Goal: Task Accomplishment & Management: Manage account settings

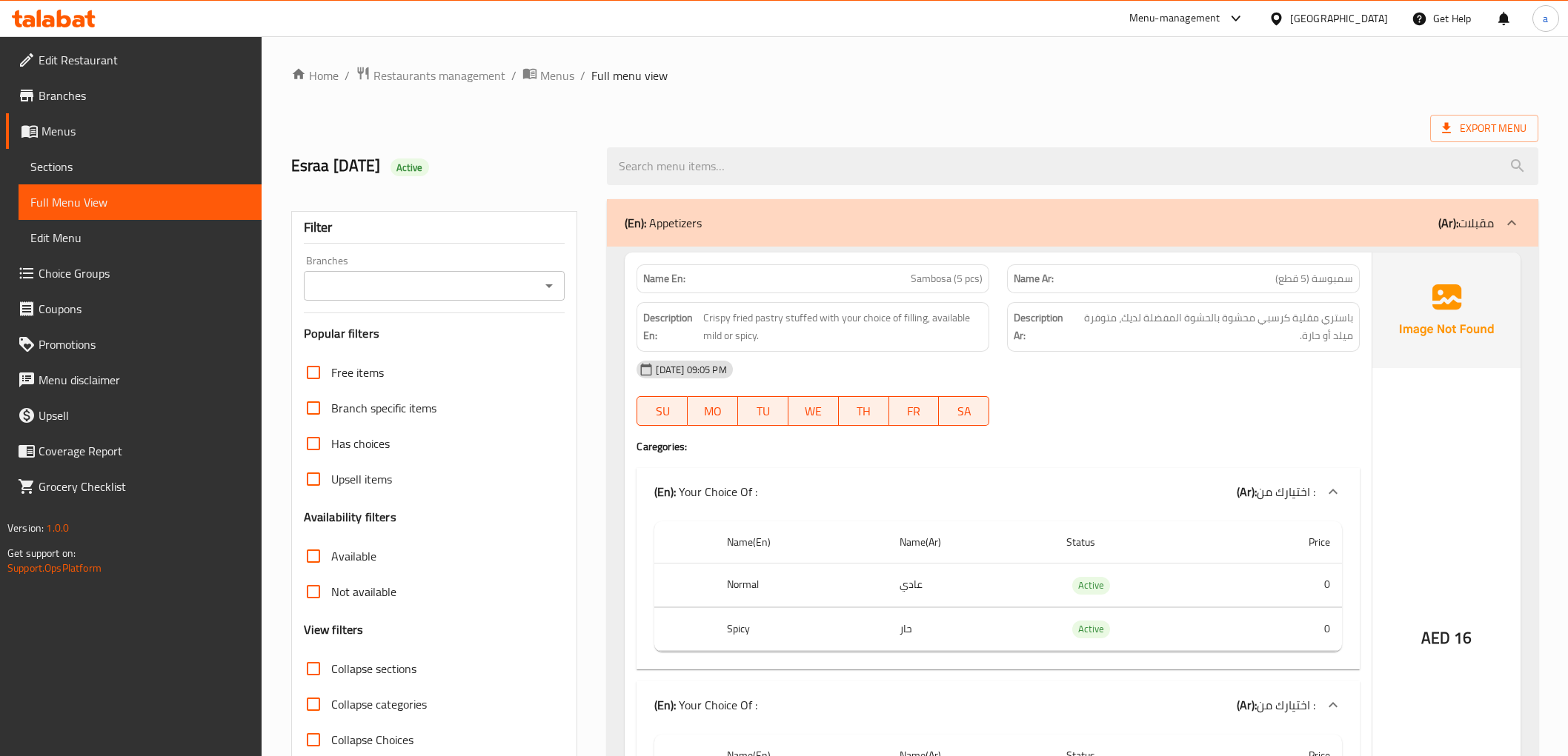
scroll to position [5958, 0]
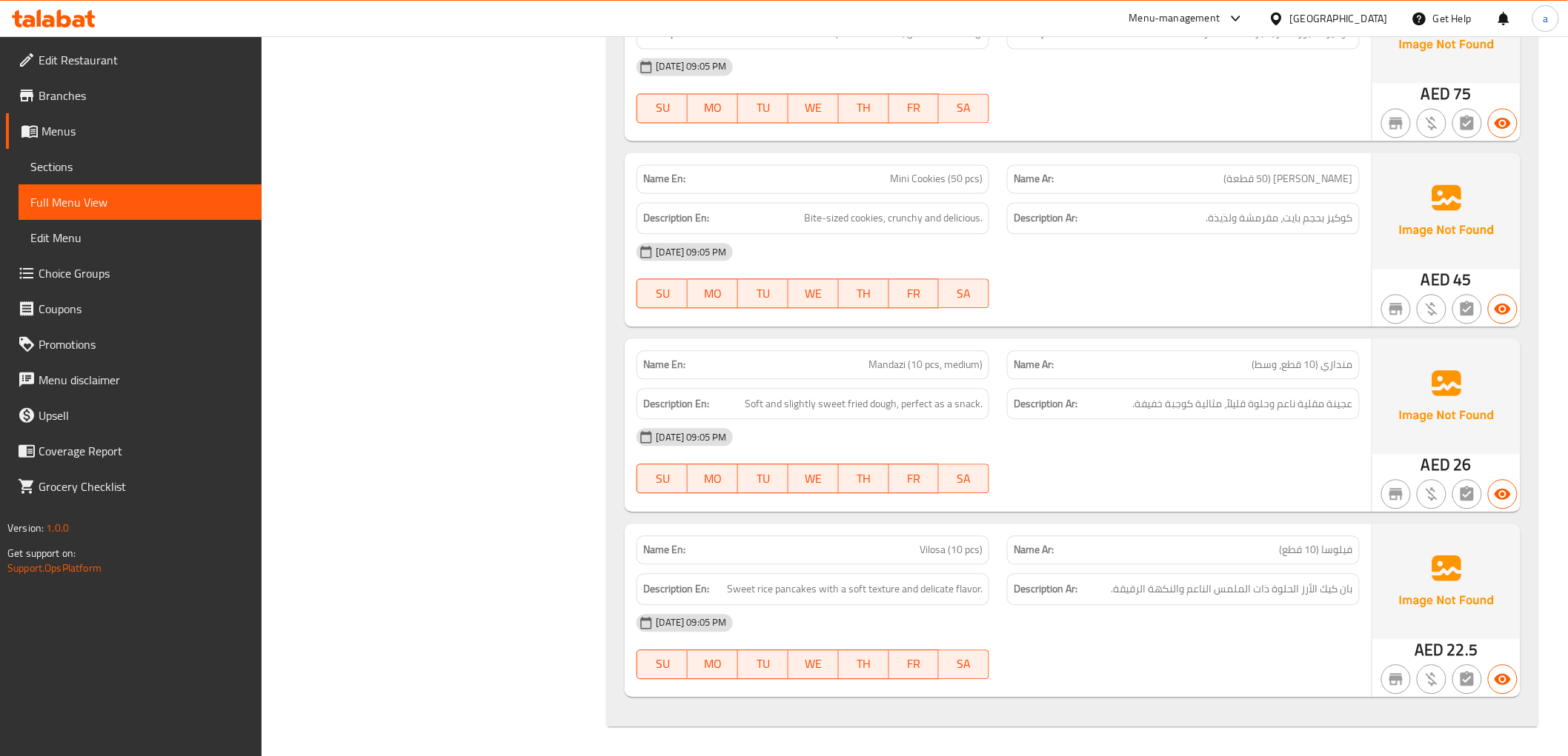
click at [1338, 27] on div "United Arab Emirates" at bounding box center [1328, 19] width 143 height 36
click at [1331, 8] on div "United Arab Emirates" at bounding box center [1328, 19] width 143 height 36
click at [1335, 30] on div "United Arab Emirates" at bounding box center [1328, 19] width 143 height 36
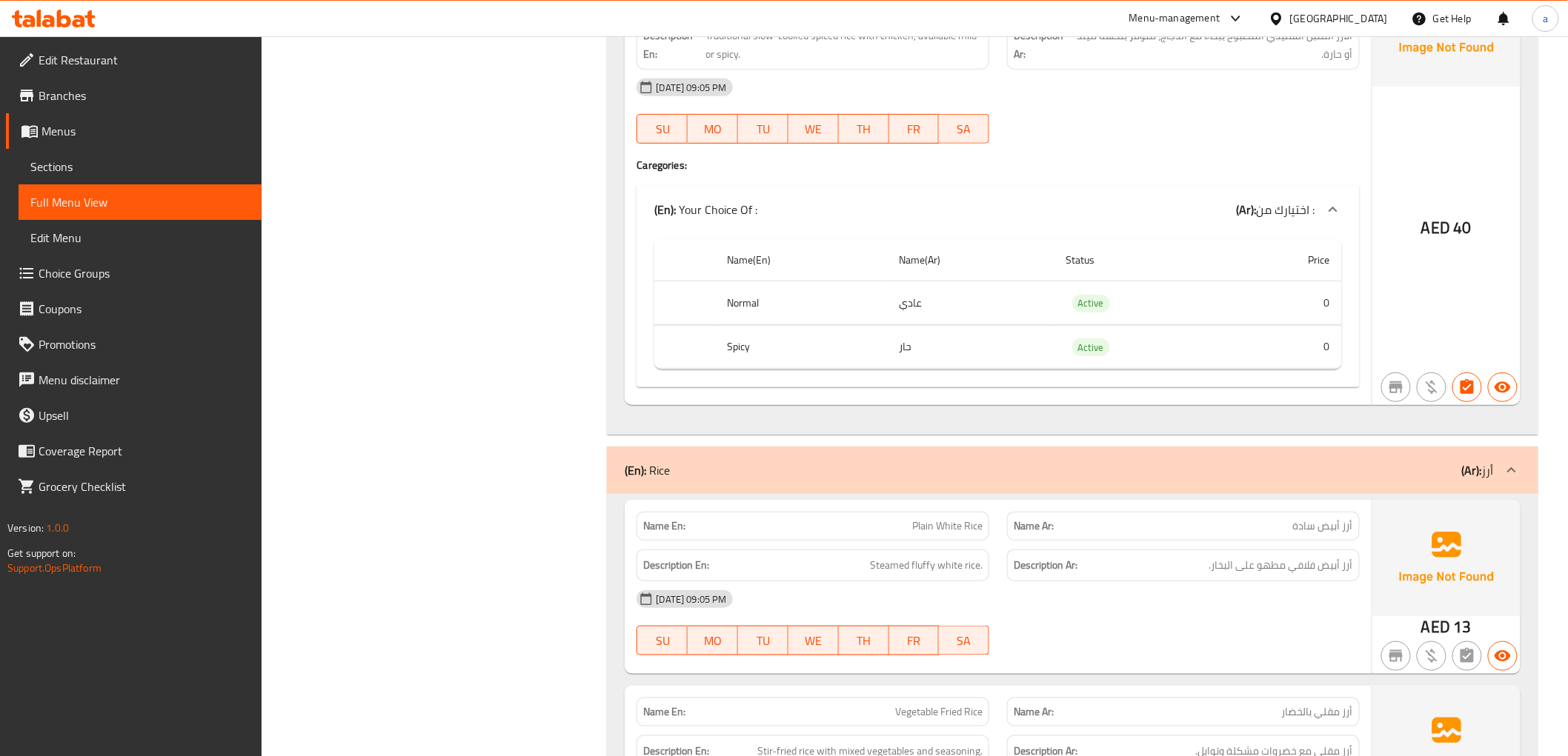
scroll to position [4805, 0]
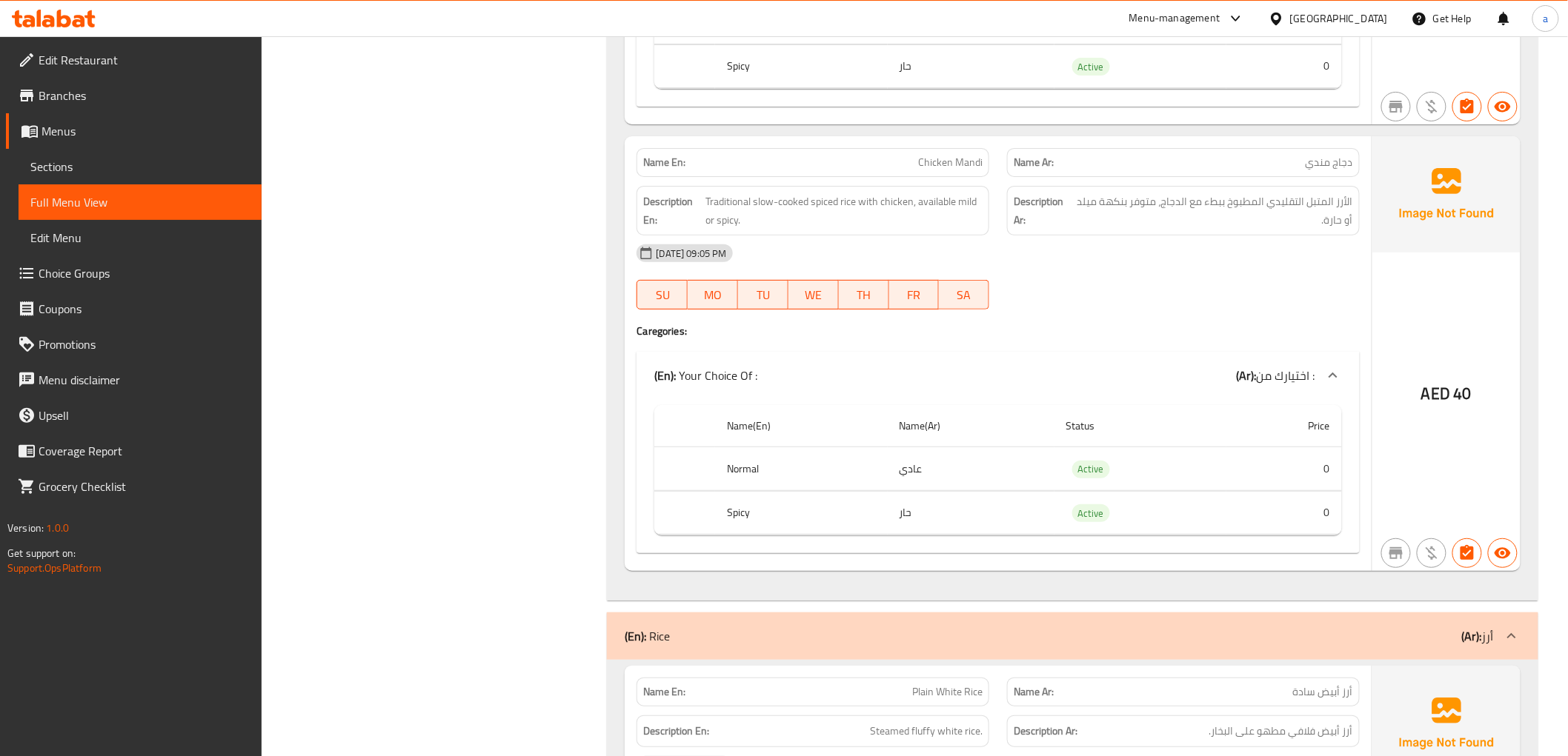
click at [1312, 20] on div "United Arab Emirates" at bounding box center [1339, 19] width 98 height 16
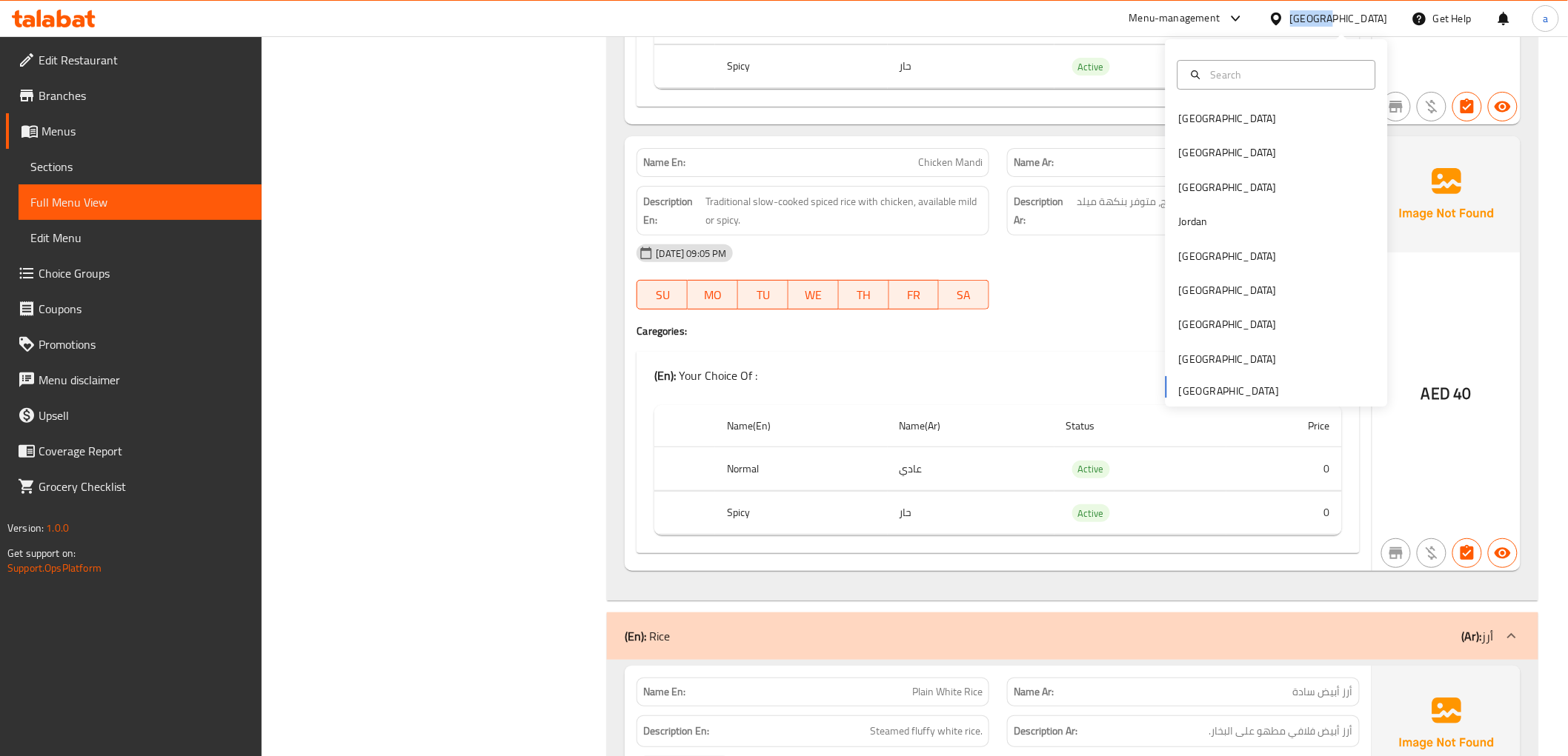
click at [1312, 20] on div "United Arab Emirates" at bounding box center [1339, 19] width 98 height 16
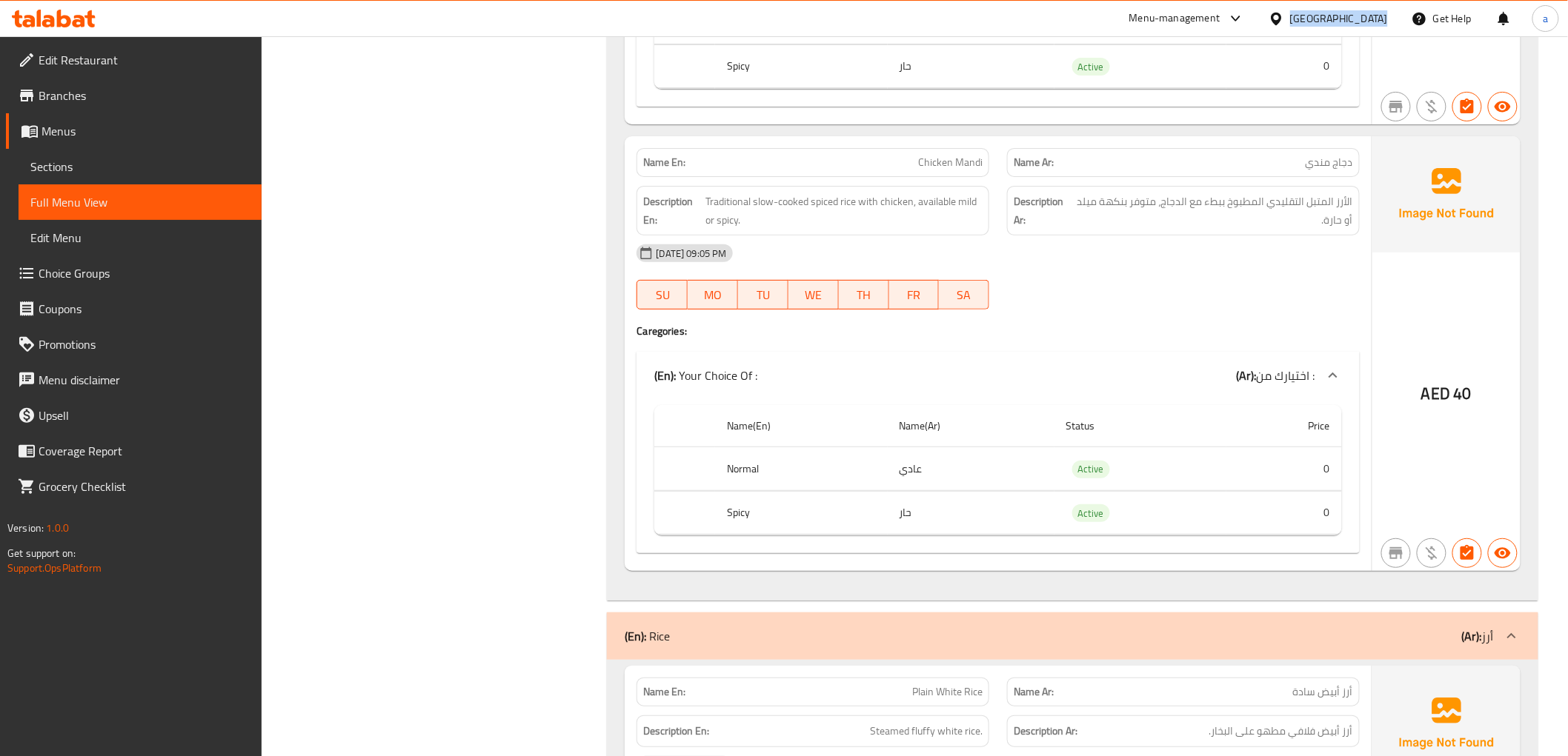
click at [1312, 20] on div "United Arab Emirates" at bounding box center [1339, 19] width 98 height 16
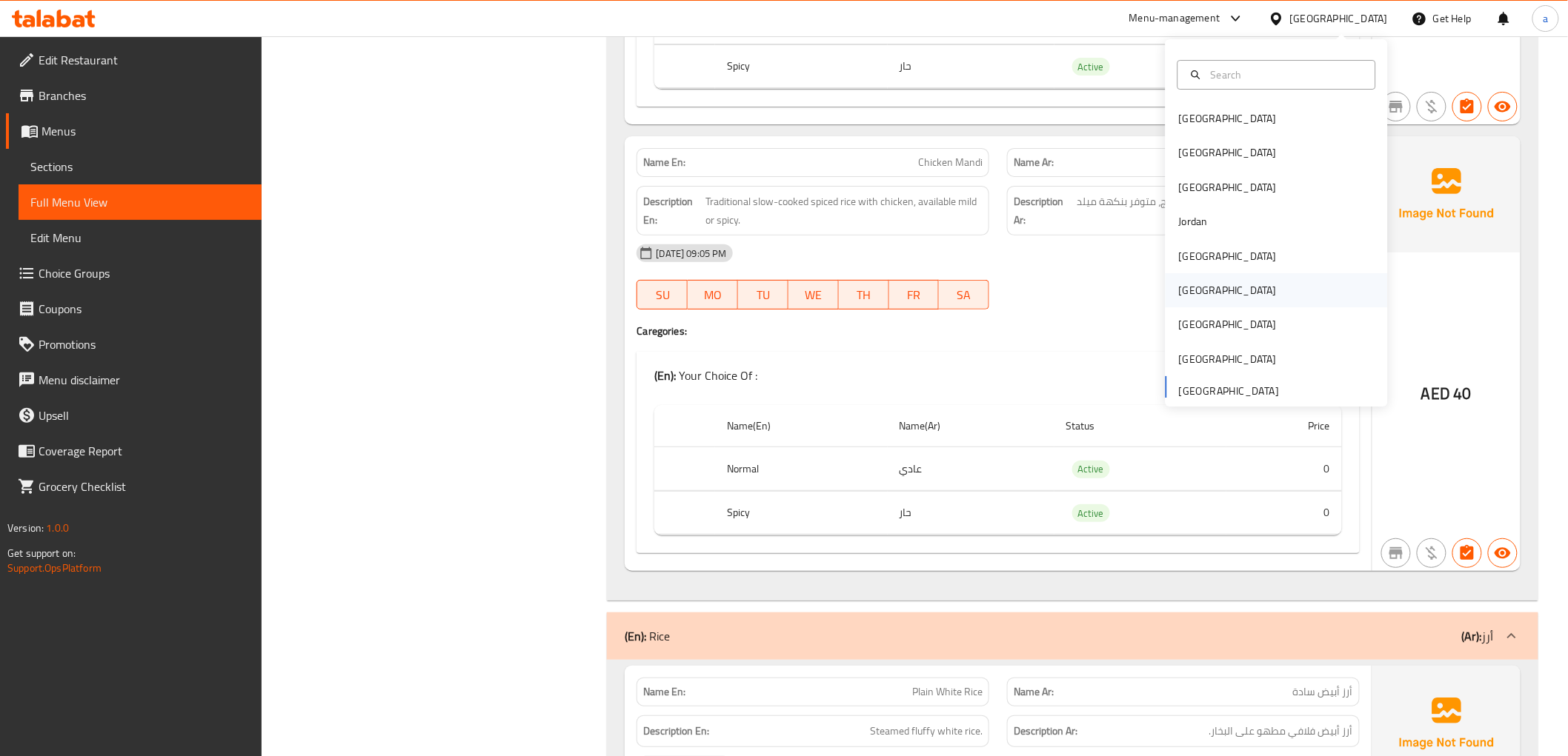
click at [1218, 285] on div "[GEOGRAPHIC_DATA]" at bounding box center [1276, 290] width 222 height 34
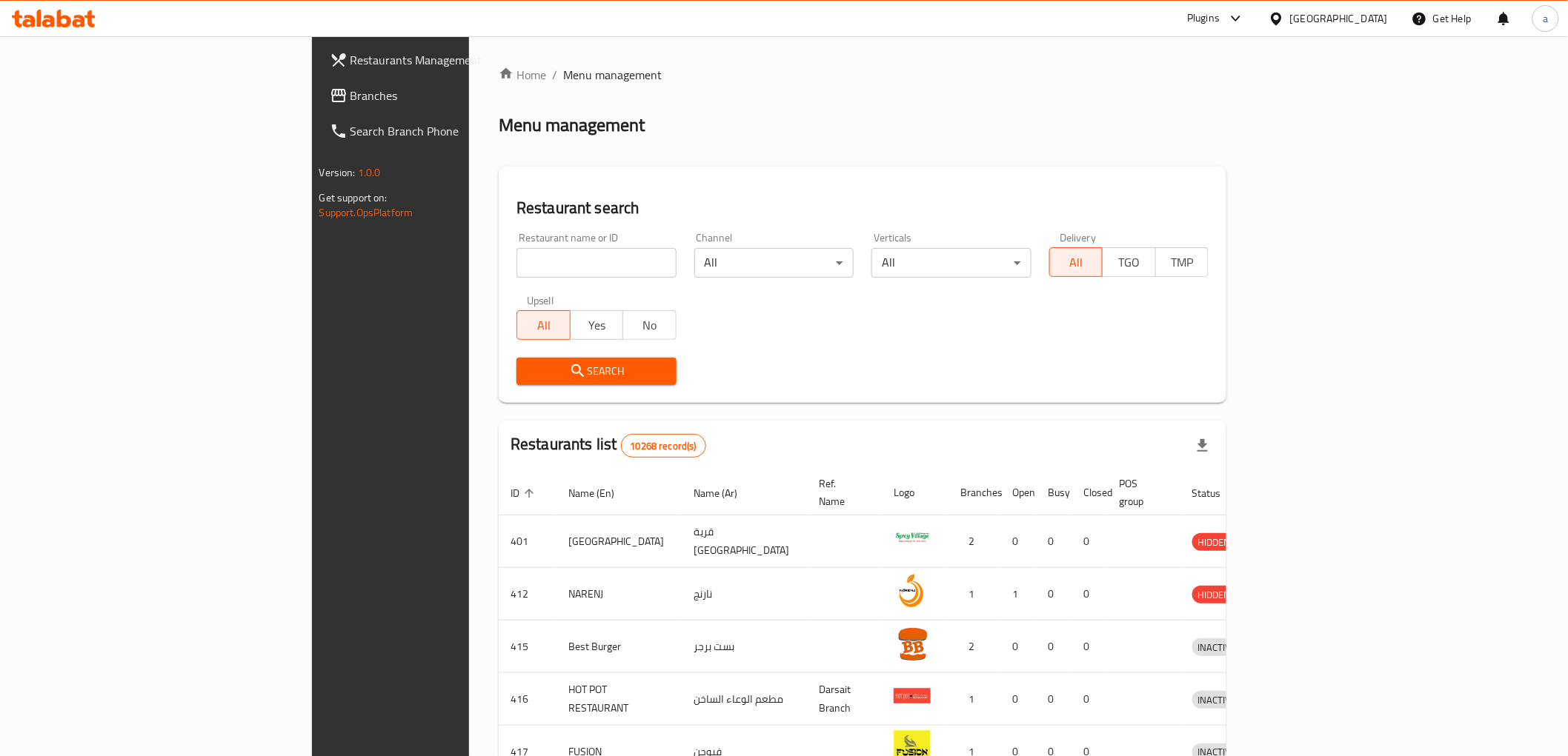
click at [516, 264] on input "search" at bounding box center [596, 263] width 160 height 29
paste input "776599"
type input "776599"
click at [351, 93] on span "Branches" at bounding box center [456, 96] width 211 height 18
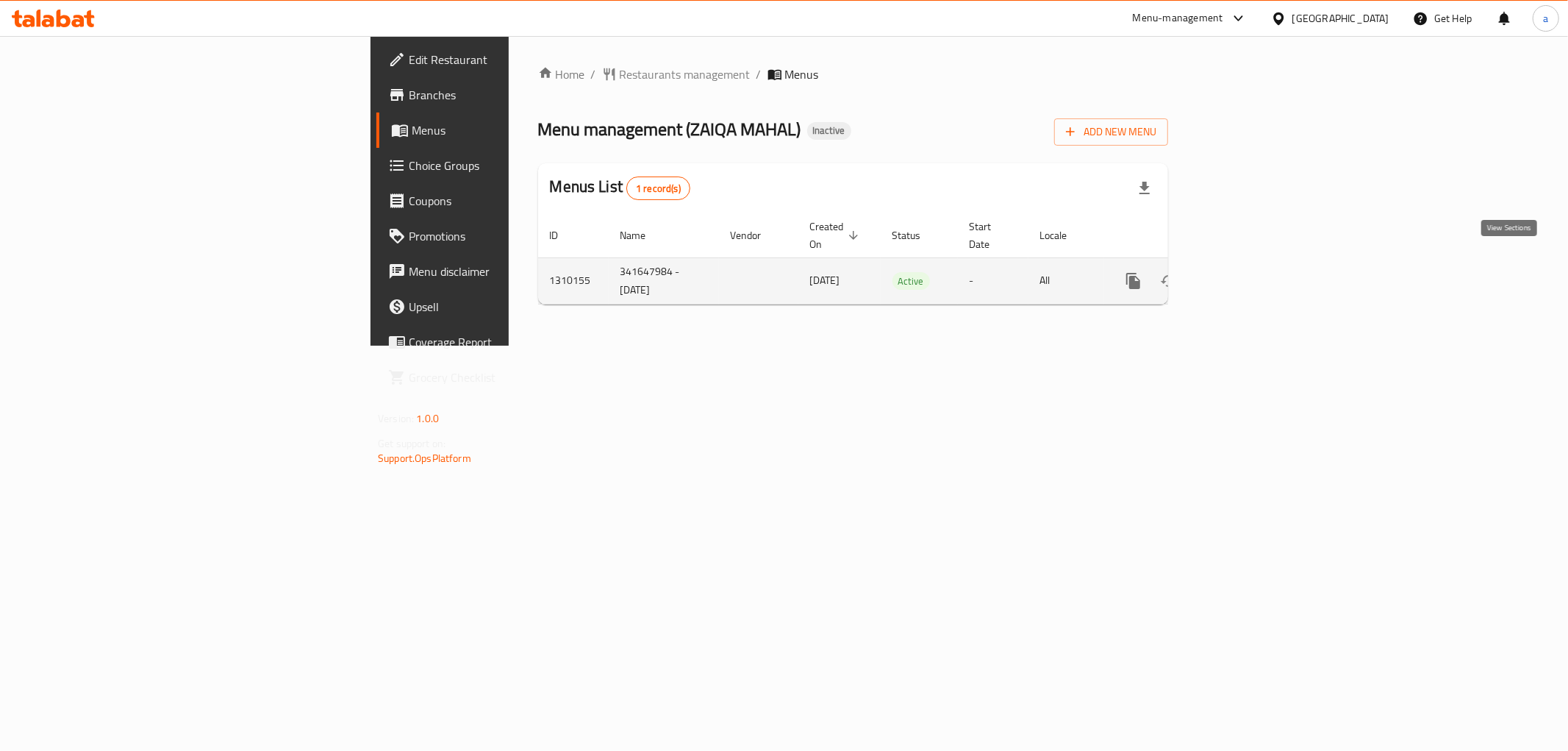
click at [1257, 268] on link "enhanced table" at bounding box center [1240, 281] width 36 height 36
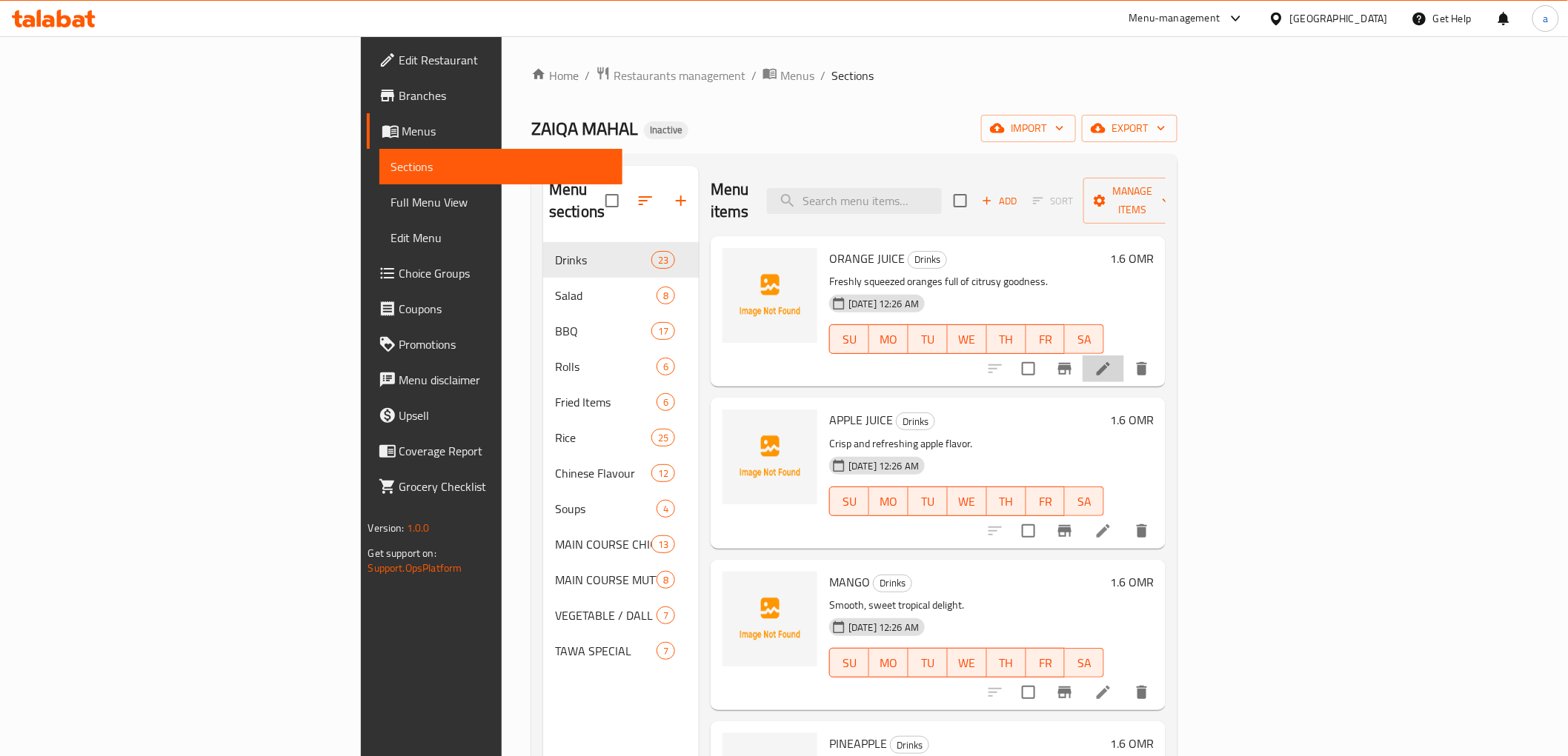
click at [1124, 359] on li at bounding box center [1103, 368] width 41 height 27
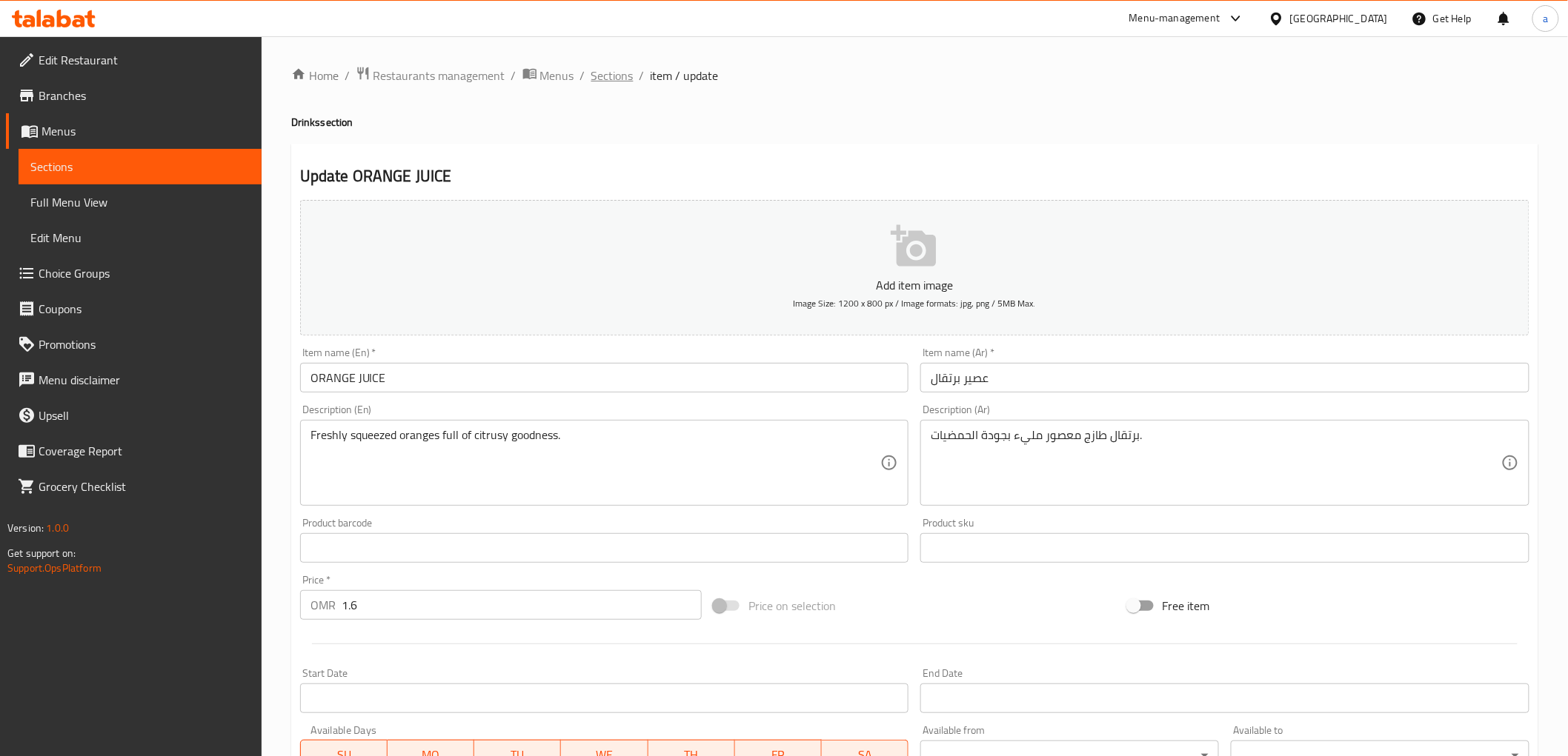
click at [616, 69] on span "Sections" at bounding box center [612, 76] width 42 height 18
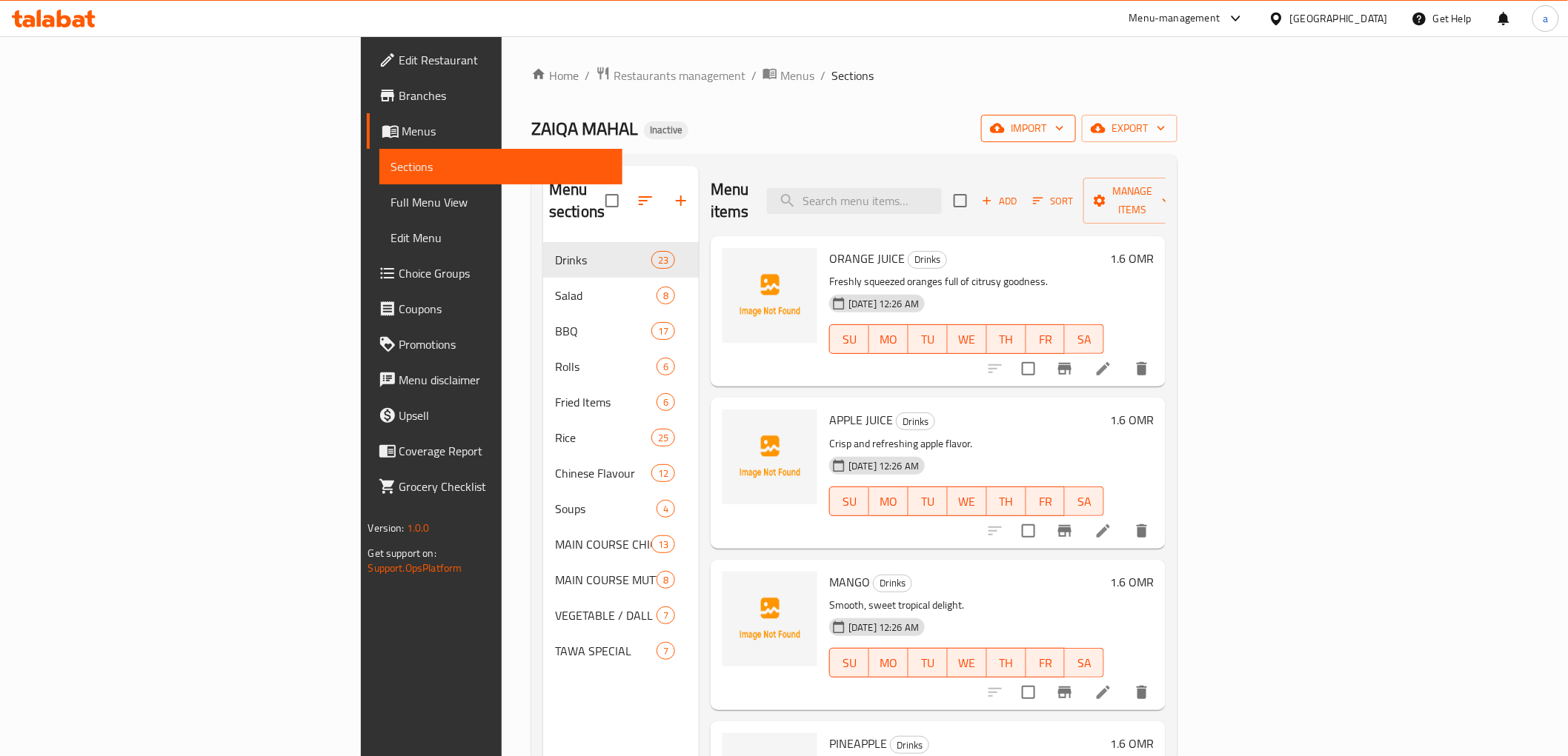
click at [1064, 126] on span "import" at bounding box center [1028, 128] width 71 height 19
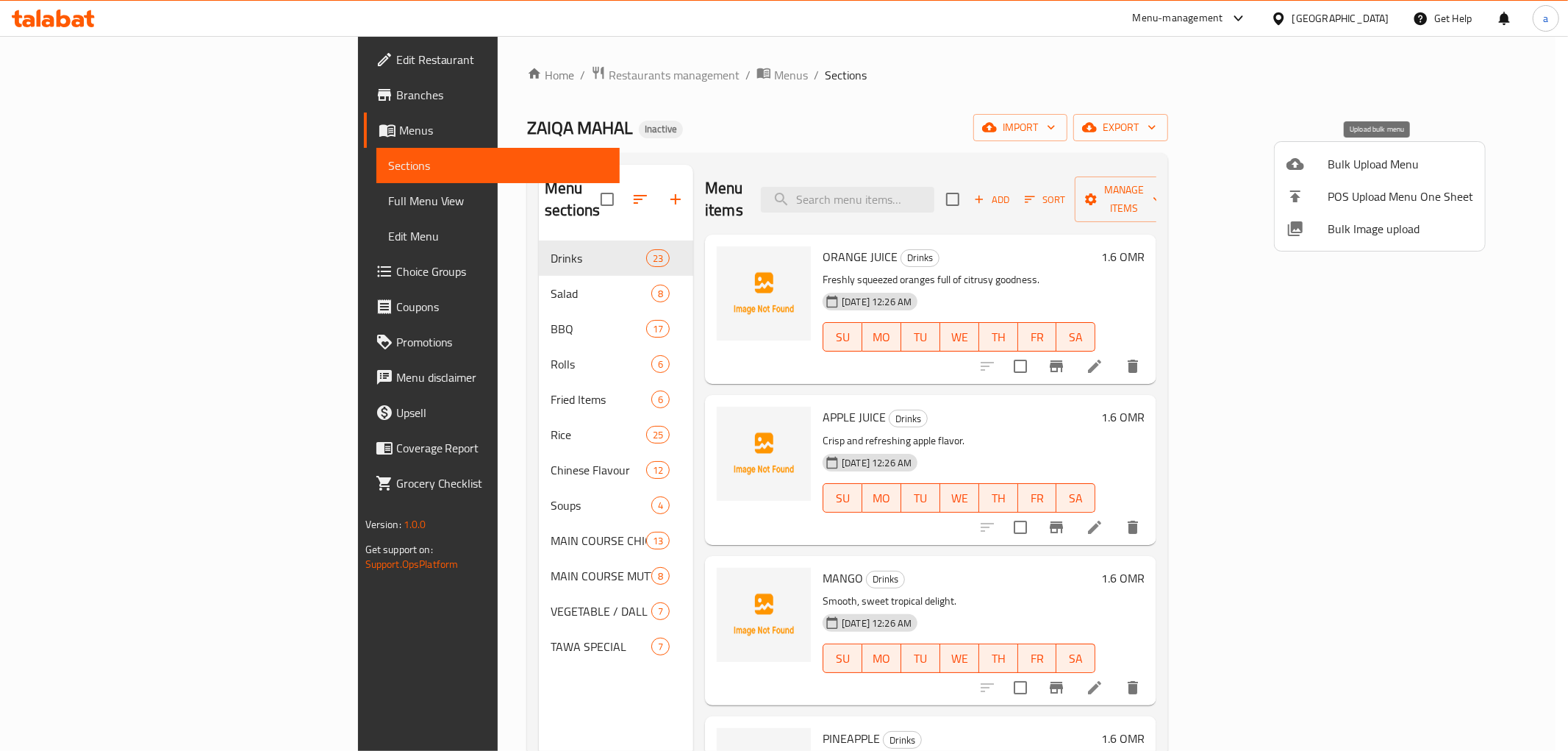
click at [1333, 167] on span "Bulk Upload Menu" at bounding box center [1401, 164] width 145 height 18
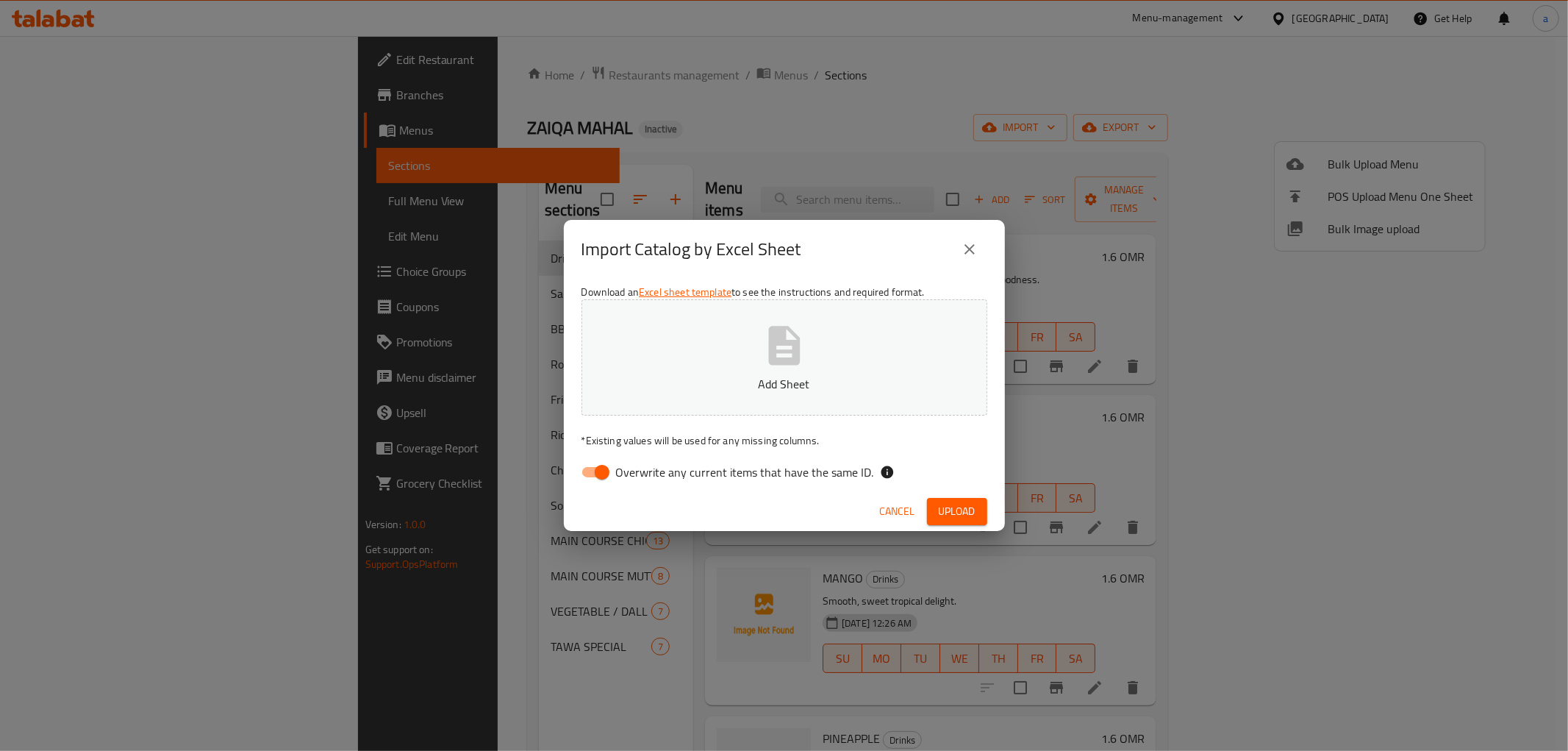
click at [749, 459] on label "Overwrite any current items that have the same ID." at bounding box center [724, 472] width 301 height 28
click at [644, 459] on input "Overwrite any current items that have the same ID." at bounding box center [602, 472] width 84 height 28
checkbox input "false"
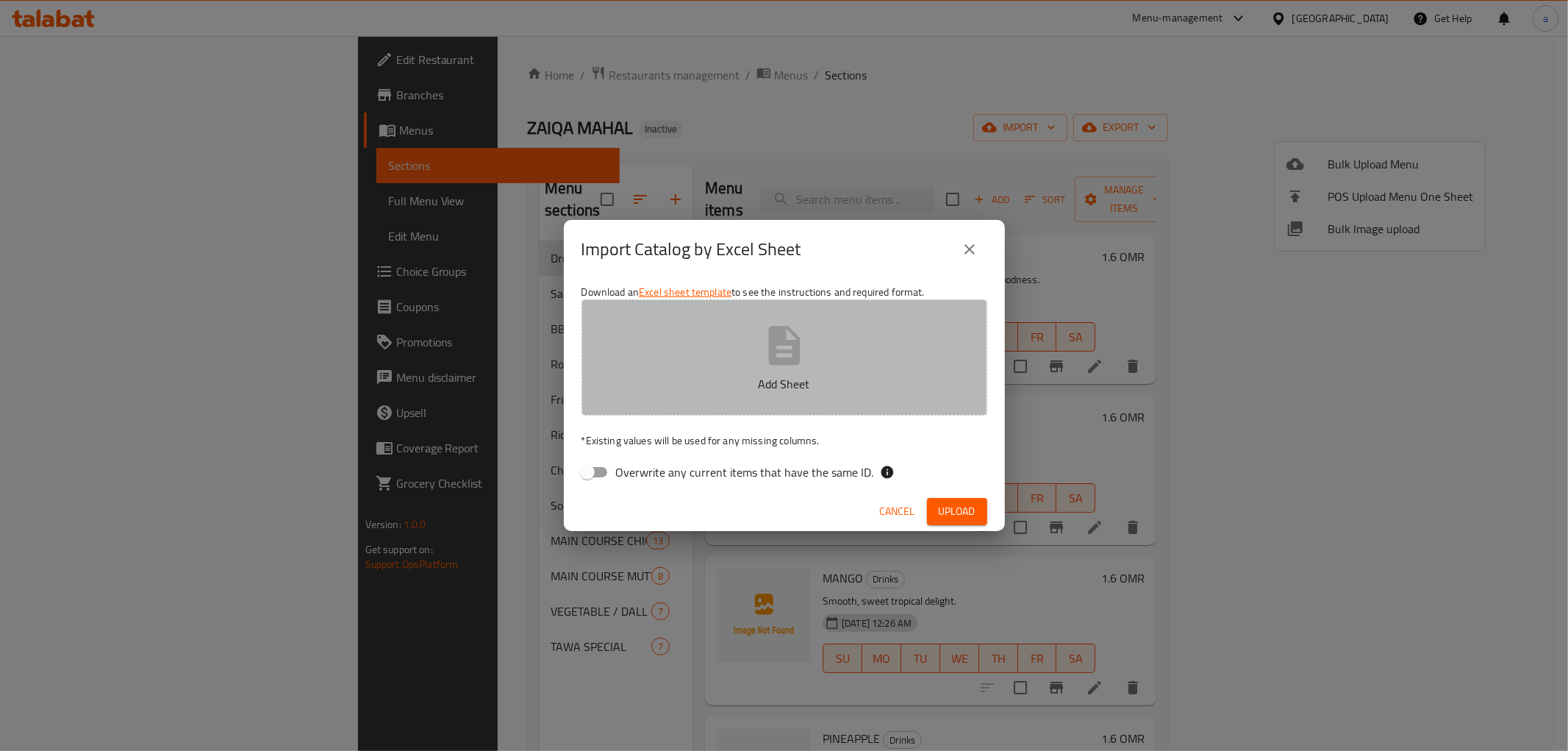
click at [817, 343] on button "Add Sheet" at bounding box center [784, 358] width 406 height 116
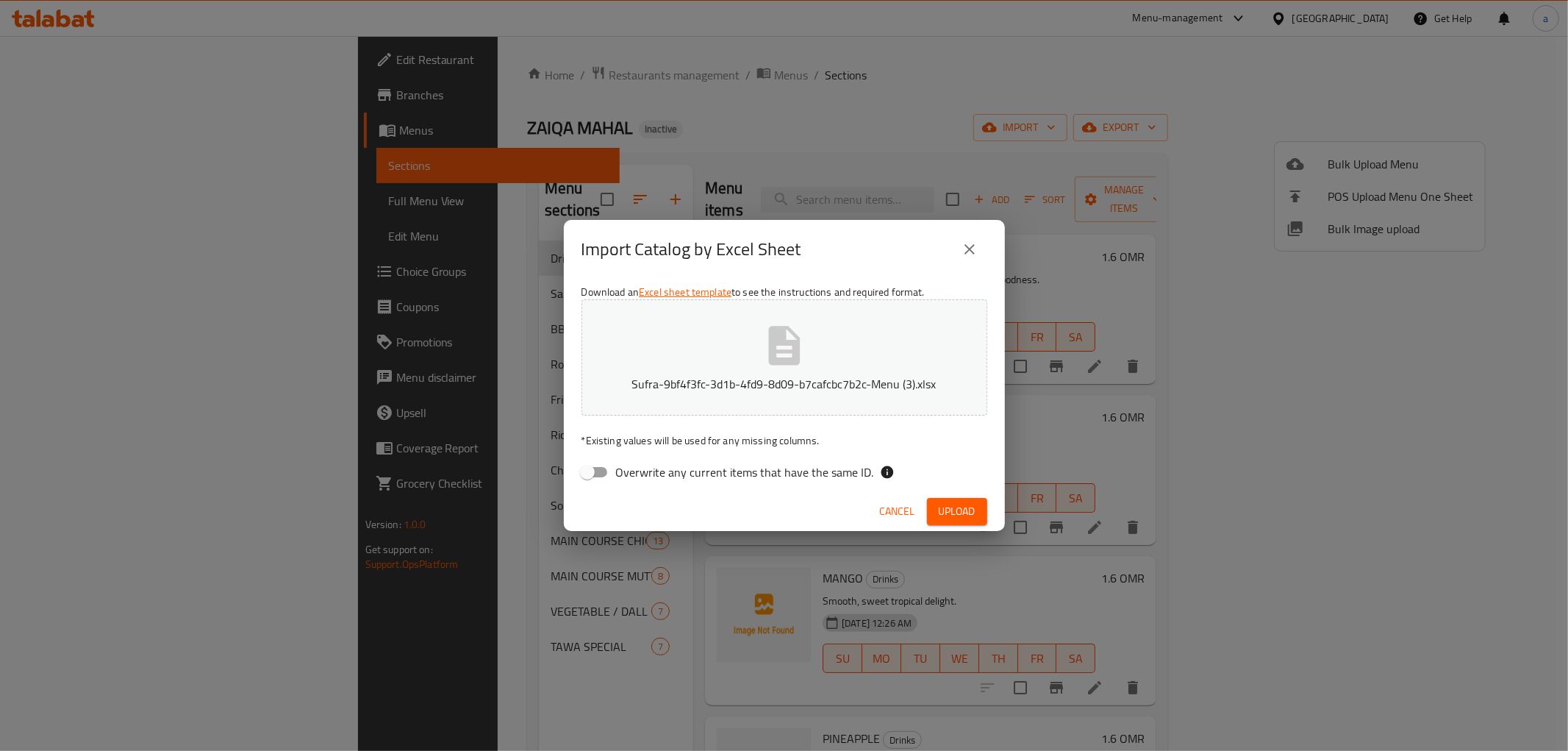
click at [959, 505] on span "Upload" at bounding box center [958, 511] width 37 height 19
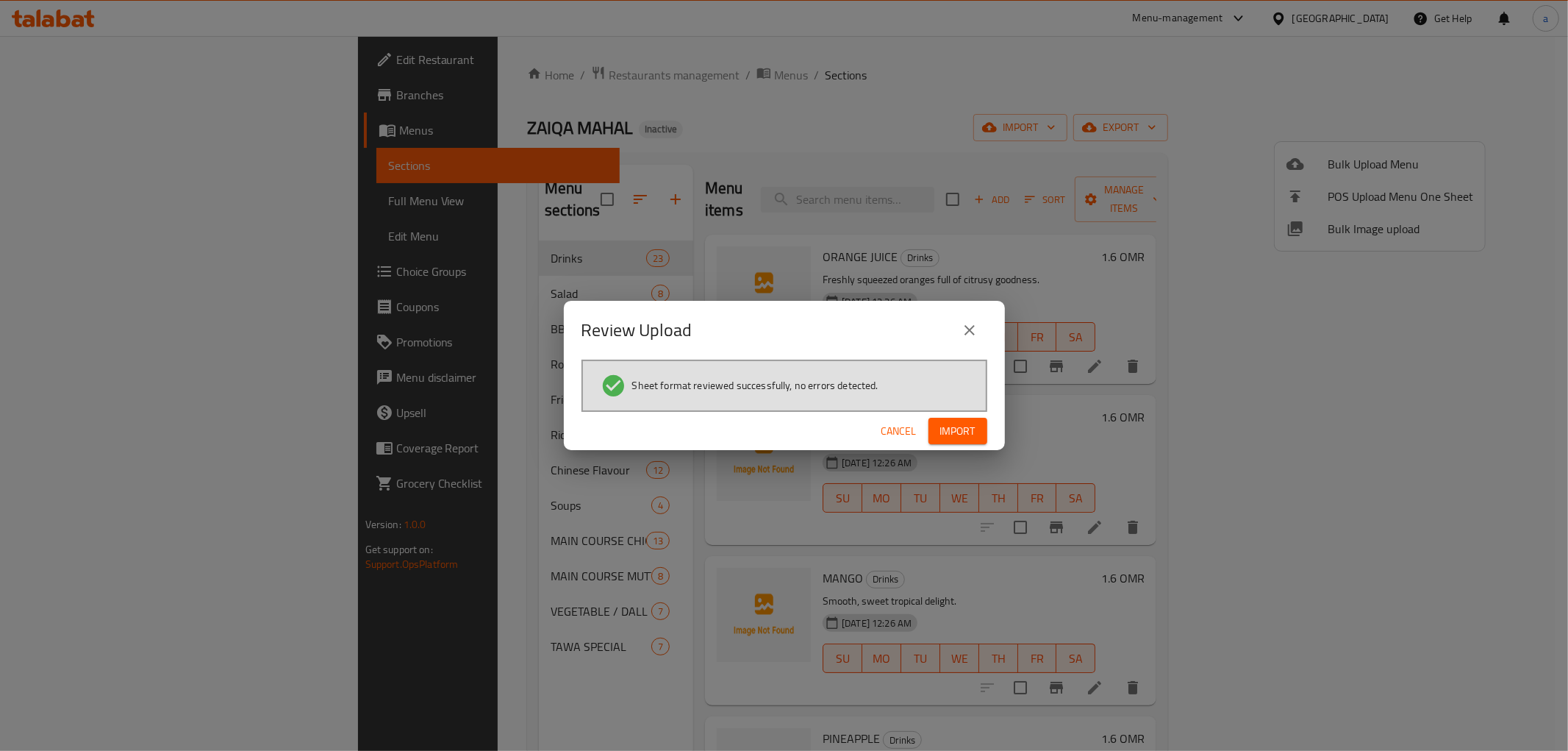
click at [973, 434] on span "Import" at bounding box center [958, 431] width 36 height 19
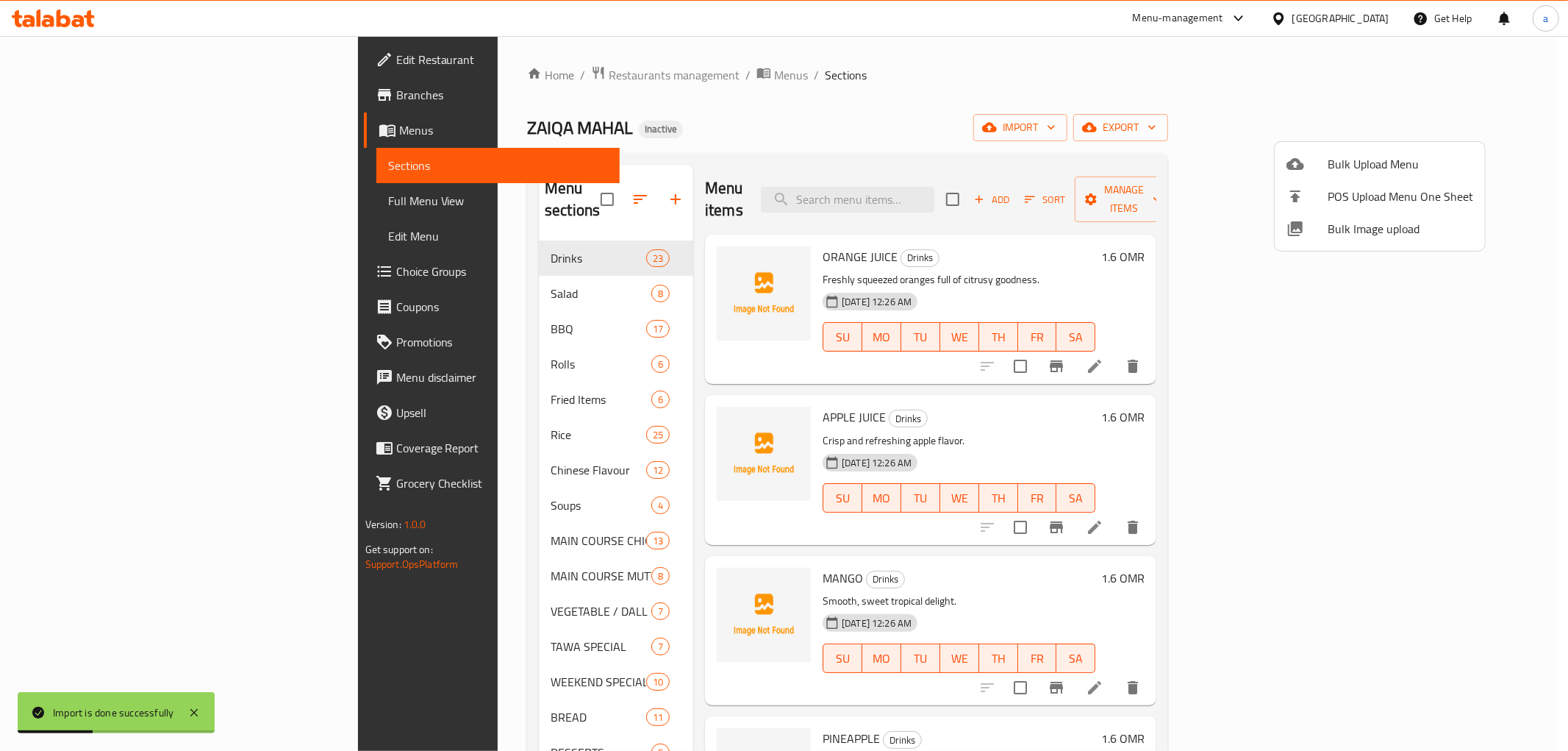
click at [375, 668] on div at bounding box center [784, 376] width 1568 height 751
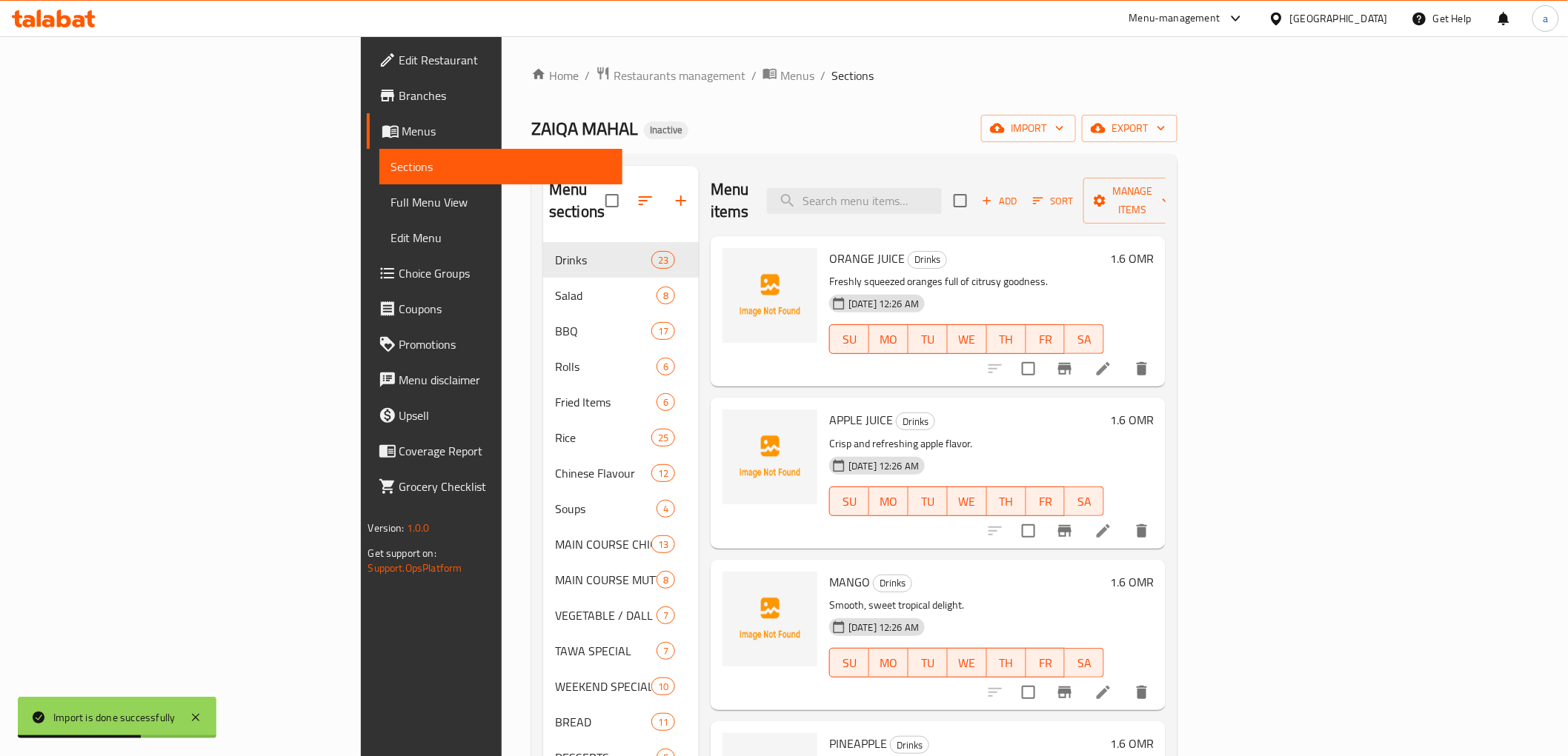
click at [379, 213] on link "Full Menu View" at bounding box center [500, 202] width 243 height 36
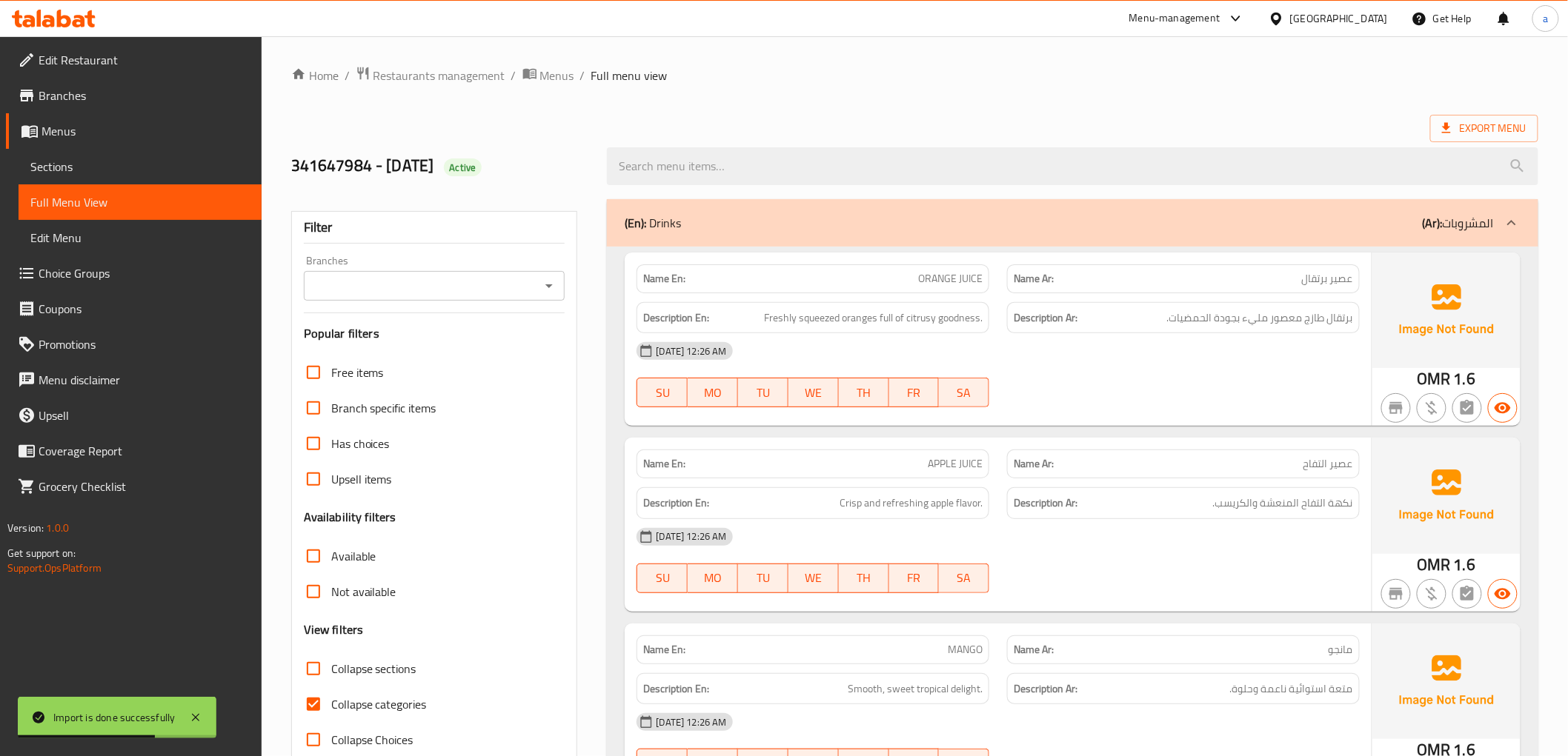
scroll to position [493, 0]
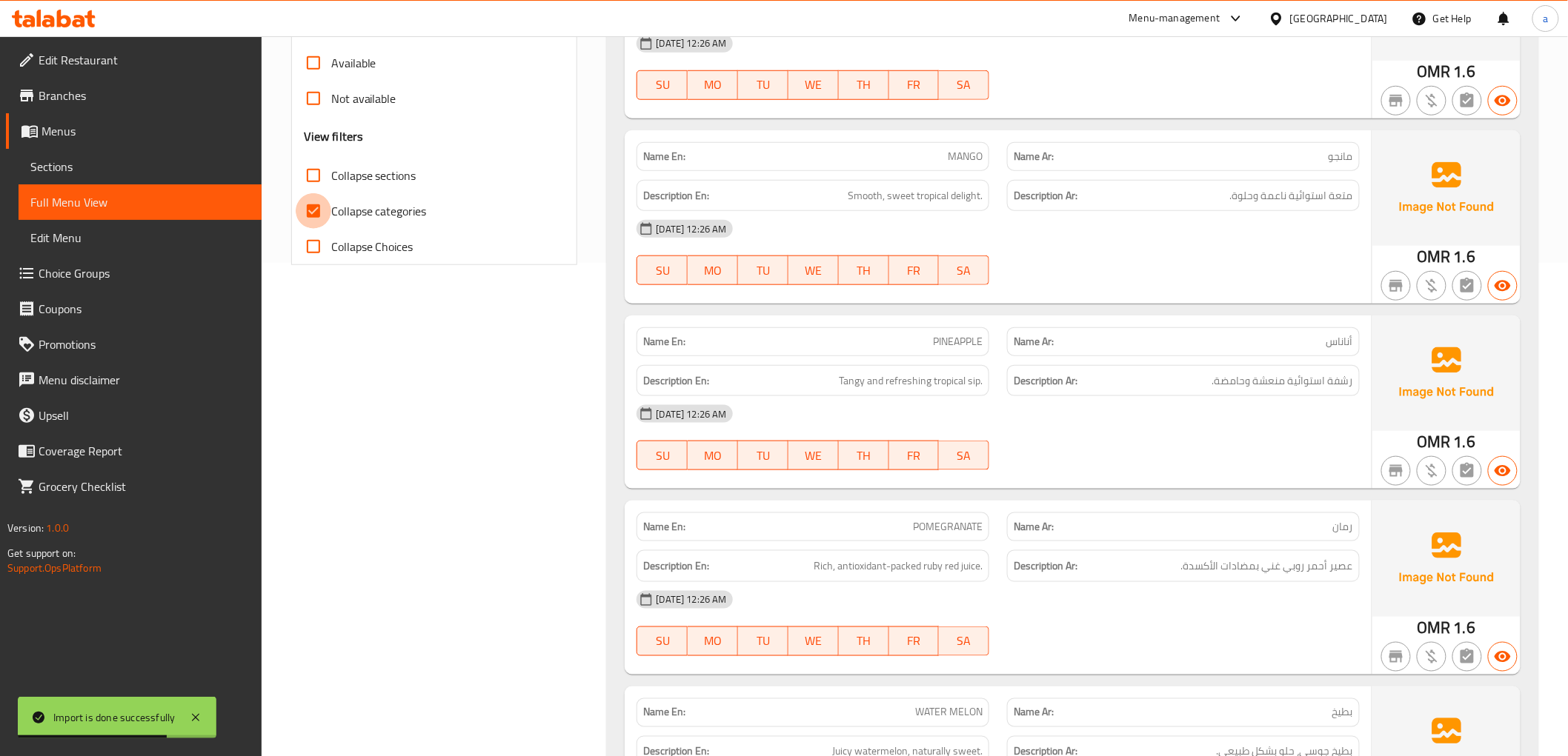
click at [309, 204] on input "Collapse categories" at bounding box center [314, 211] width 36 height 36
checkbox input "false"
click at [146, 164] on span "Sections" at bounding box center [140, 167] width 220 height 18
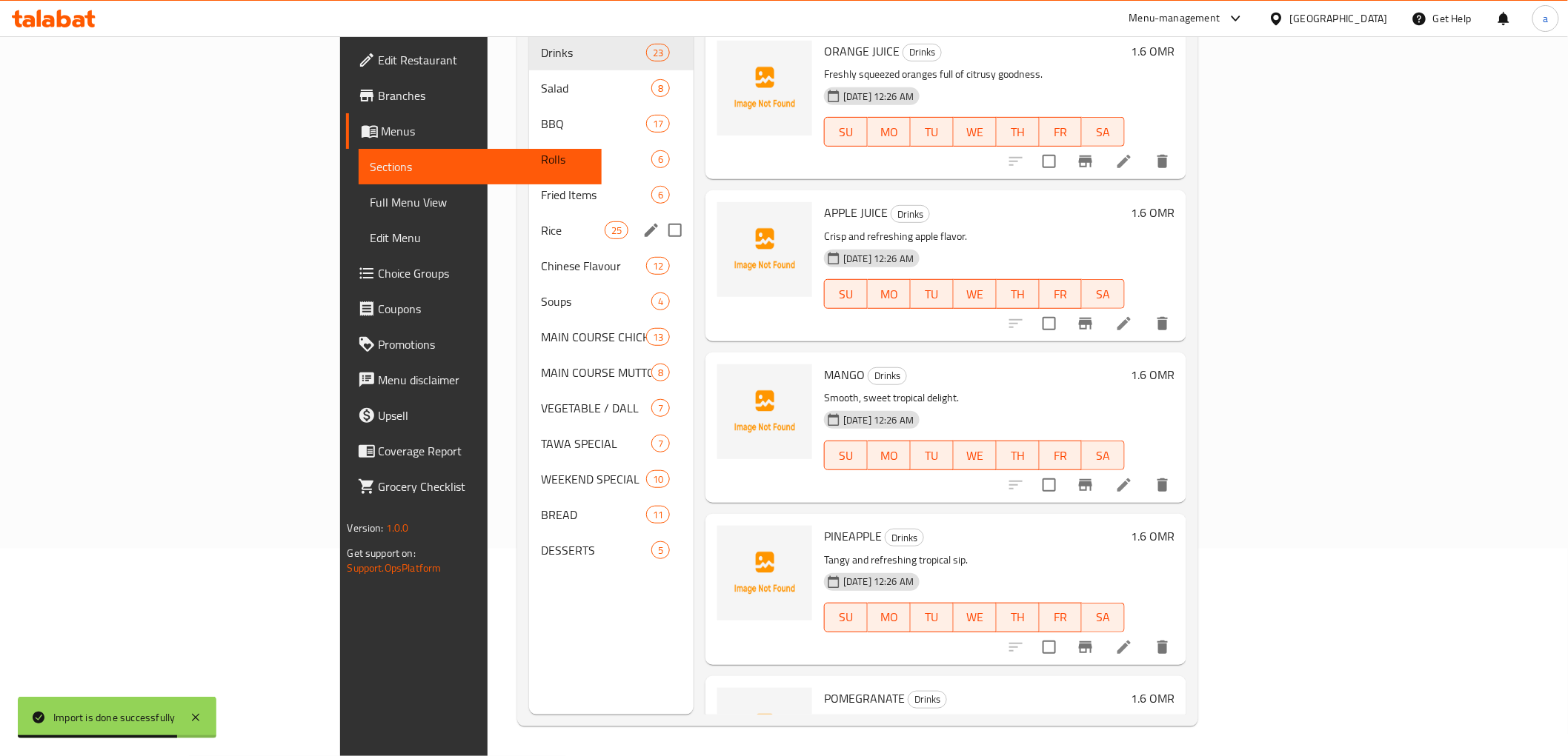
scroll to position [207, 0]
click at [541, 471] on span "WEEKEND SPECIAL" at bounding box center [572, 480] width 63 height 18
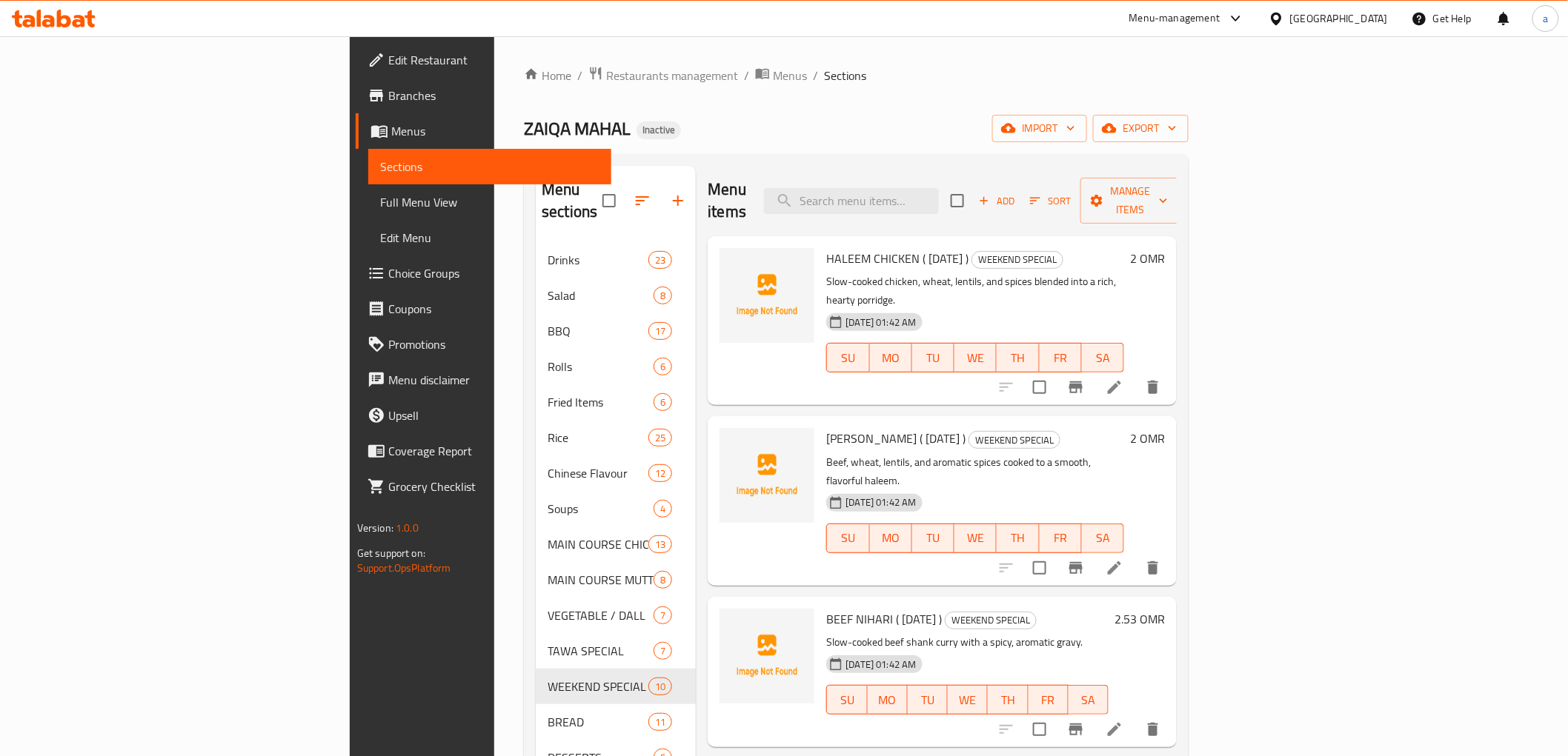
click at [896, 347] on span "MO" at bounding box center [891, 358] width 30 height 21
click at [1135, 374] on li at bounding box center [1114, 387] width 41 height 27
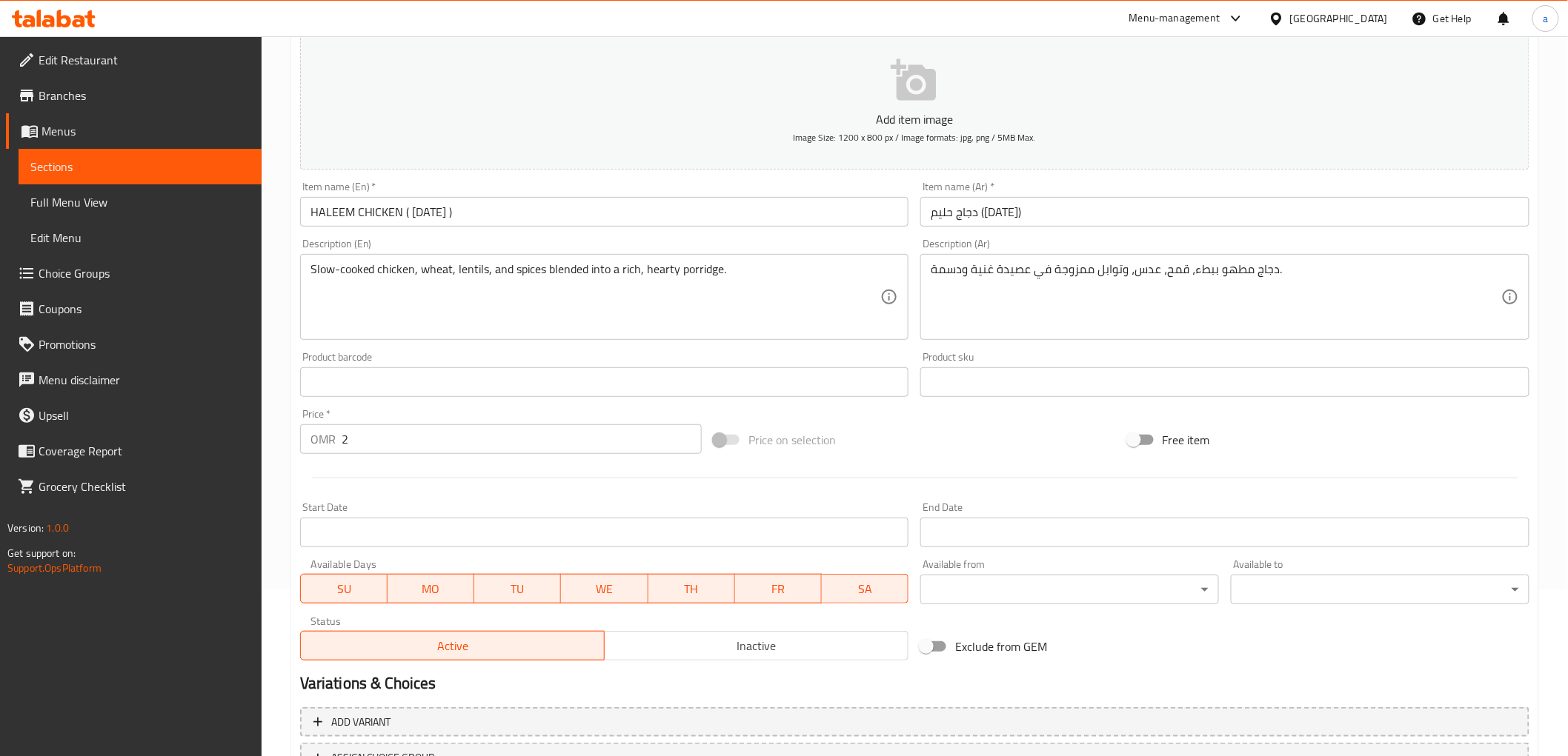
scroll to position [288, 0]
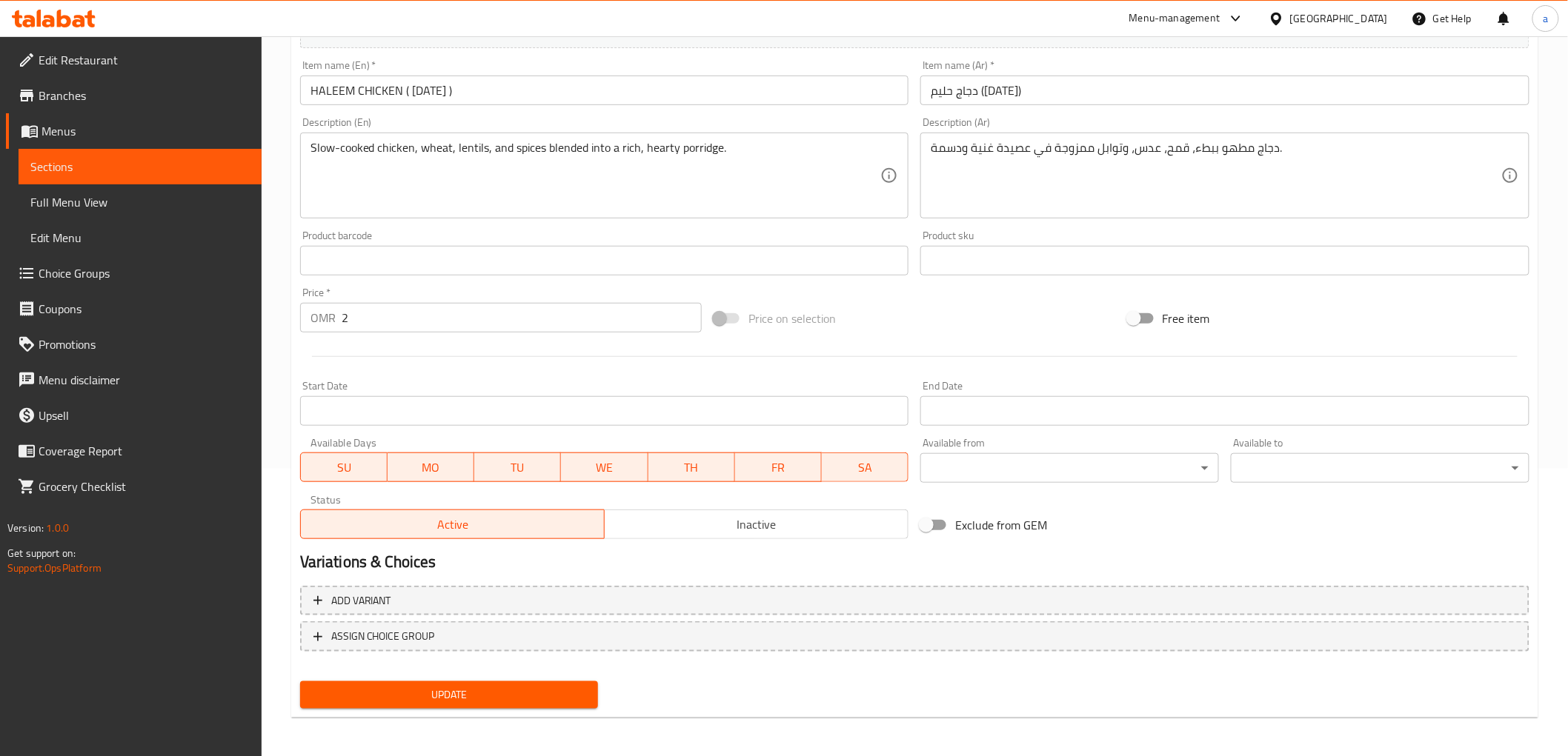
click at [833, 471] on span "SA" at bounding box center [865, 467] width 75 height 21
click at [769, 470] on span "FR" at bounding box center [778, 467] width 75 height 21
click at [610, 464] on span "WE" at bounding box center [604, 467] width 75 height 21
click at [524, 475] on span "TU" at bounding box center [517, 467] width 75 height 21
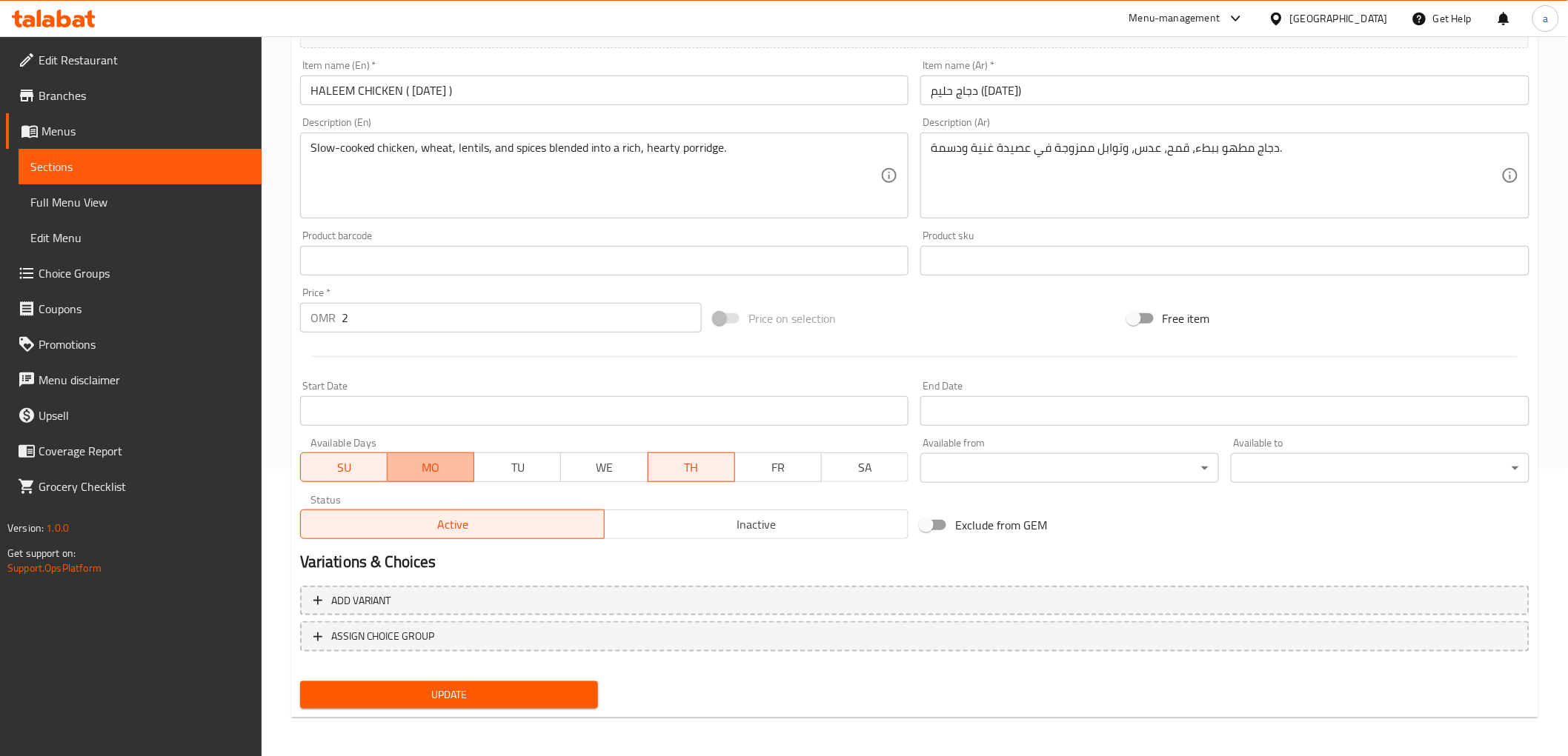
click at [438, 465] on span "MO" at bounding box center [431, 467] width 75 height 21
click at [355, 471] on span "SU" at bounding box center [344, 467] width 75 height 21
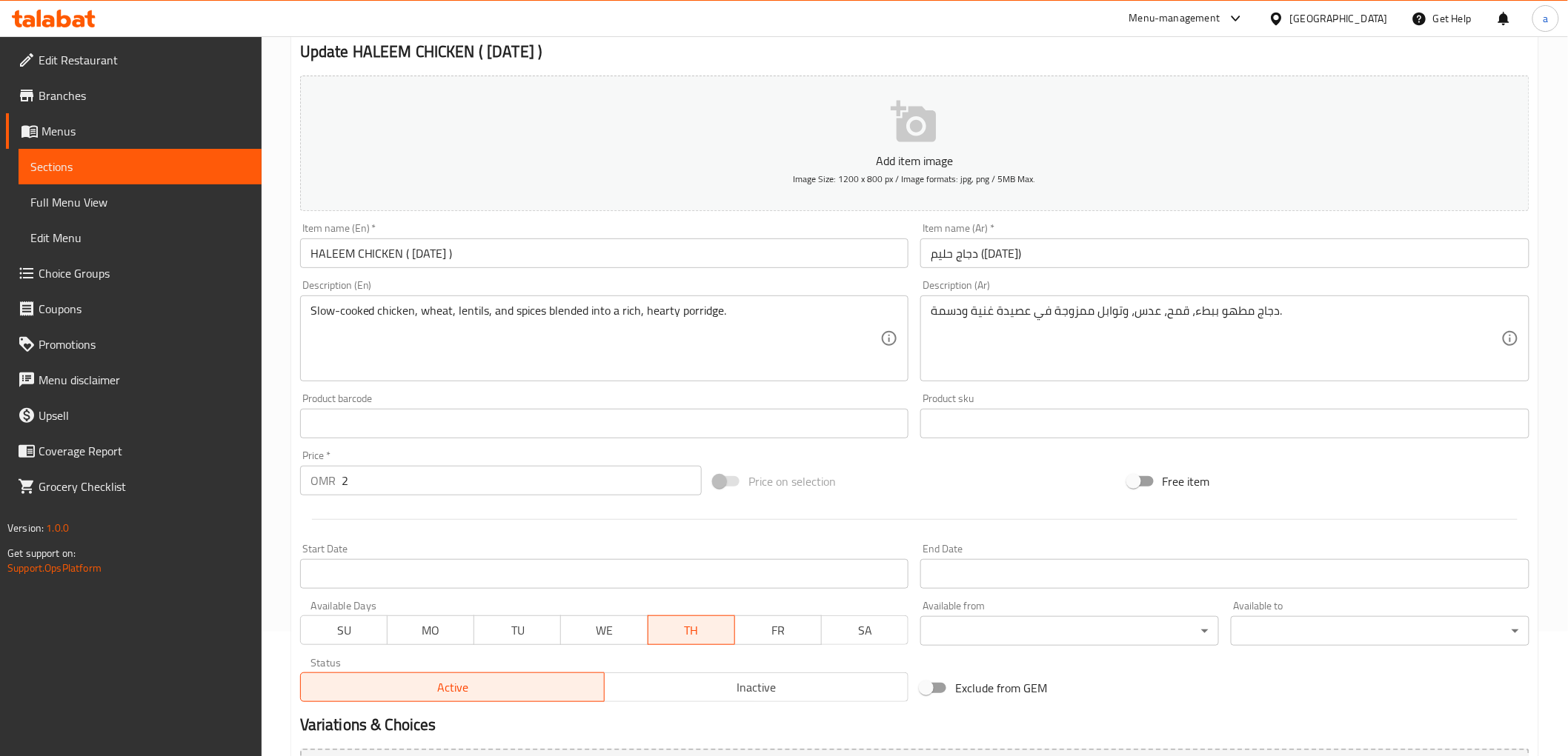
scroll to position [0, 0]
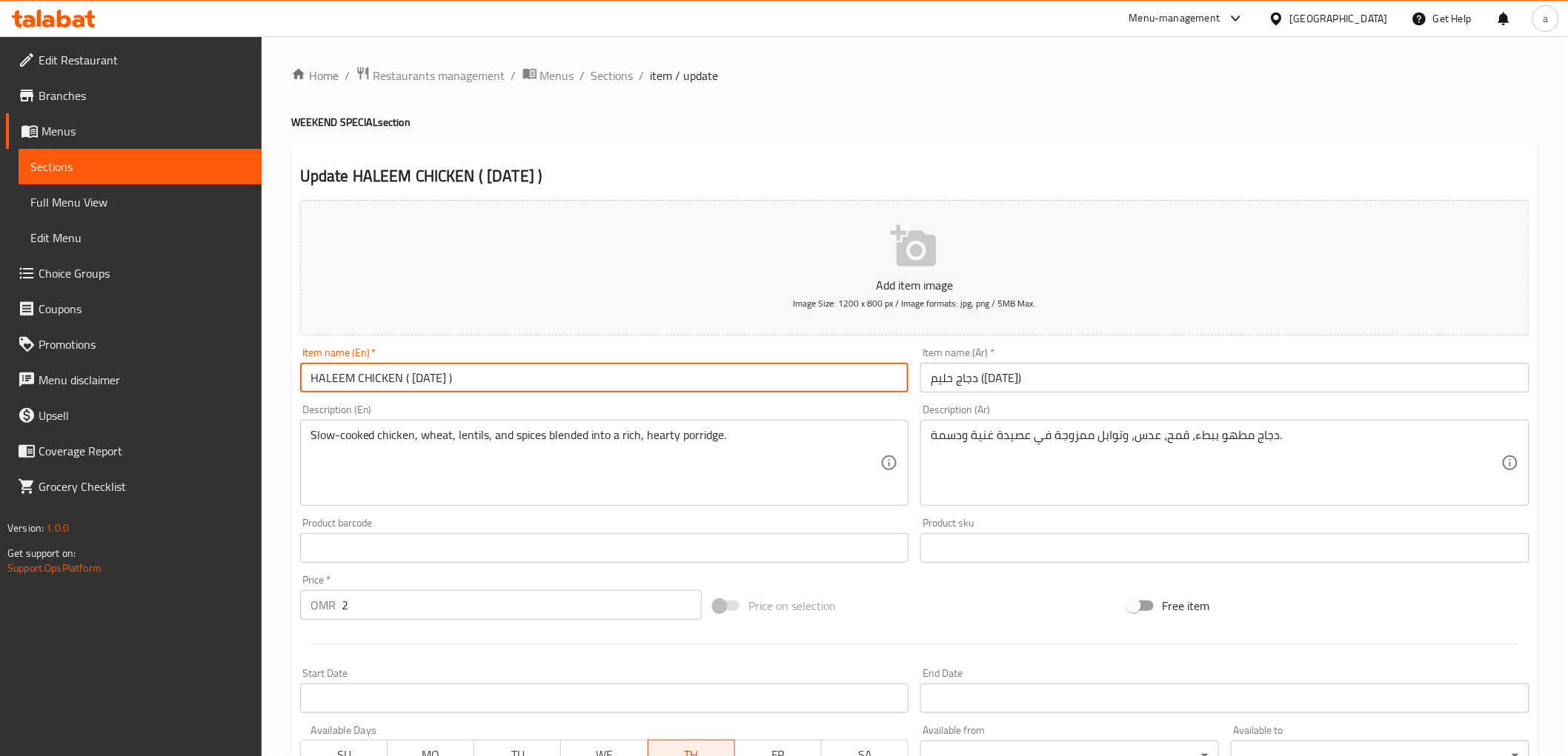
drag, startPoint x: 446, startPoint y: 388, endPoint x: 405, endPoint y: 396, distance: 41.8
click at [405, 396] on div "Item name (En)   * HALEEM CHICKEN ( [DATE] ) Item name (En) *" at bounding box center [605, 370] width 621 height 57
type input "HALEEM CHICKEN"
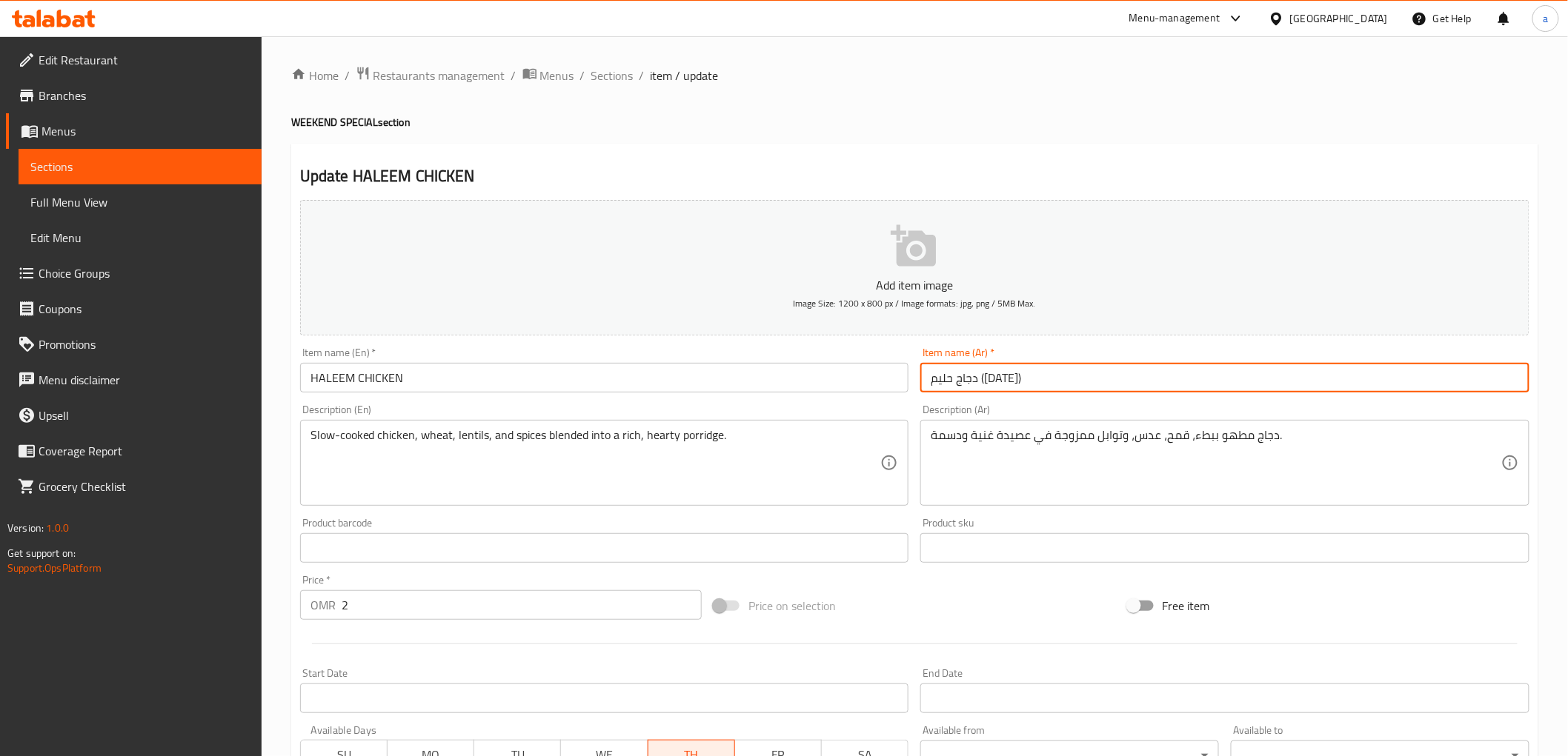
click at [960, 379] on input "دجاج حليم ([DATE])" at bounding box center [1225, 377] width 609 height 29
click at [987, 381] on input "دجاج حليم ()" at bounding box center [1225, 377] width 609 height 29
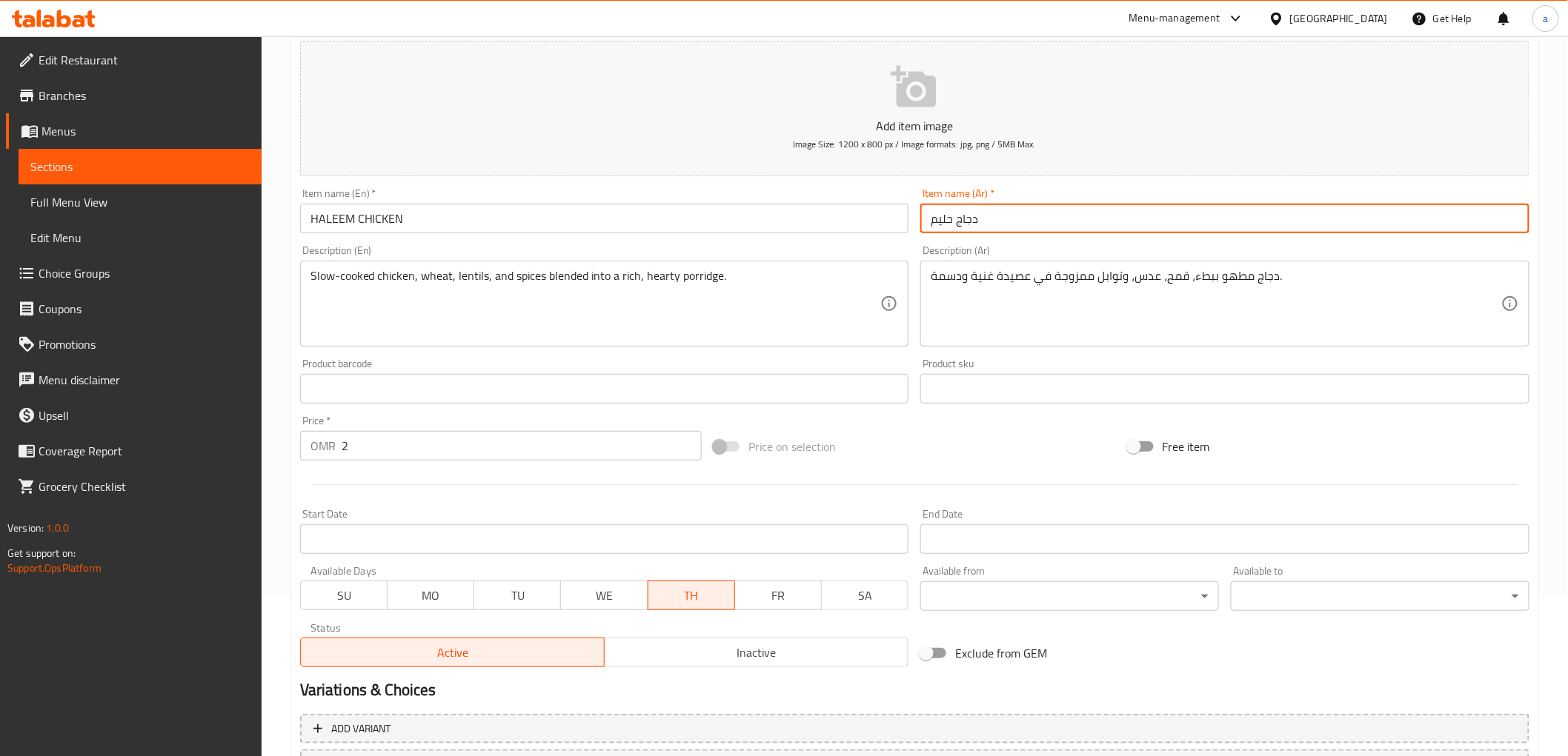
scroll to position [288, 0]
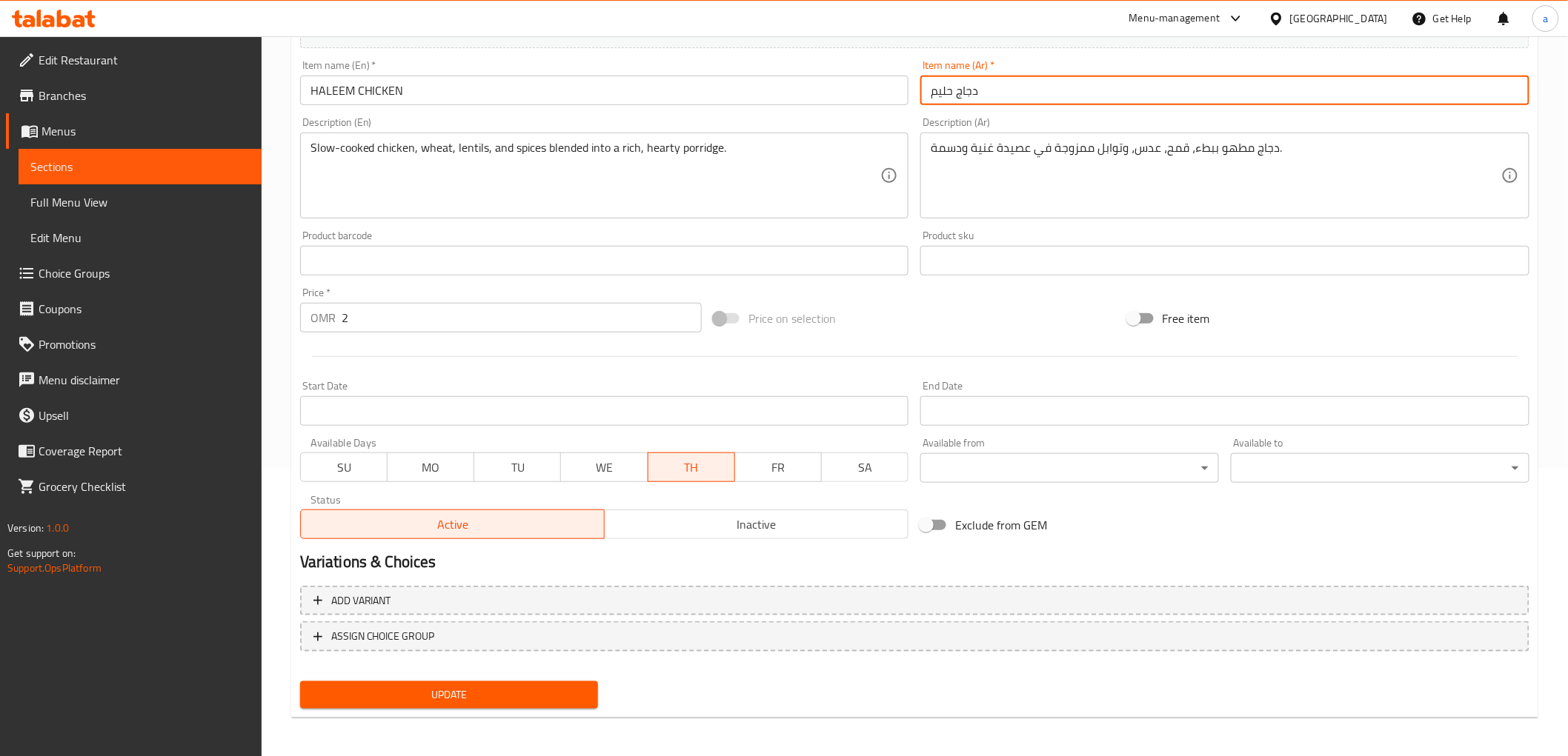
type input "دجاج حليم"
click at [563, 686] on span "Update" at bounding box center [450, 695] width 275 height 19
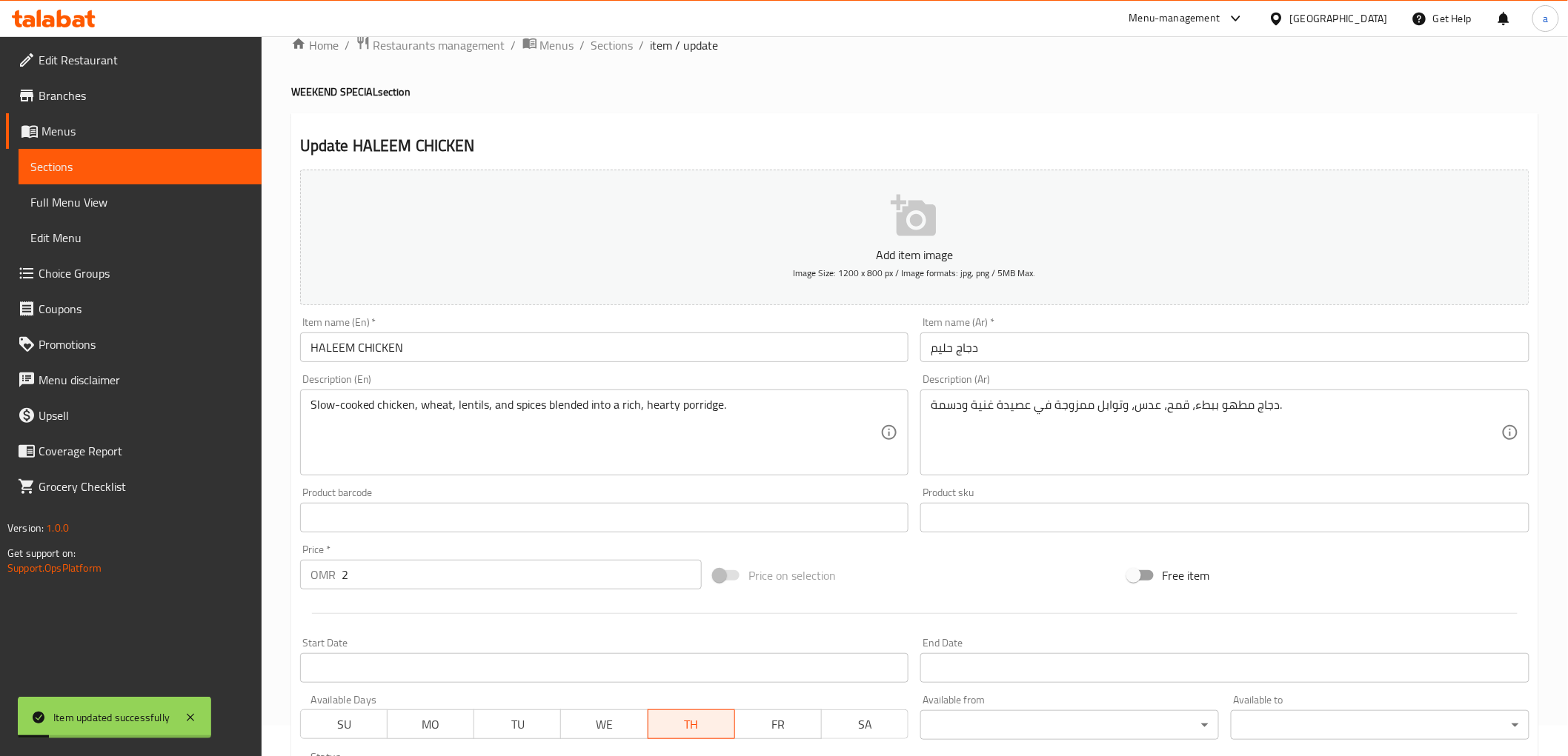
scroll to position [0, 0]
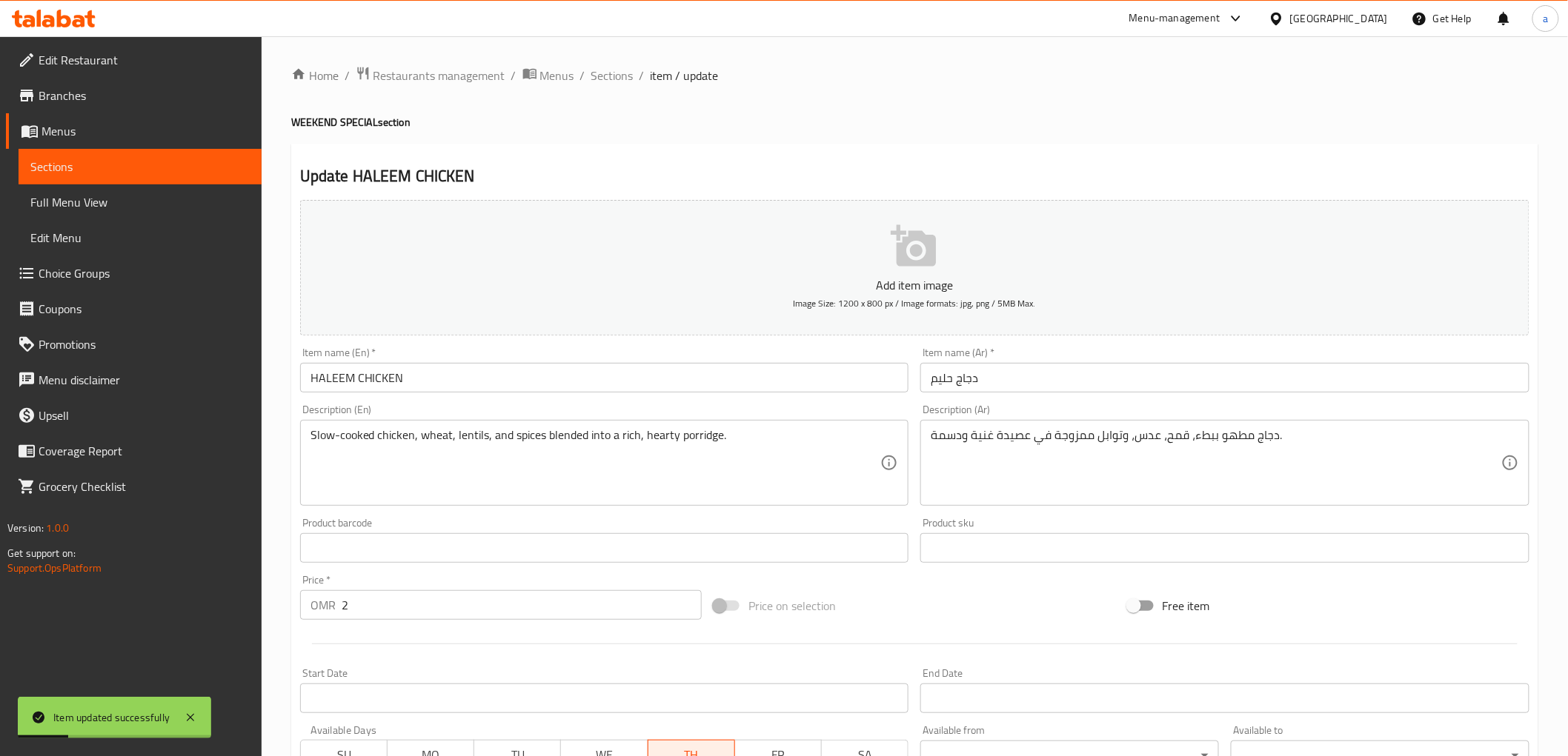
click at [633, 74] on ol "Home / Restaurants management / Menus / Sections / item / update" at bounding box center [914, 76] width 1247 height 20
click at [618, 75] on span "Sections" at bounding box center [612, 76] width 42 height 18
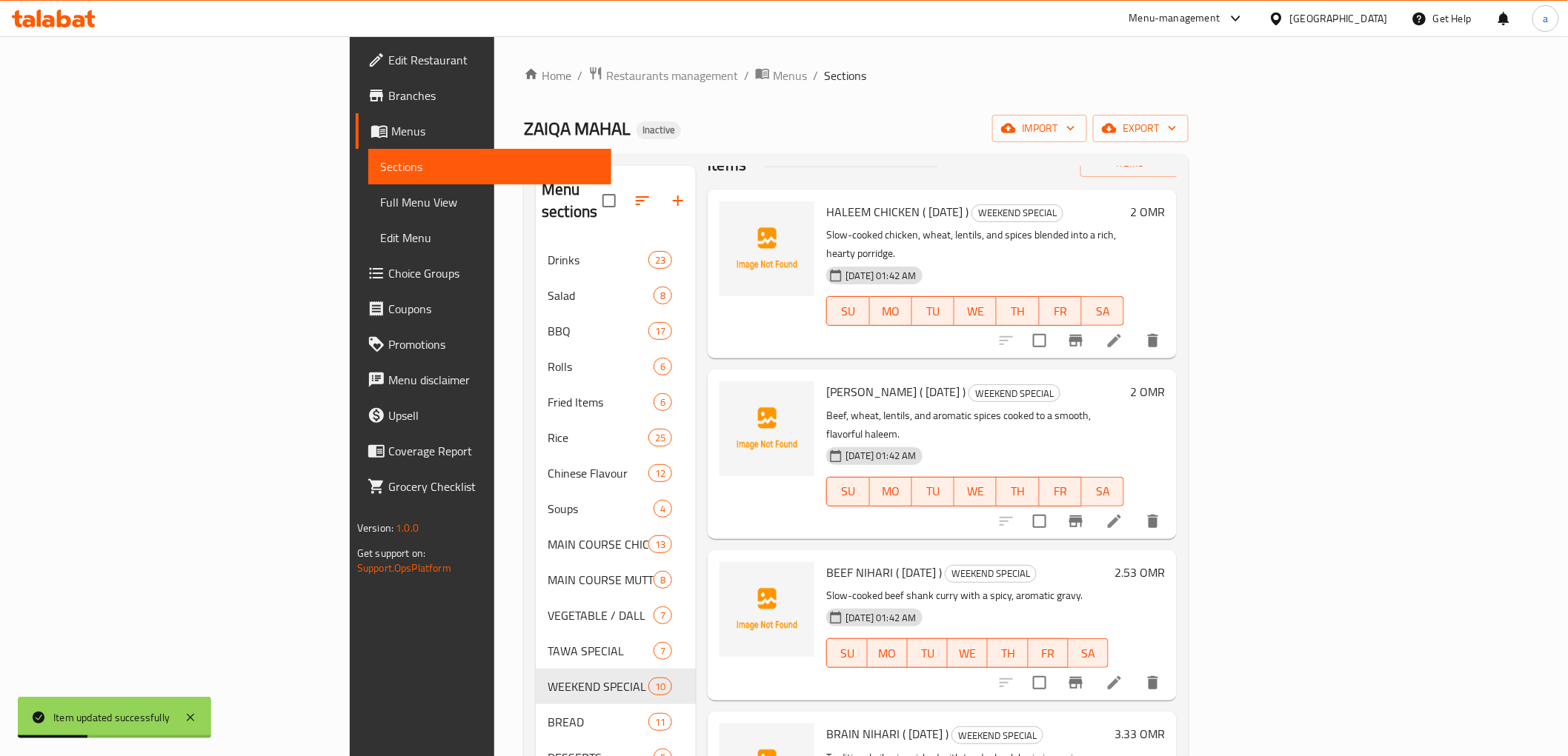
scroll to position [82, 0]
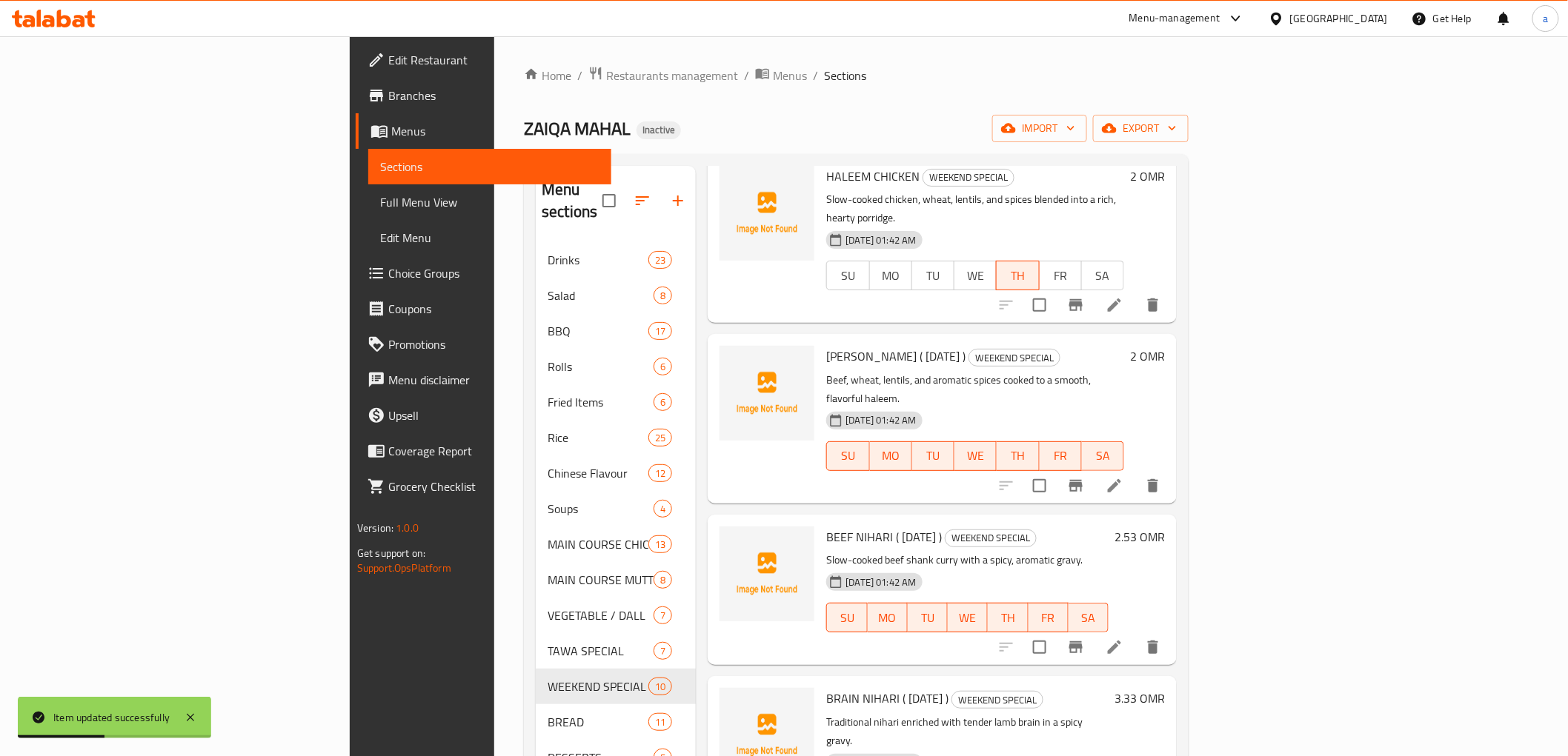
click at [1135, 472] on li at bounding box center [1114, 485] width 41 height 27
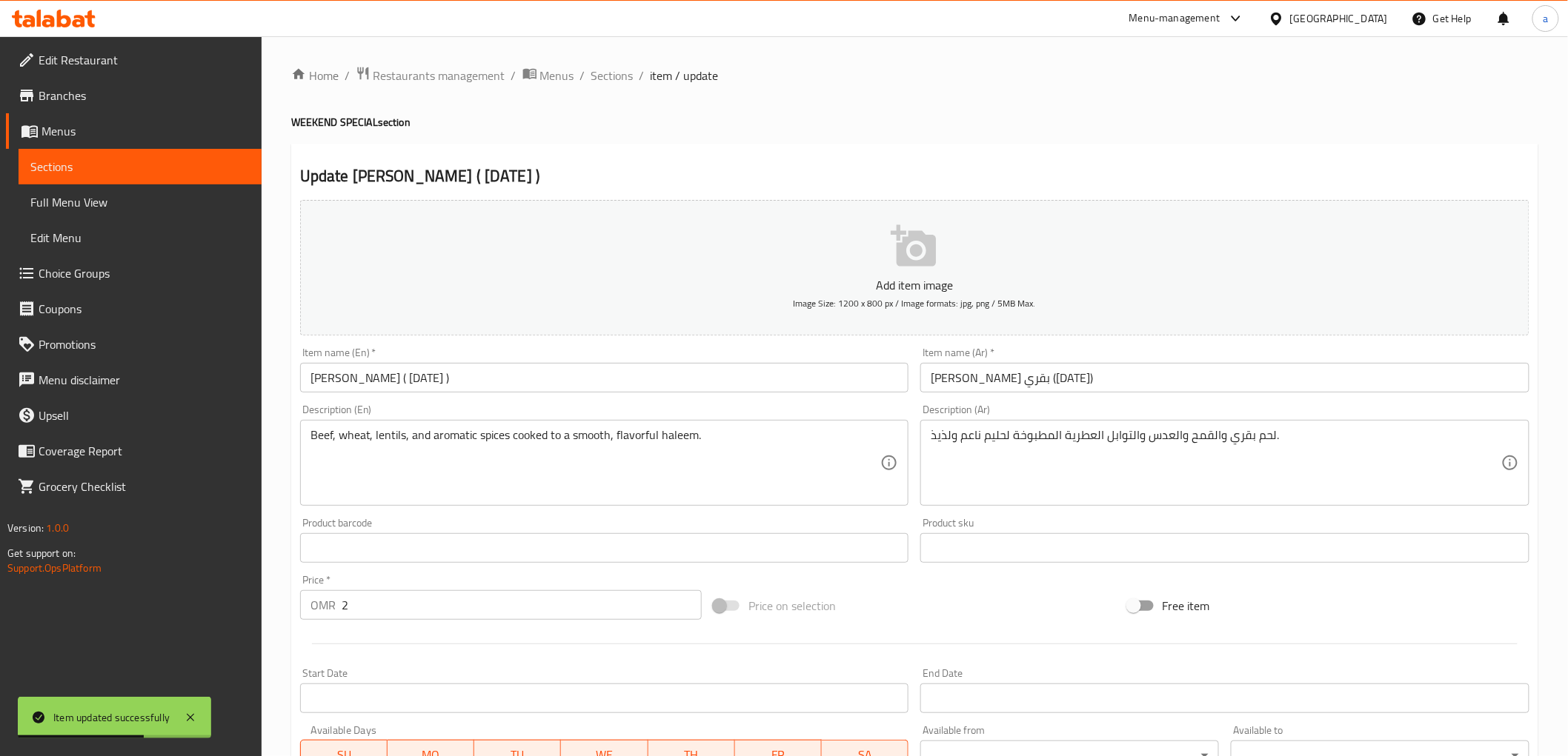
drag, startPoint x: 640, startPoint y: 396, endPoint x: 519, endPoint y: 379, distance: 122.2
click at [519, 379] on div "Item name (En)   * [PERSON_NAME] ( [DATE] ) Item name (En) *" at bounding box center [605, 370] width 621 height 57
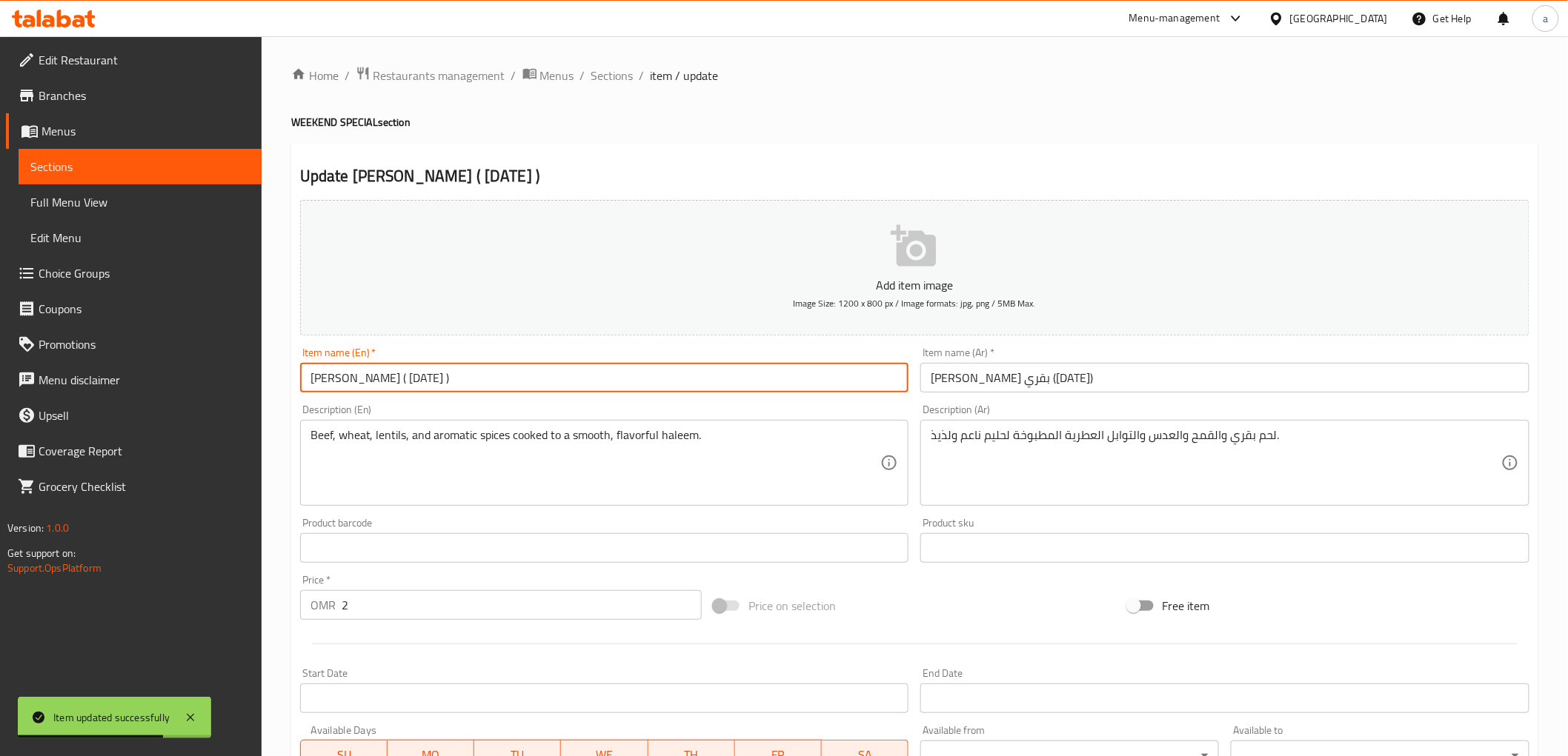
drag, startPoint x: 505, startPoint y: 382, endPoint x: 386, endPoint y: 401, distance: 120.5
click at [386, 401] on div "Add item image Image Size: 1200 x 800 px / Image formats: jpg, png / 5MB Max. I…" at bounding box center [915, 513] width 1241 height 638
type input "HALEEM BEEF"
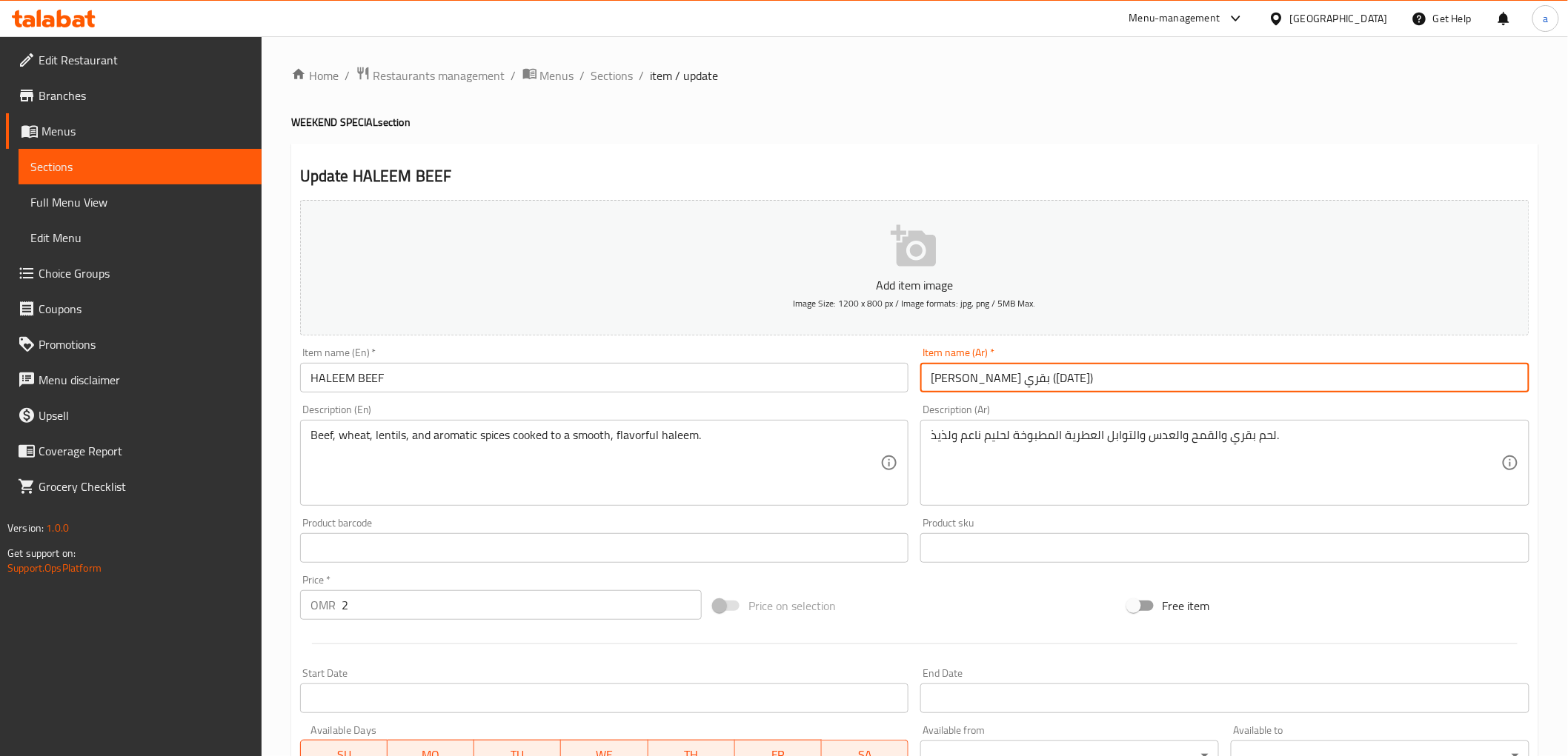
drag, startPoint x: 929, startPoint y: 378, endPoint x: 973, endPoint y: 396, distance: 47.5
click at [973, 396] on div "Item name (Ar)   * [PERSON_NAME] بقري ([DATE]) Item name (Ar) *" at bounding box center [1225, 370] width 621 height 57
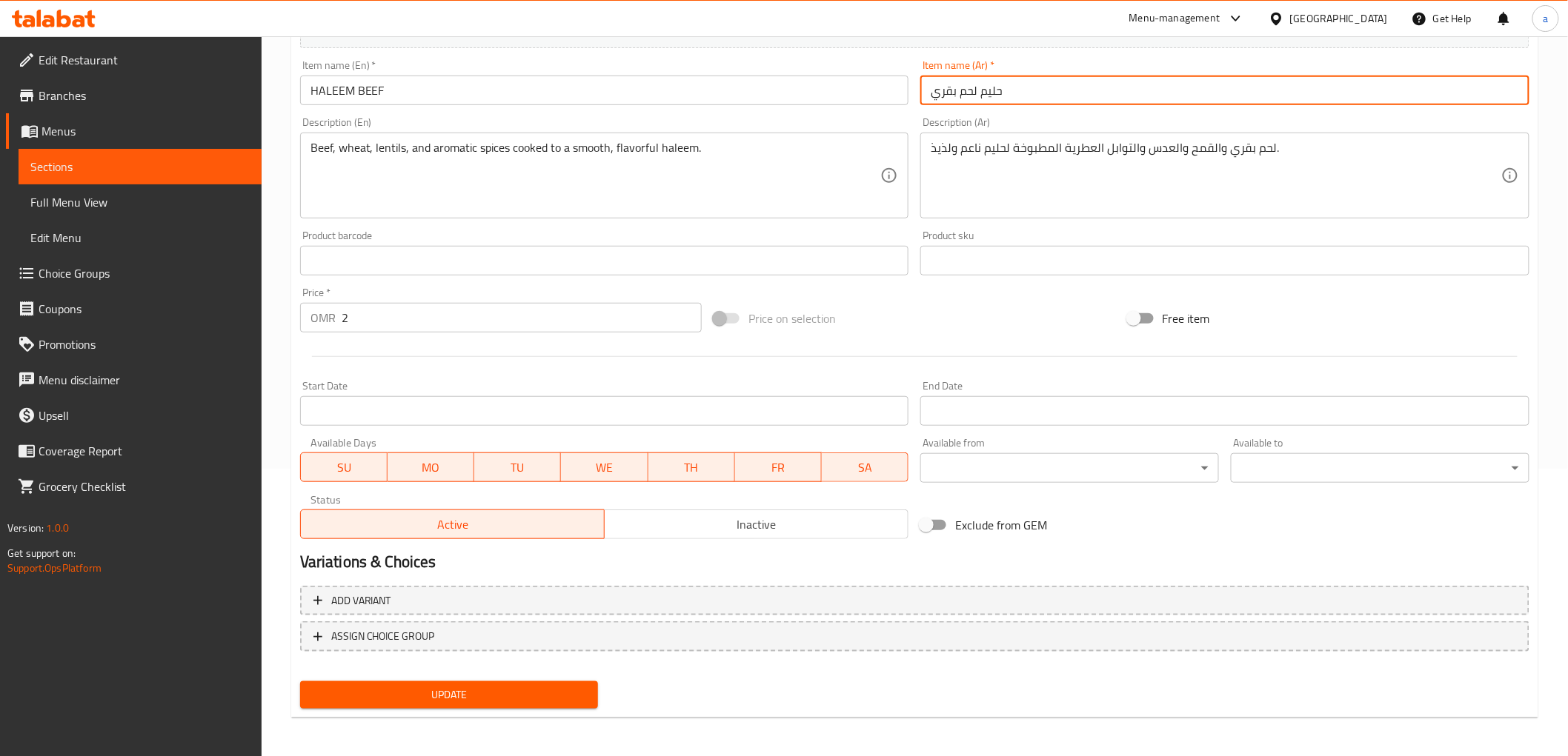
type input "حليم لحم بقري"
click at [471, 686] on span "Update" at bounding box center [450, 695] width 275 height 19
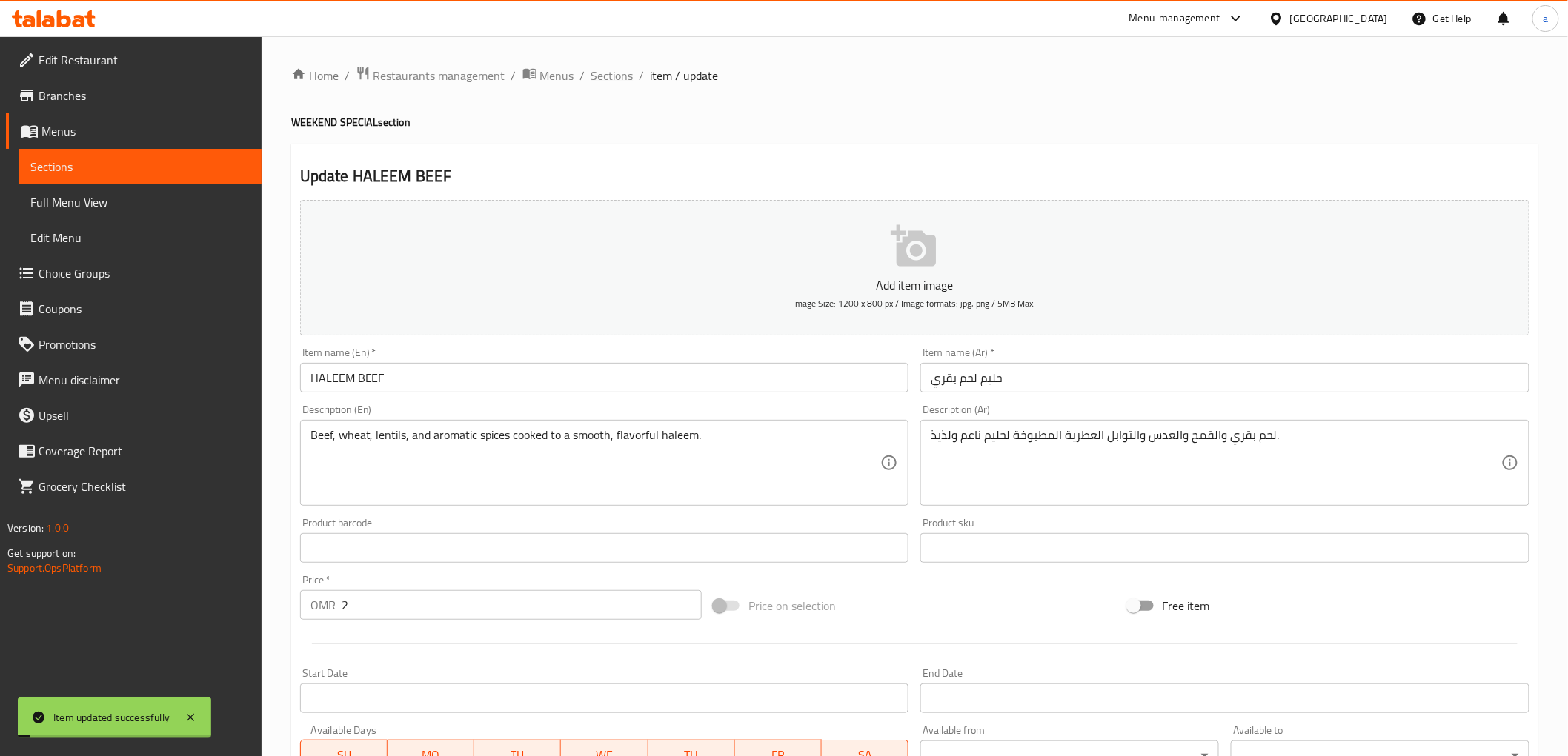
click at [617, 67] on span "Sections" at bounding box center [612, 76] width 42 height 18
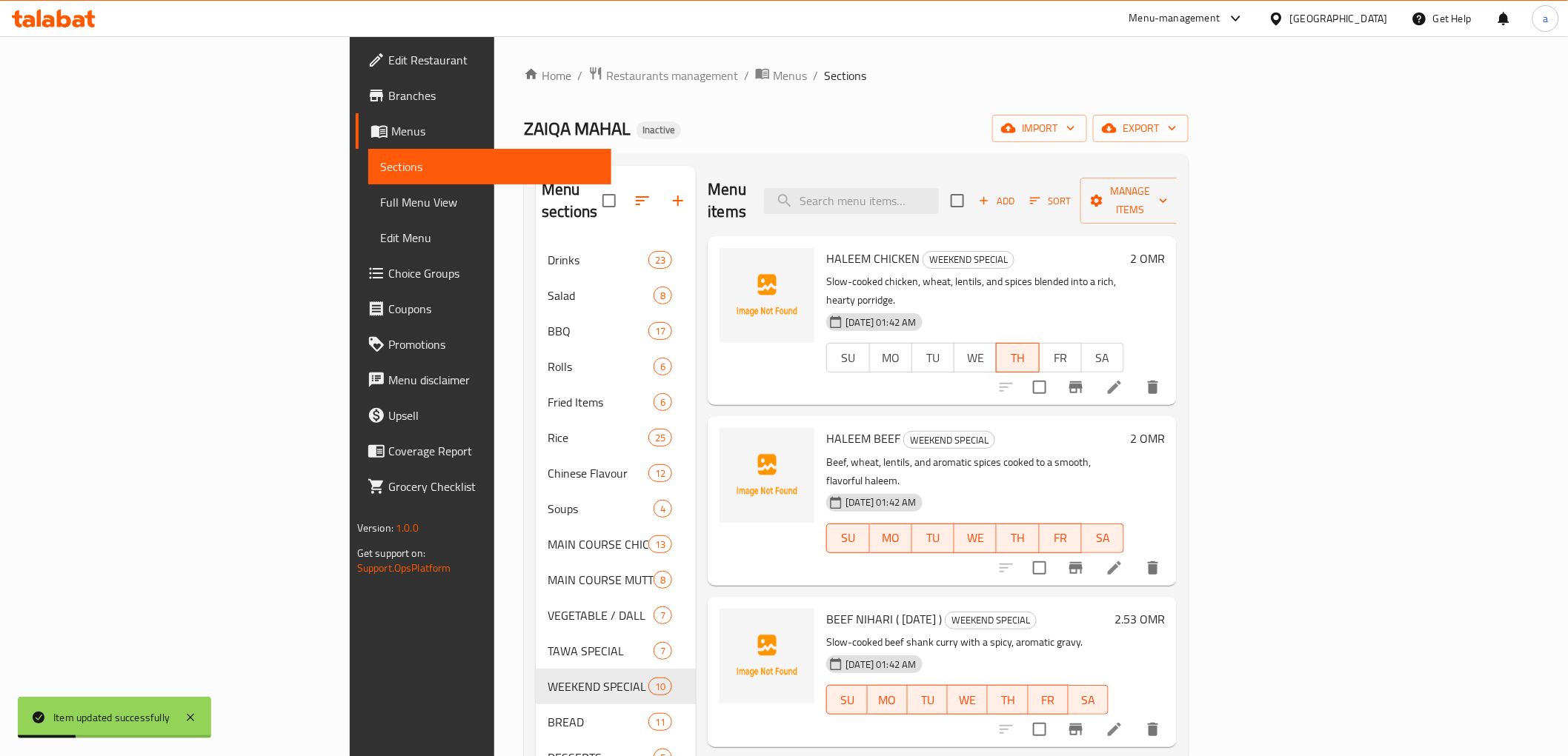
click at [1123, 559] on icon at bounding box center [1114, 568] width 18 height 18
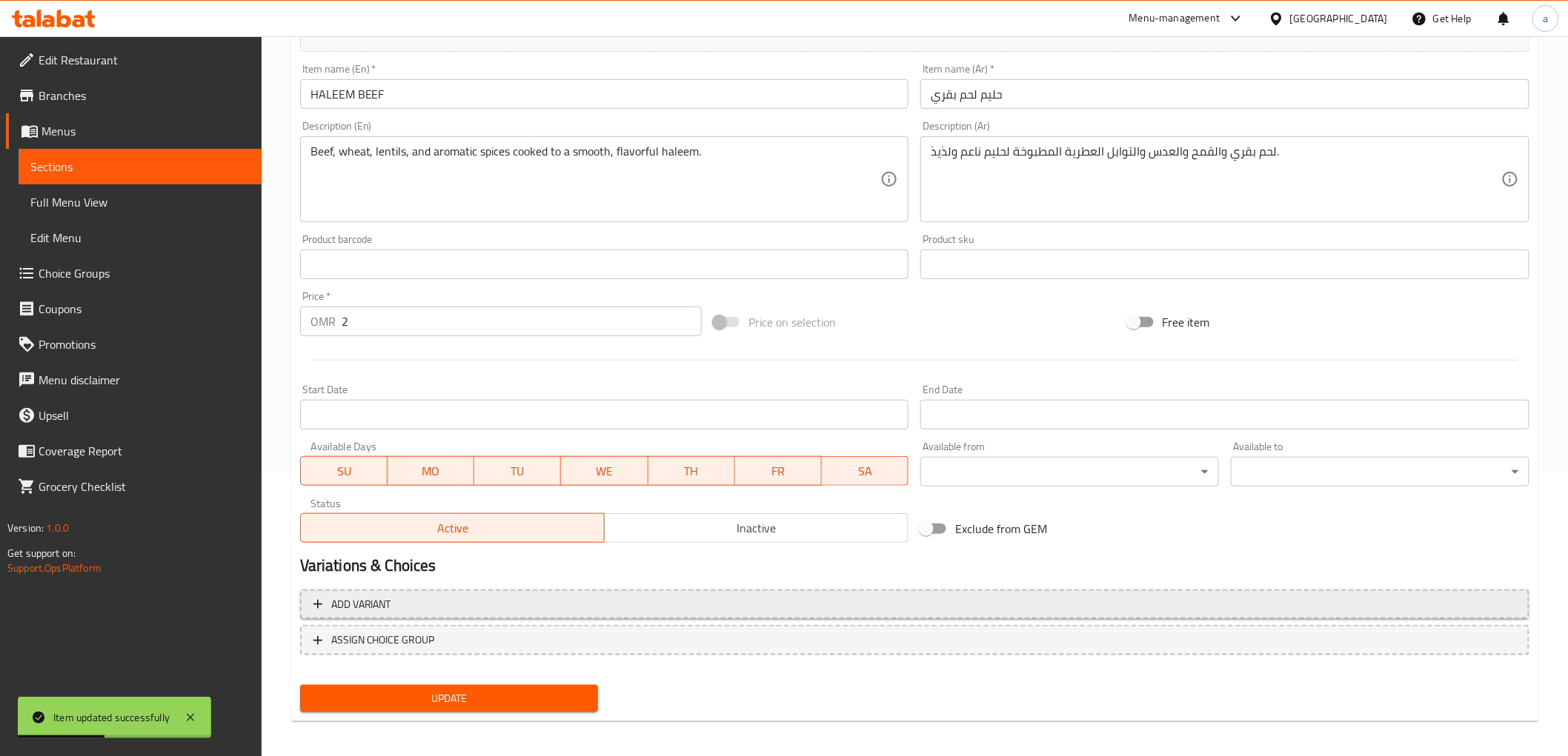
scroll to position [288, 0]
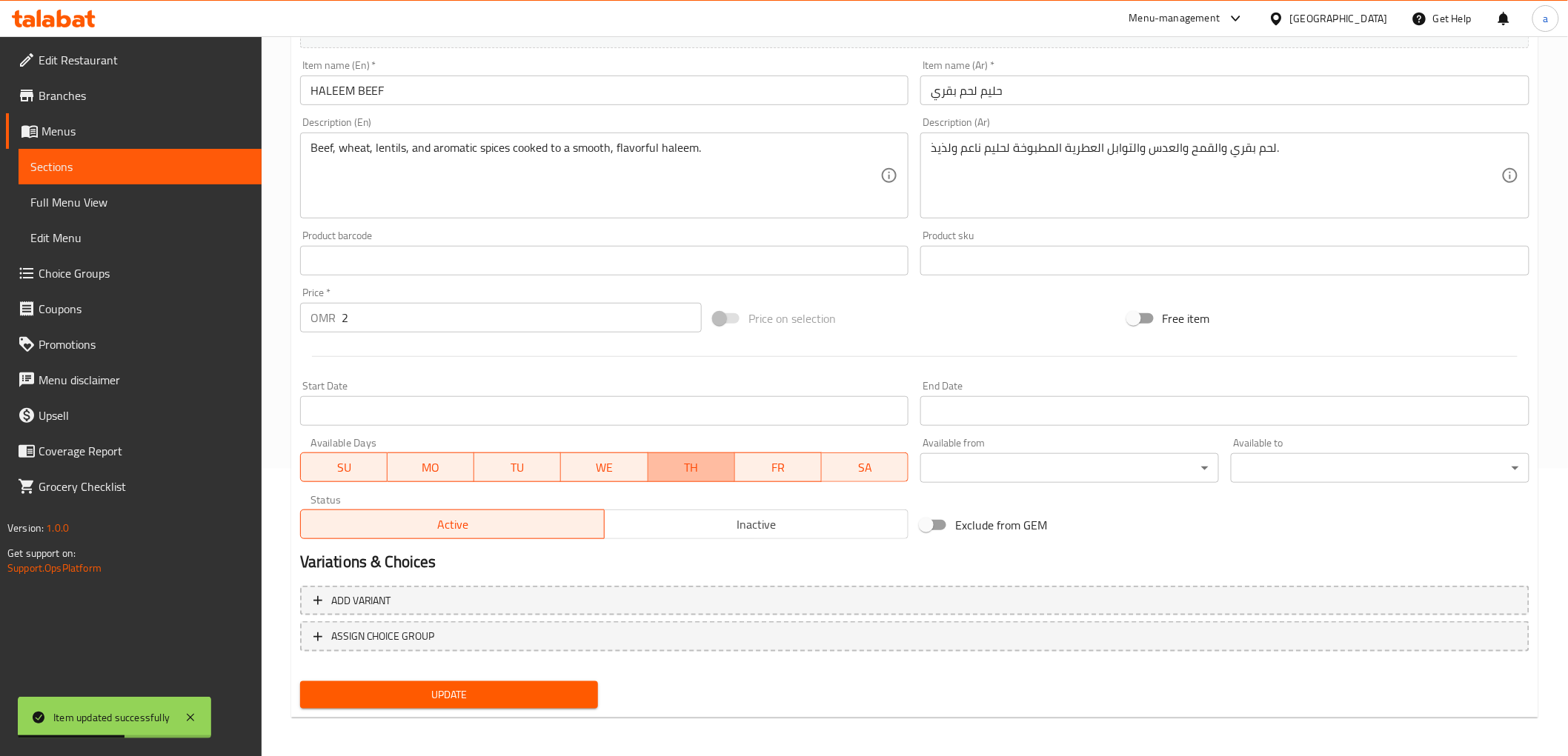
click at [708, 467] on span "TH" at bounding box center [692, 467] width 75 height 21
drag, startPoint x: 617, startPoint y: 462, endPoint x: 521, endPoint y: 480, distance: 97.7
click at [616, 462] on span "WE" at bounding box center [604, 467] width 75 height 21
drag, startPoint x: 519, startPoint y: 480, endPoint x: 491, endPoint y: 483, distance: 28.2
click at [517, 480] on button "TU" at bounding box center [517, 467] width 87 height 29
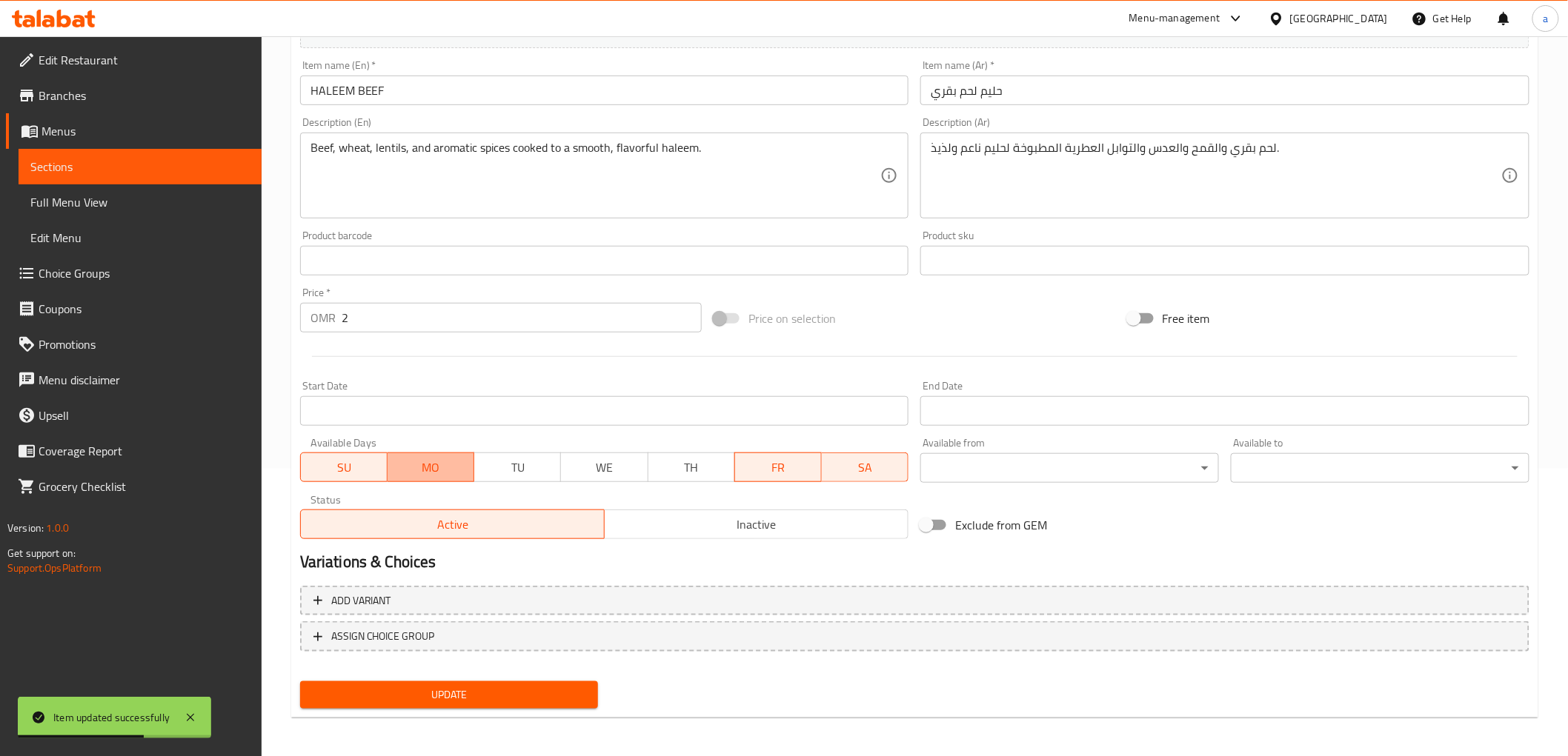
click at [405, 478] on button "MO" at bounding box center [431, 467] width 87 height 29
drag, startPoint x: 357, startPoint y: 477, endPoint x: 468, endPoint y: 460, distance: 112.3
click at [394, 471] on div "SU MO TU WE TH FR SA" at bounding box center [604, 459] width 609 height 45
drag, startPoint x: 839, startPoint y: 460, endPoint x: 860, endPoint y: 467, distance: 22.1
click at [843, 461] on span "SA" at bounding box center [865, 467] width 75 height 21
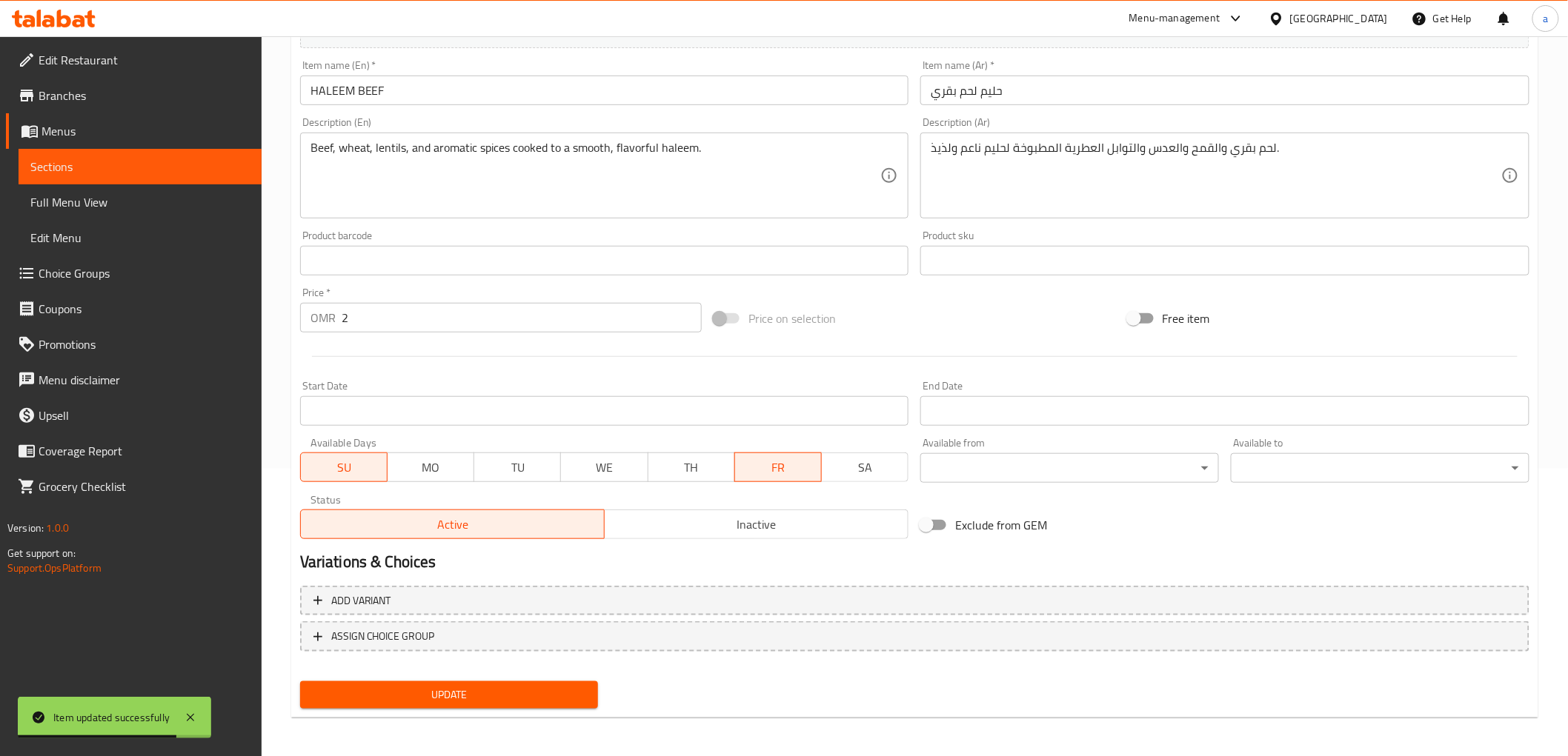
click at [346, 480] on button "SU" at bounding box center [344, 467] width 88 height 29
click at [538, 690] on span "Update" at bounding box center [450, 695] width 275 height 19
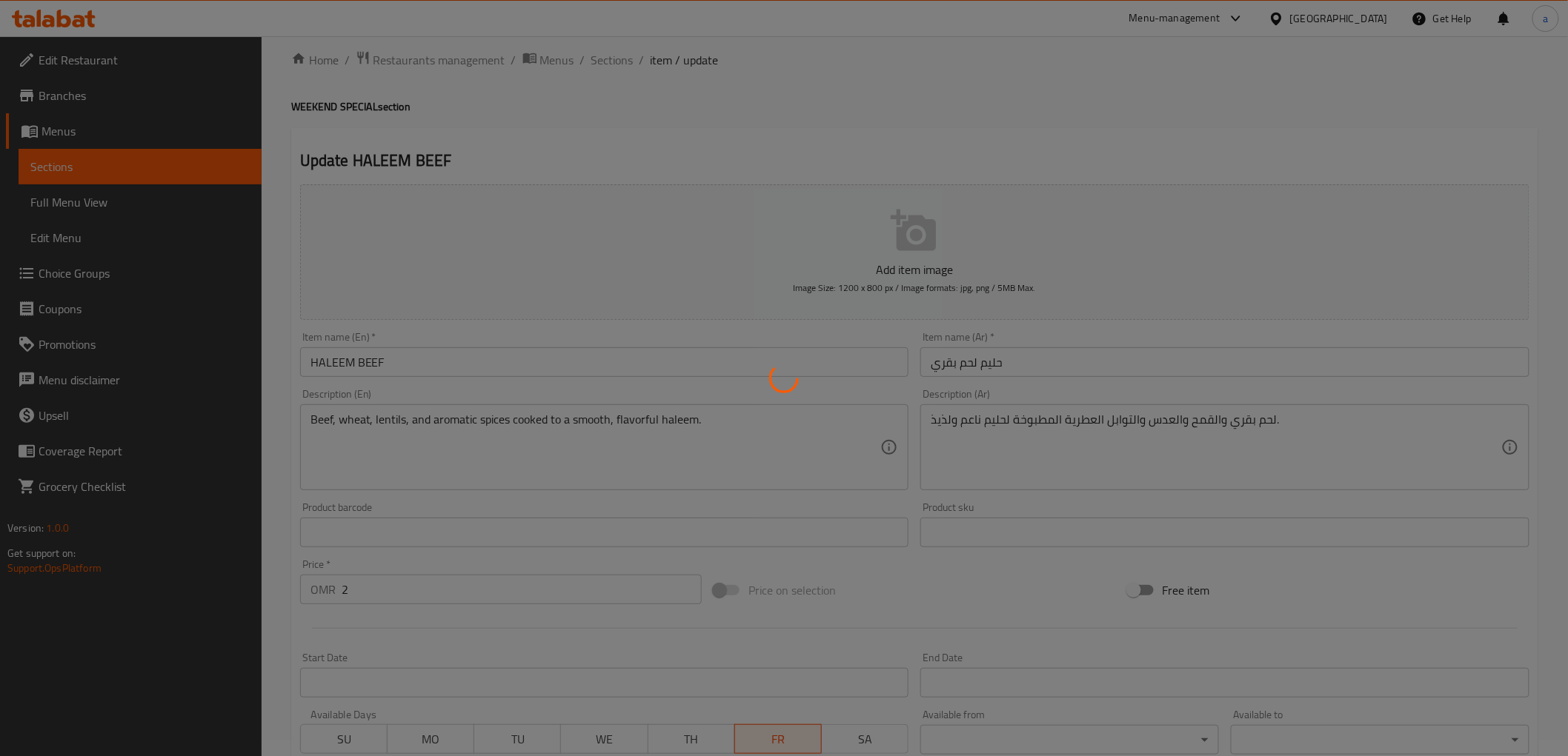
scroll to position [0, 0]
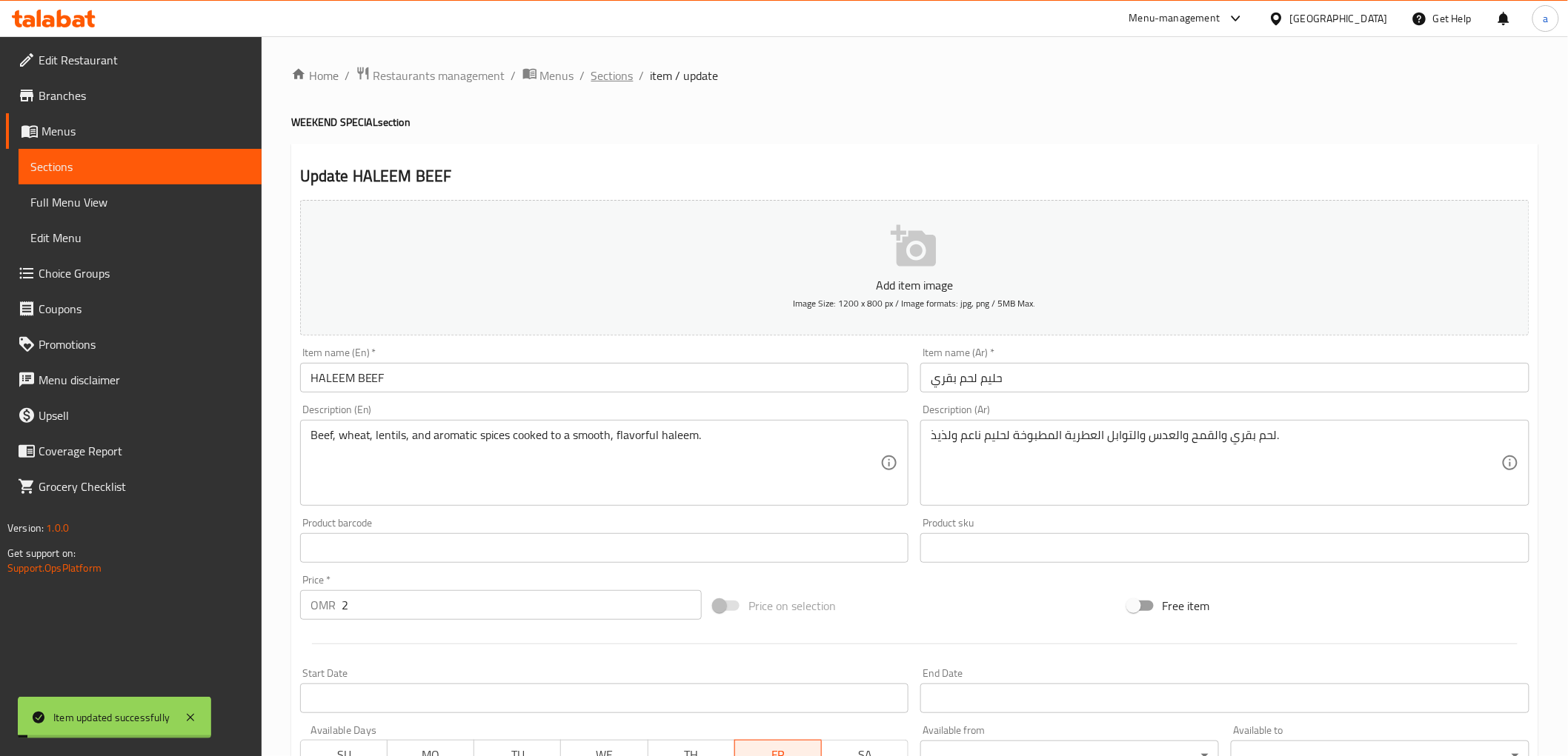
click at [623, 76] on span "Sections" at bounding box center [612, 76] width 42 height 18
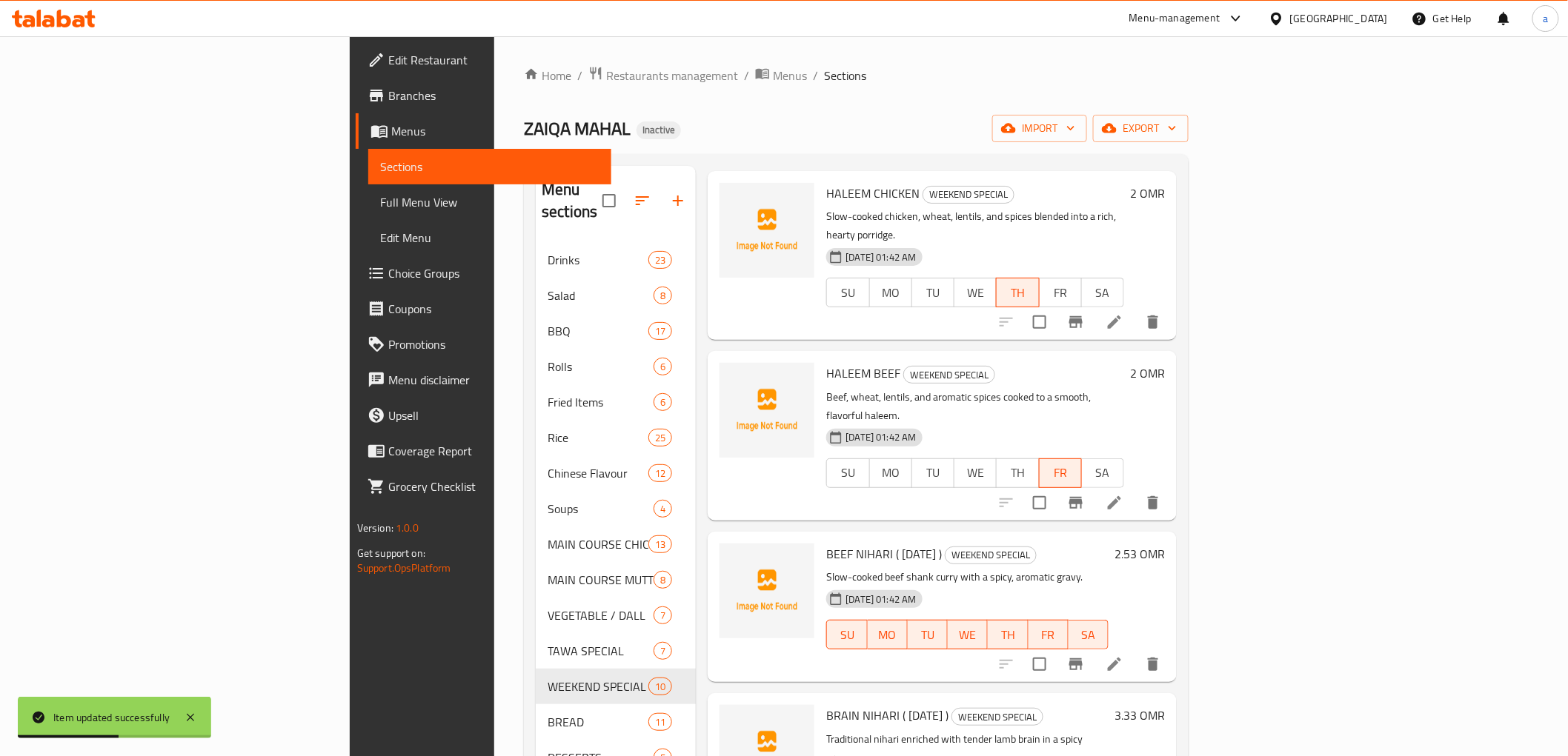
scroll to position [164, 0]
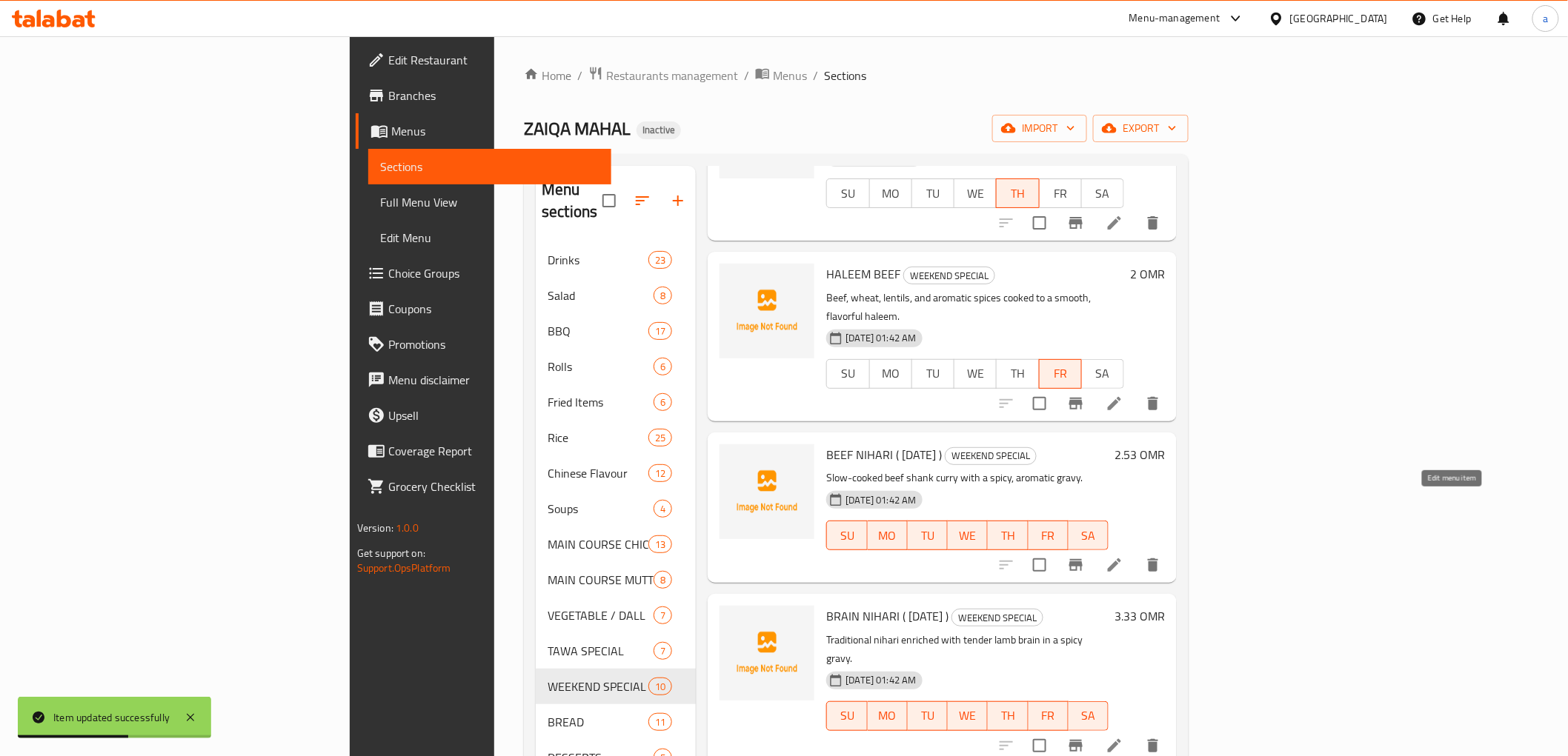
click at [1123, 556] on icon at bounding box center [1114, 565] width 18 height 18
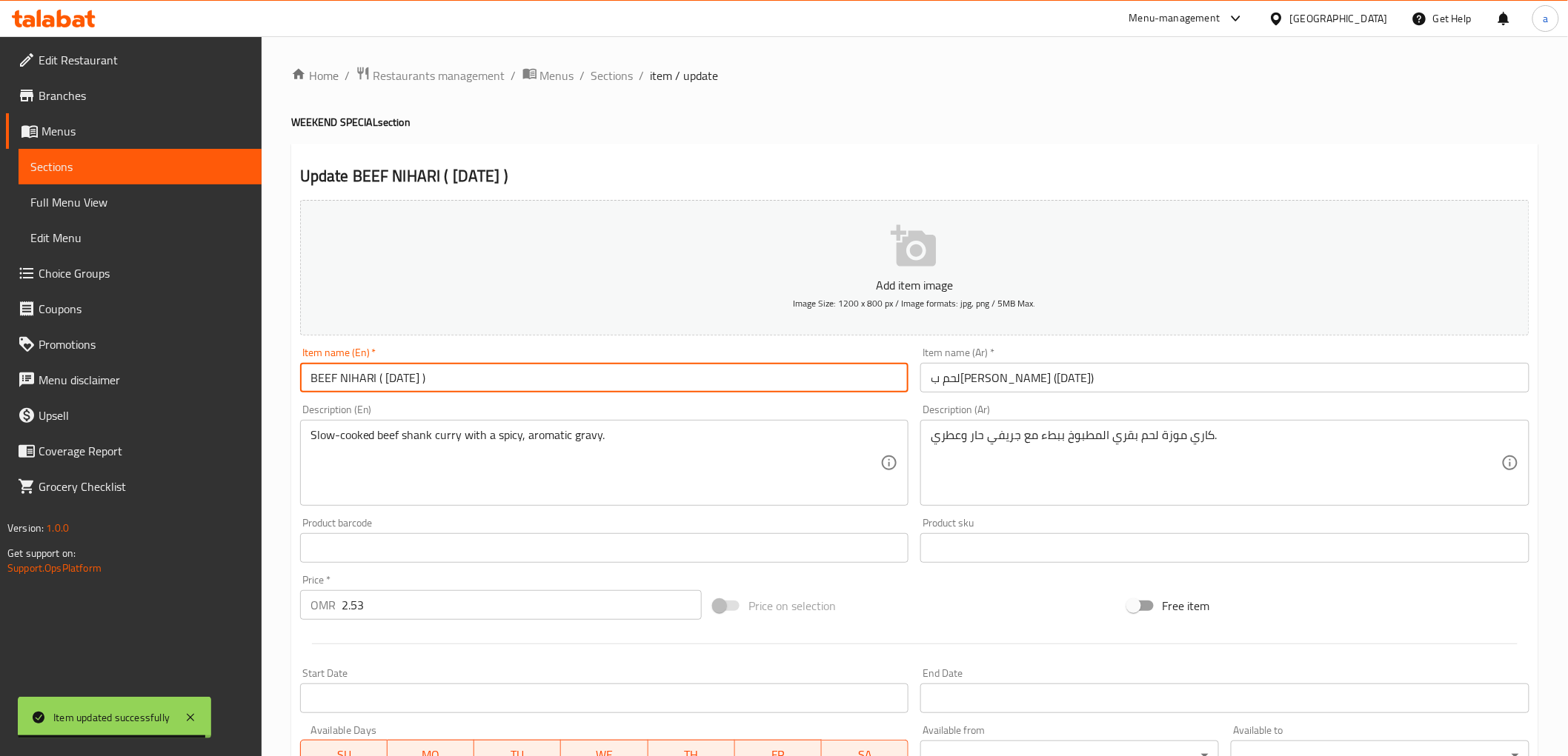
drag, startPoint x: 477, startPoint y: 378, endPoint x: 379, endPoint y: 393, distance: 99.1
click at [379, 393] on input "BEEF NIHARI ( [DATE] )" at bounding box center [604, 377] width 609 height 29
type input "BEEF NIHARI"
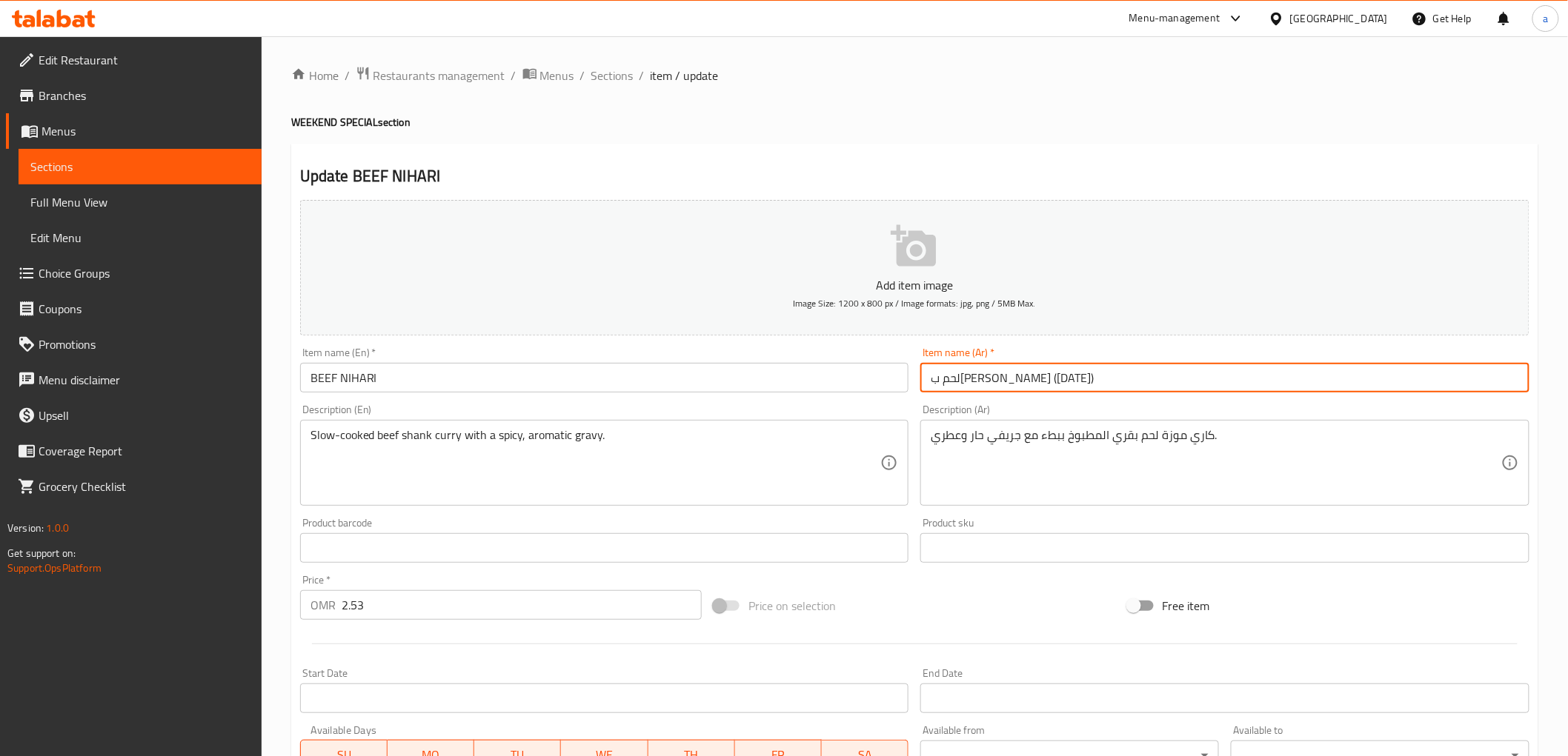
drag, startPoint x: 925, startPoint y: 380, endPoint x: 969, endPoint y: 402, distance: 49.2
click at [978, 391] on input "لحم ب[PERSON_NAME] ([DATE])" at bounding box center [1225, 377] width 609 height 29
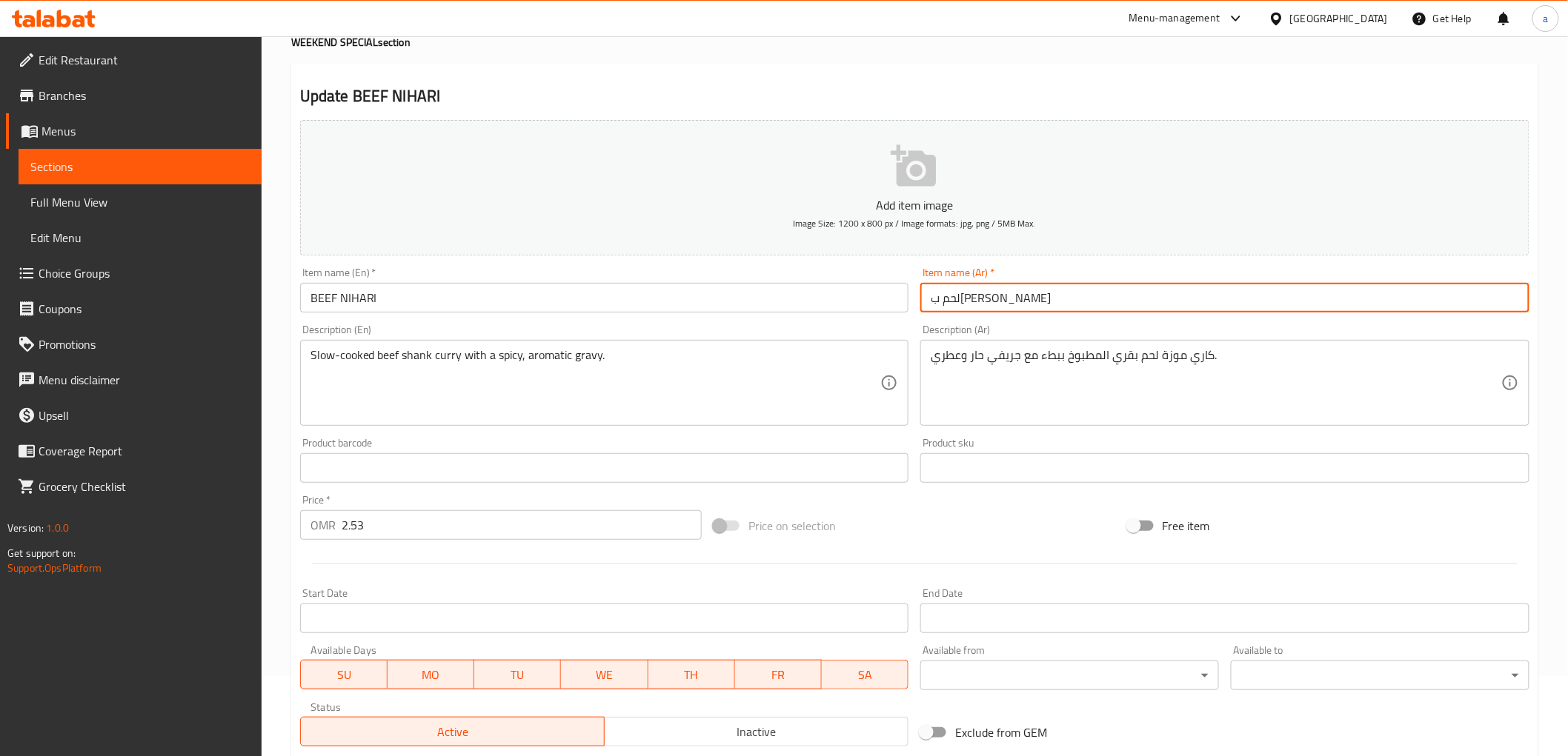
scroll to position [288, 0]
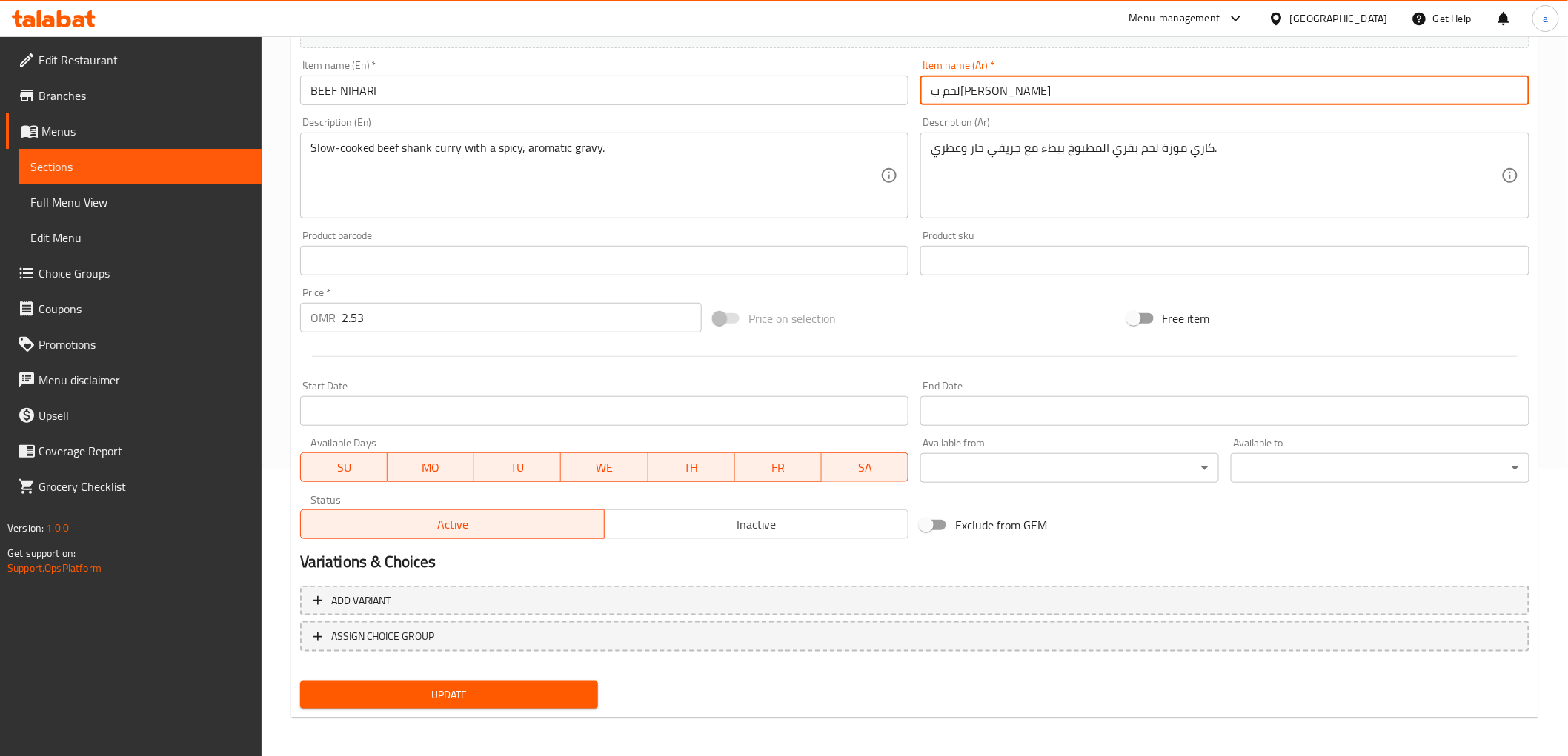
type input "لحم ب[PERSON_NAME]"
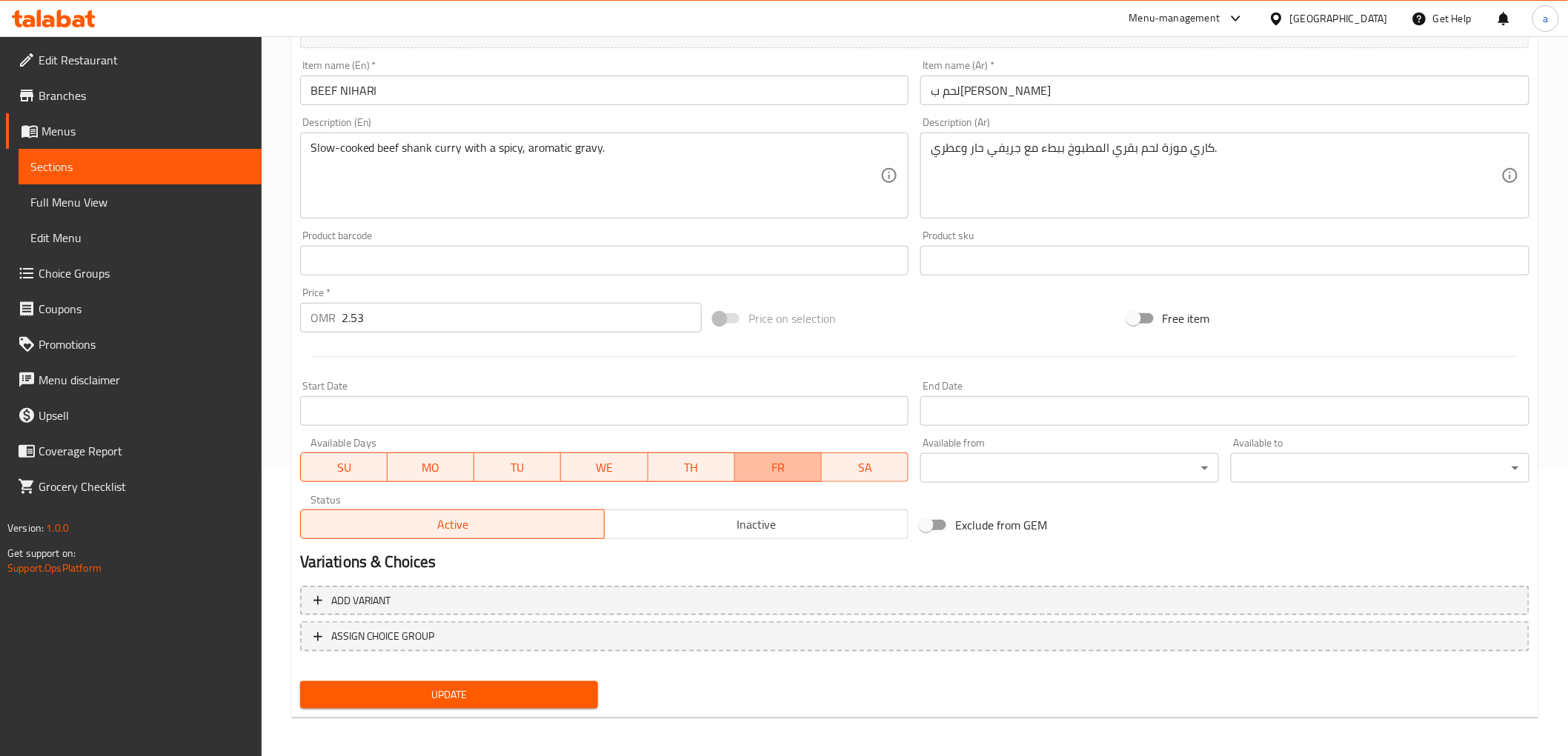
click at [797, 467] on span "FR" at bounding box center [778, 467] width 75 height 21
click at [856, 460] on span "SA" at bounding box center [865, 467] width 75 height 21
click at [612, 468] on span "WE" at bounding box center [604, 467] width 75 height 21
click at [527, 471] on span "TU" at bounding box center [517, 467] width 75 height 21
click at [445, 472] on span "MO" at bounding box center [431, 467] width 75 height 21
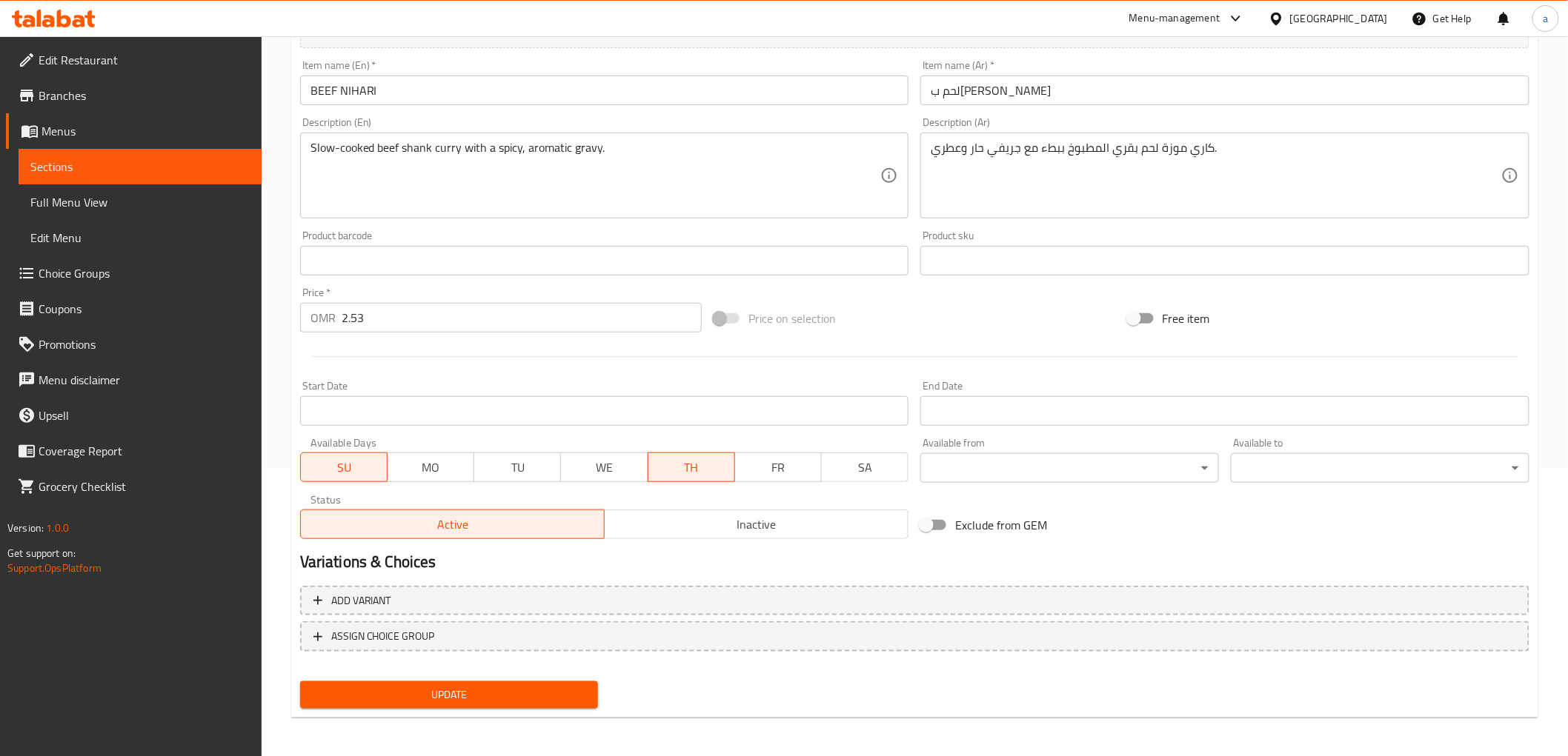
click at [372, 468] on span "SU" at bounding box center [344, 467] width 75 height 21
click at [467, 697] on span "Update" at bounding box center [450, 695] width 275 height 19
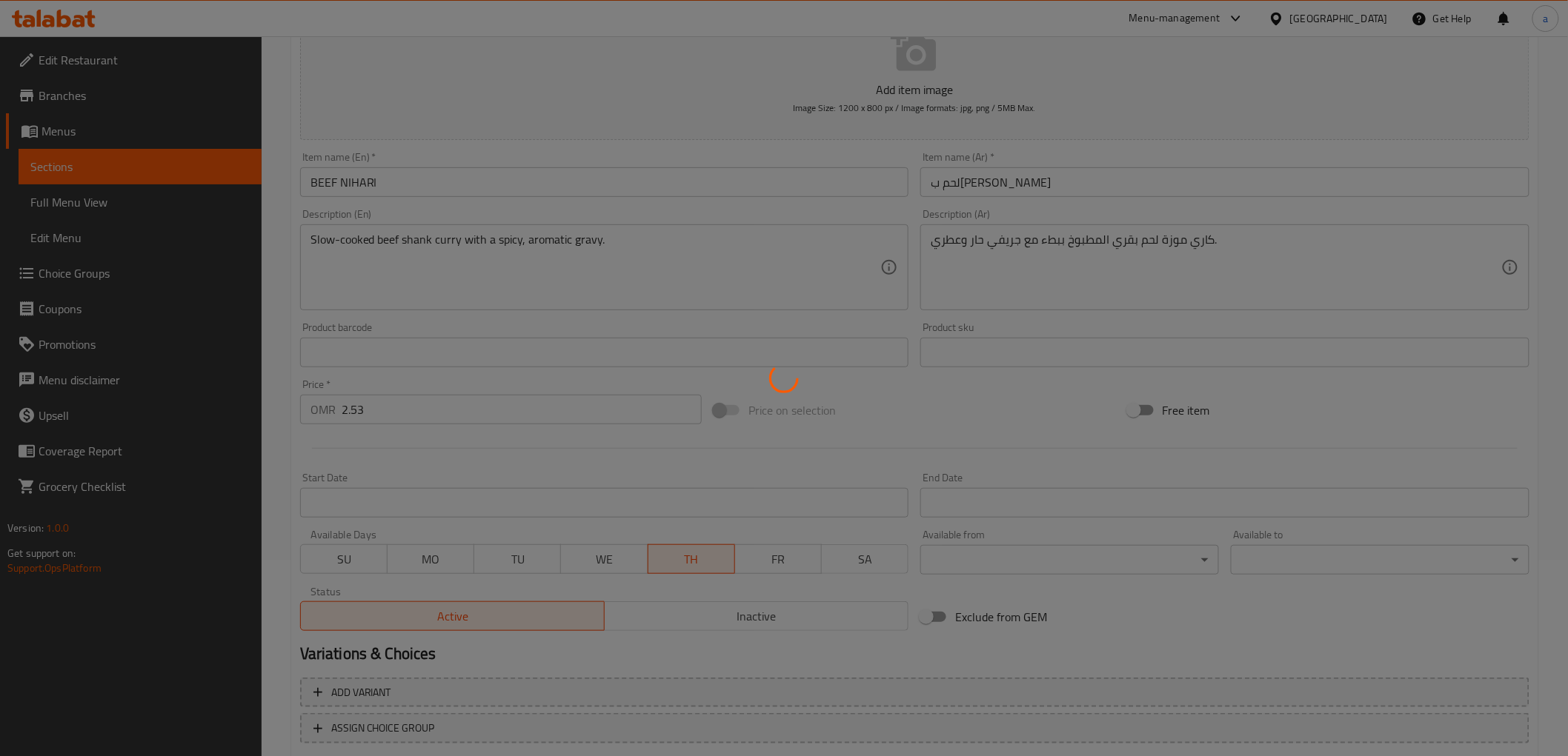
scroll to position [0, 0]
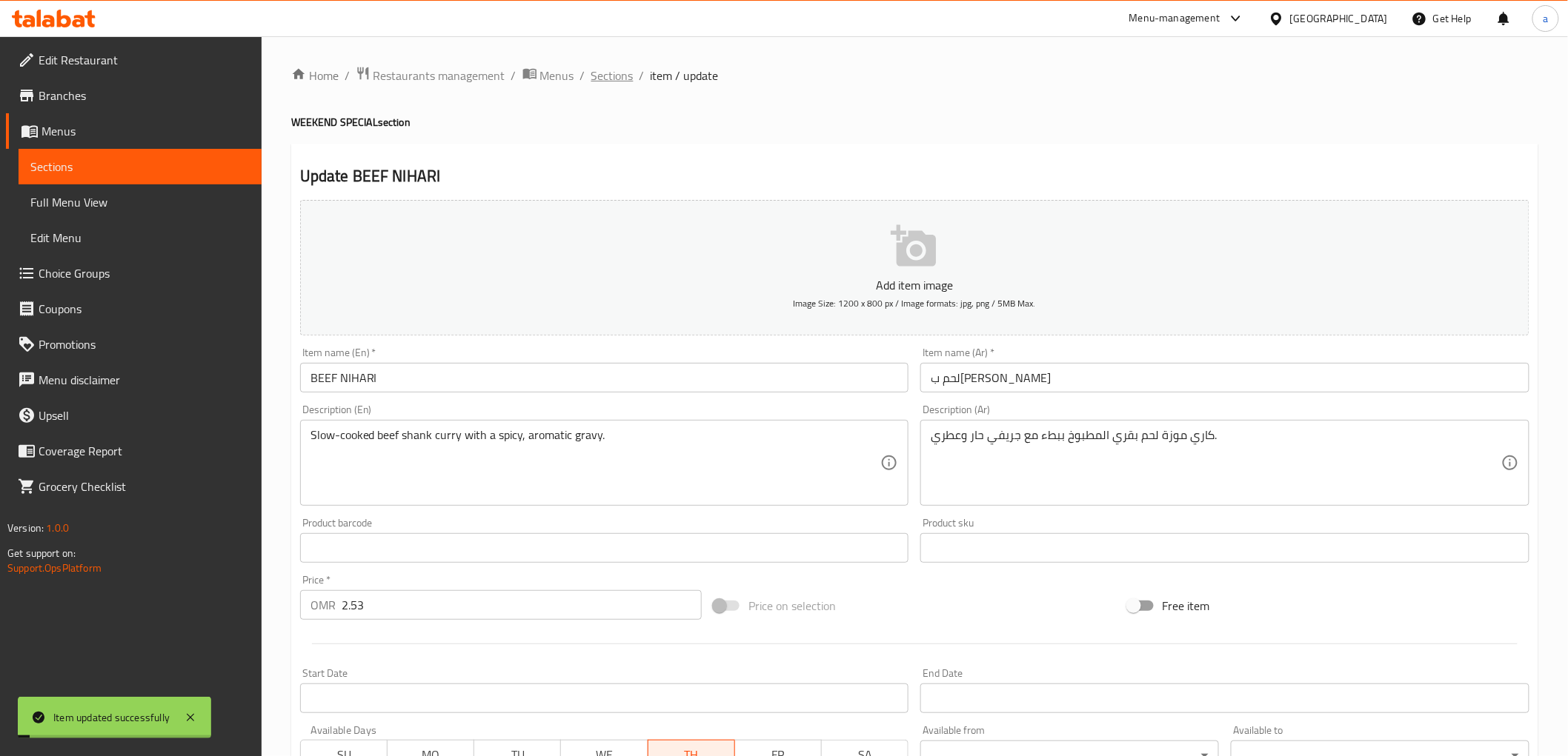
click at [612, 85] on span "Sections" at bounding box center [612, 76] width 42 height 18
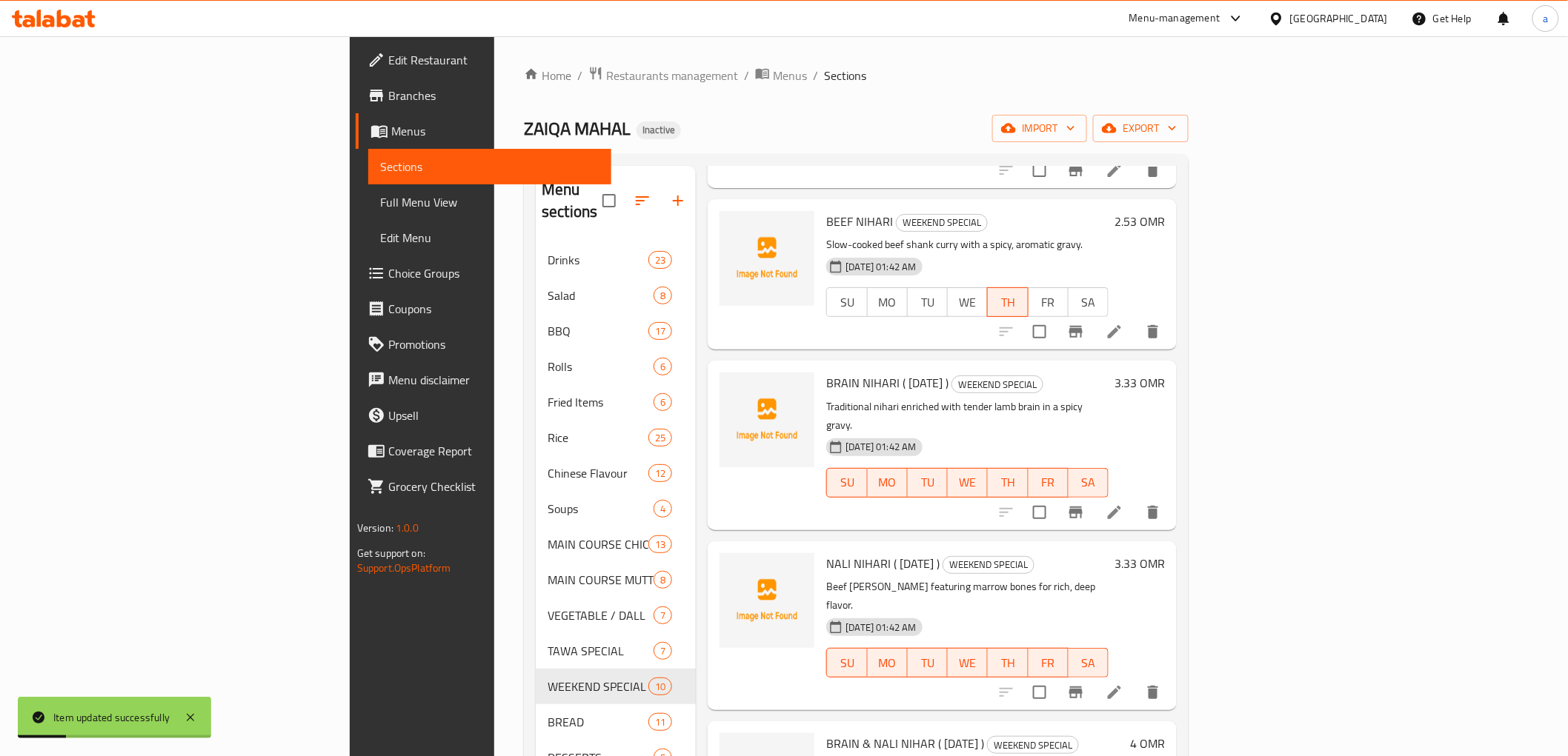
scroll to position [411, 0]
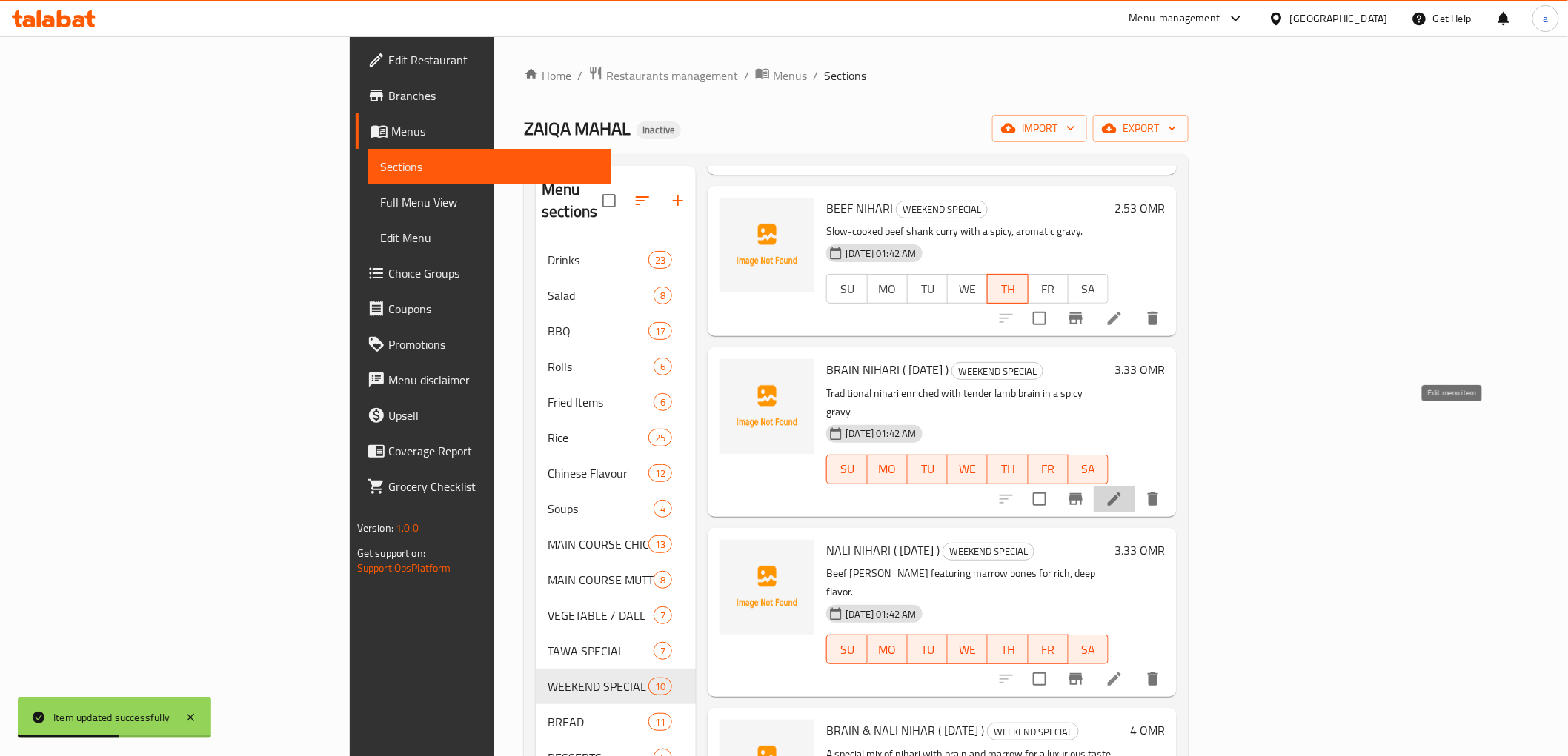
click at [1123, 490] on icon at bounding box center [1114, 499] width 18 height 18
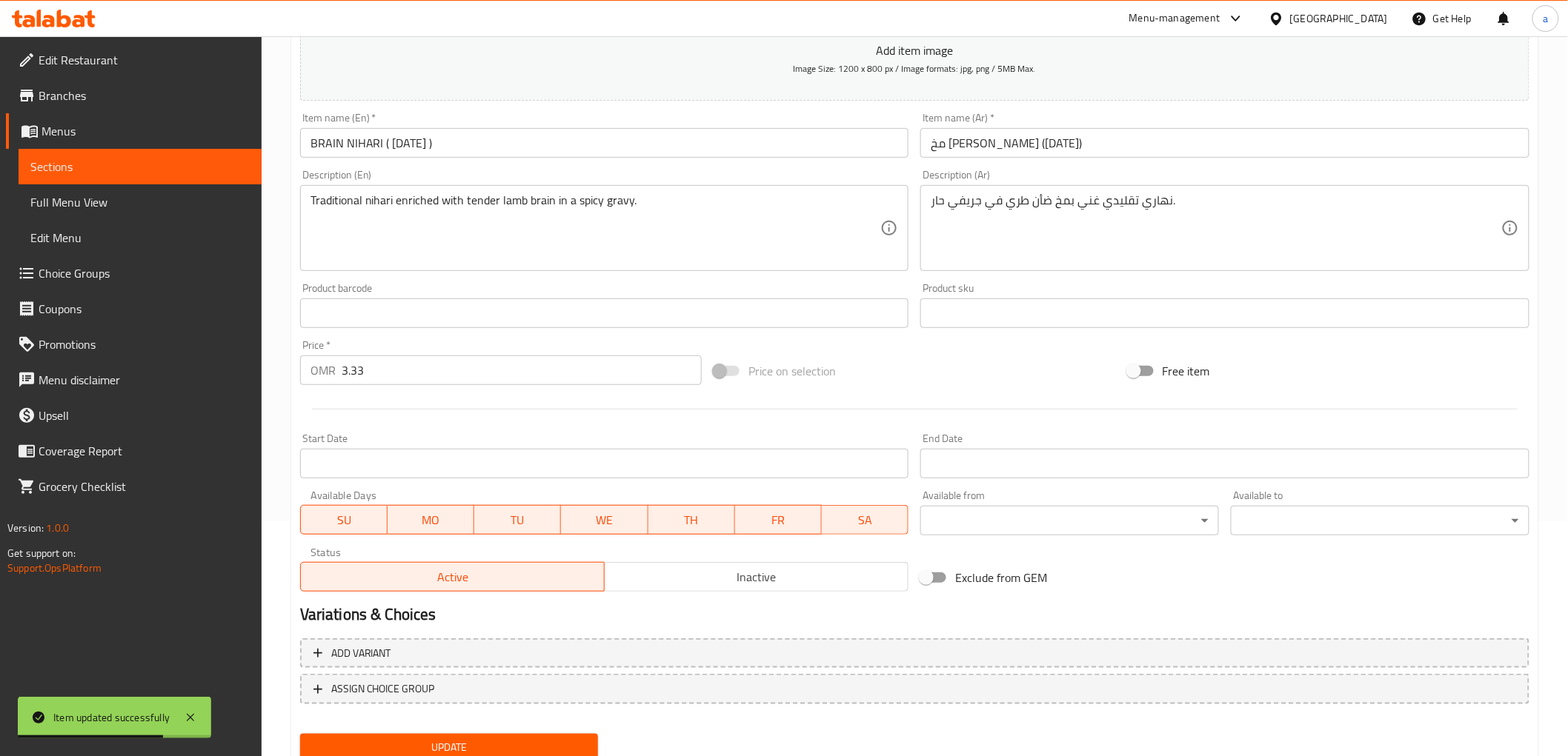
scroll to position [205, 0]
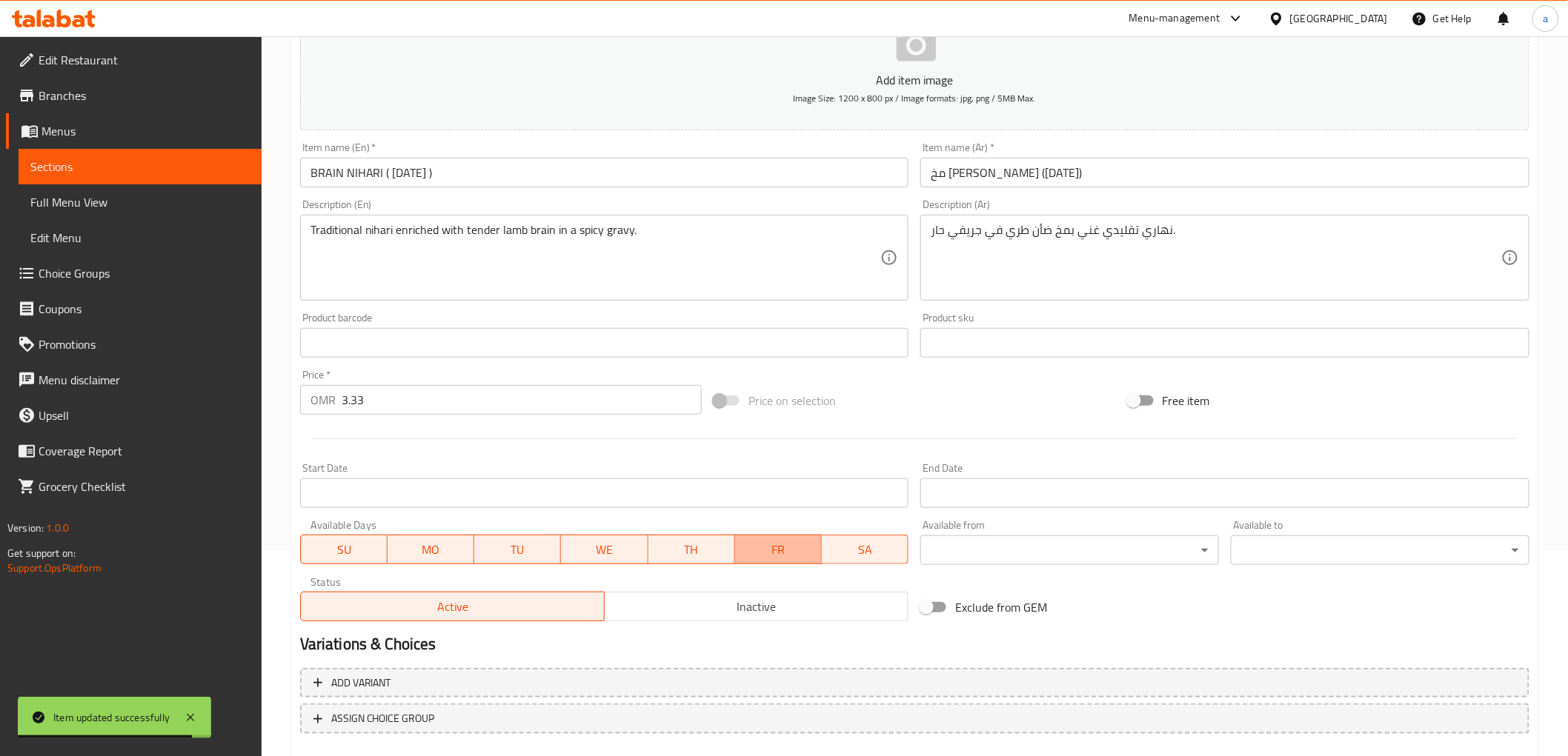
click at [777, 558] on span "FR" at bounding box center [778, 550] width 75 height 21
click at [883, 558] on span "SA" at bounding box center [865, 550] width 75 height 21
click at [573, 555] on span "WE" at bounding box center [604, 550] width 75 height 21
click at [517, 554] on span "TU" at bounding box center [517, 550] width 75 height 21
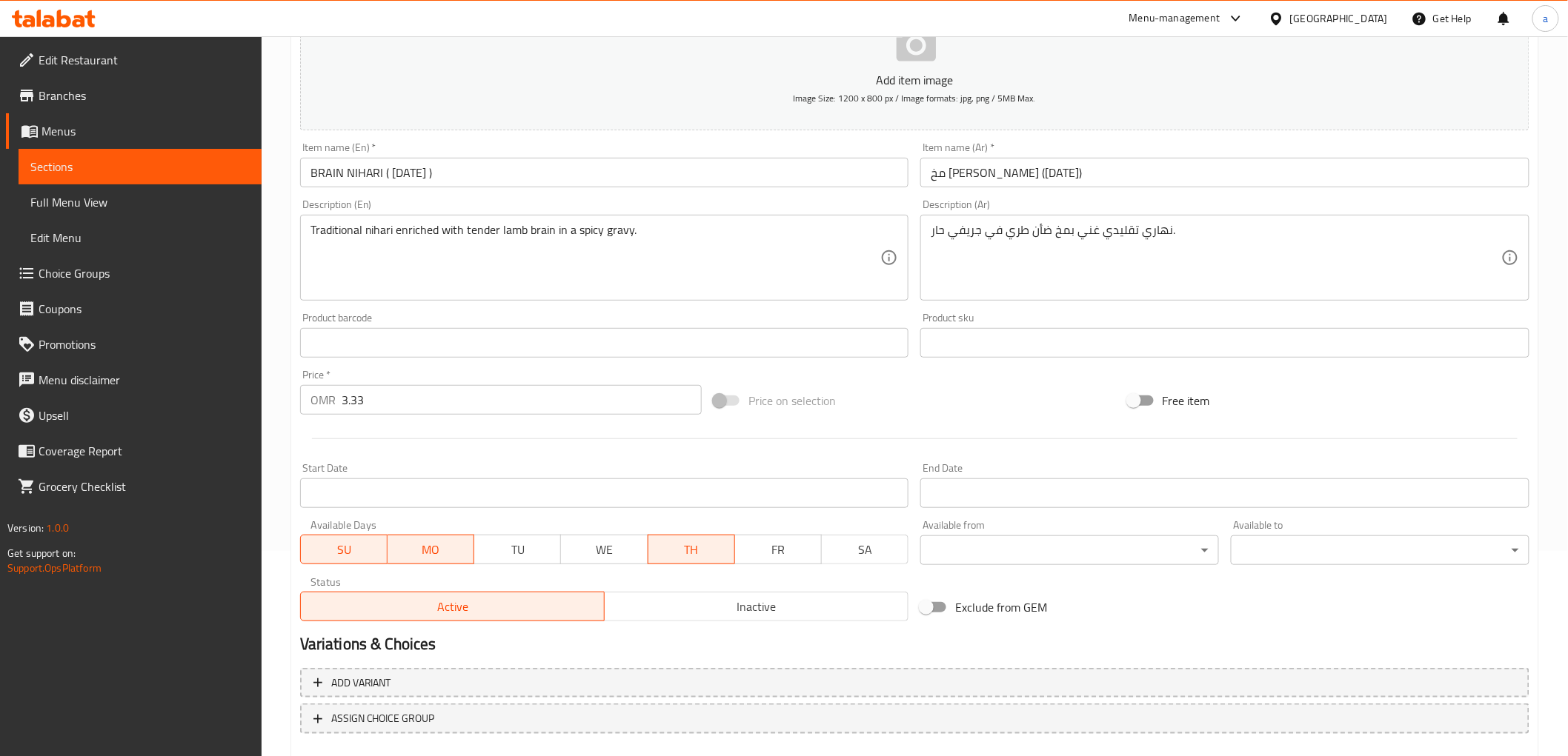
click at [416, 554] on span "MO" at bounding box center [431, 550] width 75 height 21
click at [324, 550] on span "SU" at bounding box center [344, 550] width 75 height 21
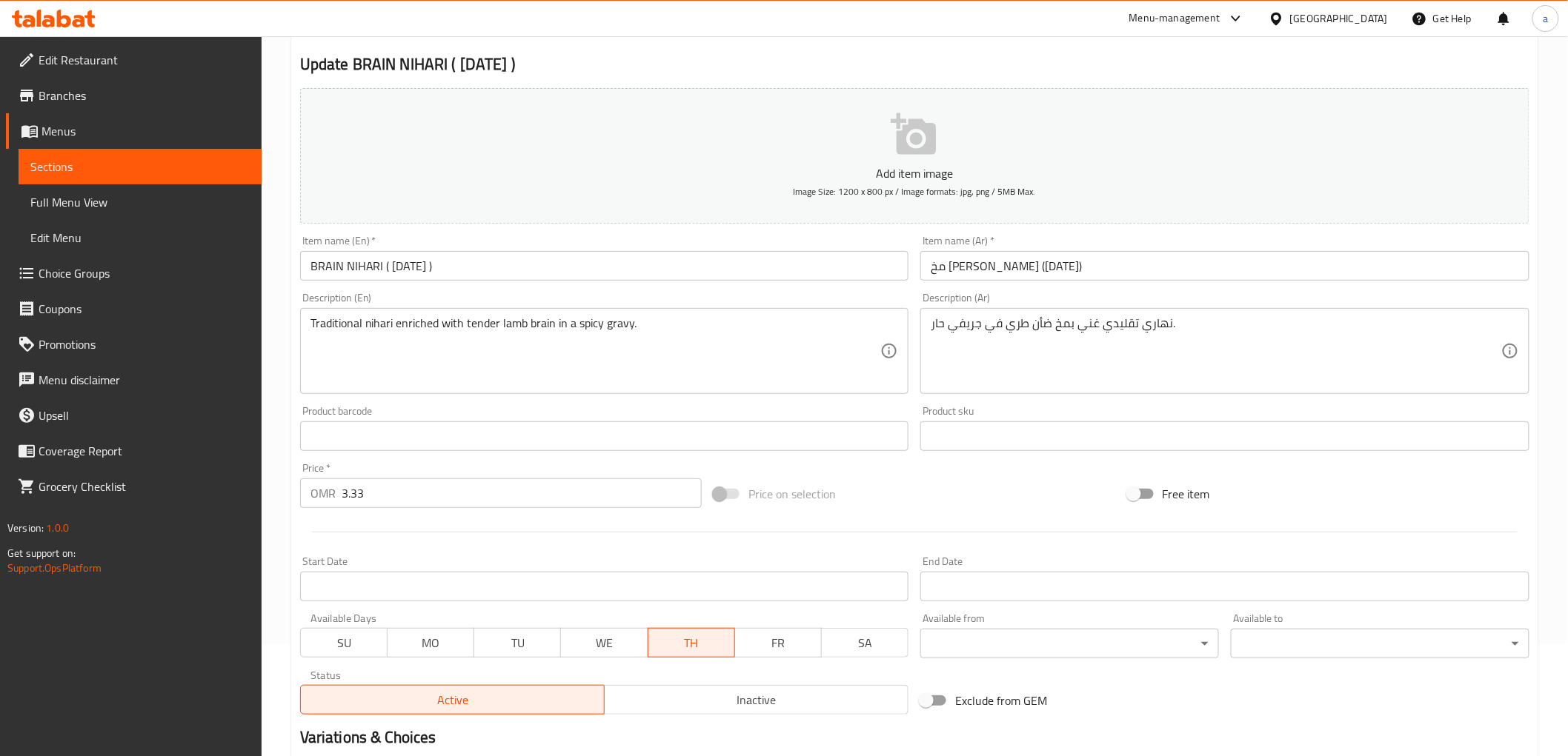
scroll to position [0, 0]
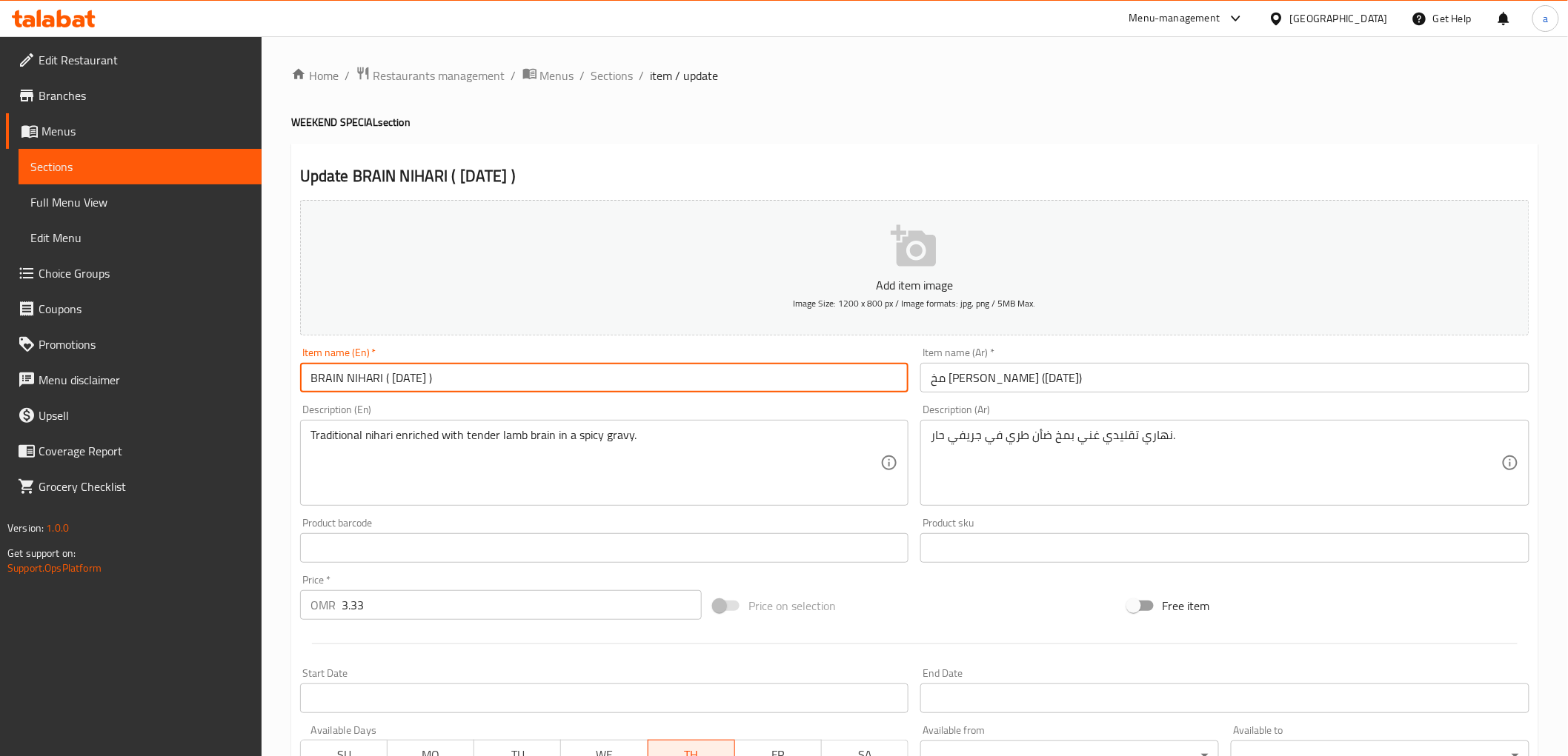
drag, startPoint x: 512, startPoint y: 380, endPoint x: 383, endPoint y: 389, distance: 129.3
click at [383, 389] on input "BRAIN NIHARI ( [DATE] )" at bounding box center [604, 377] width 609 height 29
type input "BRAIN NIHARI"
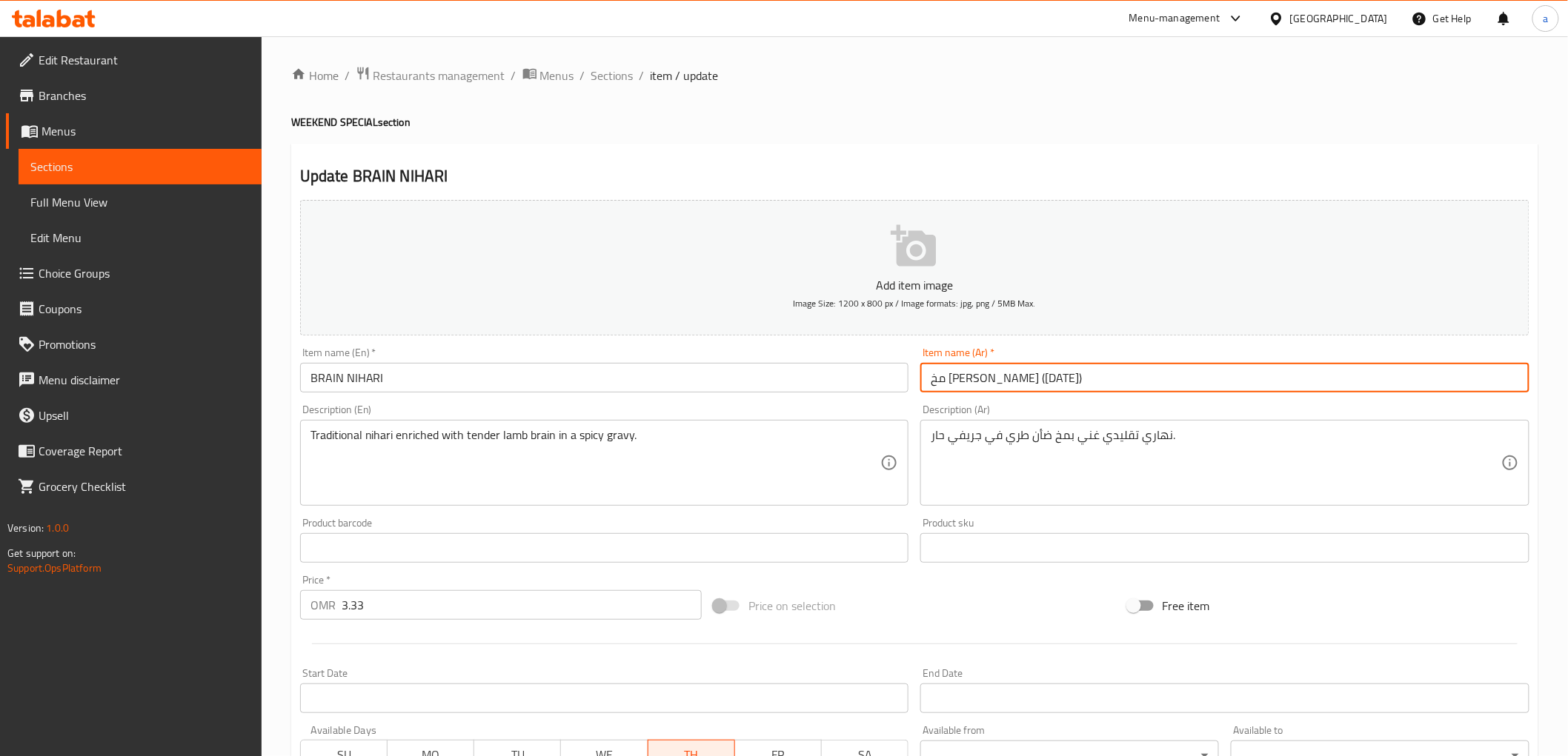
drag, startPoint x: 938, startPoint y: 389, endPoint x: 856, endPoint y: 389, distance: 82.0
click at [856, 389] on div "Add item image Image Size: 1200 x 800 px / Image formats: jpg, png / 5MB Max. I…" at bounding box center [915, 513] width 1241 height 638
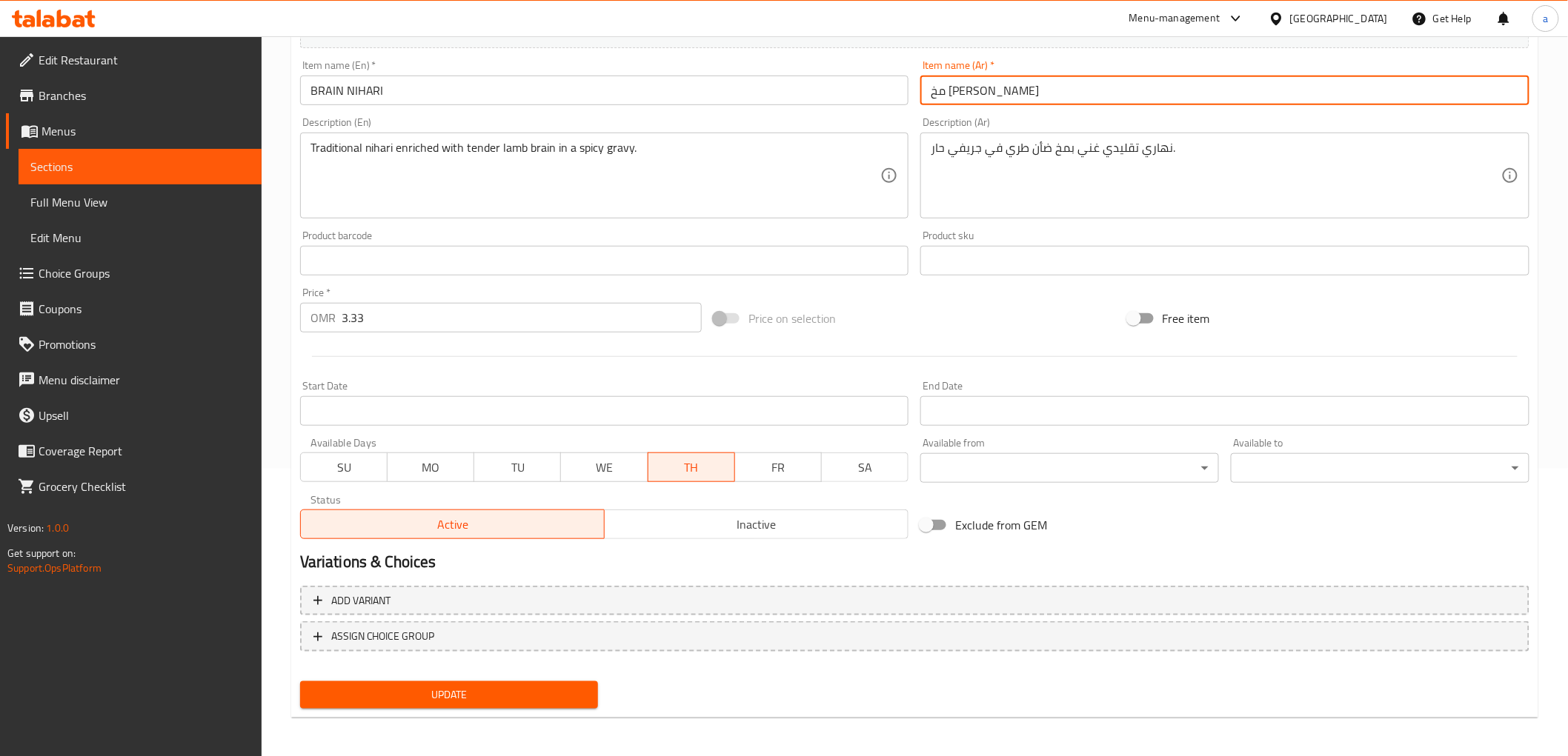
type input "مخ [PERSON_NAME]"
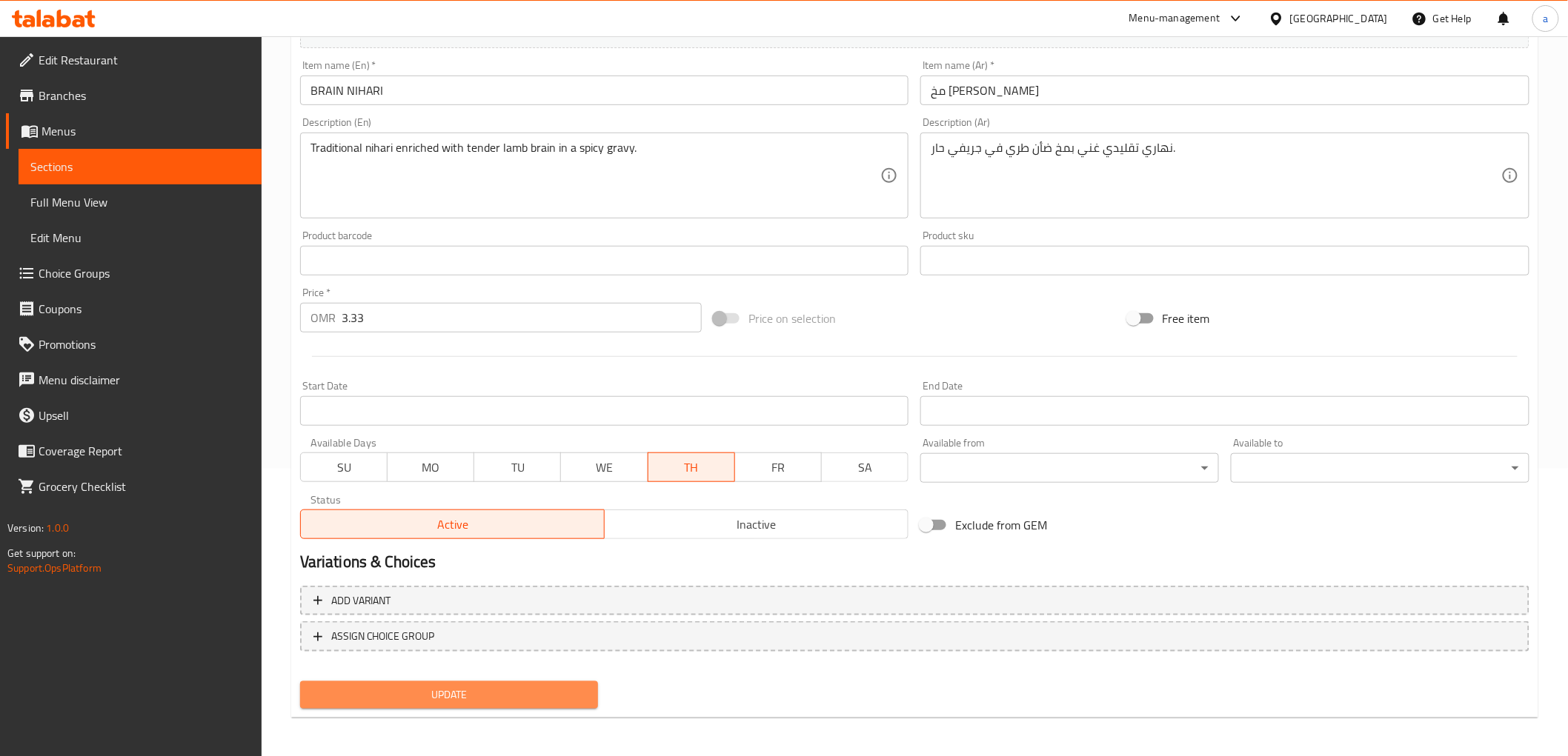
click at [503, 693] on span "Update" at bounding box center [450, 695] width 275 height 19
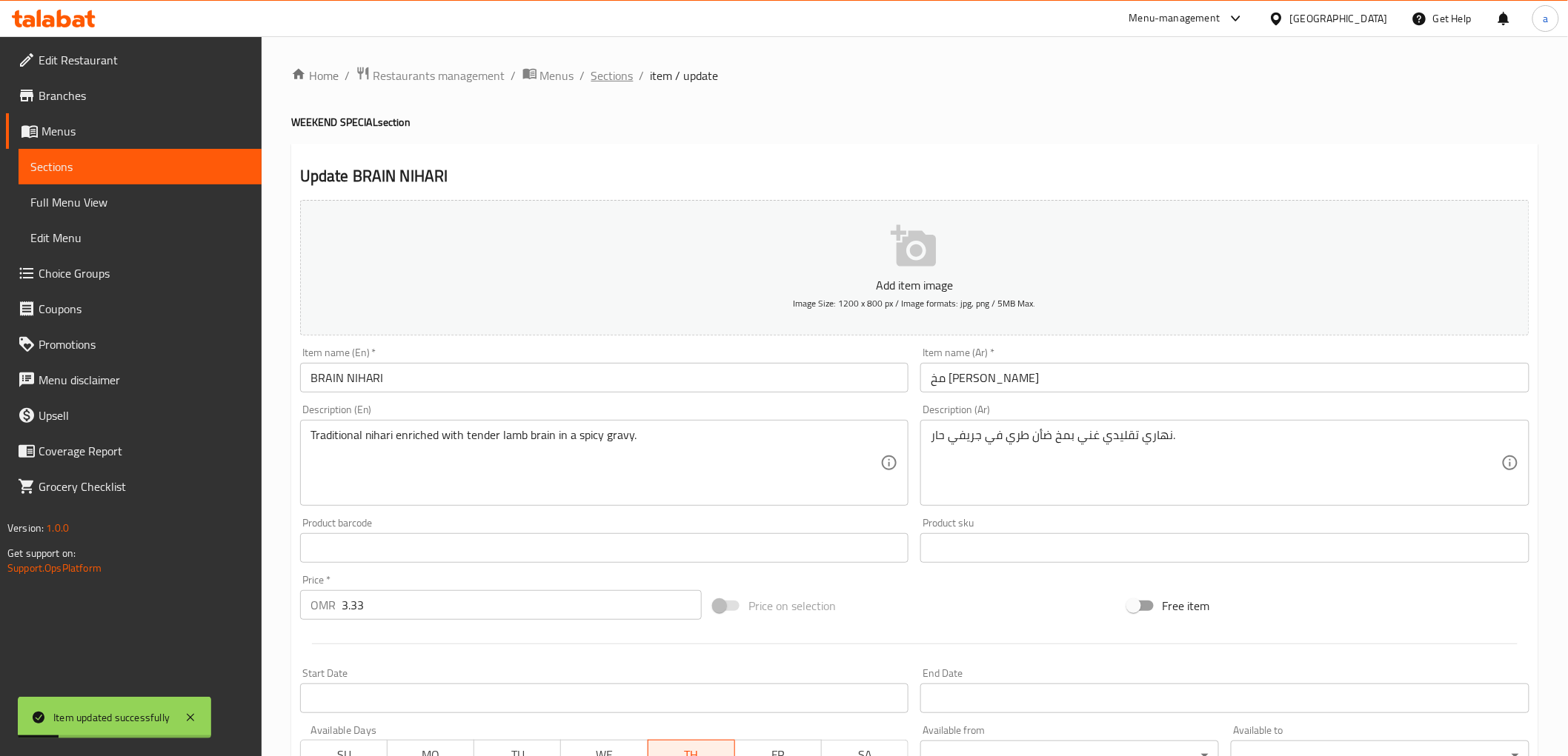
click at [608, 72] on span "Sections" at bounding box center [612, 76] width 42 height 18
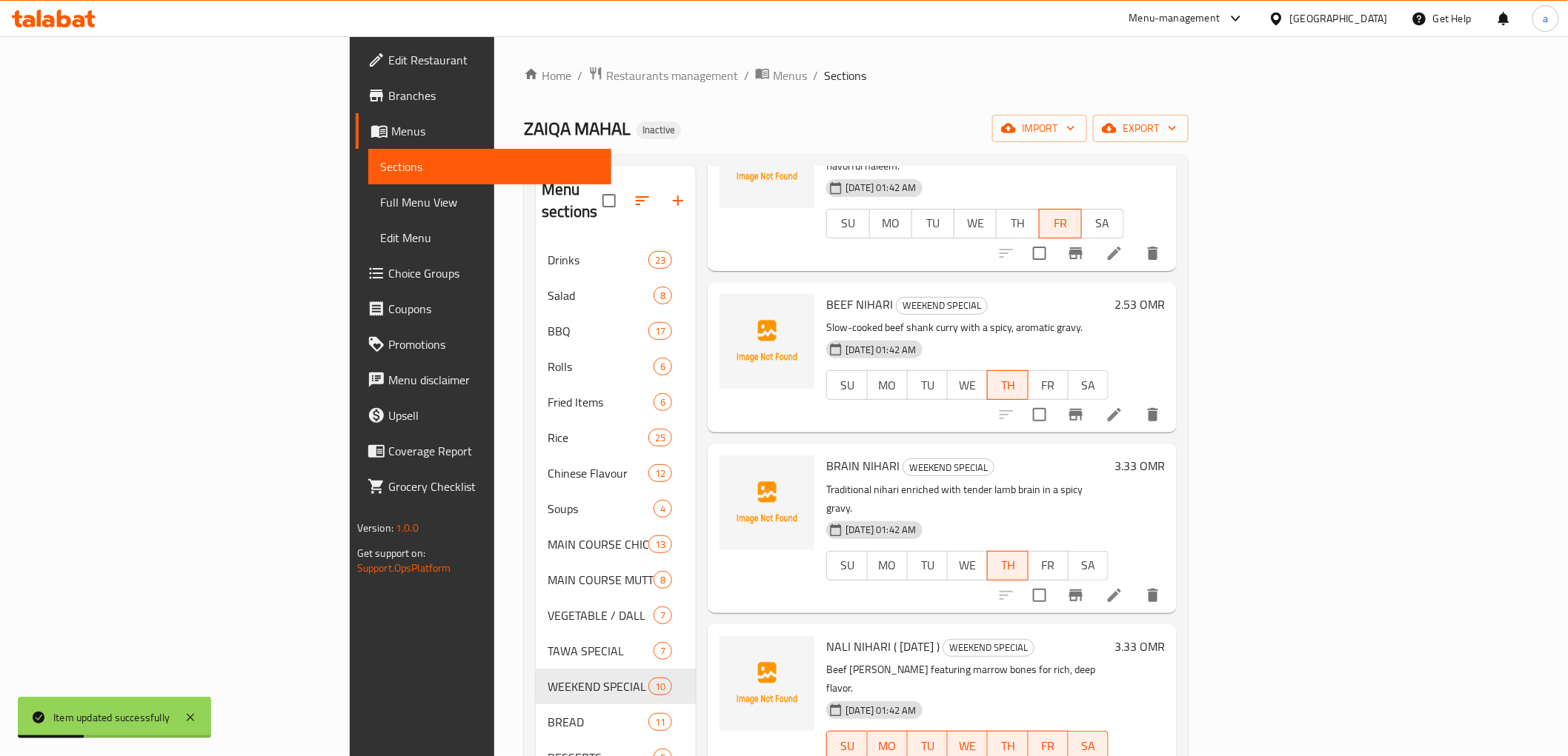
scroll to position [493, 0]
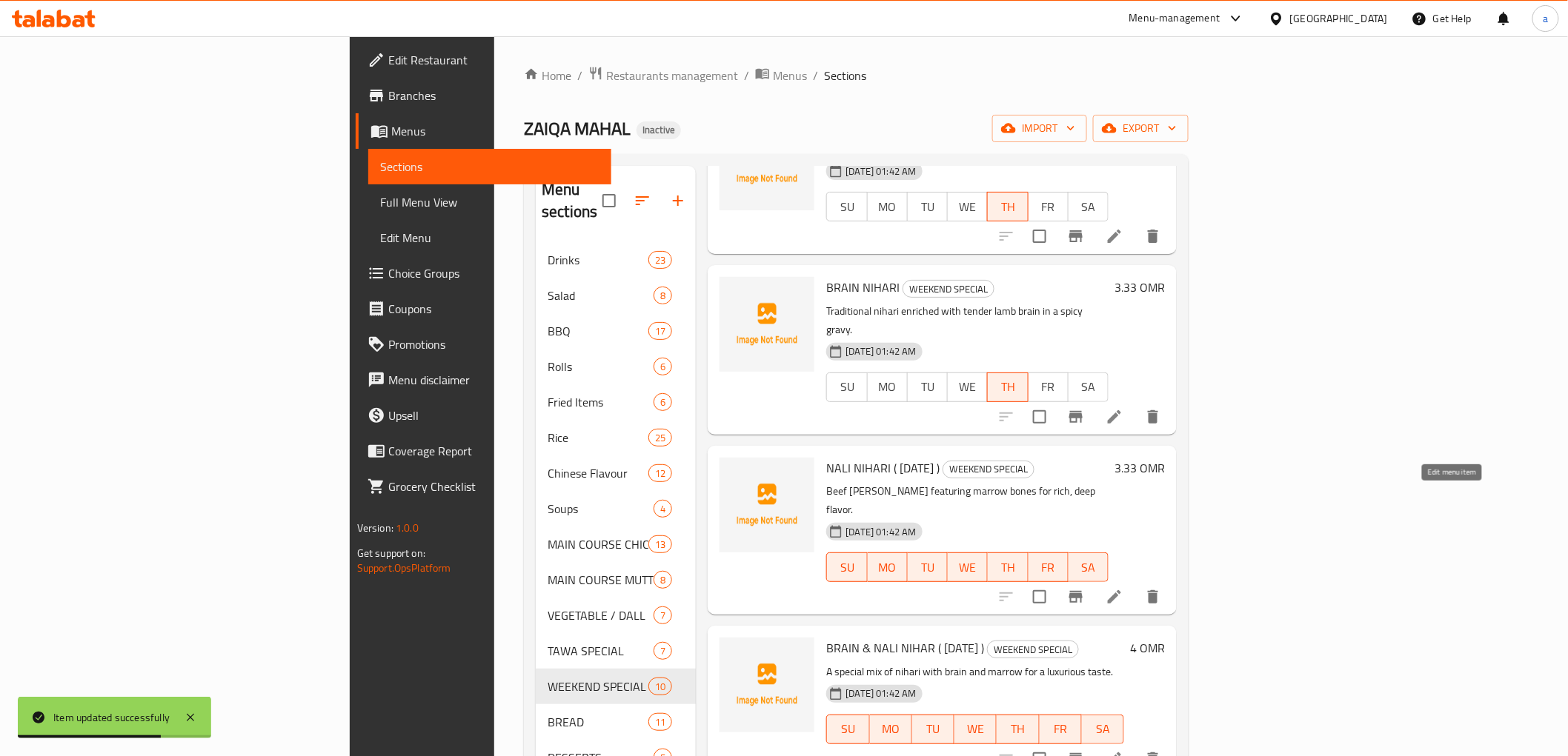
click at [1123, 588] on icon at bounding box center [1114, 597] width 18 height 18
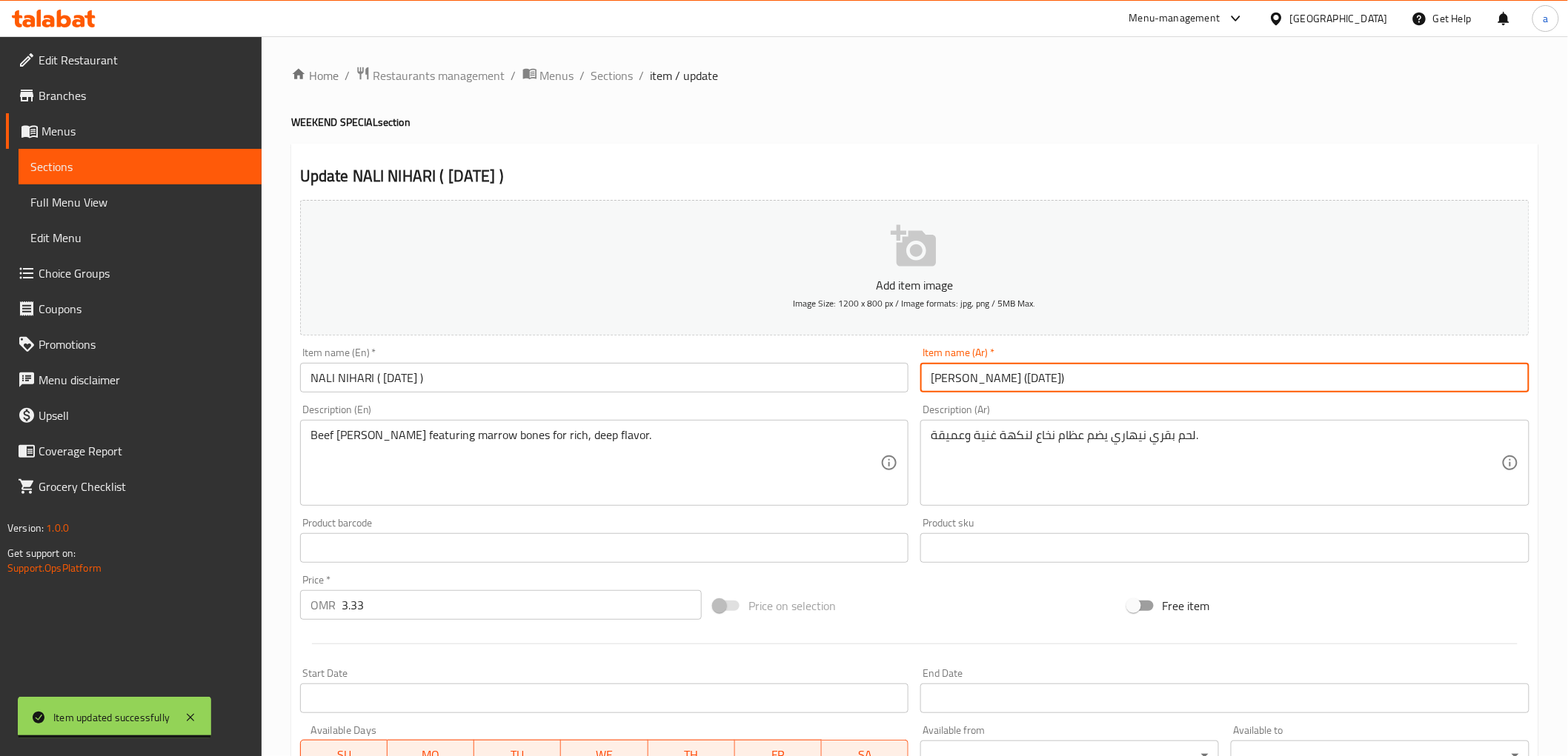
drag, startPoint x: 980, startPoint y: 388, endPoint x: 690, endPoint y: 416, distance: 291.3
click at [690, 416] on div "Add item image Image Size: 1200 x 800 px / Image formats: jpg, png / 5MB Max. I…" at bounding box center [915, 513] width 1241 height 638
type input "نالي [PERSON_NAME]"
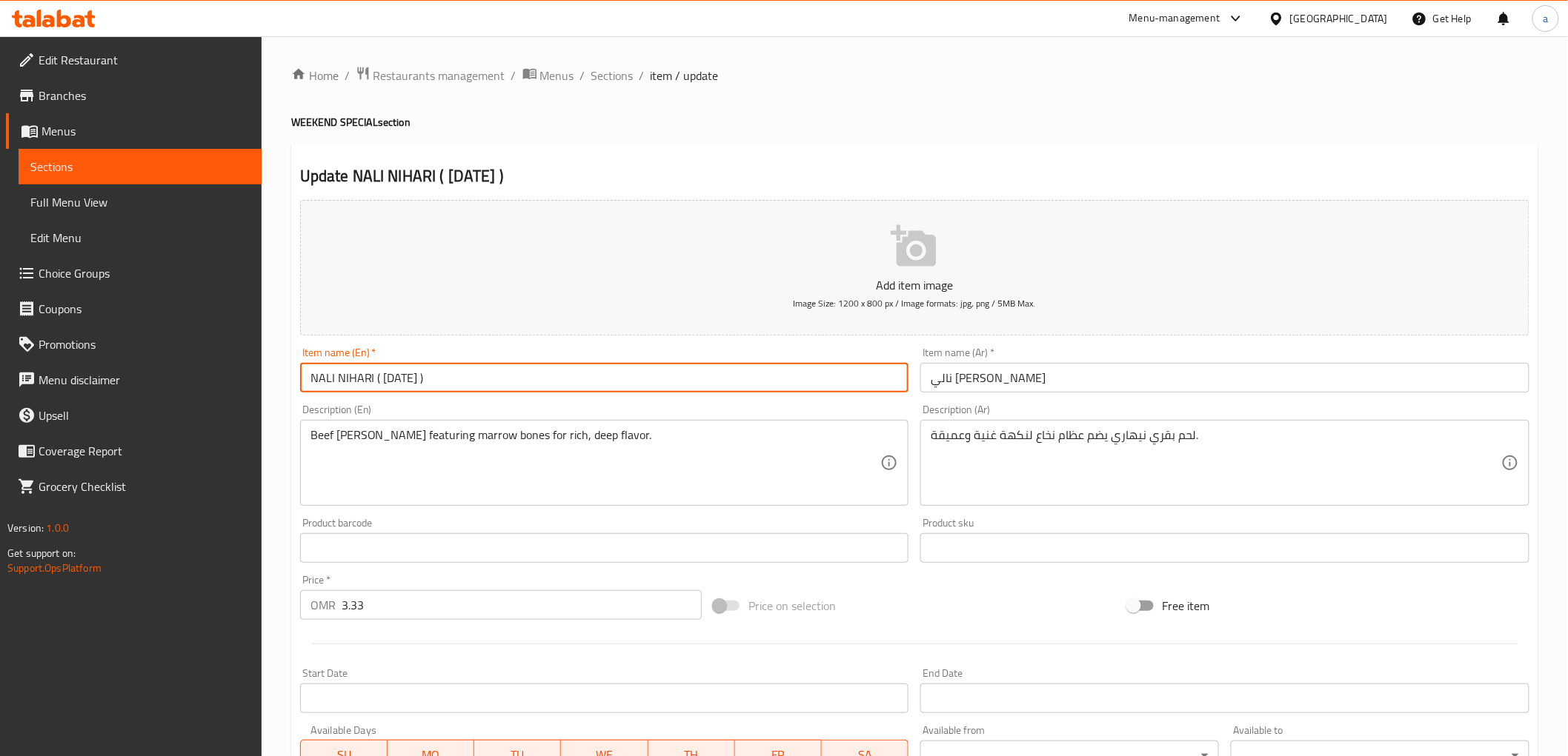
drag, startPoint x: 416, startPoint y: 386, endPoint x: 373, endPoint y: 386, distance: 43.0
click at [373, 386] on input "NALI NIHARI ( [DATE] )" at bounding box center [604, 377] width 609 height 29
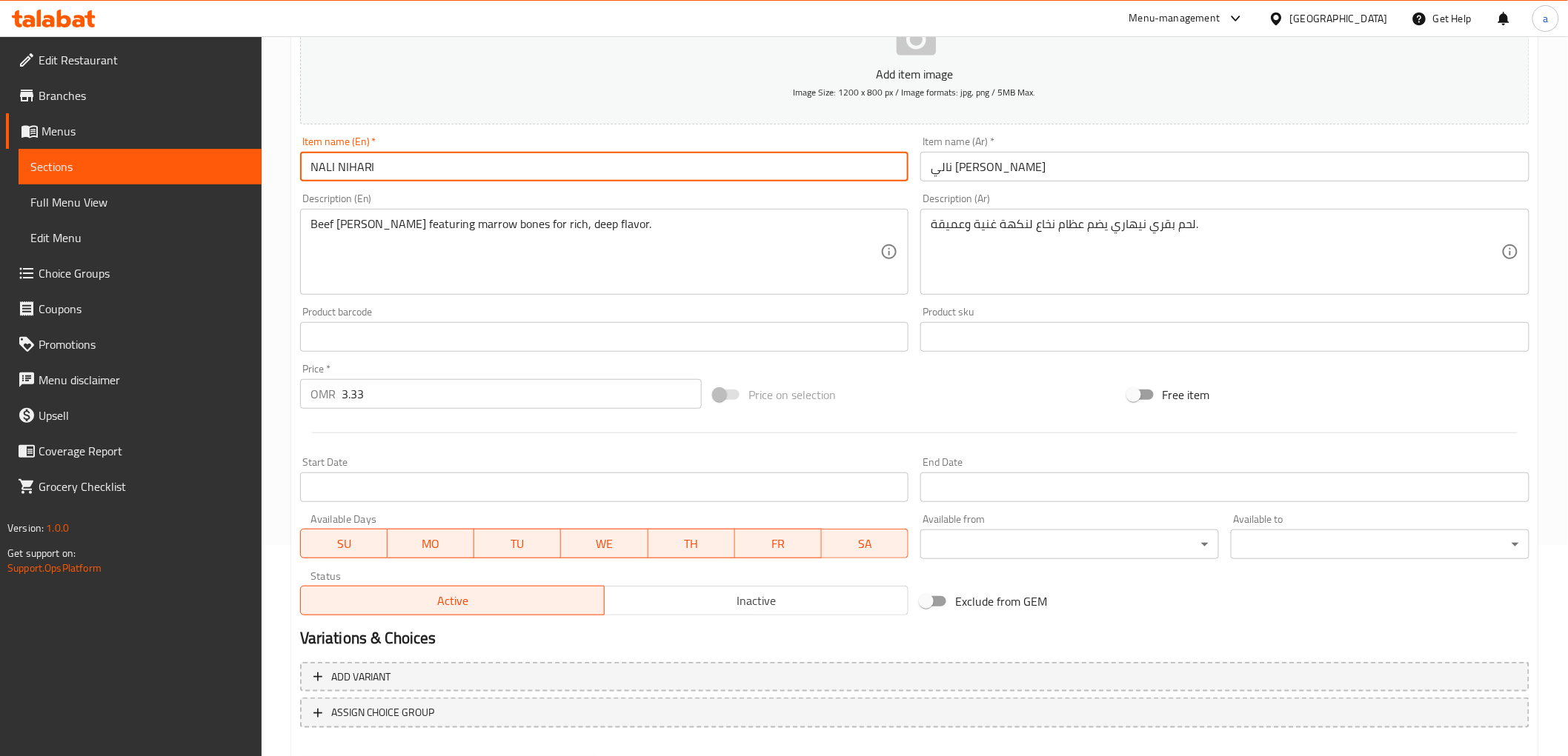
scroll to position [288, 0]
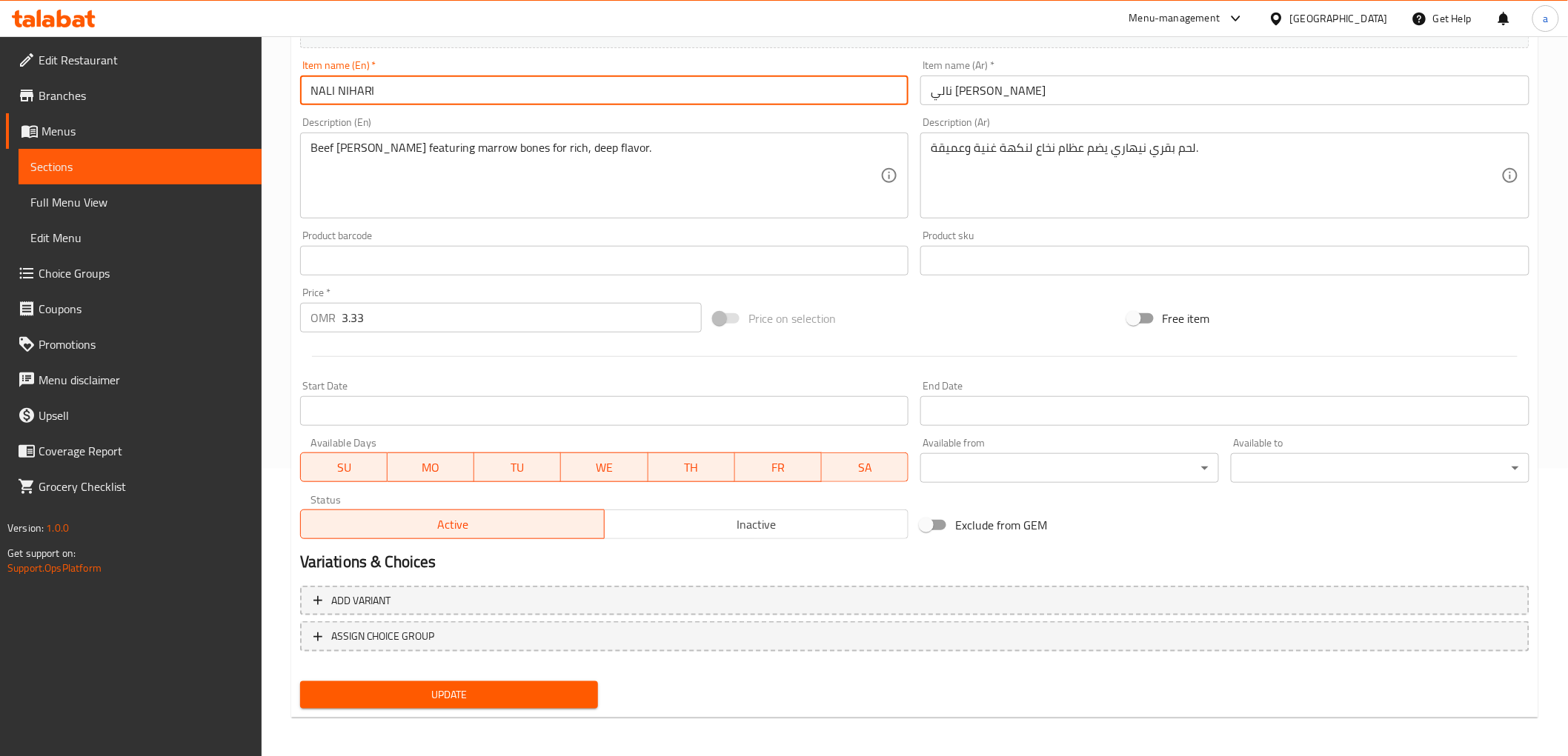
type input "NALI NIHARI"
click at [373, 471] on span "SU" at bounding box center [344, 467] width 75 height 21
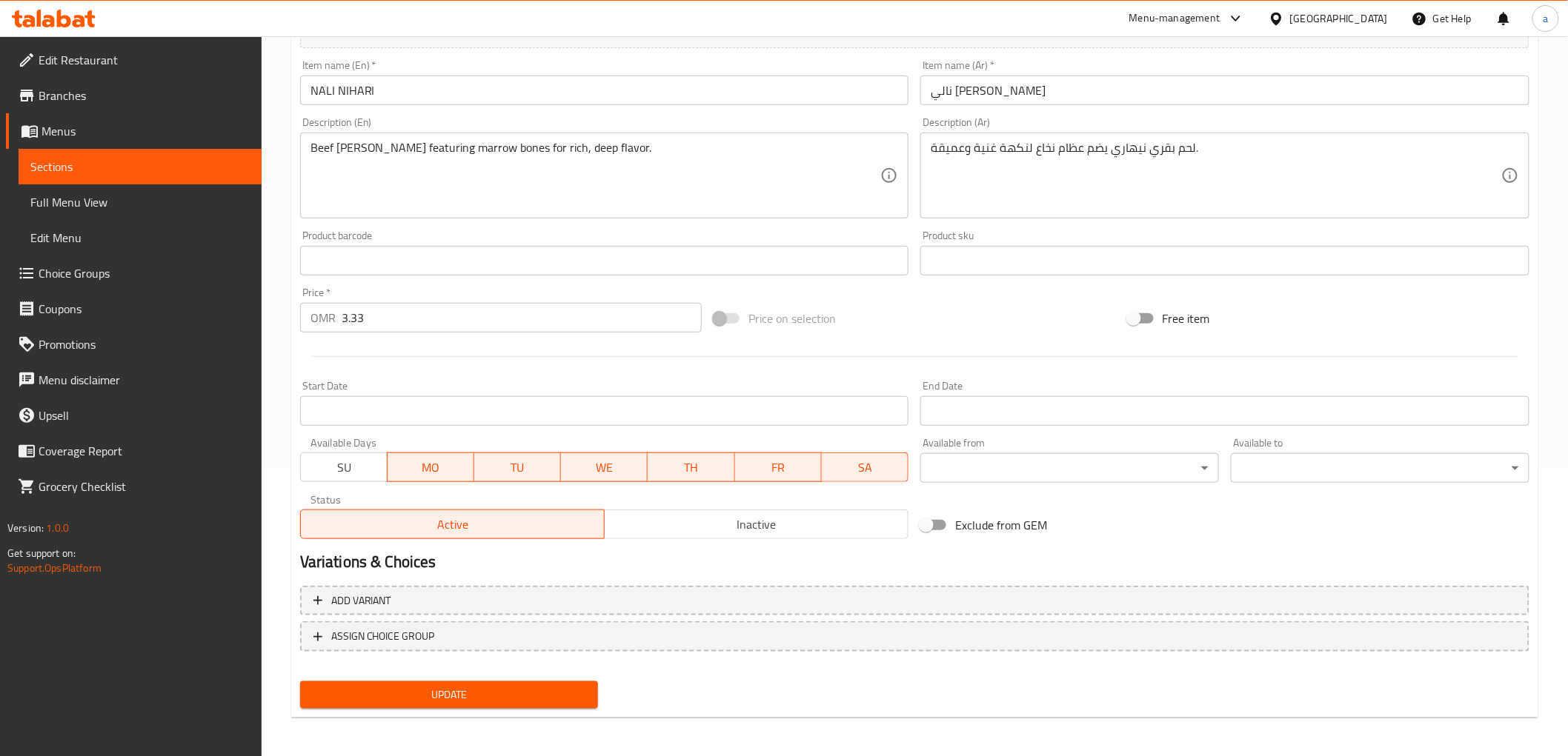
click at [448, 457] on span "MO" at bounding box center [431, 467] width 75 height 21
click at [520, 457] on span "TU" at bounding box center [517, 467] width 75 height 21
click at [602, 459] on span "WE" at bounding box center [604, 467] width 75 height 21
click at [700, 465] on span "TH" at bounding box center [691, 467] width 75 height 21
drag, startPoint x: 716, startPoint y: 463, endPoint x: 725, endPoint y: 463, distance: 9.0
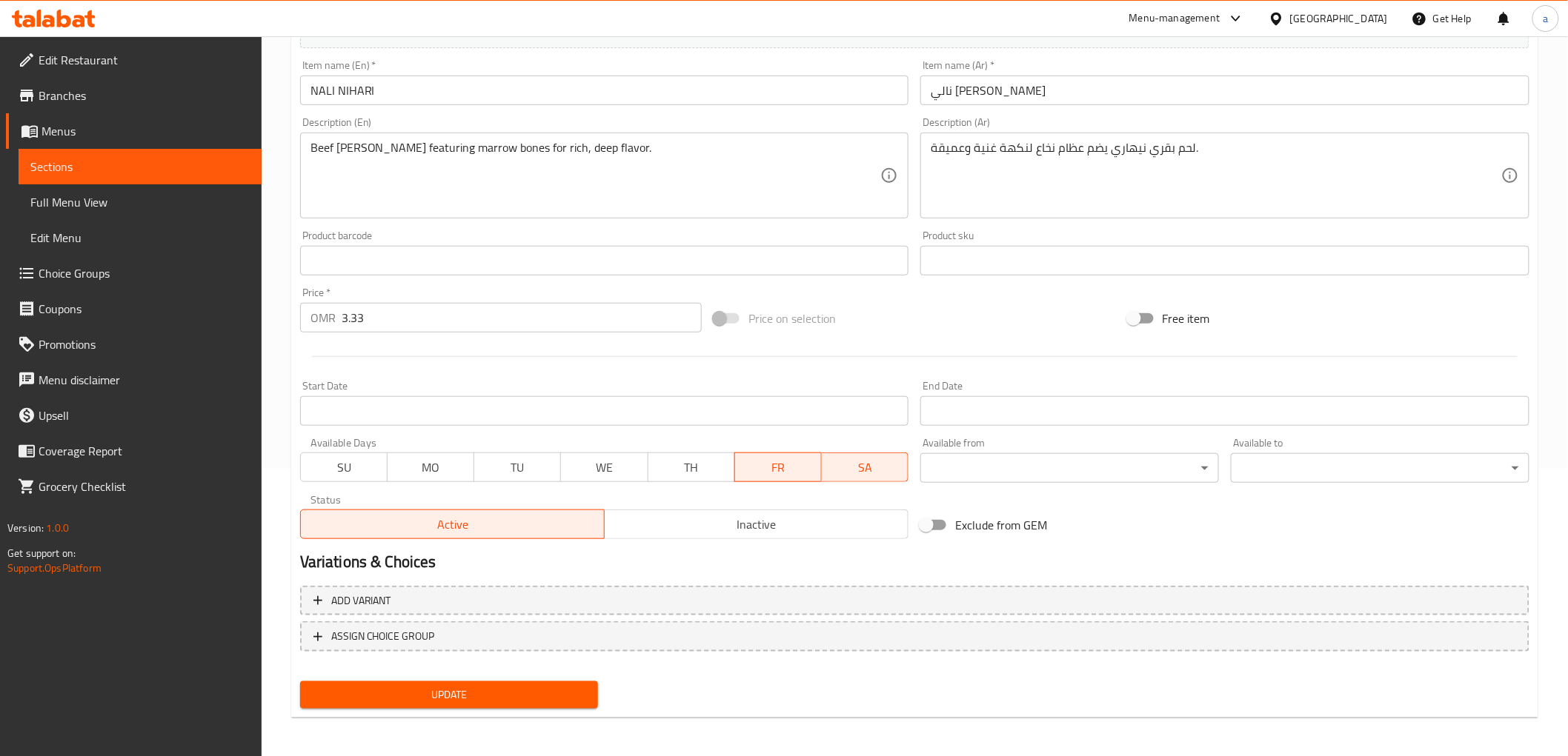
click at [715, 463] on span "TH" at bounding box center [692, 467] width 75 height 21
click at [797, 468] on span "FR" at bounding box center [778, 467] width 75 height 21
click at [847, 468] on span "SA" at bounding box center [865, 467] width 75 height 21
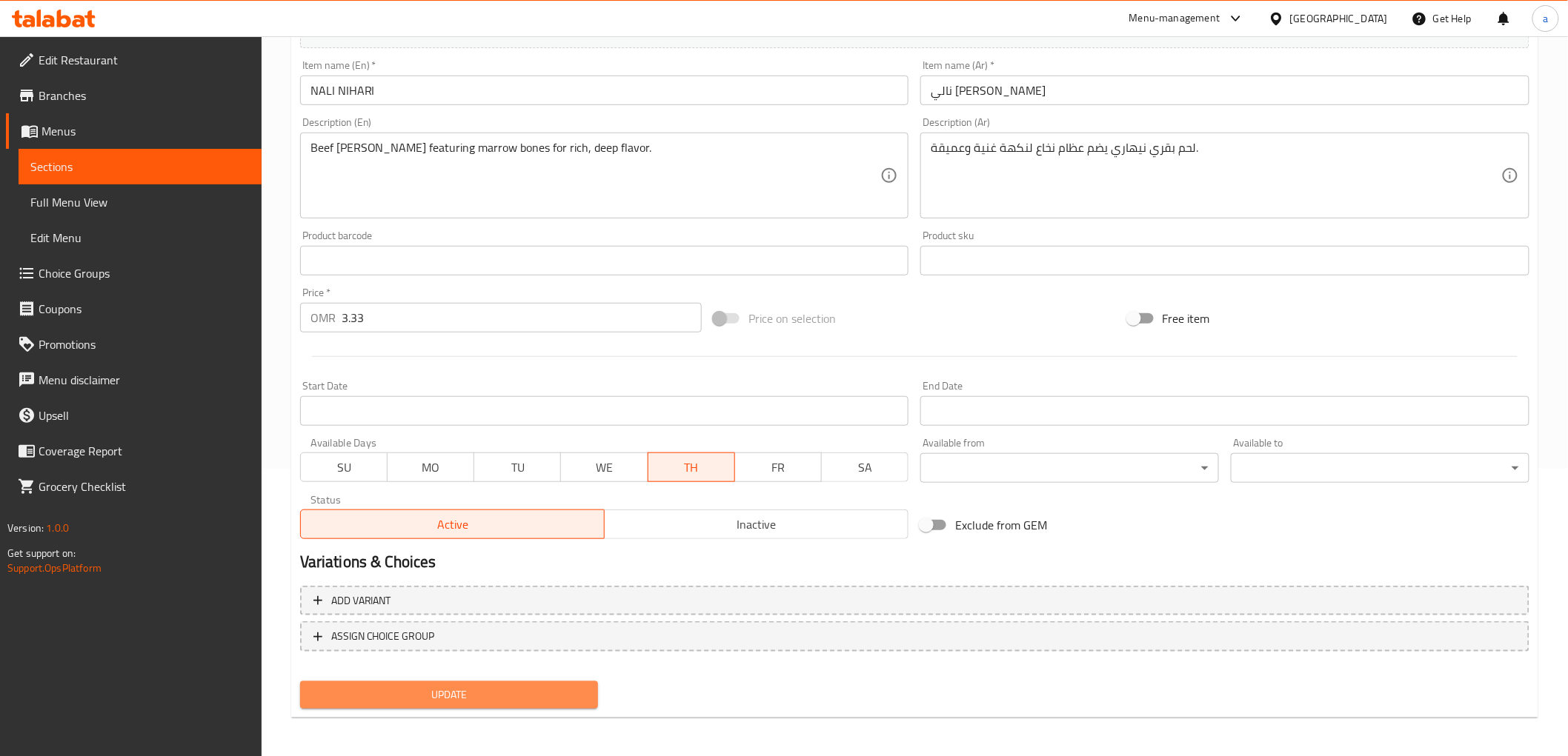
click at [485, 697] on span "Update" at bounding box center [450, 695] width 275 height 19
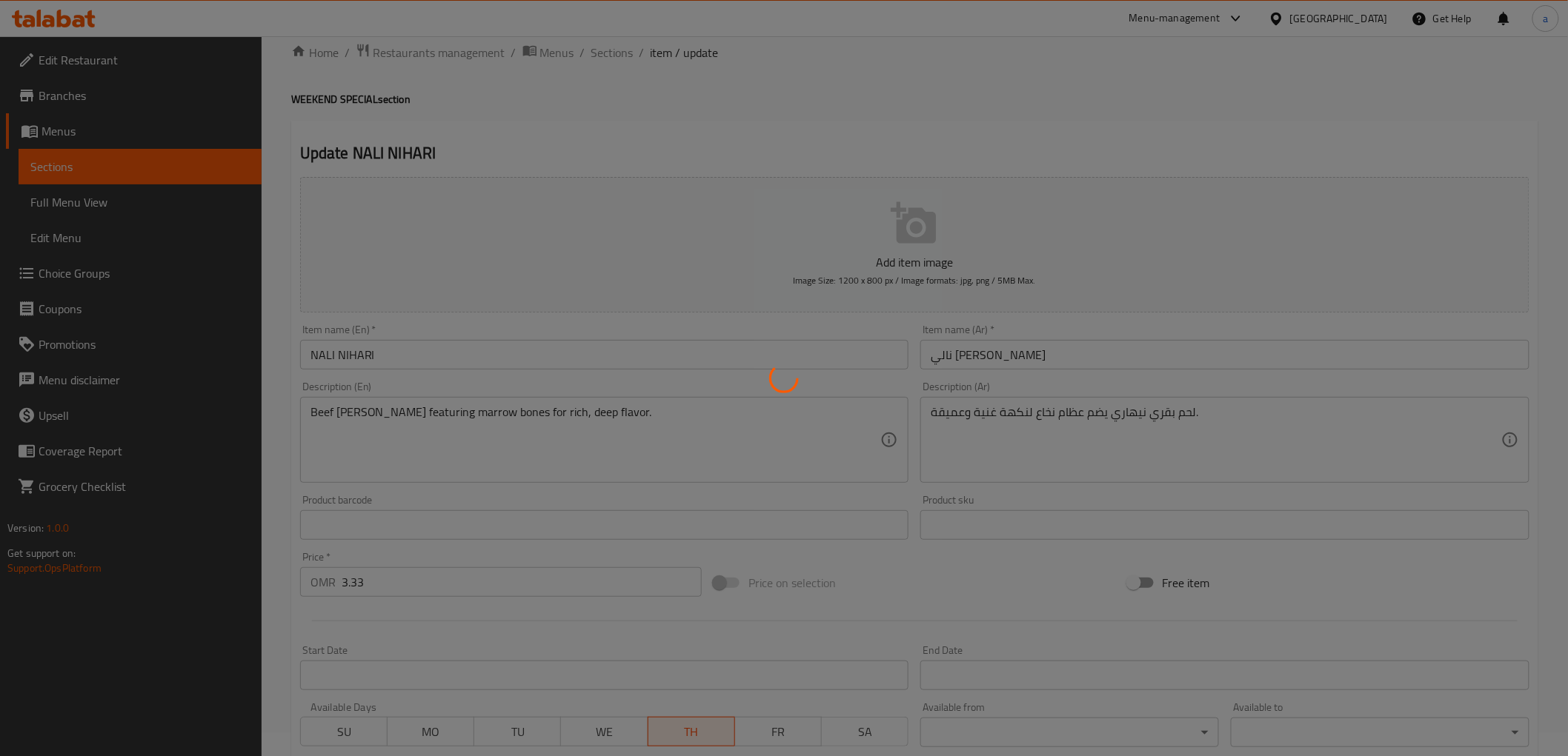
scroll to position [0, 0]
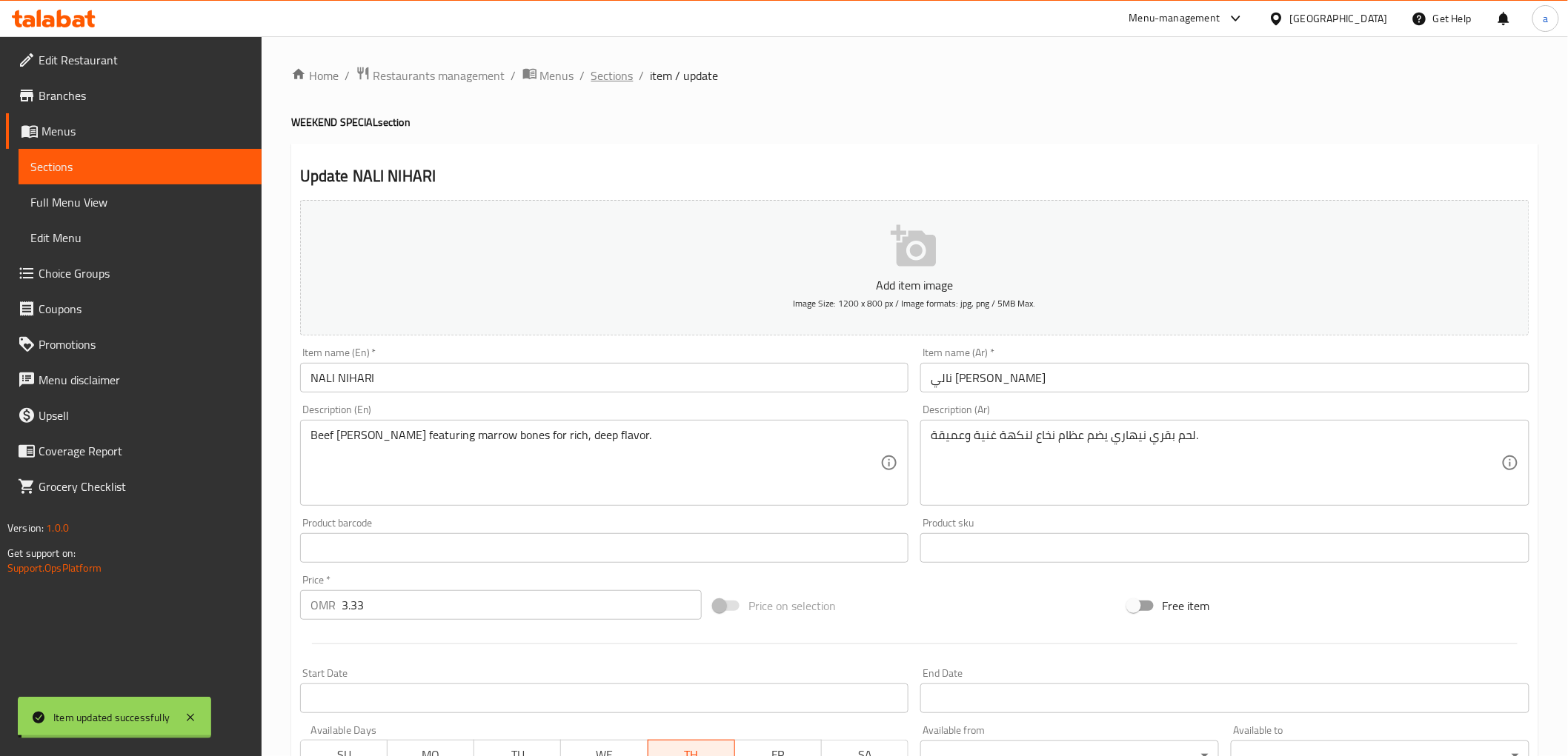
click at [621, 84] on span "Sections" at bounding box center [612, 76] width 42 height 18
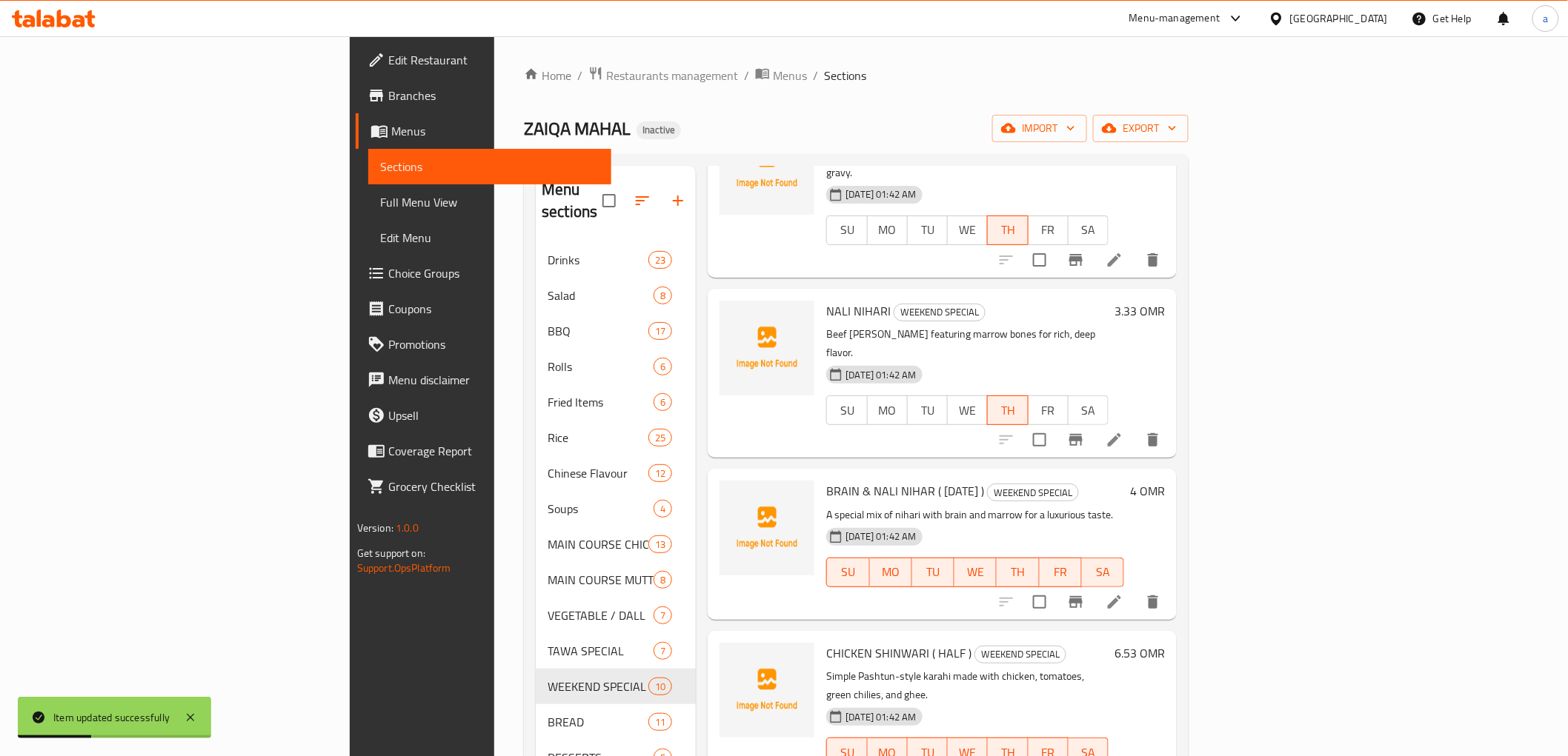
scroll to position [897, 0]
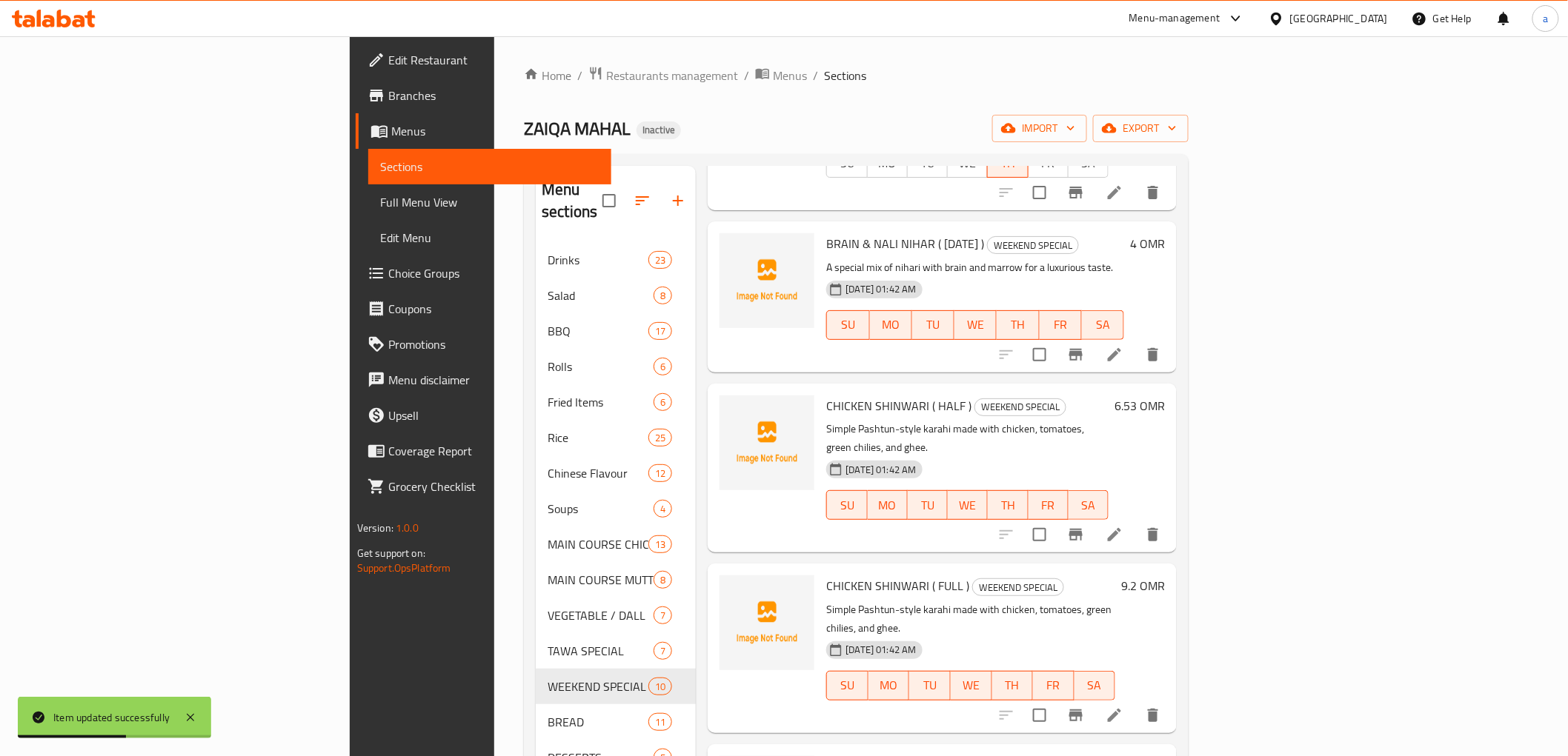
click at [1135, 341] on li at bounding box center [1114, 354] width 41 height 27
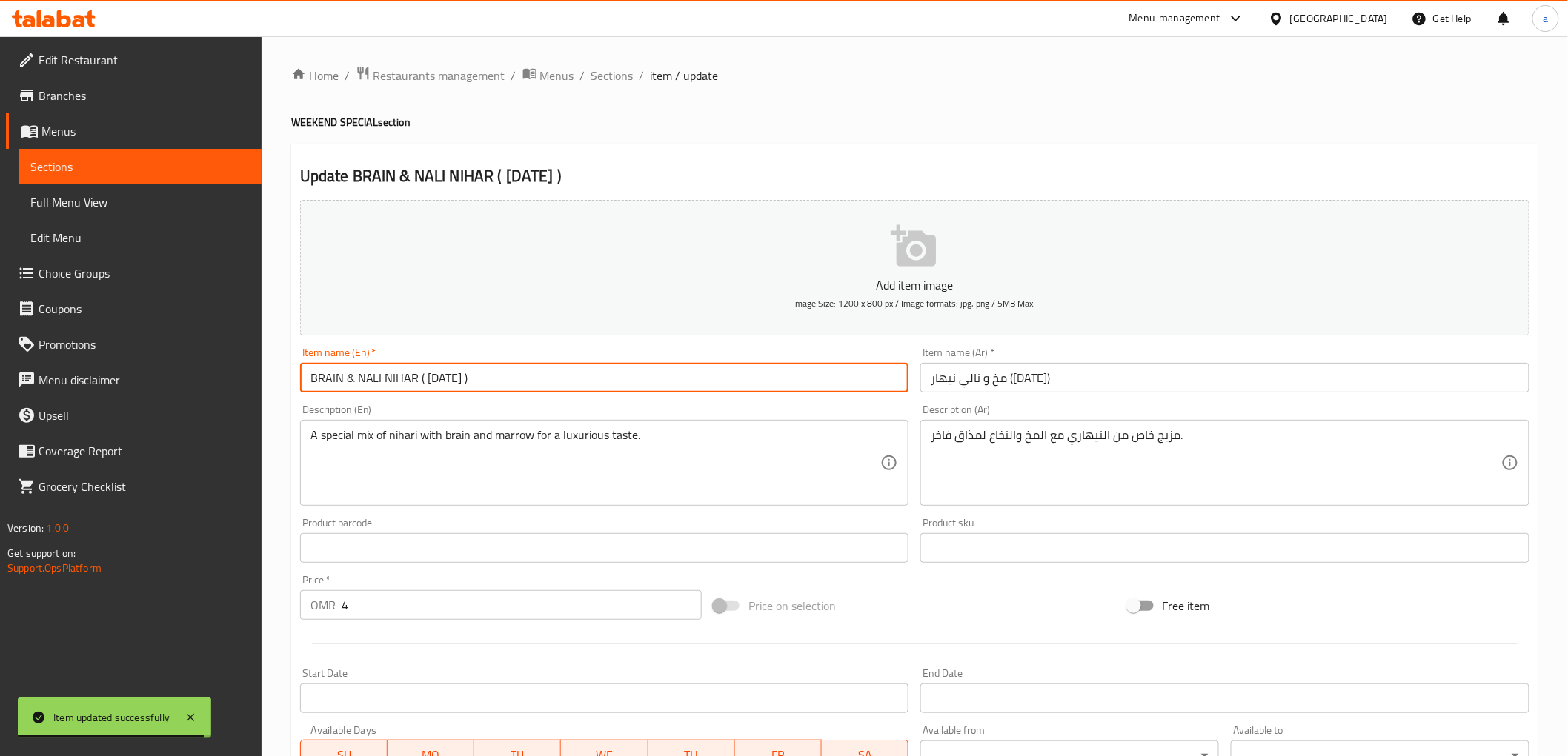
drag, startPoint x: 499, startPoint y: 371, endPoint x: 420, endPoint y: 394, distance: 82.3
click at [420, 394] on div "Item name (En)   * BRAIN & NALI NIHAR ( [DATE] ) Item name (En) *" at bounding box center [605, 370] width 621 height 57
type input "BRAIN & NALI NIHAR"
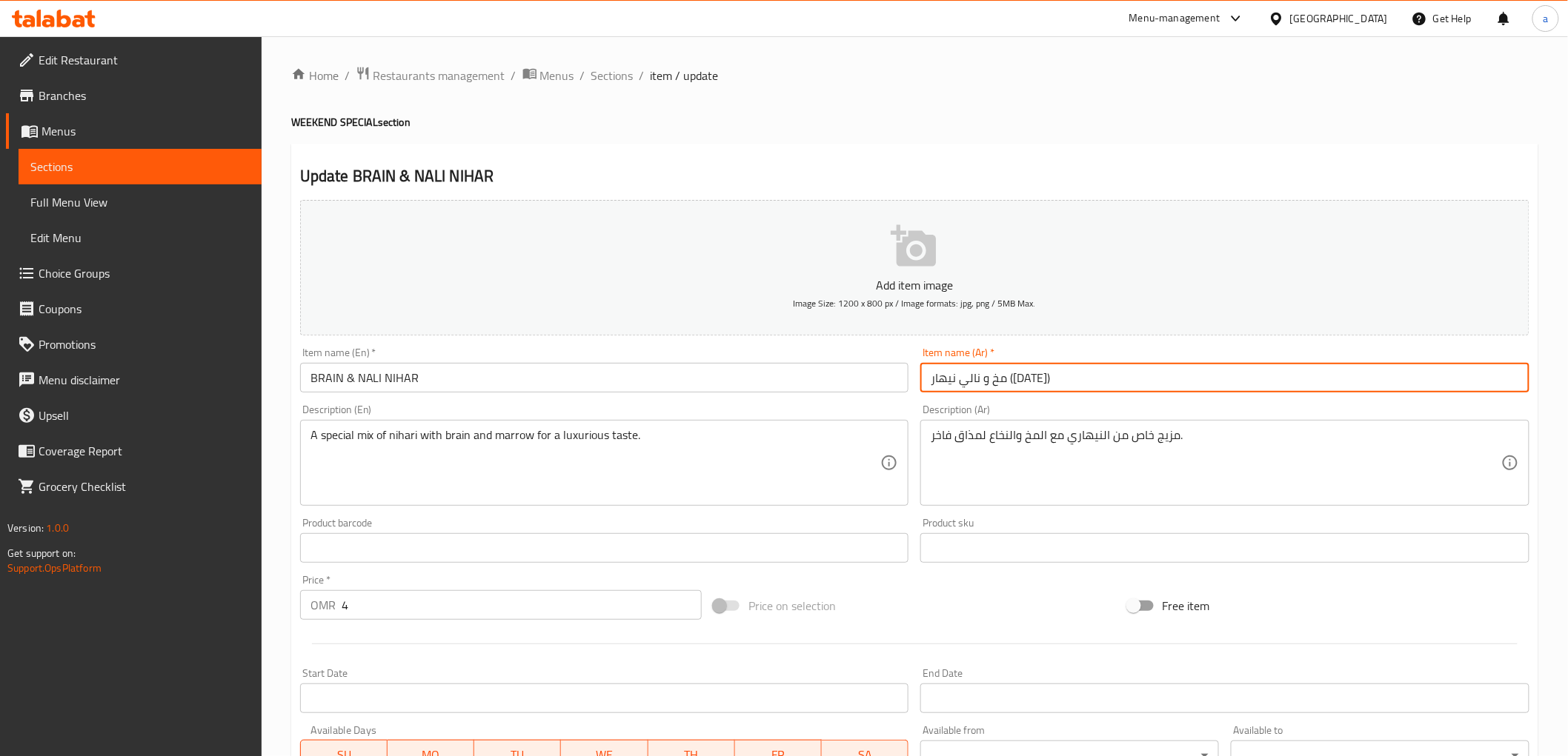
drag, startPoint x: 928, startPoint y: 372, endPoint x: 977, endPoint y: 380, distance: 49.6
click at [977, 380] on input "مخ و نالي نيهار ([DATE])" at bounding box center [1225, 377] width 609 height 29
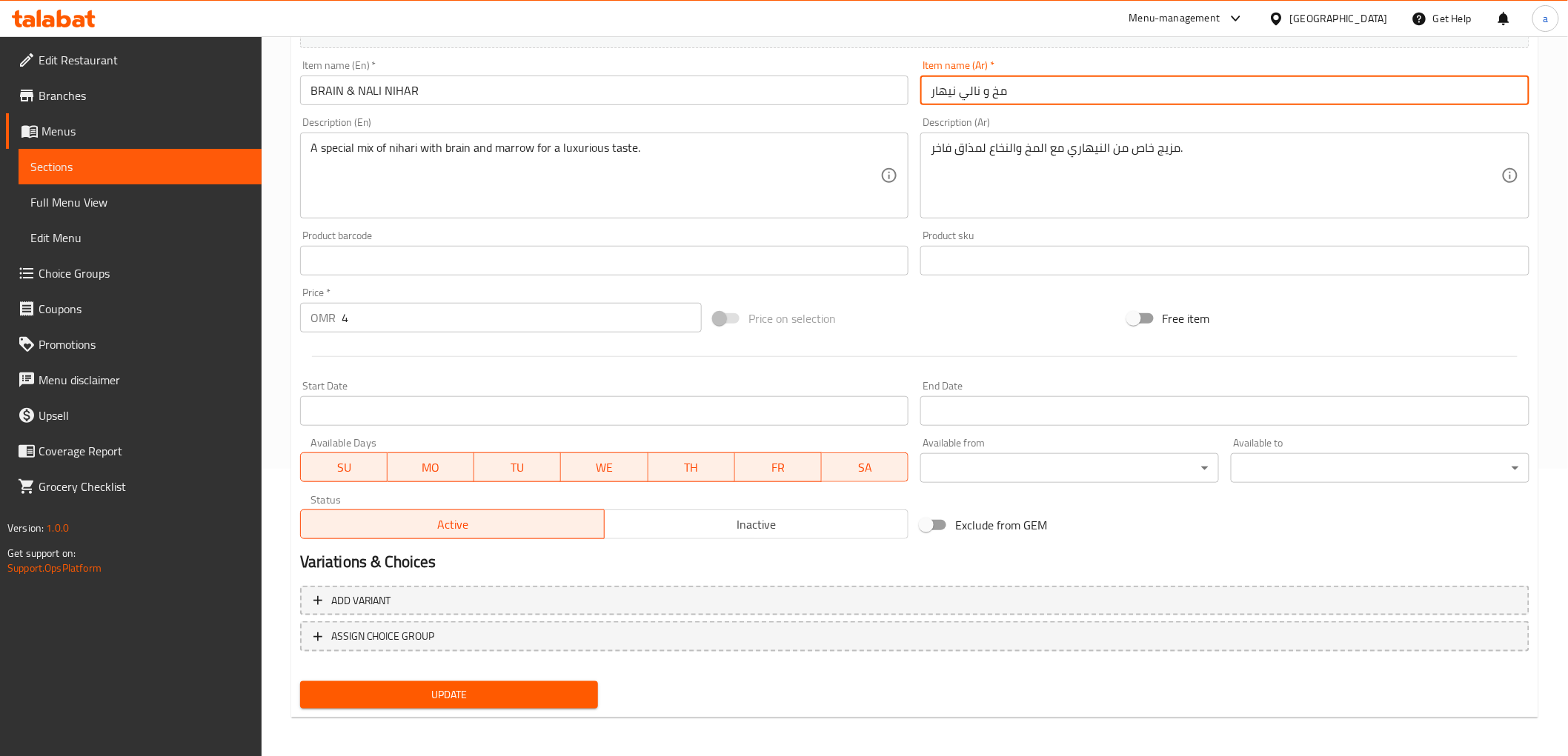
type input "مخ و نالي نيهار"
click at [756, 470] on span "FR" at bounding box center [778, 467] width 75 height 21
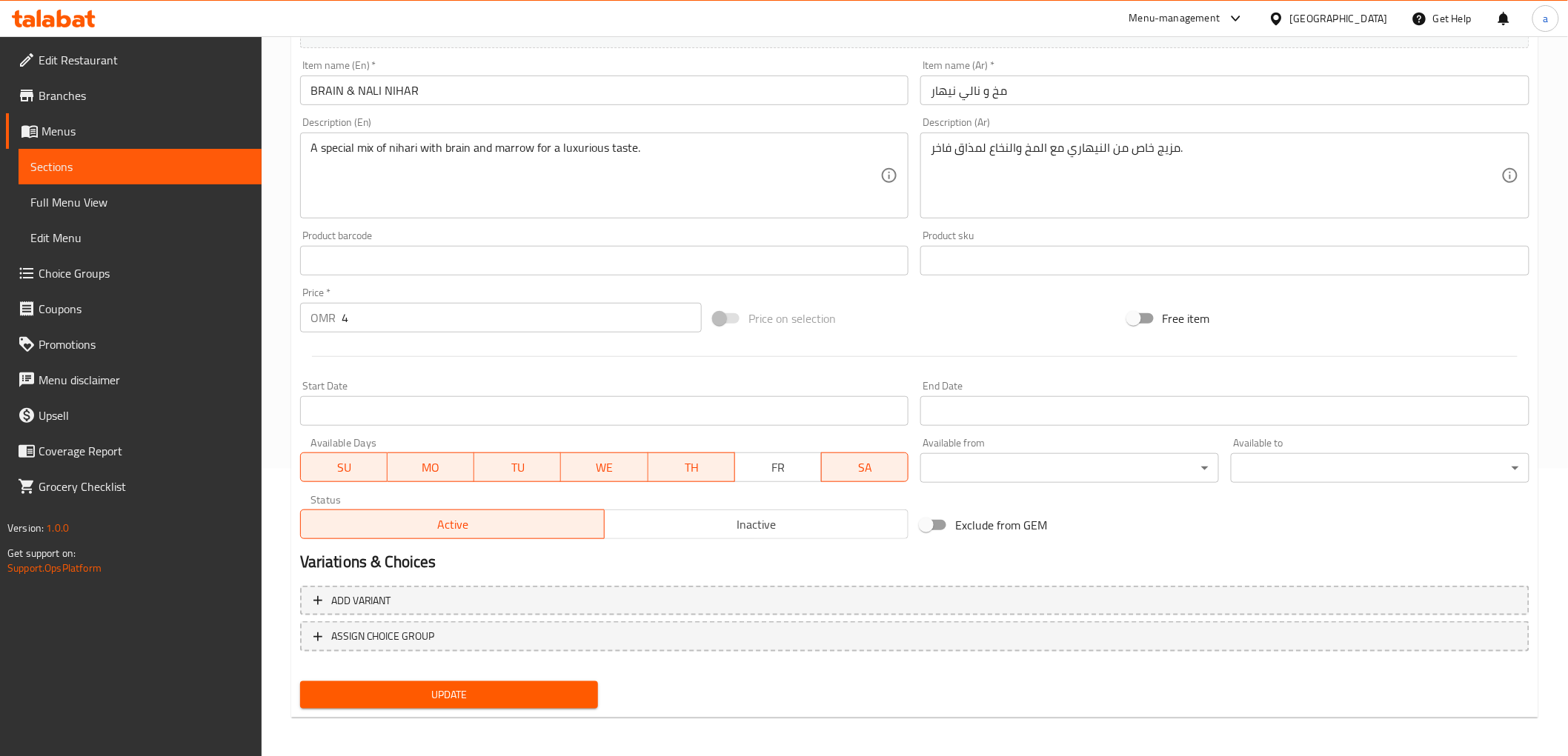
click at [860, 471] on span "SA" at bounding box center [865, 467] width 75 height 21
click at [594, 479] on button "WE" at bounding box center [604, 467] width 87 height 29
click at [519, 476] on span "TU" at bounding box center [517, 467] width 75 height 21
click at [438, 474] on span "MO" at bounding box center [431, 467] width 75 height 21
click at [350, 468] on span "SU" at bounding box center [344, 467] width 75 height 21
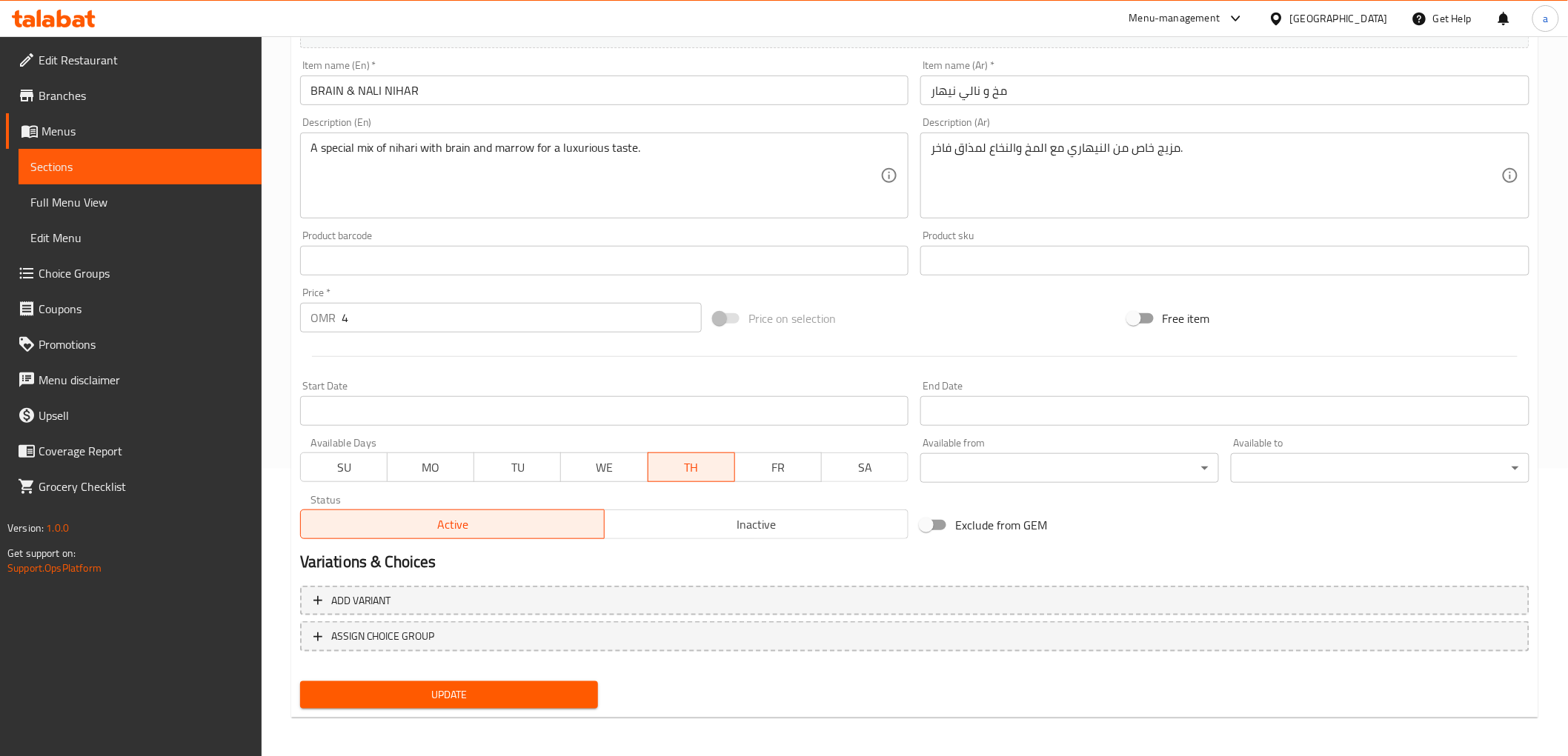
click at [526, 700] on span "Update" at bounding box center [450, 695] width 275 height 19
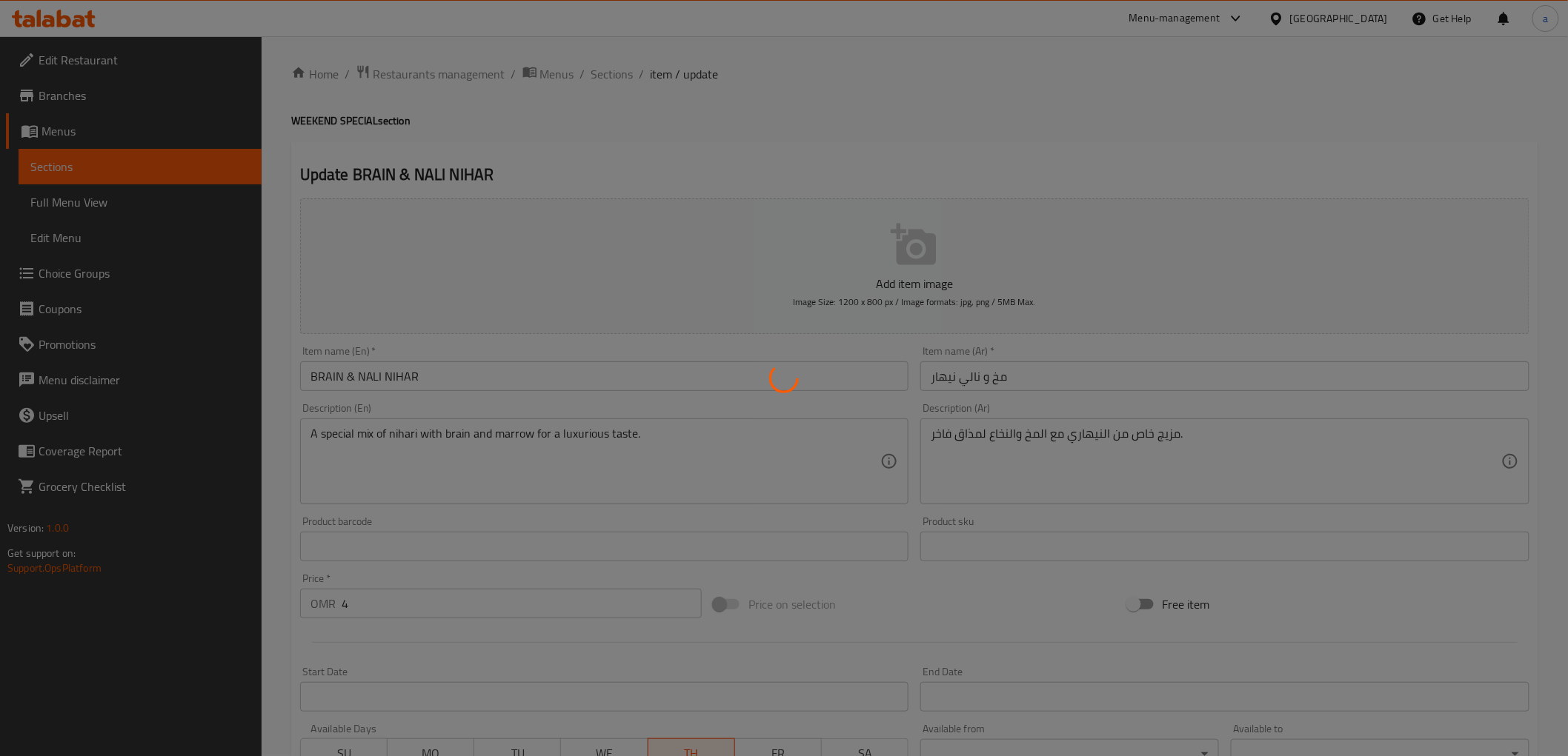
scroll to position [0, 0]
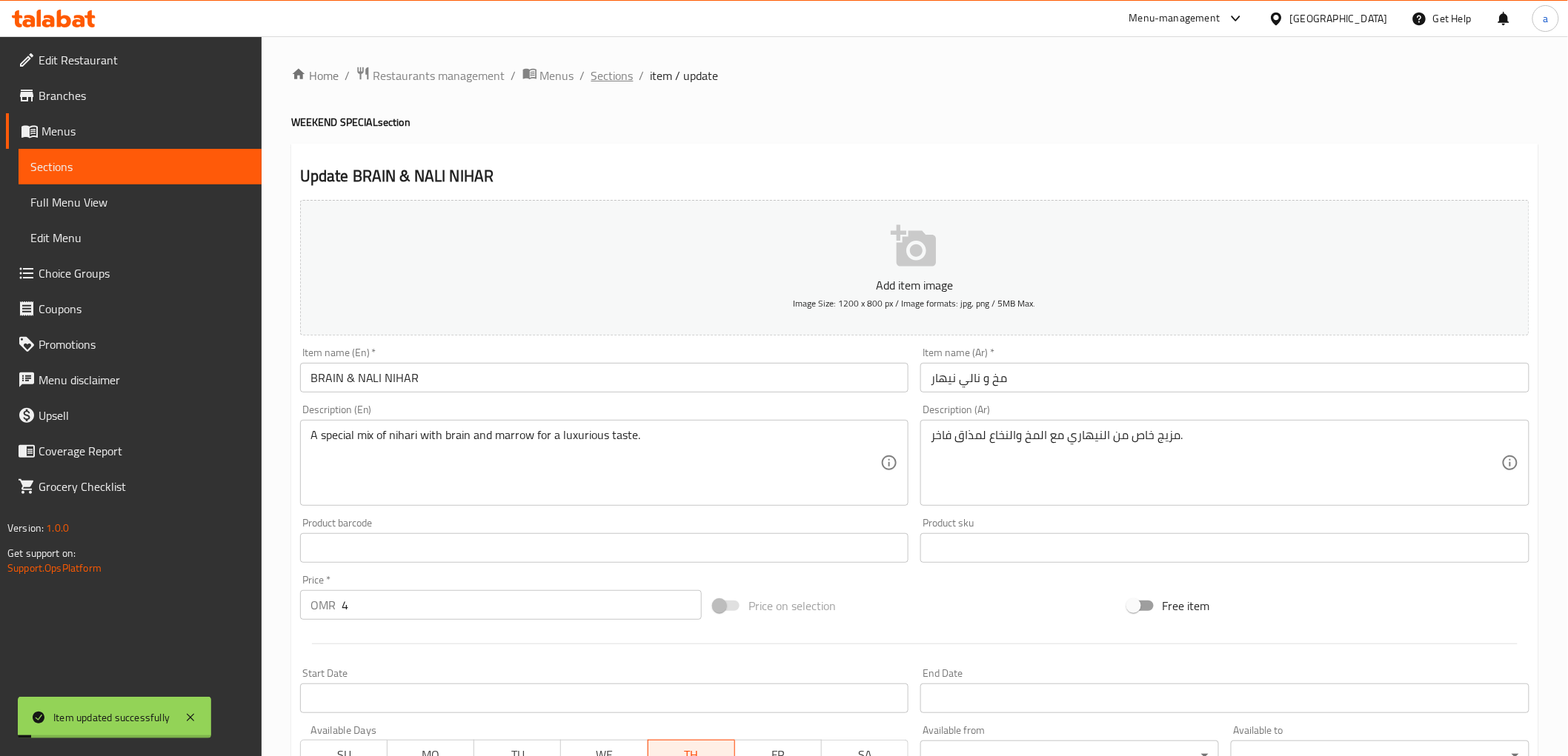
click at [620, 71] on span "Sections" at bounding box center [612, 76] width 42 height 18
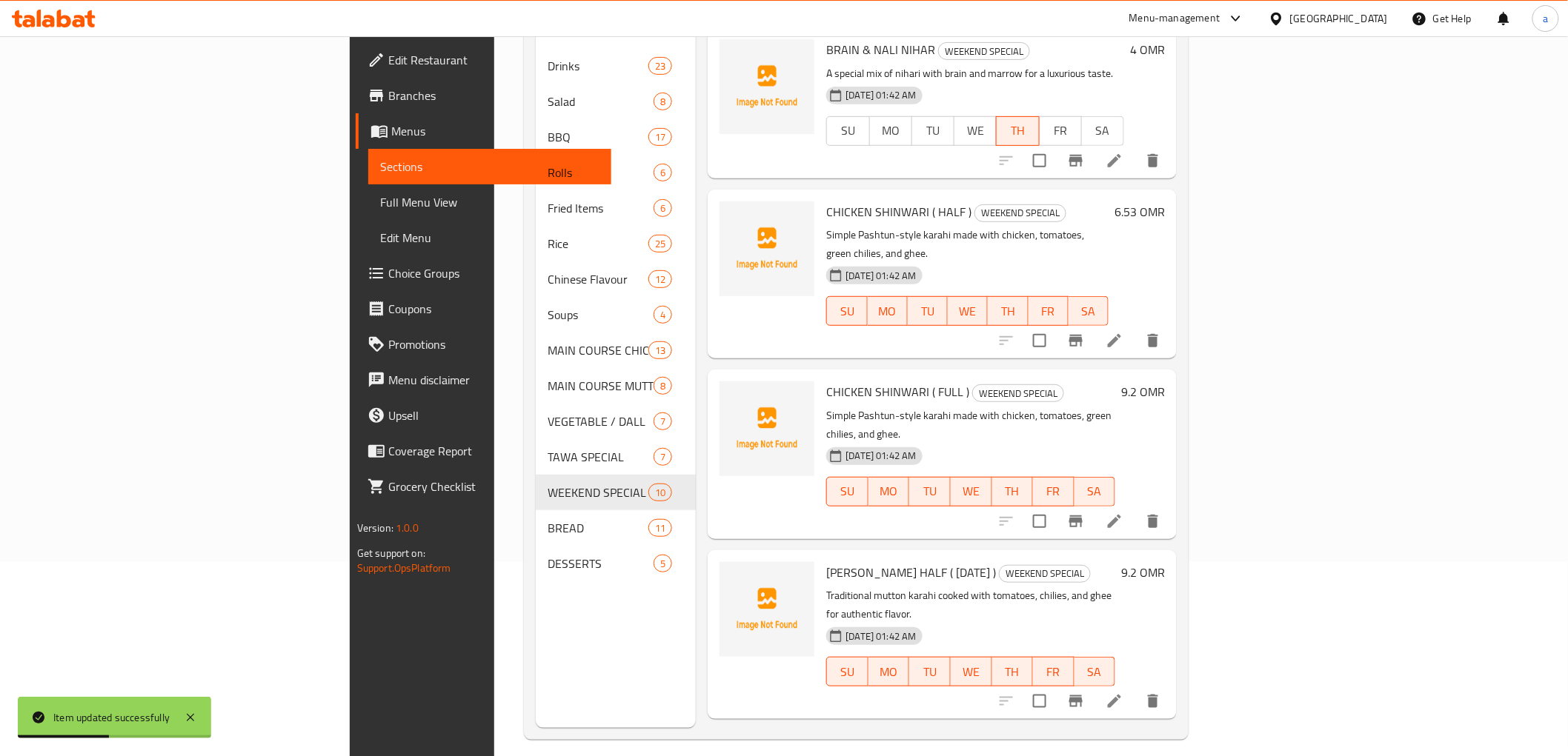
scroll to position [207, 0]
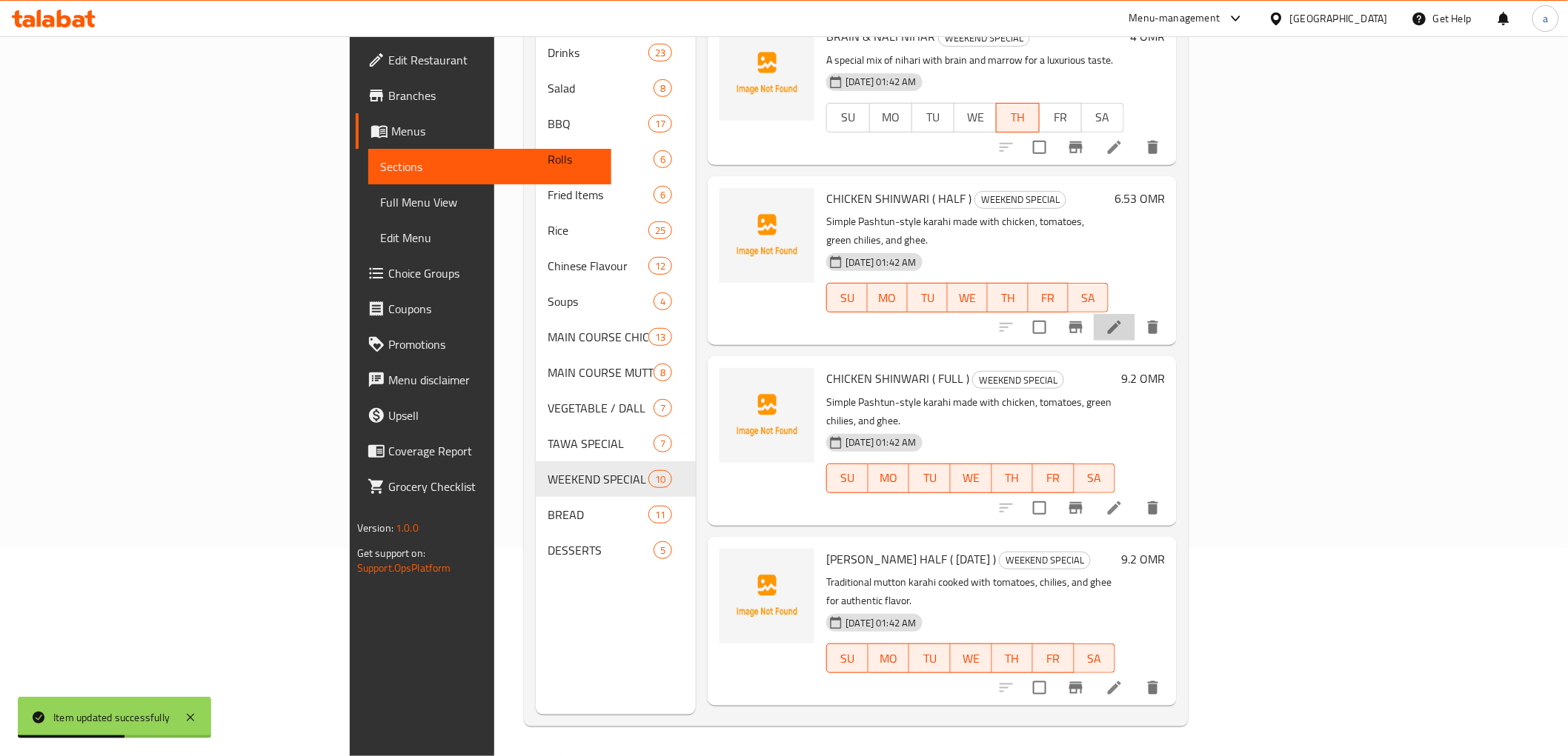
click at [1135, 314] on li at bounding box center [1114, 327] width 41 height 27
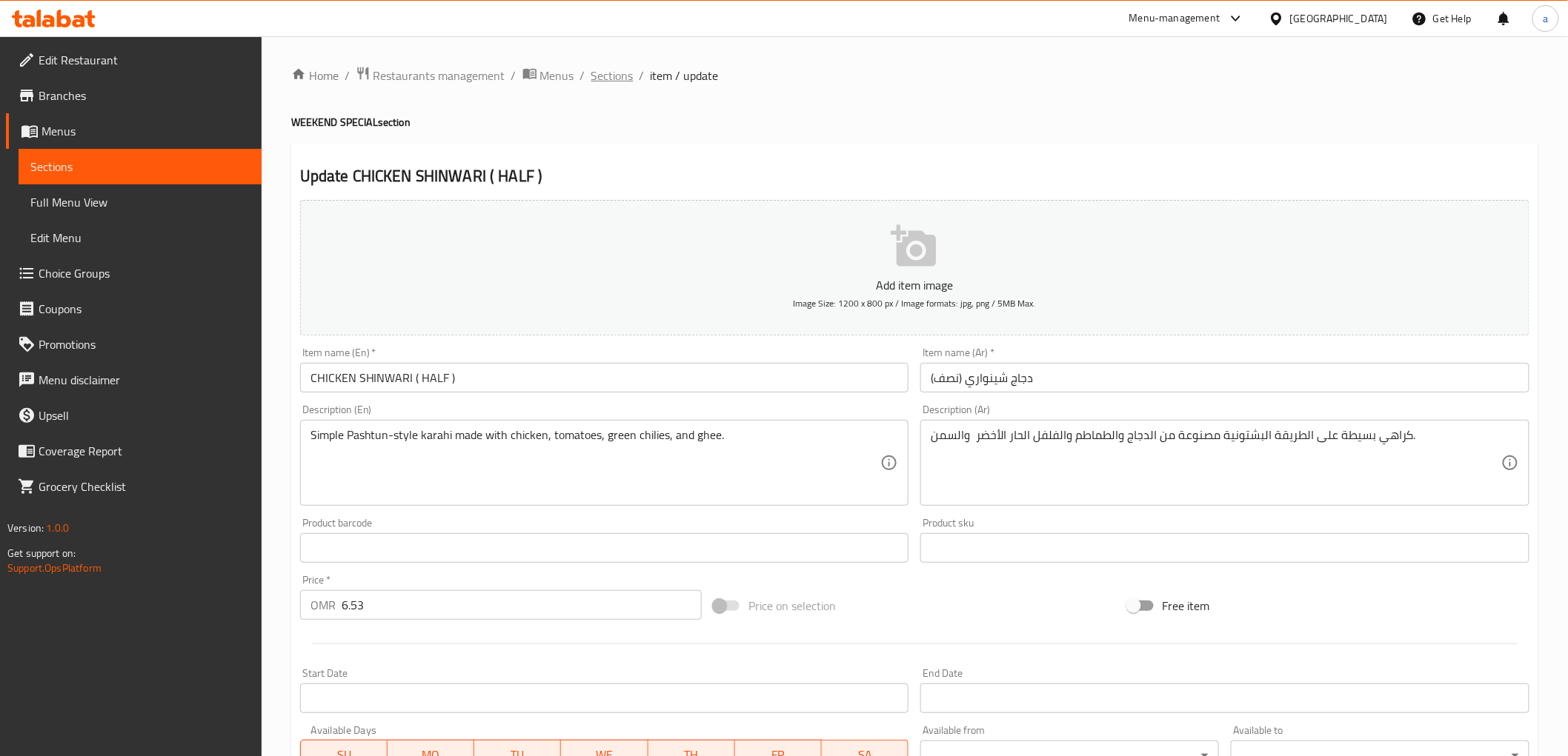
click at [591, 75] on span "Sections" at bounding box center [612, 76] width 42 height 18
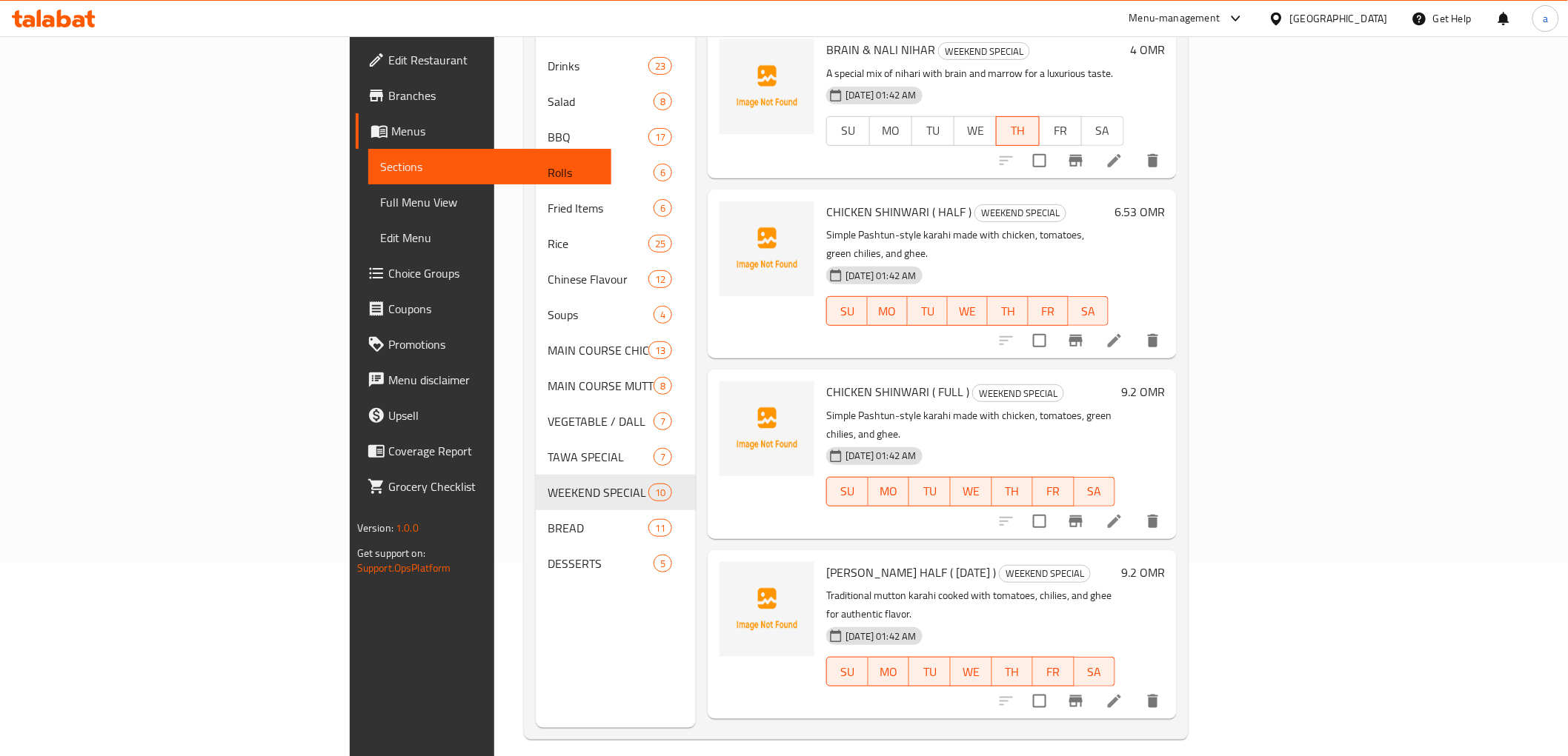
scroll to position [207, 0]
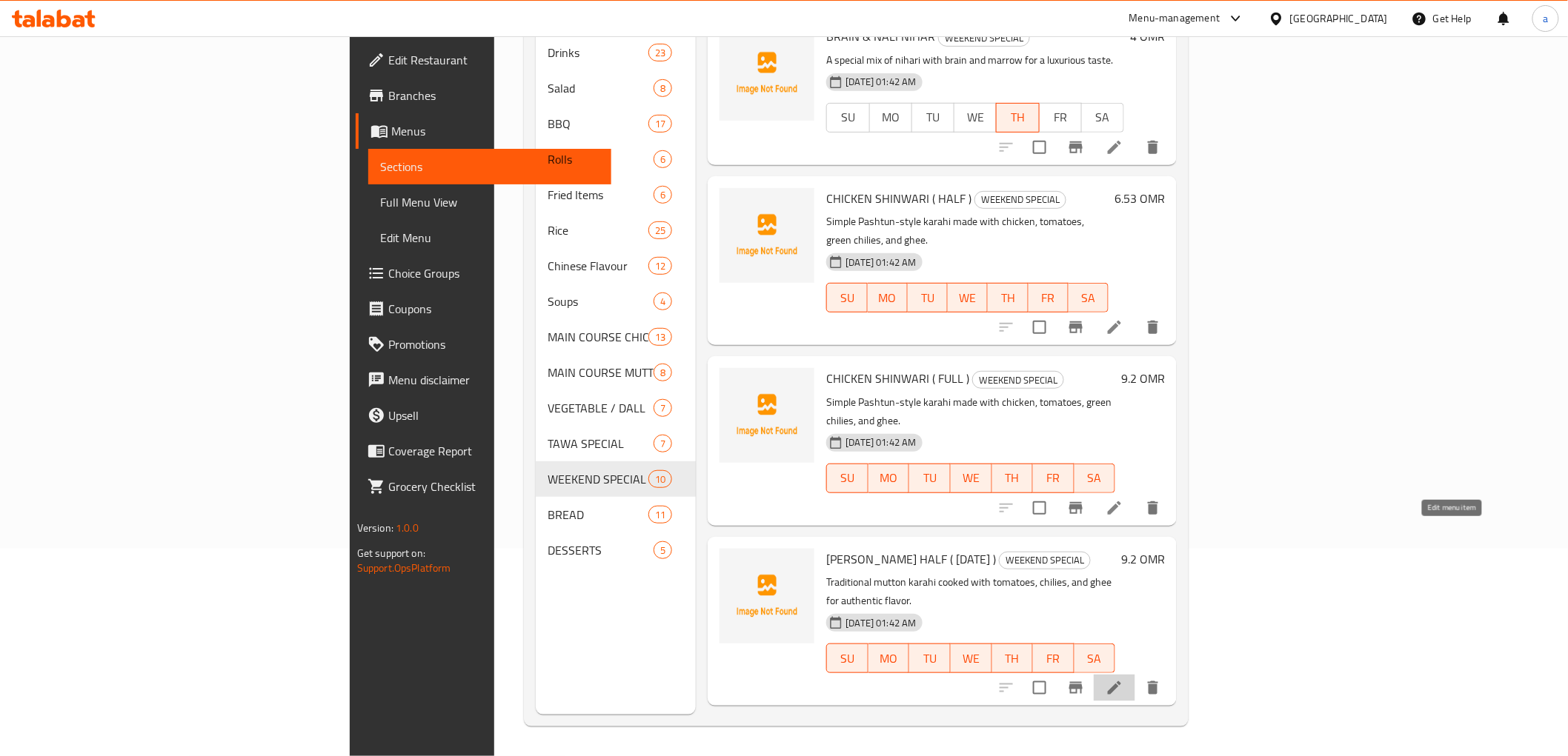
click at [1122, 681] on icon at bounding box center [1114, 688] width 13 height 13
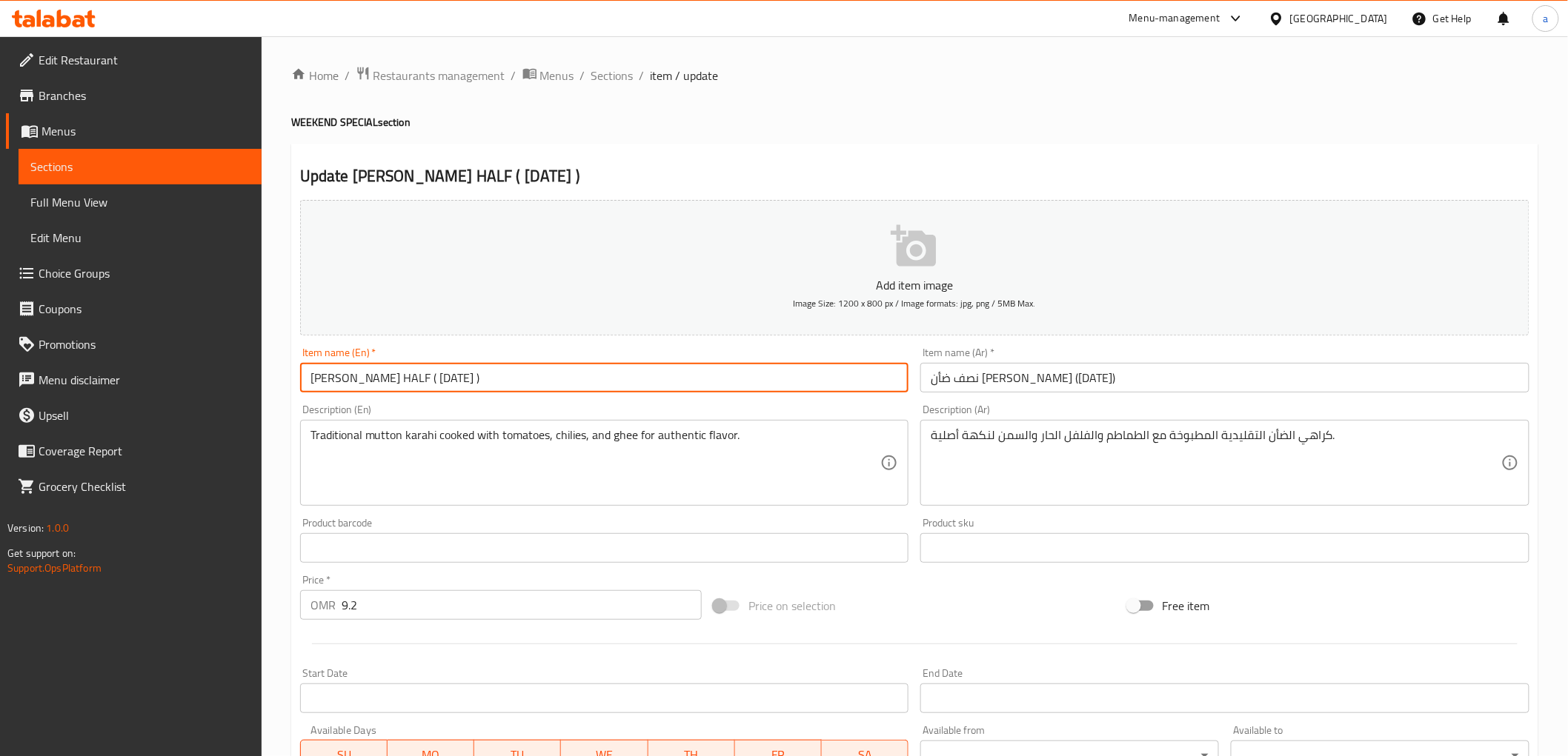
drag, startPoint x: 478, startPoint y: 376, endPoint x: 439, endPoint y: 374, distance: 39.1
click at [439, 374] on input "[PERSON_NAME] HALF ( [DATE] )" at bounding box center [604, 377] width 609 height 29
type input "MUTTON SHINWARI HALF"
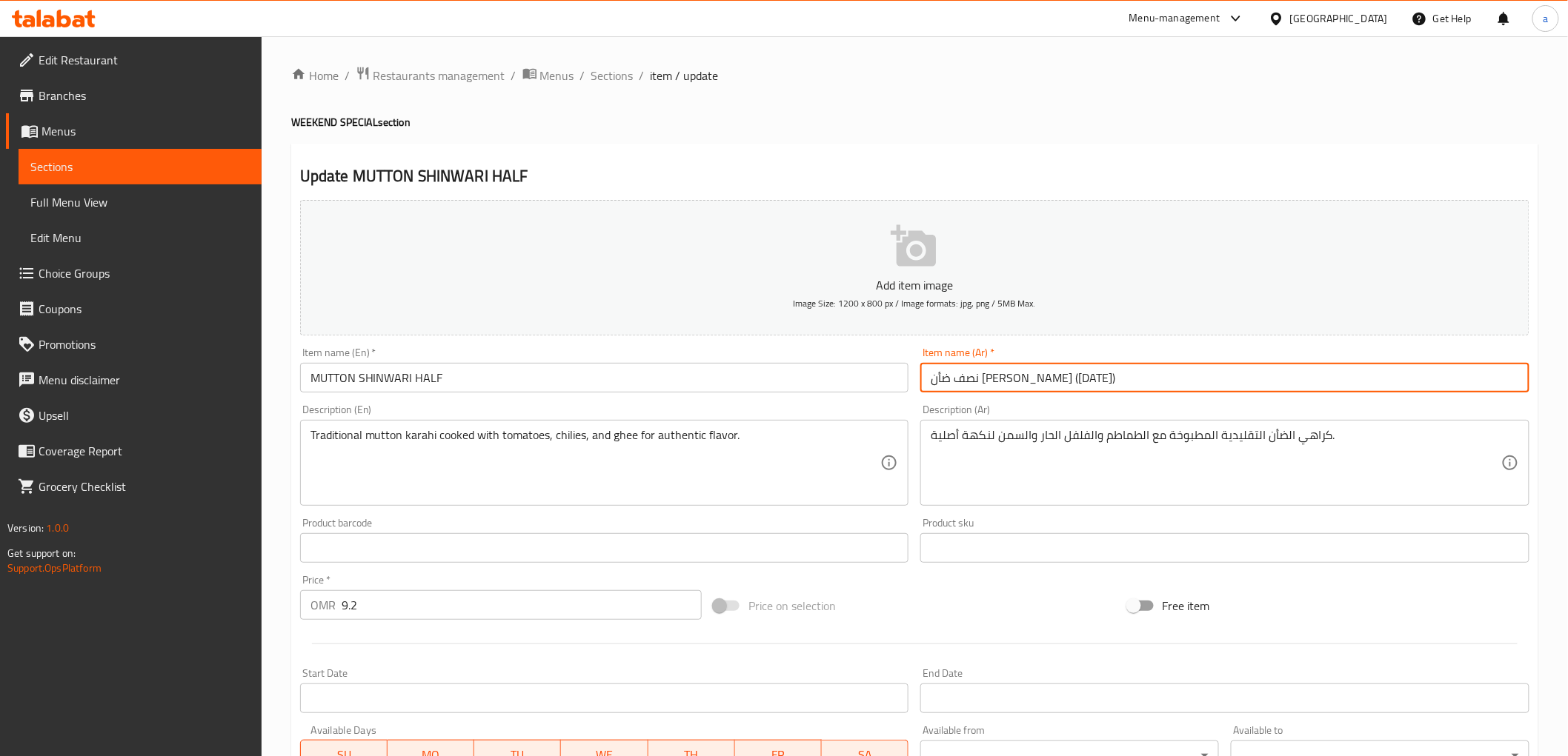
drag, startPoint x: 925, startPoint y: 384, endPoint x: 973, endPoint y: 382, distance: 48.0
click at [973, 382] on input "نصف ضأن [PERSON_NAME] ([DATE])" at bounding box center [1225, 377] width 609 height 29
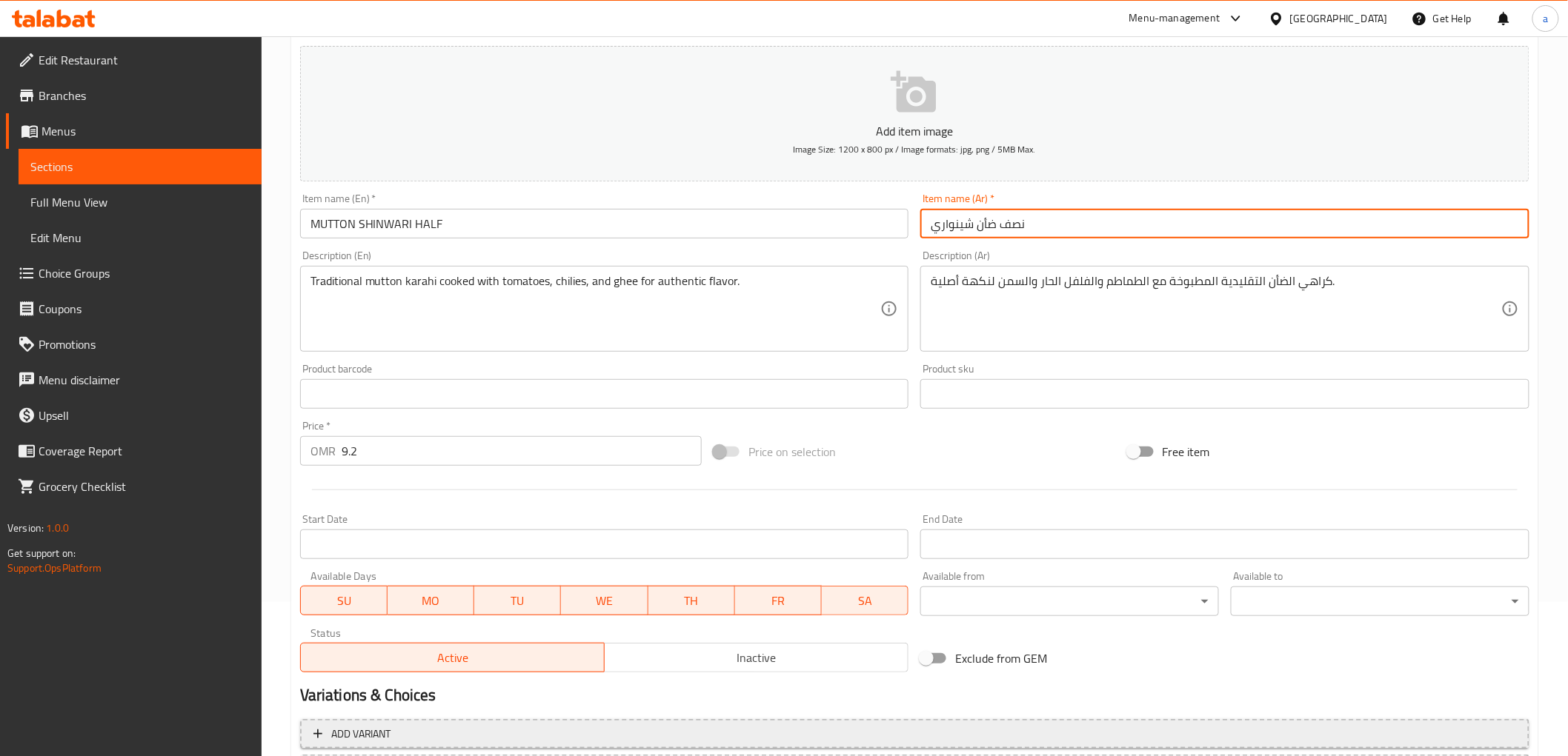
scroll to position [288, 0]
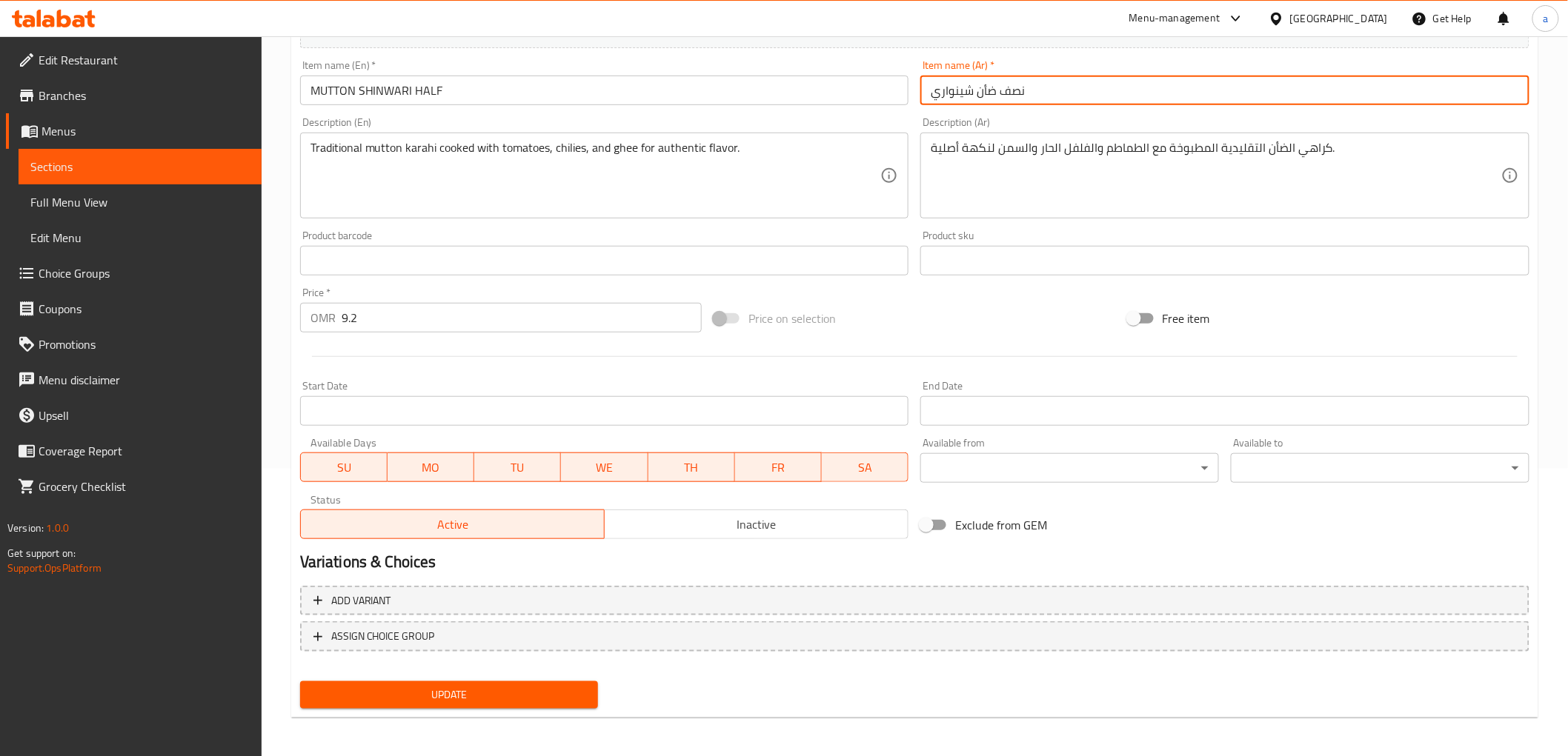
type input "نصف ضأن شينواري"
click at [525, 700] on span "Update" at bounding box center [450, 695] width 275 height 19
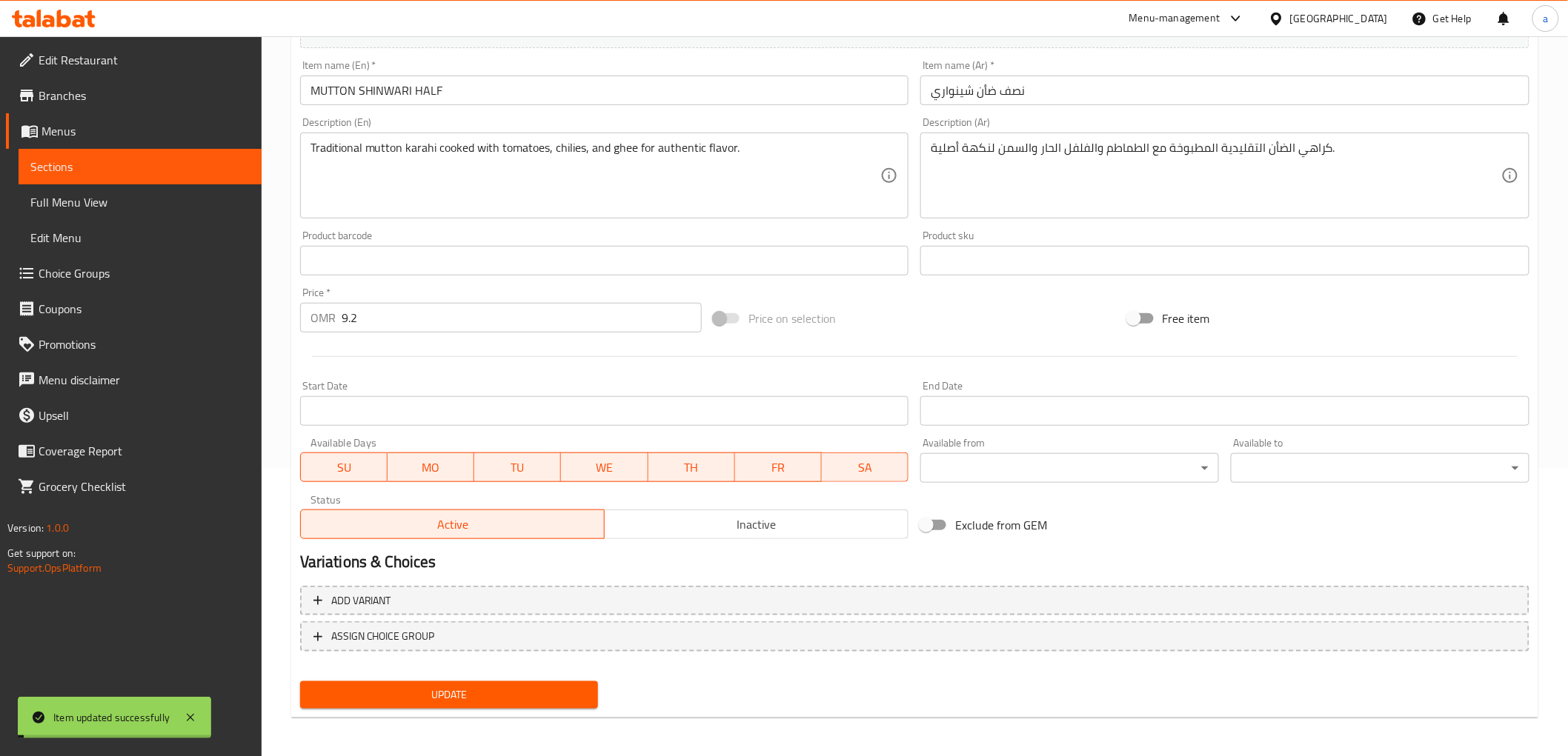
click at [683, 471] on span "TH" at bounding box center [692, 467] width 75 height 21
click at [564, 492] on div "Status Active Inactive" at bounding box center [605, 516] width 621 height 56
click at [563, 479] on button "WE" at bounding box center [604, 467] width 87 height 29
click at [481, 480] on button "TU" at bounding box center [517, 467] width 87 height 29
drag, startPoint x: 412, startPoint y: 478, endPoint x: 353, endPoint y: 480, distance: 59.0
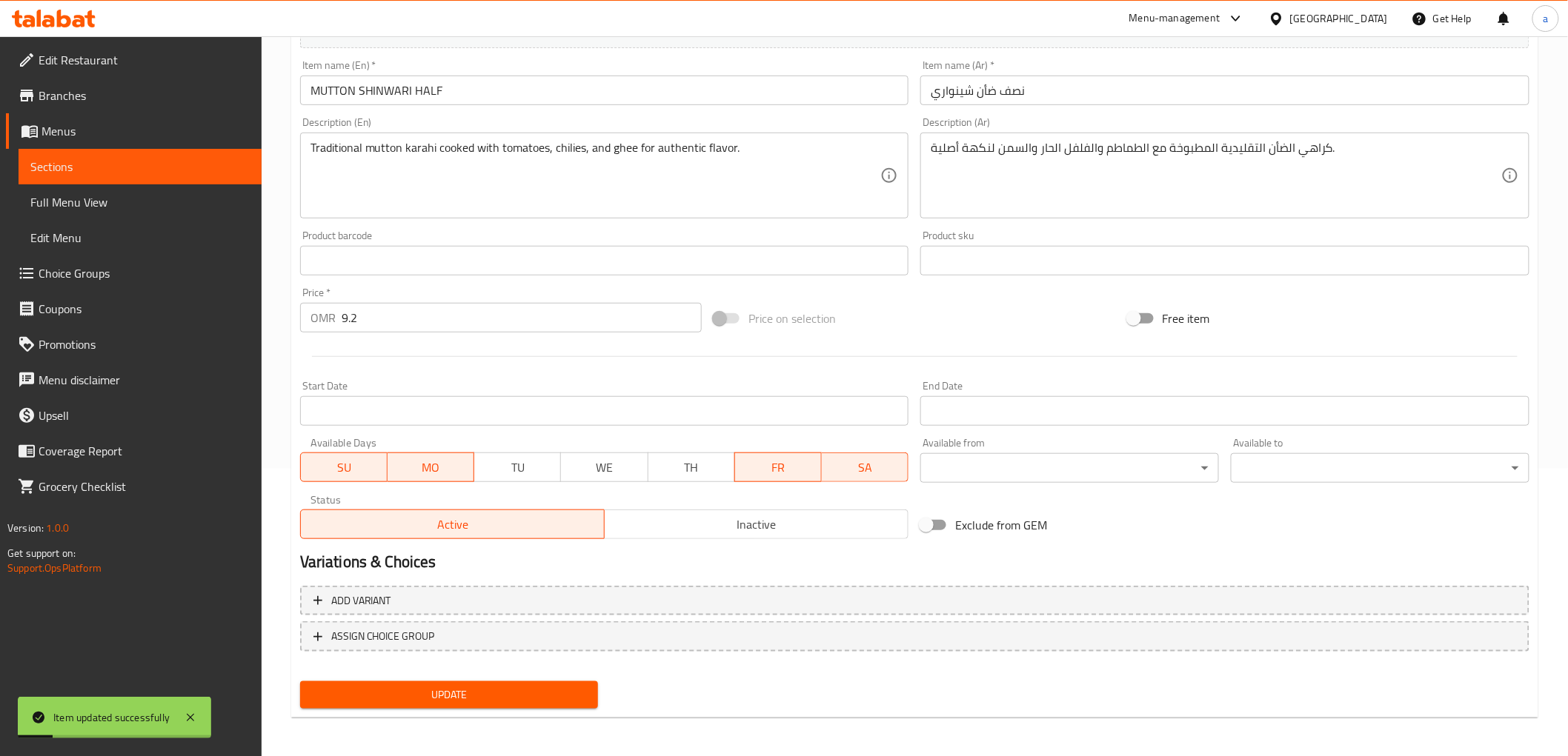
click at [407, 478] on button "MO" at bounding box center [431, 467] width 87 height 29
drag, startPoint x: 312, startPoint y: 475, endPoint x: 727, endPoint y: 468, distance: 415.1
click at [320, 476] on span "SU" at bounding box center [344, 467] width 75 height 21
click at [834, 467] on span "SA" at bounding box center [865, 467] width 75 height 21
click at [514, 686] on span "Update" at bounding box center [450, 695] width 275 height 19
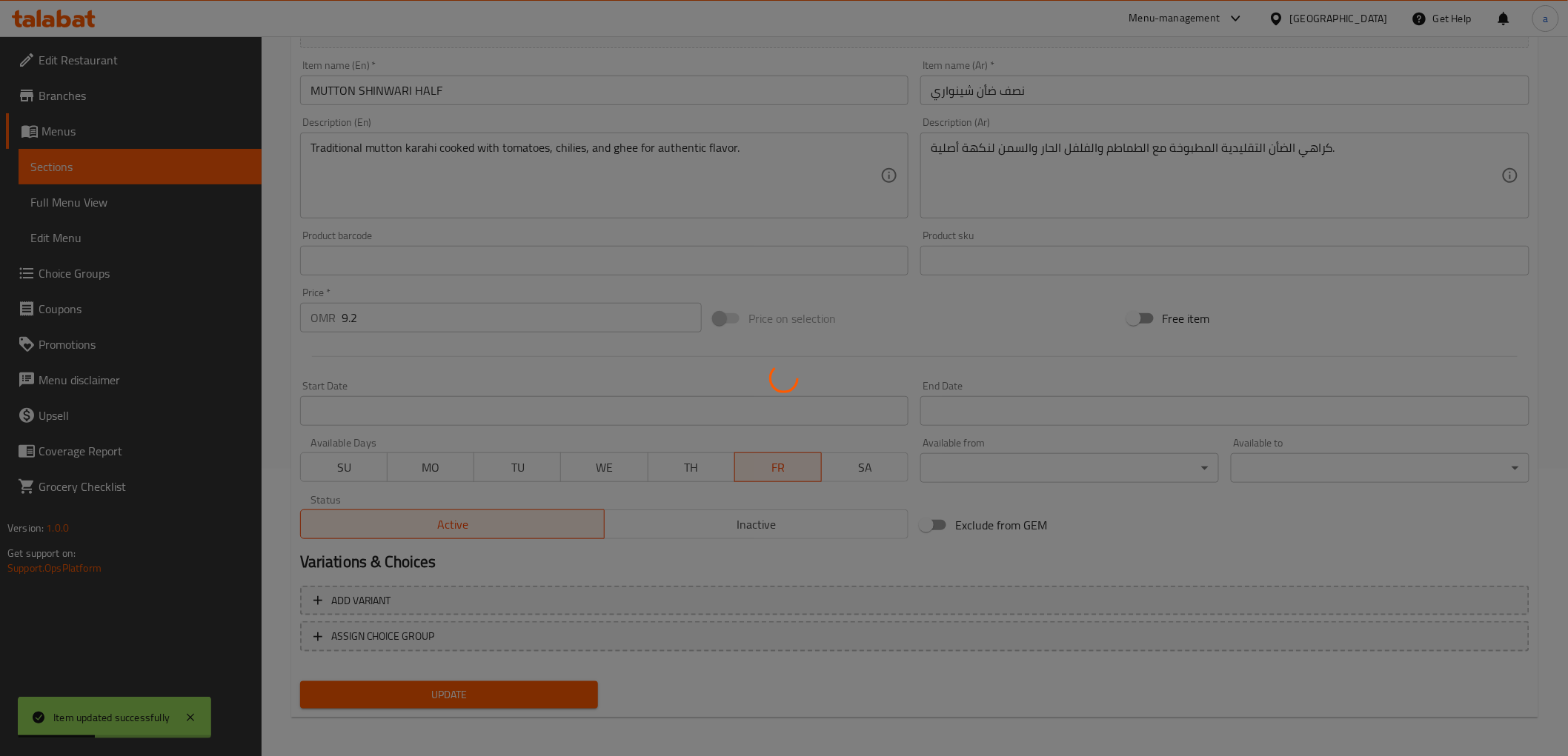
scroll to position [0, 0]
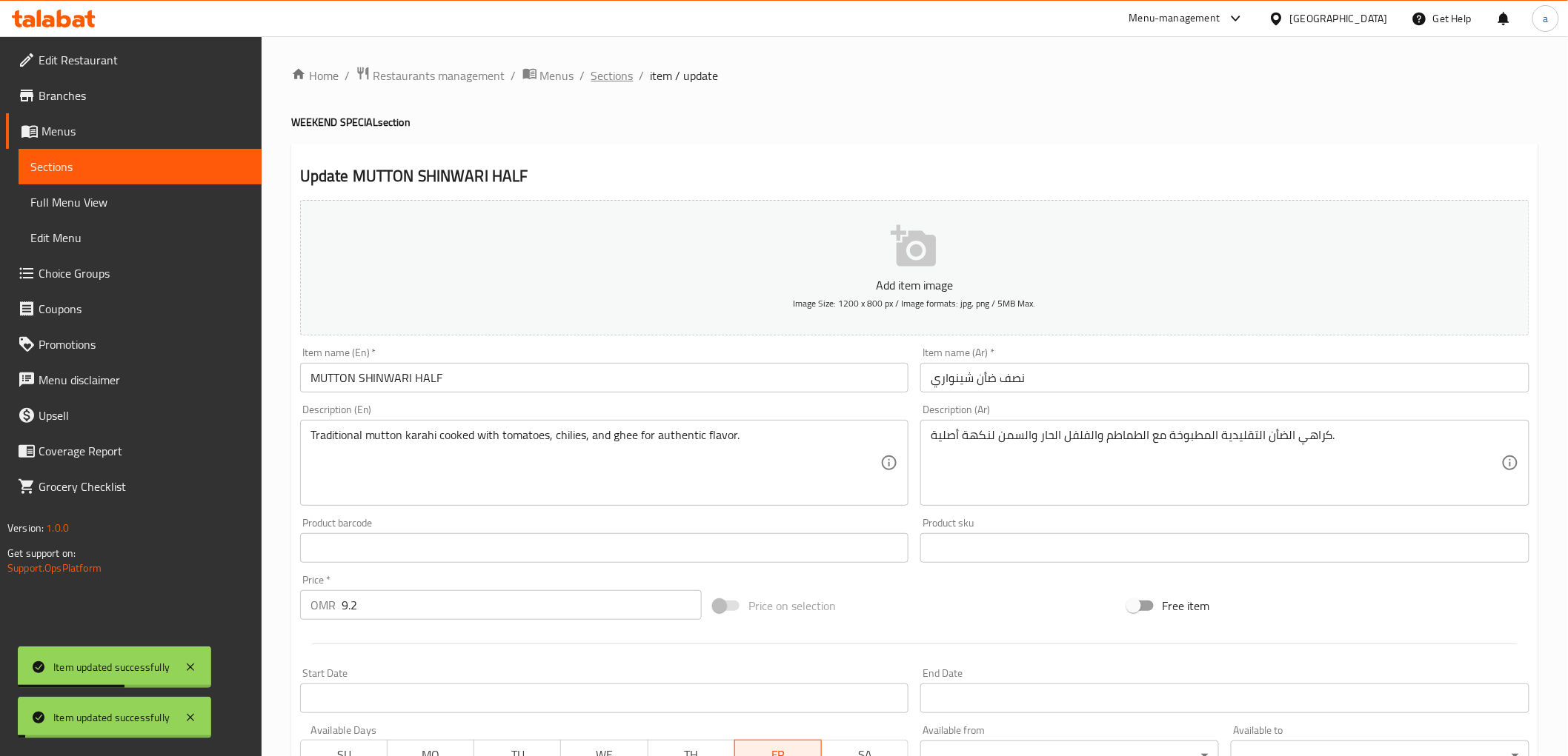
click at [611, 78] on span "Sections" at bounding box center [612, 76] width 42 height 18
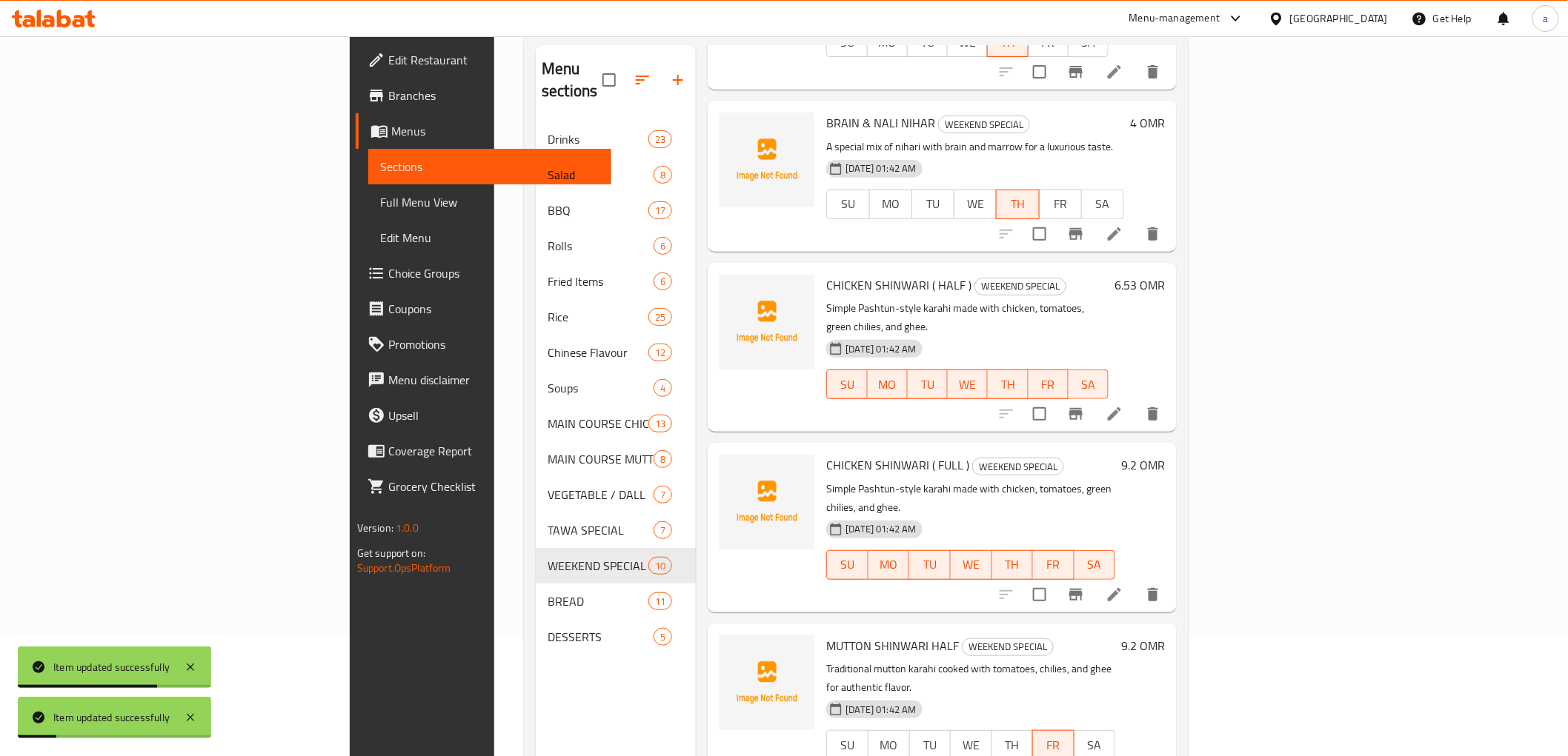
scroll to position [207, 0]
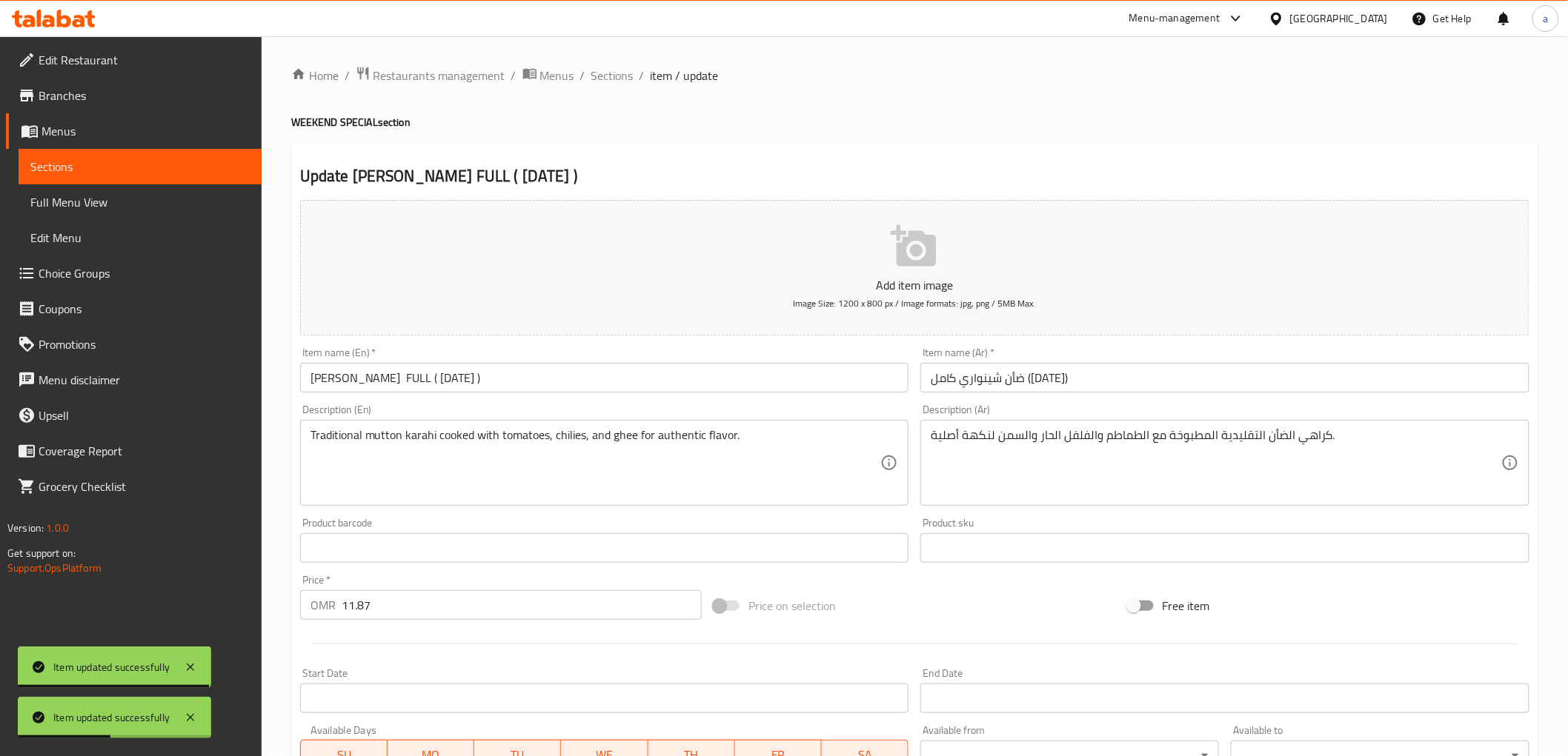
click at [969, 385] on input "ضأن شينواري كامل ([DATE])" at bounding box center [1225, 377] width 609 height 29
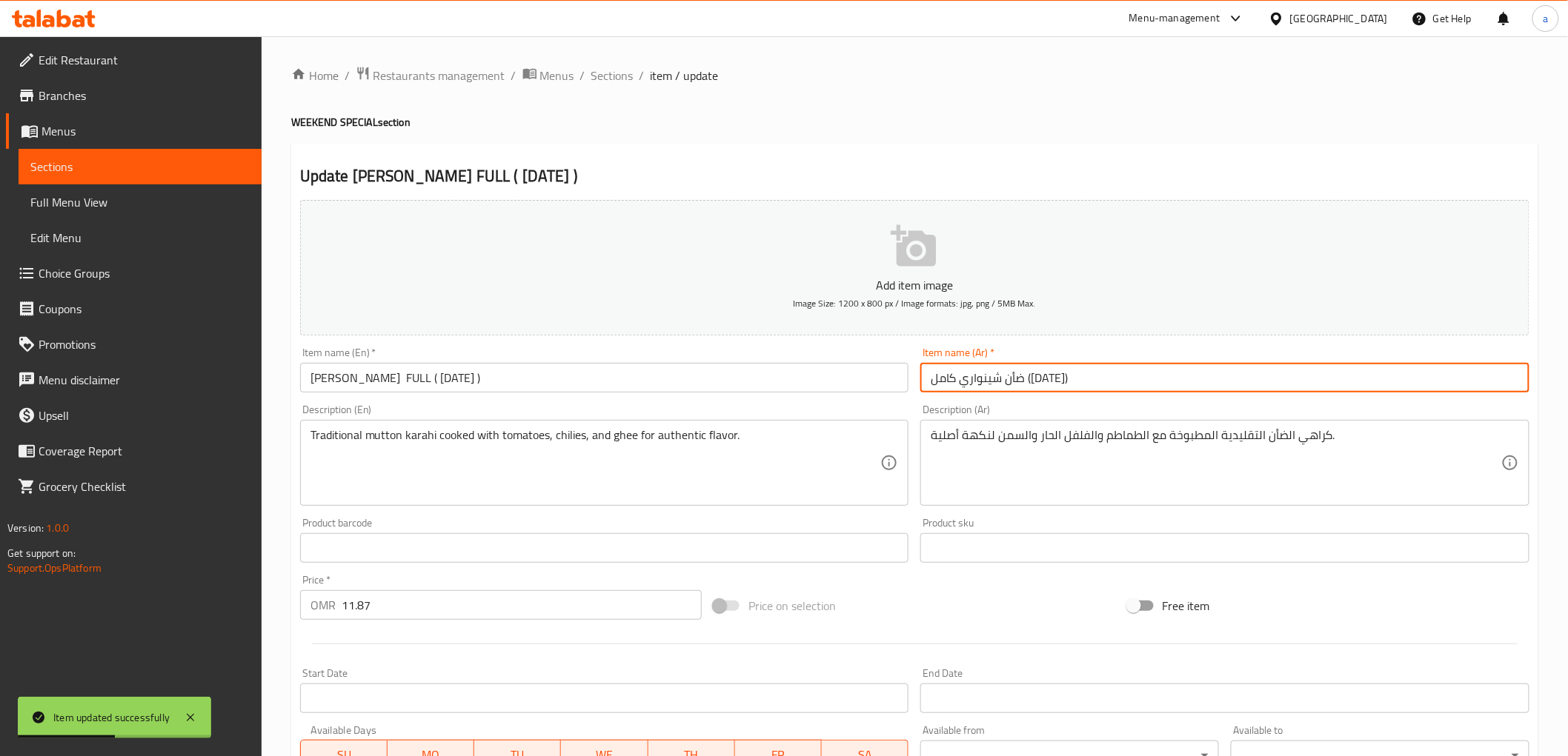
click at [969, 385] on input "ضأن شينواري كامل ([DATE])" at bounding box center [1225, 377] width 609 height 29
drag, startPoint x: 976, startPoint y: 376, endPoint x: 865, endPoint y: 382, distance: 111.2
click at [865, 382] on div "Add item image Image Size: 1200 x 800 px / Image formats: jpg, png / 5MB Max. I…" at bounding box center [915, 513] width 1241 height 638
type input "ضأن شينواري كامل"
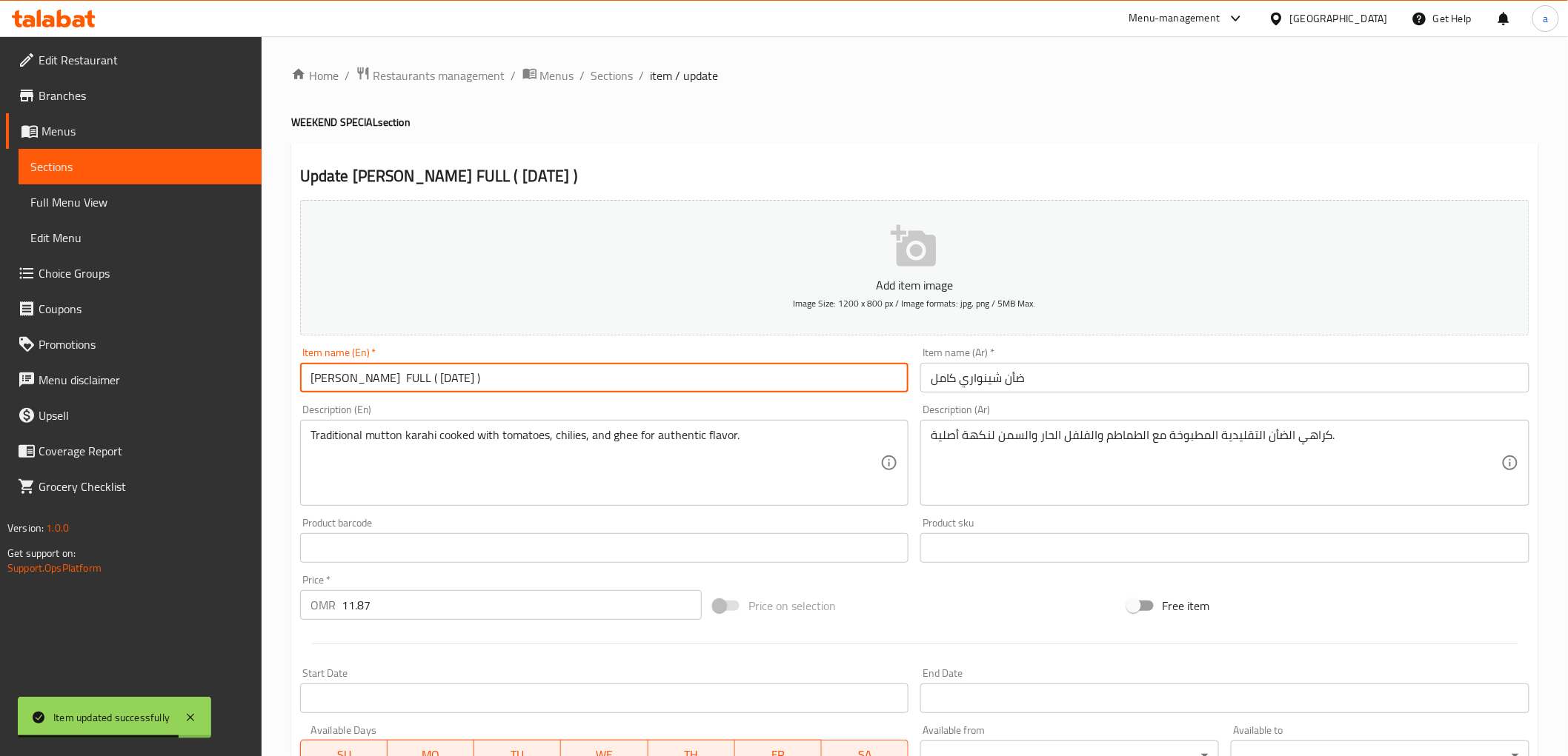
drag, startPoint x: 600, startPoint y: 379, endPoint x: 439, endPoint y: 416, distance: 165.2
click at [440, 391] on input "[PERSON_NAME] FULL ( [DATE] )" at bounding box center [604, 377] width 609 height 29
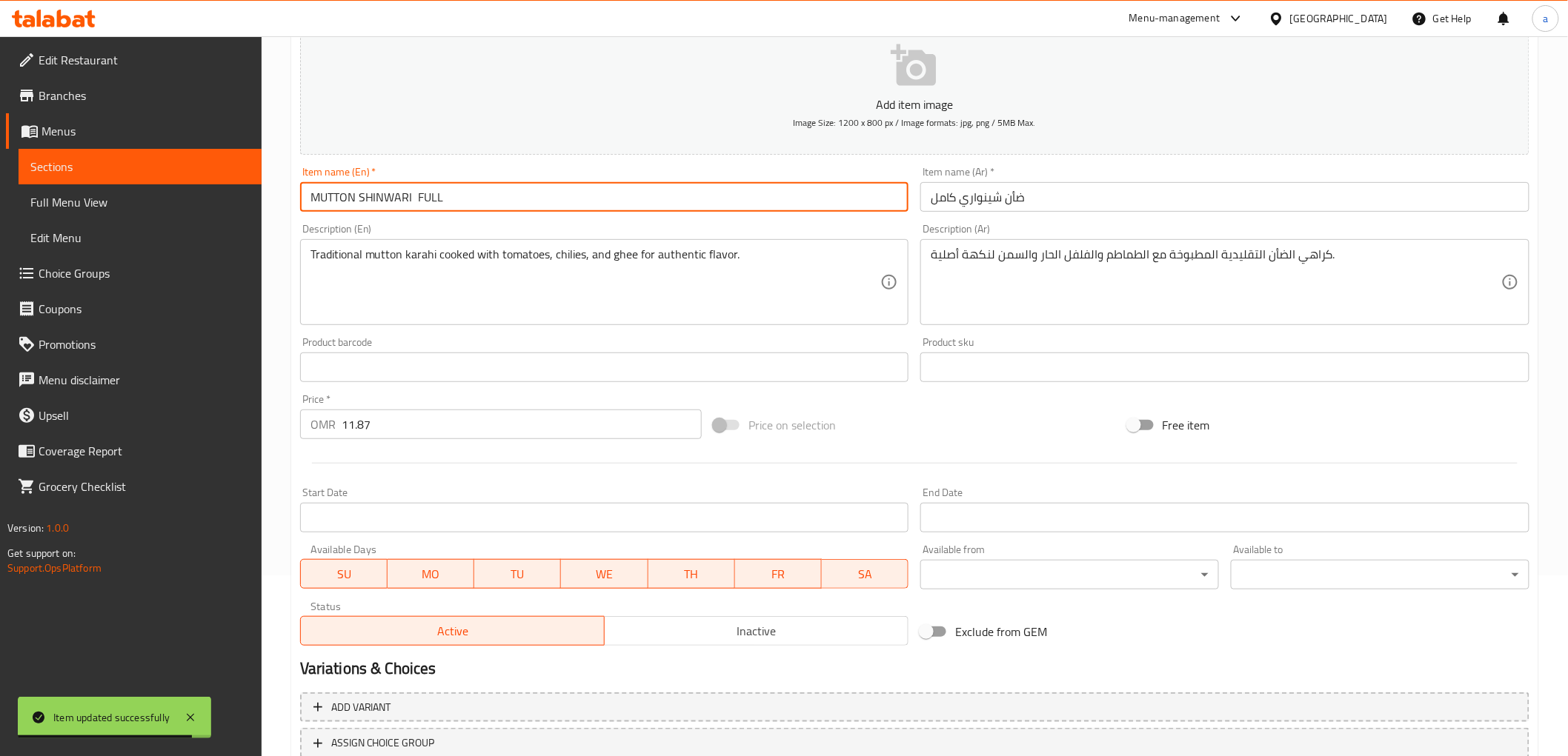
scroll to position [288, 0]
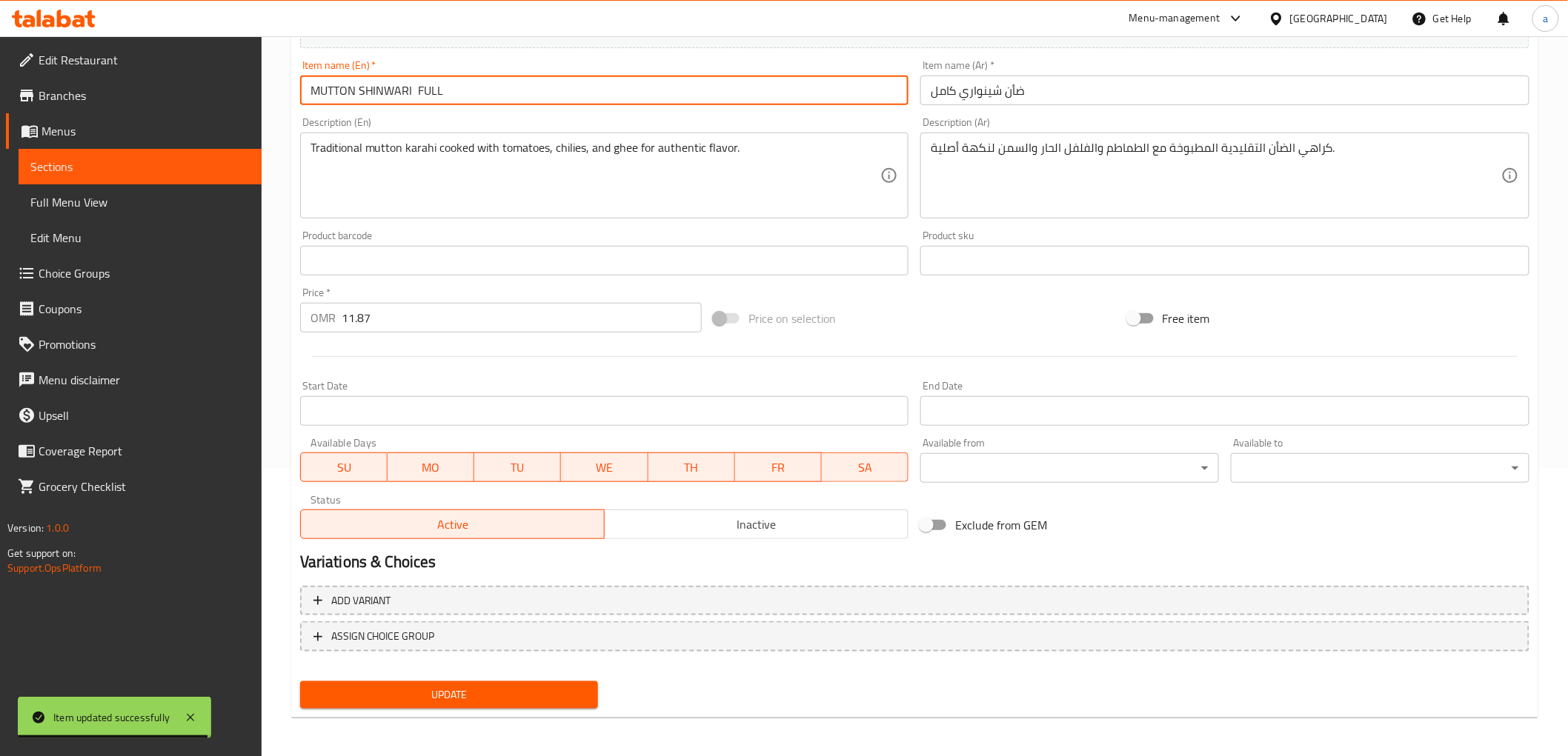
type input "MUTTON SHINWARI FULL"
click at [509, 479] on button "TU" at bounding box center [517, 467] width 87 height 29
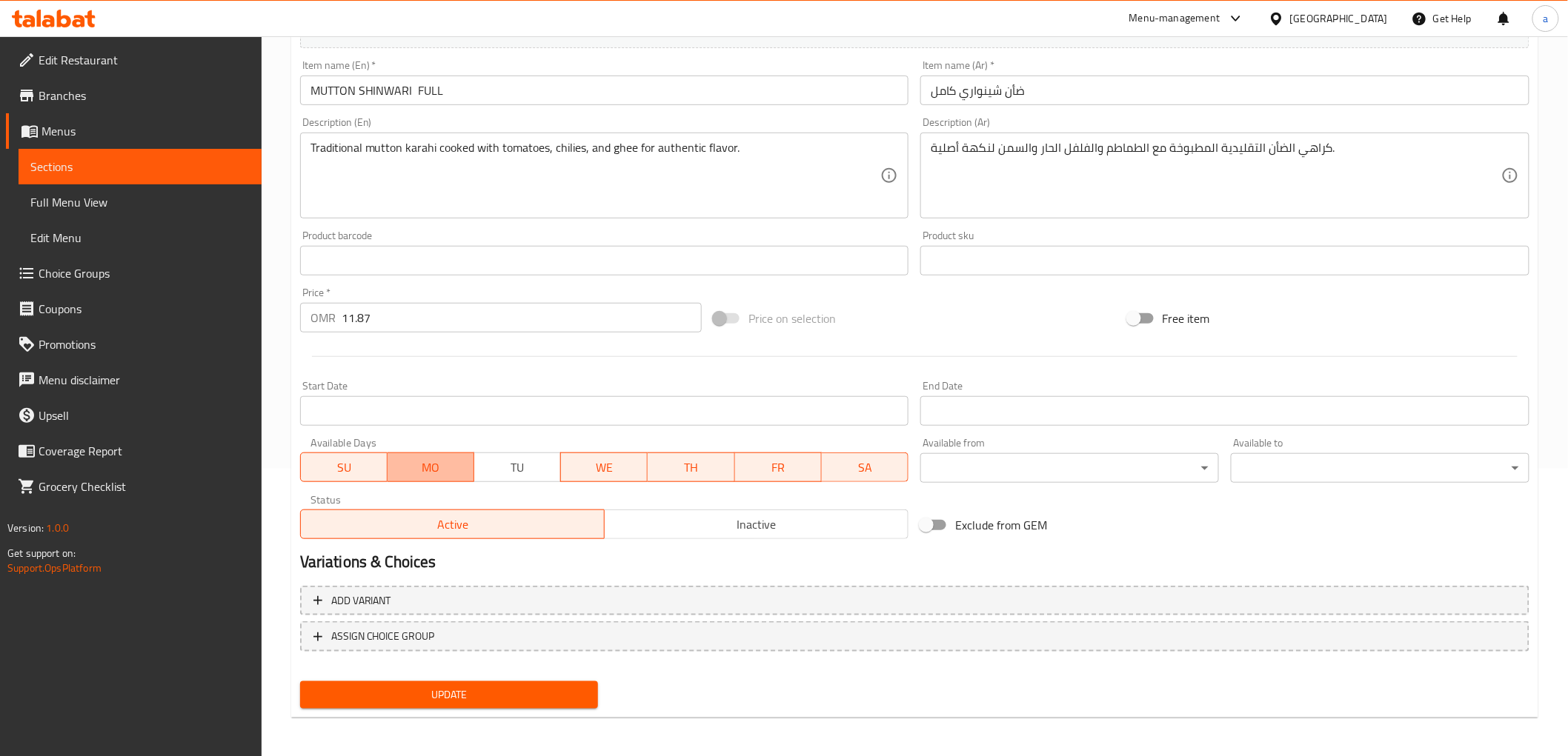
click at [422, 471] on span "MO" at bounding box center [431, 467] width 75 height 21
drag, startPoint x: 338, startPoint y: 471, endPoint x: 501, endPoint y: 458, distance: 163.5
click at [355, 472] on span "SU" at bounding box center [344, 467] width 75 height 21
click at [590, 463] on span "WE" at bounding box center [604, 467] width 75 height 21
drag, startPoint x: 704, startPoint y: 471, endPoint x: 730, endPoint y: 474, distance: 26.2
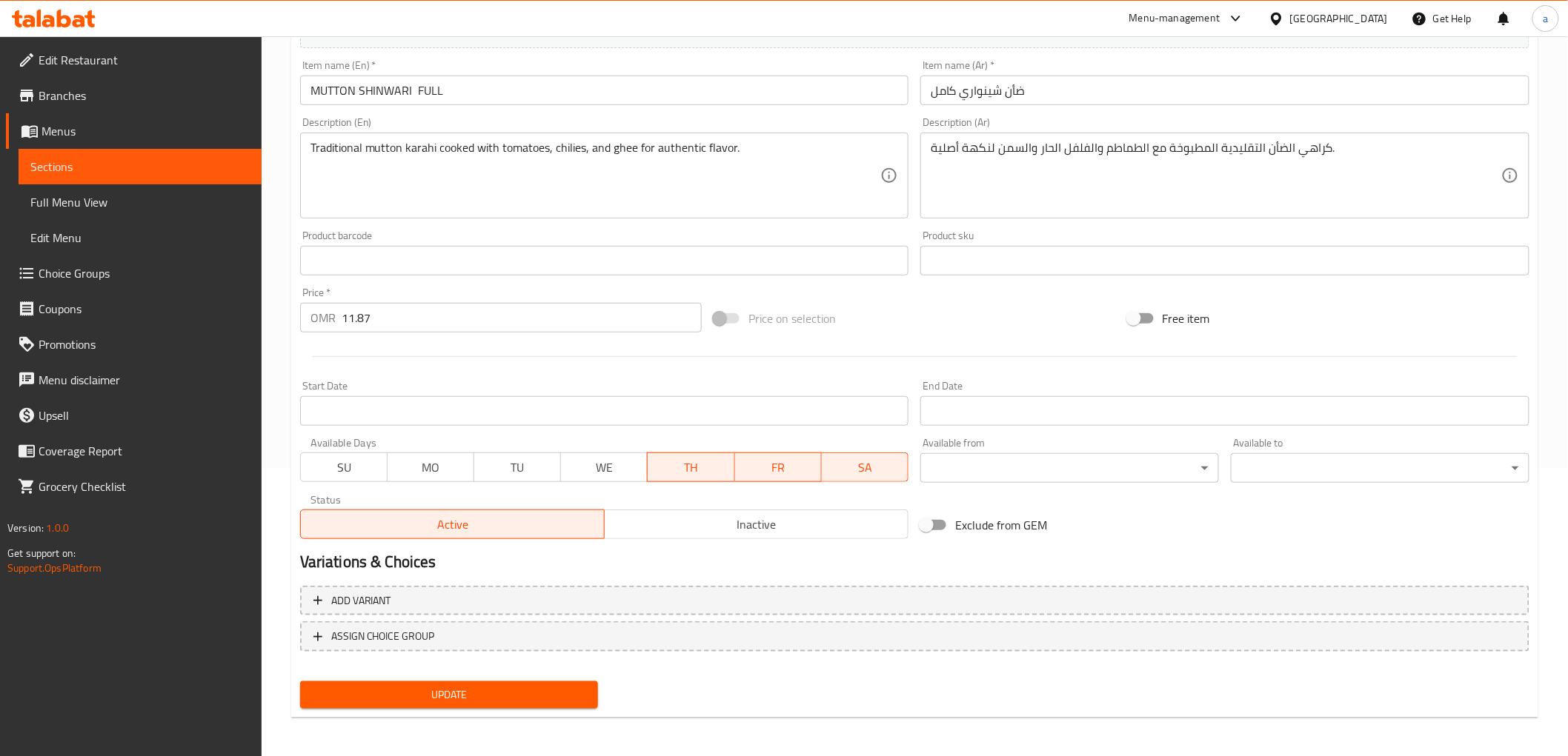
click at [709, 471] on span "TH" at bounding box center [691, 467] width 75 height 21
click at [850, 461] on span "SA" at bounding box center [865, 467] width 75 height 21
click at [543, 690] on span "Update" at bounding box center [450, 695] width 275 height 19
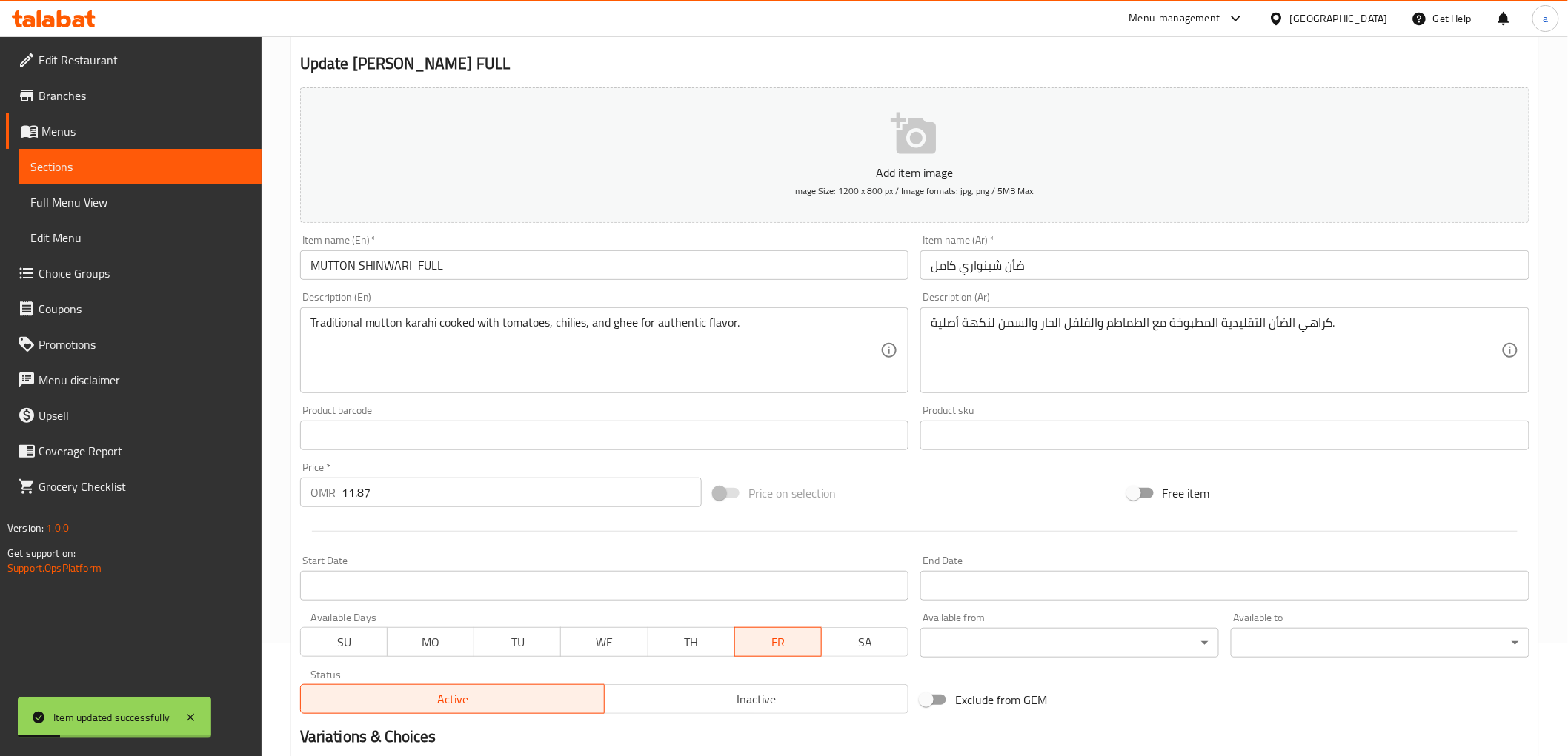
scroll to position [0, 0]
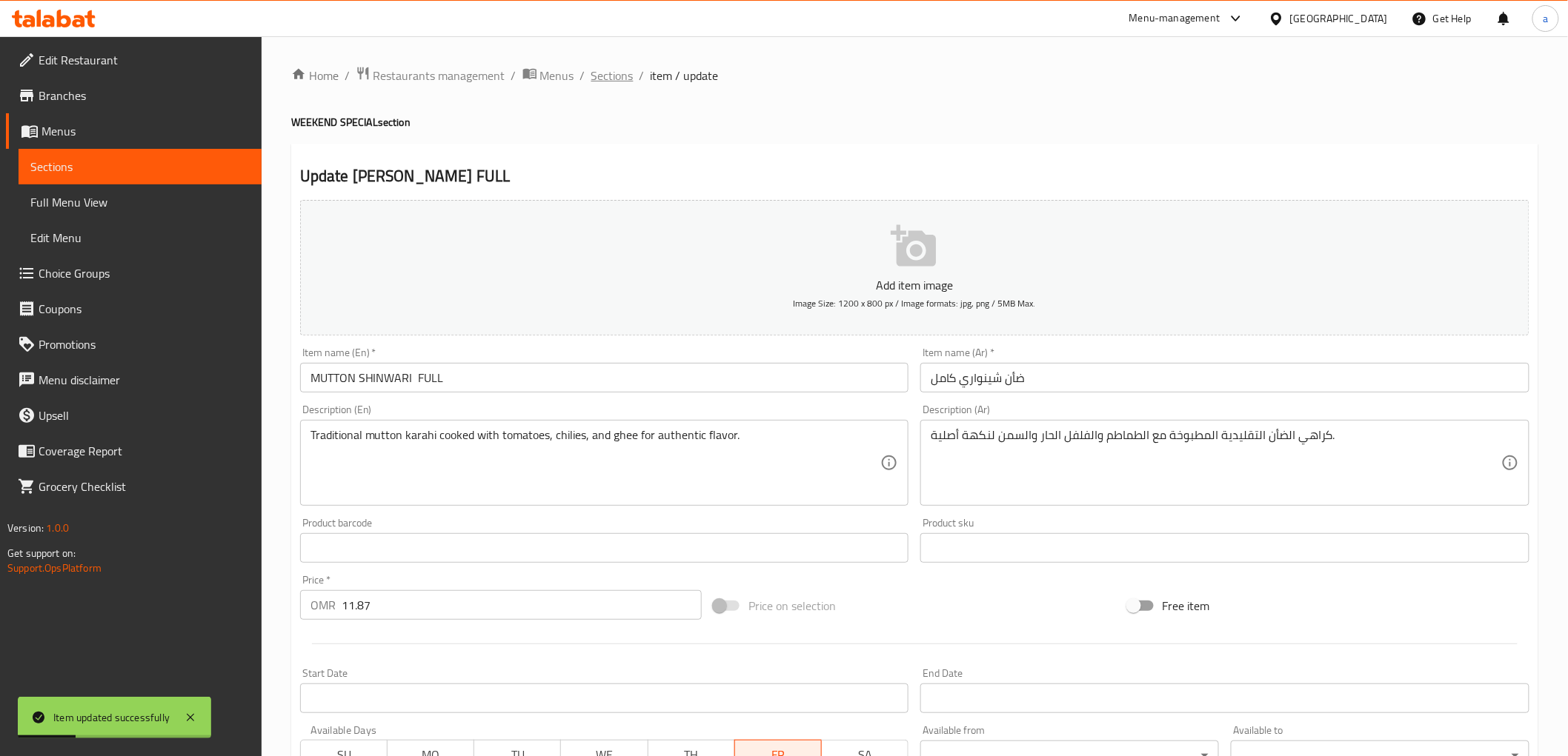
click at [613, 76] on span "Sections" at bounding box center [612, 76] width 42 height 18
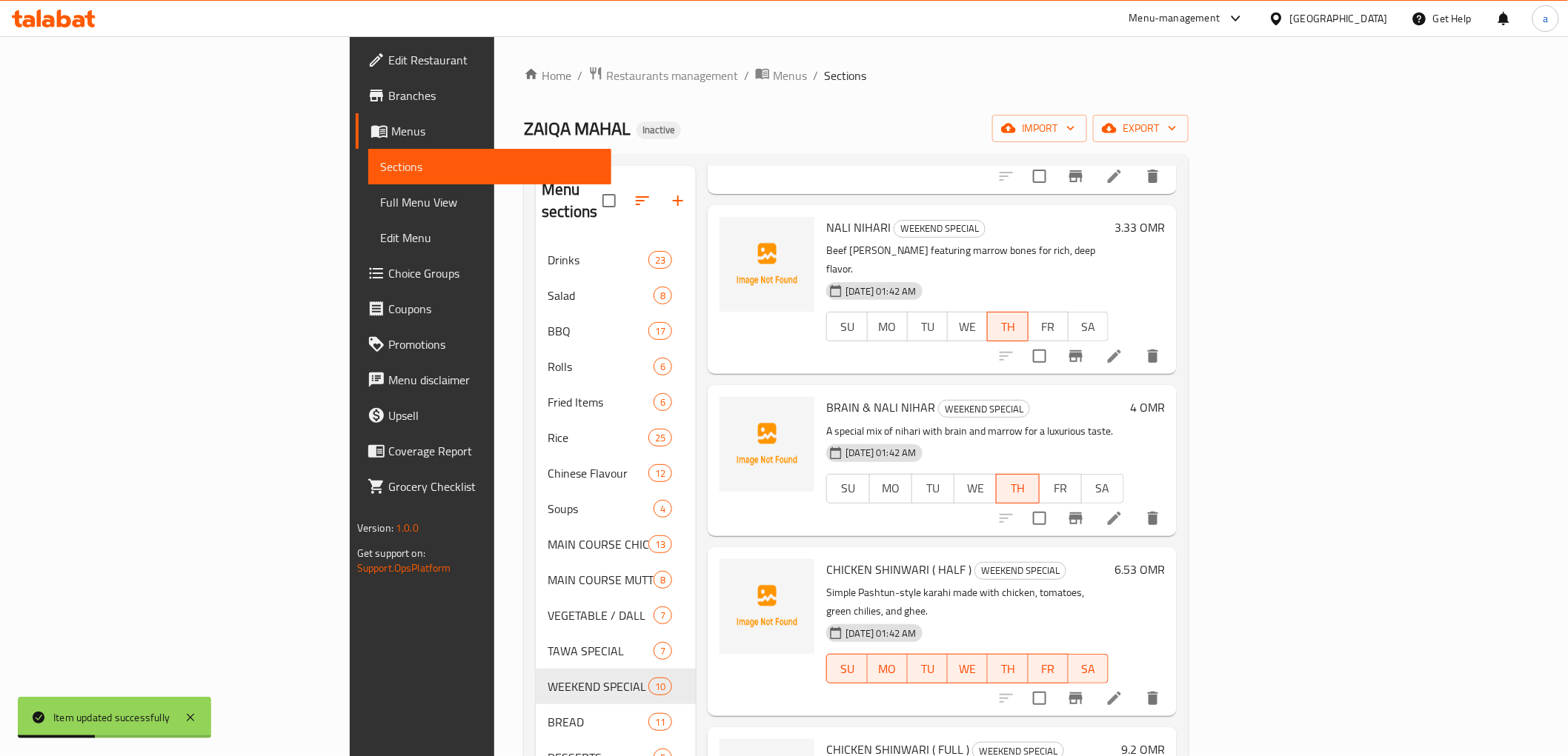
scroll to position [897, 0]
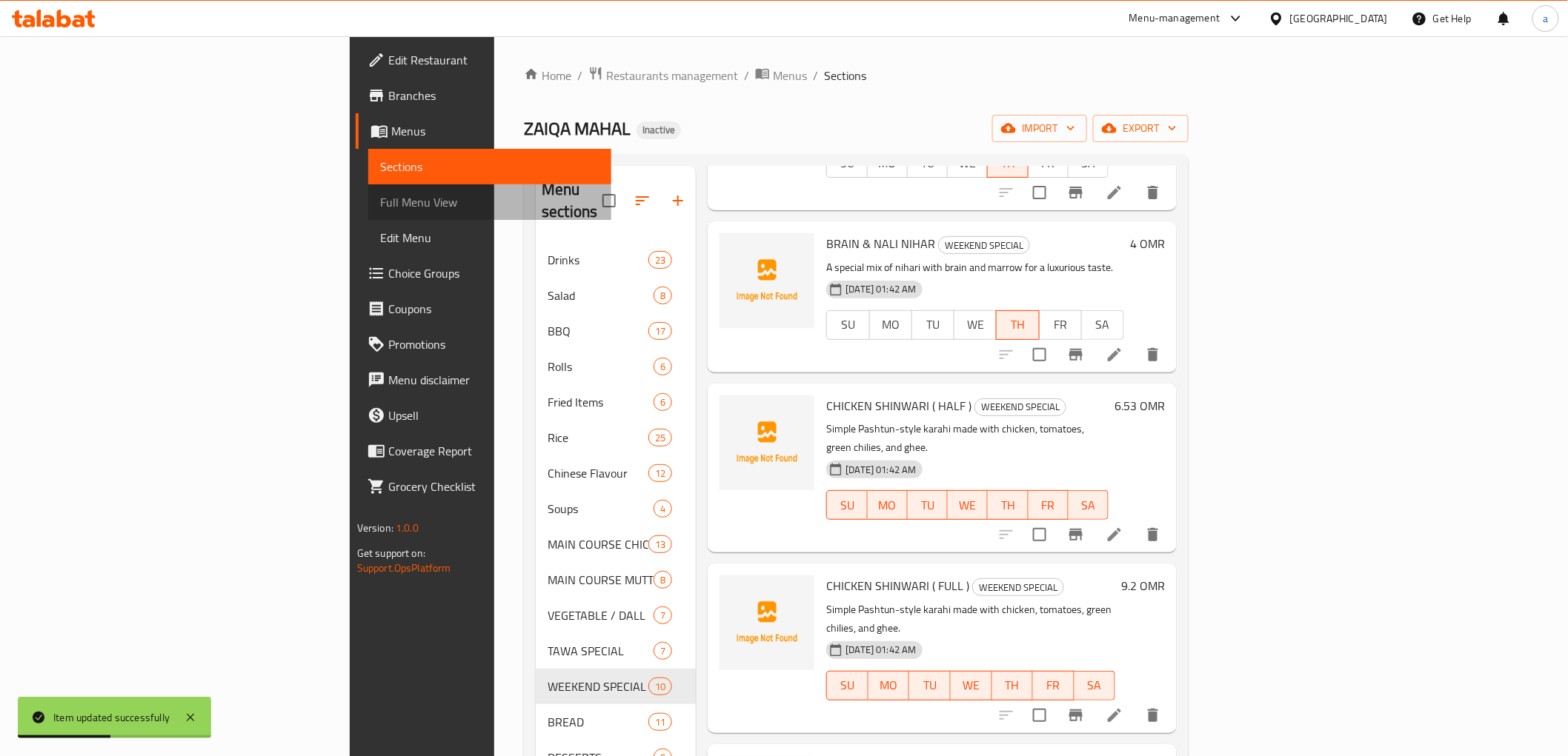
click at [380, 200] on span "Full Menu View" at bounding box center [490, 202] width 220 height 18
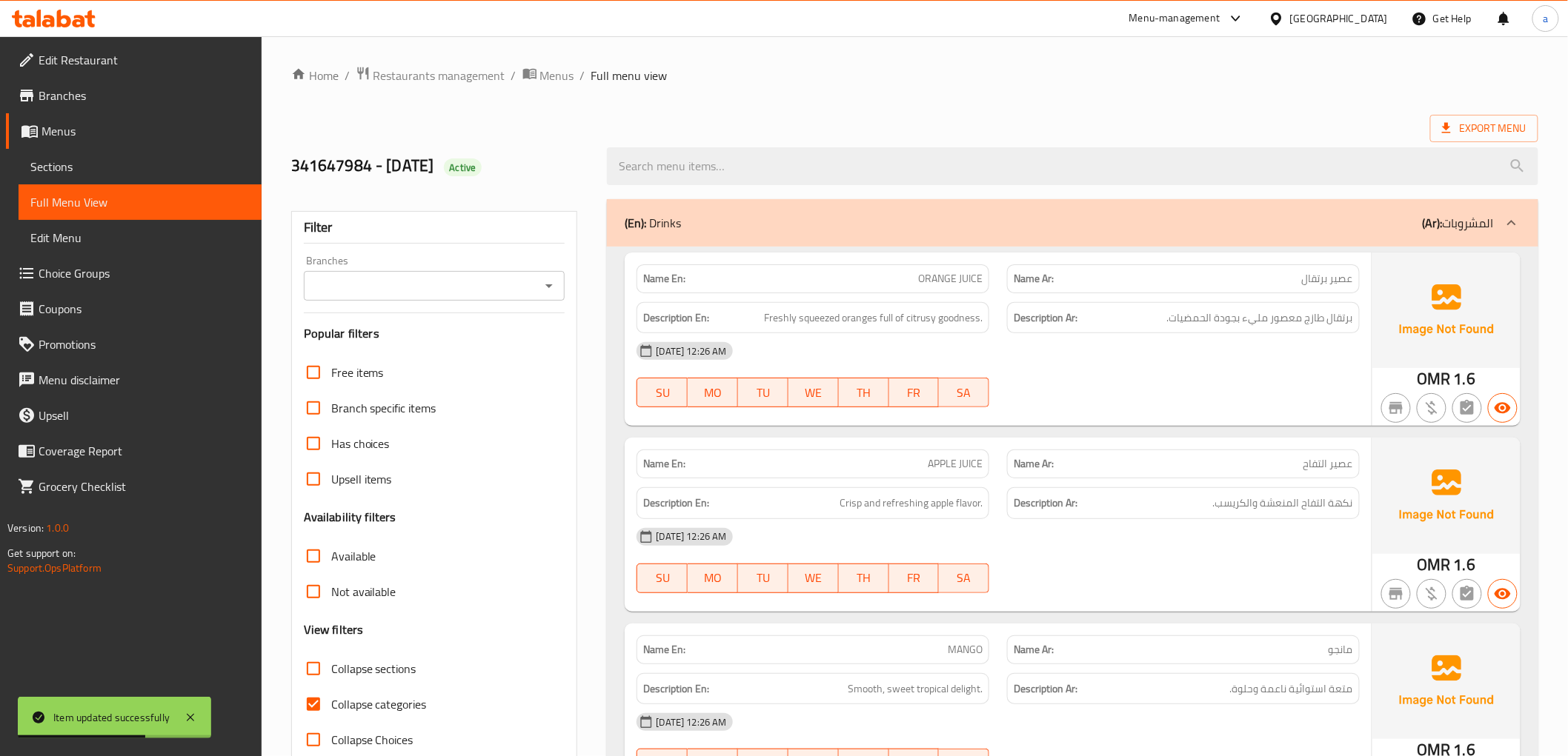
click at [323, 671] on input "Collapse sections" at bounding box center [314, 669] width 36 height 36
checkbox input "true"
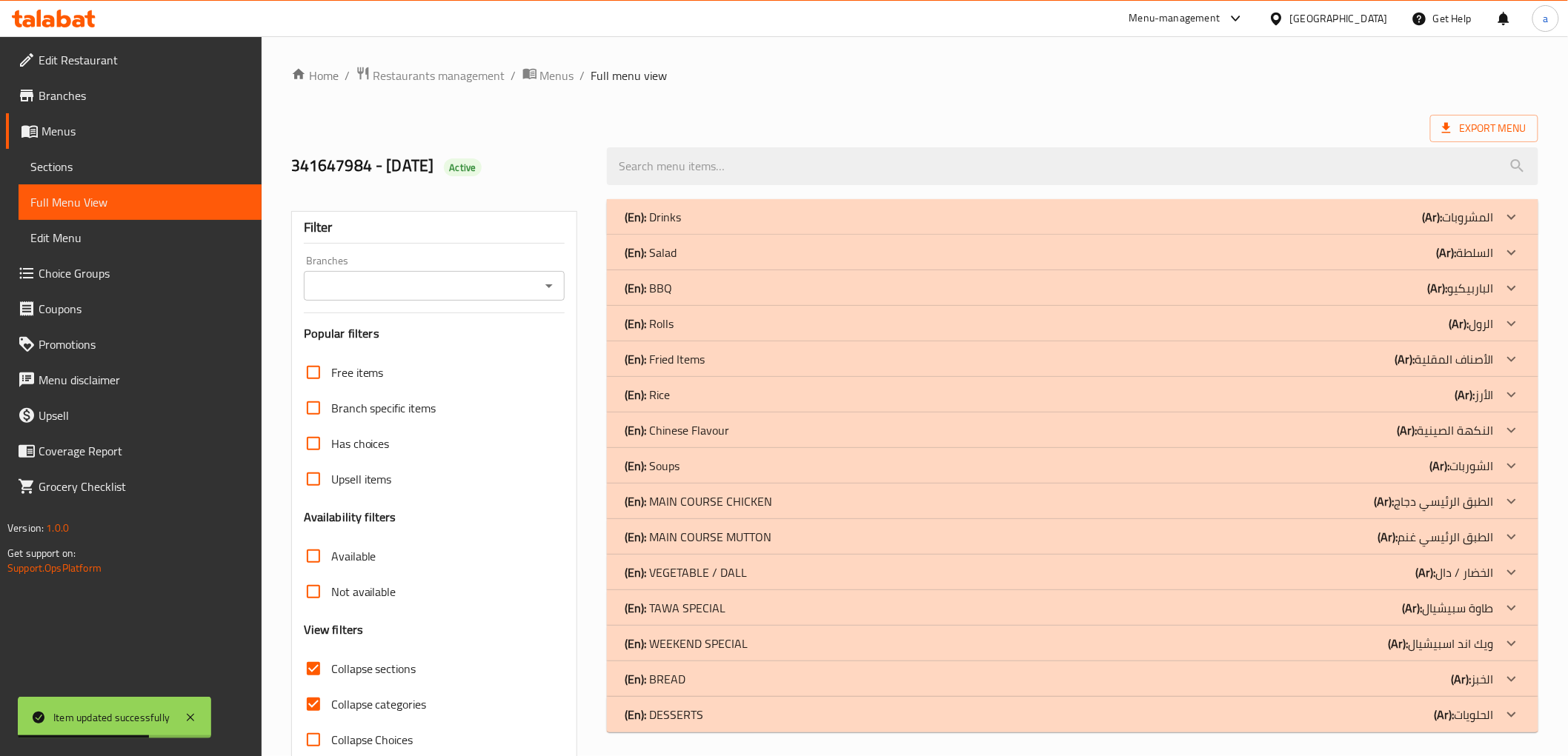
click at [323, 698] on input "Collapse categories" at bounding box center [314, 705] width 36 height 36
checkbox input "false"
drag, startPoint x: 739, startPoint y: 722, endPoint x: 745, endPoint y: 693, distance: 29.6
click at [739, 722] on div "(En): DESSERTS (Ar): الحلويات" at bounding box center [1059, 715] width 869 height 18
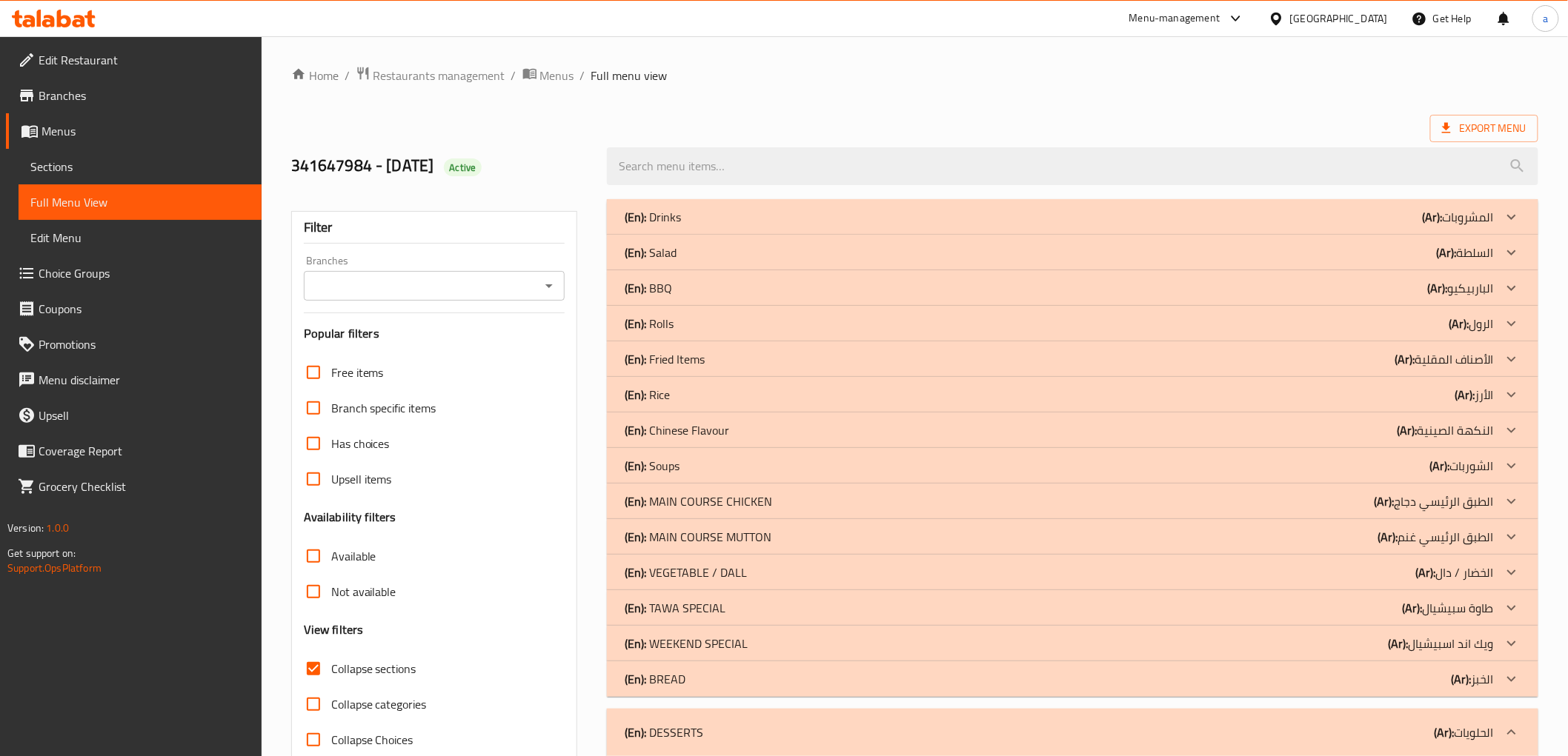
click at [747, 682] on div "(En): BREAD (Ar): الخبز" at bounding box center [1059, 680] width 869 height 18
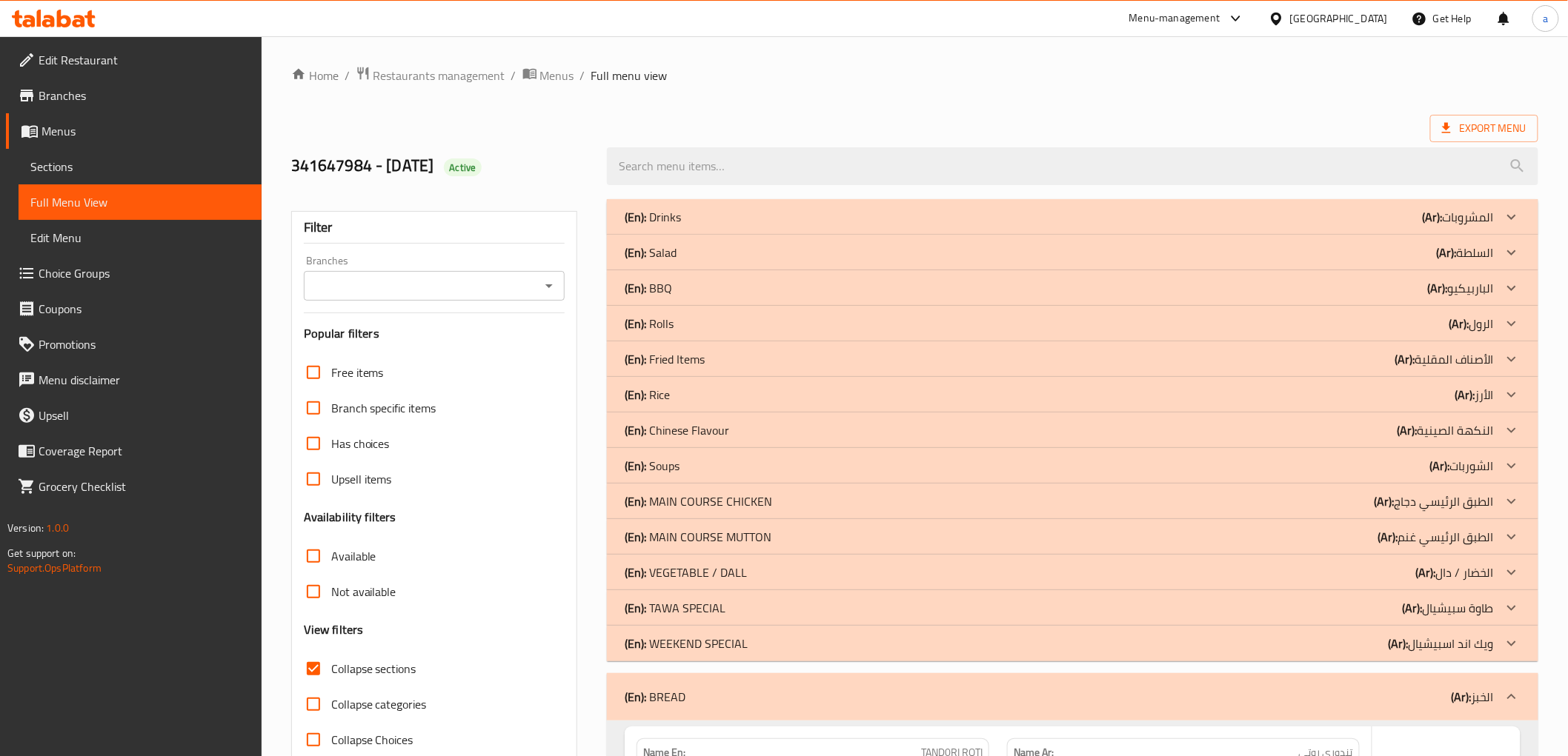
click at [756, 648] on div "(En): WEEKEND SPECIAL (Ar): ويك اند اسبيشيال" at bounding box center [1059, 644] width 869 height 18
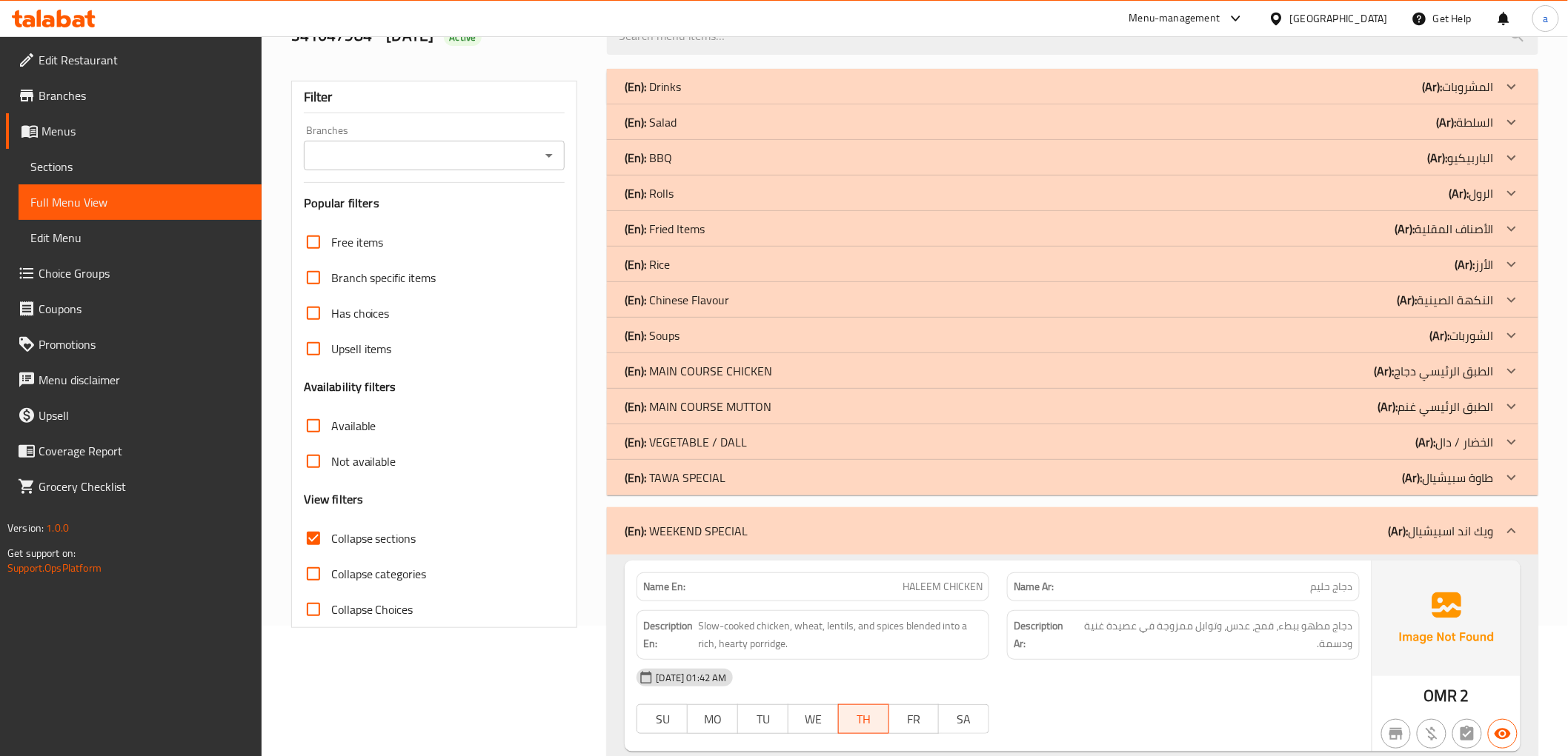
scroll to position [576, 0]
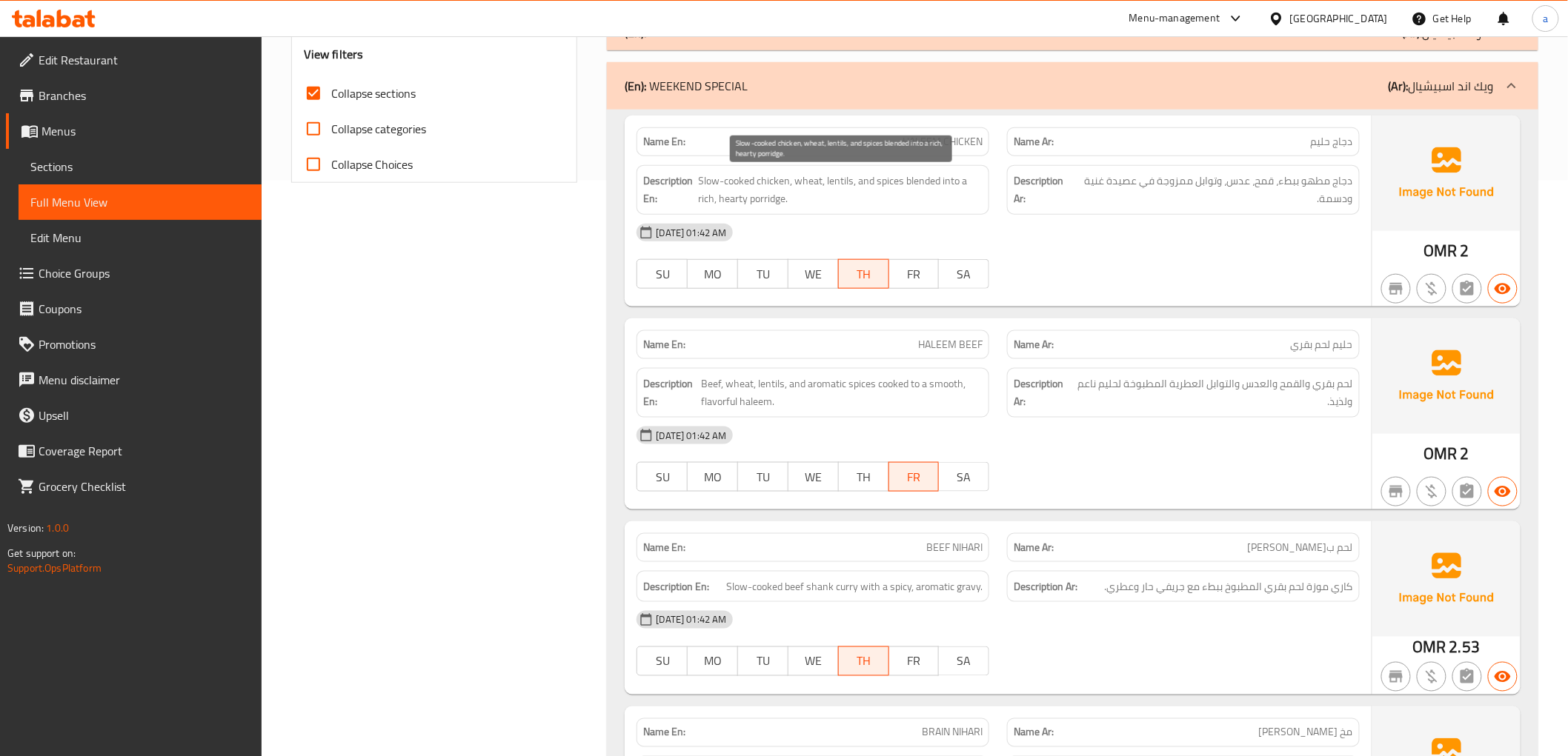
click at [813, 180] on span "Slow-cooked chicken, wheat, lentils, and spices blended into a rich, hearty por…" at bounding box center [841, 189] width 285 height 37
click at [841, 179] on span "Slow-cooked chicken, wheat, lentils, and spices blended into a rich, hearty por…" at bounding box center [841, 189] width 285 height 37
click at [891, 179] on span "Slow-cooked chicken, wheat, lentils, and spices blended into a rich, hearty por…" at bounding box center [841, 189] width 285 height 37
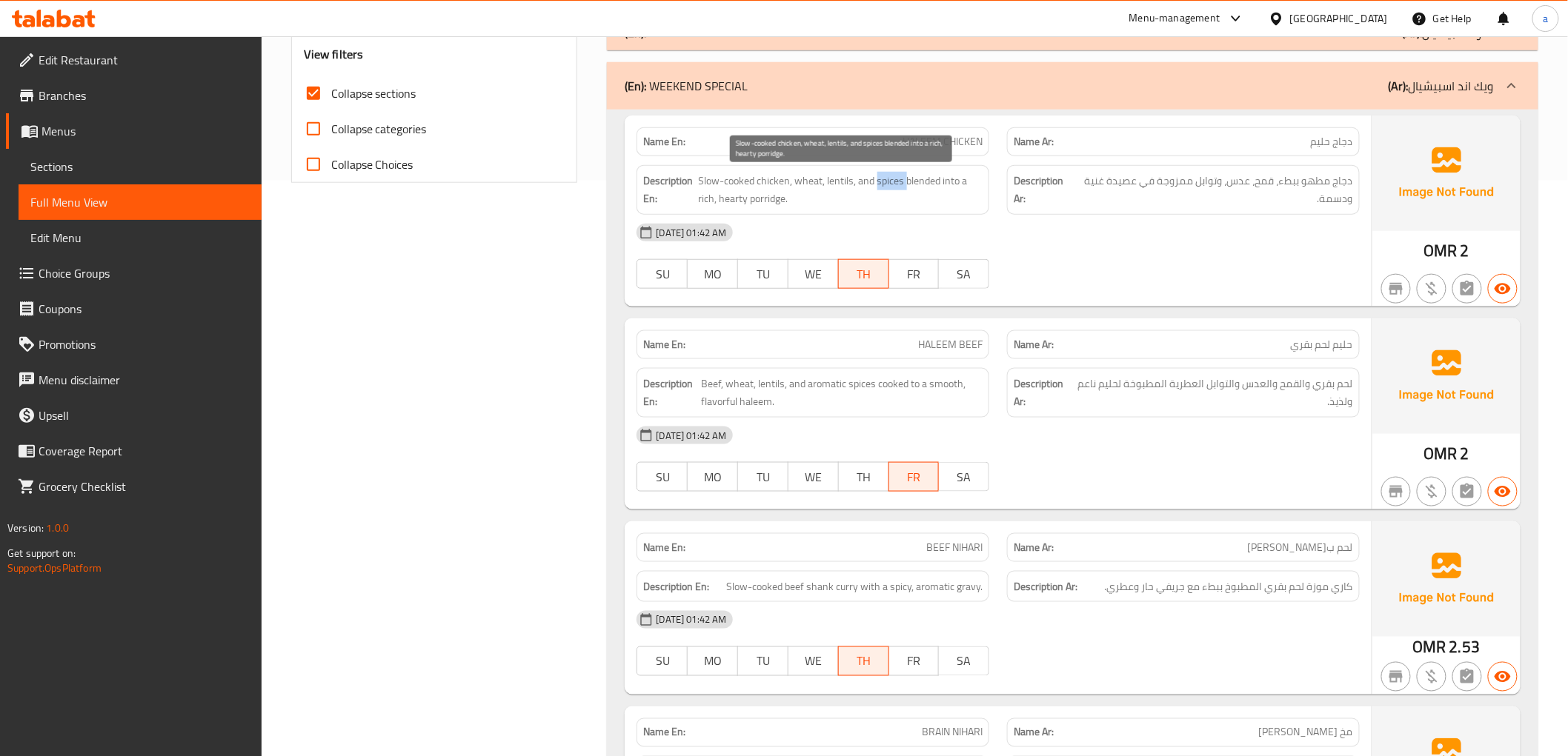
click at [891, 179] on span "Slow-cooked chicken, wheat, lentils, and spices blended into a rich, hearty por…" at bounding box center [841, 189] width 285 height 37
click at [929, 180] on span "Slow-cooked chicken, wheat, lentils, and spices blended into a rich, hearty por…" at bounding box center [841, 189] width 285 height 37
click at [961, 182] on span "Slow-cooked chicken, wheat, lentils, and spices blended into a rich, hearty por…" at bounding box center [841, 189] width 285 height 37
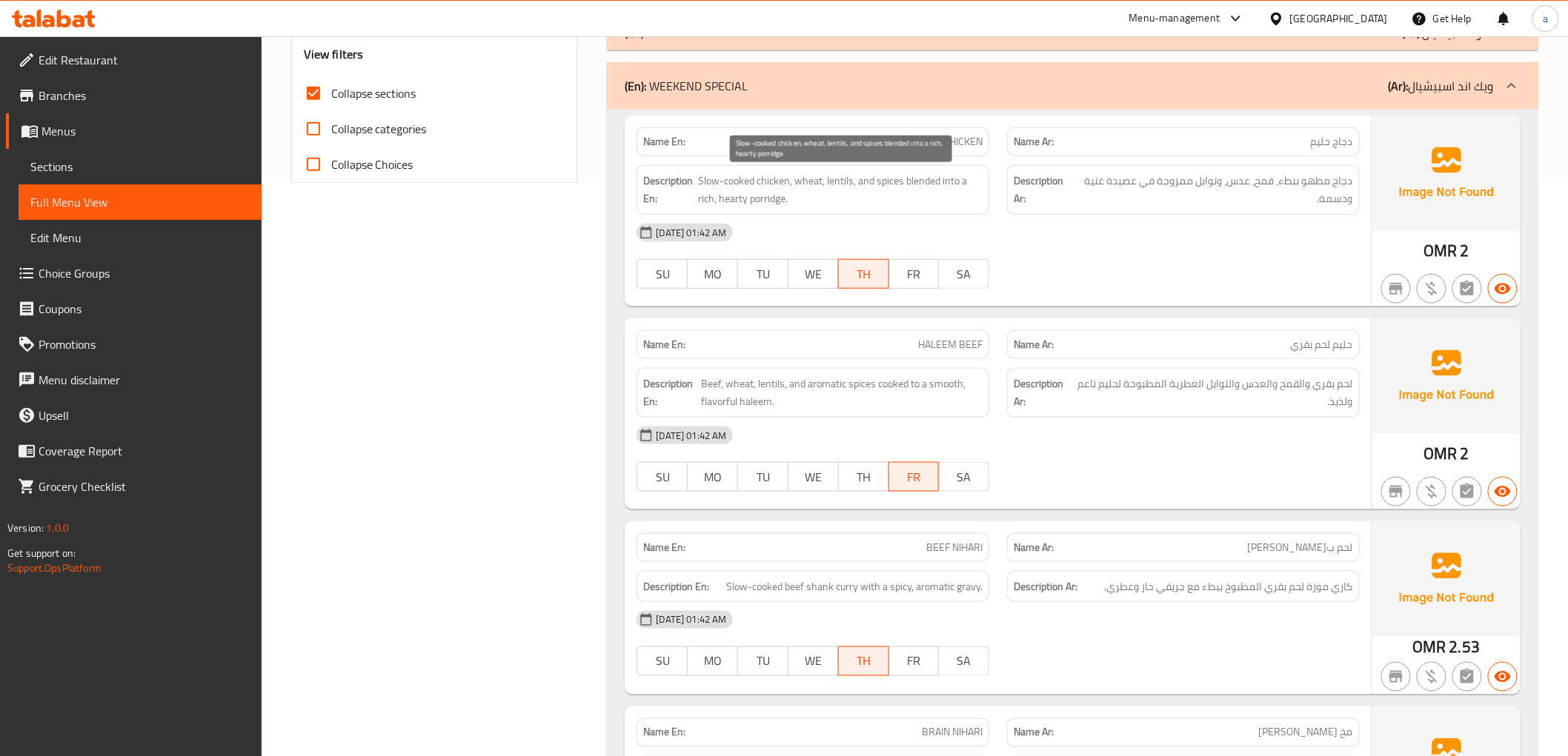
click at [745, 204] on span "Slow-cooked chicken, wheat, lentils, and spices blended into a rich, hearty por…" at bounding box center [841, 189] width 285 height 37
click at [731, 202] on span "Slow-cooked chicken, wheat, lentils, and spices blended into a rich, hearty por…" at bounding box center [841, 189] width 285 height 37
click at [699, 198] on span "Slow-cooked chicken, wheat, lentils, and spices blended into a rich, hearty por…" at bounding box center [841, 189] width 285 height 37
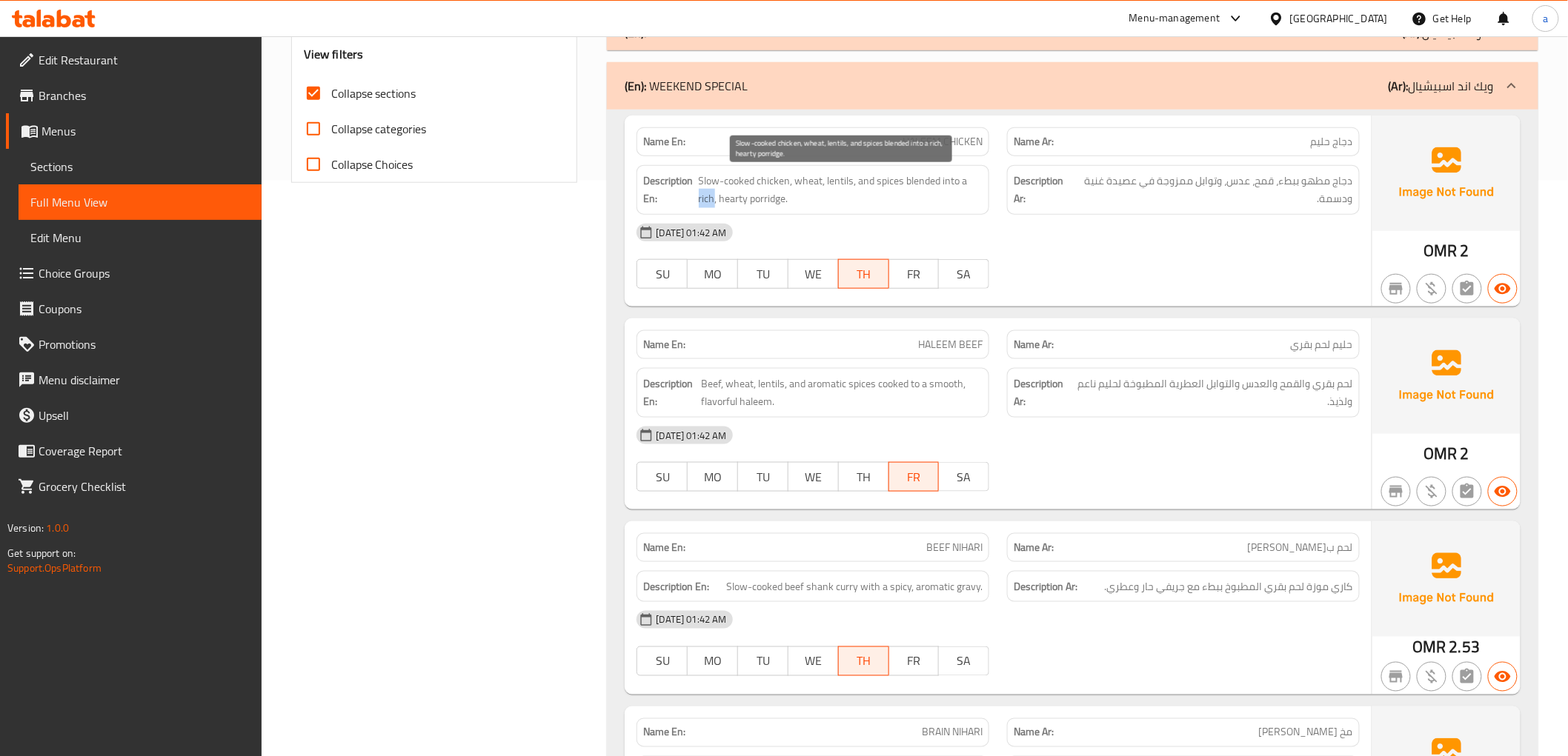
click at [699, 198] on span "Slow-cooked chicken, wheat, lentils, and spices blended into a rich, hearty por…" at bounding box center [841, 189] width 285 height 37
click at [938, 137] on span "HALEEM CHICKEN" at bounding box center [943, 141] width 80 height 15
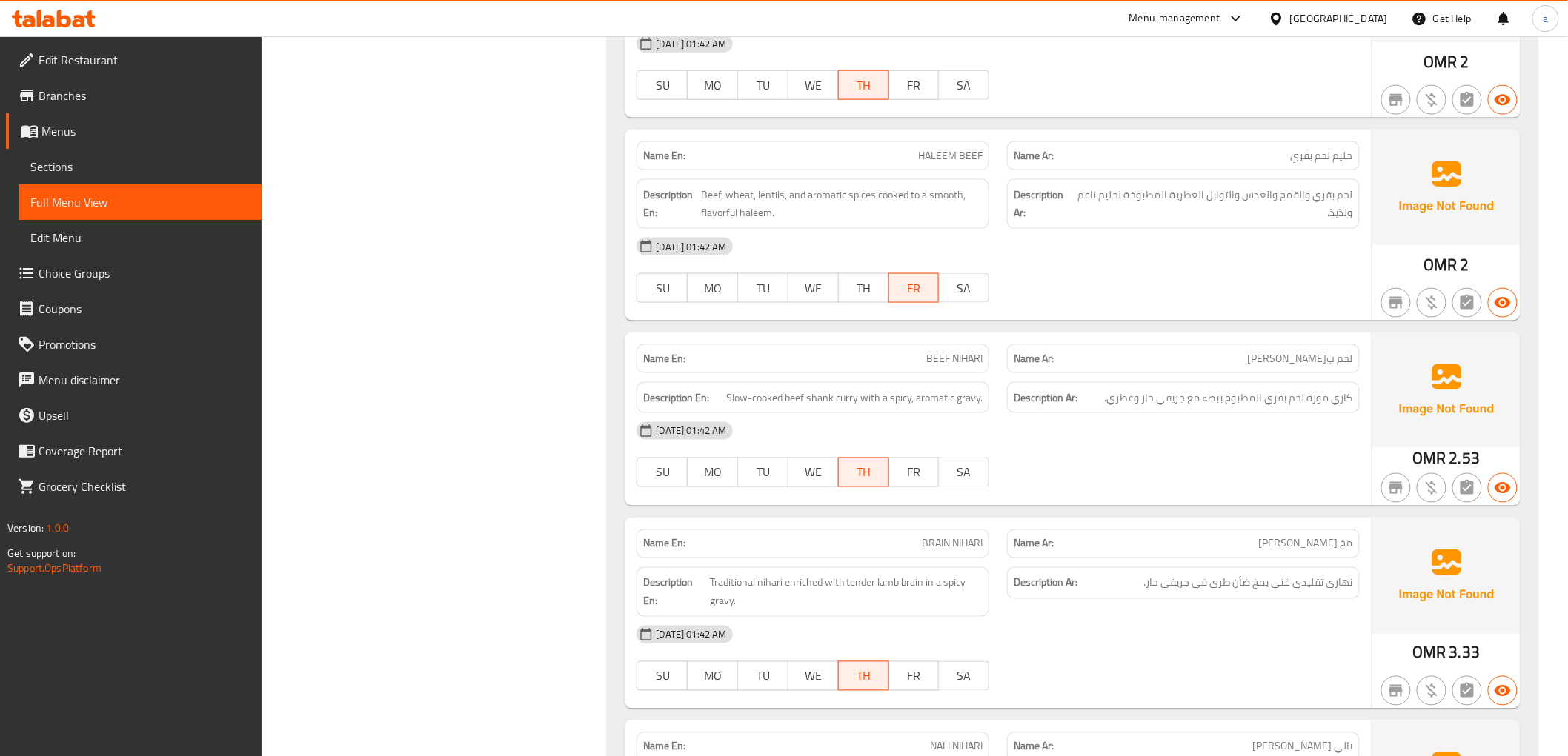
scroll to position [741, 0]
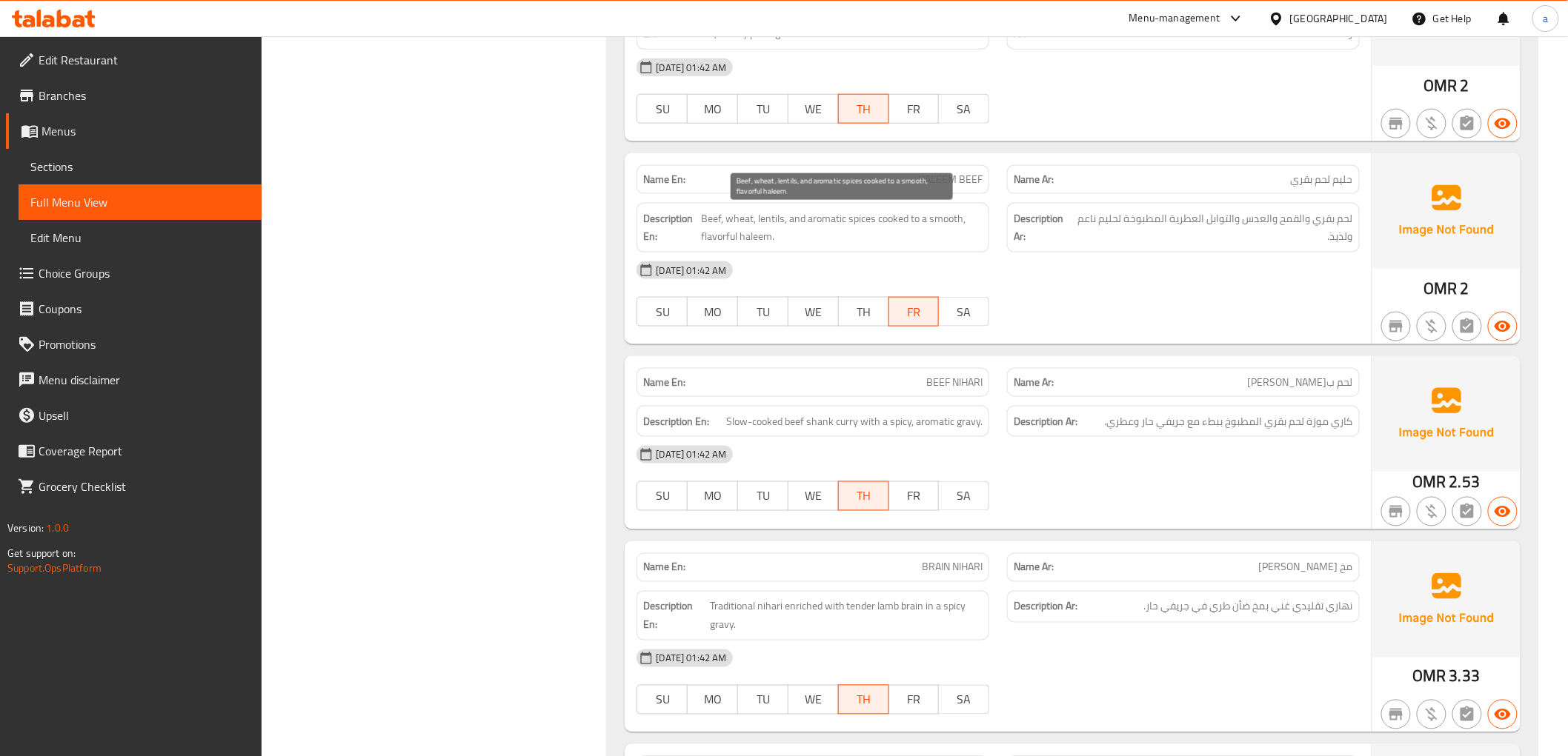
click at [742, 219] on span "Beef, wheat, lentils, and aromatic spices cooked to a smooth, flavorful haleem." at bounding box center [842, 228] width 281 height 37
click at [782, 213] on span "Beef, wheat, lentils, and aromatic spices cooked to a smooth, flavorful haleem." at bounding box center [842, 228] width 281 height 37
click at [812, 219] on span "Beef, wheat, lentils, and aromatic spices cooked to a smooth, flavorful haleem." at bounding box center [842, 228] width 281 height 37
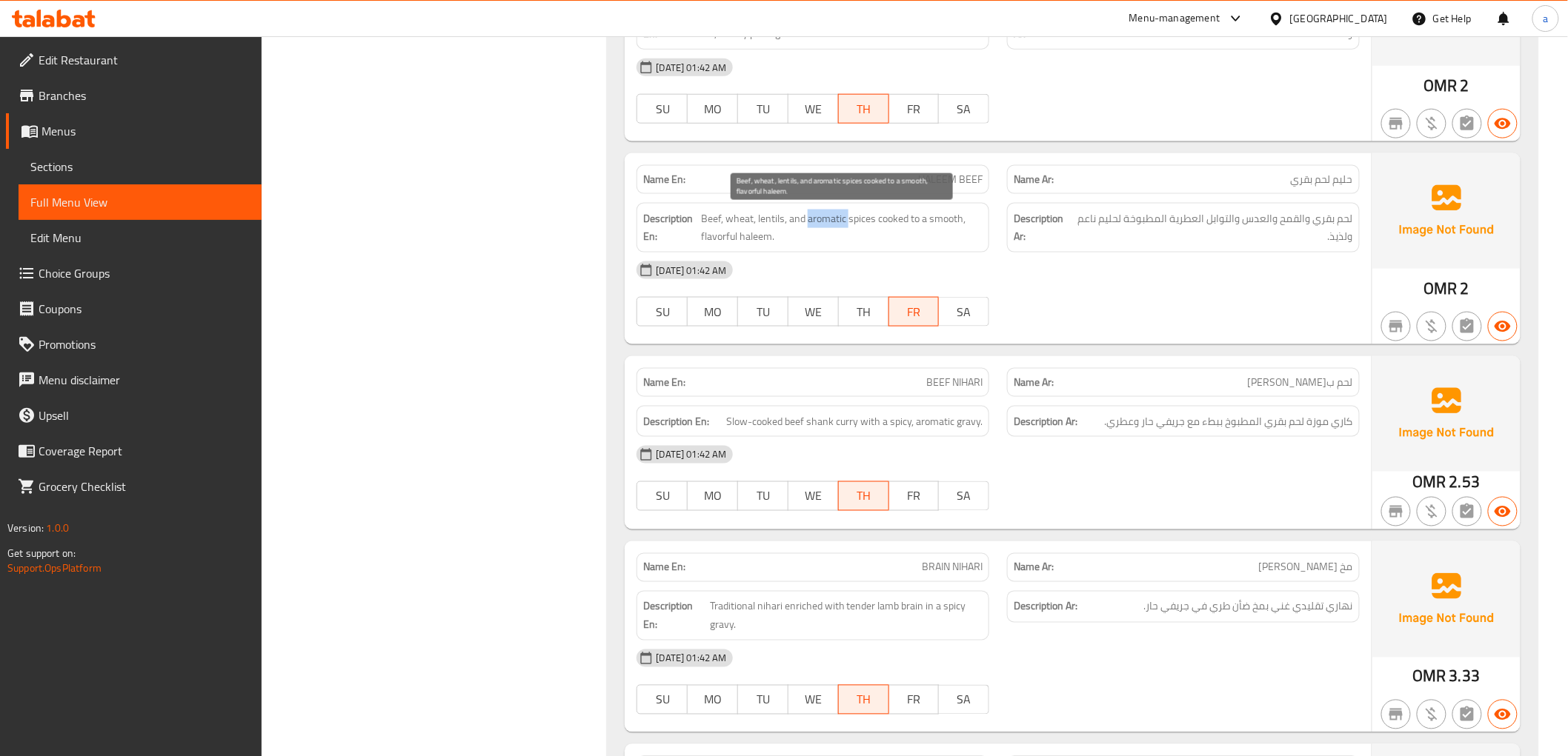
click at [812, 219] on span "Beef, wheat, lentils, and aromatic spices cooked to a smooth, flavorful haleem." at bounding box center [842, 228] width 281 height 37
click at [860, 219] on span "Beef, wheat, lentils, and aromatic spices cooked to a smooth, flavorful haleem." at bounding box center [842, 228] width 281 height 37
click at [891, 217] on span "Beef, wheat, lentils, and aromatic spices cooked to a smooth, flavorful haleem." at bounding box center [842, 228] width 281 height 37
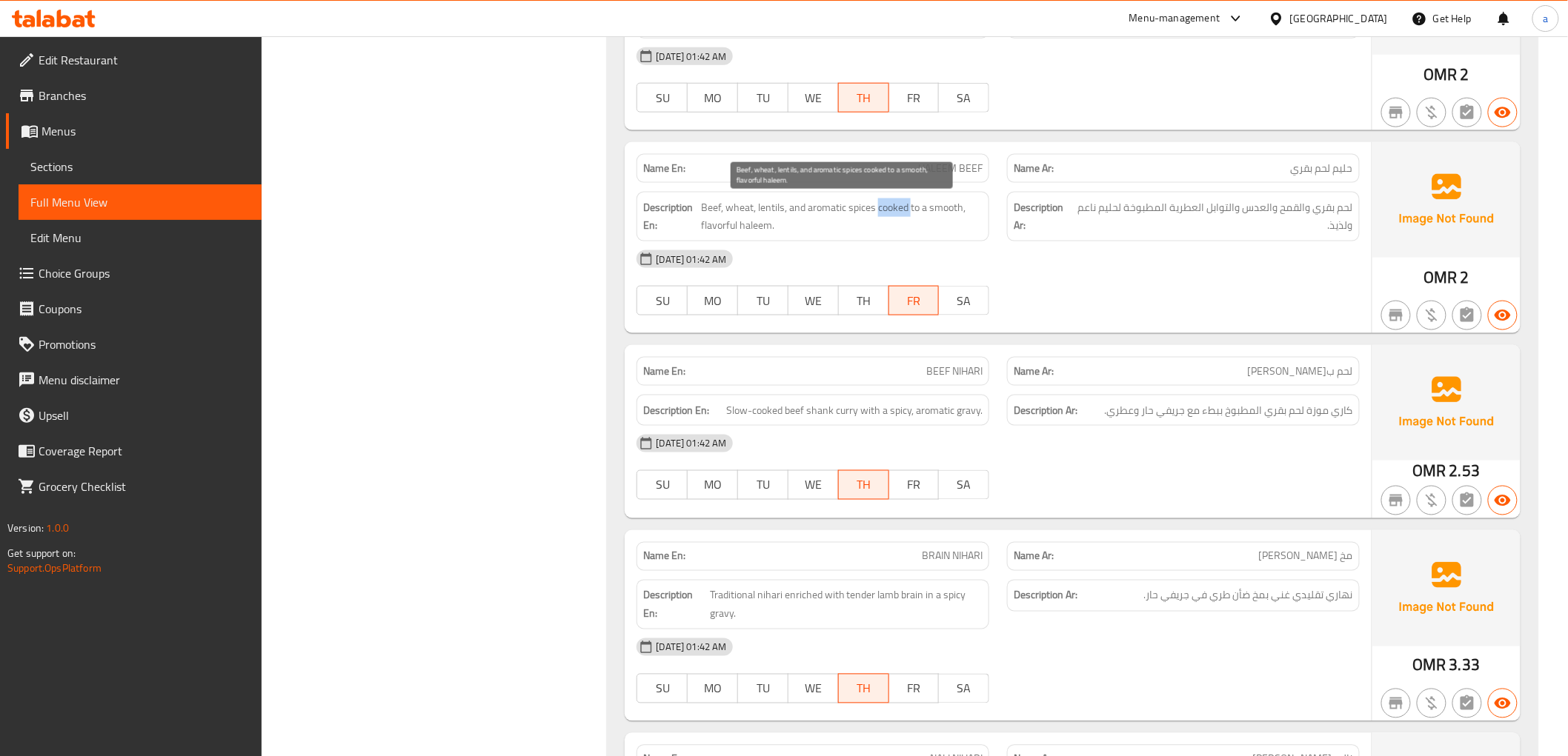
scroll to position [988, 0]
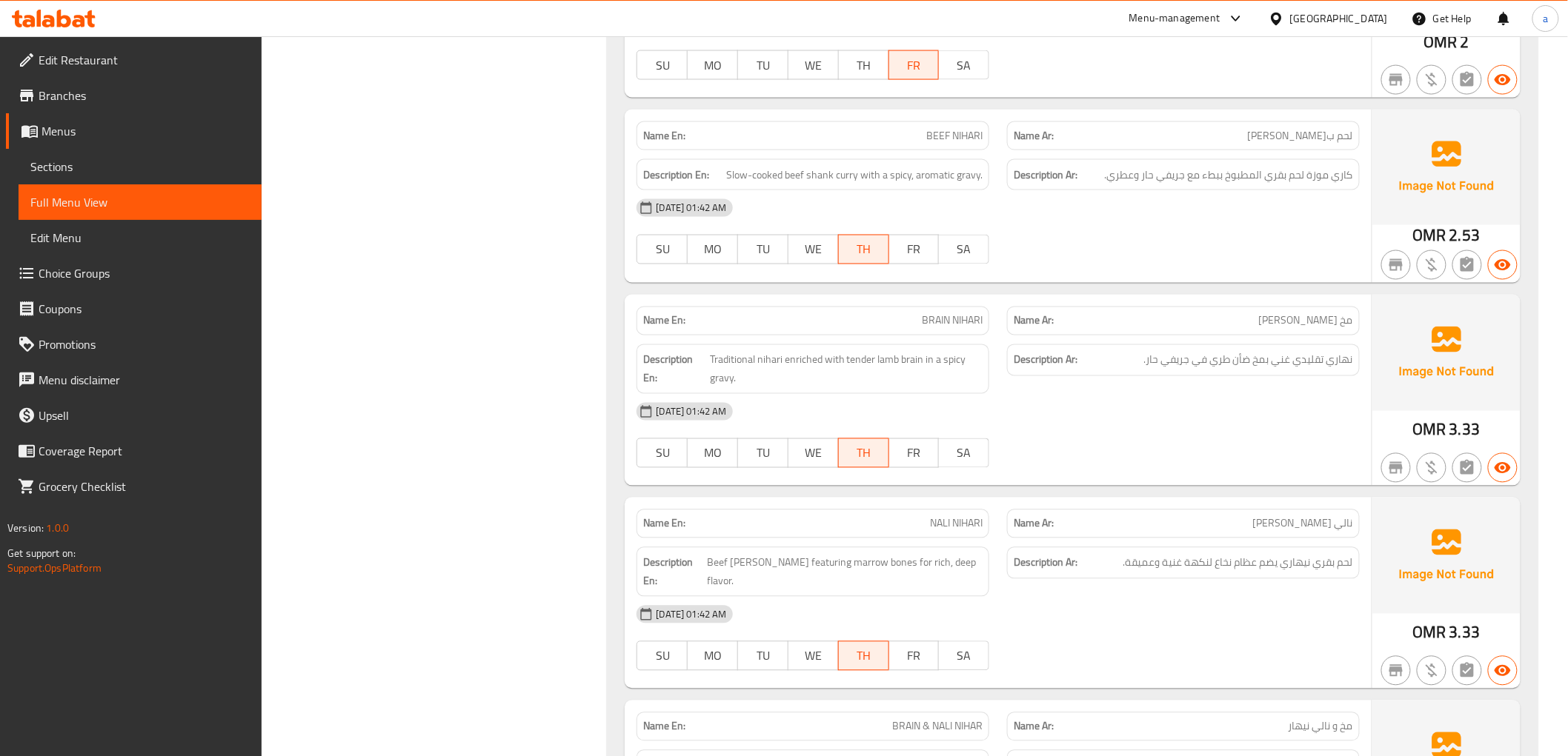
click at [941, 137] on span "BEEF NIHARI" at bounding box center [954, 136] width 56 height 15
click at [973, 132] on span "BEEF NIHARI" at bounding box center [954, 136] width 56 height 15
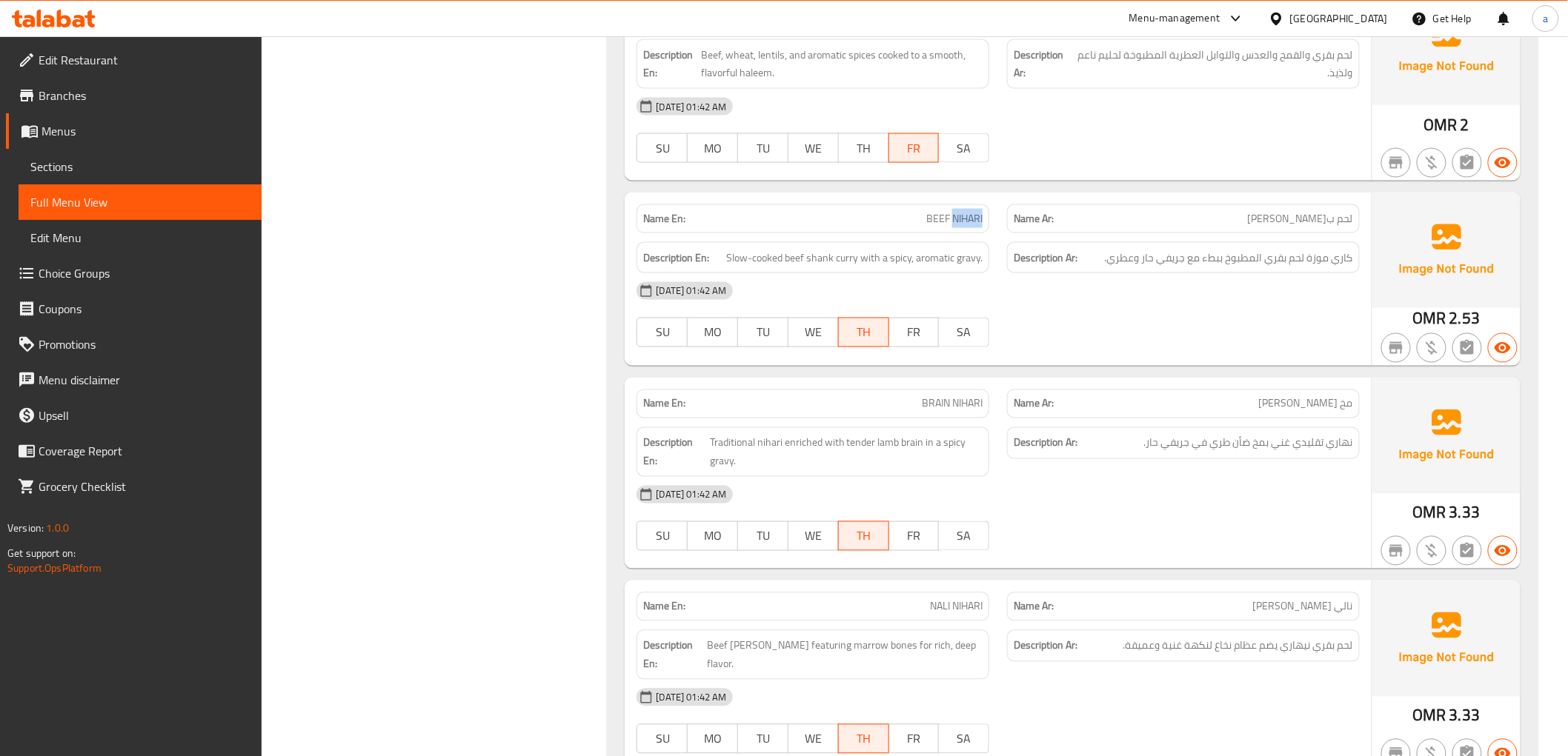
scroll to position [905, 0]
click at [860, 260] on span "Slow-cooked beef shank curry with a spicy, aromatic gravy." at bounding box center [854, 257] width 256 height 19
click at [835, 257] on span "Slow-cooked beef shank curry with a spicy, aromatic gravy." at bounding box center [854, 257] width 256 height 19
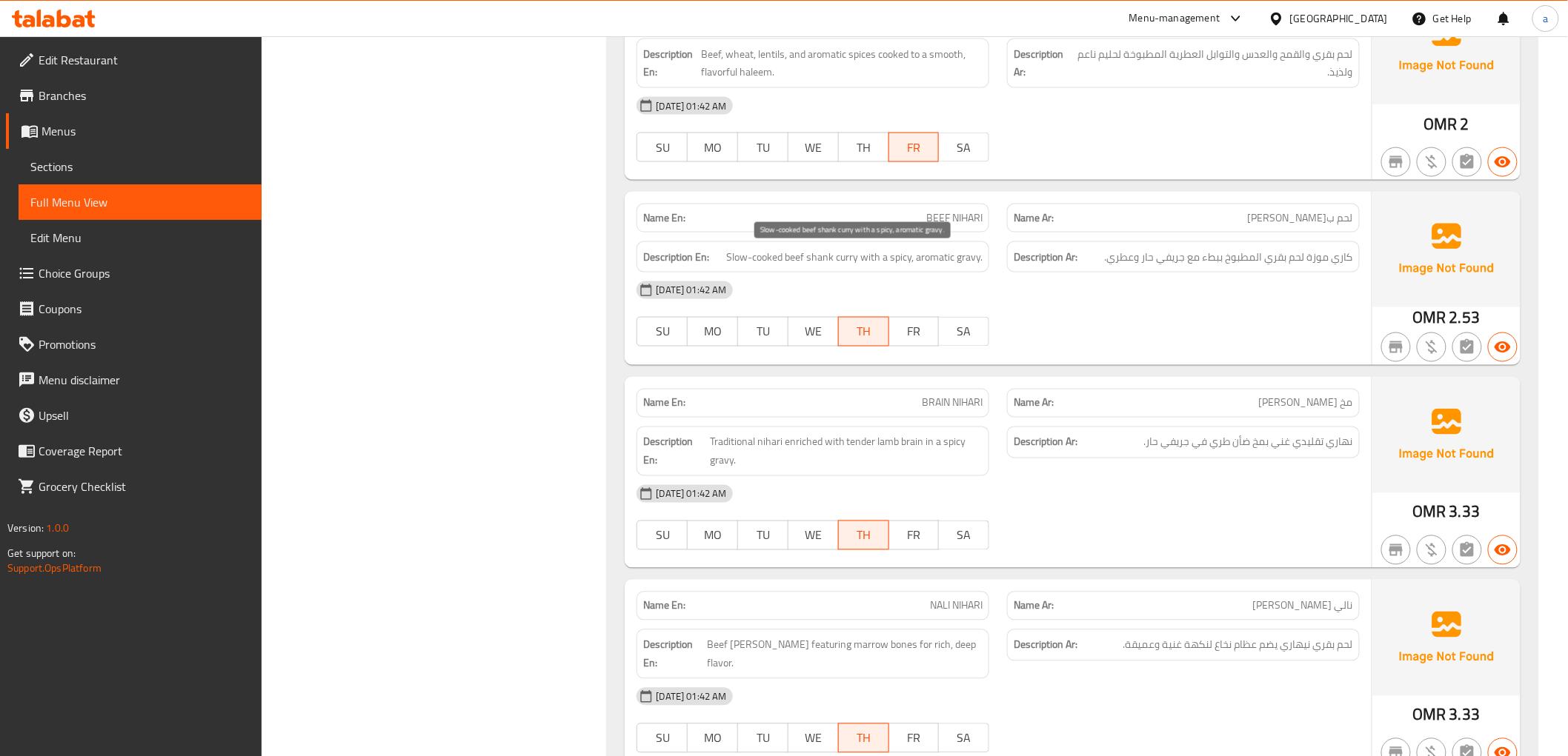
click at [812, 254] on span "Slow-cooked beef shank curry with a spicy, aromatic gravy." at bounding box center [854, 257] width 256 height 19
click at [944, 253] on span "Slow-cooked beef shank curry with a spicy, aromatic gravy." at bounding box center [854, 257] width 256 height 19
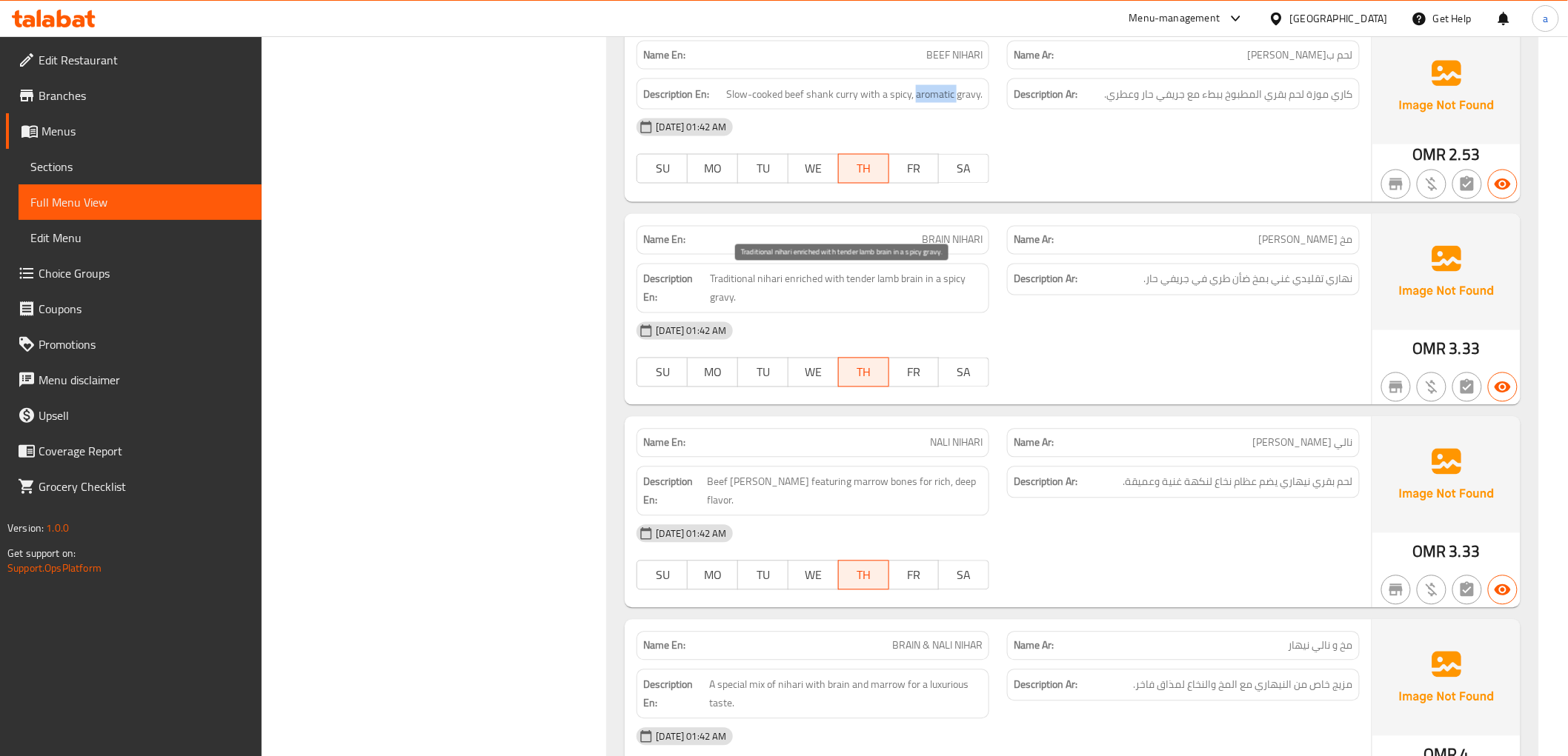
scroll to position [1070, 0]
click at [945, 237] on span "BRAIN NIHARI" at bounding box center [952, 238] width 61 height 15
click at [965, 234] on span "BRAIN NIHARI" at bounding box center [952, 238] width 61 height 15
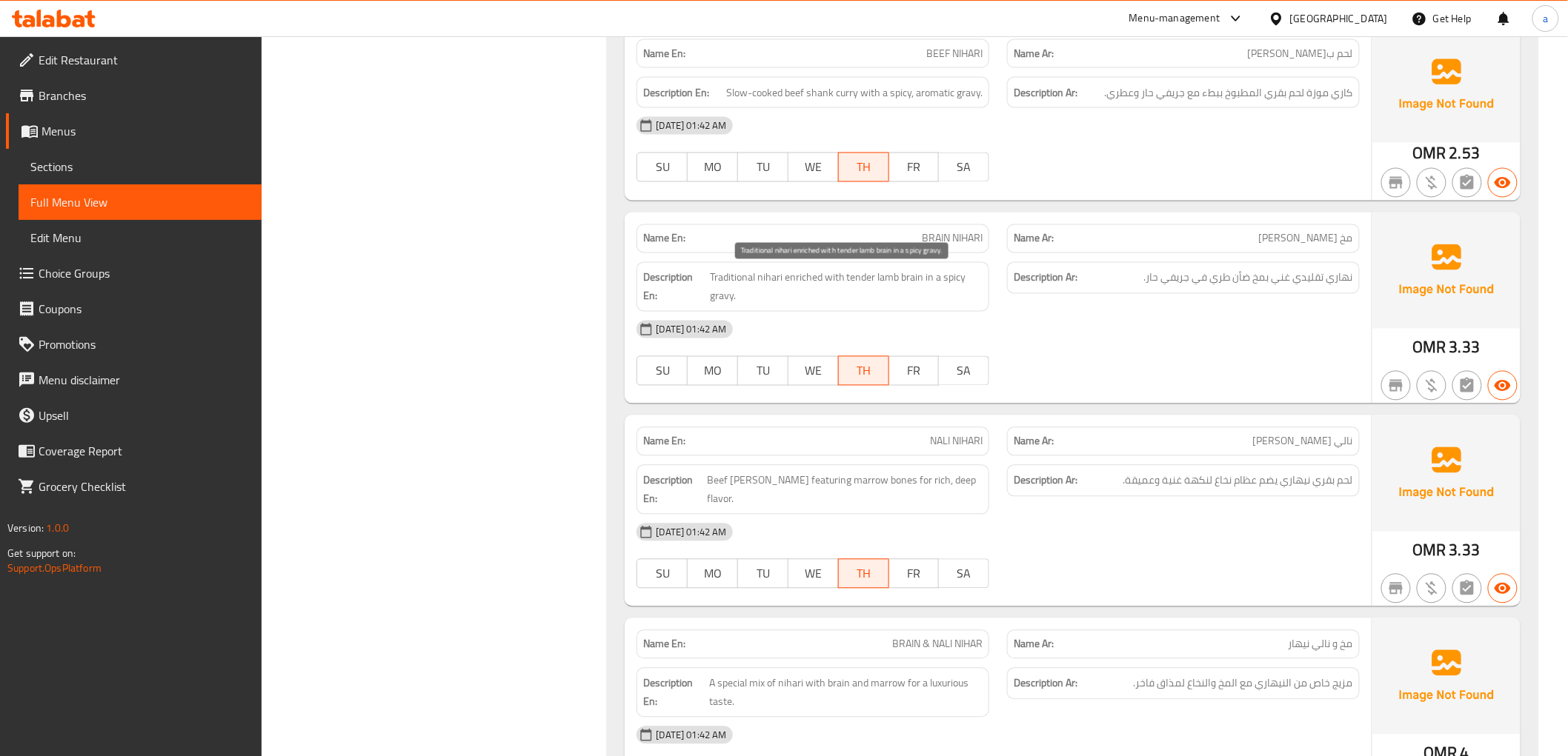
click at [858, 283] on span "Traditional nihari enriched with tender lamb brain in a spicy gravy." at bounding box center [846, 287] width 272 height 37
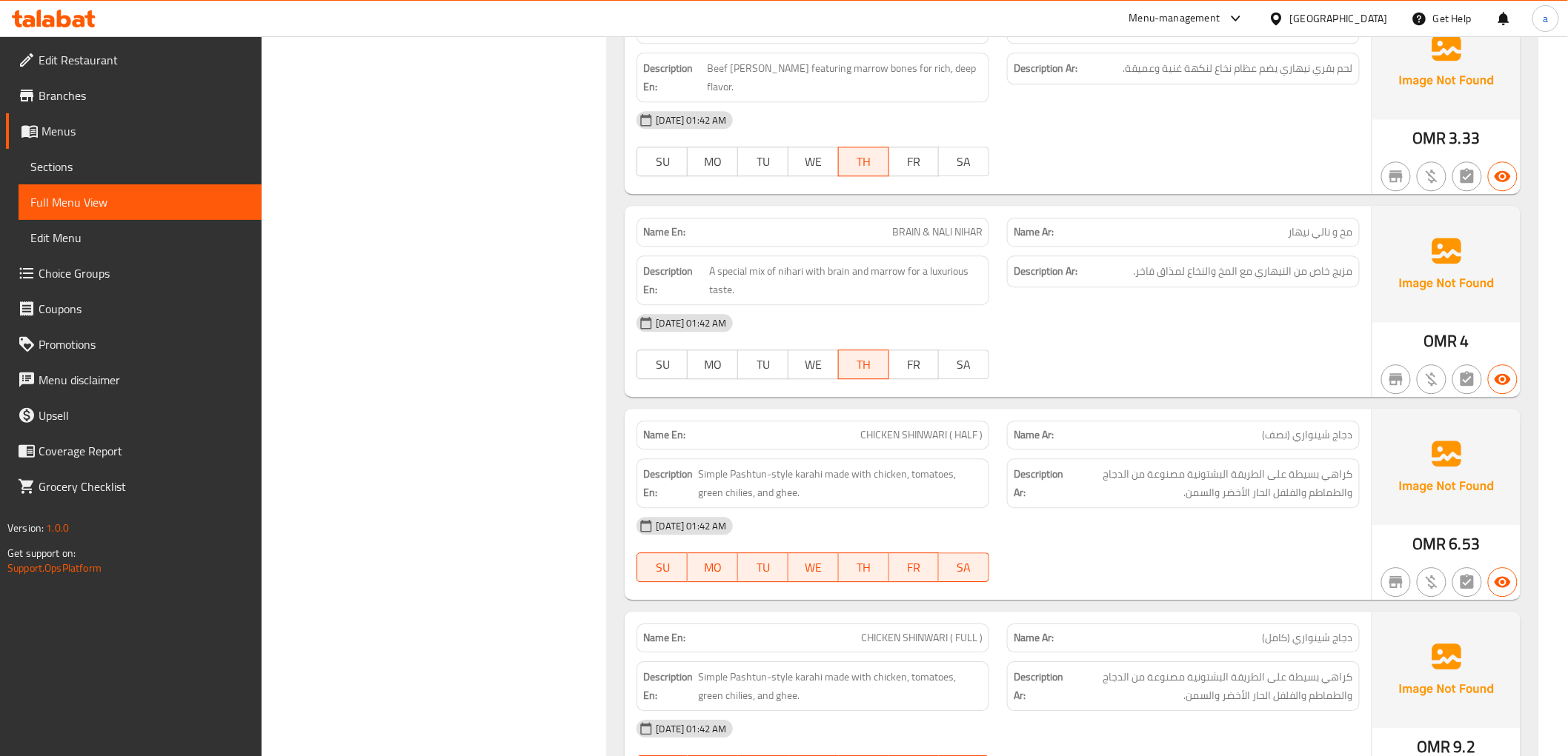
scroll to position [1316, 0]
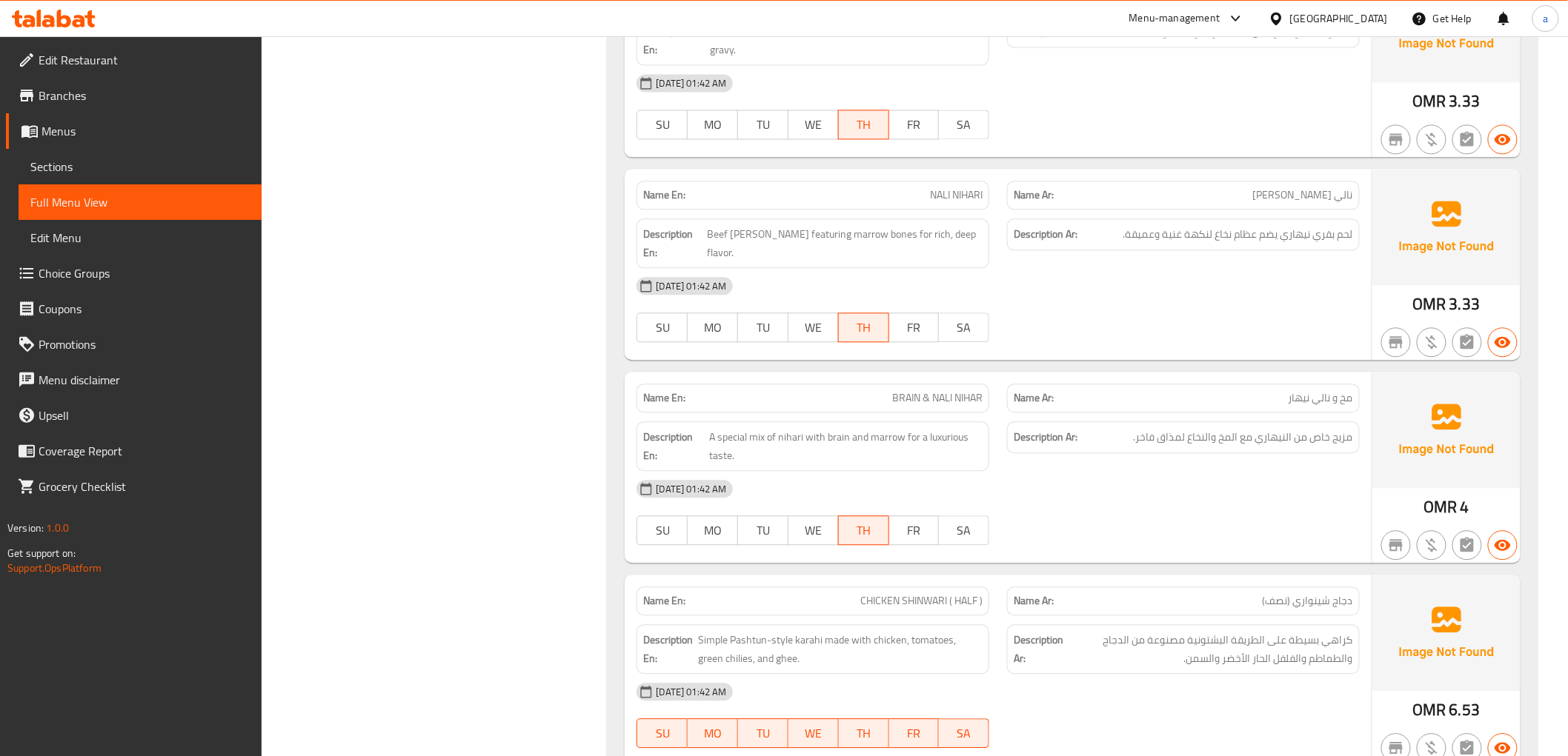
click at [959, 390] on span "BRAIN & NALI NIHAR" at bounding box center [937, 398] width 90 height 15
copy span "BRAIN & NALI NIHAR"
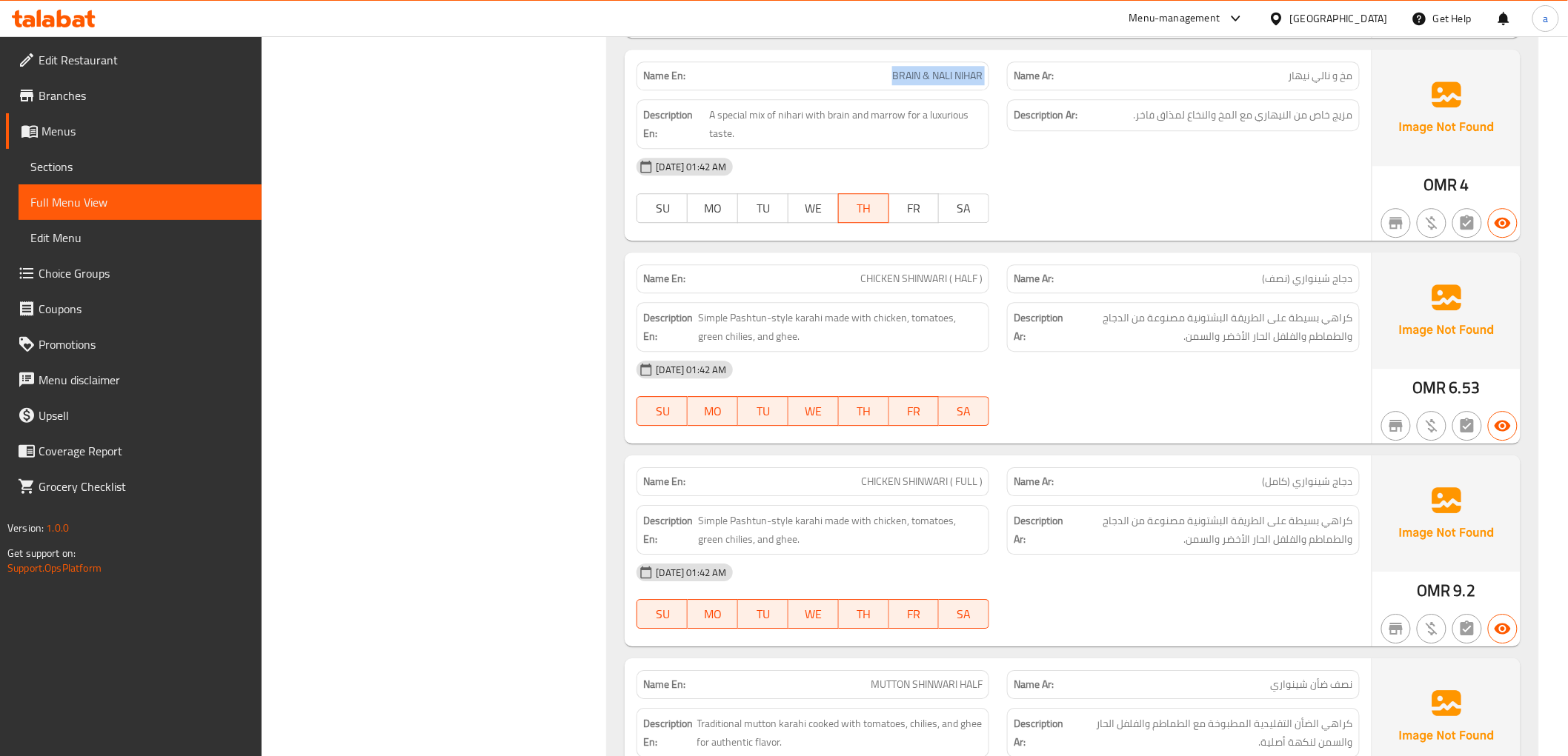
scroll to position [1646, 0]
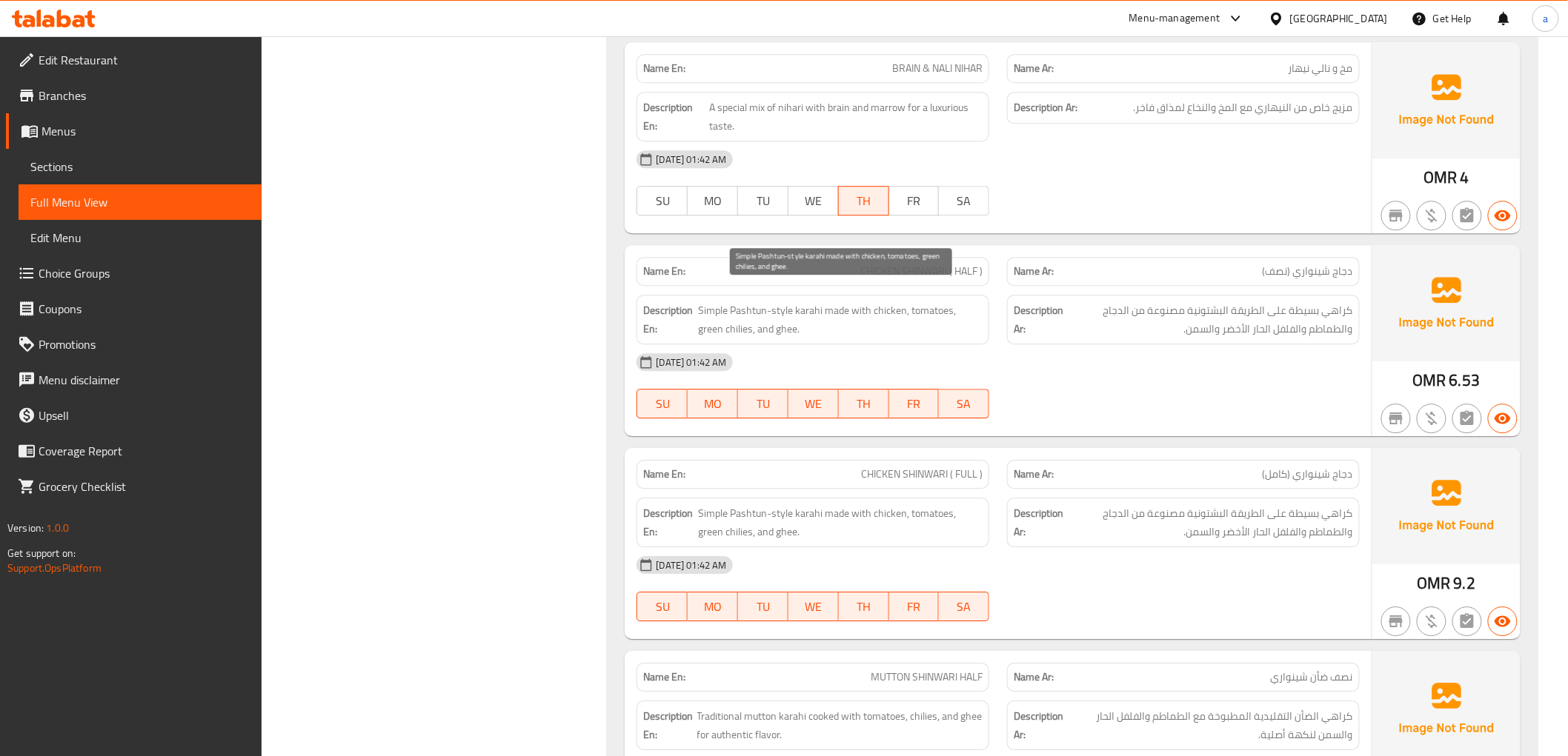
click at [705, 313] on span "Simple Pashtun-style karahi made with chicken, tomatoes, green chilies, and ghe…" at bounding box center [840, 319] width 285 height 37
copy span "chilies"
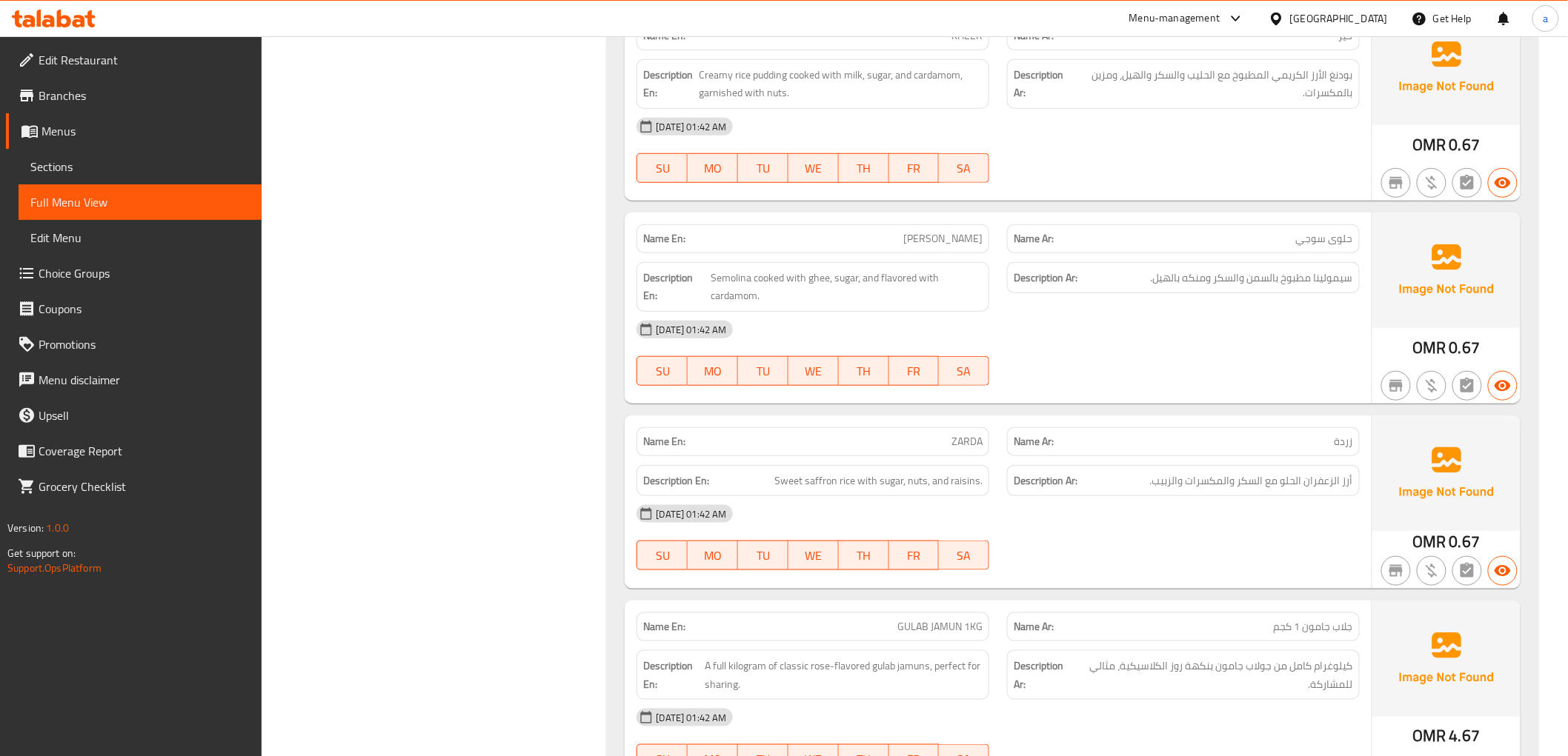
scroll to position [5181, 0]
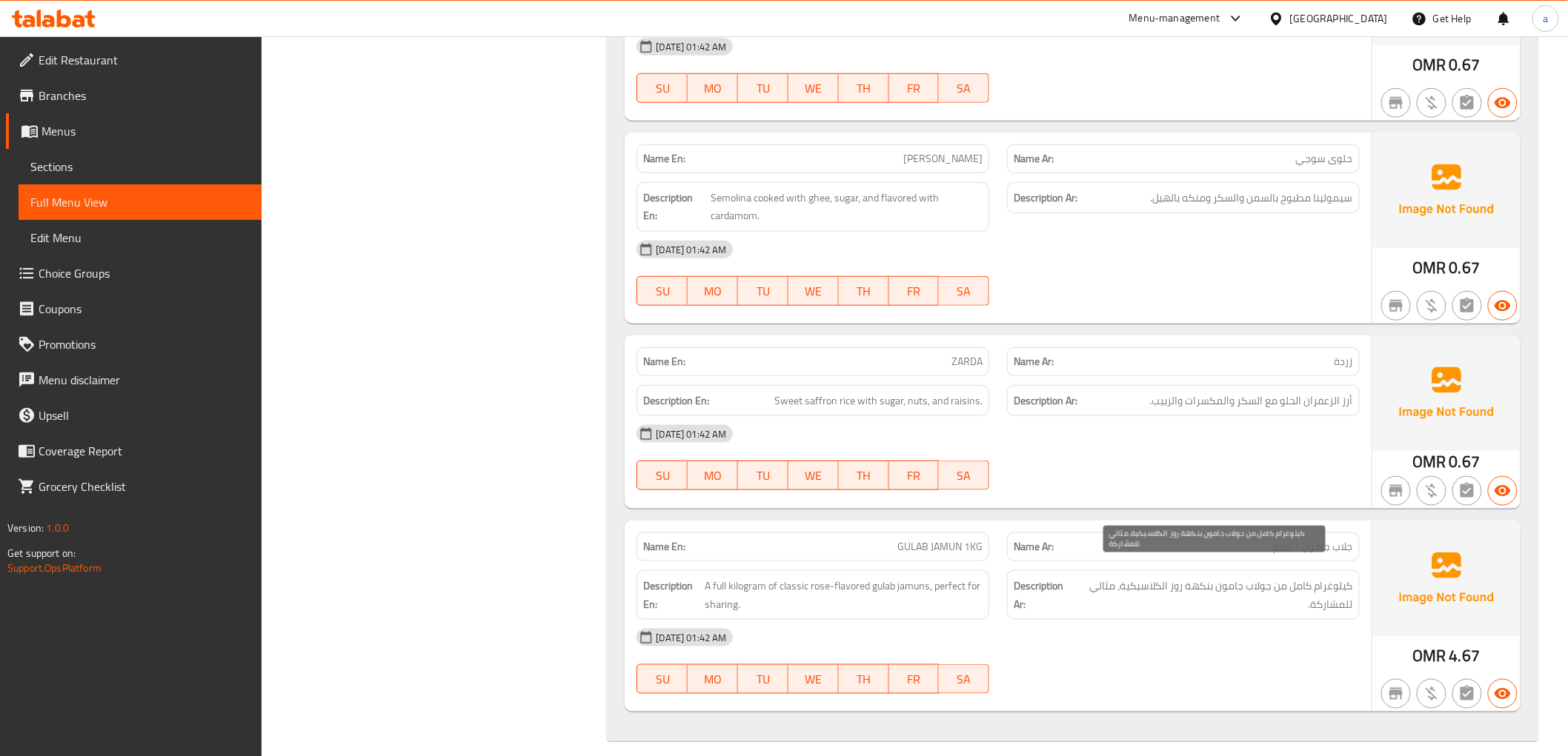
click at [1152, 577] on span "كيلوغرام كامل من جولاب جامون بنكهة روز الكلاسيكية، مثالي للمشاركة." at bounding box center [1213, 595] width 279 height 37
click at [915, 539] on span "GULAB JAMUN 1KG" at bounding box center [939, 546] width 85 height 15
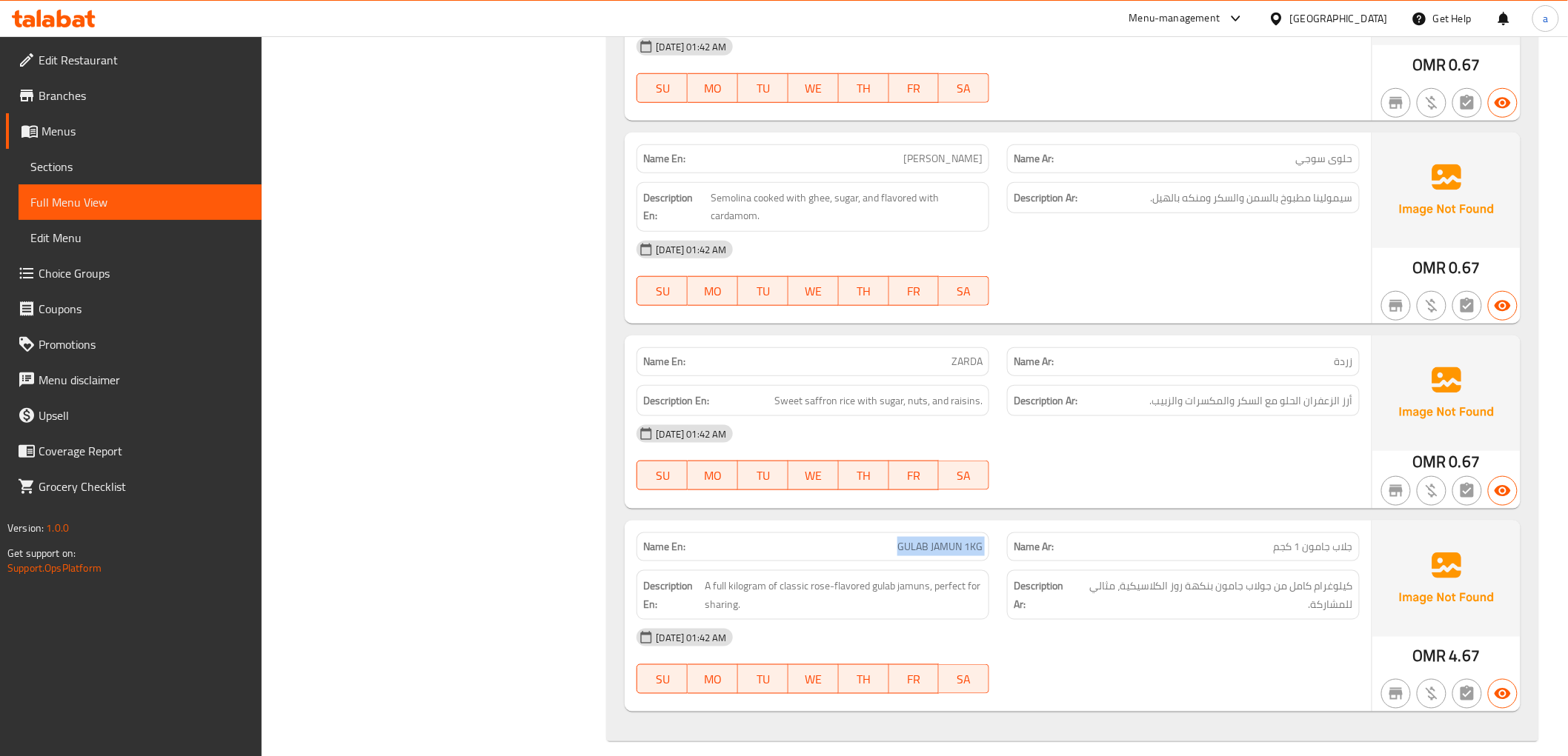
click at [915, 539] on span "GULAB JAMUN 1KG" at bounding box center [939, 546] width 85 height 15
copy span "GULAB JAMUN 1KG"
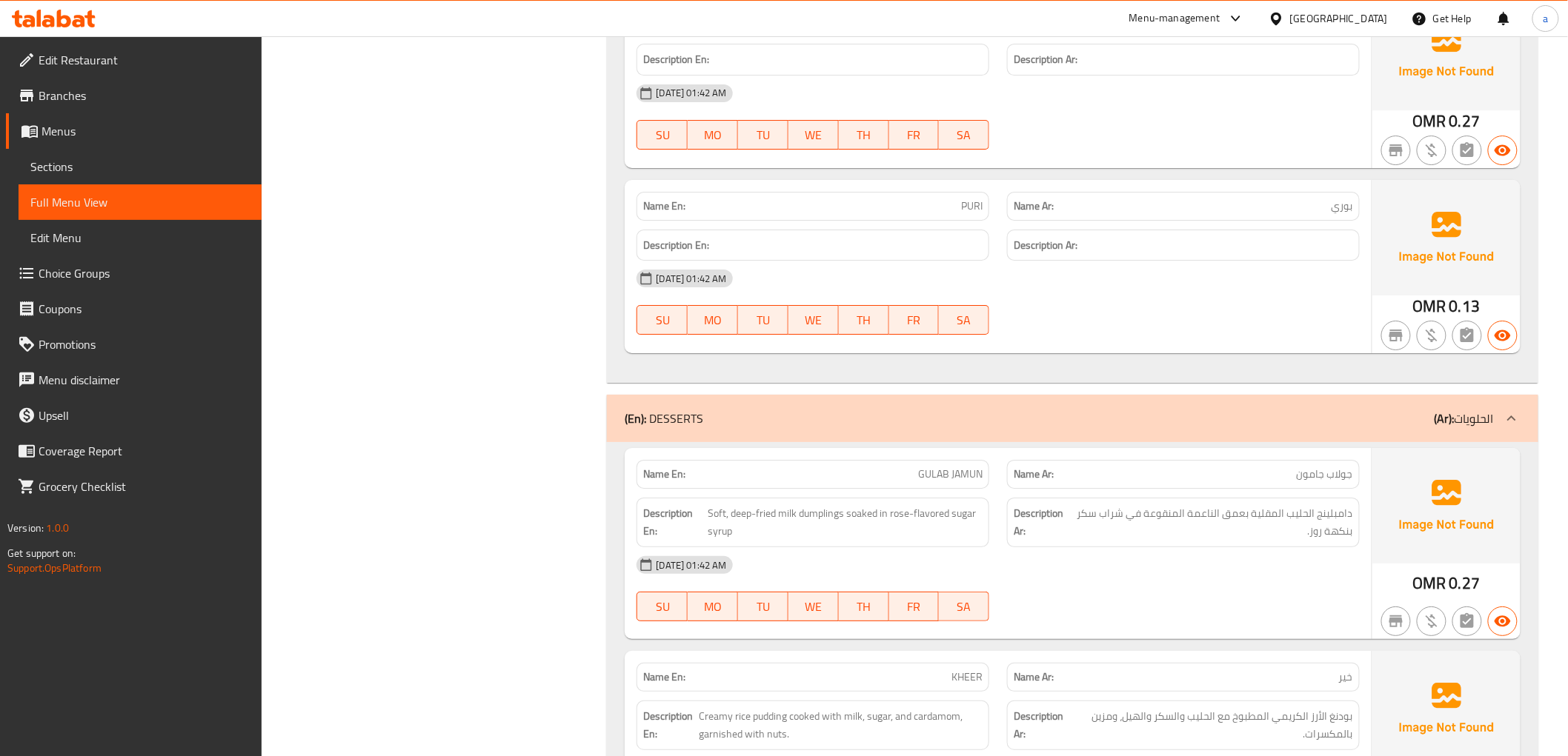
scroll to position [4195, 0]
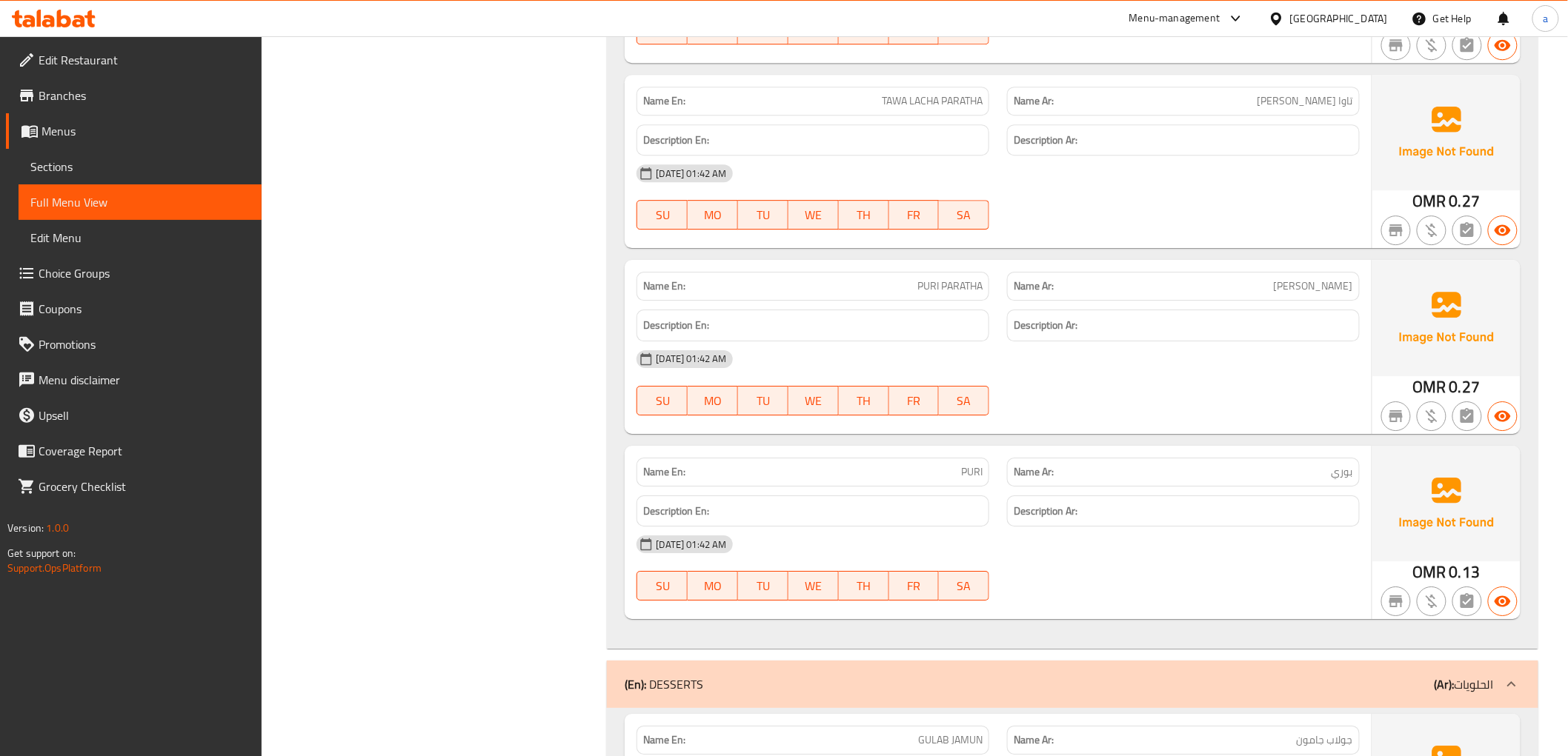
click at [90, 165] on span "Sections" at bounding box center [140, 167] width 220 height 18
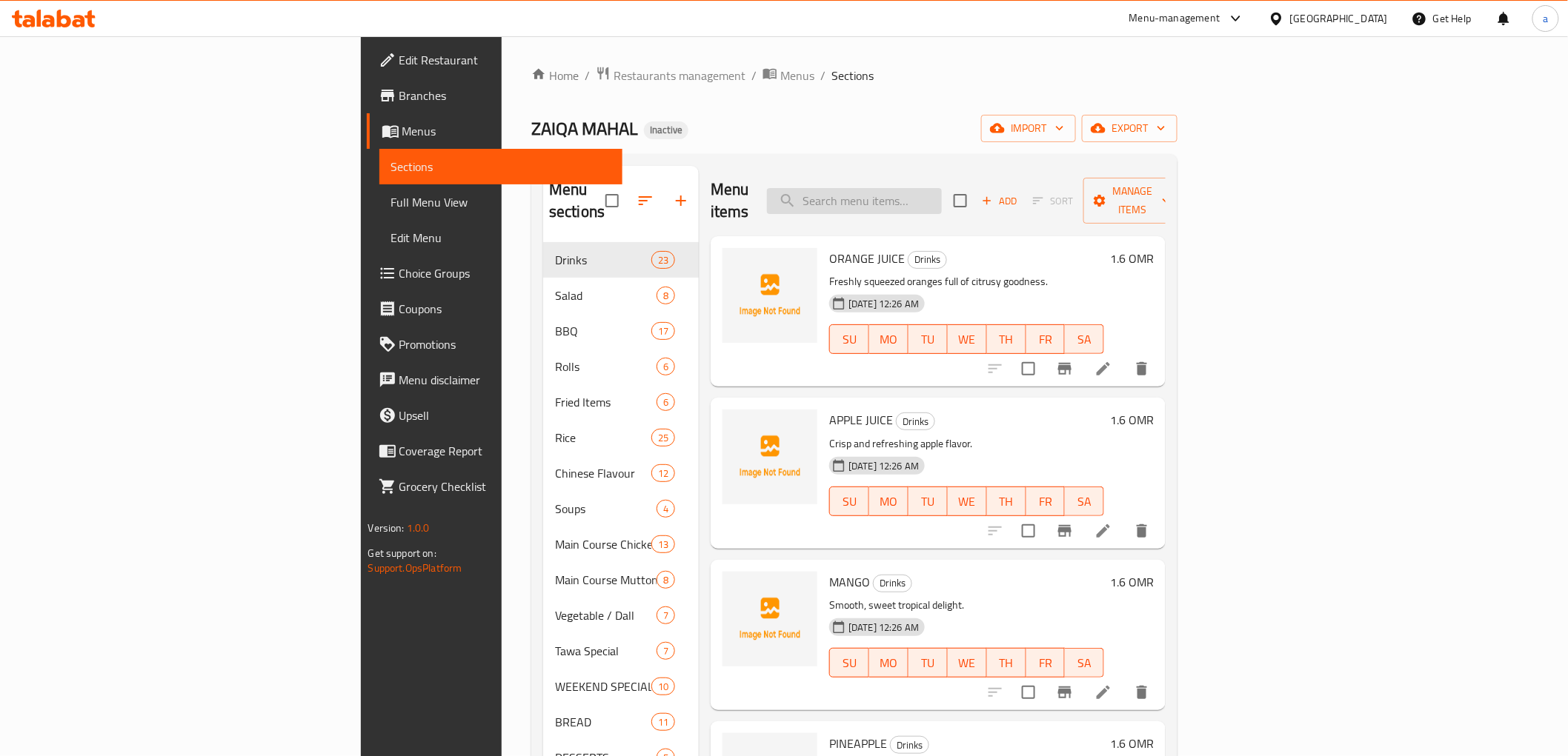
click at [942, 188] on input "search" at bounding box center [854, 201] width 175 height 26
paste input "CHICKEN PULAO"
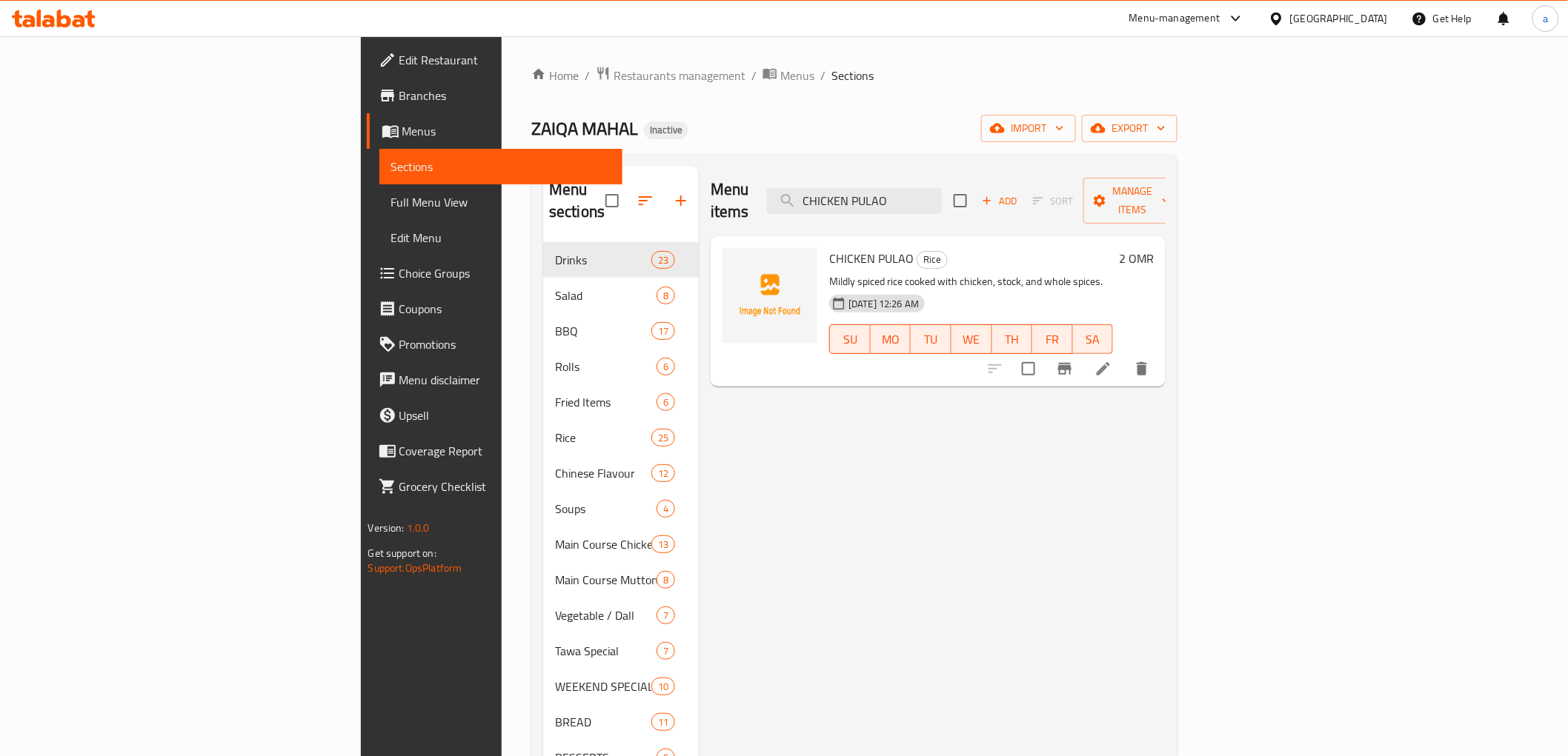
type input "CHICKEN PULAO"
click at [1124, 355] on li at bounding box center [1103, 368] width 41 height 27
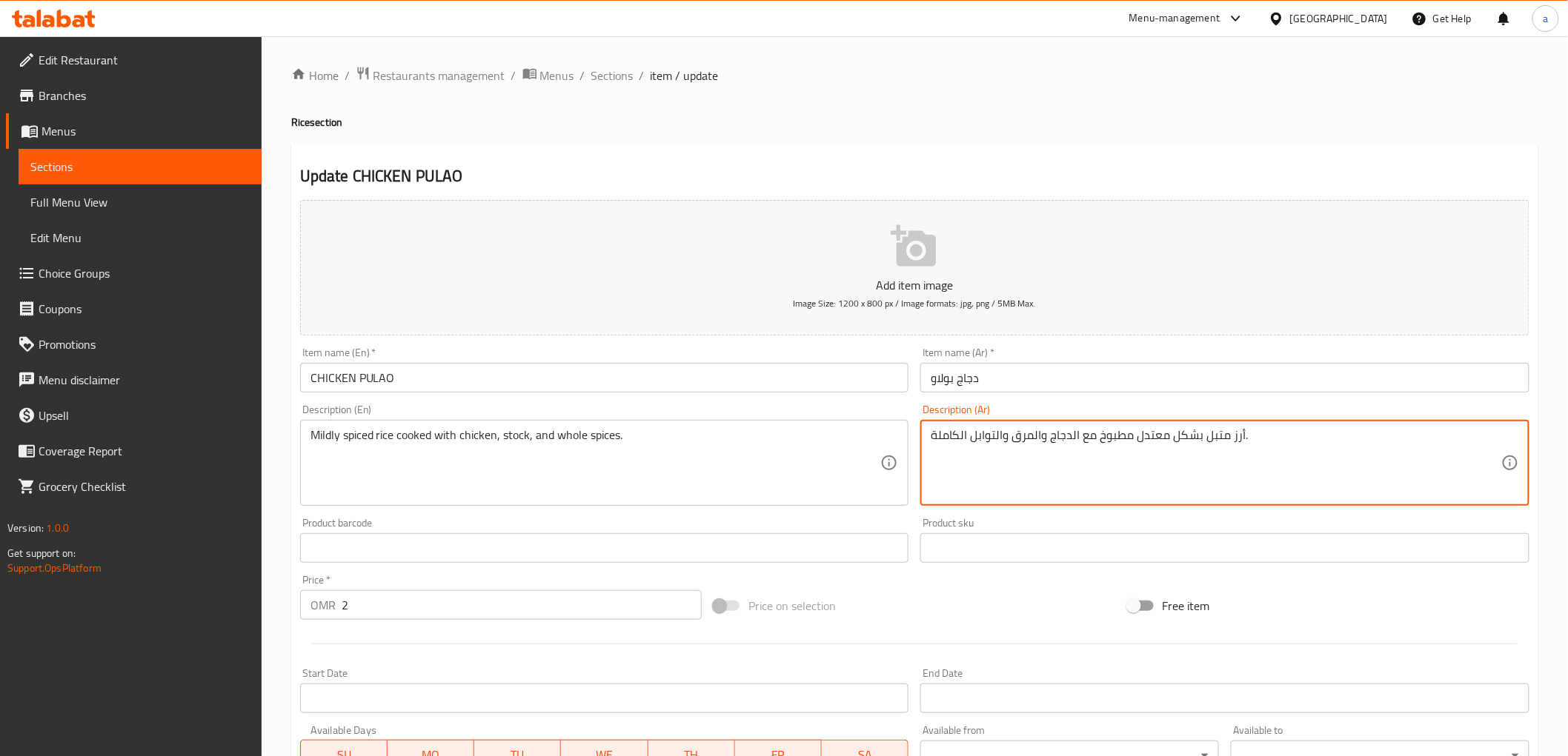
click at [1023, 438] on textarea "أرز متبل بشكل معتدل مطبوخ مع الدجاج والمرق والتوابل الكاملة." at bounding box center [1216, 463] width 571 height 71
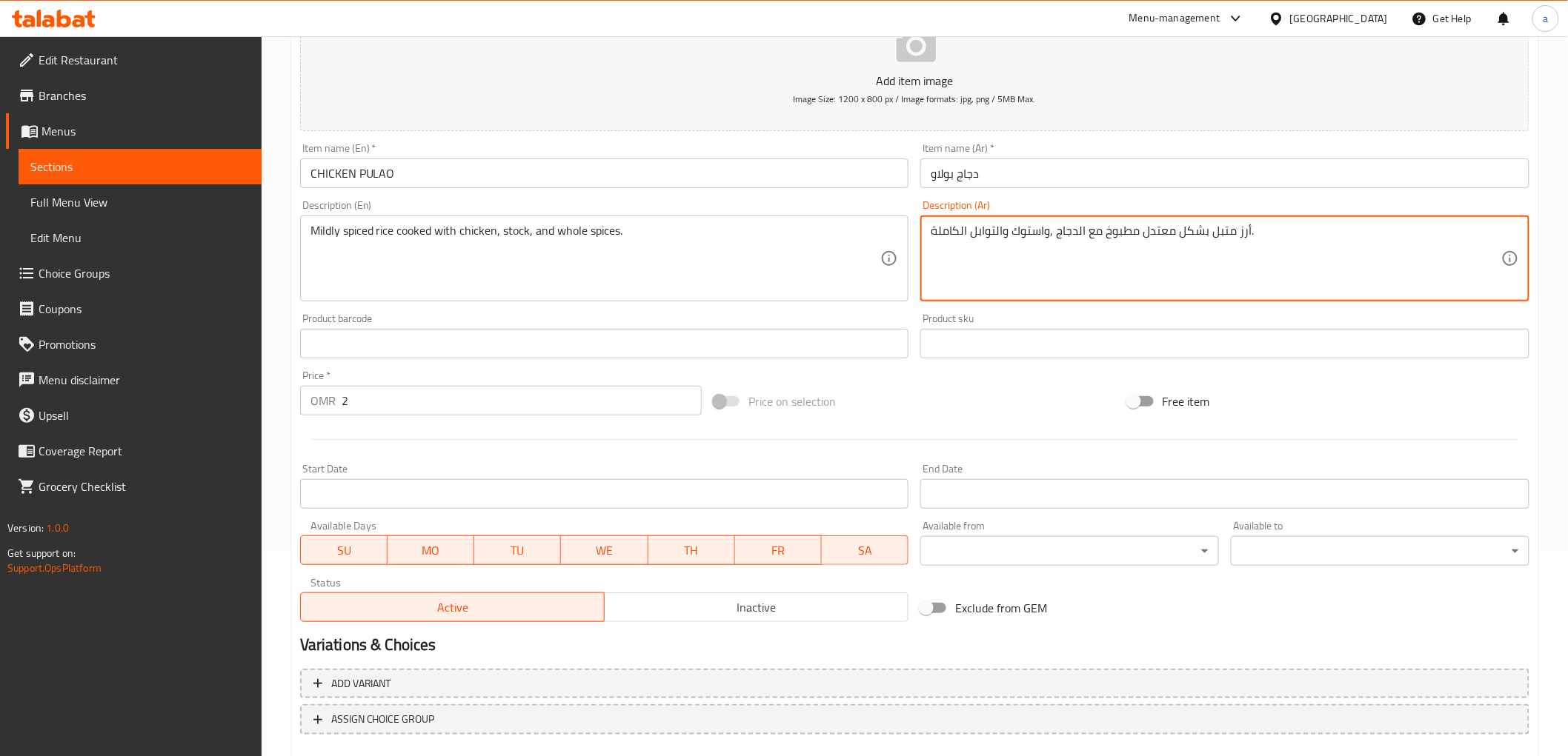
scroll to position [288, 0]
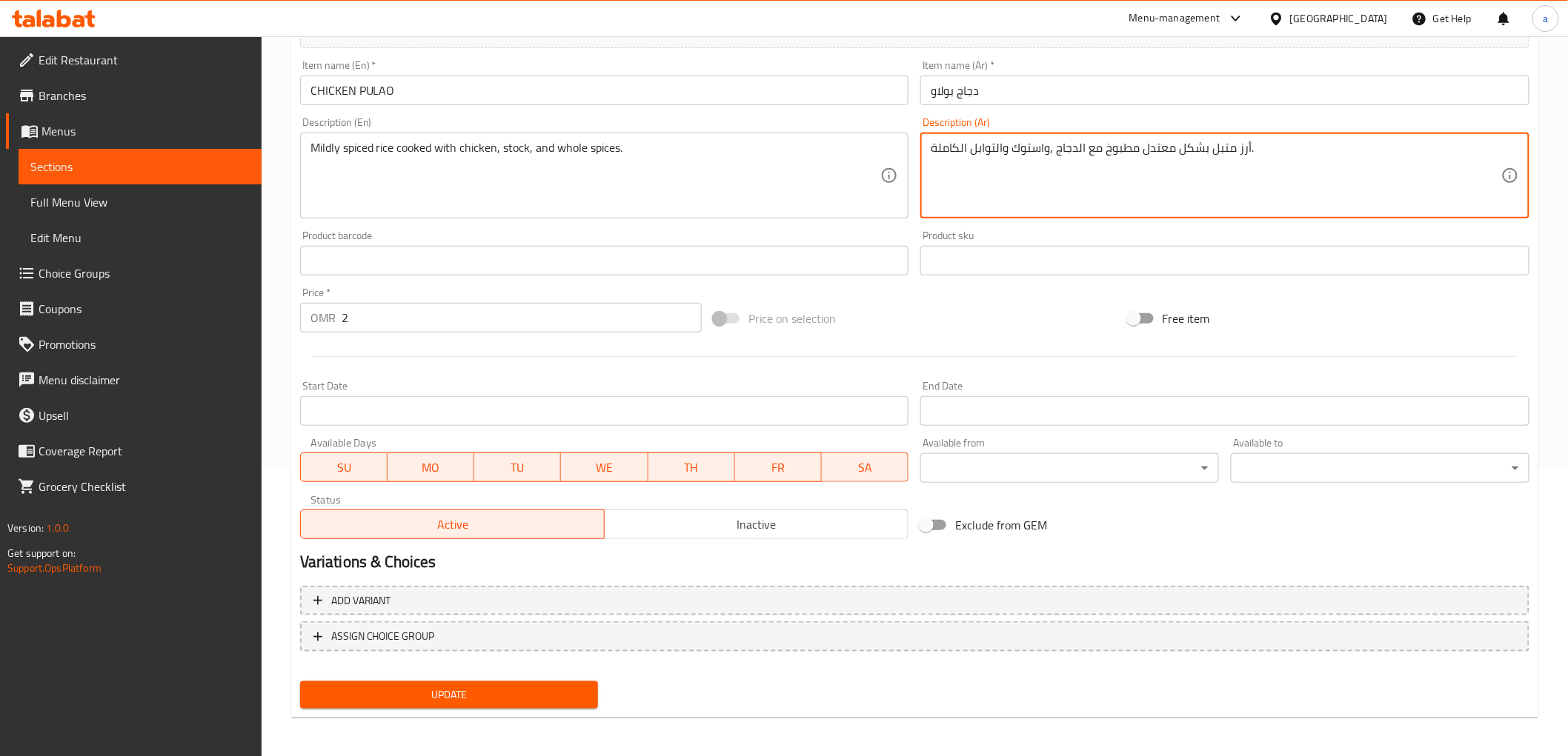
type textarea "أرز متبل بشكل معتدل مطبوخ مع الدجاج ,واستوك والتوابل الكاملة."
click at [362, 695] on span "Update" at bounding box center [450, 695] width 275 height 19
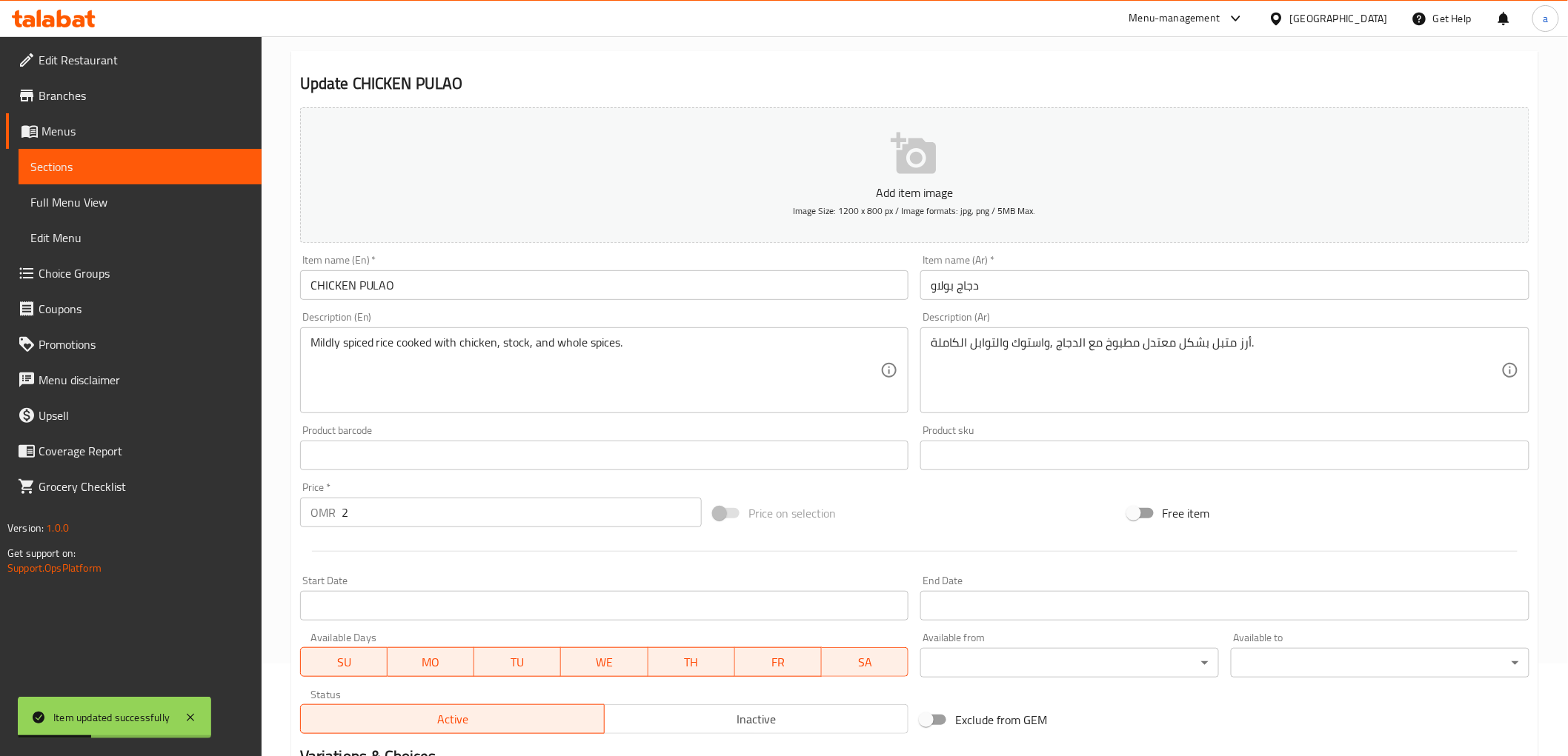
scroll to position [0, 0]
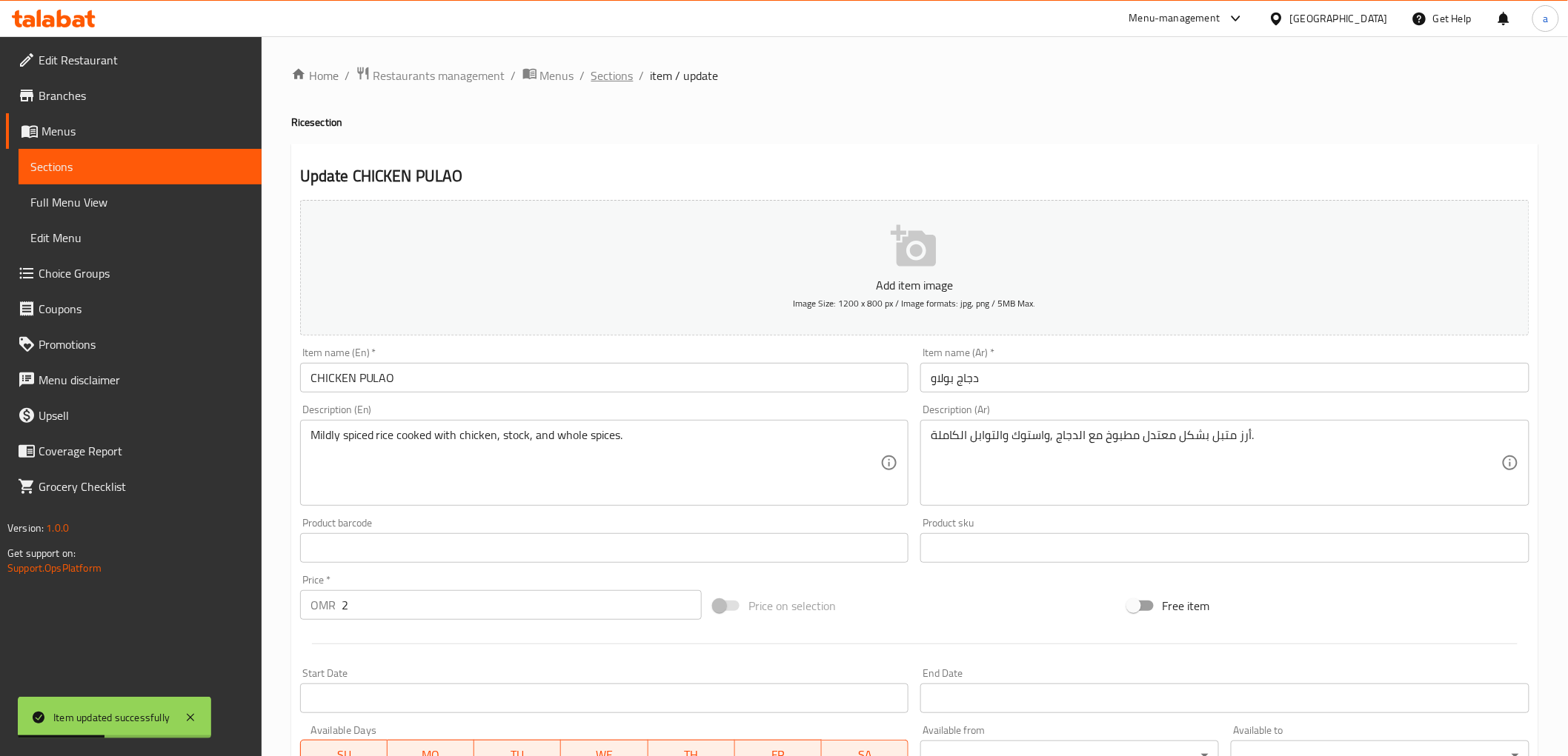
click at [621, 80] on span "Sections" at bounding box center [612, 76] width 42 height 18
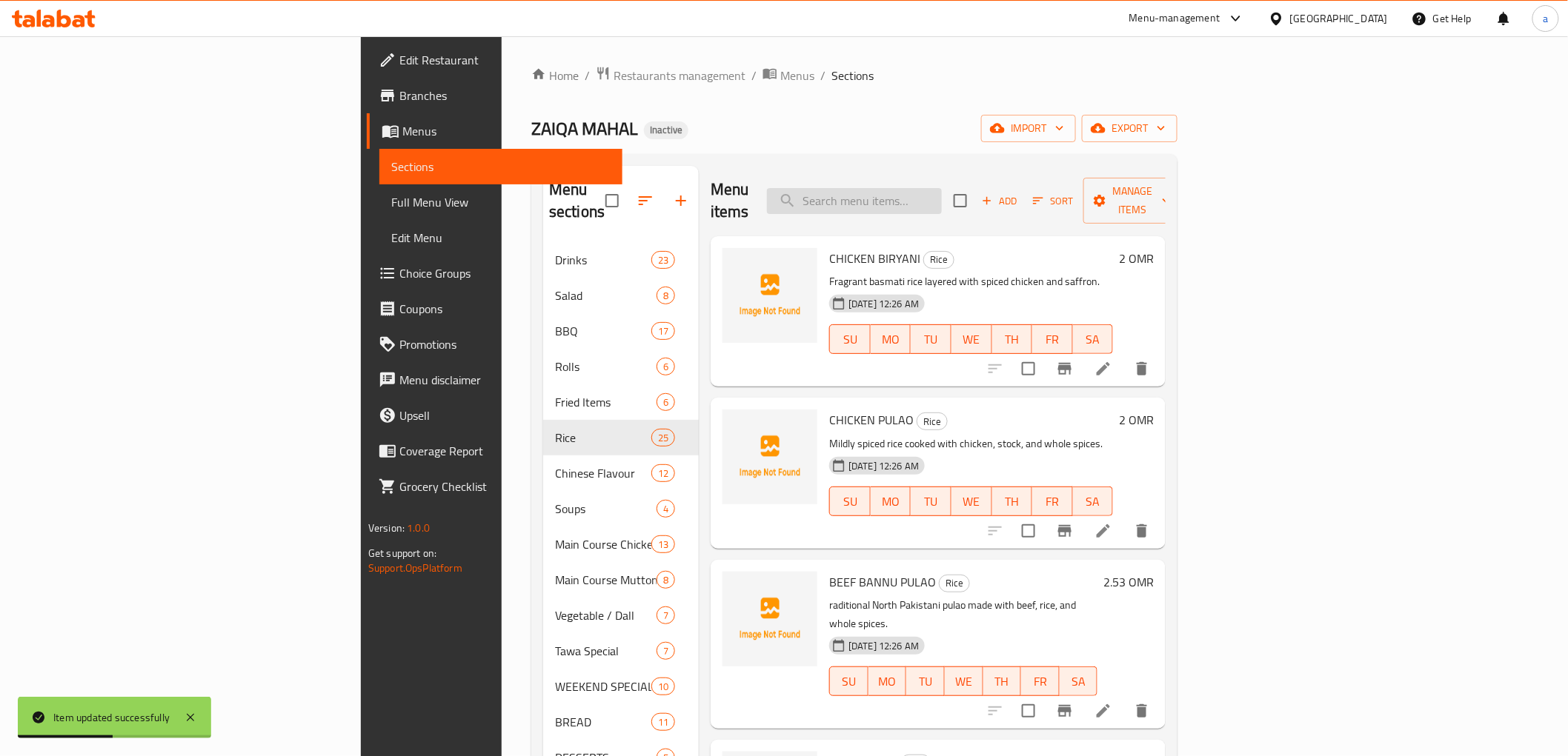
click at [942, 189] on input "search" at bounding box center [854, 201] width 175 height 26
paste input "BEEF BANNU PULAO"
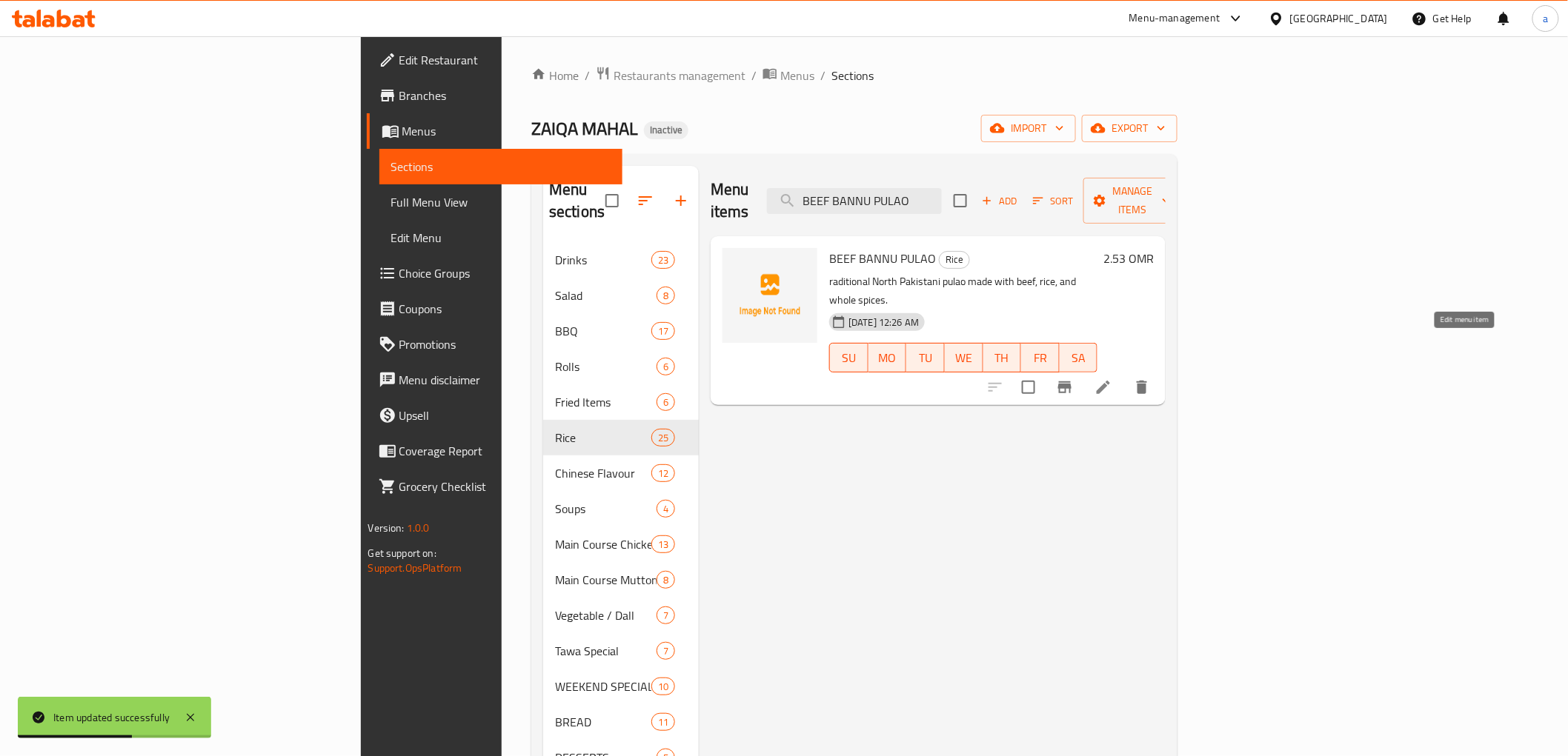
type input "BEEF BANNU PULAO"
click at [1113, 379] on icon at bounding box center [1104, 388] width 18 height 18
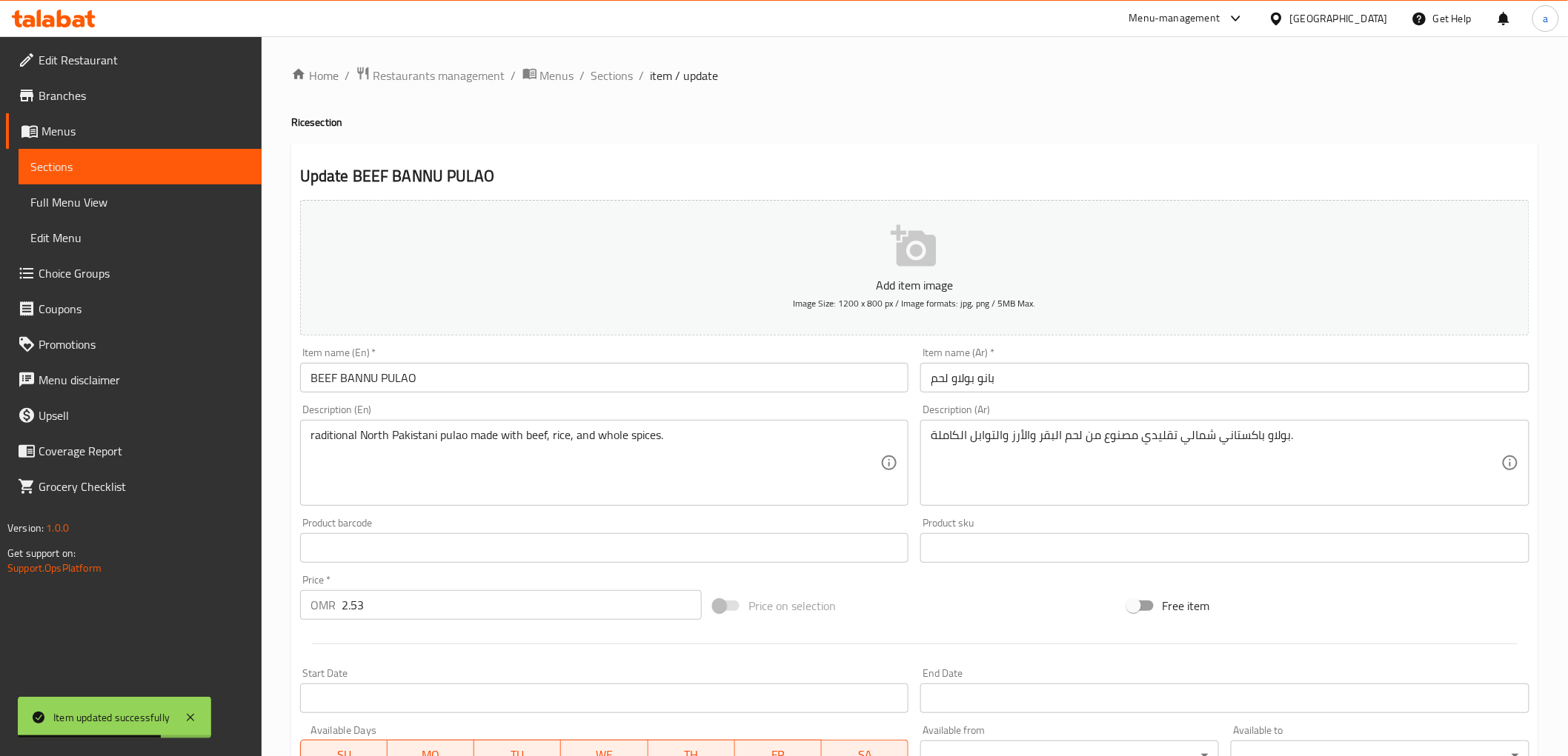
click at [1062, 376] on input "بانو بولاو لحم" at bounding box center [1225, 377] width 609 height 29
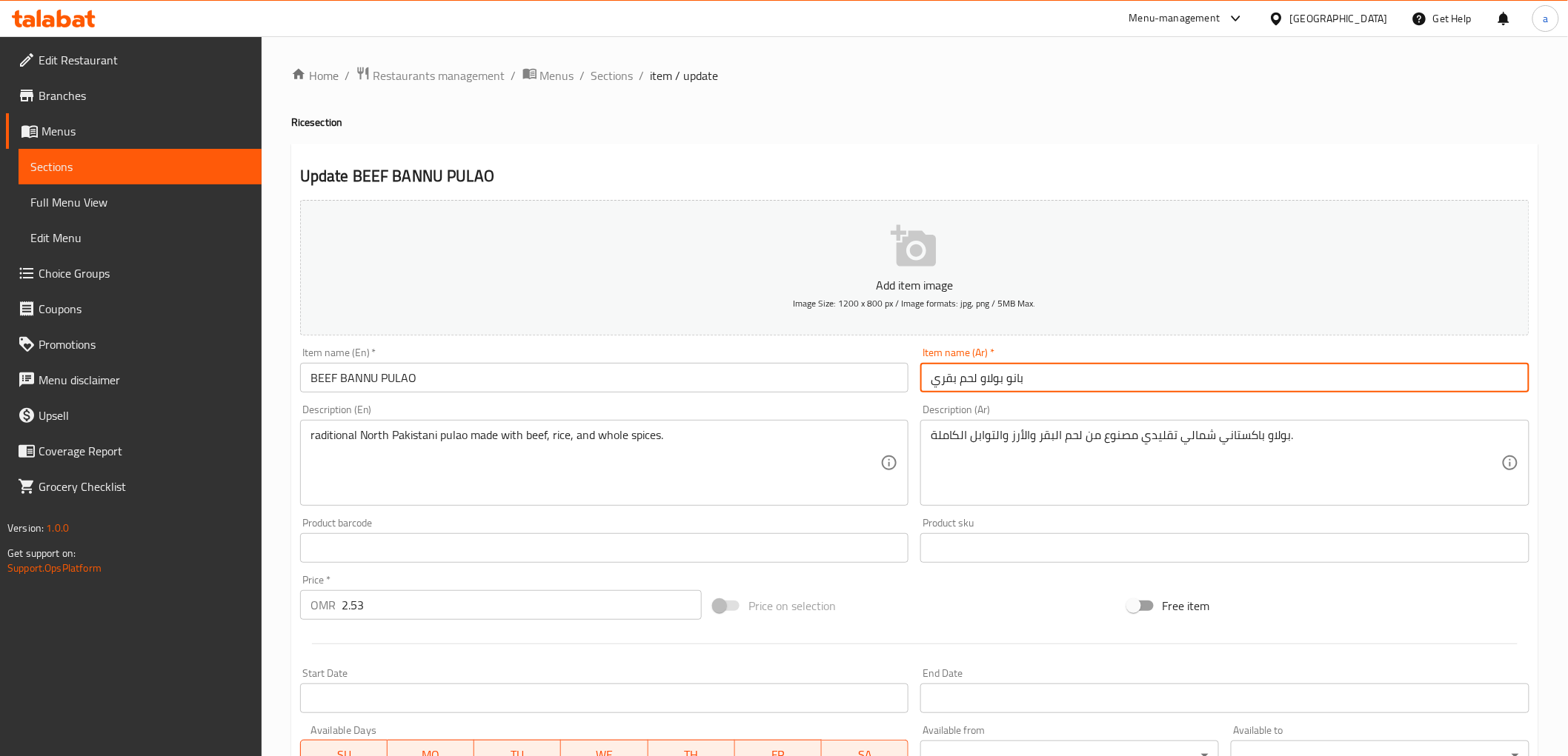
type input "بانو بولاو لحم بقري"
click at [613, 70] on span "Sections" at bounding box center [612, 76] width 42 height 18
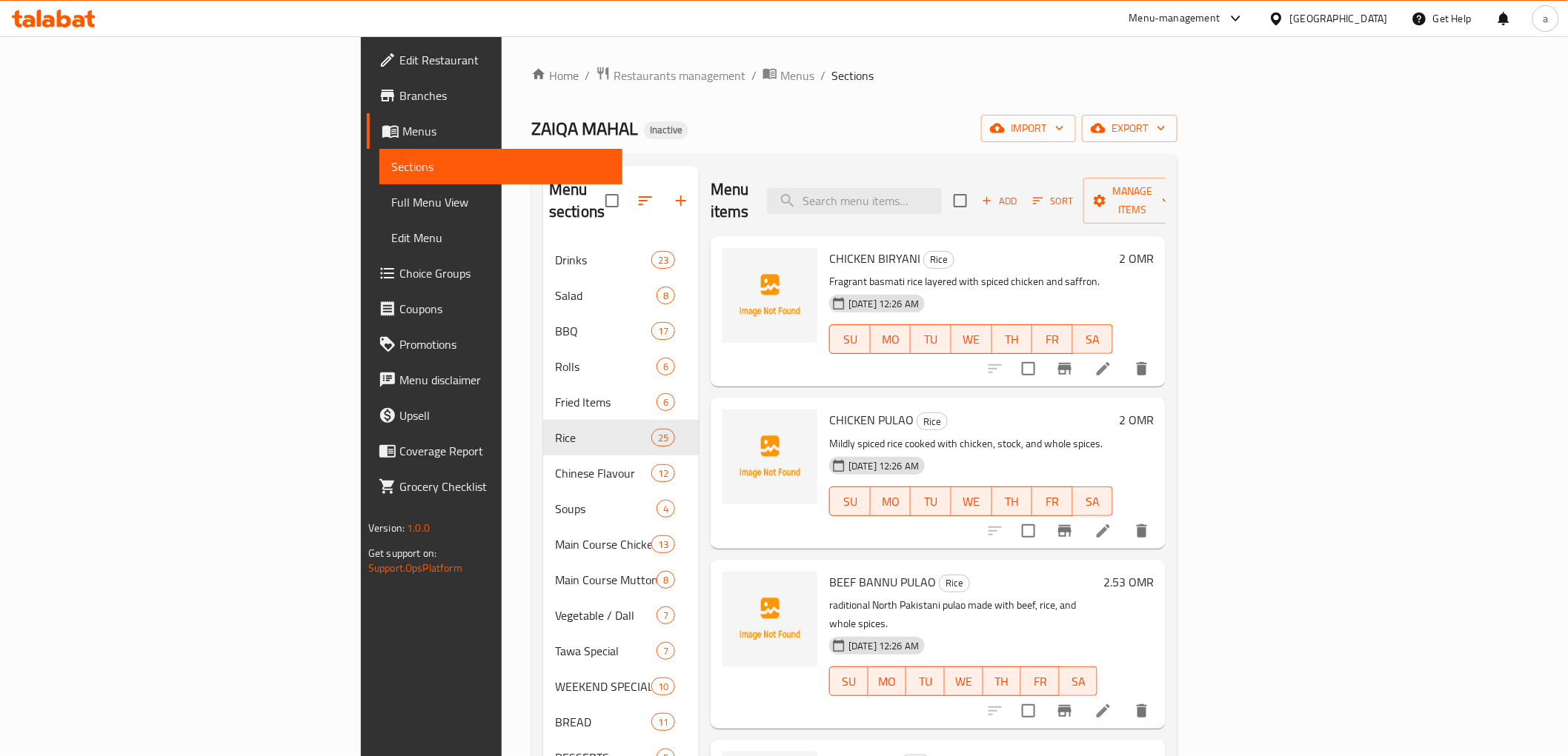
click at [952, 175] on div "Menu items Add Sort Manage items" at bounding box center [938, 201] width 455 height 71
click at [942, 189] on input "search" at bounding box center [854, 201] width 175 height 26
paste input "TIKA PULAO"
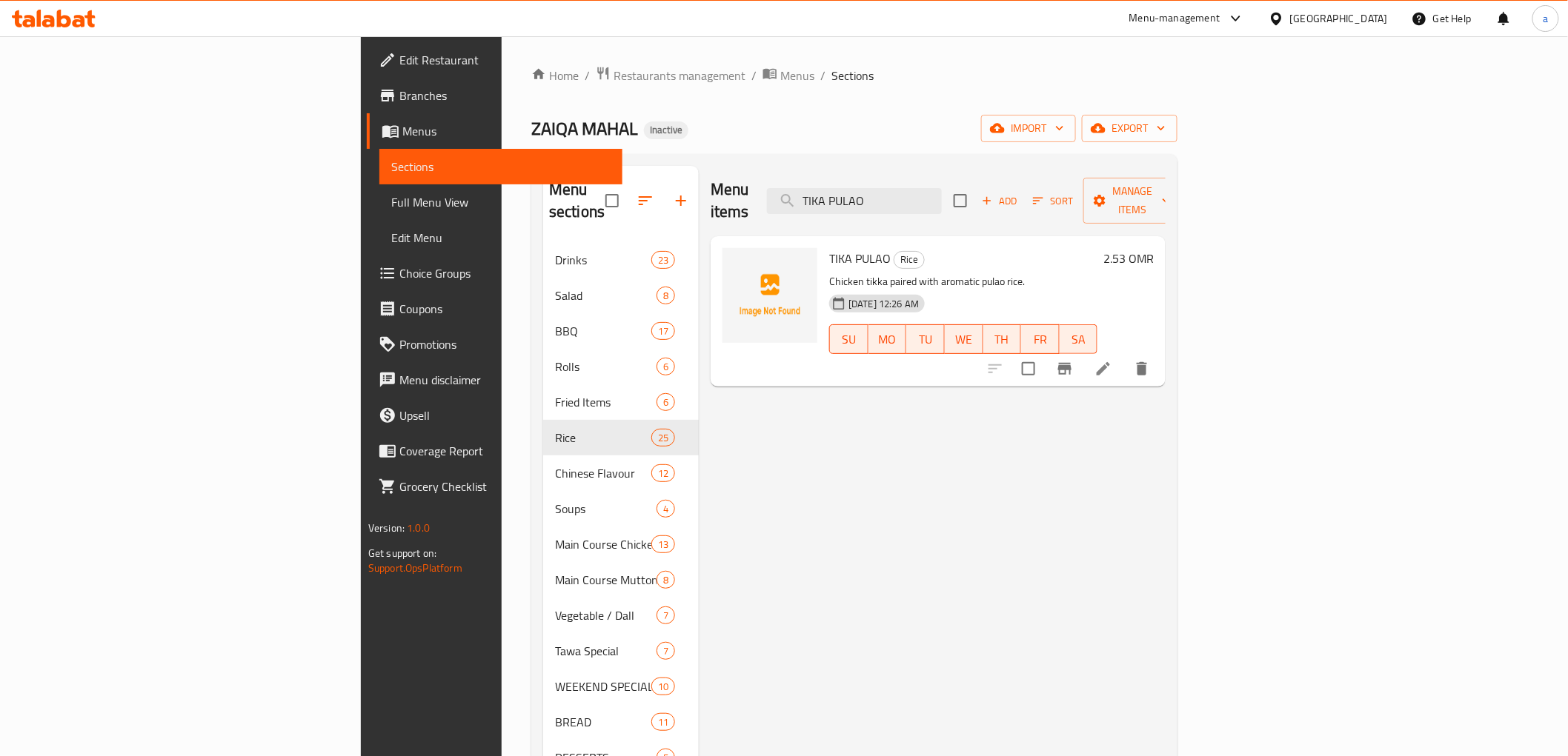
type input "TIKA PULAO"
click at [1124, 358] on li at bounding box center [1103, 368] width 41 height 27
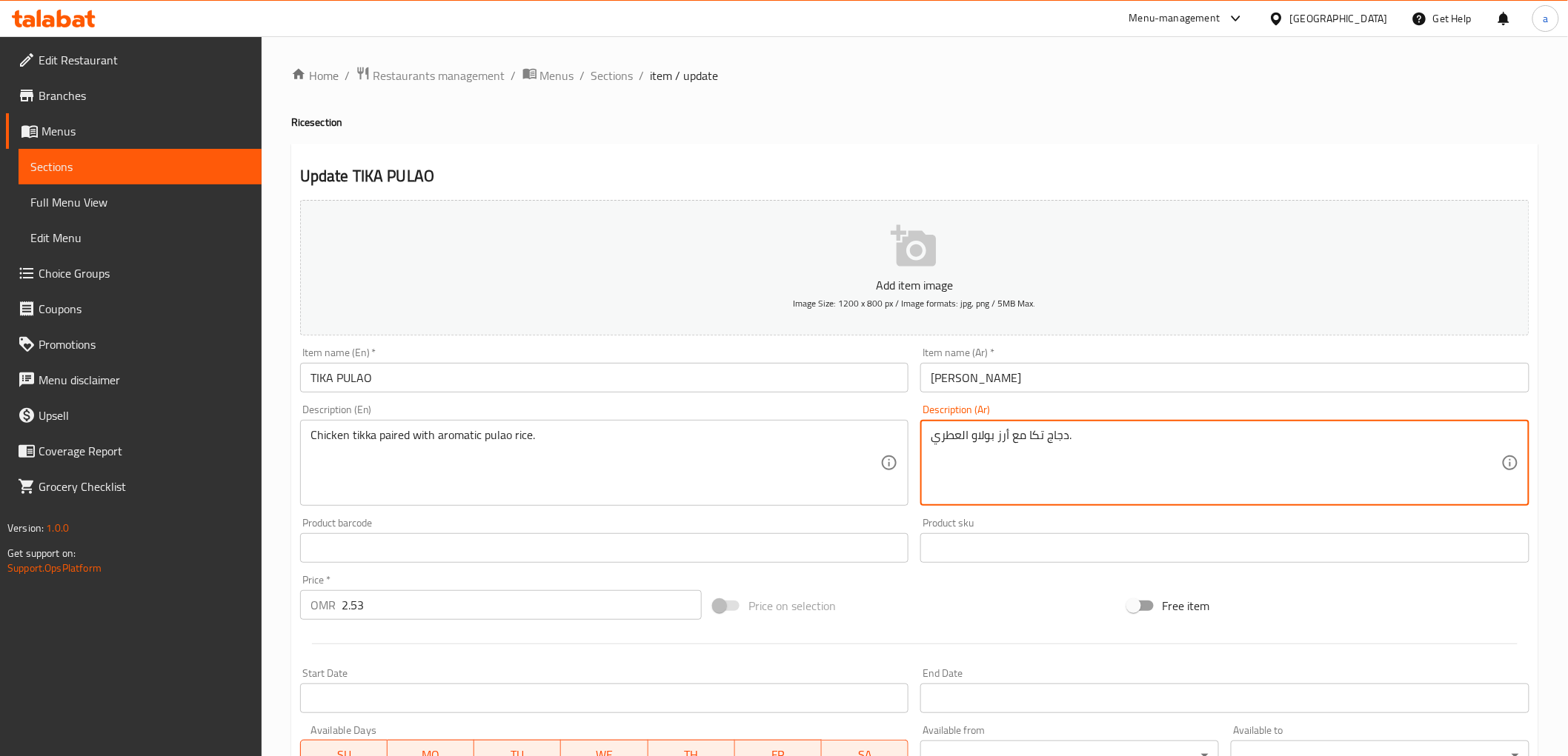
click at [1019, 441] on textarea "دجاج تكا مع أرز بولاو العطري." at bounding box center [1216, 463] width 571 height 71
click at [1023, 443] on textarea "دجاج تكا مع أرز بولاو العطري." at bounding box center [1216, 463] width 571 height 71
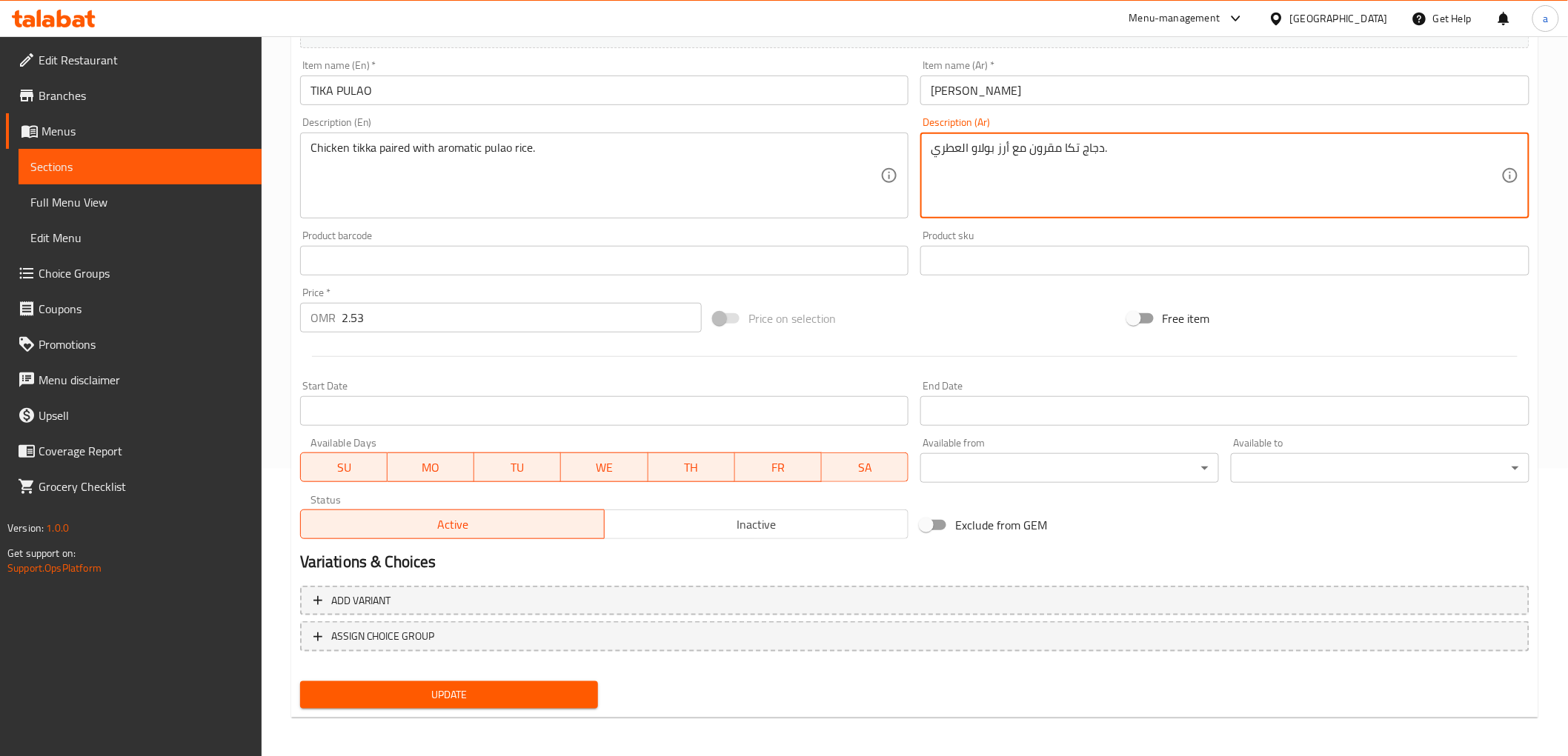
type textarea "دجاج تكا مقرون مع أرز بولاو العطري."
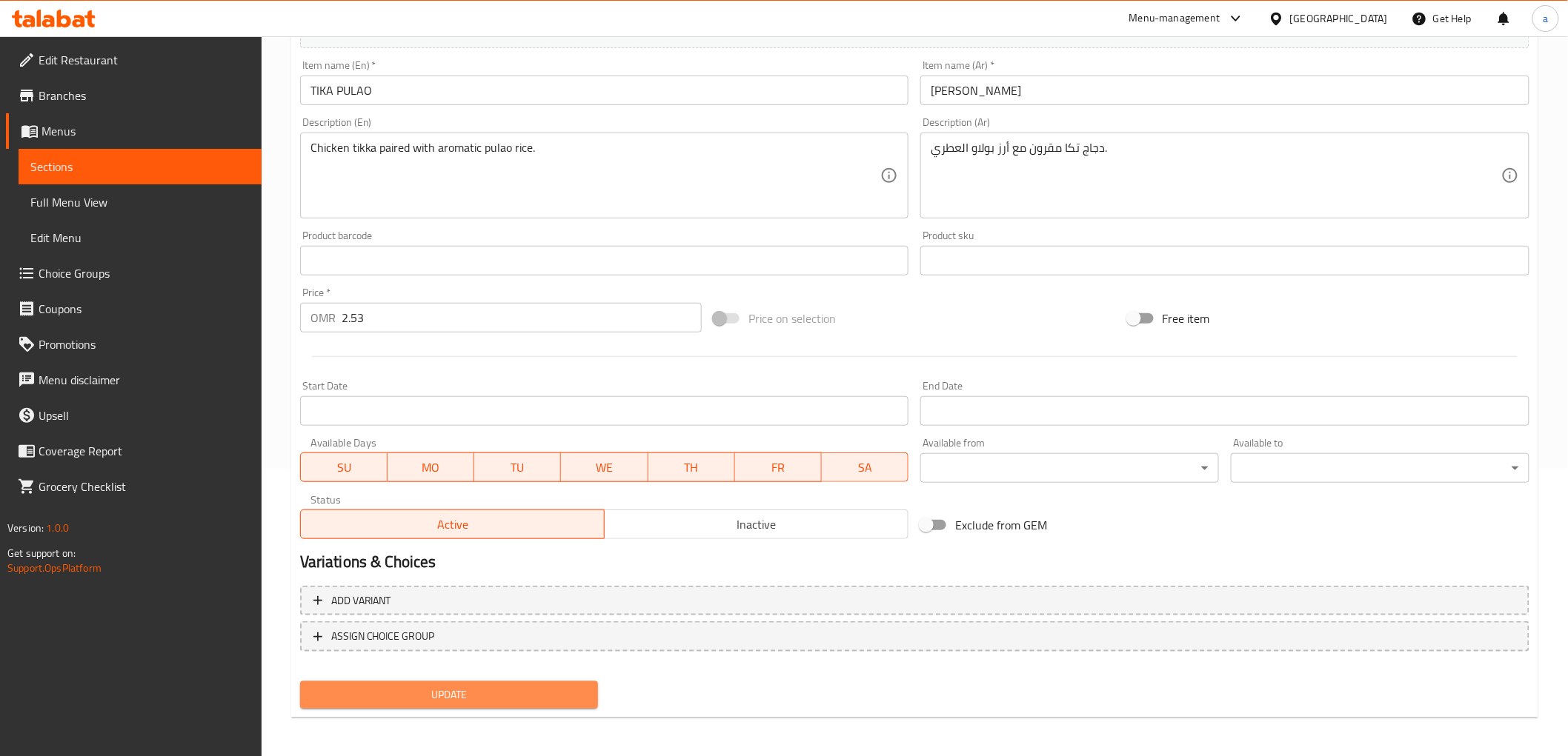
click at [495, 689] on span "Update" at bounding box center [450, 695] width 275 height 19
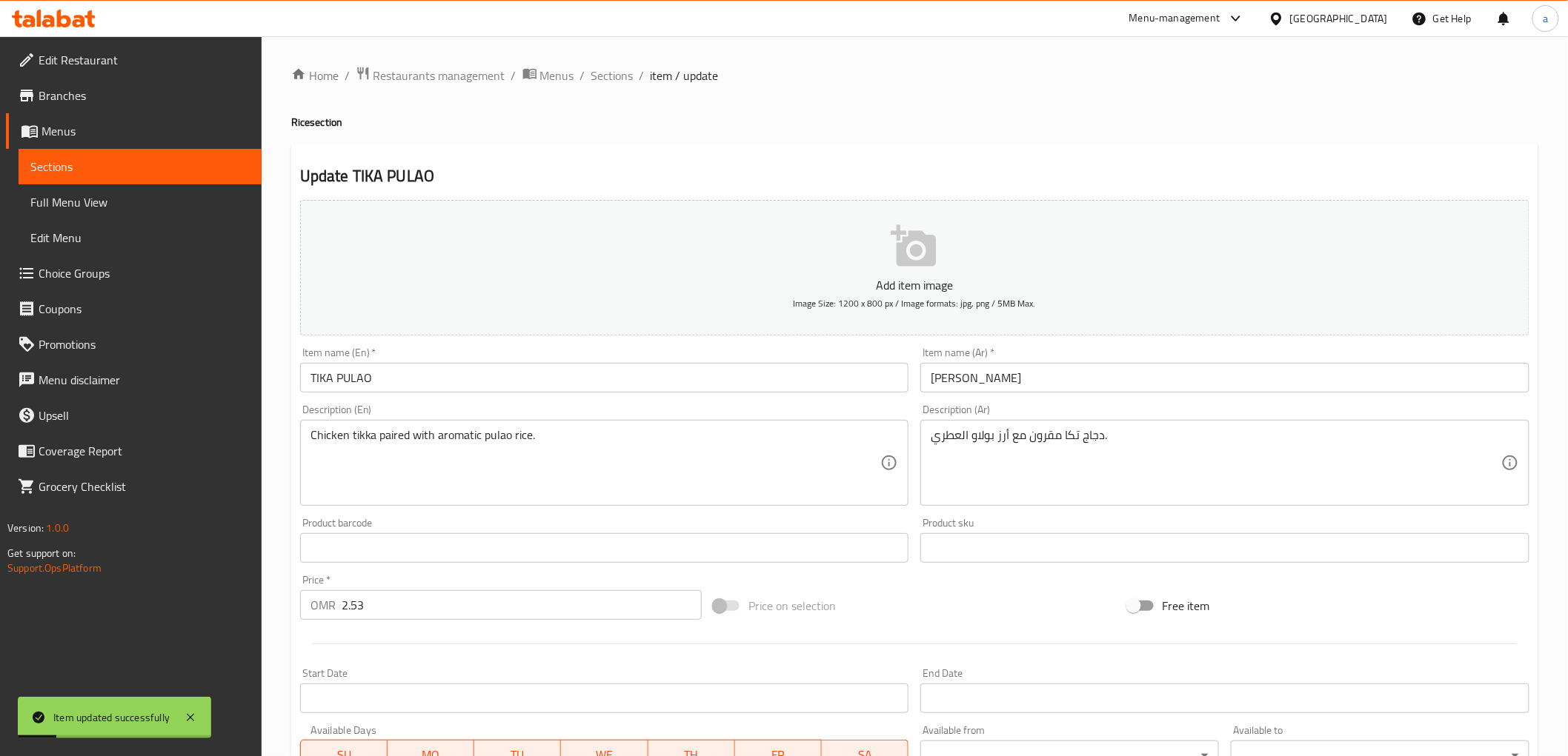
click at [617, 54] on div "Home / Restaurants management / Menus / Sections / item / update Rice section U…" at bounding box center [915, 541] width 1306 height 1010
click at [617, 67] on span "Sections" at bounding box center [612, 76] width 42 height 18
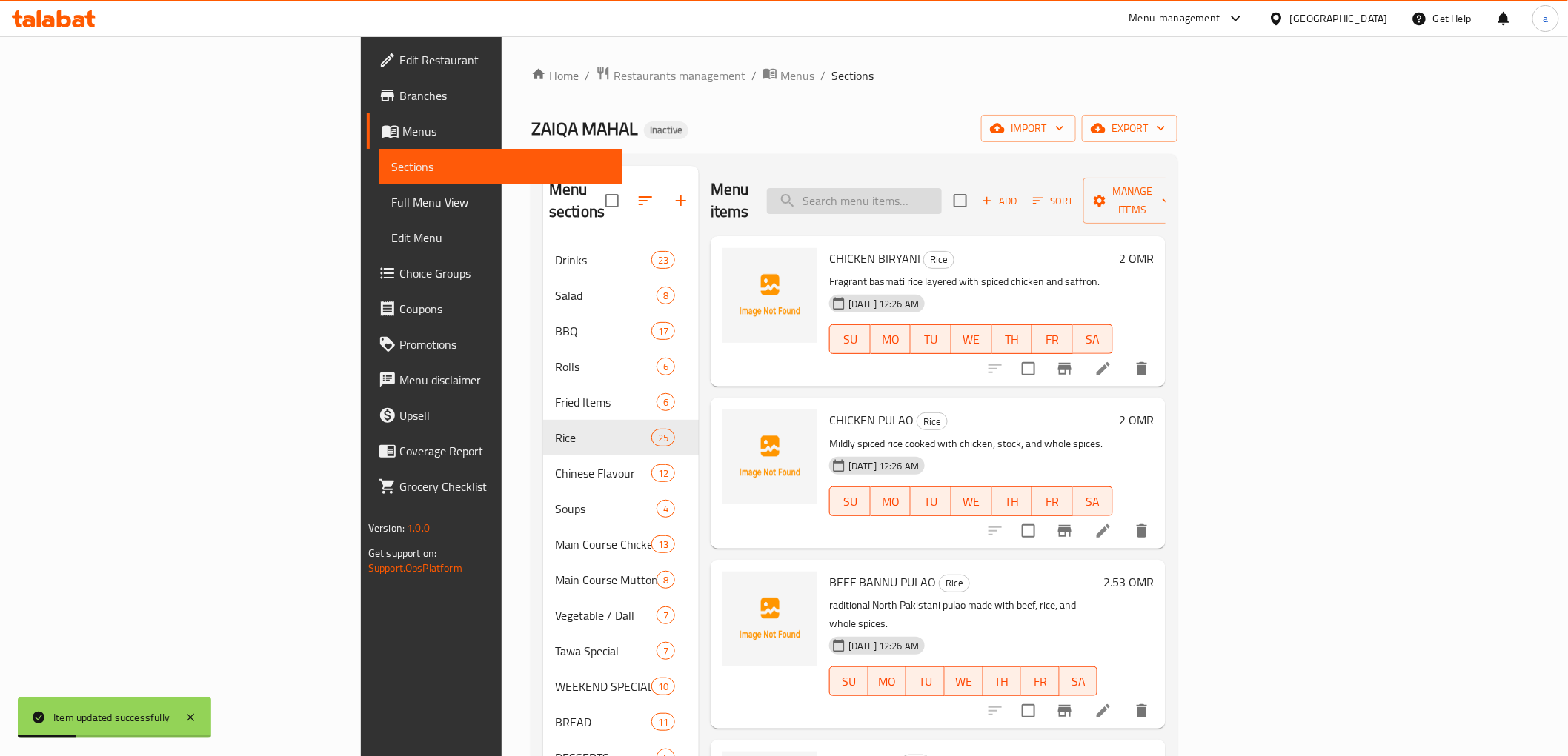
click at [942, 189] on input "search" at bounding box center [854, 201] width 175 height 26
paste input "[PERSON_NAME]"
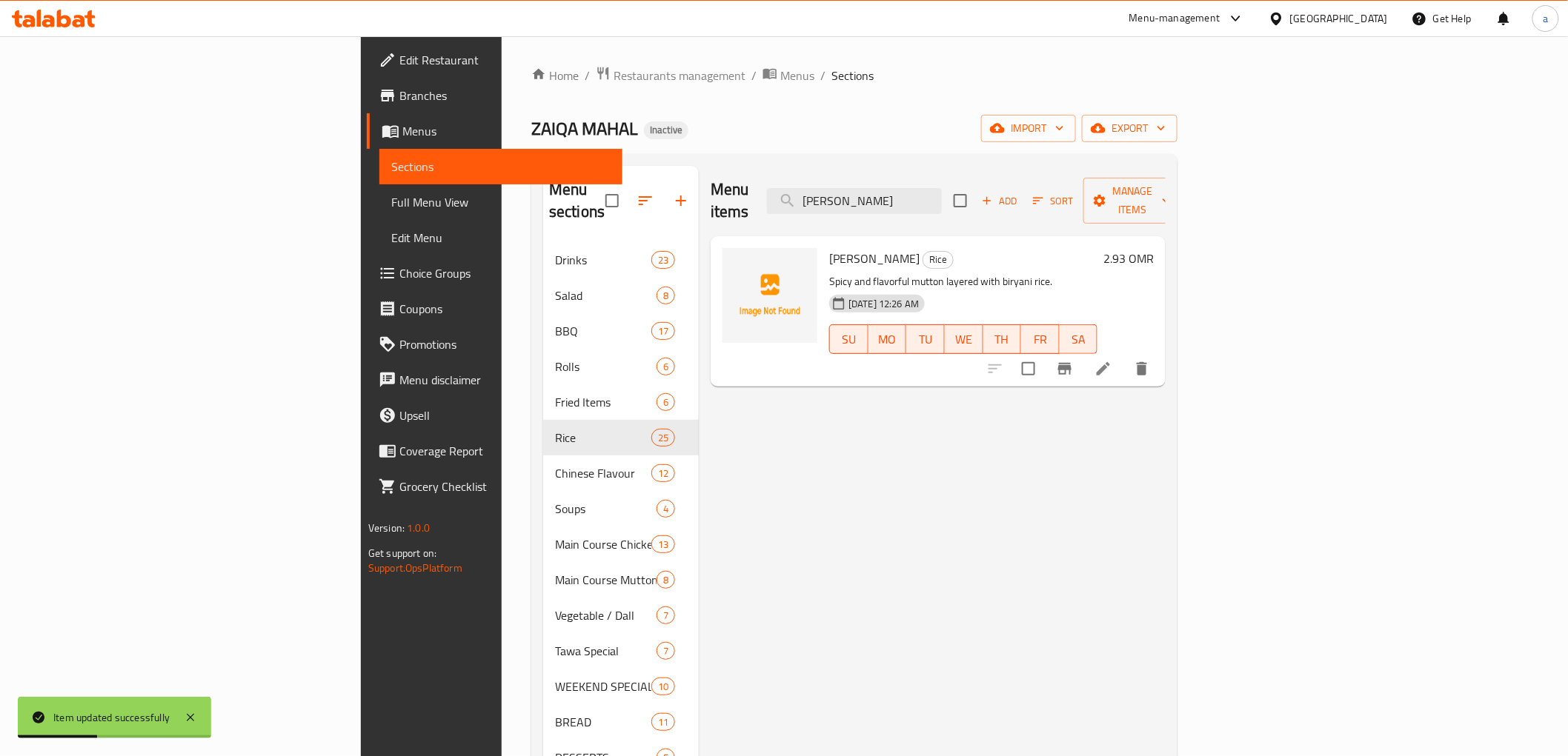
type input "[PERSON_NAME]"
click at [1113, 360] on icon at bounding box center [1104, 369] width 18 height 18
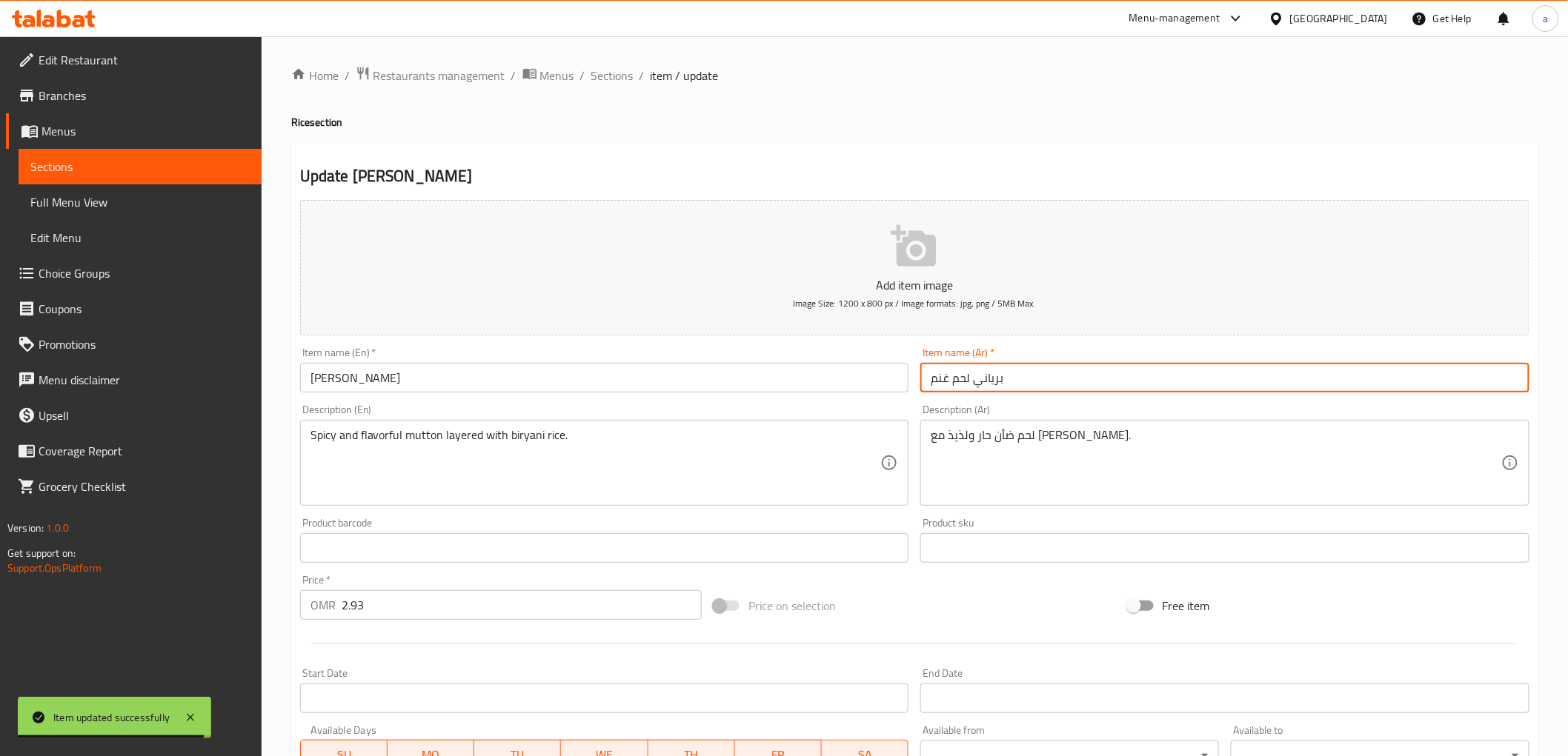
click at [956, 384] on input "برياني لحم غنم" at bounding box center [1225, 377] width 609 height 29
click at [956, 381] on input "برياني لحم غنم" at bounding box center [1225, 377] width 609 height 29
click at [941, 381] on input "برياني لحم غنم" at bounding box center [1225, 377] width 609 height 29
type input "برياني ضأن"
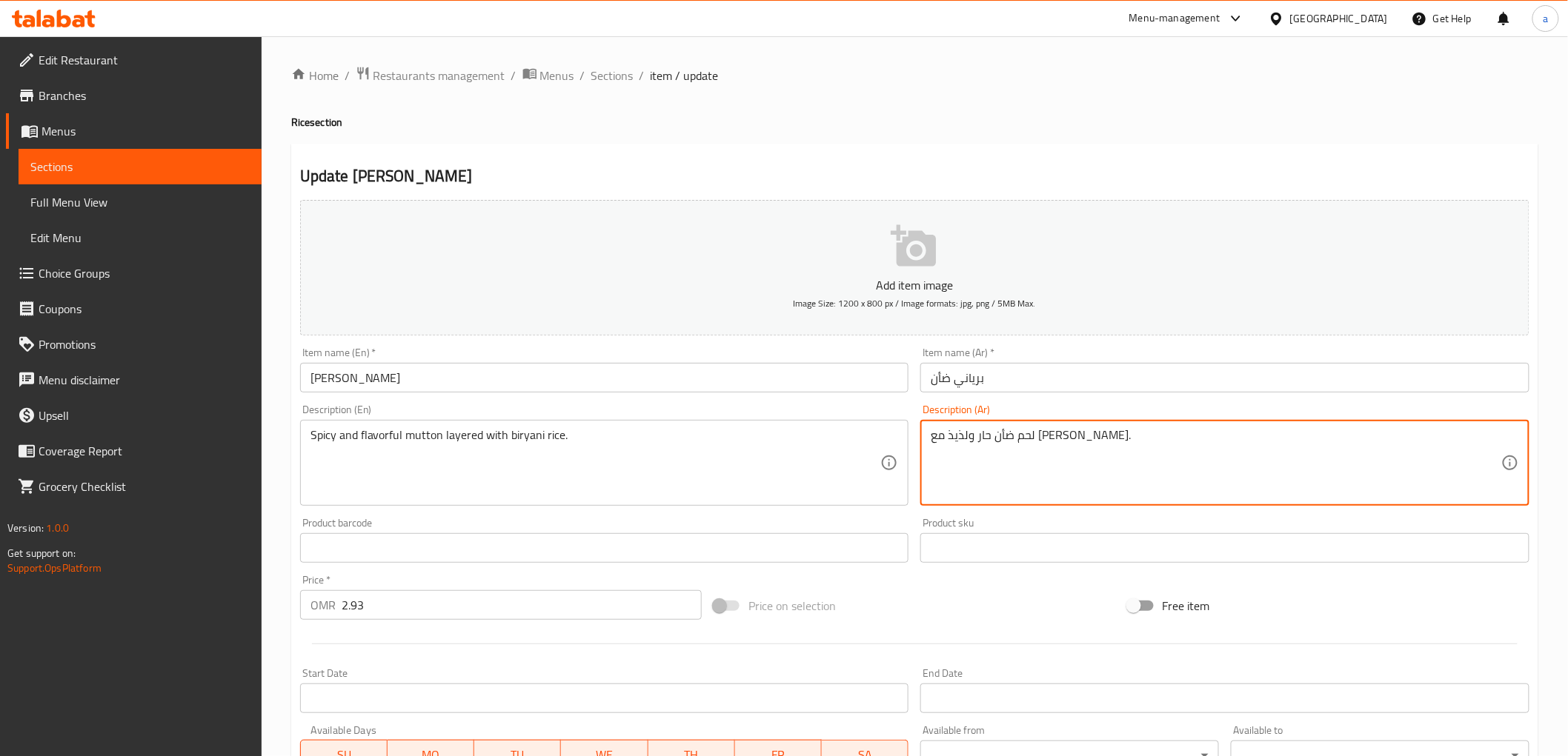
click at [1078, 428] on textarea "لحم ضأن حار ولذيذ مع [PERSON_NAME]." at bounding box center [1216, 463] width 571 height 71
type textarea "ضأن حار ولذيذ مع [PERSON_NAME]."
click at [334, 380] on input "[PERSON_NAME]" at bounding box center [604, 377] width 609 height 29
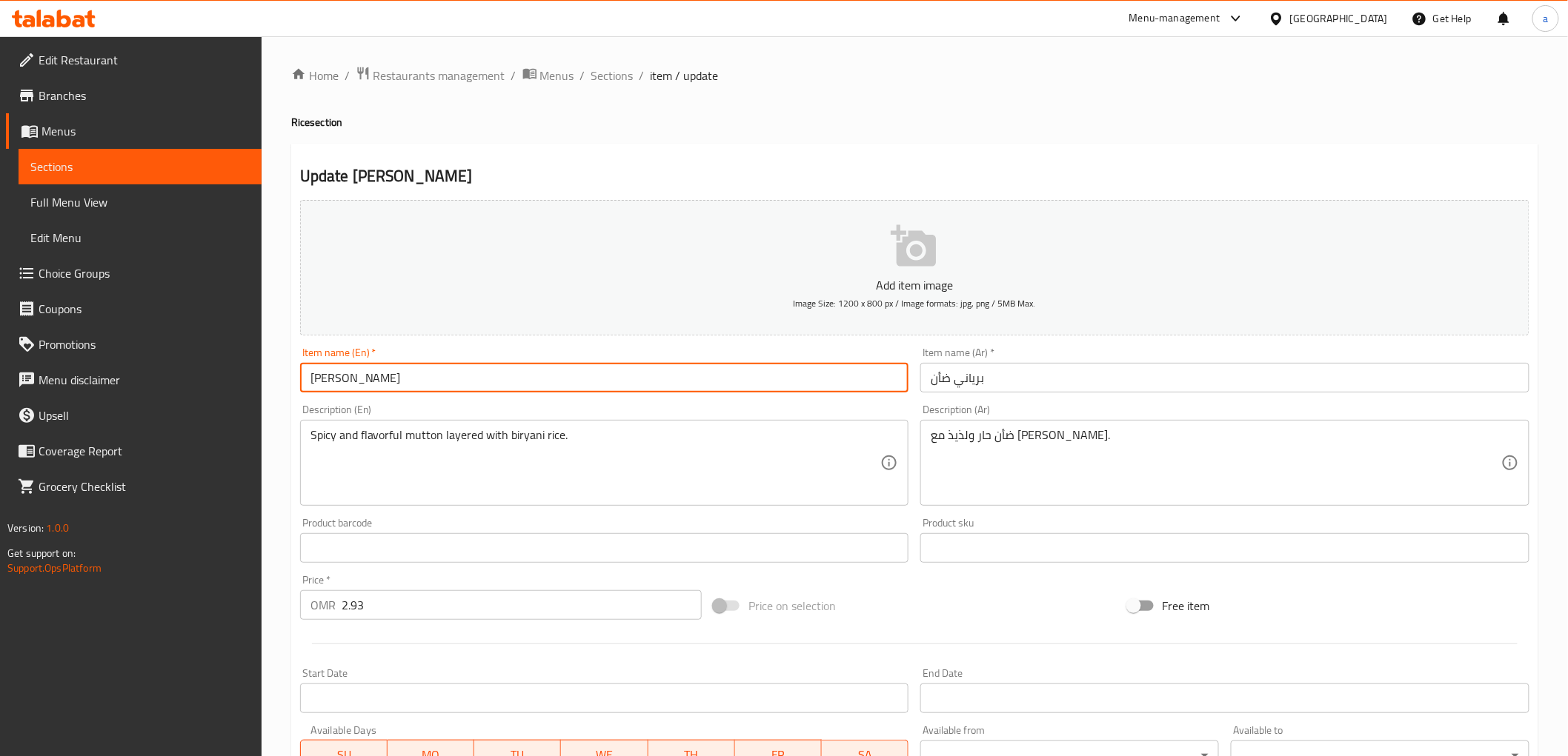
click at [334, 380] on input "[PERSON_NAME]" at bounding box center [604, 377] width 609 height 29
click at [939, 378] on input "برياني ضأن" at bounding box center [1225, 377] width 609 height 29
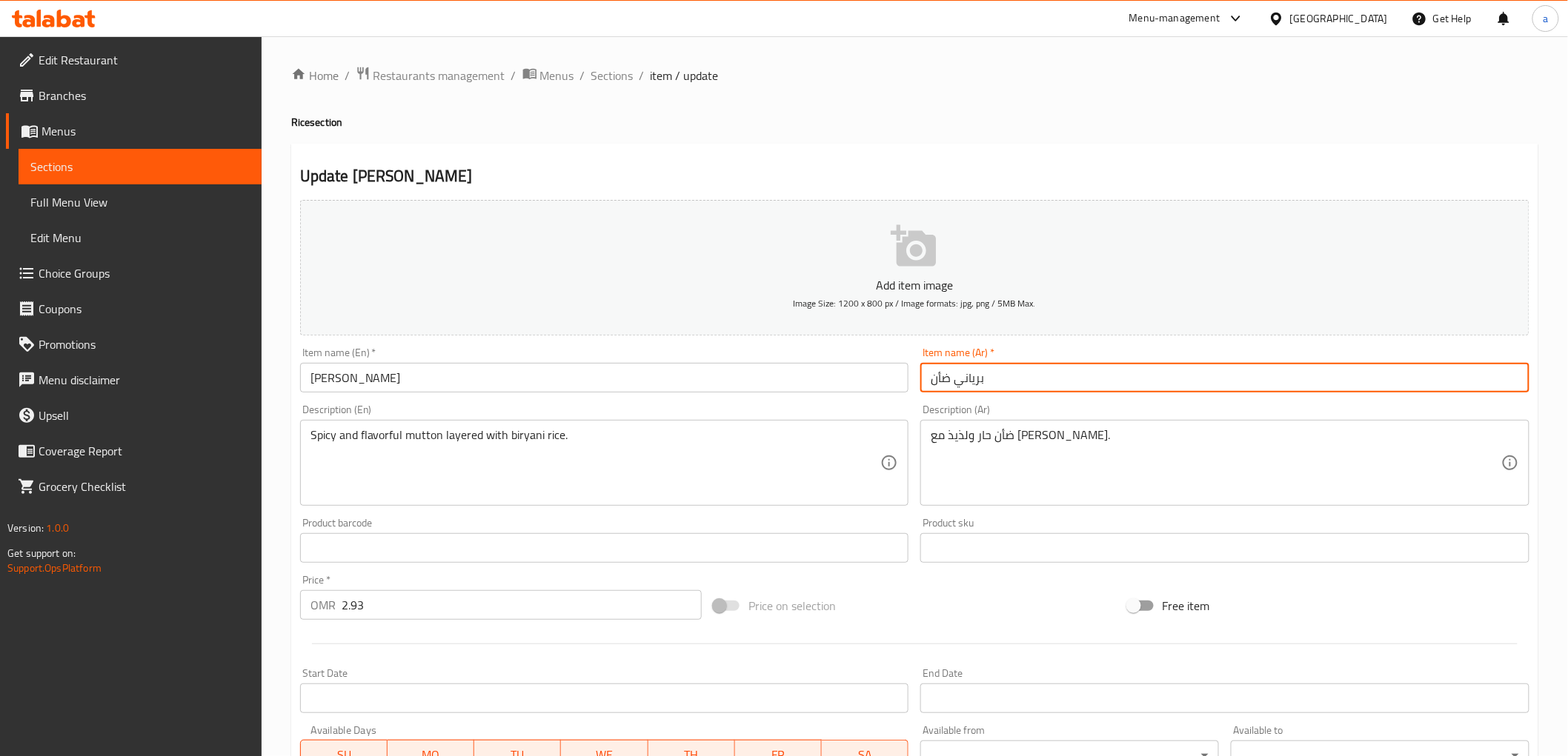
click at [939, 378] on input "برياني ضأن" at bounding box center [1225, 377] width 609 height 29
type input "برياني لحم غنم"
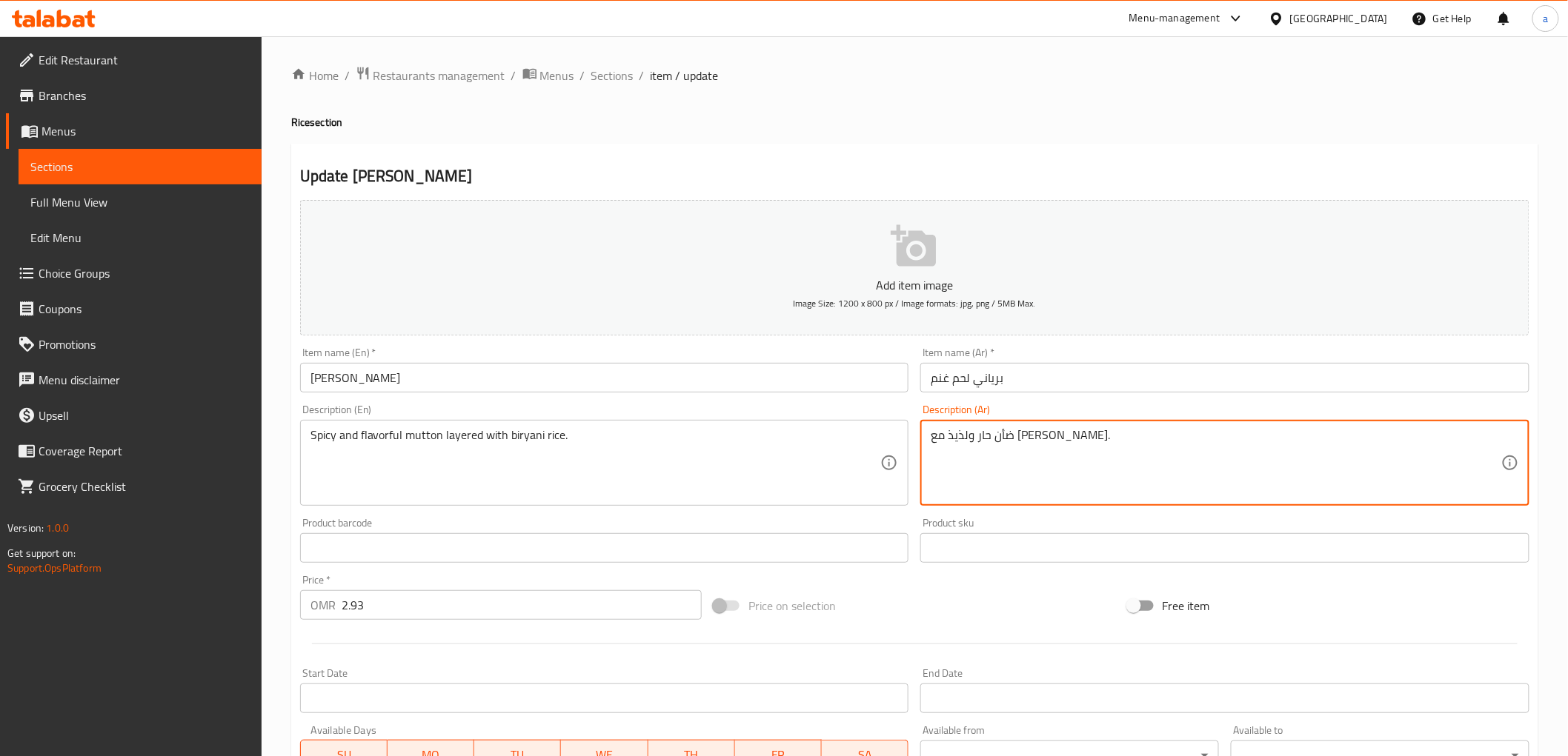
click at [1056, 445] on textarea "ضأن حار ولذيذ مع [PERSON_NAME]." at bounding box center [1216, 463] width 571 height 71
click at [988, 440] on textarea "لحم غنم حار ولذيذ مع [PERSON_NAME]." at bounding box center [1216, 463] width 571 height 71
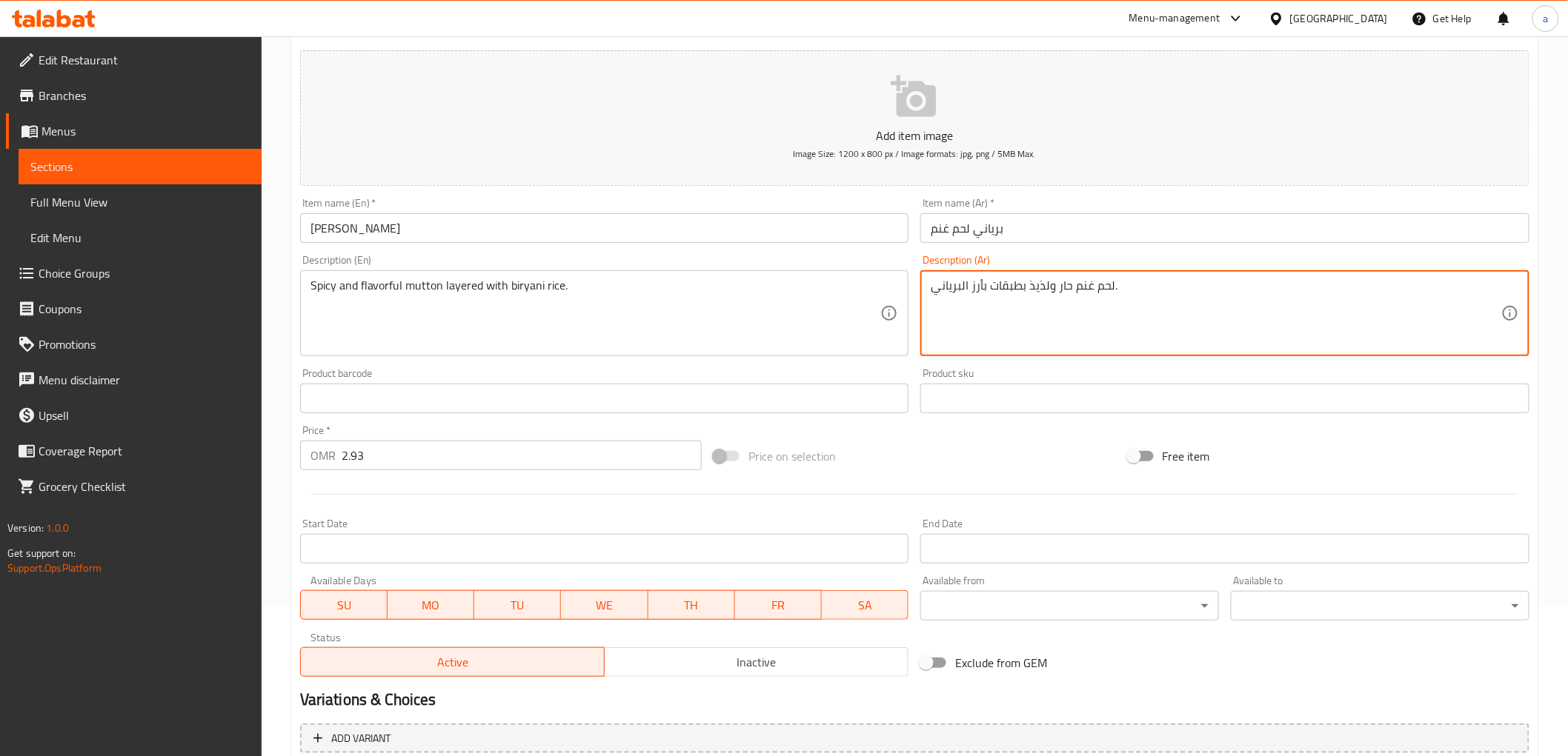
scroll to position [288, 0]
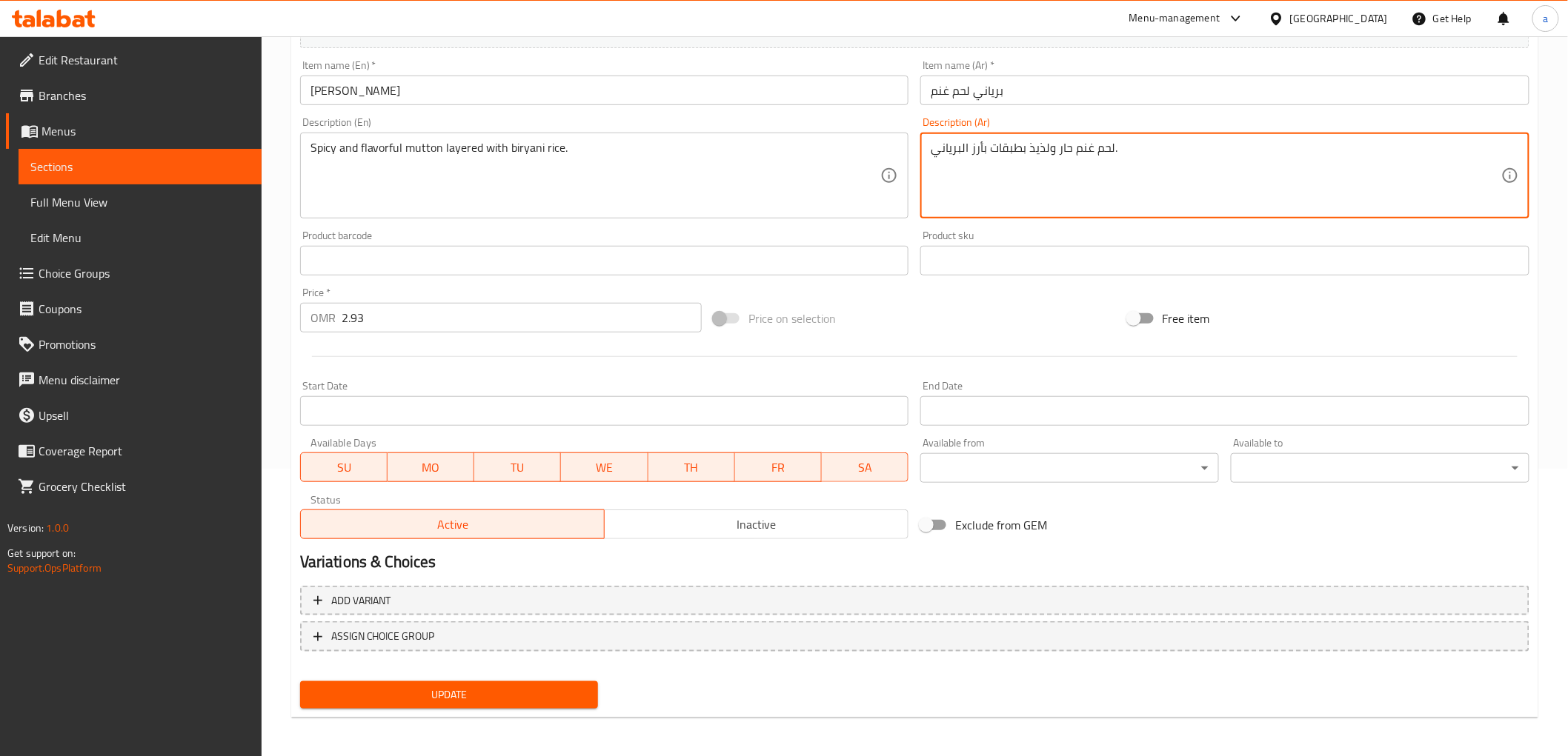
type textarea "لحم غنم حار ولذيذ بطبقات بأرز البرياني."
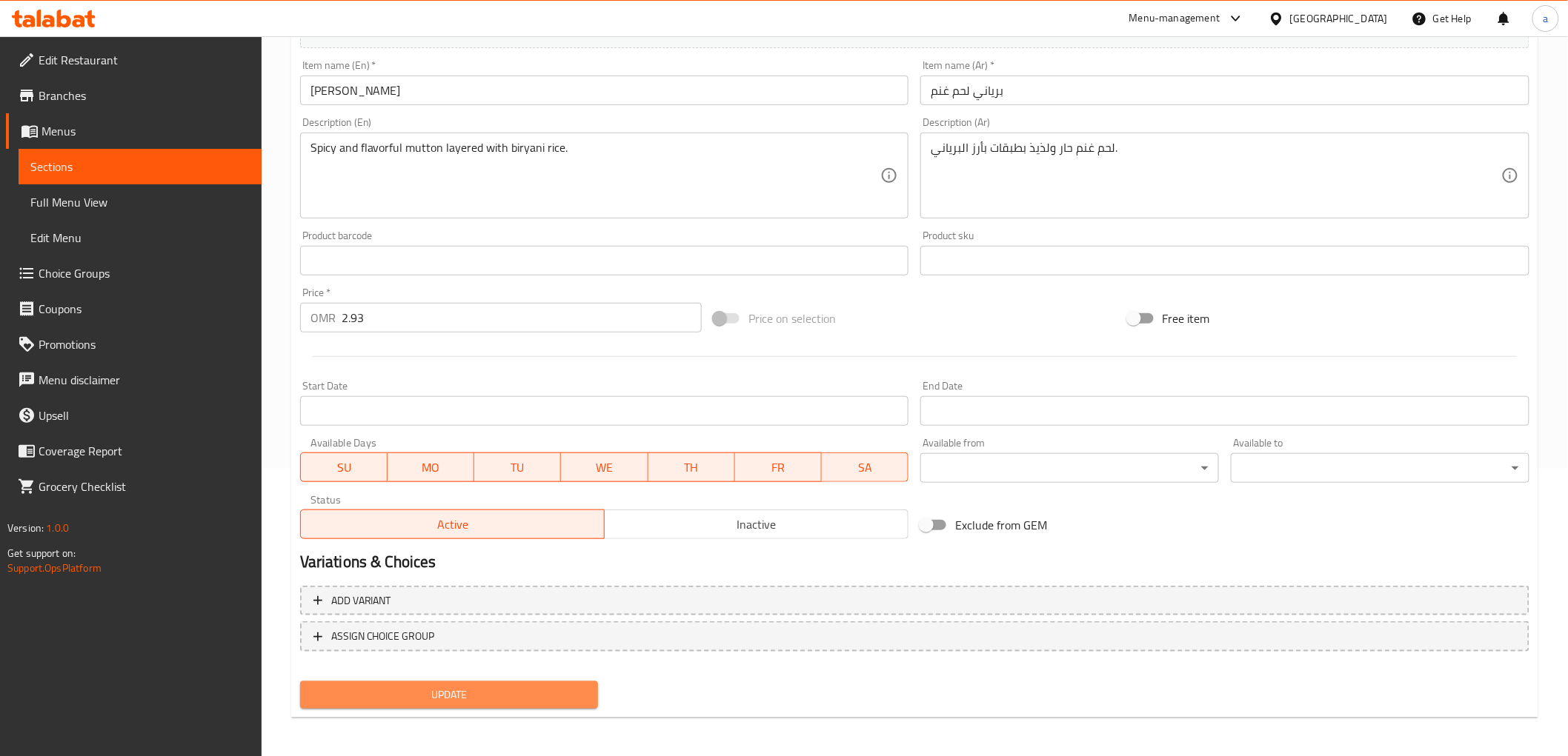
click at [534, 693] on span "Update" at bounding box center [450, 695] width 275 height 19
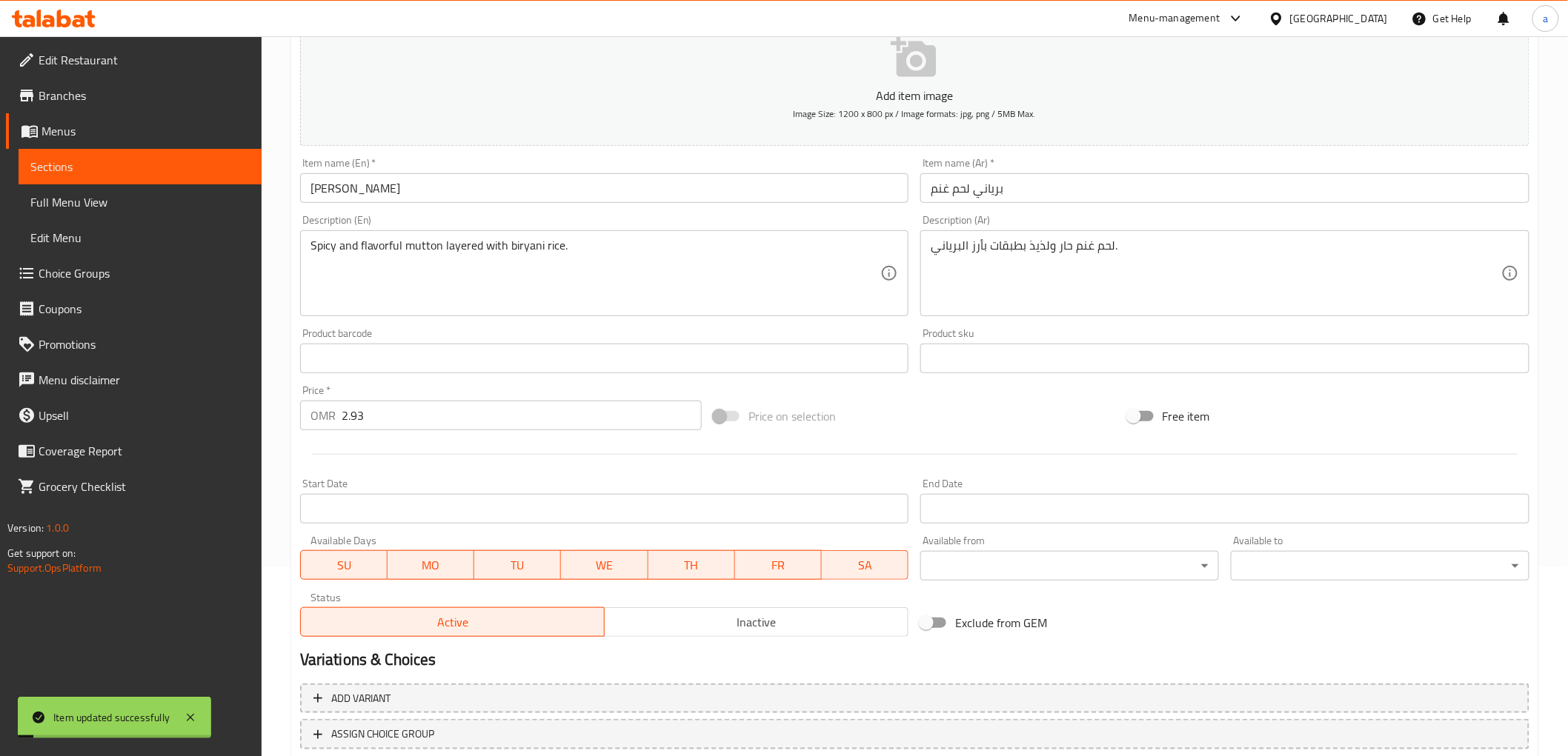
scroll to position [0, 0]
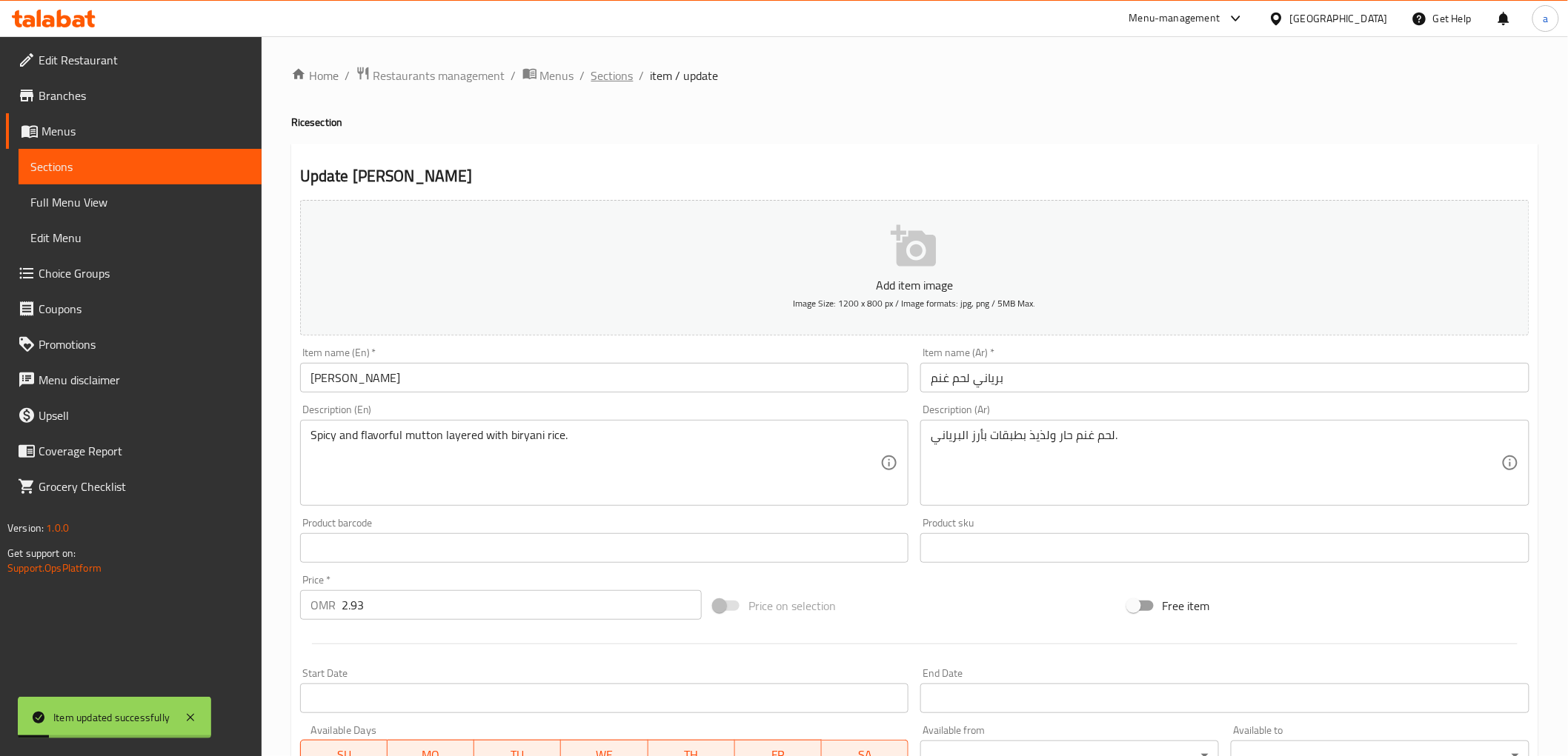
click at [616, 77] on span "Sections" at bounding box center [612, 76] width 42 height 18
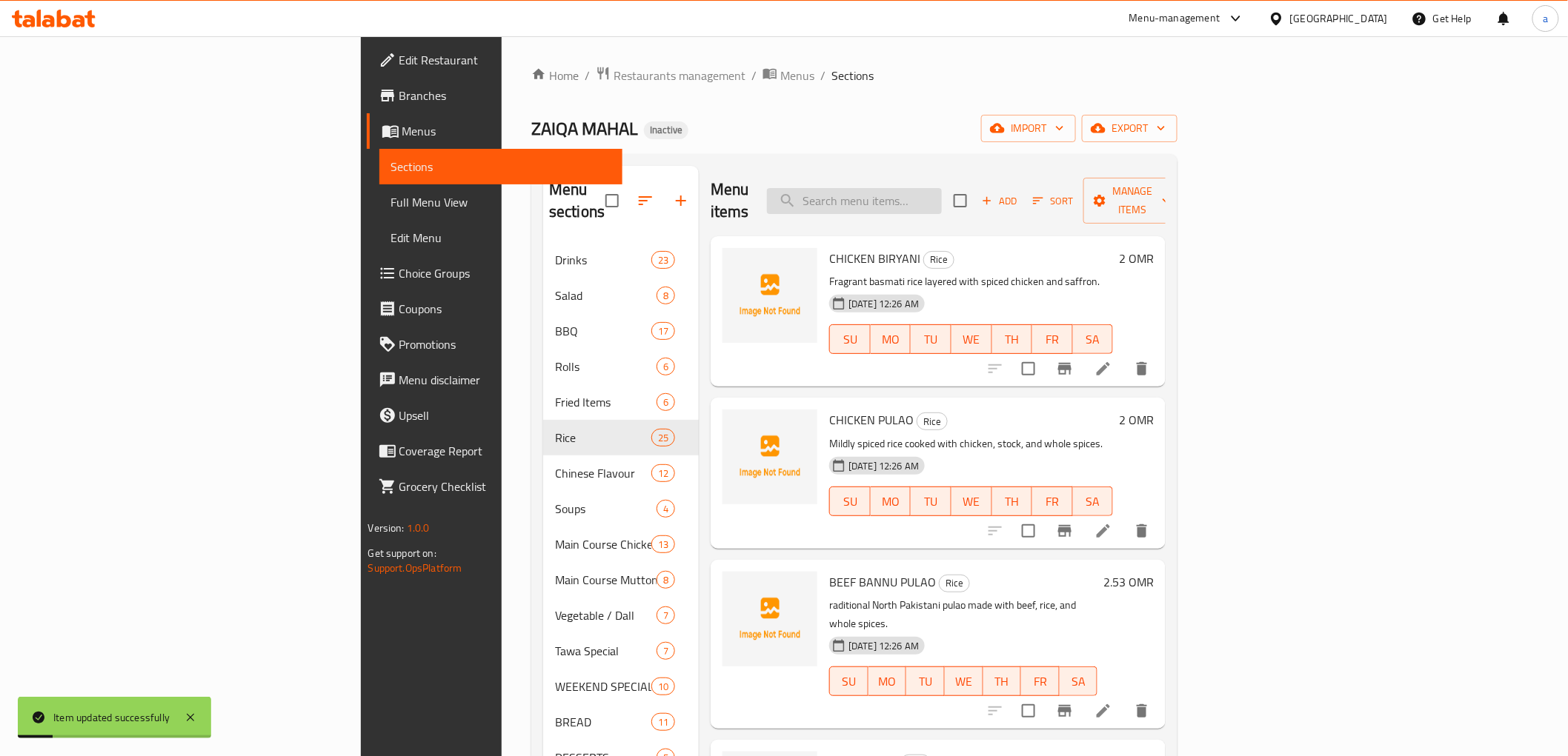
click at [942, 189] on input "search" at bounding box center [854, 201] width 175 height 26
paste input "MUTTON SHINWARI HALF"
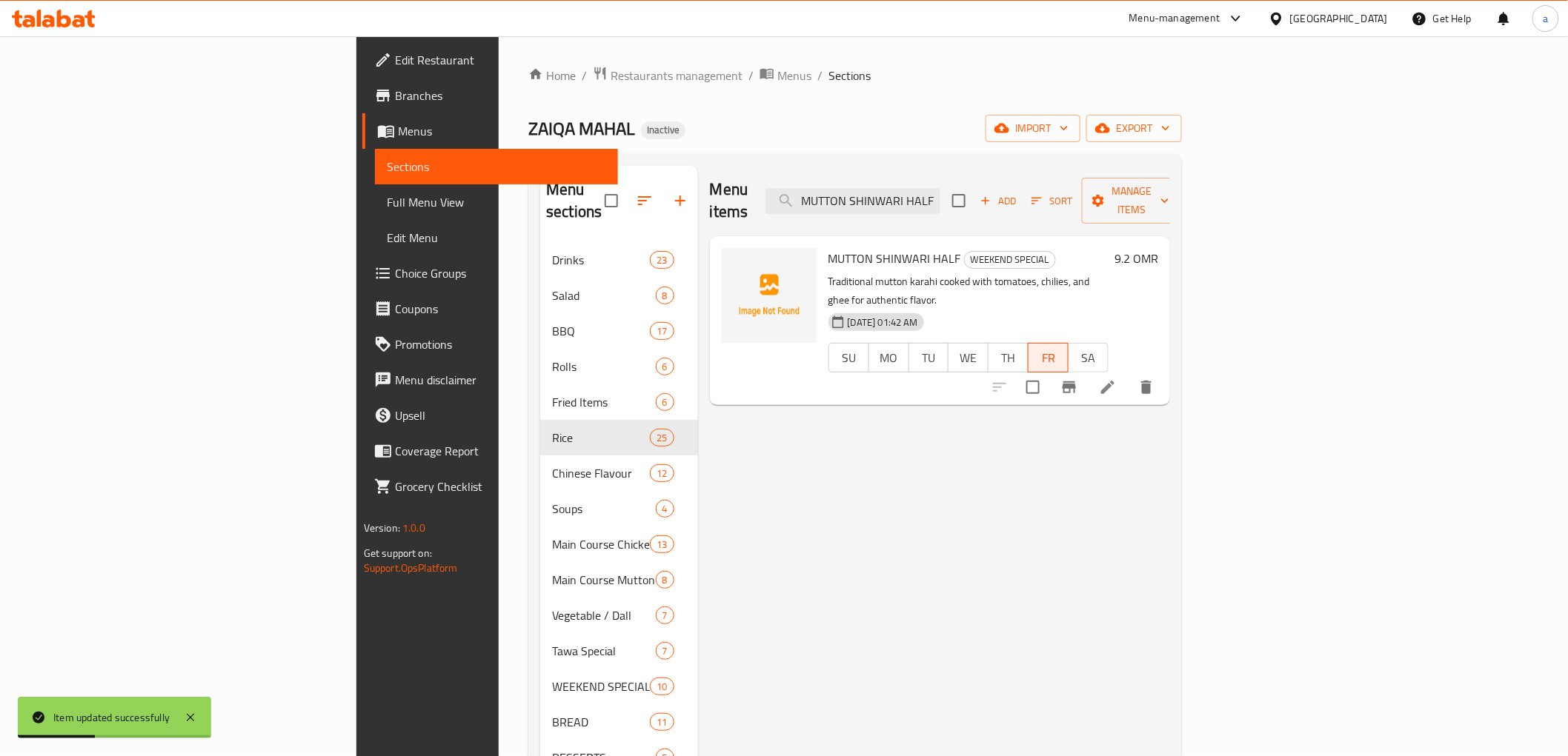
type input "MUTTON SHINWARI HALF"
click at [1129, 374] on li at bounding box center [1108, 387] width 41 height 27
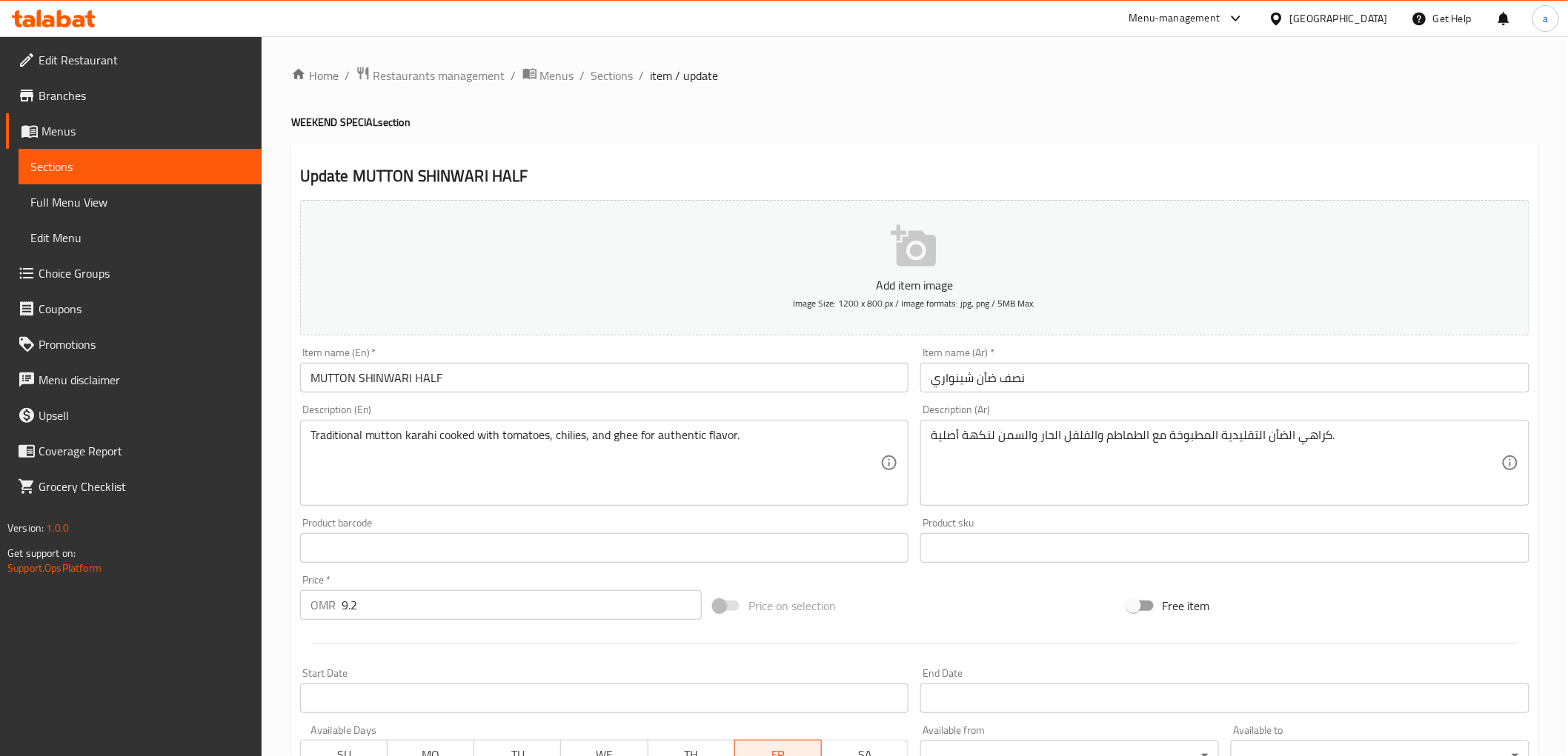
click at [984, 374] on input "نصف ضأن شينواري" at bounding box center [1225, 377] width 609 height 29
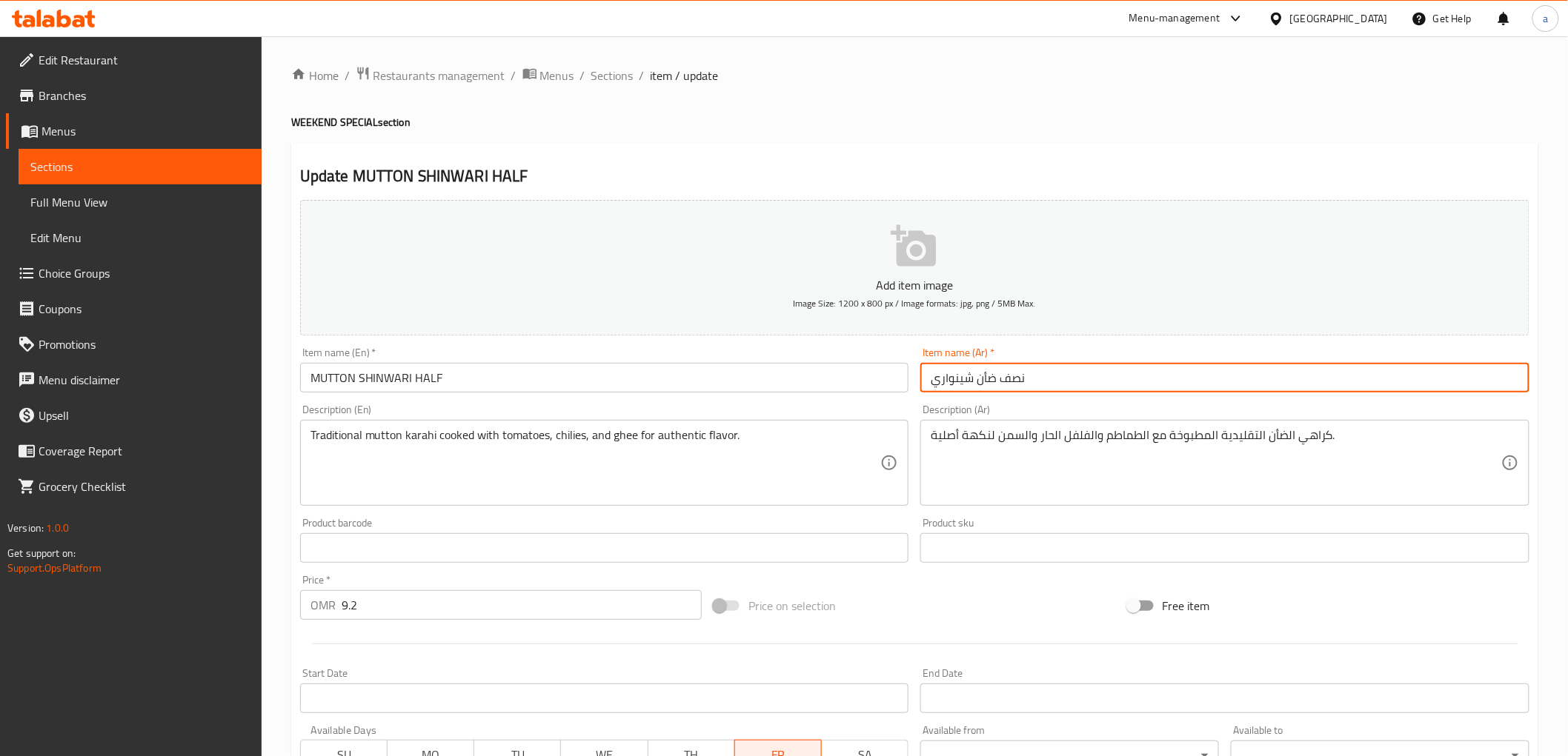
click at [984, 374] on input "نصف ضأن شينواري" at bounding box center [1225, 377] width 609 height 29
type input "نصف لحم [PERSON_NAME]"
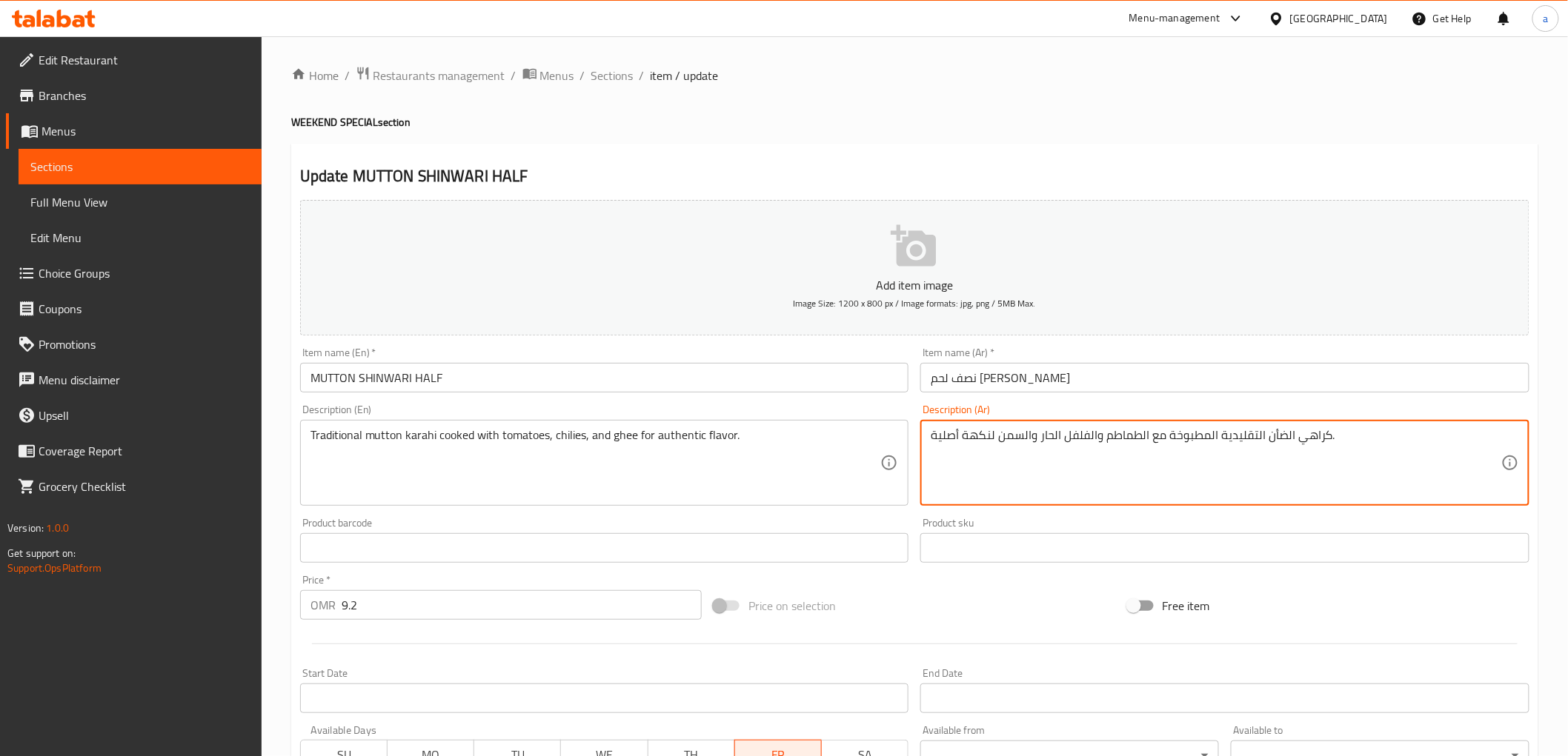
click at [1268, 446] on textarea "كراهي الضأن التقليدية المطبوخة مع الطماطم والفلفل الحار والسمن لنكهة أصلية." at bounding box center [1216, 463] width 571 height 71
click at [1004, 375] on input "نصف لحم [PERSON_NAME]" at bounding box center [1225, 377] width 609 height 29
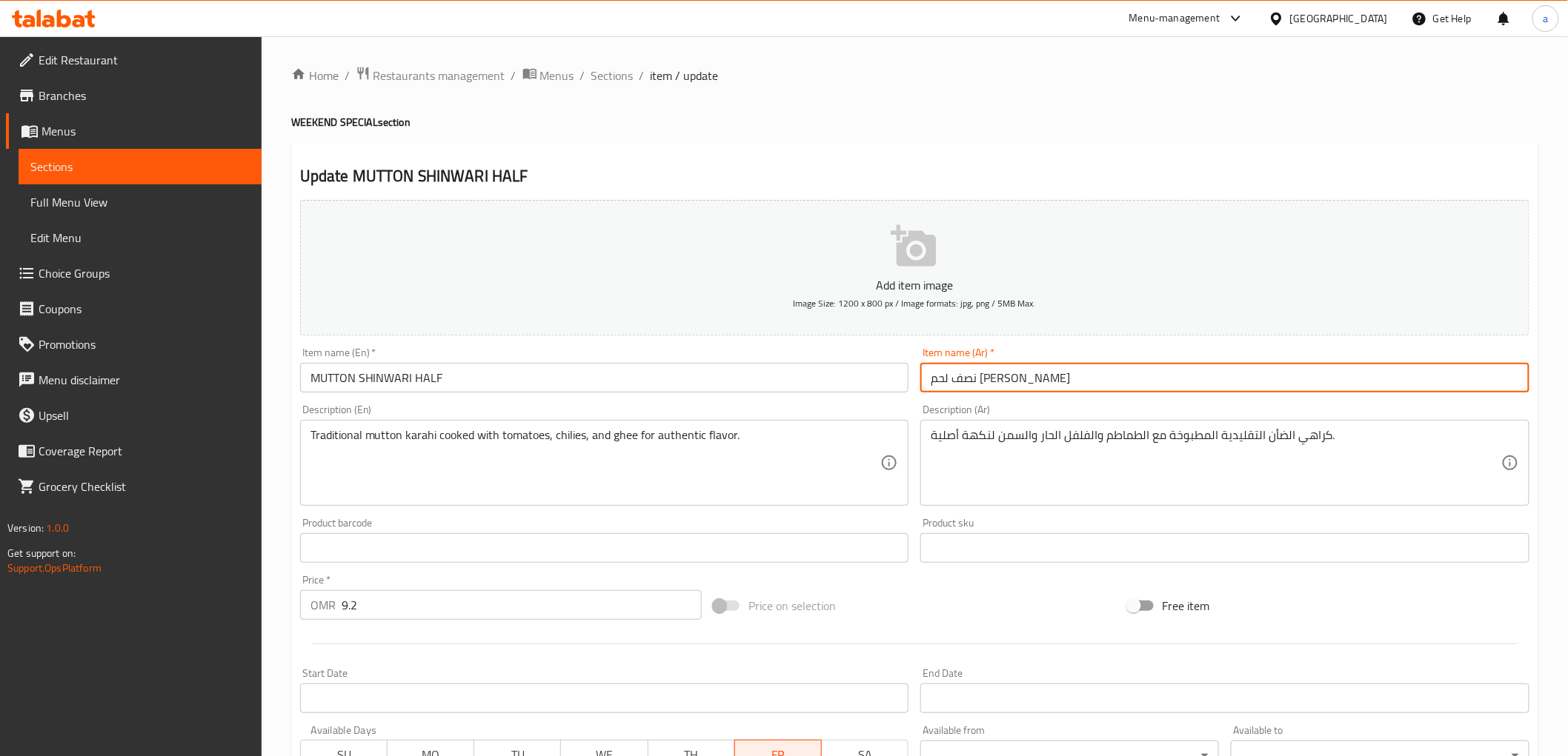
click at [1004, 375] on input "نصف لحم [PERSON_NAME]" at bounding box center [1225, 377] width 609 height 29
click at [988, 386] on input "نصف لحم [PERSON_NAME]" at bounding box center [1225, 377] width 609 height 29
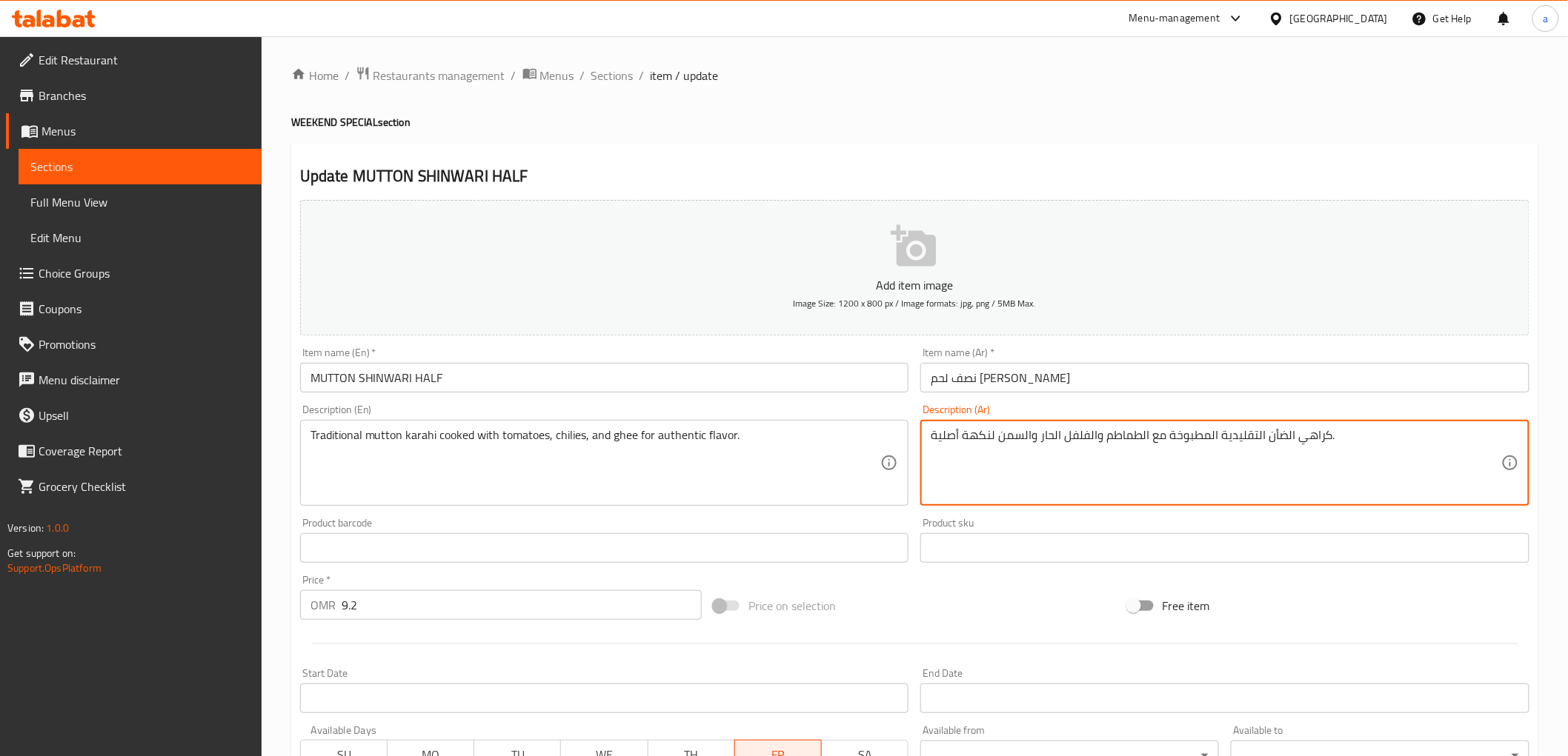
click at [1277, 445] on textarea "كراهي الضأن التقليدية المطبوخة مع الطماطم والفلفل الحار والسمن لنكهة أصلية." at bounding box center [1216, 463] width 571 height 71
paste textarea "لحم غنم"
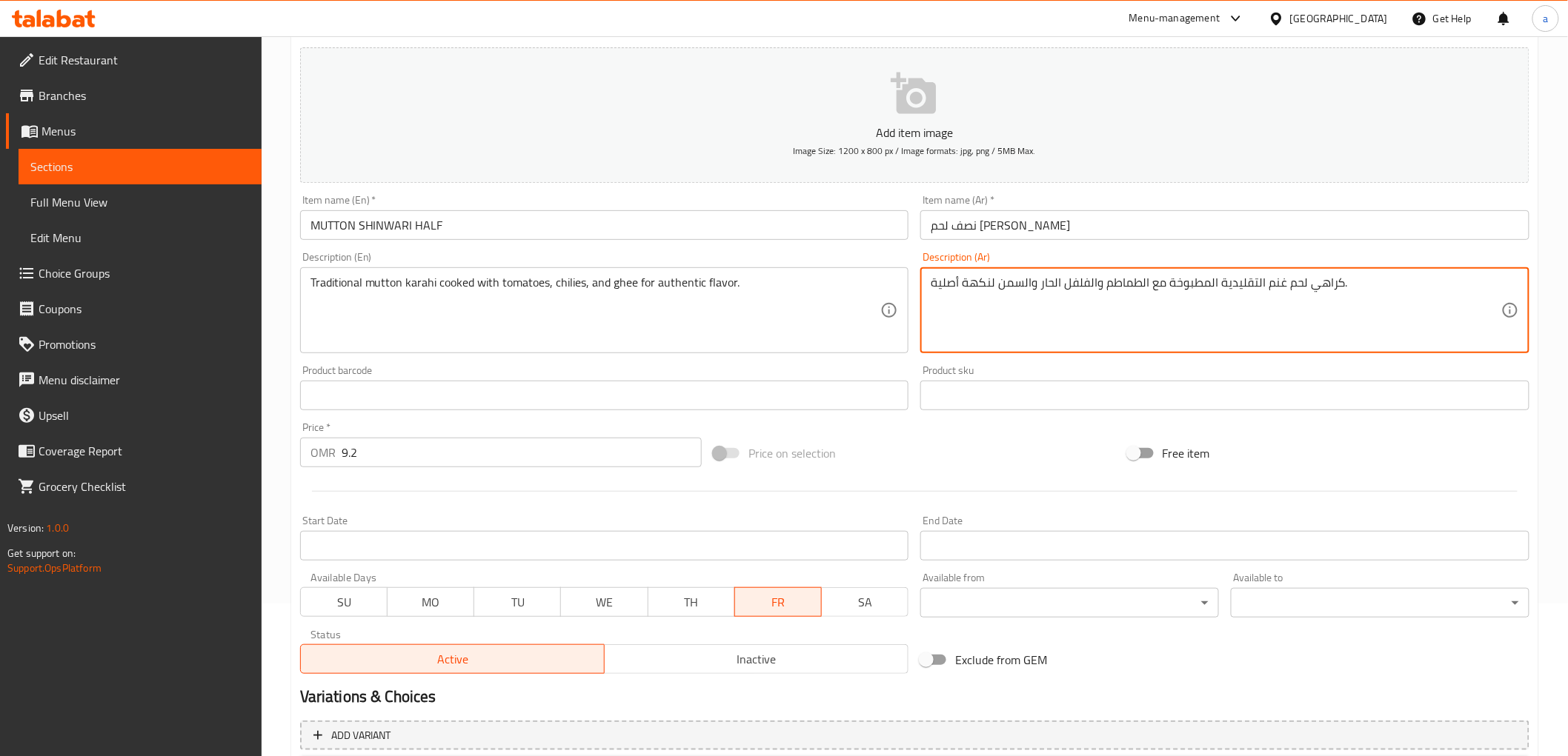
scroll to position [288, 0]
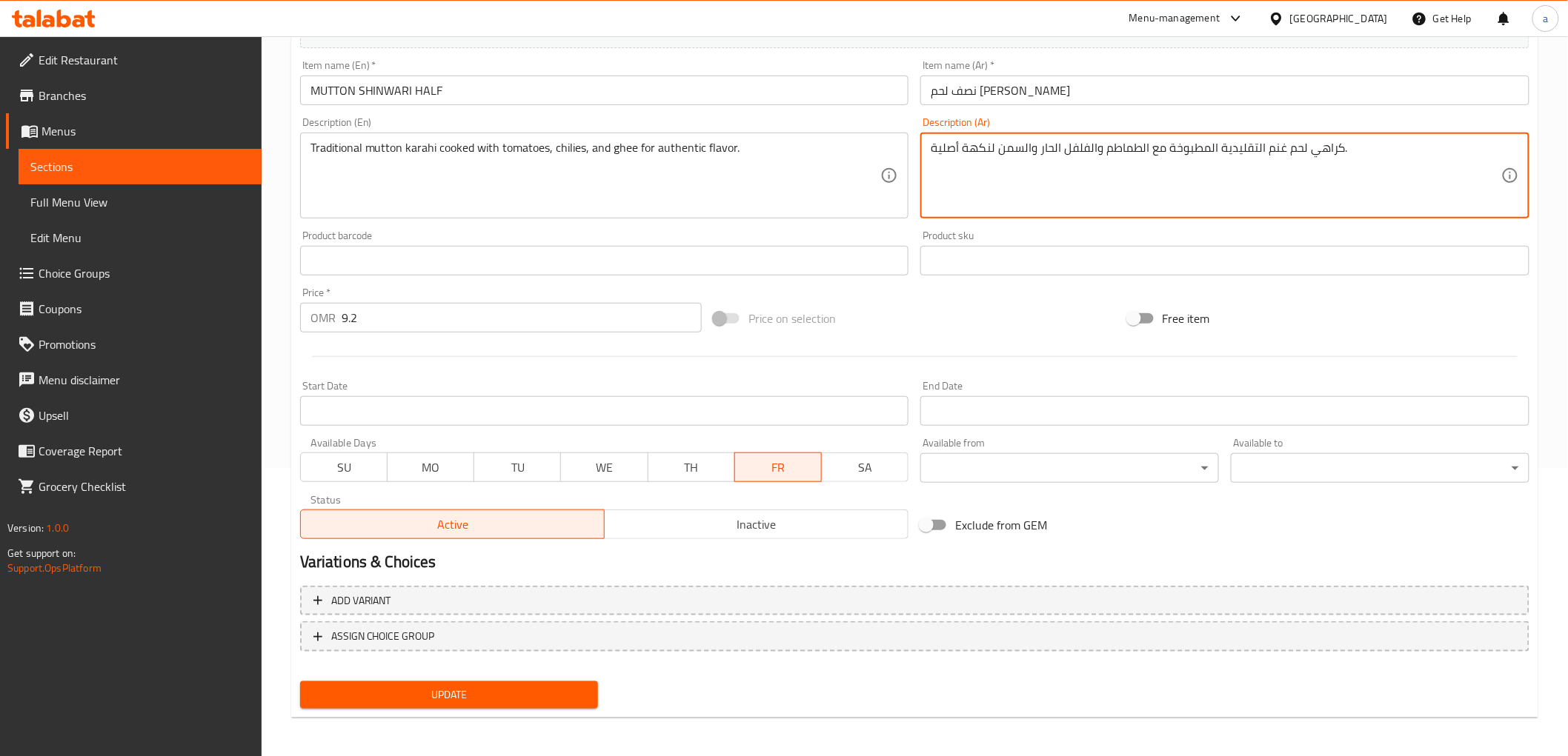
type textarea "كراهي لحم غنم التقليدية المطبوخة مع الطماطم والفلفل الحار والسمن لنكهة أصلية."
click at [493, 706] on div "Update" at bounding box center [450, 695] width 311 height 39
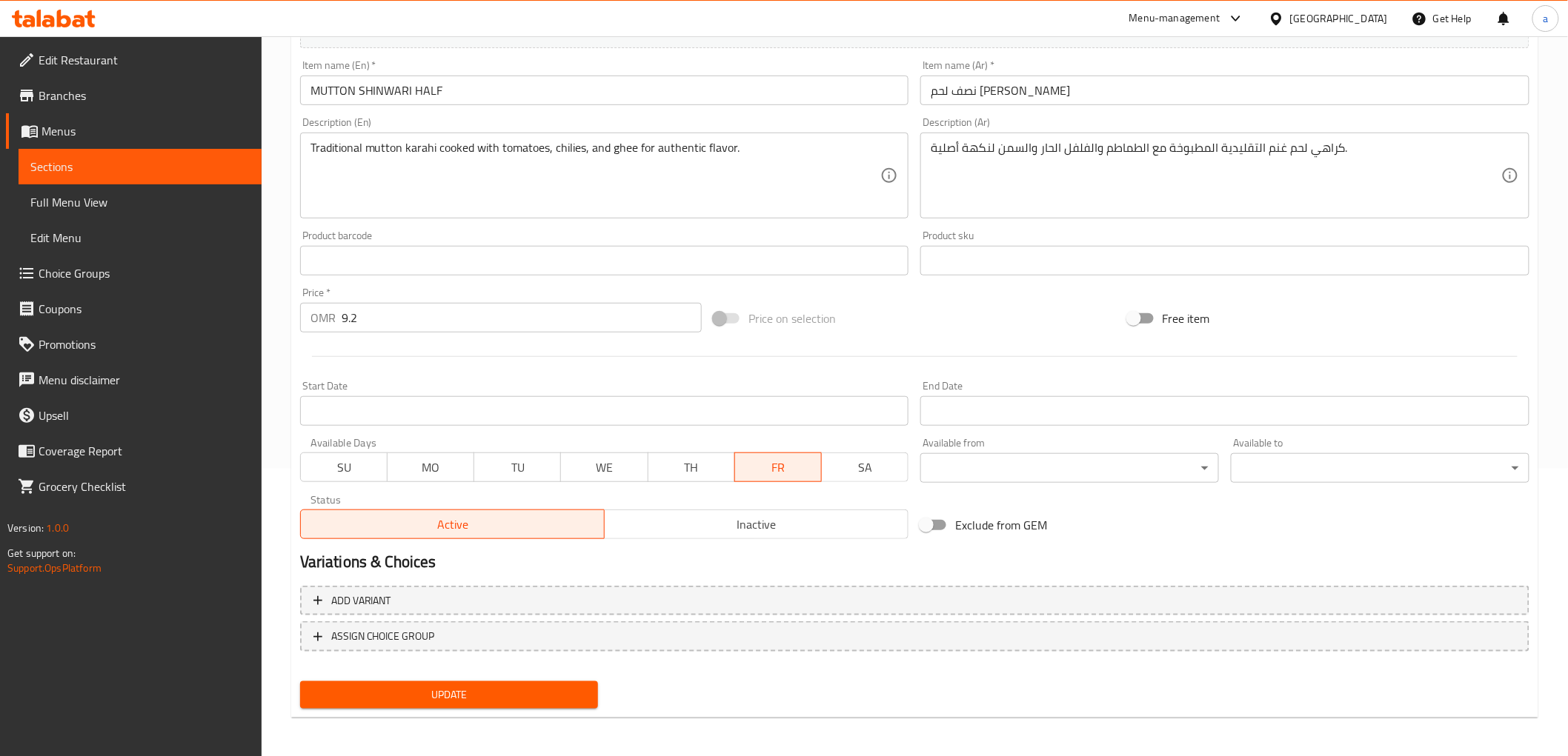
click at [498, 693] on span "Update" at bounding box center [450, 695] width 275 height 19
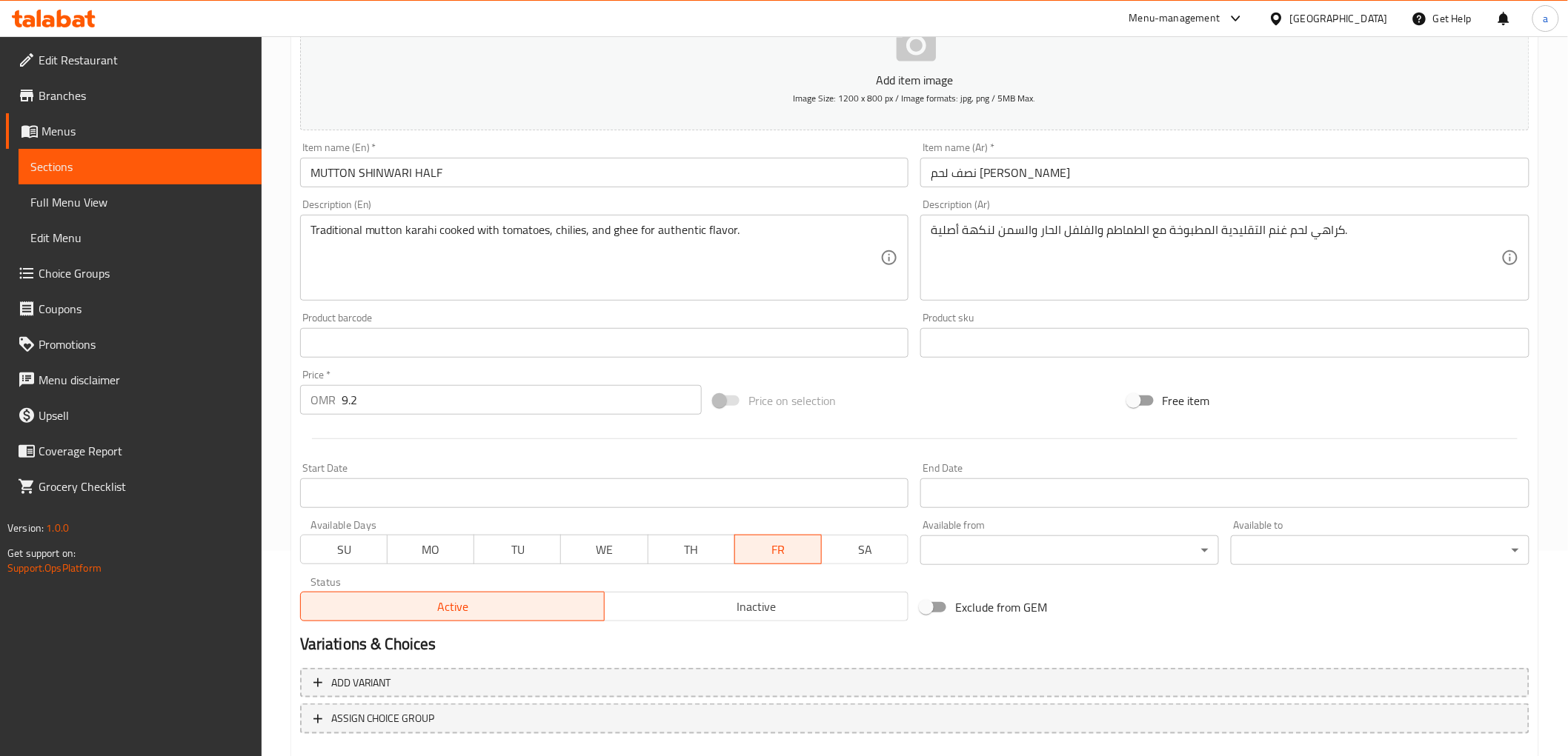
scroll to position [0, 0]
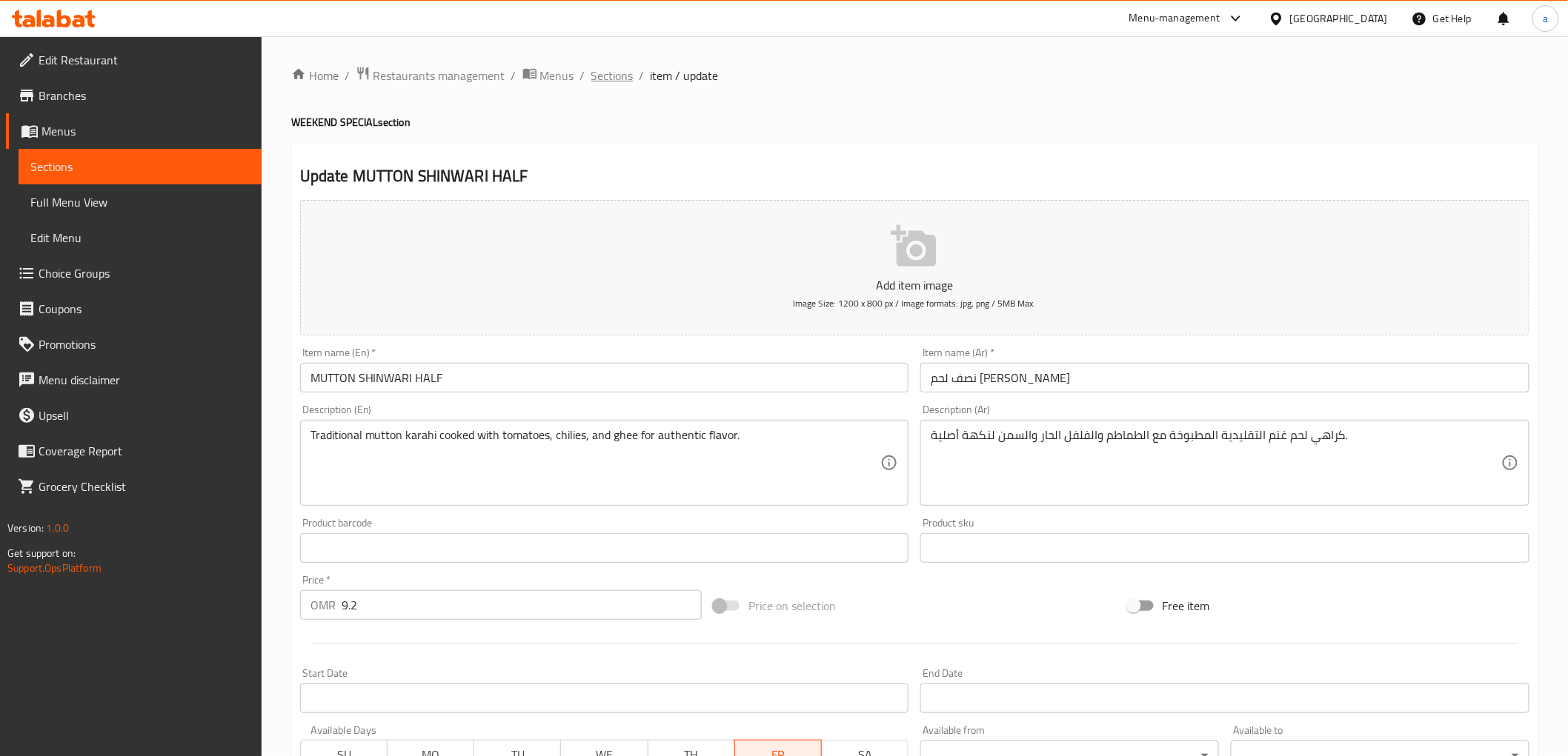
click at [611, 74] on span "Sections" at bounding box center [612, 76] width 42 height 18
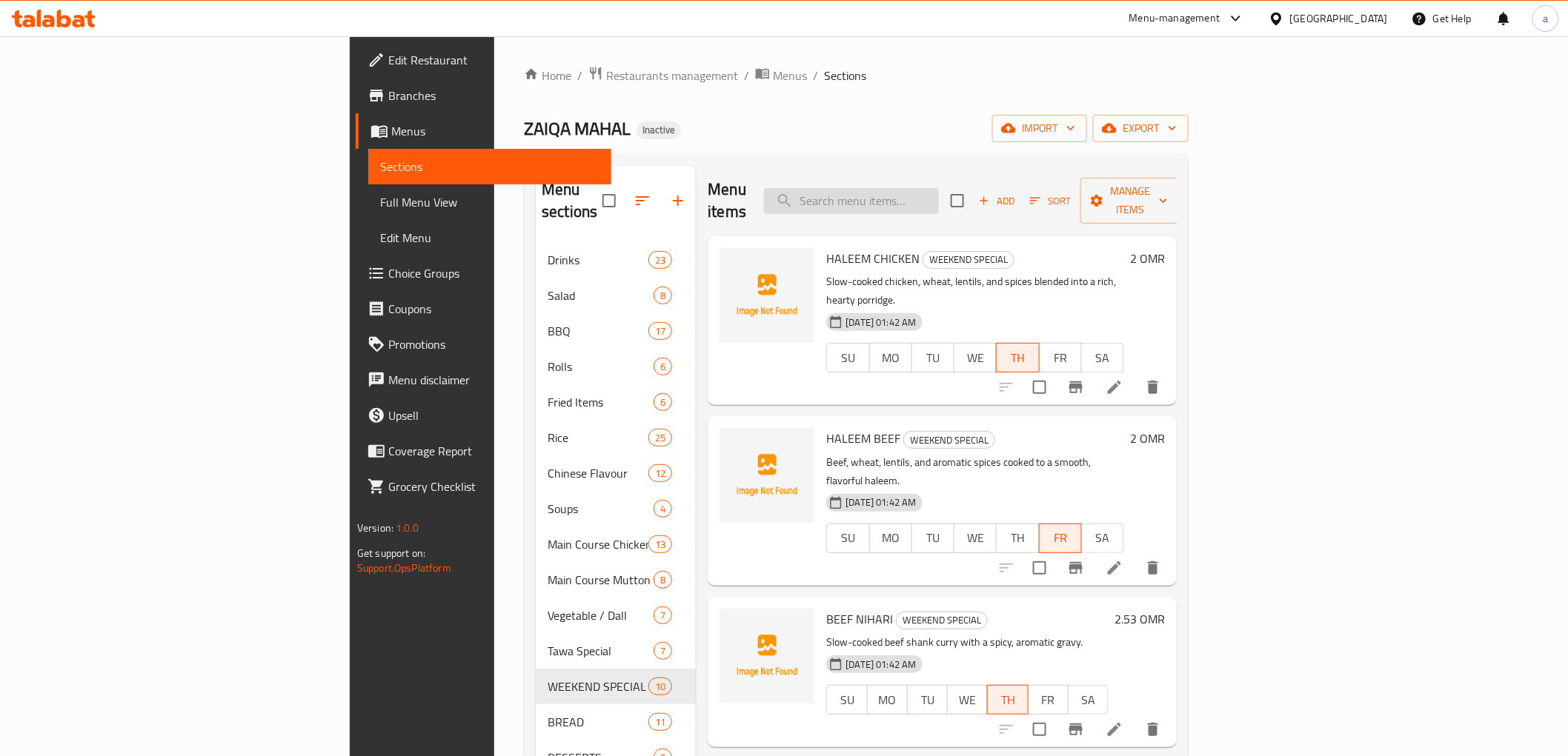
click at [939, 188] on input "search" at bounding box center [851, 201] width 175 height 26
paste input "MUTTON SHINWARI FULL"
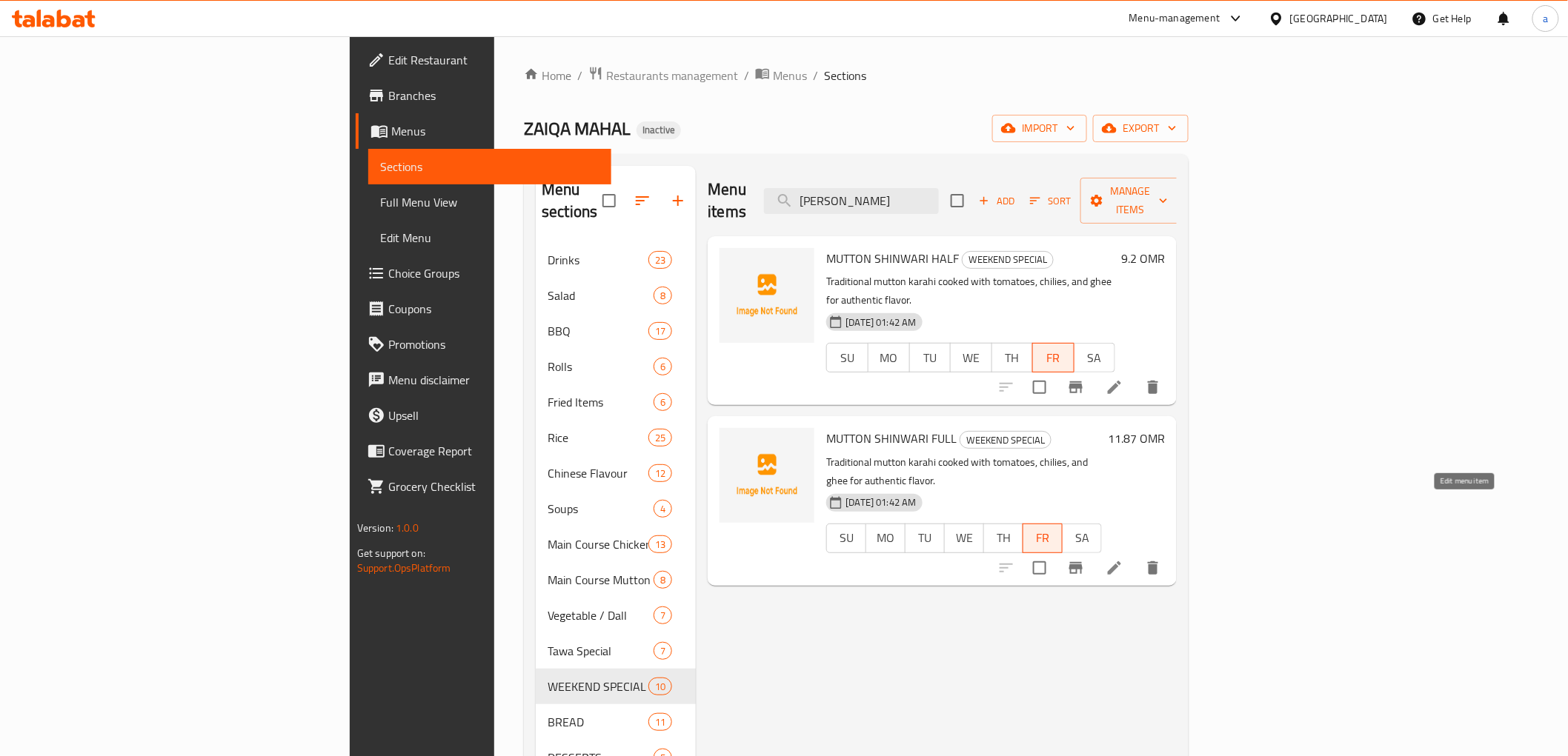
type input "[PERSON_NAME]"
click at [1122, 562] on icon at bounding box center [1114, 568] width 13 height 13
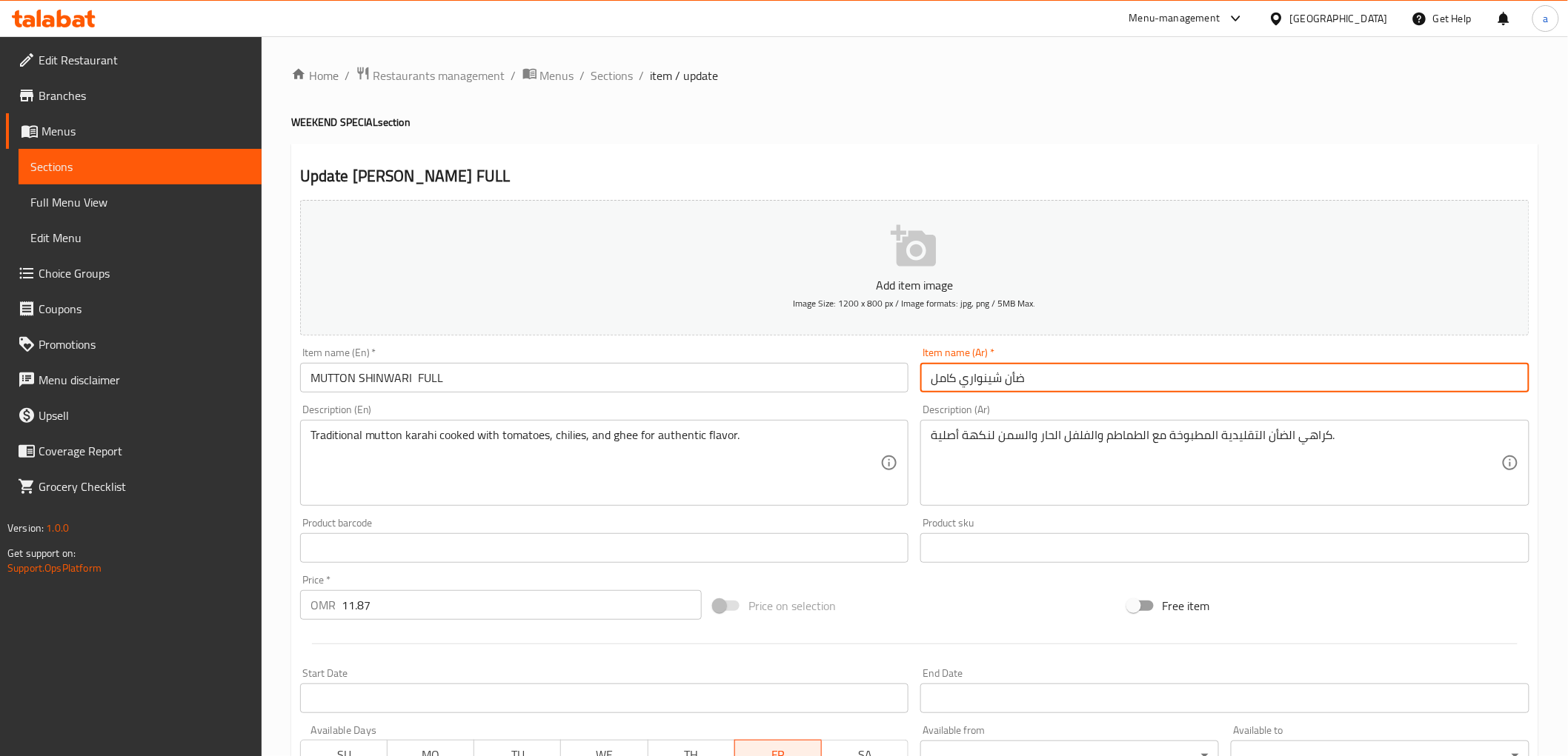
click at [1022, 380] on input "ضأن شينواري كامل" at bounding box center [1225, 377] width 609 height 29
paste input "MUTTON SHINWARI FULL"
click at [1013, 383] on input "ضأن شينواري كامل" at bounding box center [1225, 377] width 609 height 29
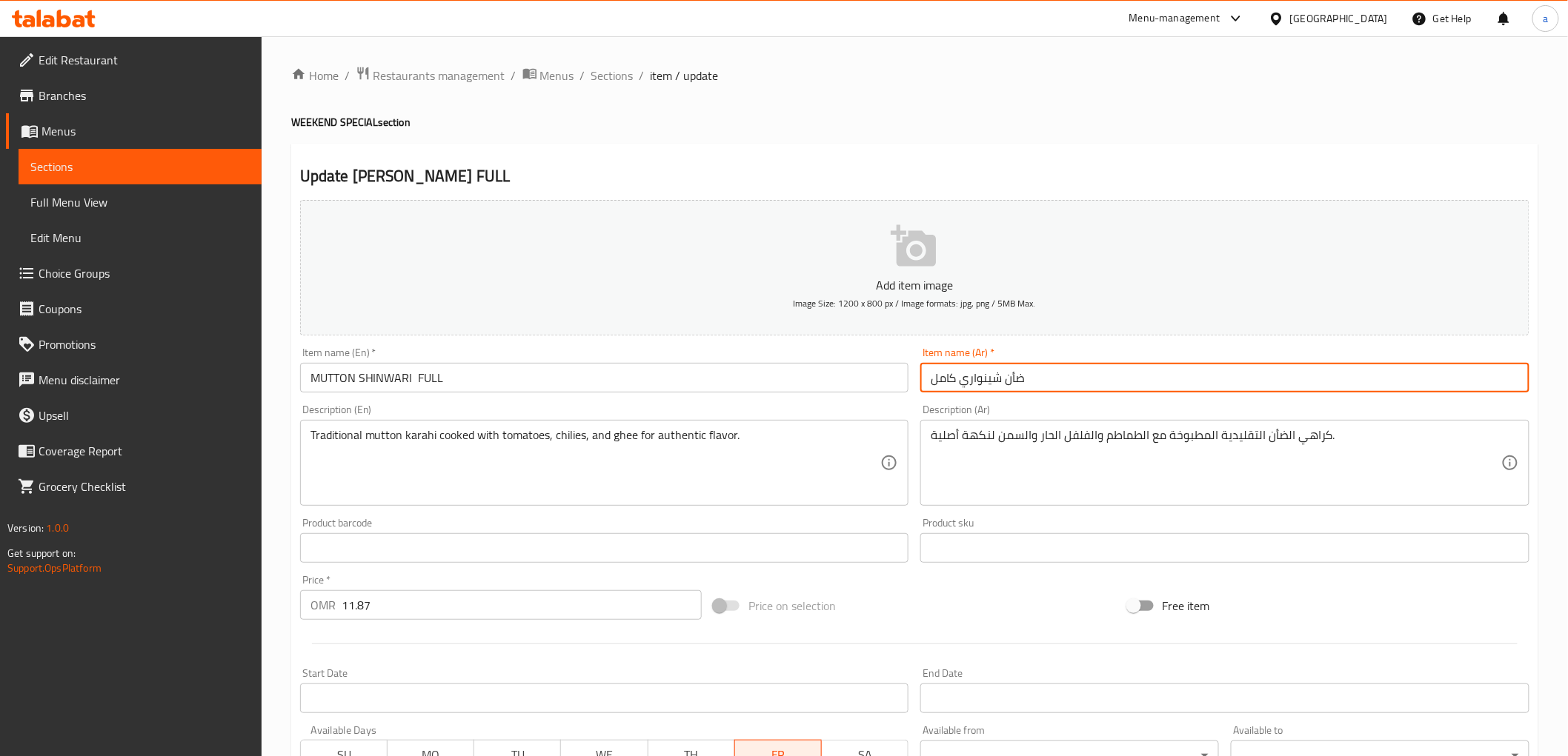
paste input "لحم غنم"
type input "لحم [PERSON_NAME] كامل"
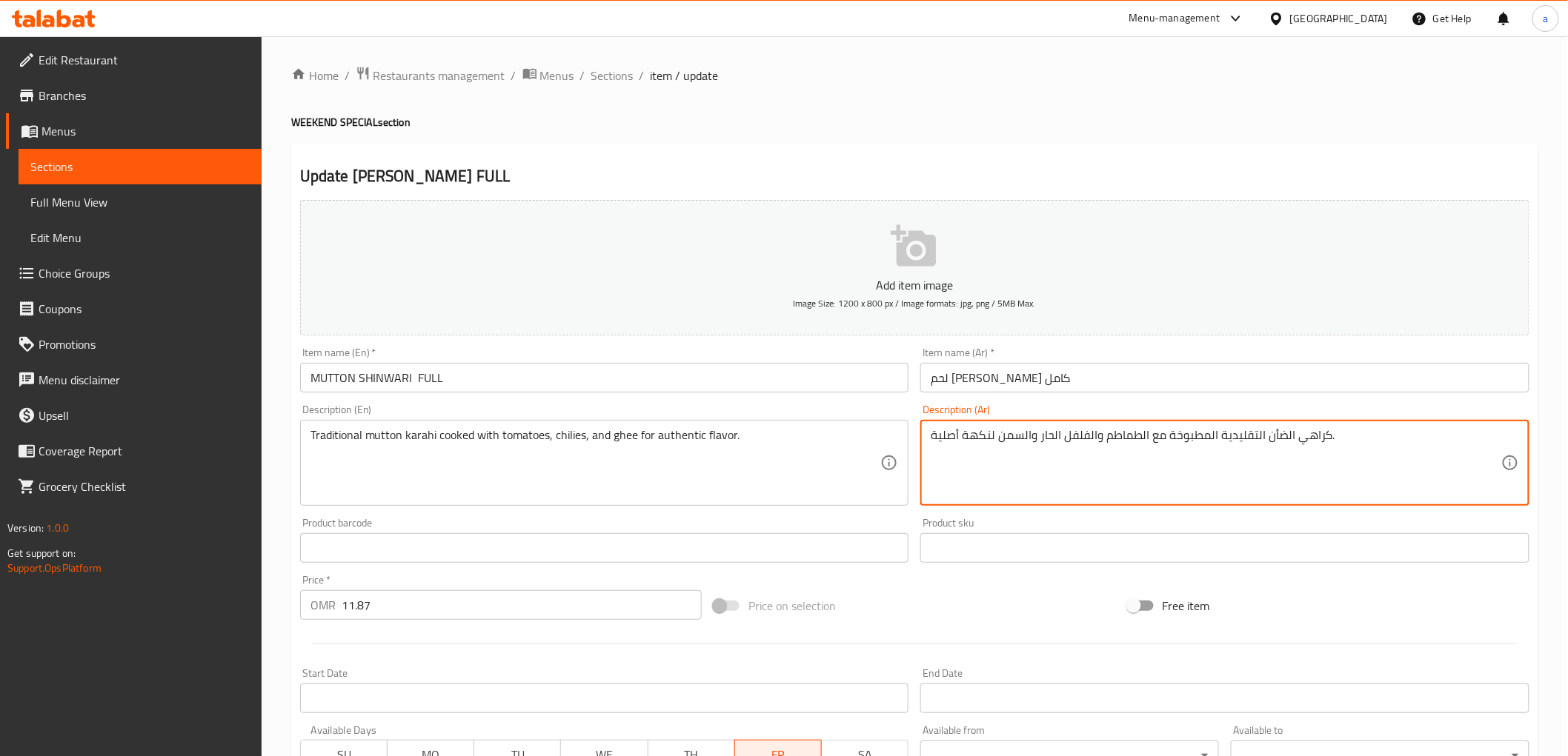
click at [1273, 440] on textarea "كراهي الضأن التقليدية المطبوخة مع الطماطم والفلفل الحار والسمن لنكهة أصلية." at bounding box center [1216, 463] width 571 height 71
paste textarea "لحم غنم"
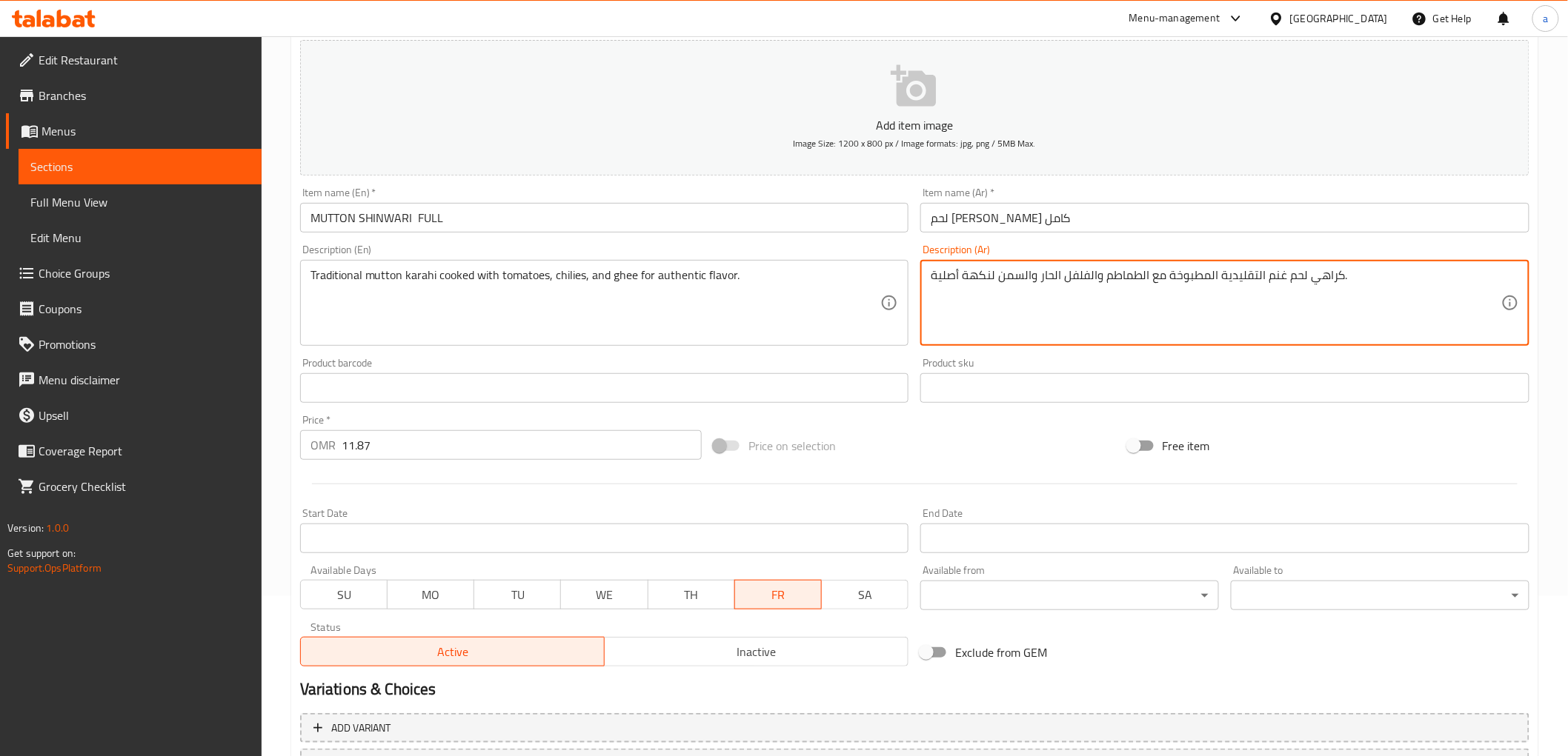
scroll to position [288, 0]
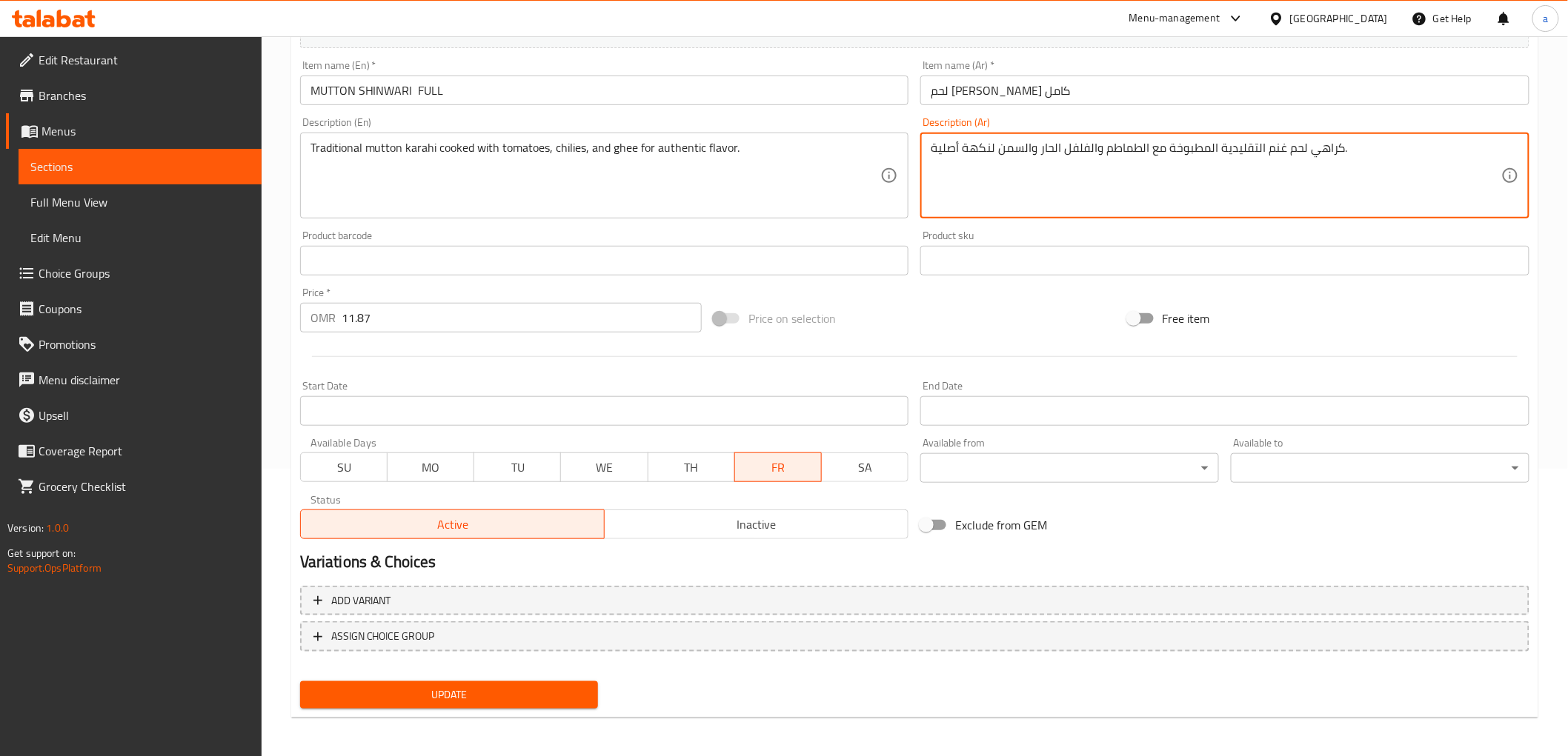
type textarea "كراهي لحم غنم التقليدية المطبوخة مع الطماطم والفلفل الحار والسمن لنكهة أصلية."
click at [512, 681] on button "Update" at bounding box center [449, 695] width 298 height 28
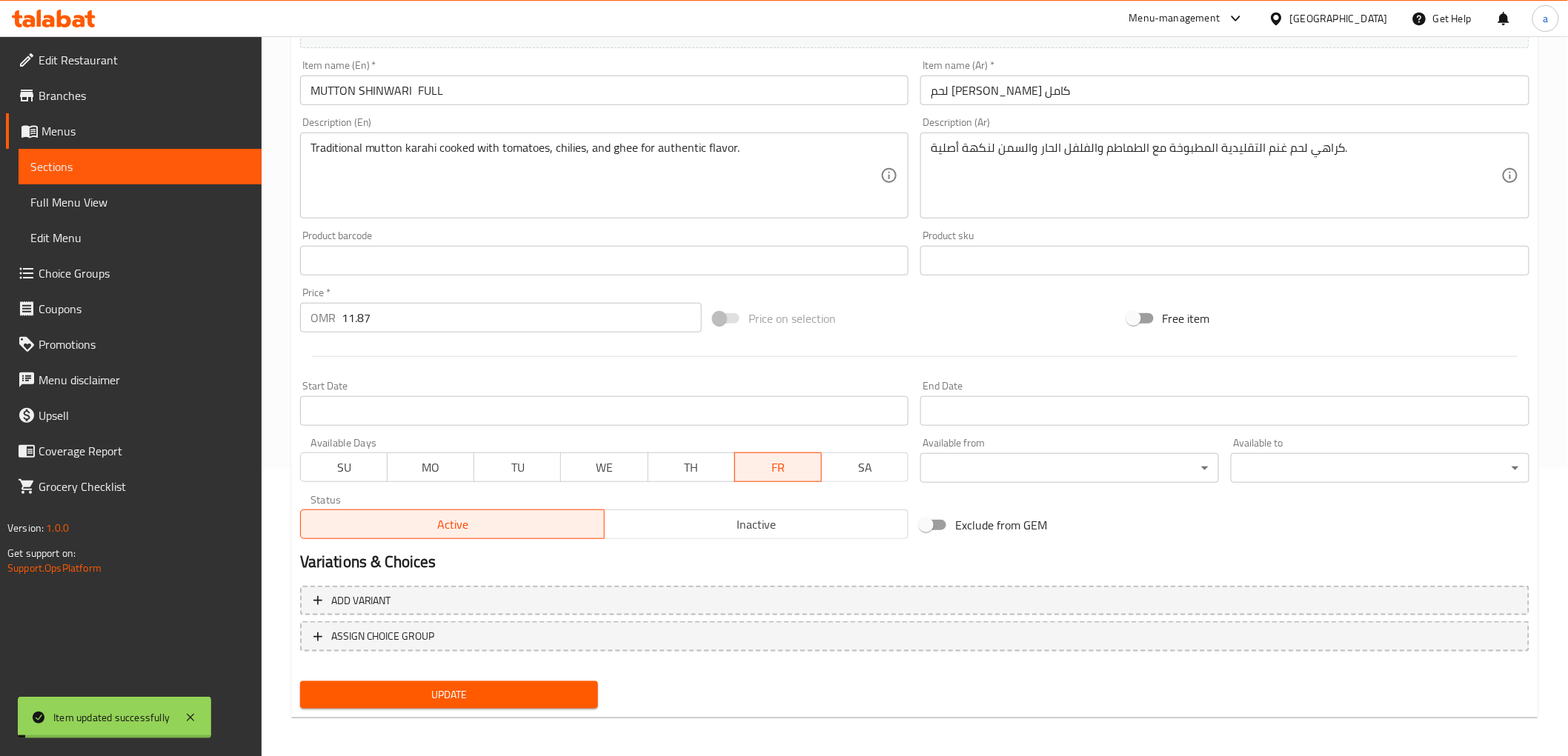
scroll to position [0, 0]
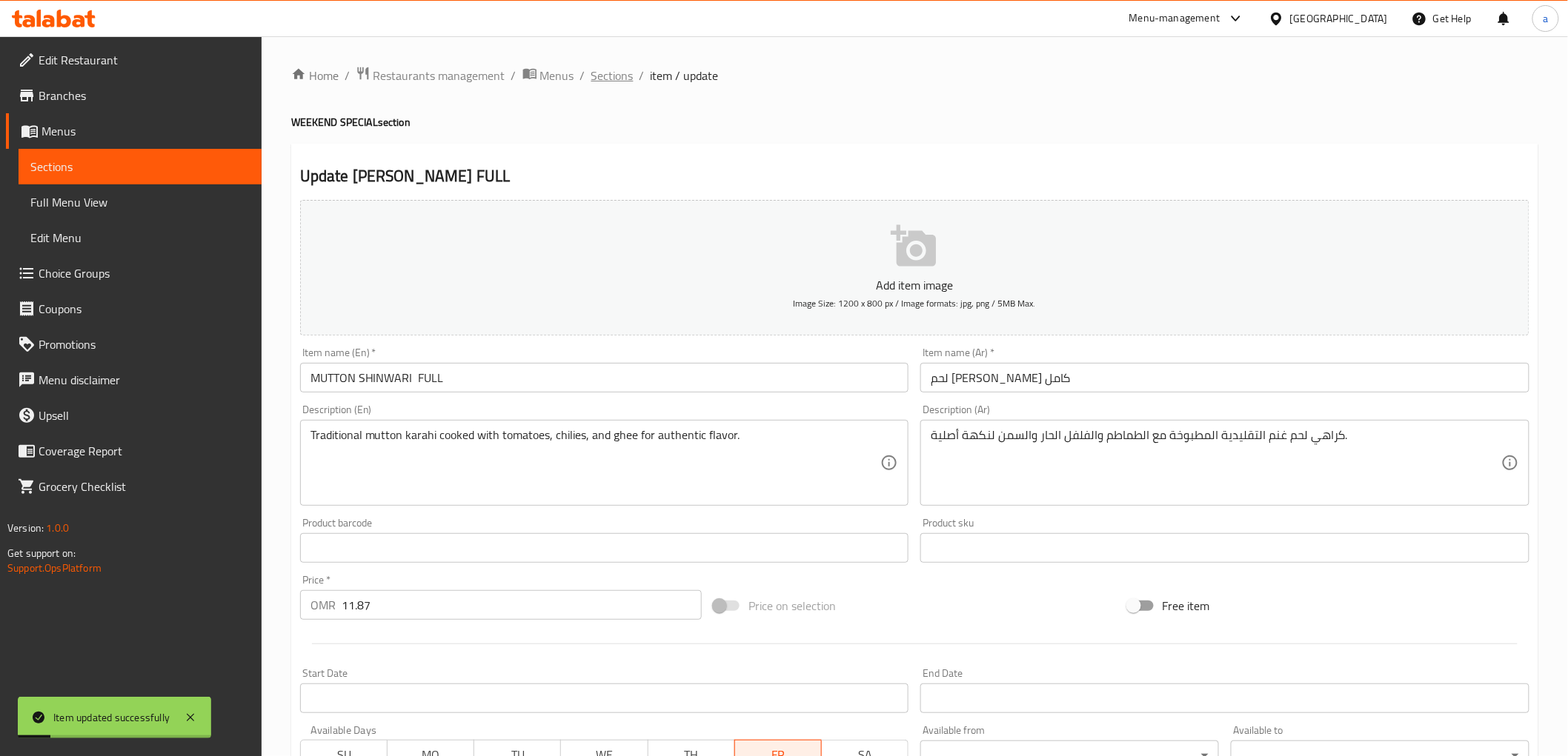
click at [619, 74] on span "Sections" at bounding box center [612, 76] width 42 height 18
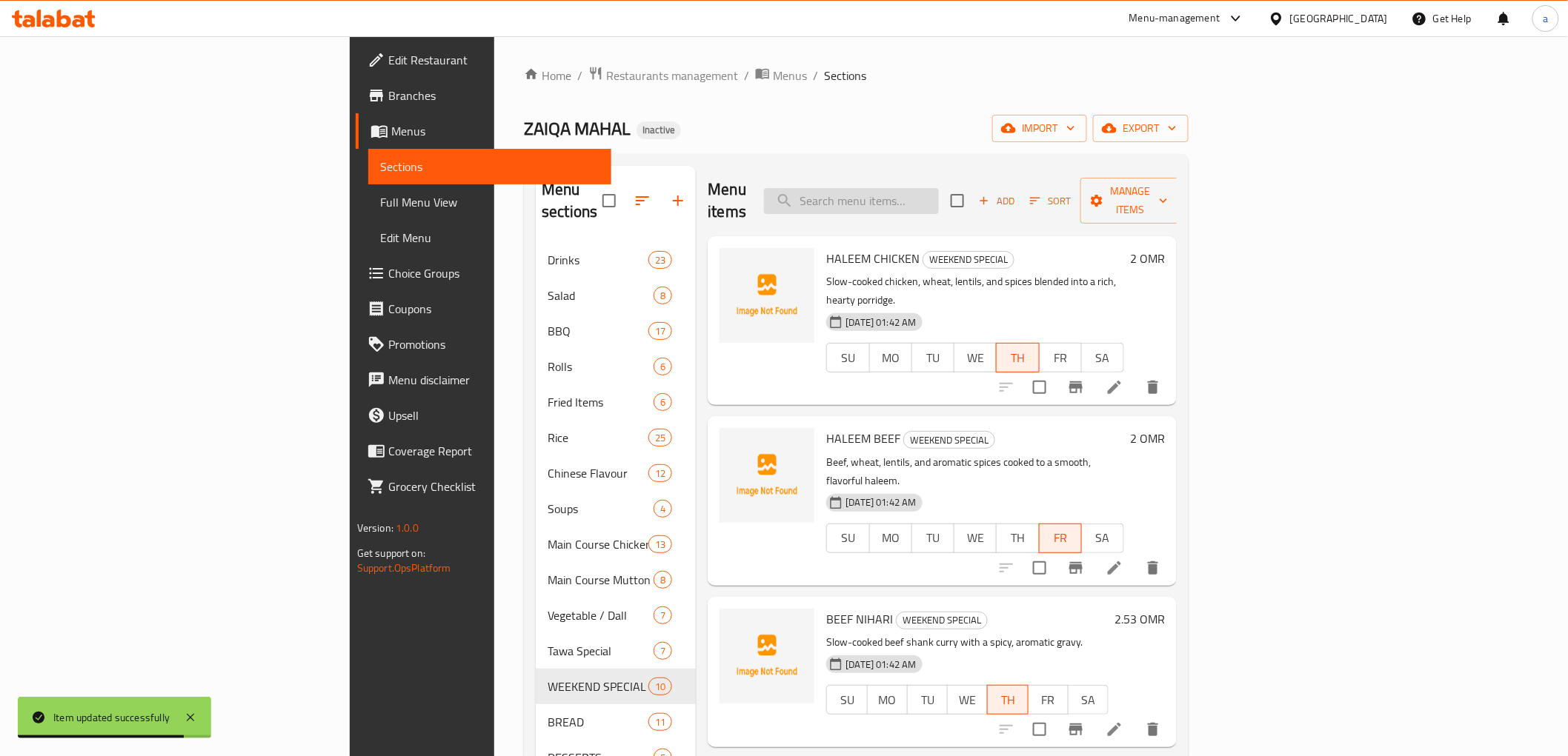
click at [939, 188] on input "search" at bounding box center [851, 201] width 175 height 26
paste input "[PERSON_NAME]"
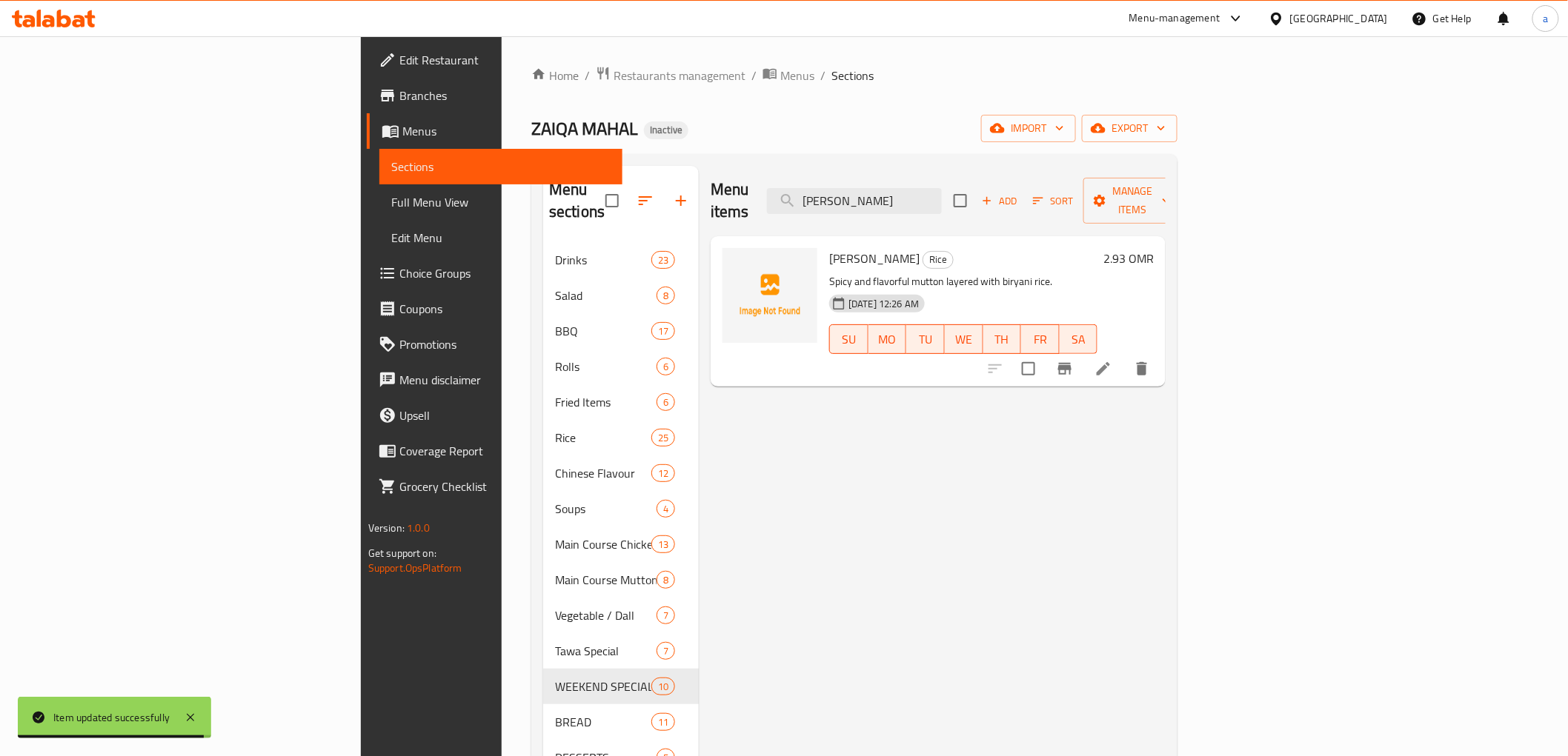
type input "[PERSON_NAME]"
click at [1124, 355] on li at bounding box center [1103, 368] width 41 height 27
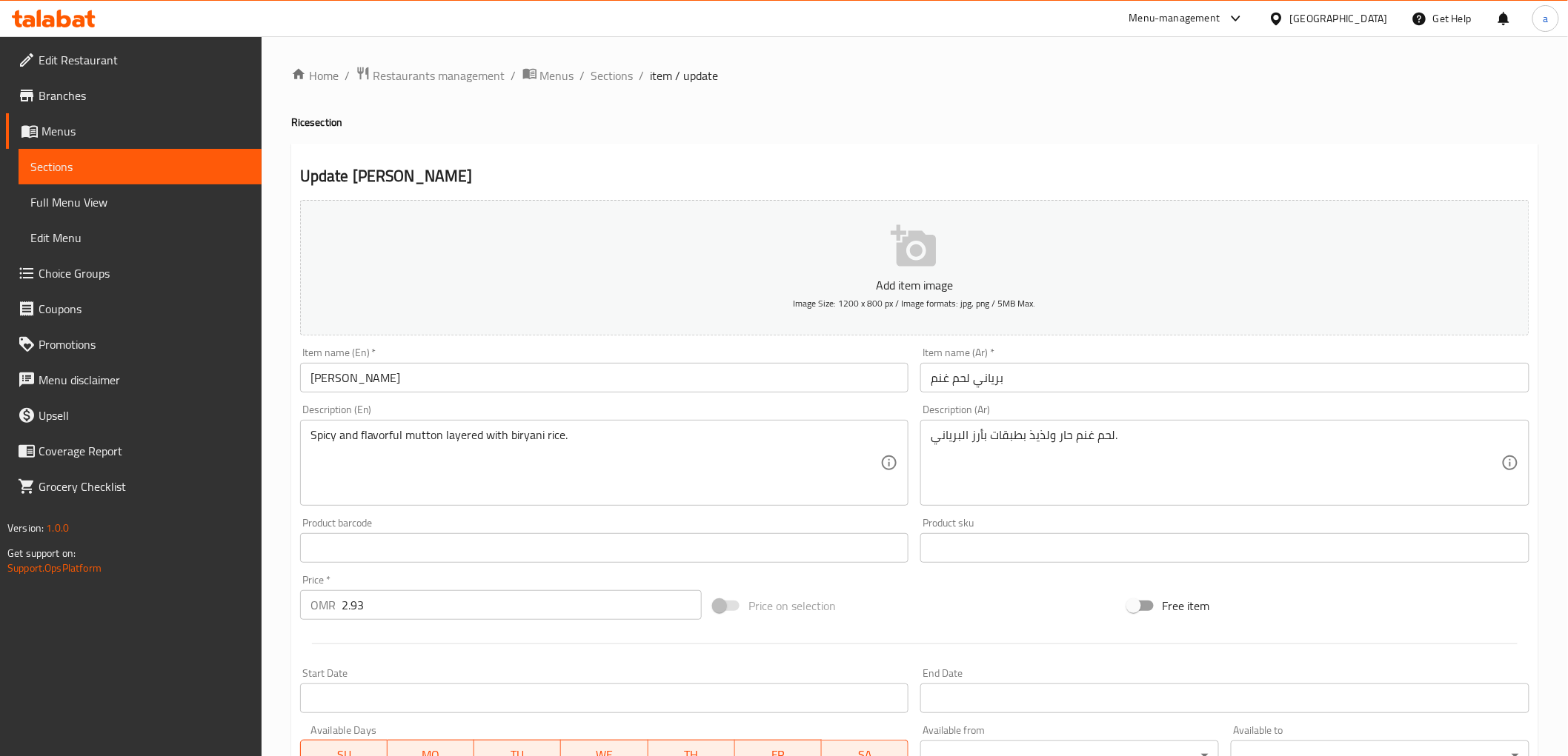
click at [630, 67] on span "Sections" at bounding box center [612, 76] width 42 height 18
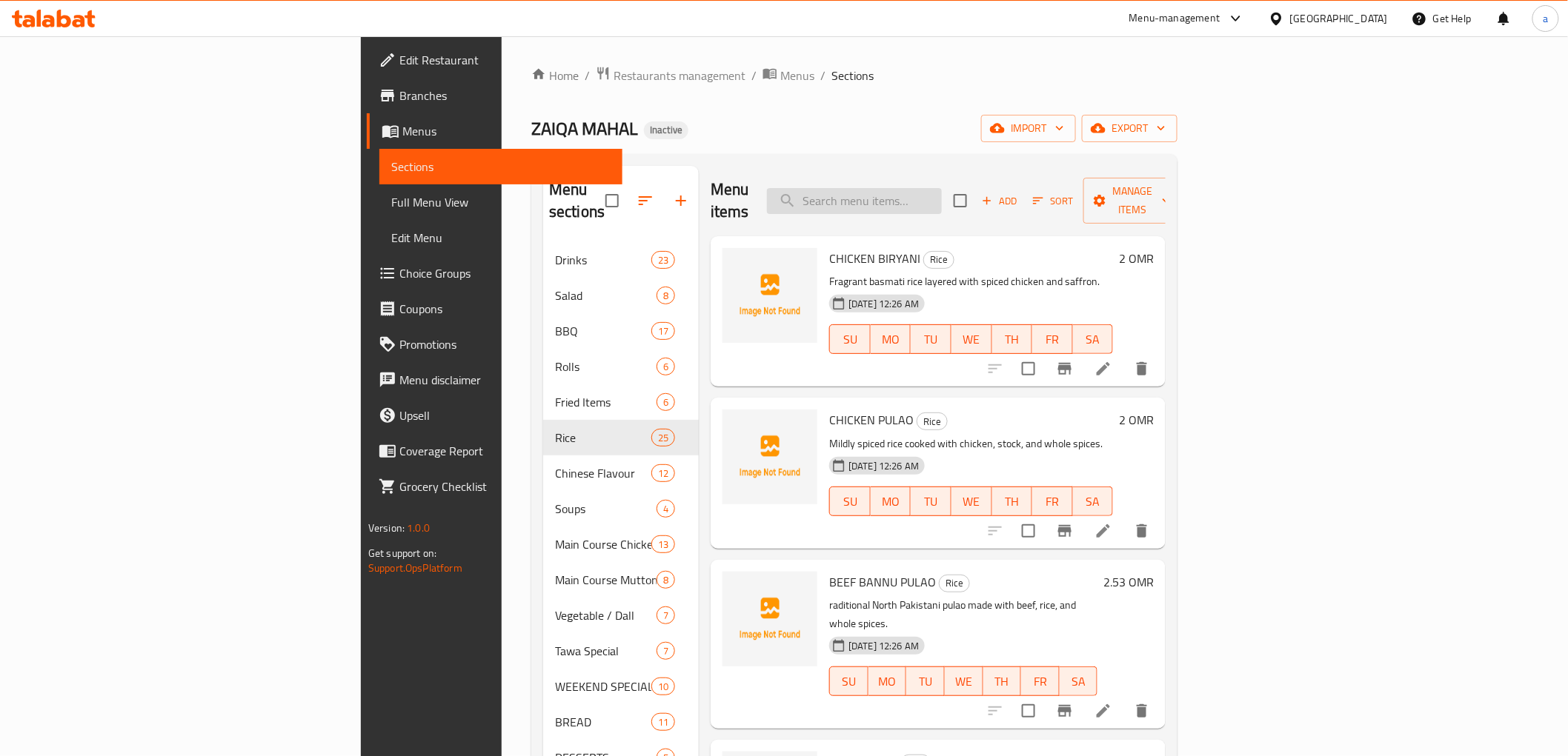
click at [942, 188] on input "search" at bounding box center [854, 201] width 175 height 26
paste input "[PERSON_NAME]"
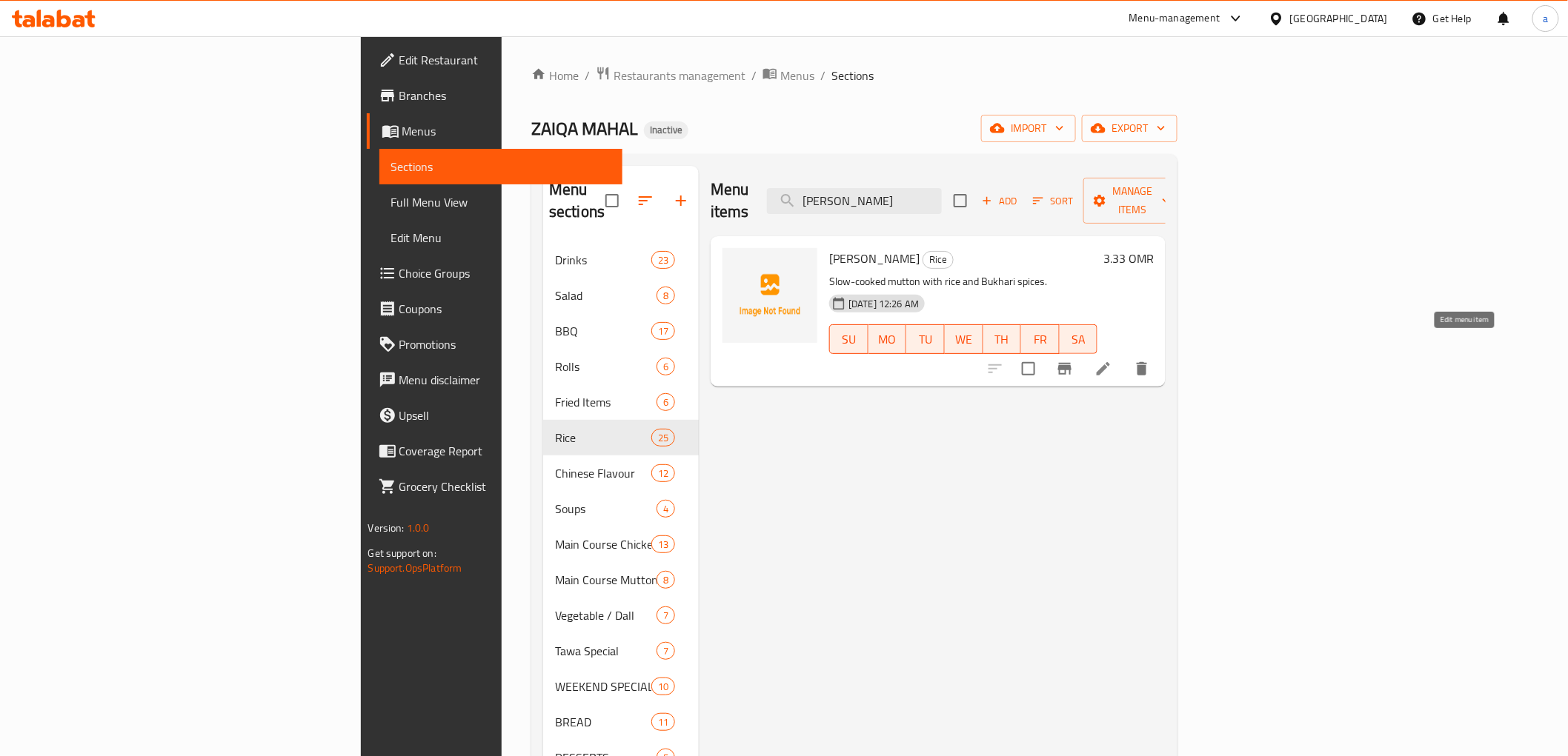
type input "[PERSON_NAME]"
click at [1113, 360] on icon at bounding box center [1104, 369] width 18 height 18
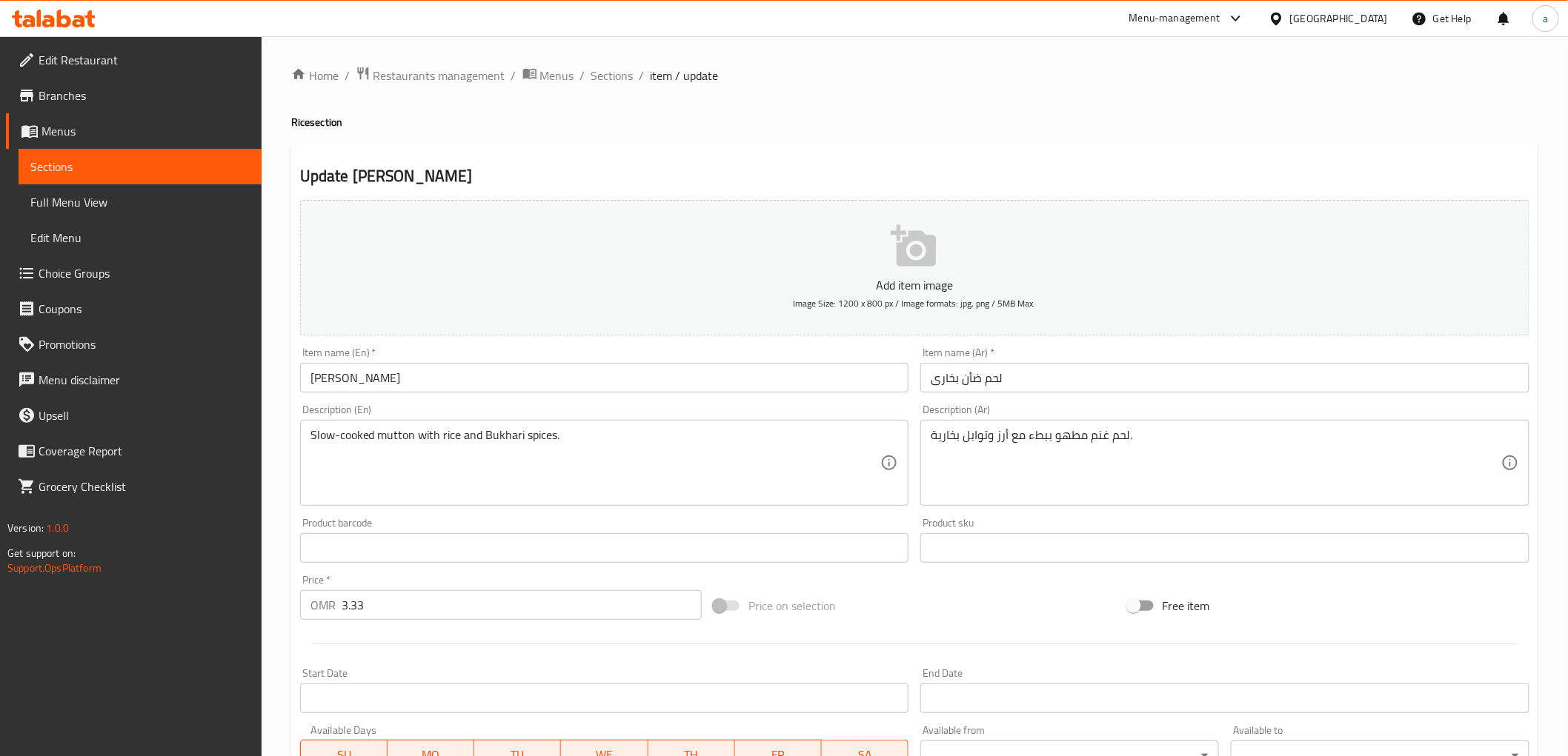
click at [929, 438] on div "لحم غنم مطهو ببطء مع أرز وتوابل بخارية. Description (Ar)" at bounding box center [1225, 463] width 609 height 86
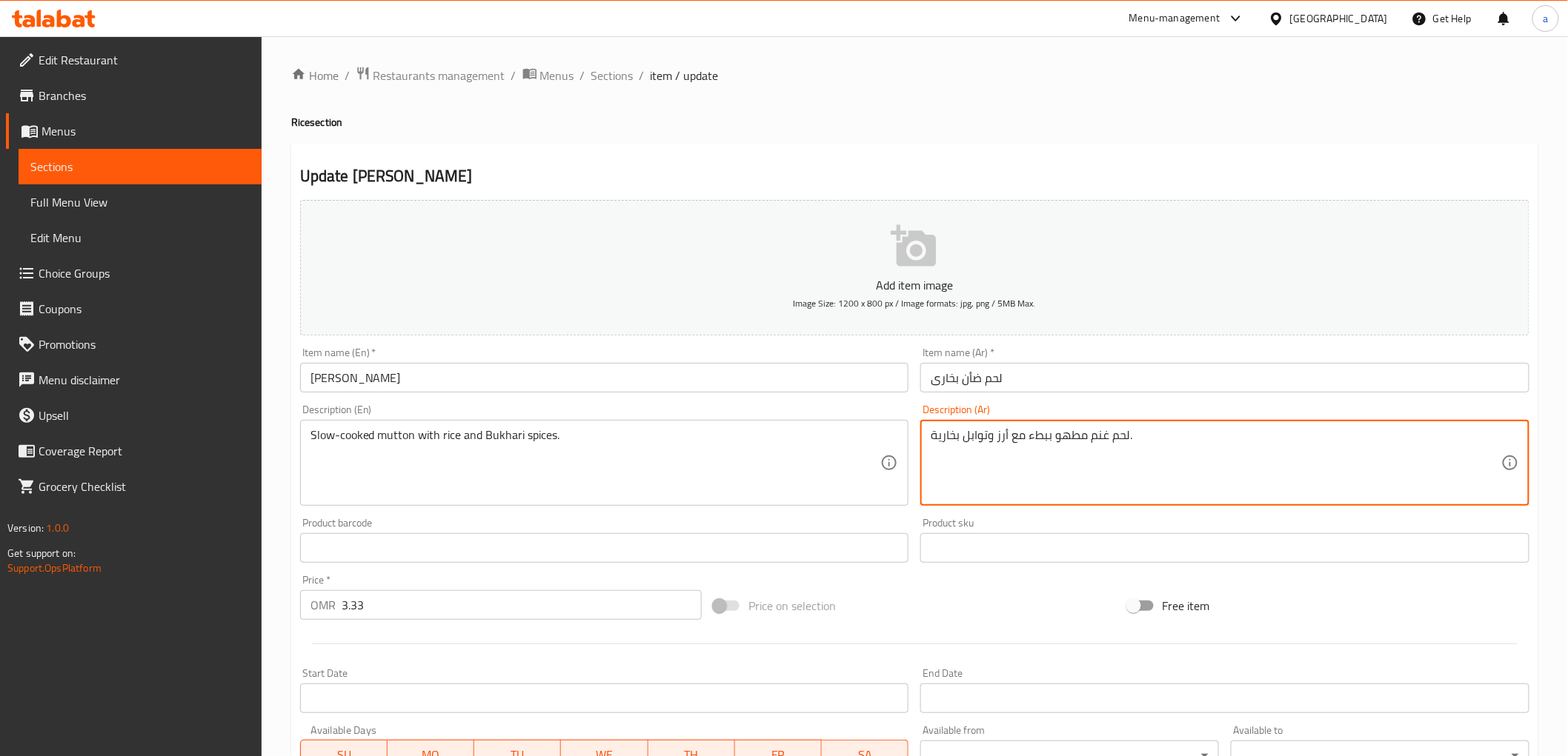
click at [1205, 435] on textarea "لحم غنم مطهو ببطء مع أرز وتوابل بخارية." at bounding box center [1216, 463] width 571 height 71
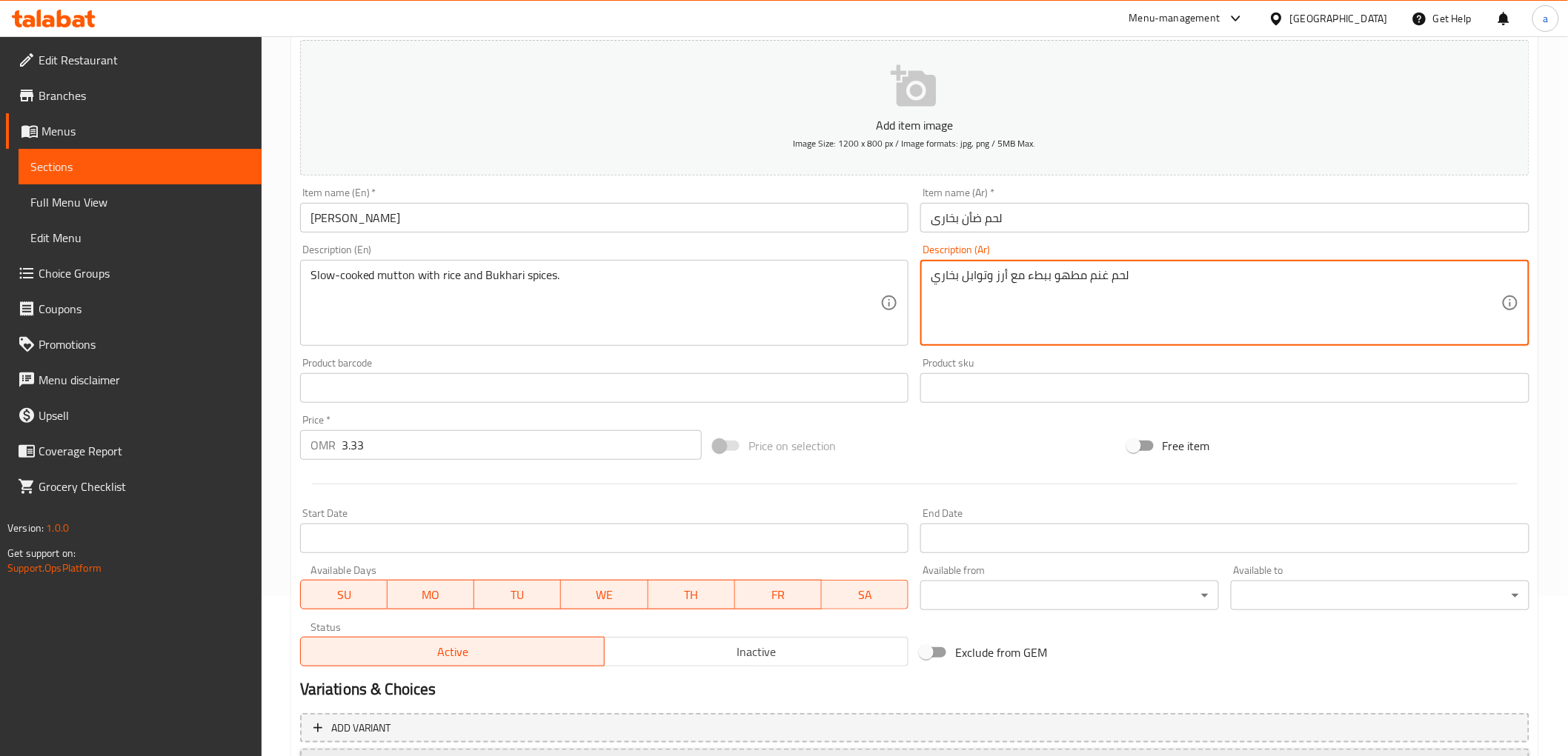
scroll to position [288, 0]
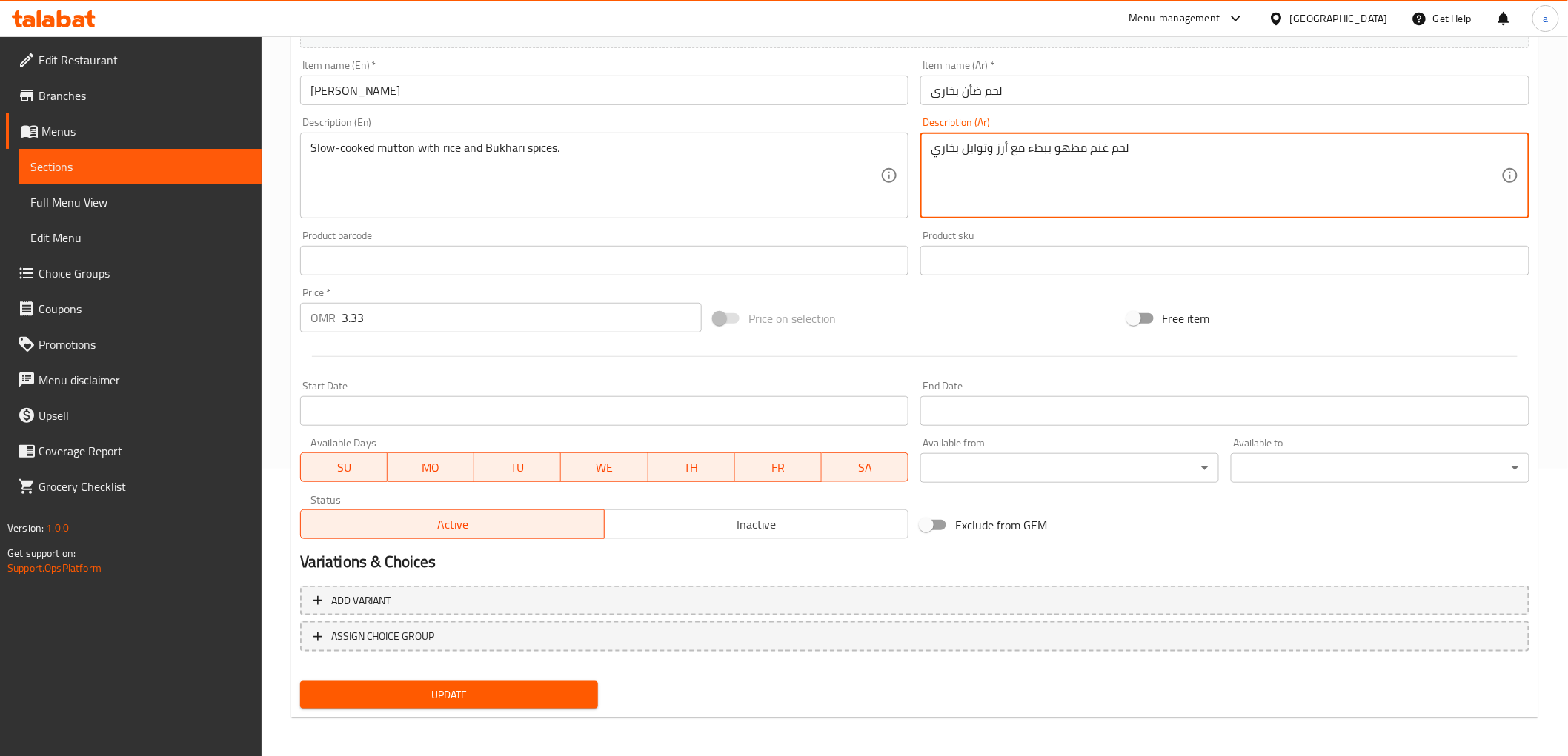
type textarea "لحم غنم مطهو ببطء مع أرز وتوابل بخاري"
click at [546, 686] on span "Update" at bounding box center [450, 695] width 275 height 19
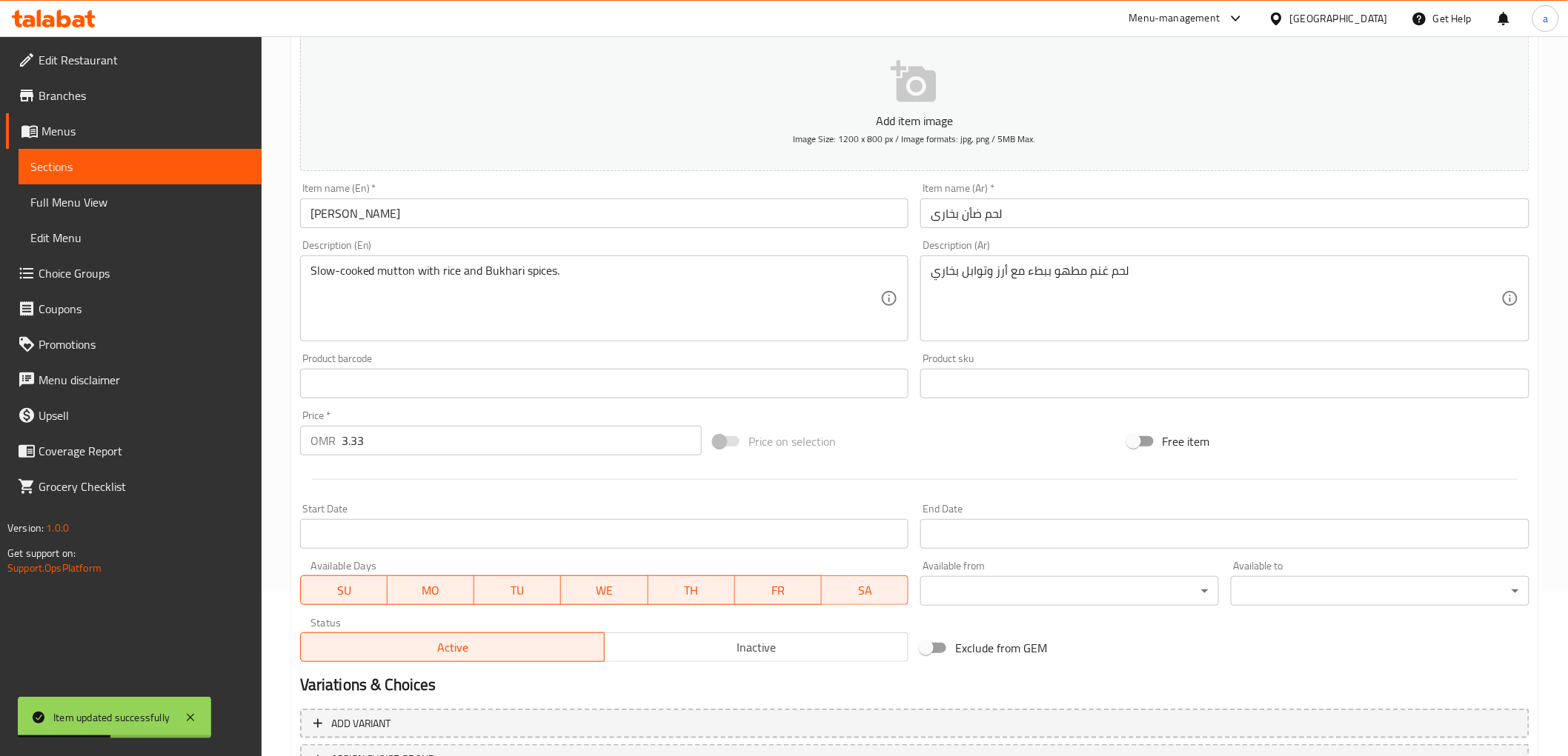
scroll to position [0, 0]
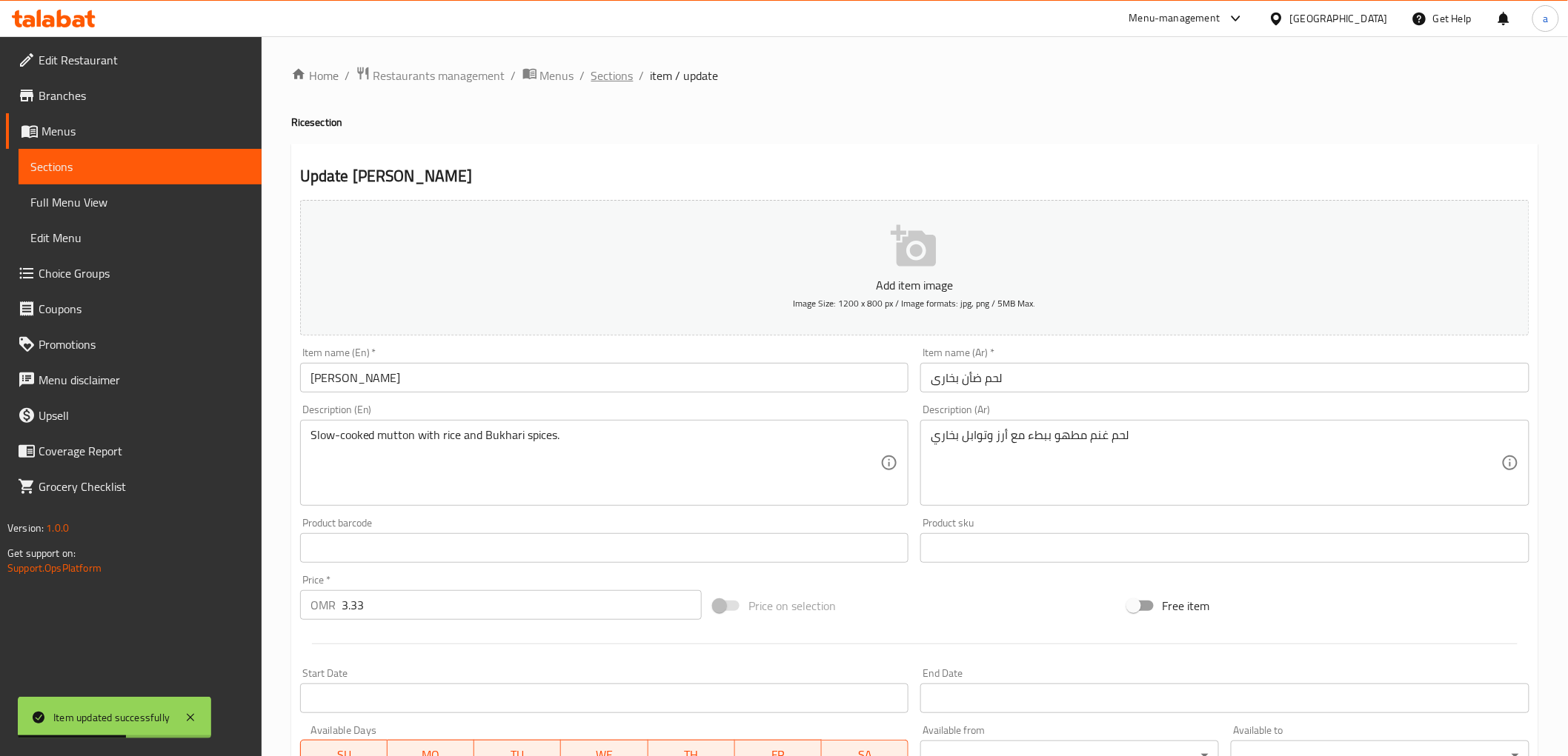
click at [600, 82] on span "Sections" at bounding box center [612, 76] width 42 height 18
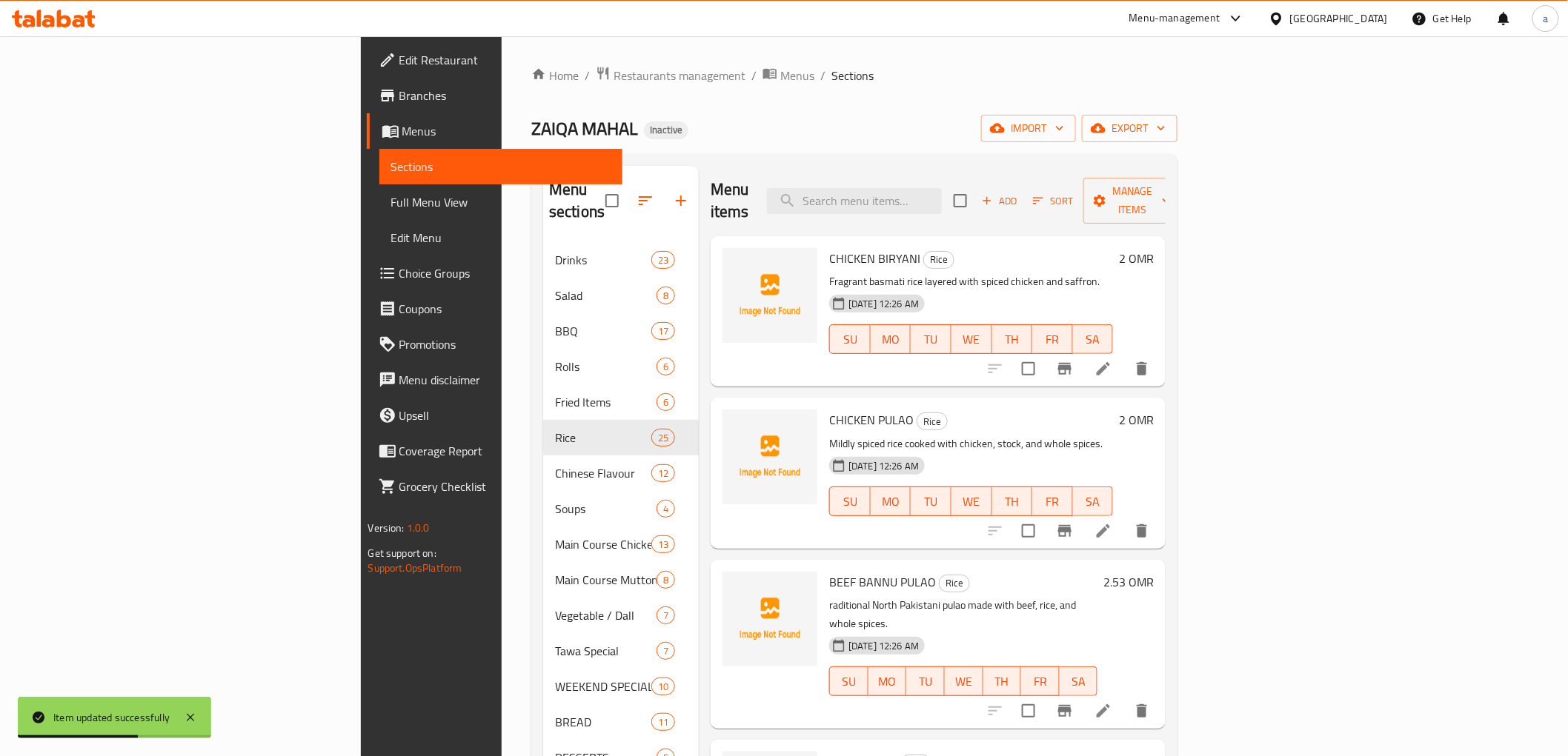
click at [942, 190] on input "search" at bounding box center [854, 201] width 175 height 26
paste input "KING FISH WITH RICE"
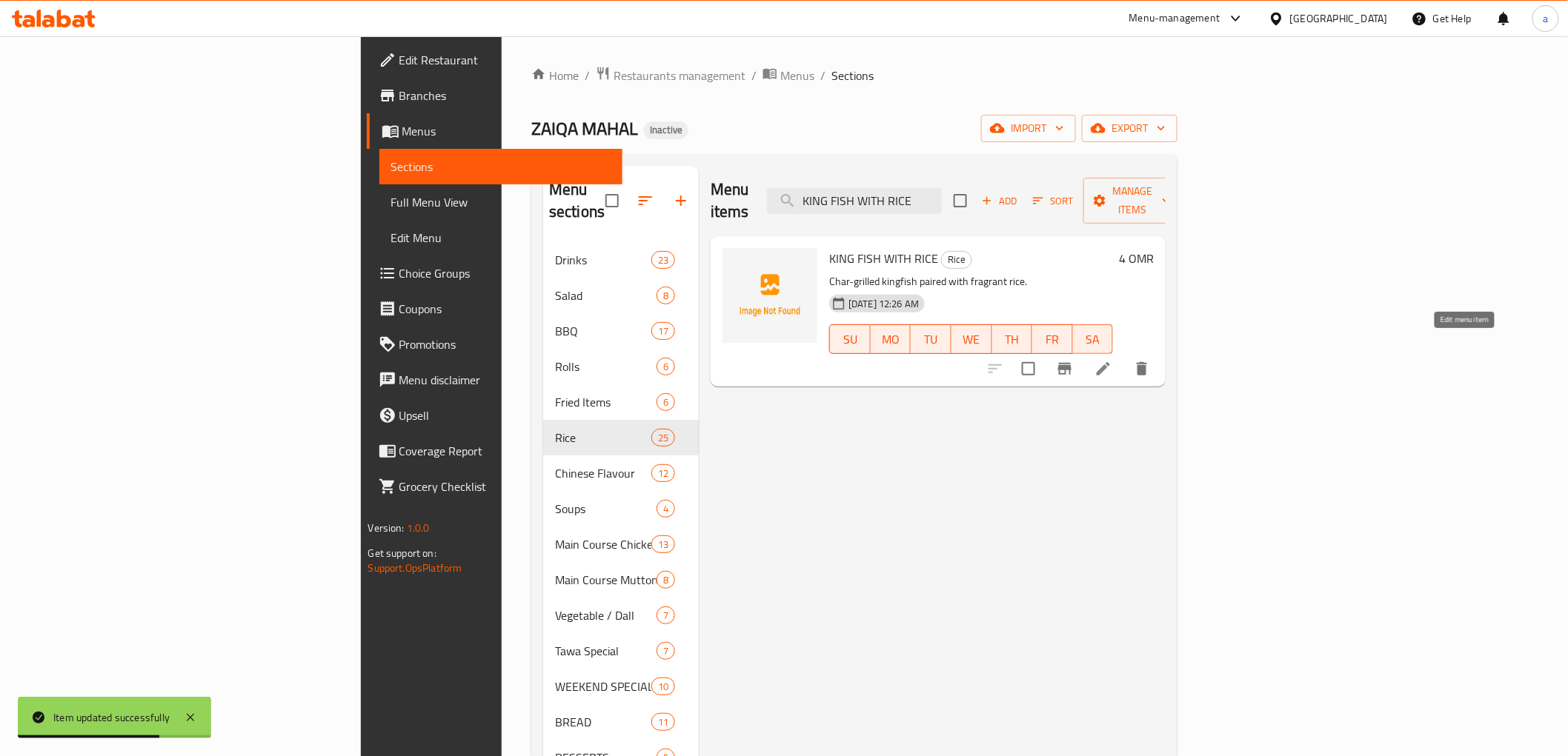
type input "KING FISH WITH RICE"
click at [1113, 360] on icon at bounding box center [1104, 369] width 18 height 18
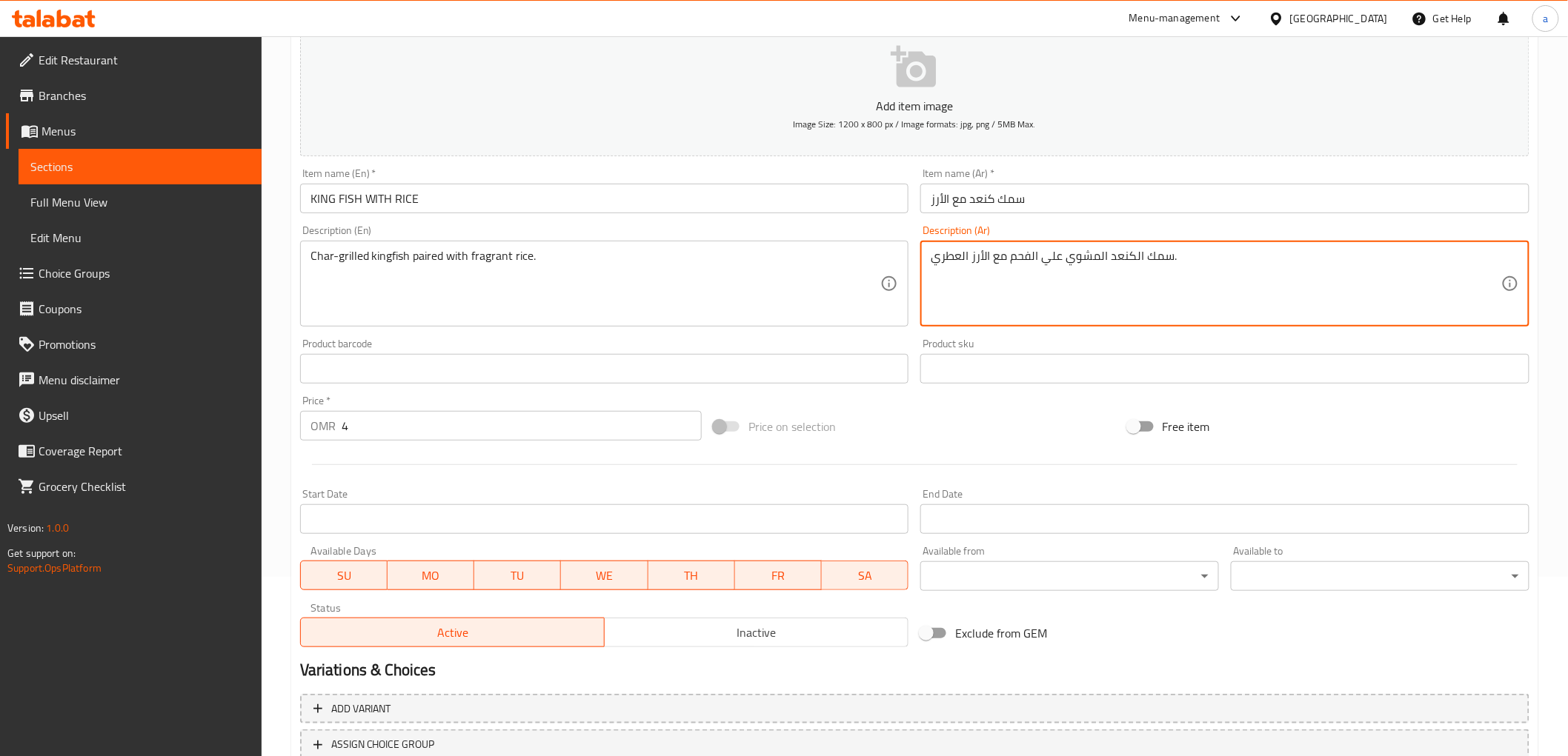
scroll to position [288, 0]
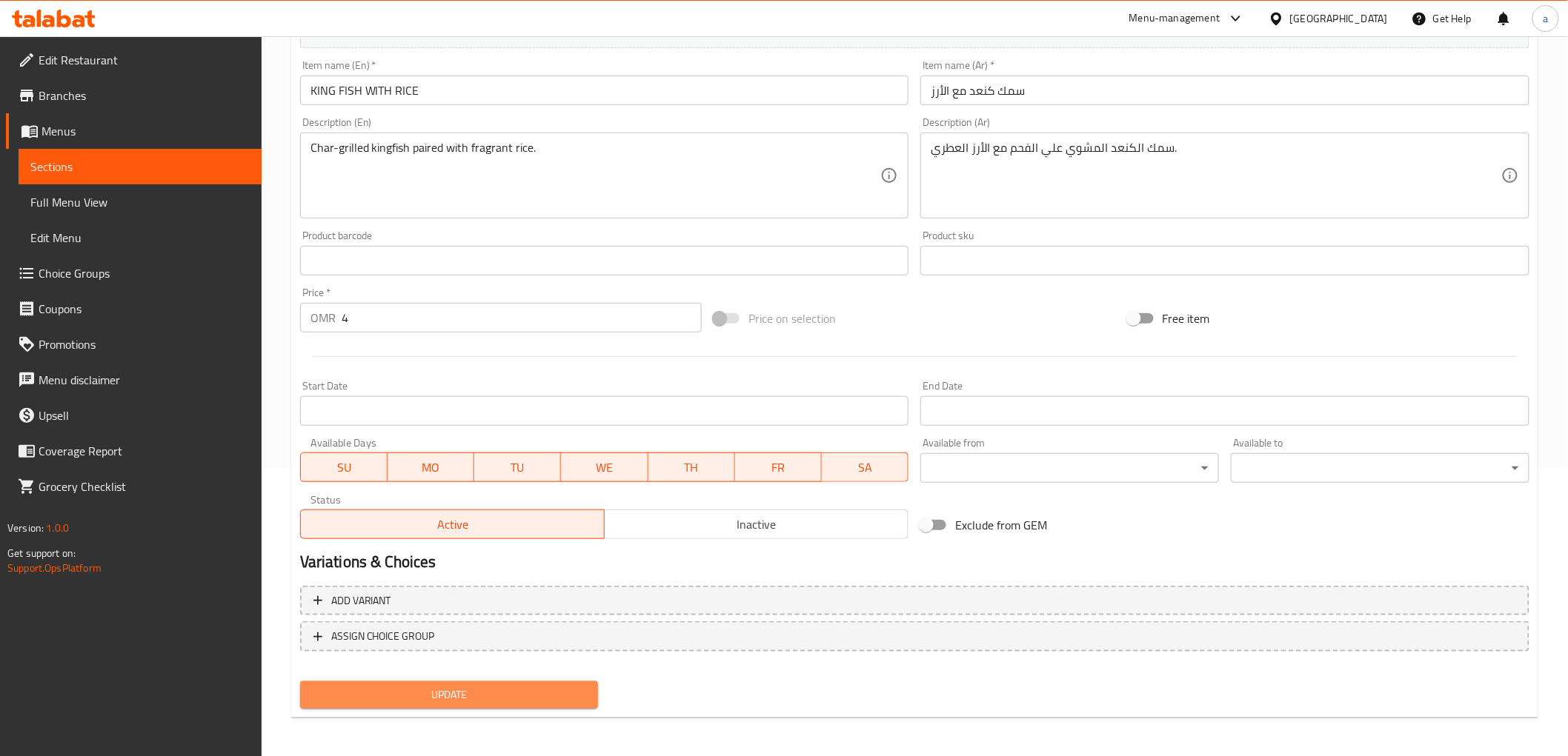
click at [509, 697] on span "Update" at bounding box center [450, 695] width 275 height 19
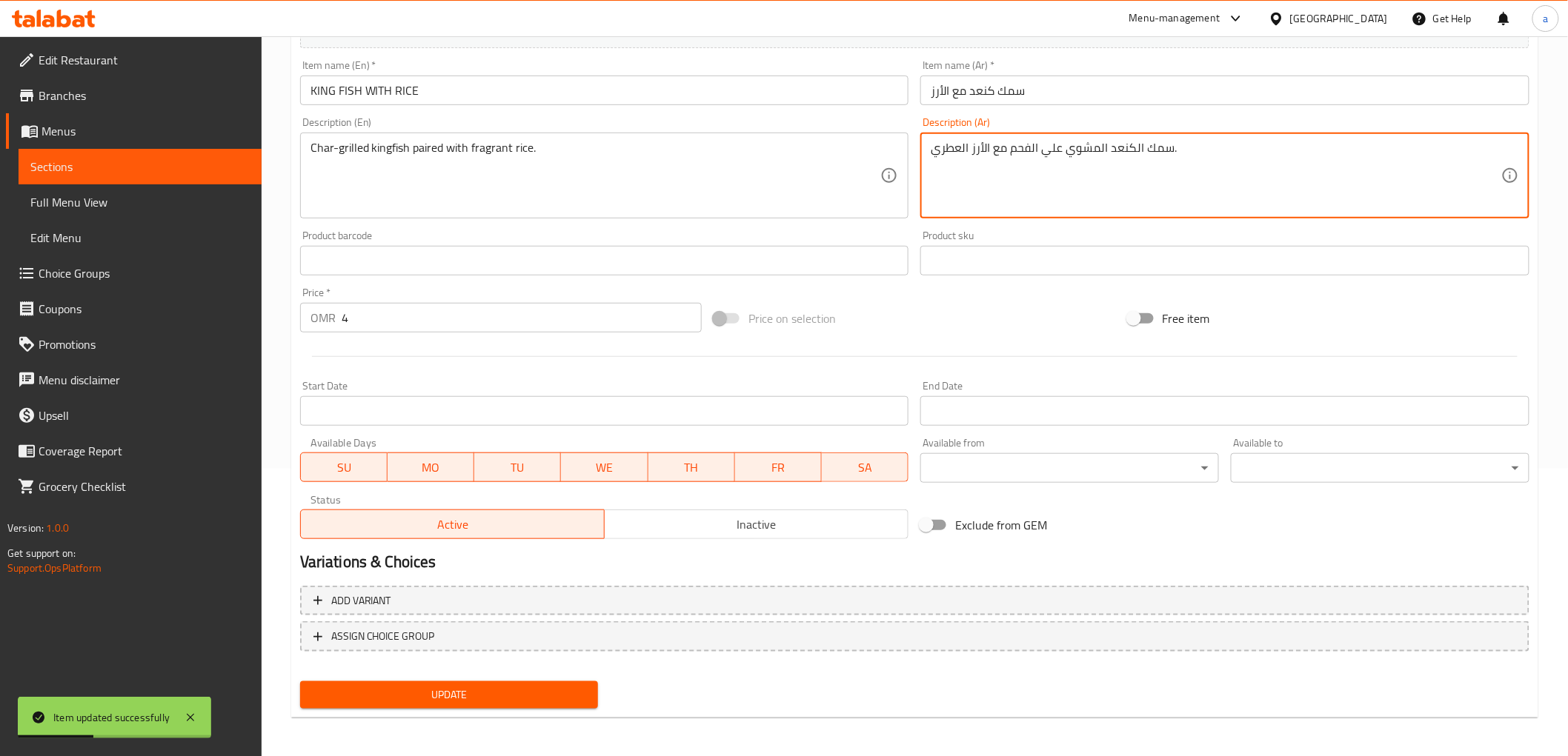
click at [995, 156] on textarea "سمك الكنعد المشوي علي الفحم مع الأرز العطري." at bounding box center [1216, 176] width 571 height 71
click at [1000, 154] on textarea "سمك الكنعد المشوي علي الفحم مع الأرز العطري." at bounding box center [1216, 176] width 571 height 71
type textarea "سمك الكنعد المشوي علي الفحم مقرون مع الأرز العطري."
click at [1042, 322] on div "Price on selection" at bounding box center [914, 318] width 413 height 40
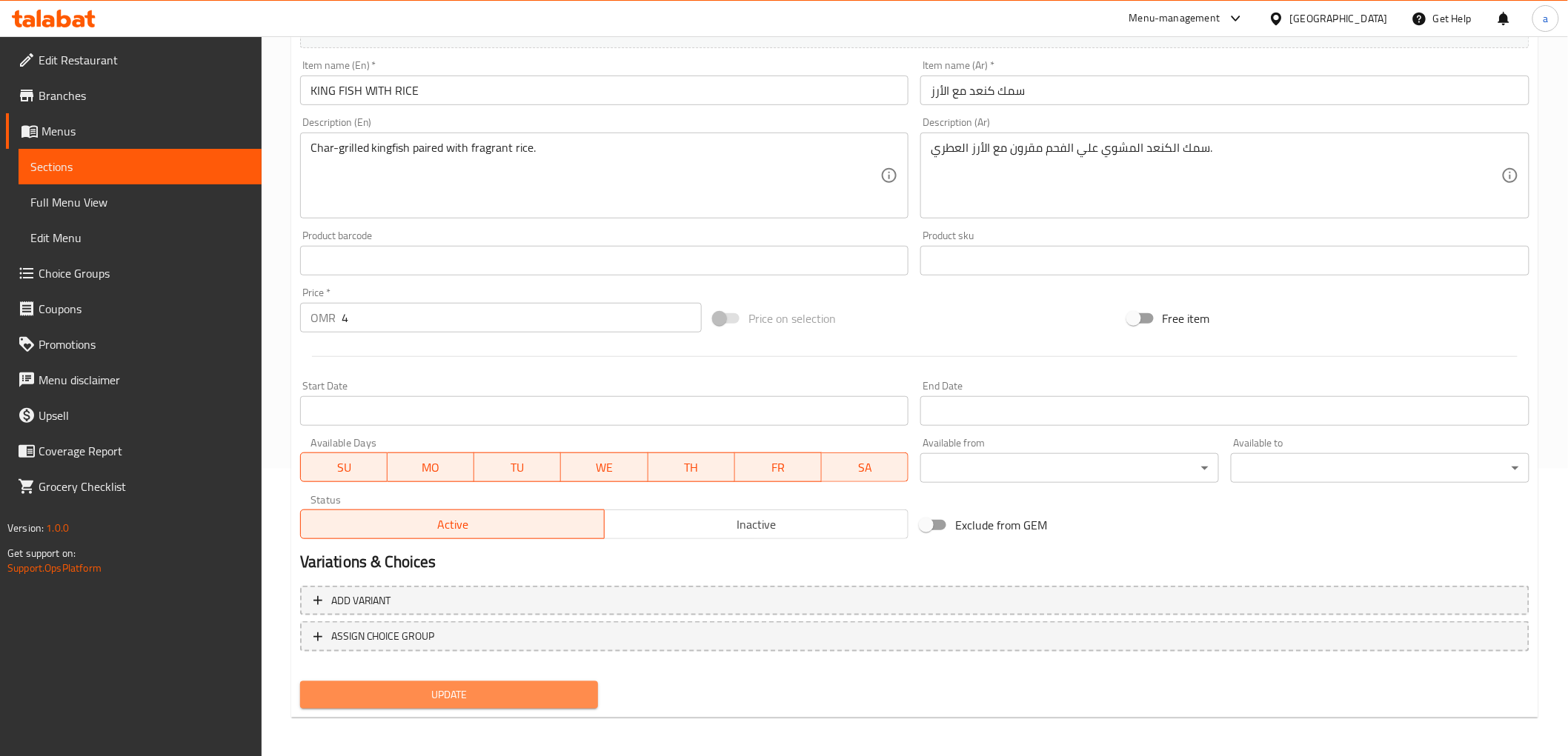
click at [386, 697] on span "Update" at bounding box center [450, 695] width 275 height 19
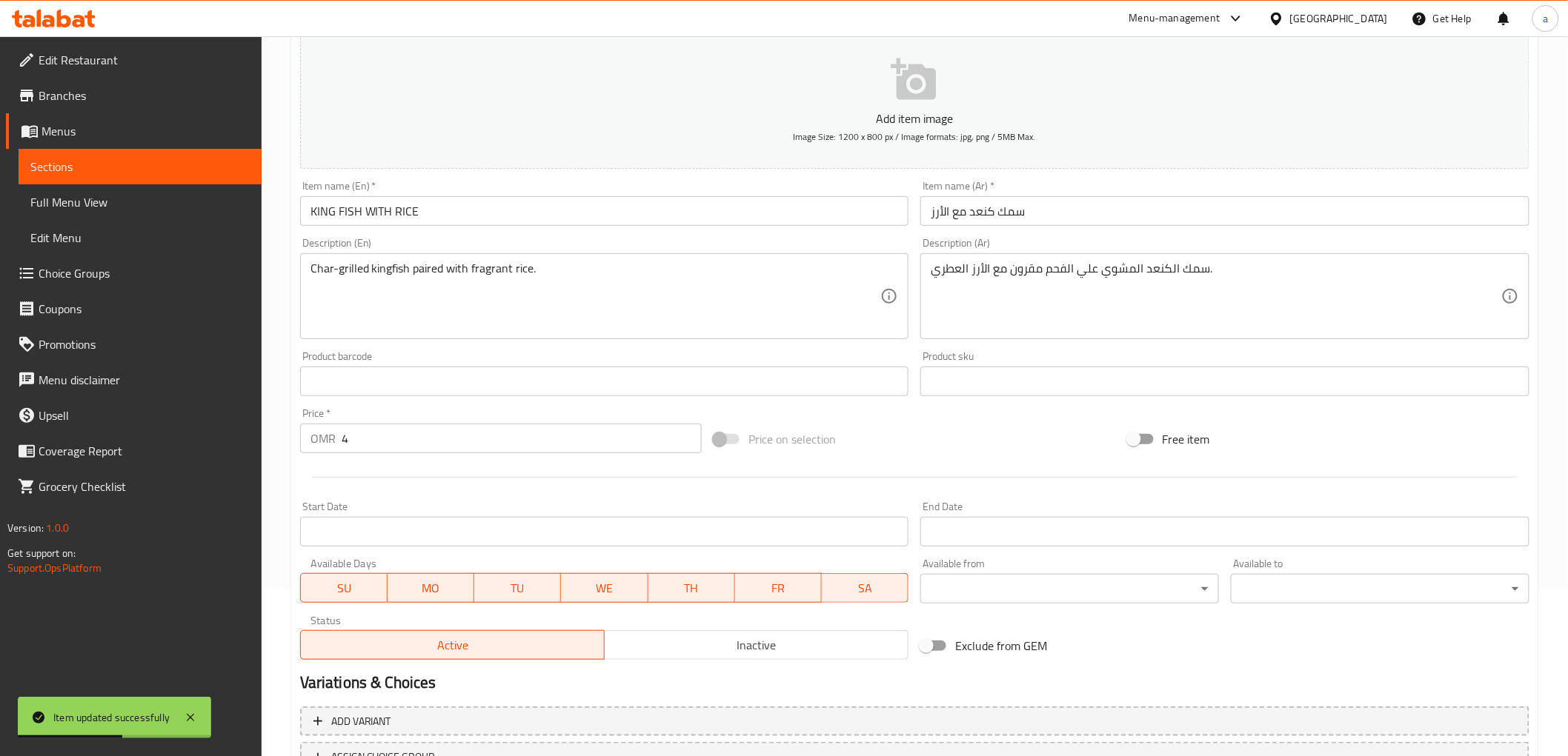
scroll to position [0, 0]
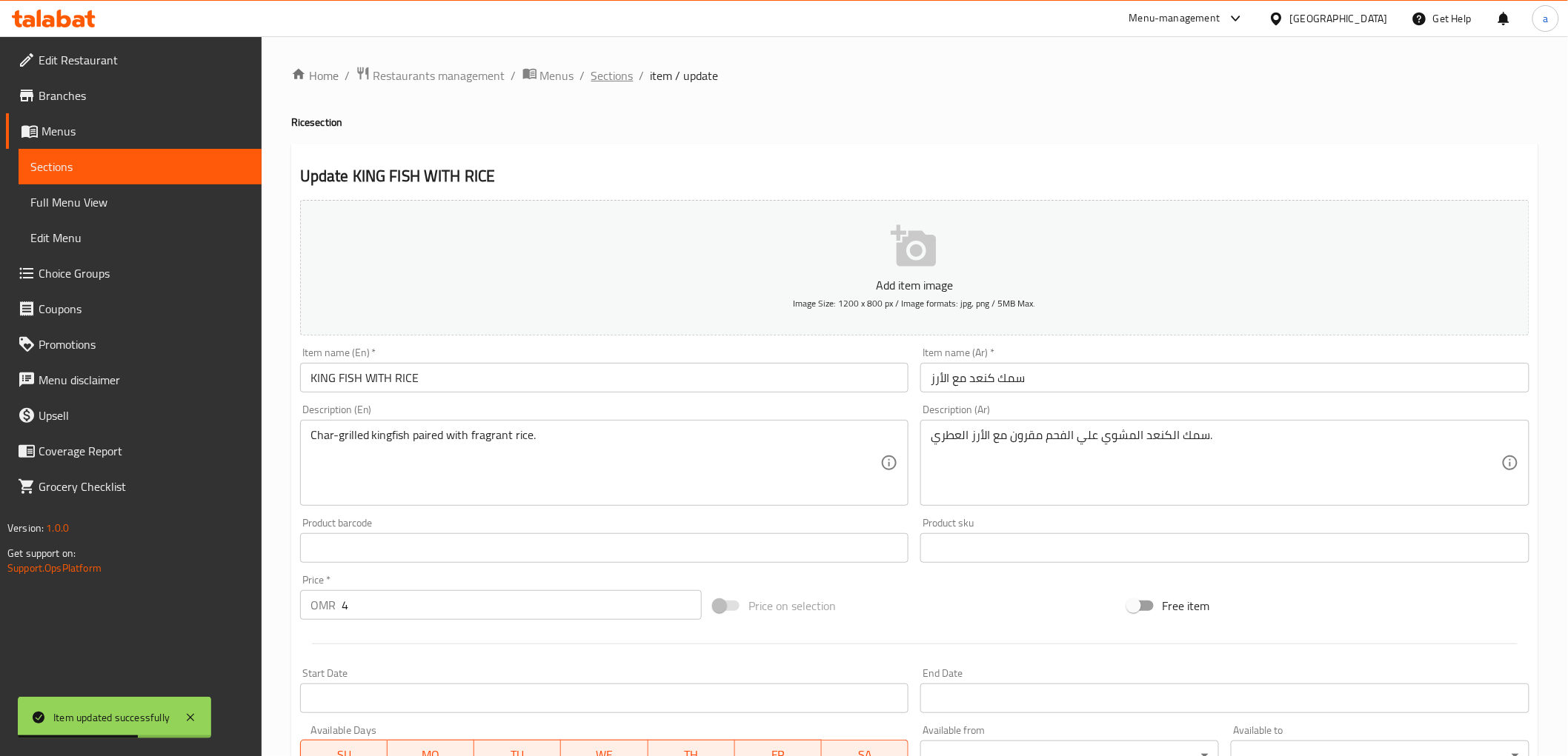
click at [594, 76] on span "Sections" at bounding box center [612, 76] width 42 height 18
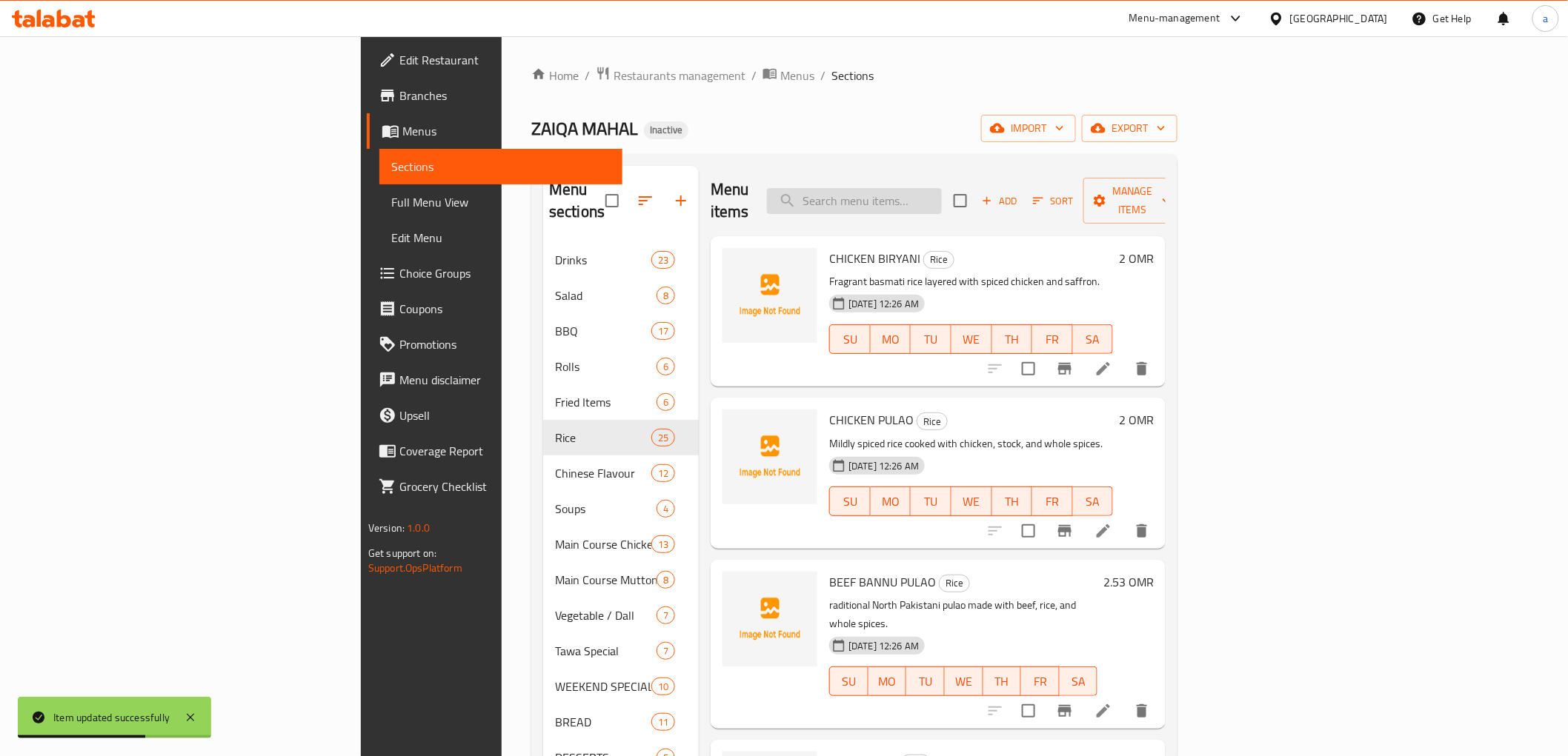
click at [942, 198] on input "search" at bounding box center [854, 201] width 175 height 26
paste input "RESHAM KABAB WITH RICE"
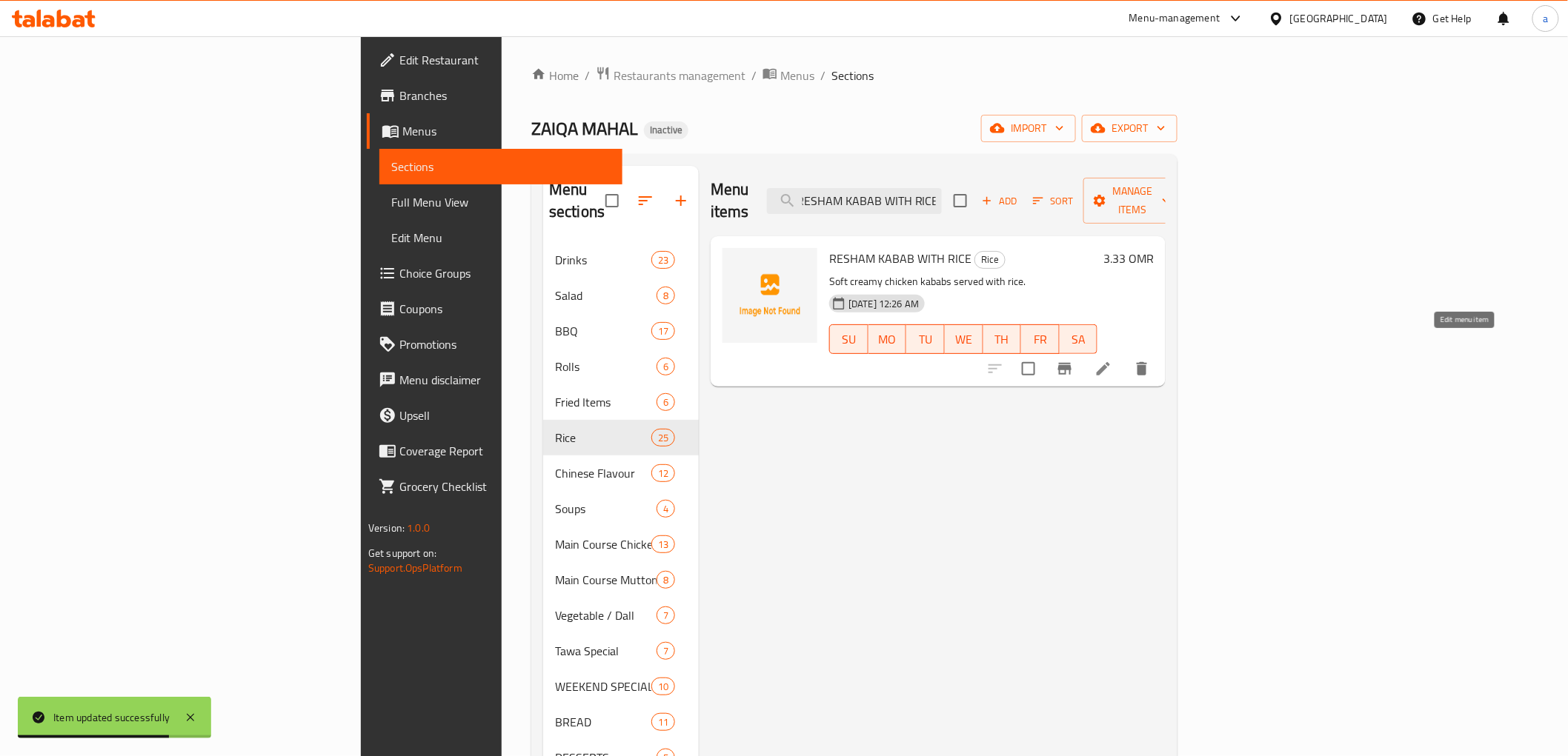
type input "RESHAM KABAB WITH RICE"
click at [1113, 360] on icon at bounding box center [1104, 369] width 18 height 18
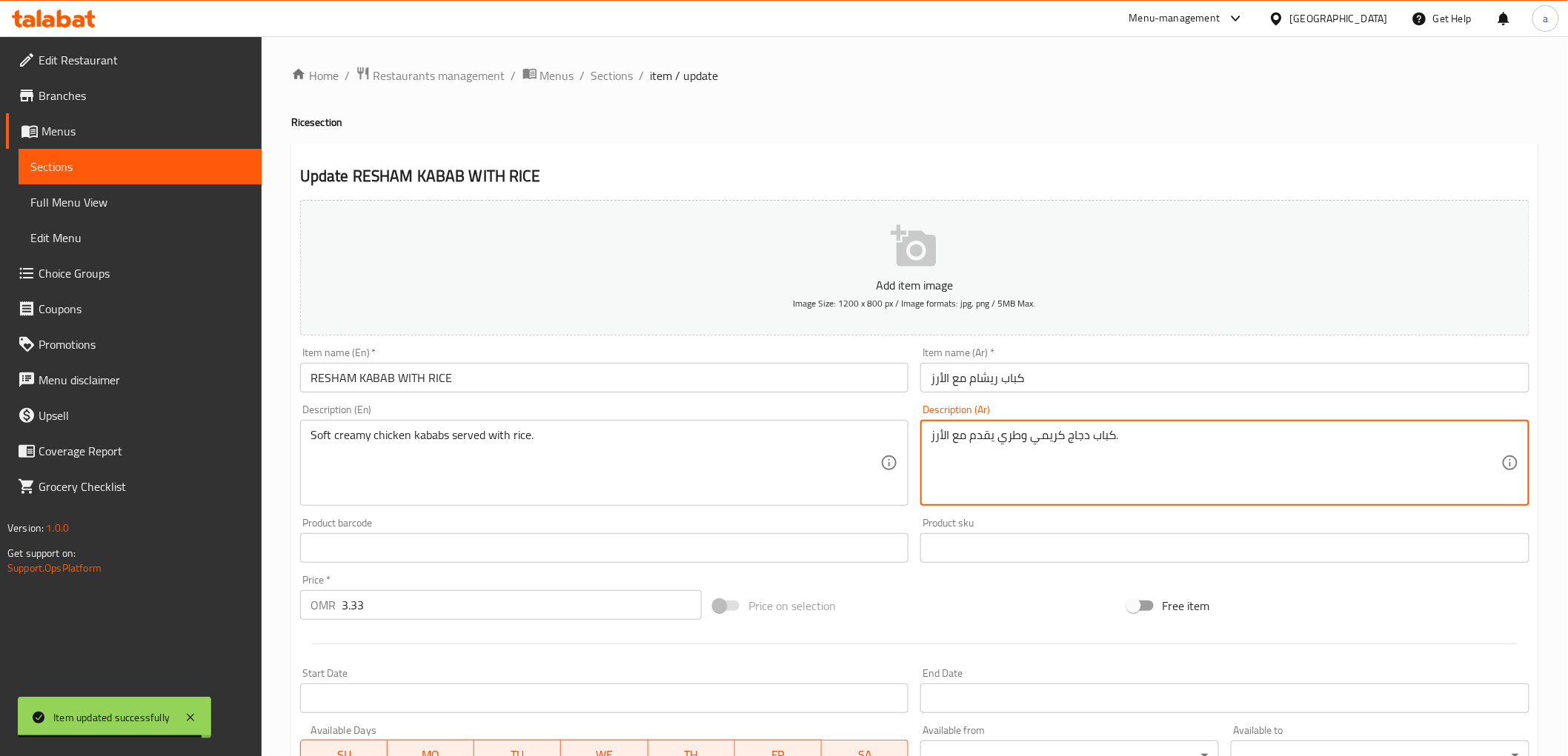
click at [1017, 441] on textarea "كباب دجاج كريمي وطري يقدم مع الأرز." at bounding box center [1216, 463] width 571 height 71
click at [1017, 440] on textarea "كباب دجاج كريمي وطري يقدم مع الأرز." at bounding box center [1216, 463] width 571 height 71
drag, startPoint x: 1018, startPoint y: 439, endPoint x: 1008, endPoint y: 441, distance: 10.2
click at [1008, 441] on textarea "كباب دجاج كريمي وطري يقدم مع الأرز." at bounding box center [1216, 463] width 571 height 71
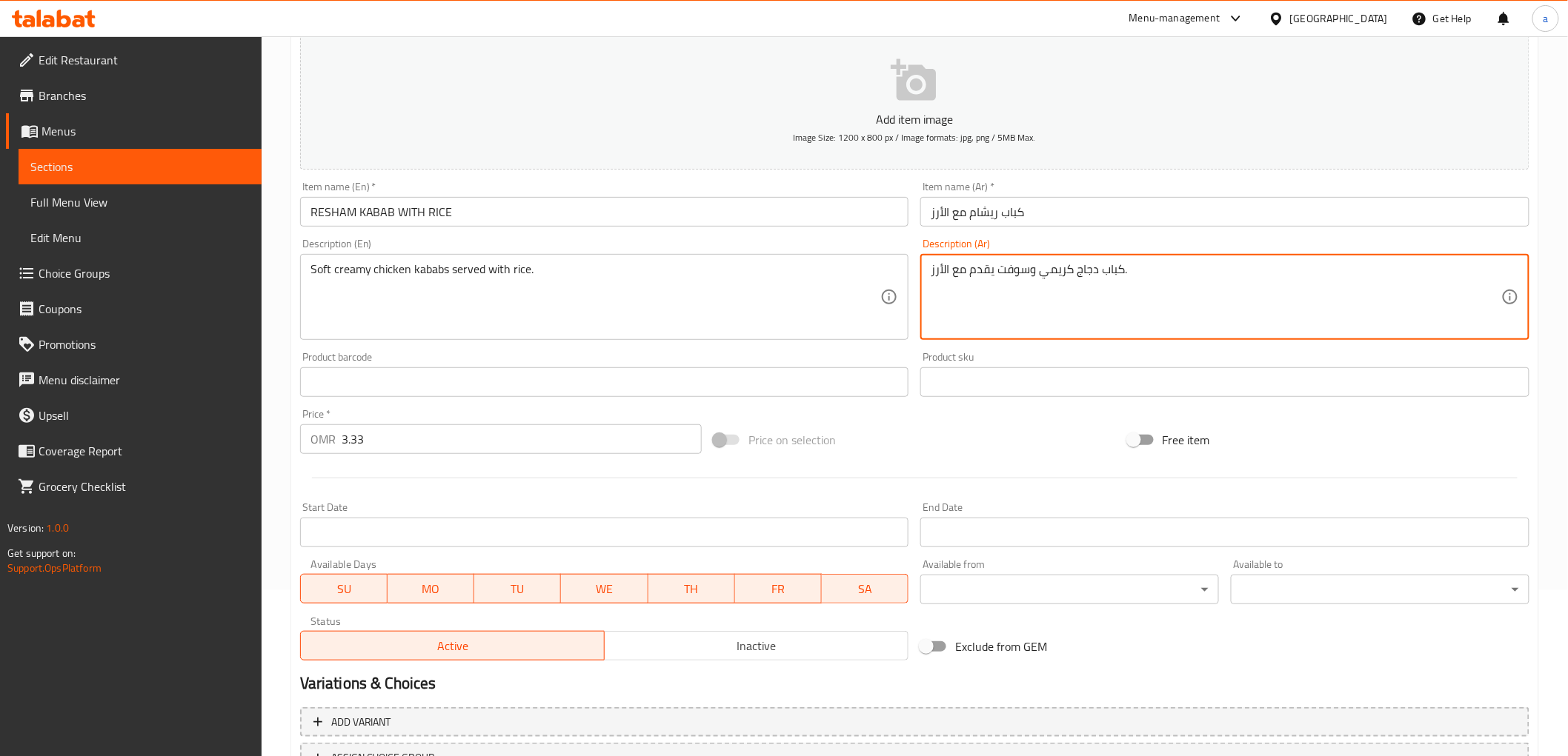
scroll to position [288, 0]
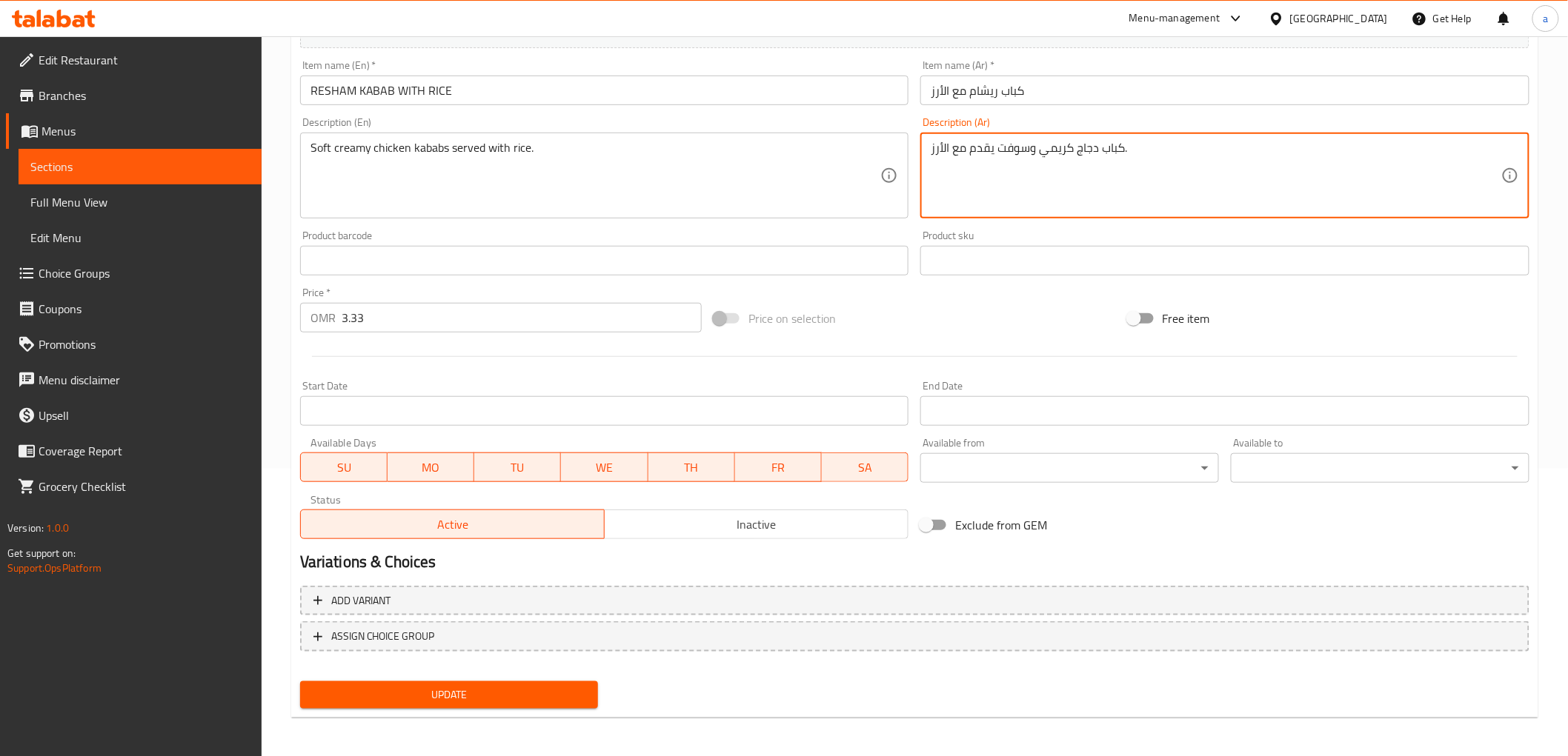
type textarea "كباب دجاج كريمي وسوفت يقدم مع الأرز."
click at [548, 686] on span "Update" at bounding box center [450, 695] width 275 height 19
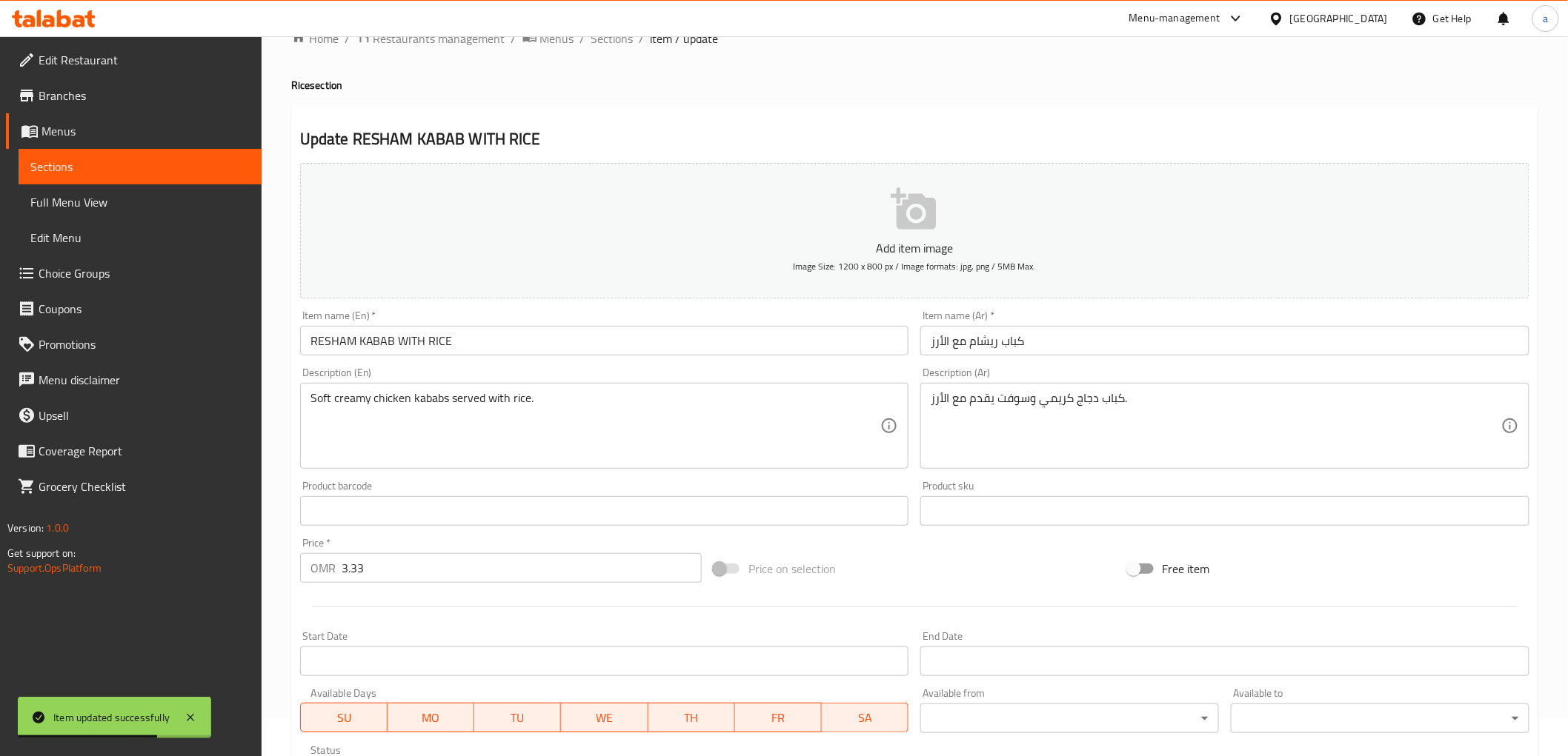
scroll to position [0, 0]
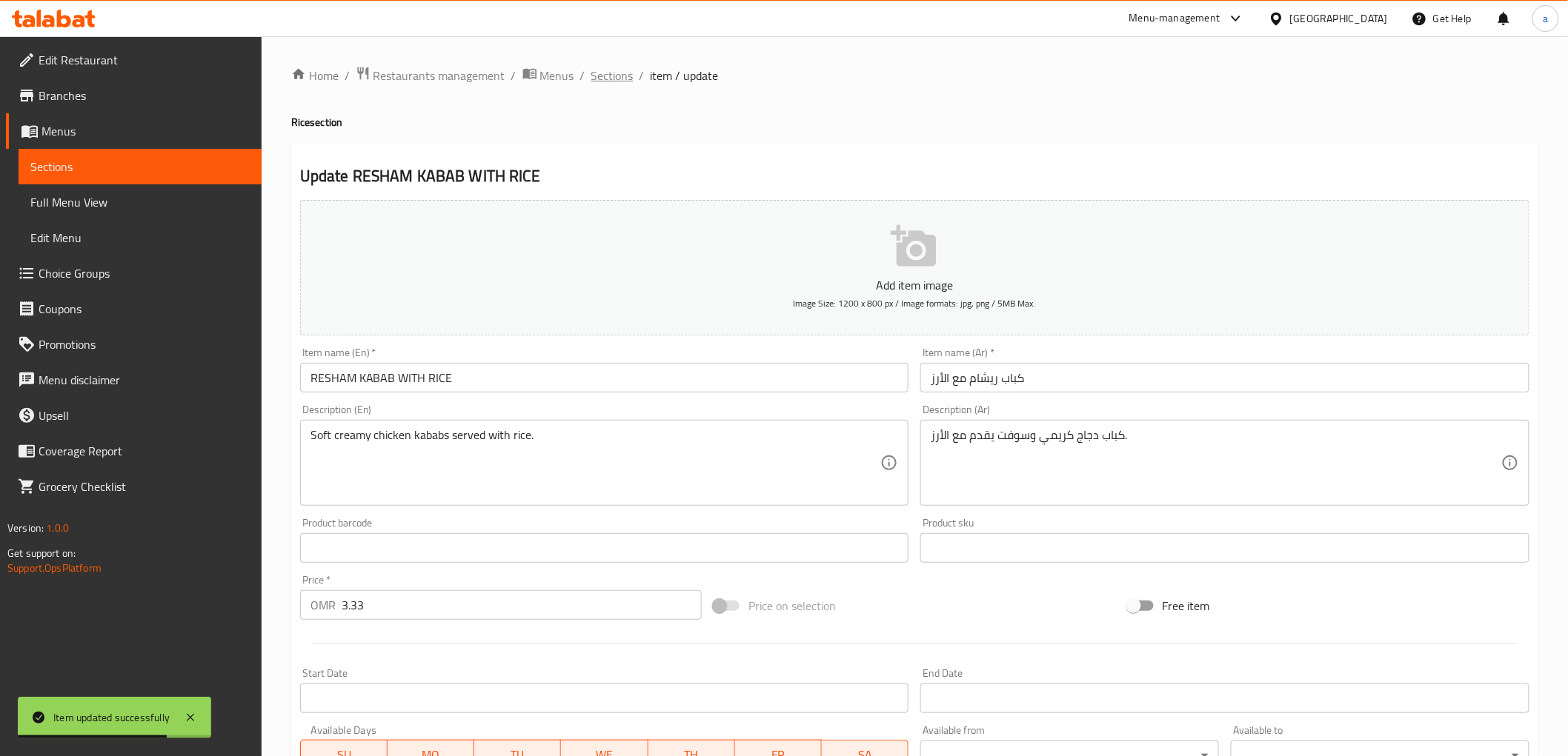
click at [629, 75] on span "Sections" at bounding box center [612, 76] width 42 height 18
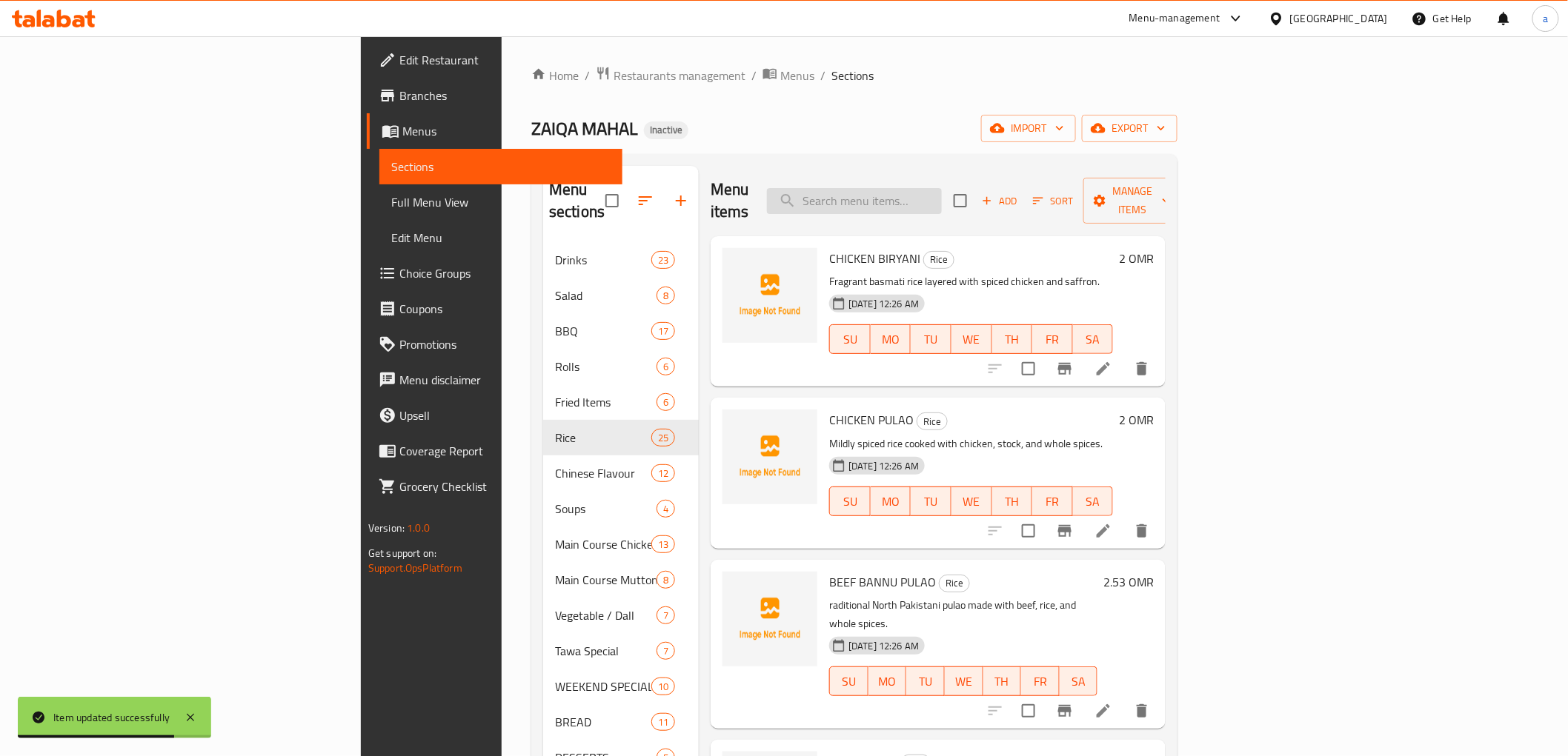
click at [942, 188] on input "search" at bounding box center [854, 201] width 175 height 26
paste input "MIX GRILL PLATER WITH RICE ( SMALL )"
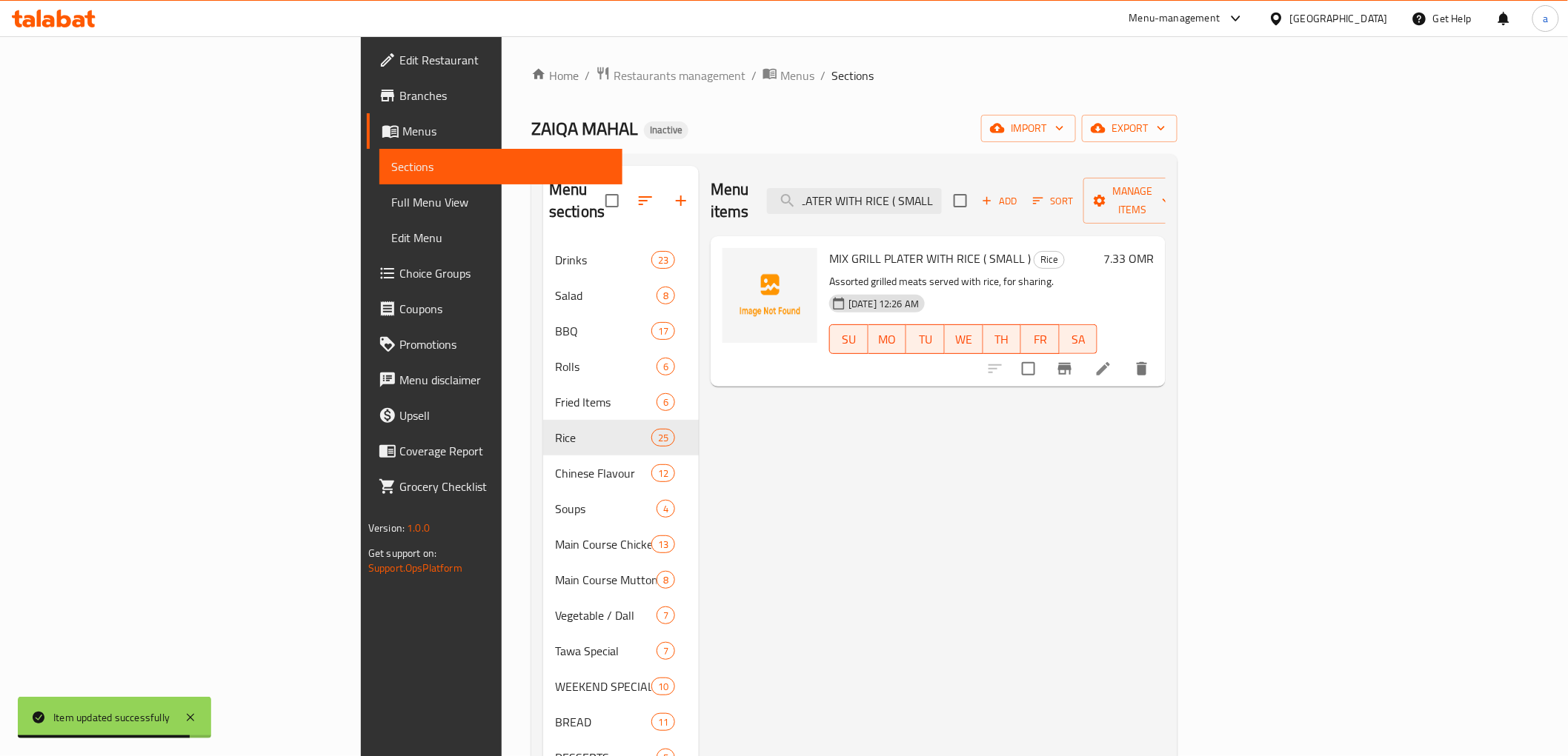
type input "MIX GRILL PLATER WITH RICE ( SMALL )"
click at [1113, 360] on icon at bounding box center [1104, 369] width 18 height 18
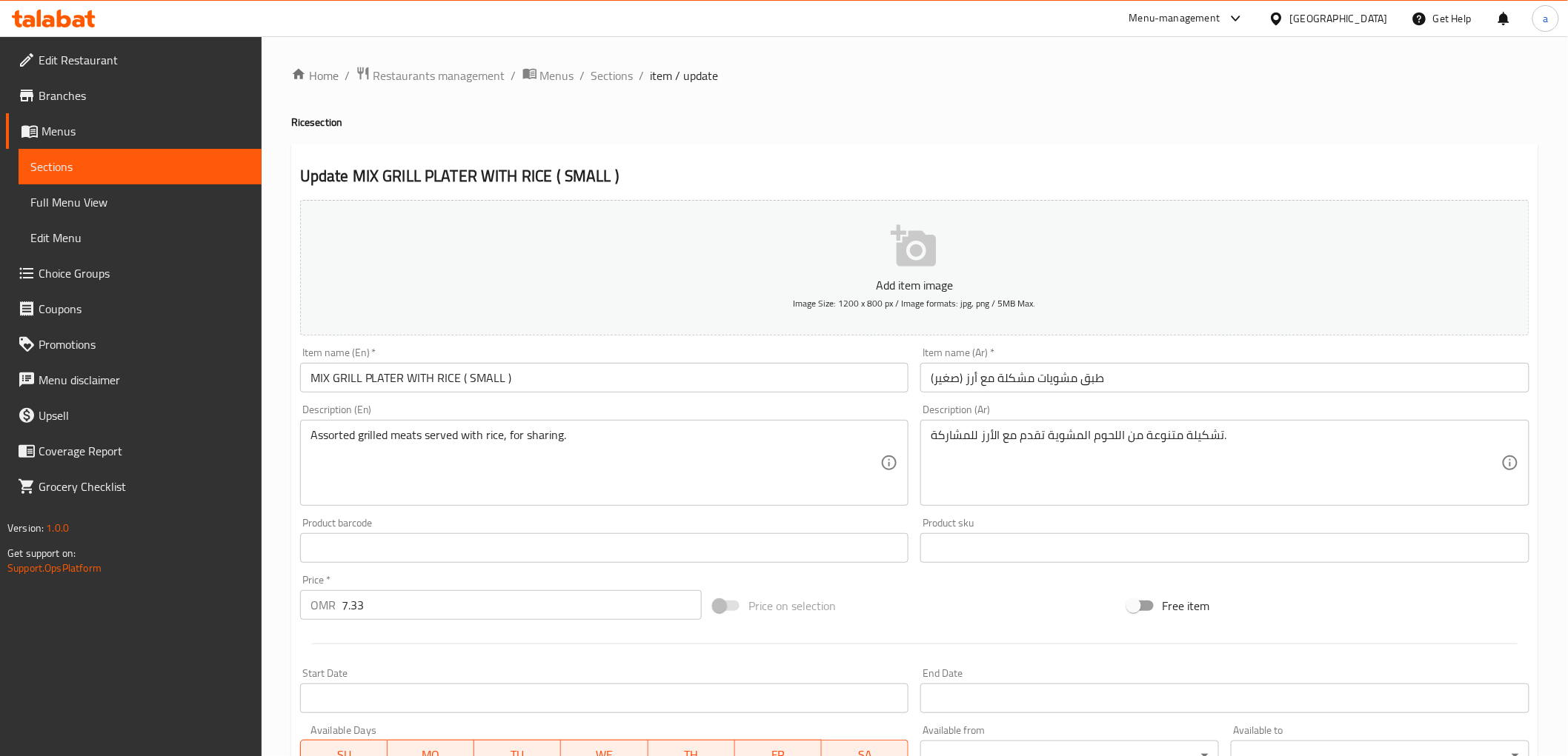
drag, startPoint x: 1127, startPoint y: 437, endPoint x: 1355, endPoint y: 458, distance: 229.0
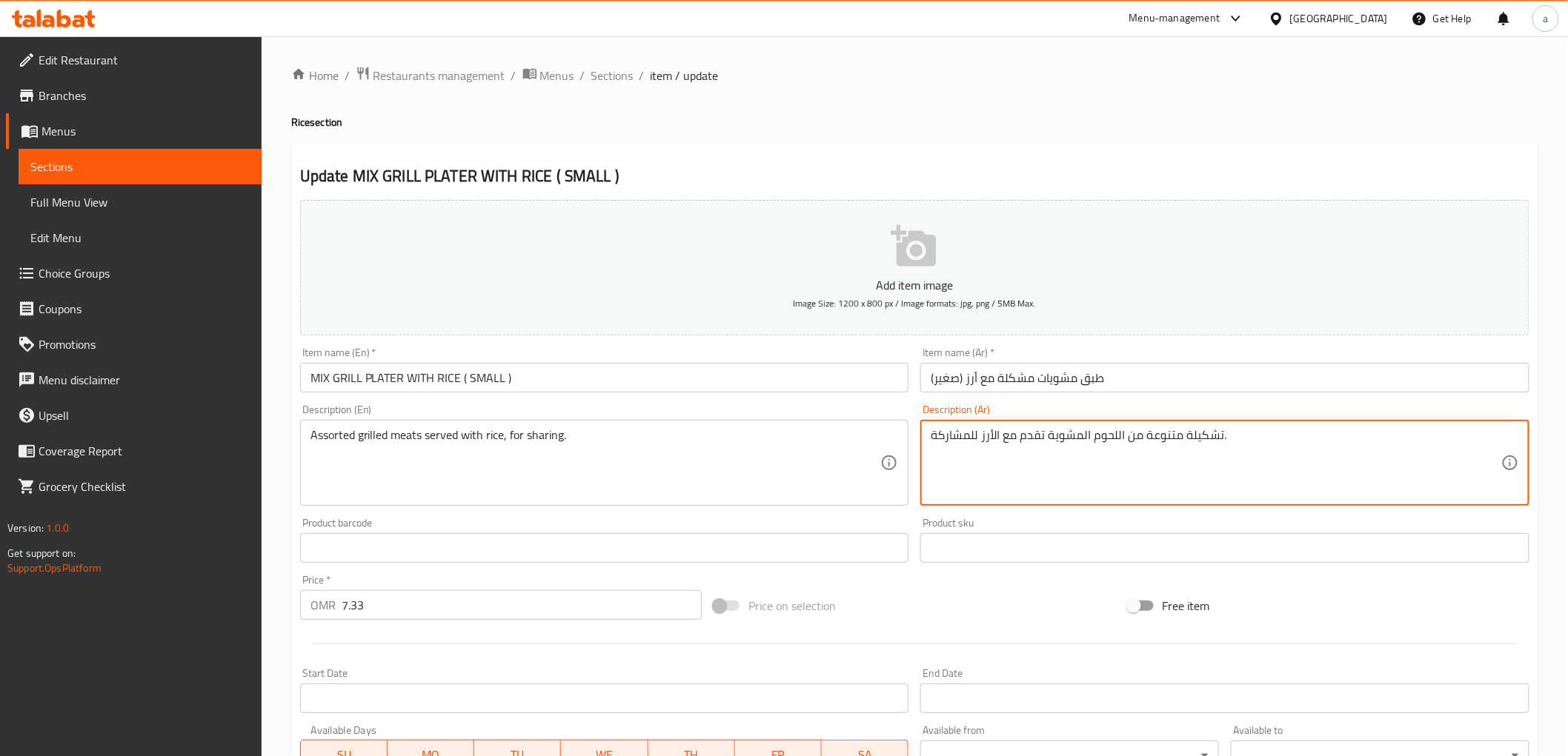
click at [1130, 447] on textarea "تشكيلة متنوعة من اللحوم المشوية تقدم مع الأرز للمشاركة." at bounding box center [1216, 463] width 571 height 71
click at [1211, 441] on textarea "تشكيلة متنوعة من اللحوم المشوية تقدم مع الأرز للمشاركة." at bounding box center [1216, 463] width 571 height 71
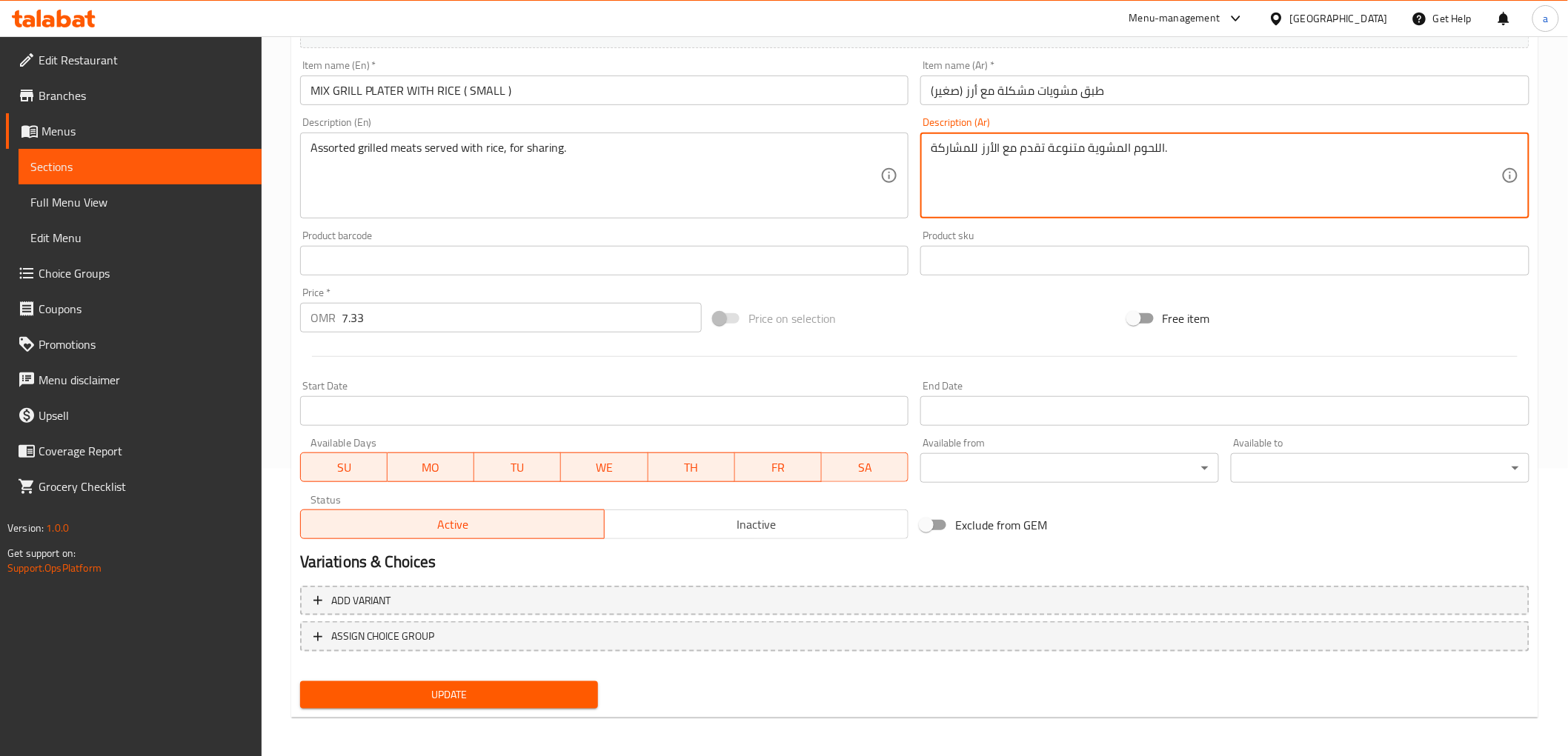
type textarea "اللحوم المشوية متنوعة تقدم مع الأرز للمشاركة."
click at [532, 686] on span "Update" at bounding box center [450, 695] width 275 height 19
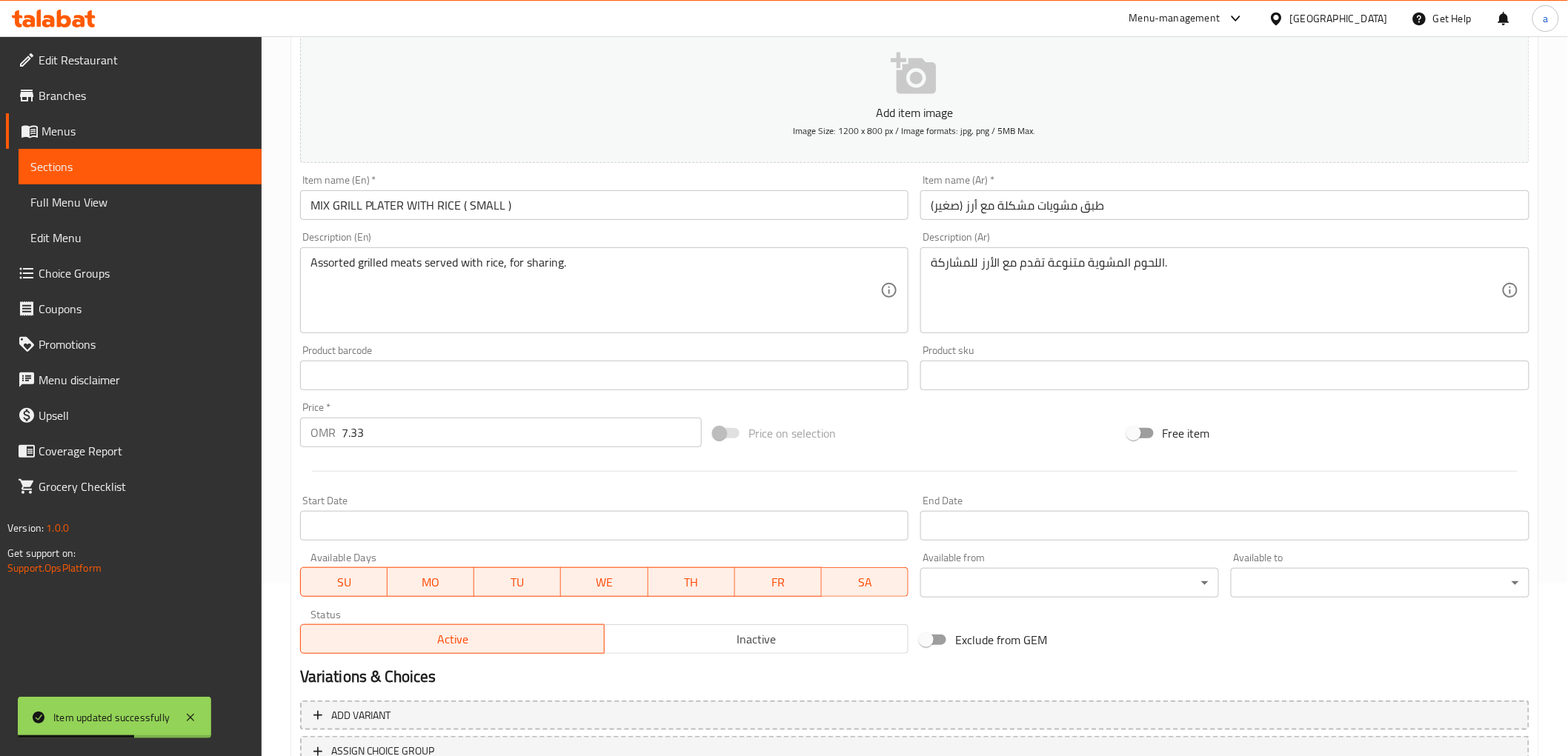
scroll to position [0, 0]
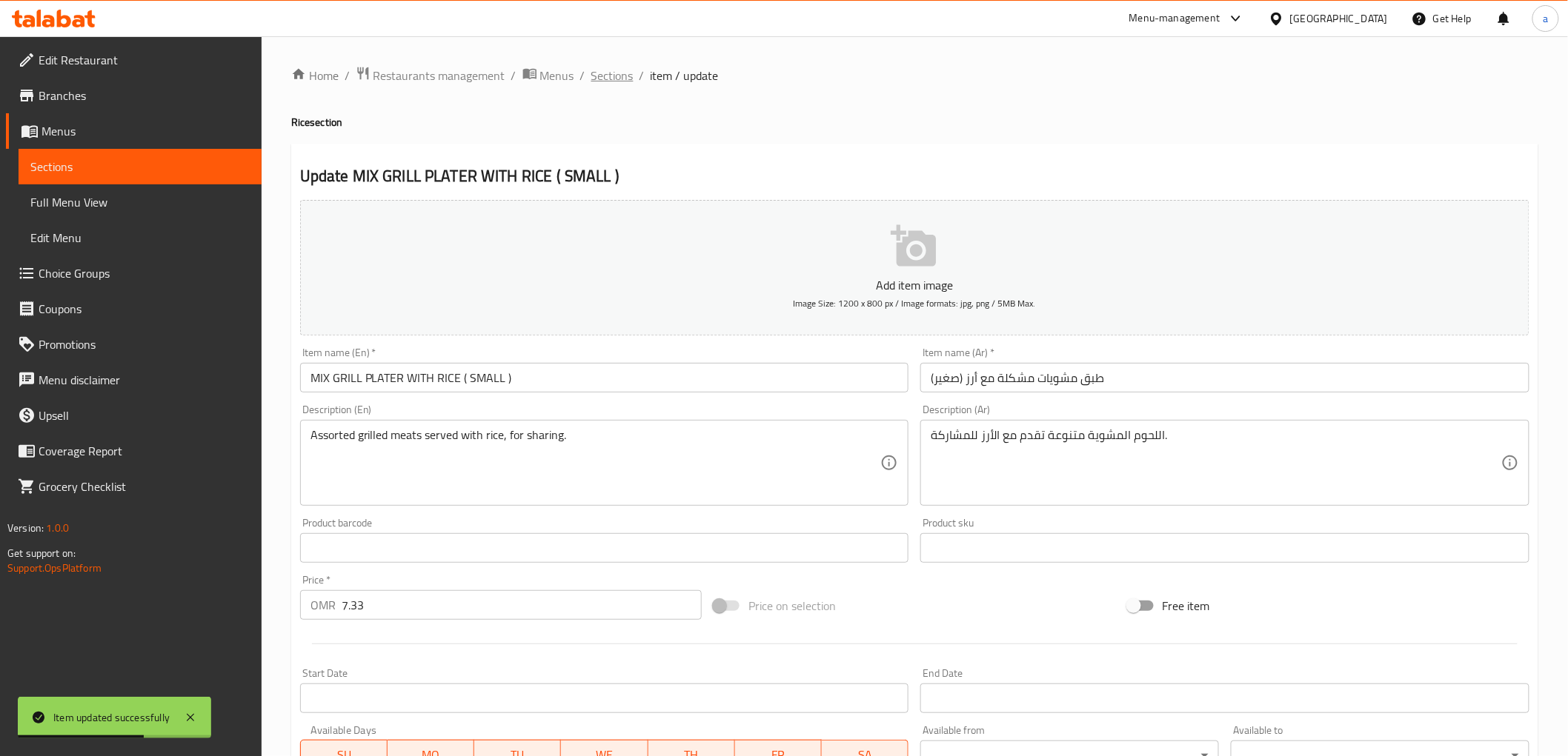
click at [611, 70] on span "Sections" at bounding box center [612, 76] width 42 height 18
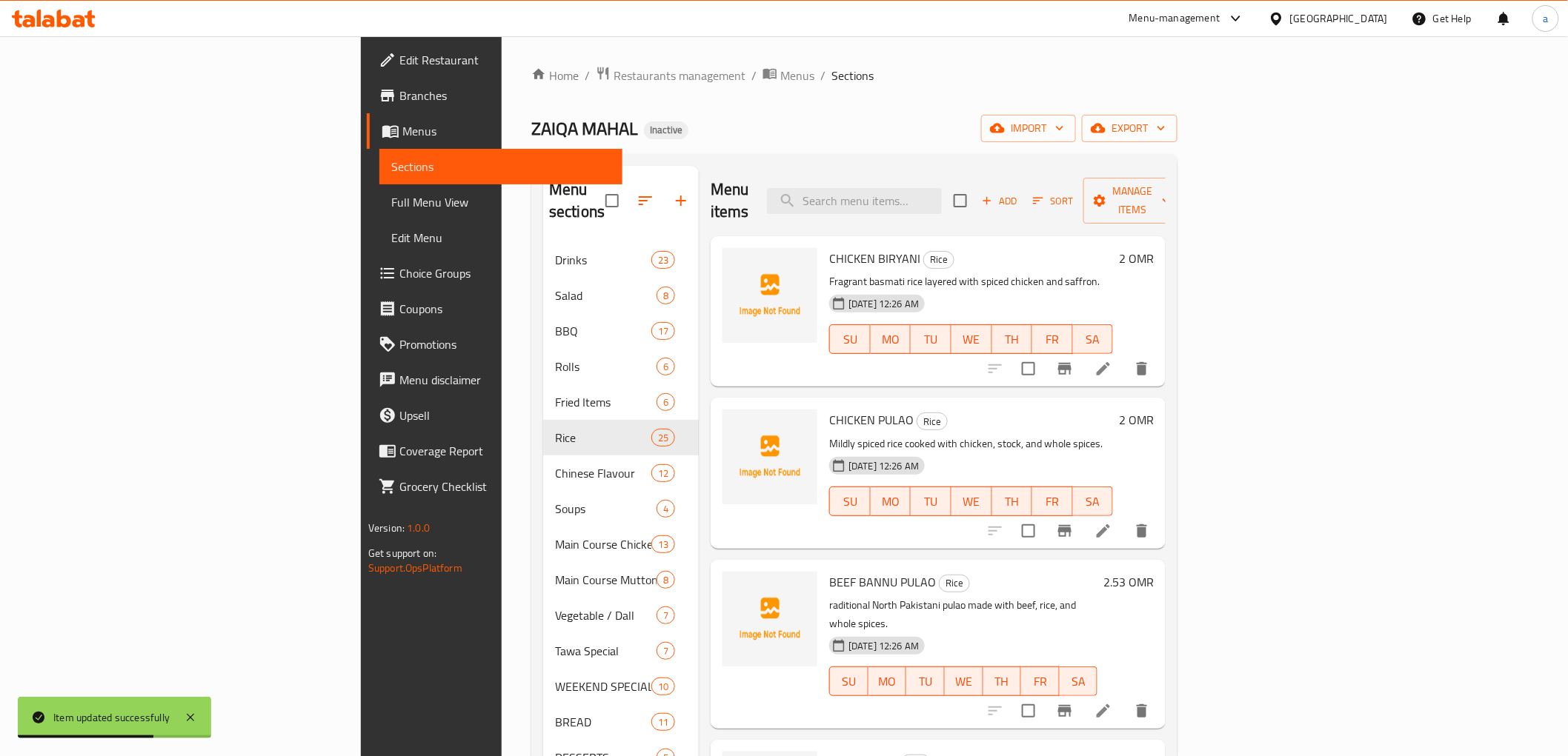
click at [924, 190] on input "search" at bounding box center [854, 201] width 175 height 26
paste input "MIX GRILL PLATER WITH RICE ( LARGE )"
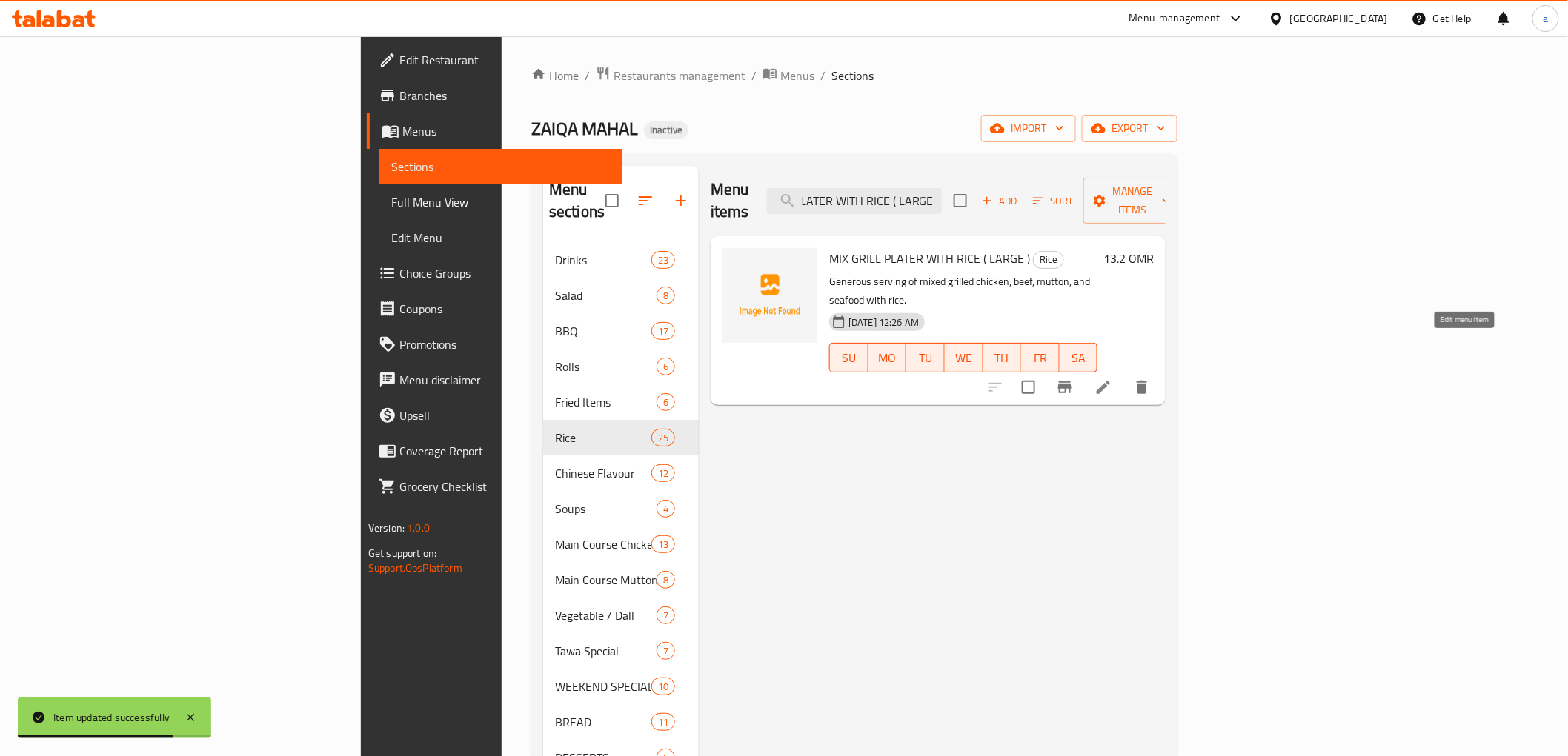
type input "MIX GRILL PLATER WITH RICE ( LARGE )"
click at [1113, 379] on icon at bounding box center [1104, 388] width 18 height 18
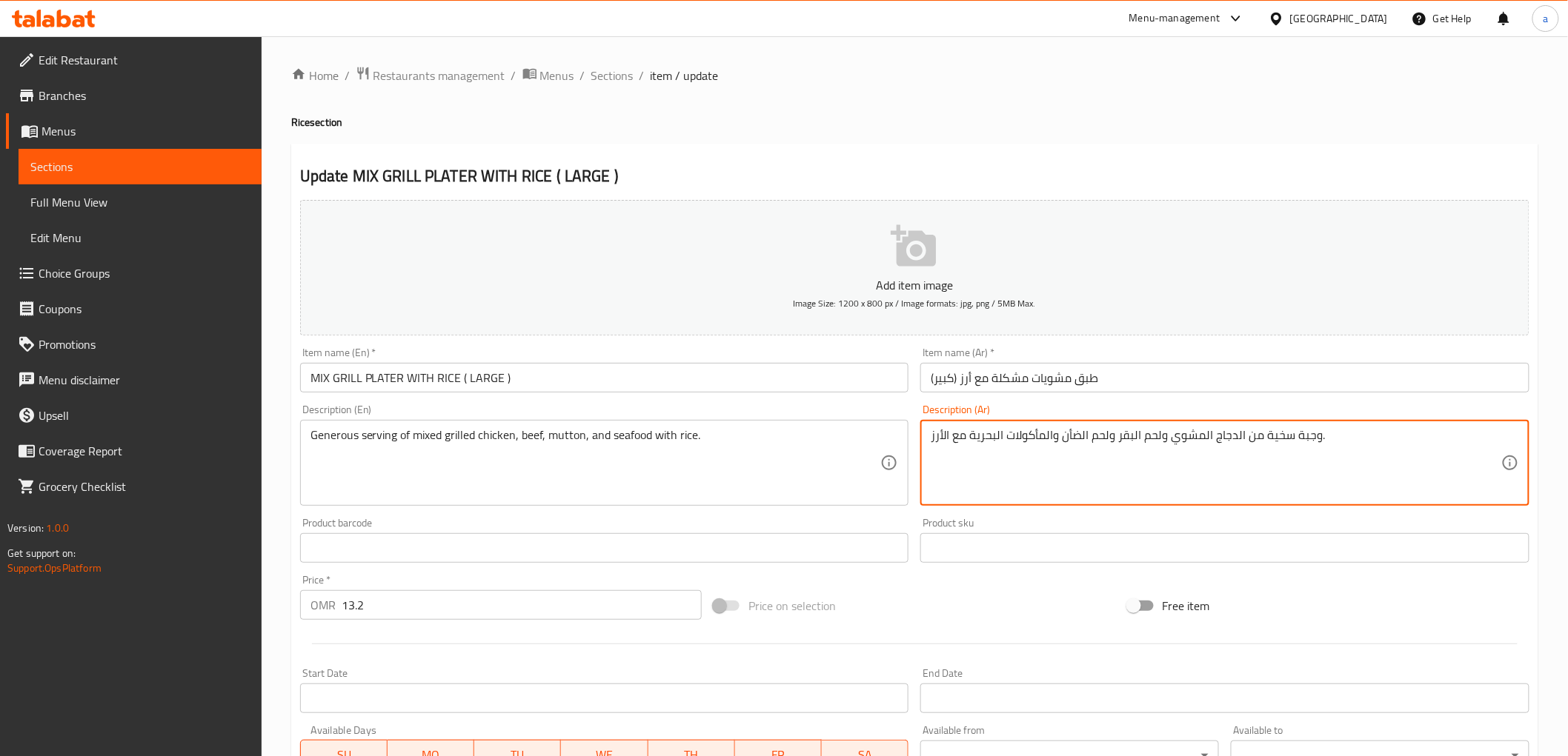
click at [1270, 440] on textarea "وجبة سخية من الدجاج المشوي ولحم البقر ولحم الضأن والمأكولات البحرية مع الأرز." at bounding box center [1216, 463] width 571 height 71
click at [1317, 433] on textarea "وجبة سخية من الدجاج المشوي ولحم البقر ولحم الضأن والمأكولات البحرية مع الأرز." at bounding box center [1216, 463] width 571 height 71
click at [1306, 437] on textarea "وجبة سخية من الدجاج المشوي ولحم البقر ولحم الضأن والمأكولات البحرية مع الأرز." at bounding box center [1216, 463] width 571 height 71
click at [1243, 442] on textarea "تقديم سخي من الدجاج المشوي ولحم البقر ولحم الضأن والمأكولات البحرية مع الأرز." at bounding box center [1216, 463] width 571 height 71
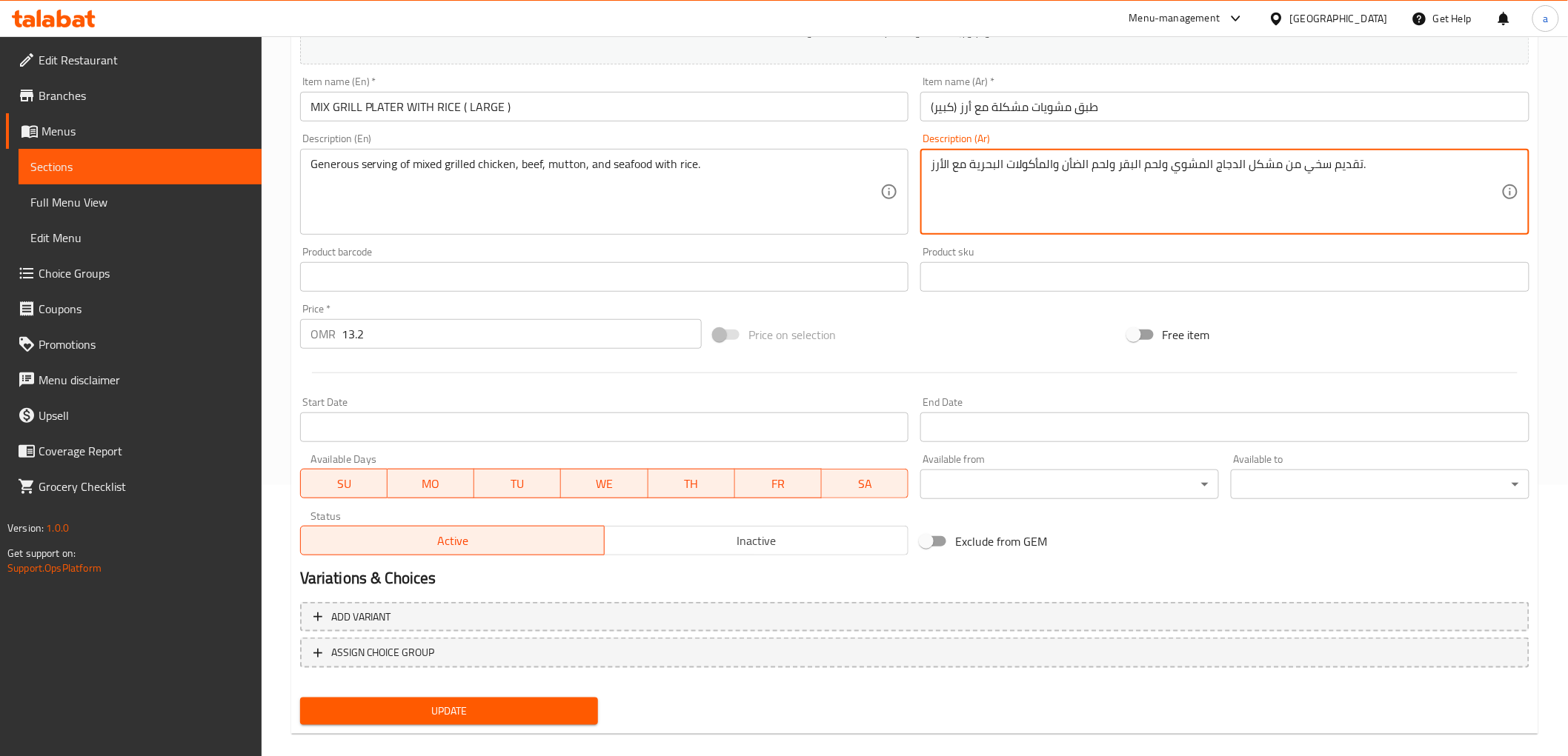
scroll to position [288, 0]
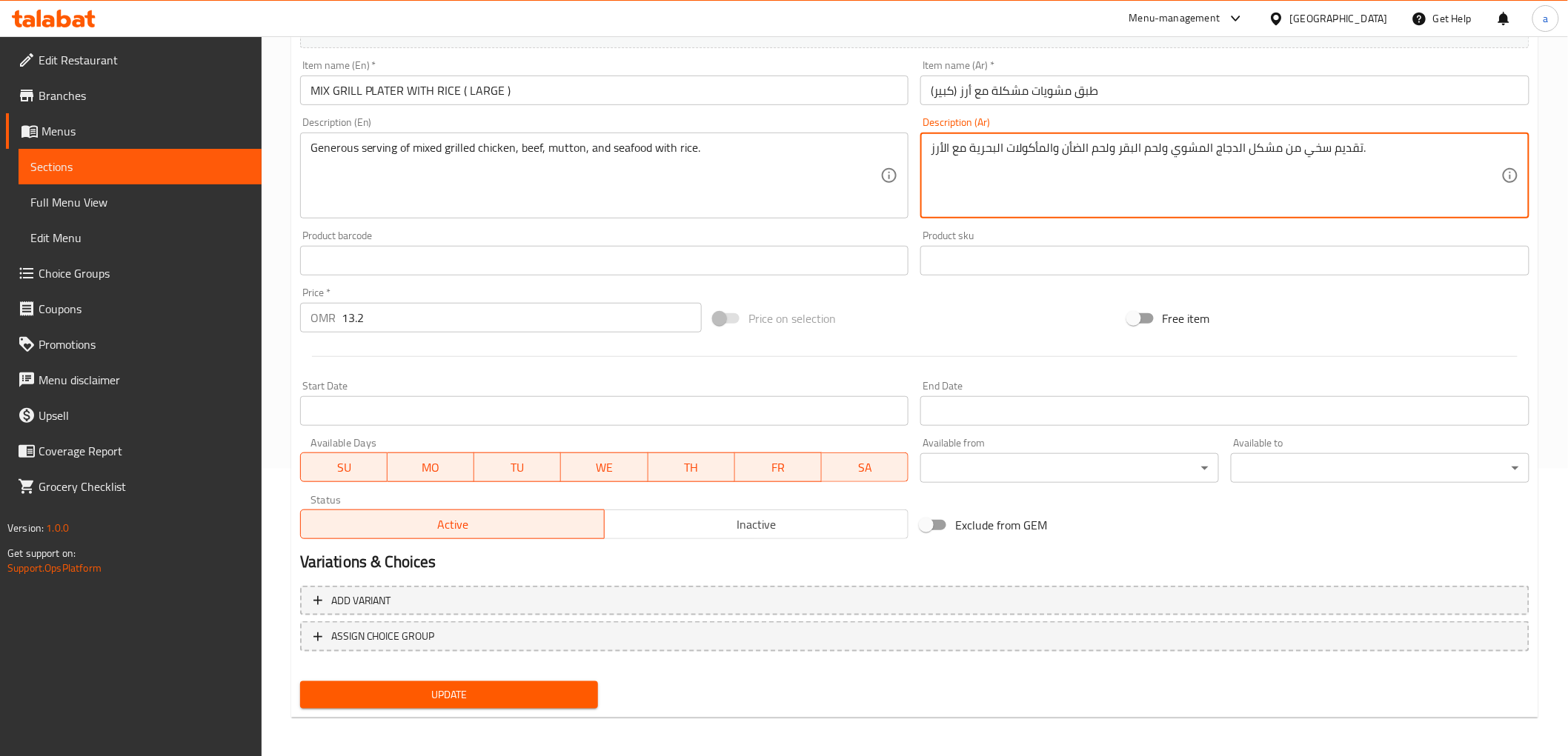
type textarea "تقديم سخي من مشكل الدجاج المشوي ولحم البقر ولحم الضأن والمأكولات البحرية مع الأ…"
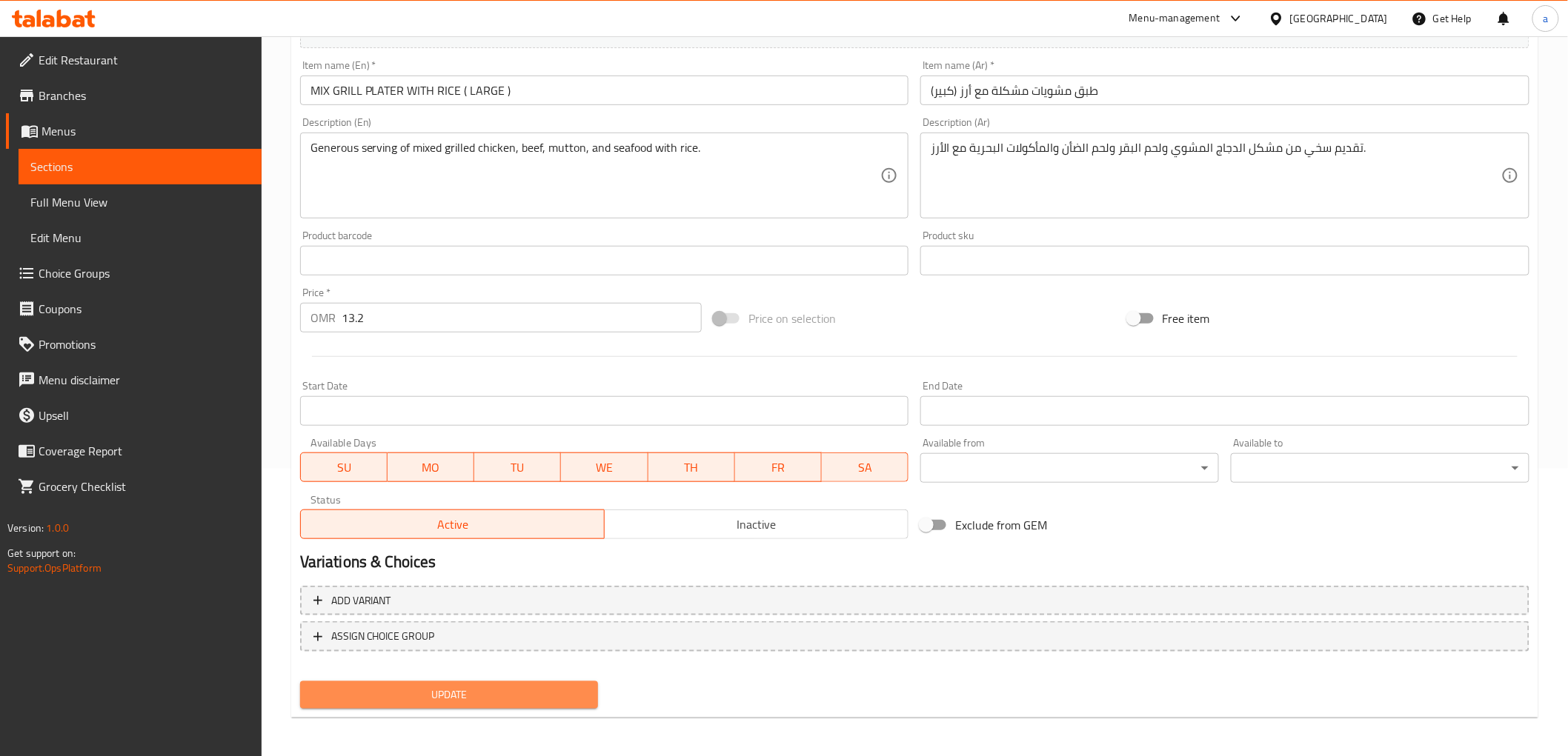
click at [512, 694] on span "Update" at bounding box center [450, 695] width 275 height 19
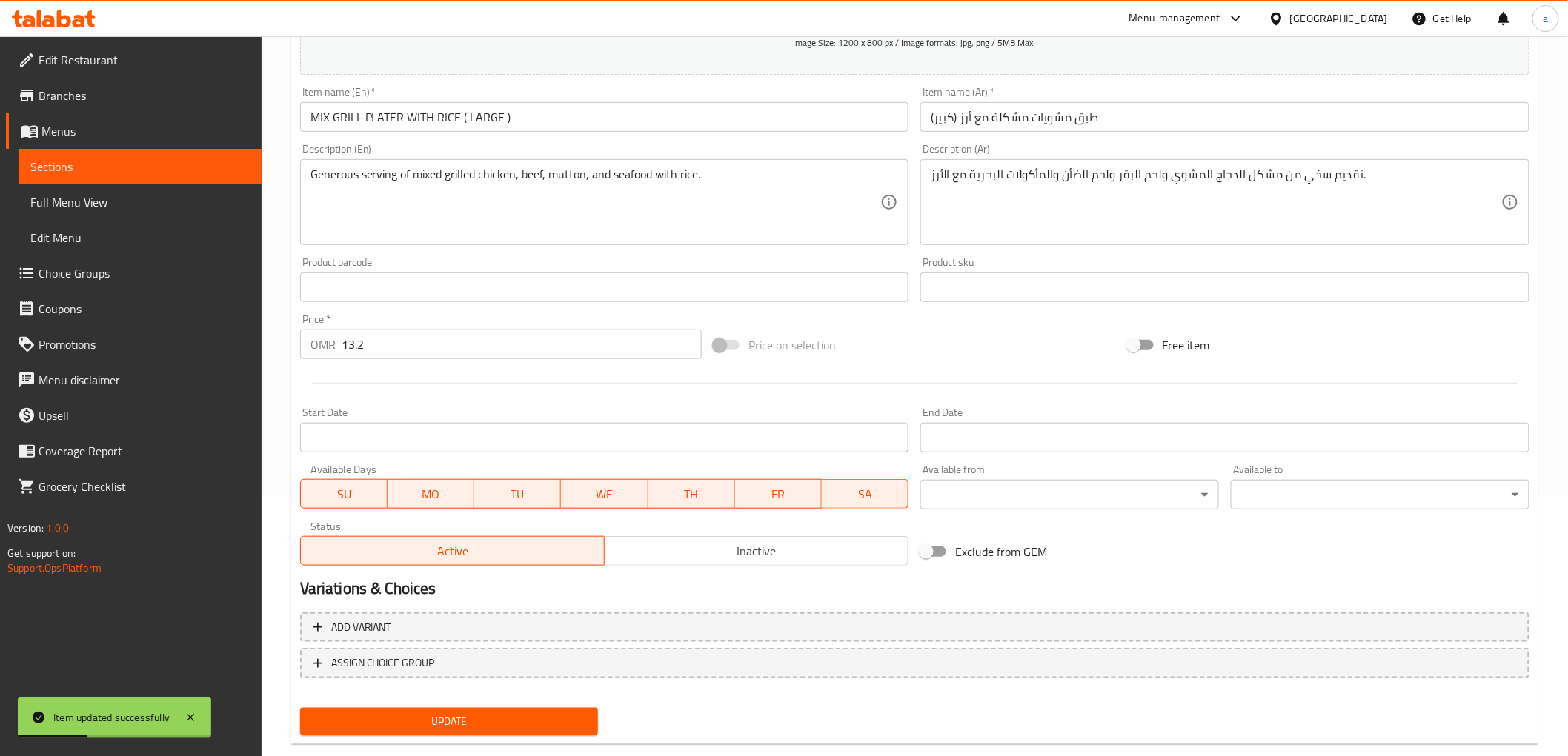
scroll to position [0, 0]
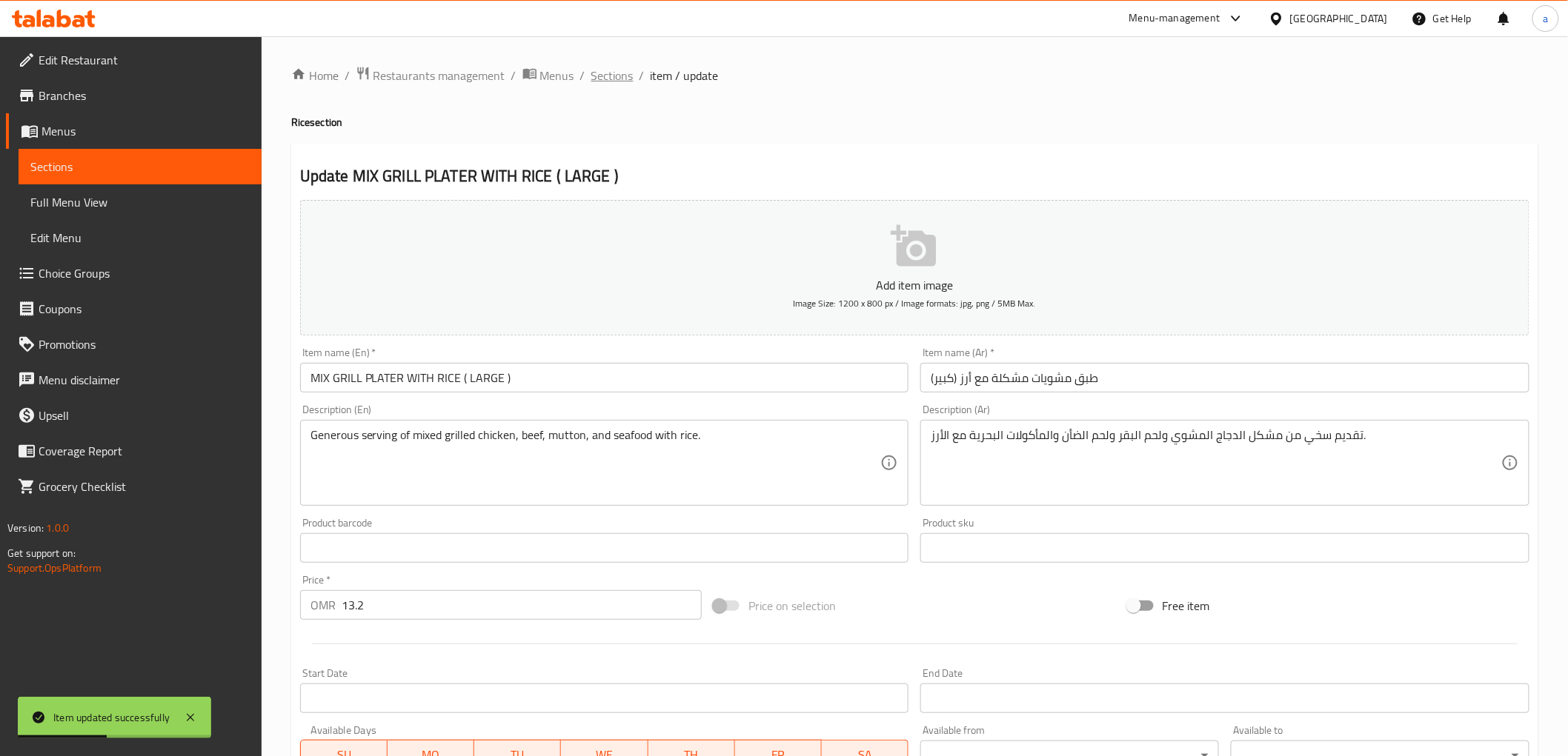
click at [621, 76] on span "Sections" at bounding box center [612, 76] width 42 height 18
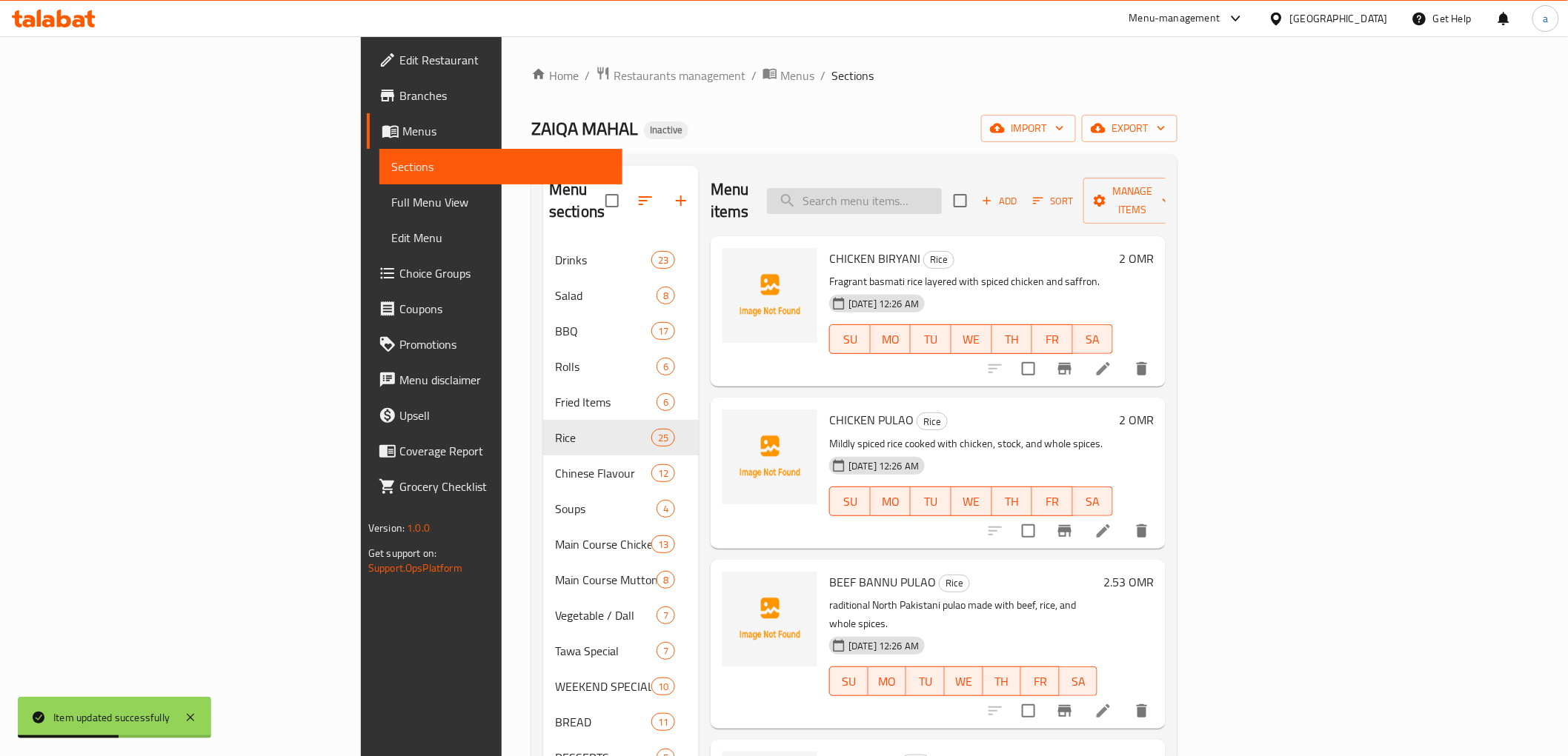
click at [942, 191] on input "search" at bounding box center [854, 201] width 175 height 26
paste input "BUKHARI RICE"
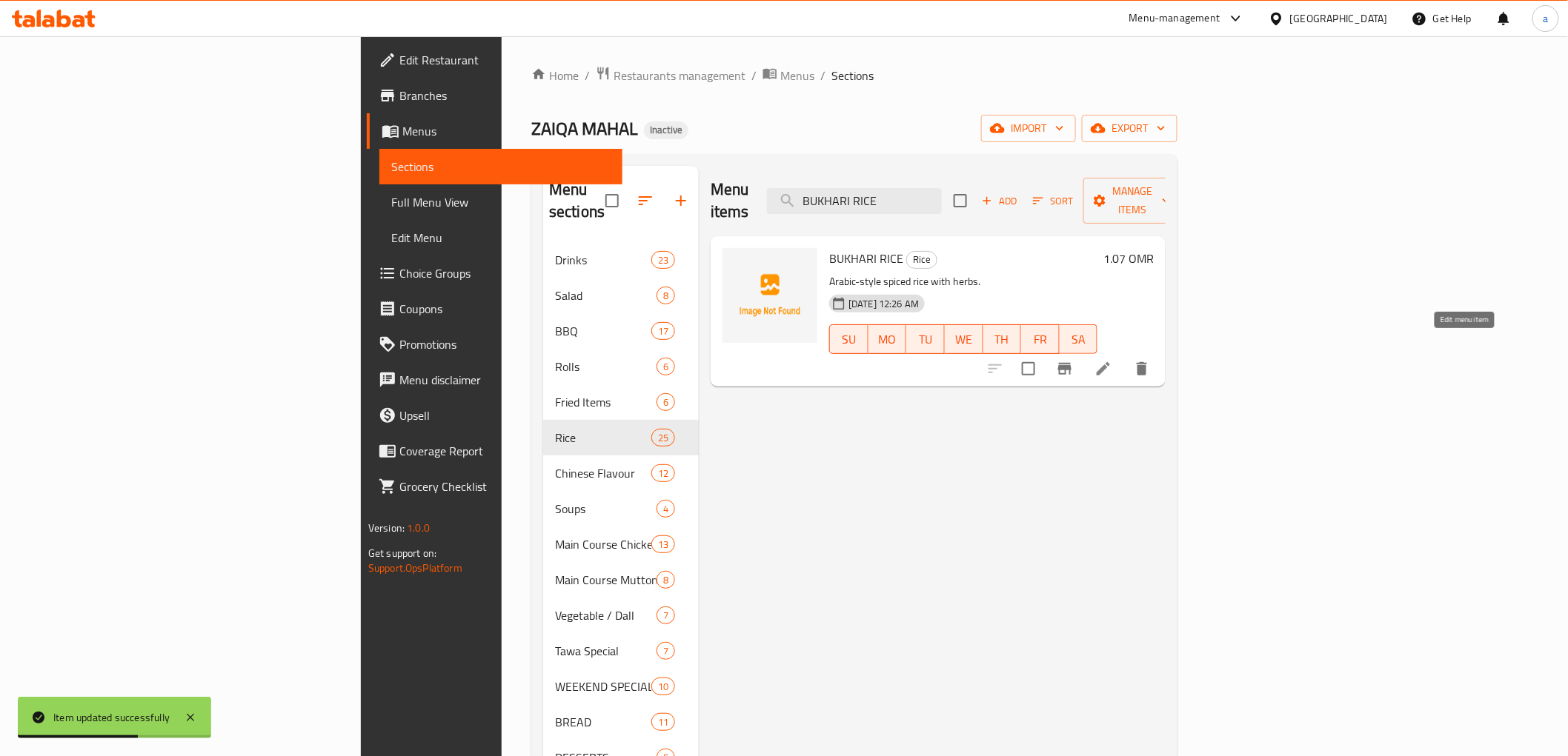
type input "BUKHARI RICE"
click at [1113, 360] on icon at bounding box center [1104, 369] width 18 height 18
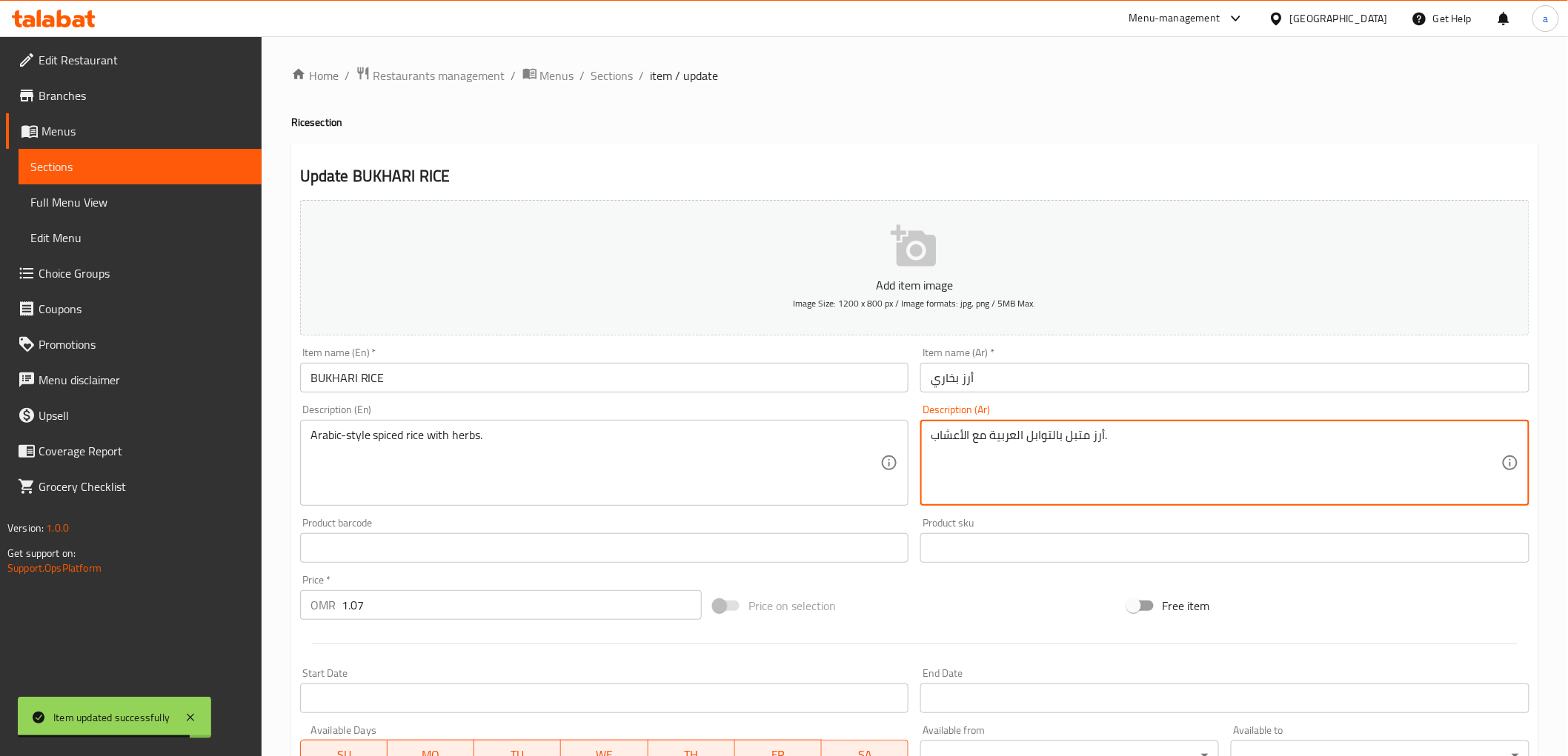
click at [1052, 437] on textarea "أرز متبل بالتوابل العربية مع الأعشاب." at bounding box center [1216, 463] width 571 height 71
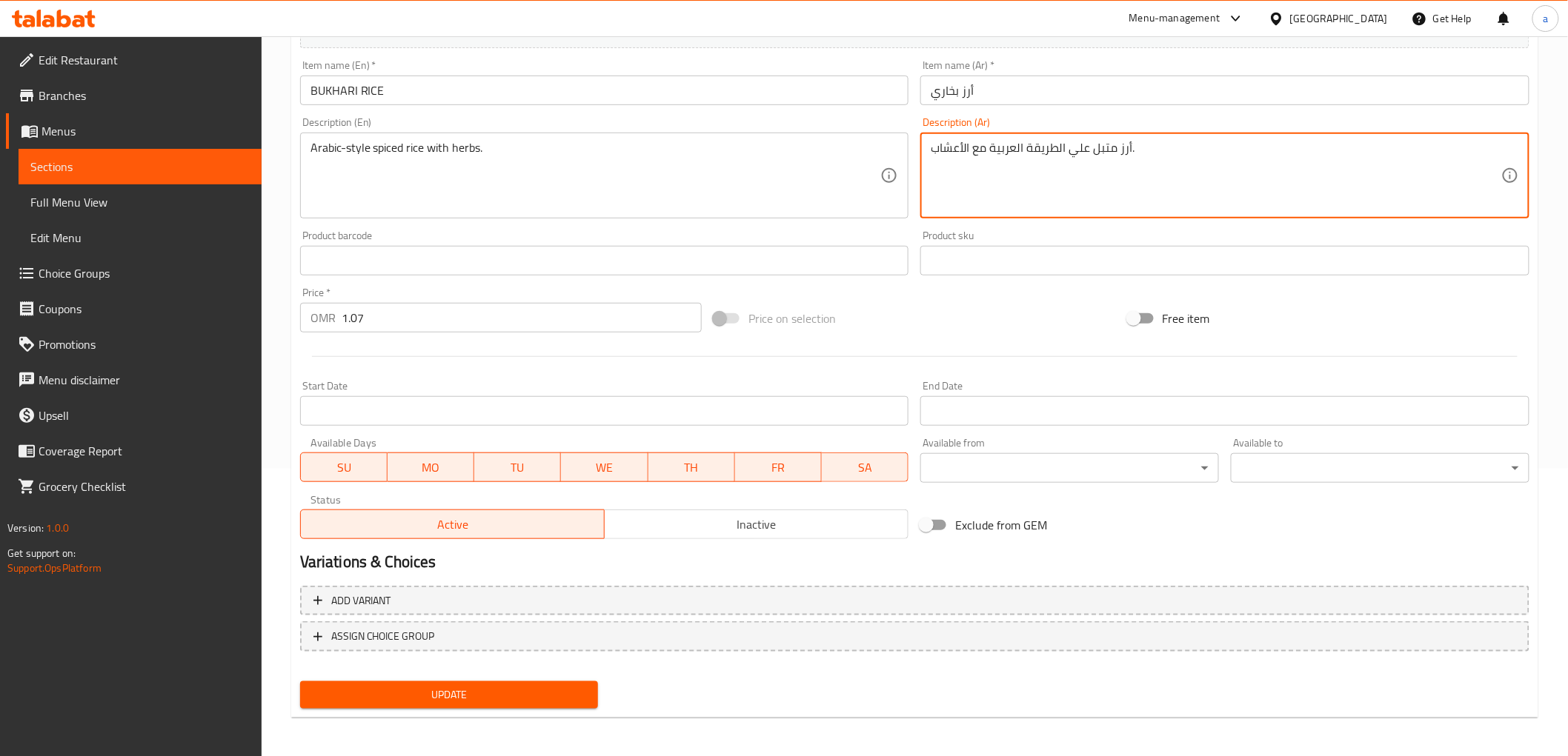
type textarea "أرز متبل علي الطريقة العربية مع الأعشاب."
click at [504, 693] on span "Update" at bounding box center [450, 695] width 275 height 19
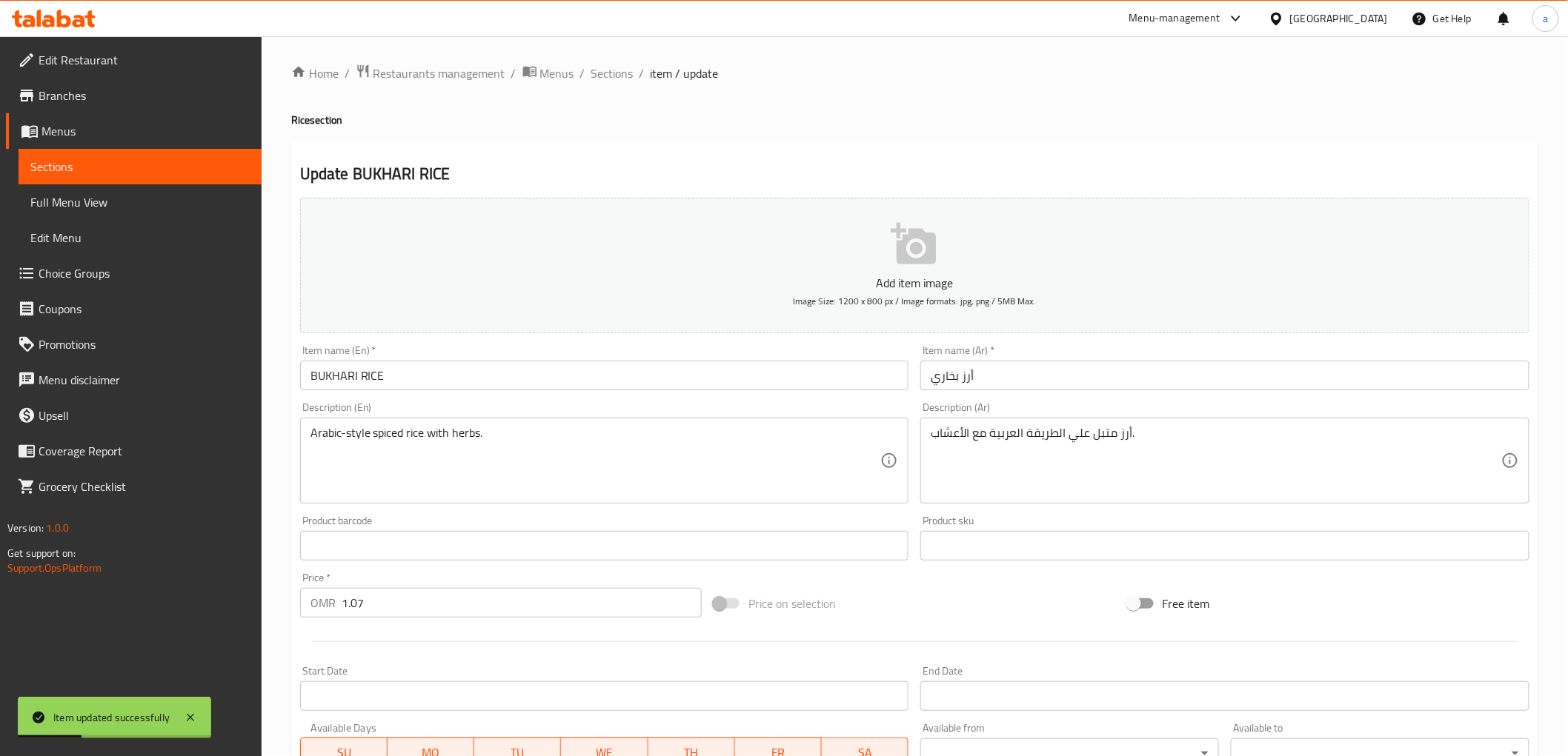
scroll to position [0, 0]
click at [624, 67] on span "Sections" at bounding box center [612, 76] width 42 height 18
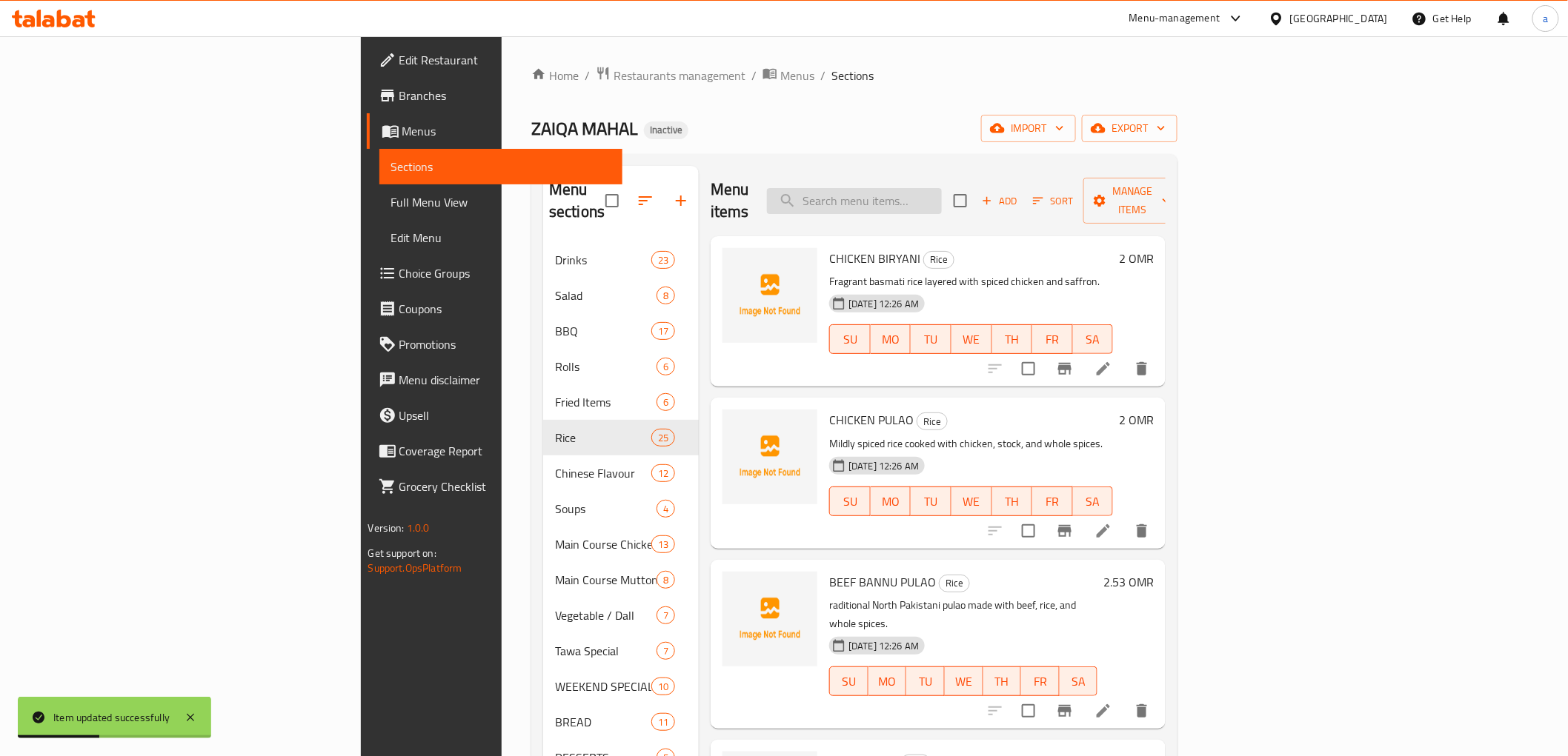
click at [942, 189] on input "search" at bounding box center [854, 201] width 175 height 26
paste input "PULAO RICE"
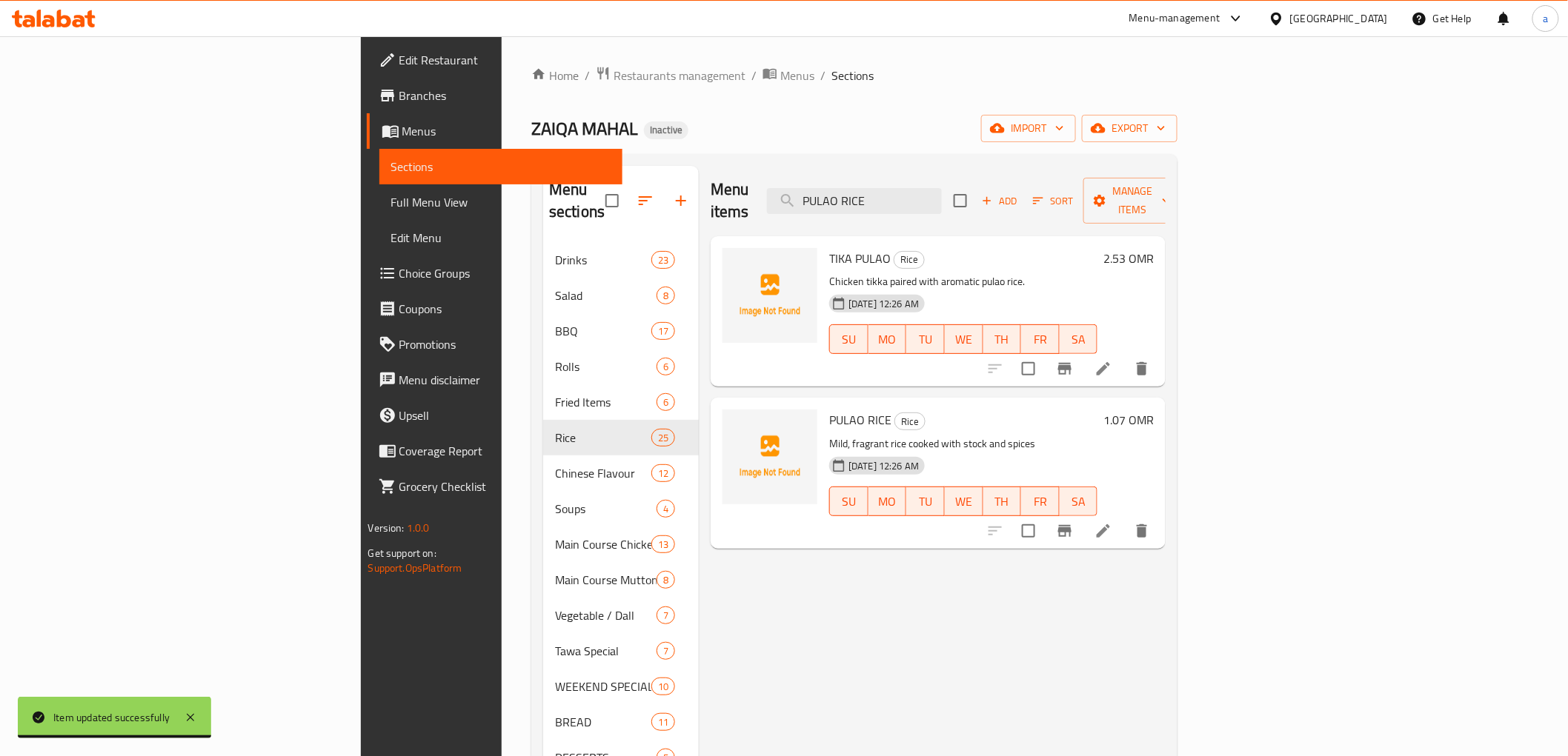
type input "PULAO RICE"
click at [1124, 518] on li at bounding box center [1103, 531] width 41 height 27
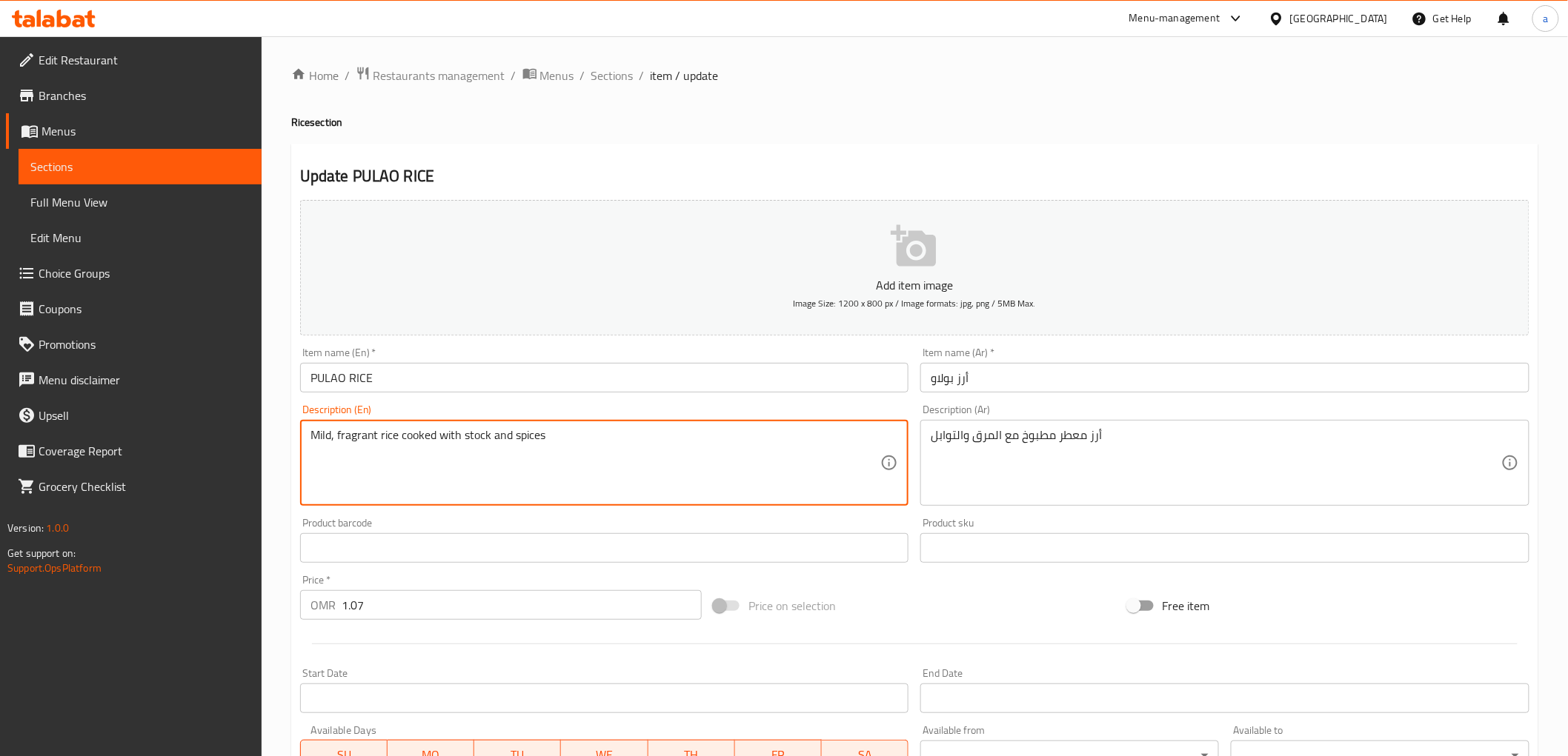
click at [319, 437] on textarea "Mild, fragrant rice cooked with stock and spices" at bounding box center [596, 463] width 571 height 71
click at [476, 437] on textarea "Mild, fragrant rice cooked with stock and spices" at bounding box center [596, 463] width 571 height 71
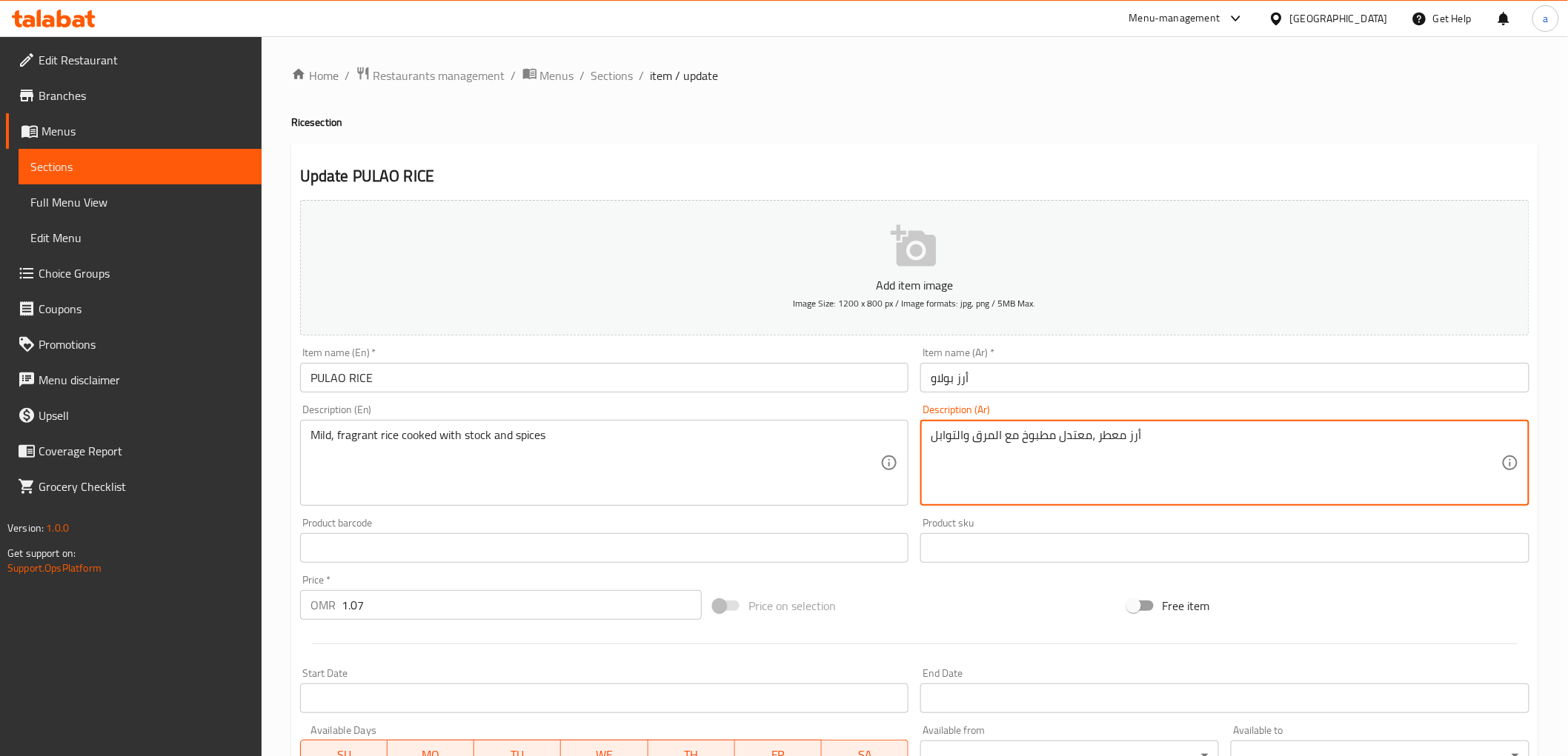
click at [977, 439] on textarea "أرز معطر ،معتدل مطبوخ مع المرق والتوابل" at bounding box center [1216, 463] width 571 height 71
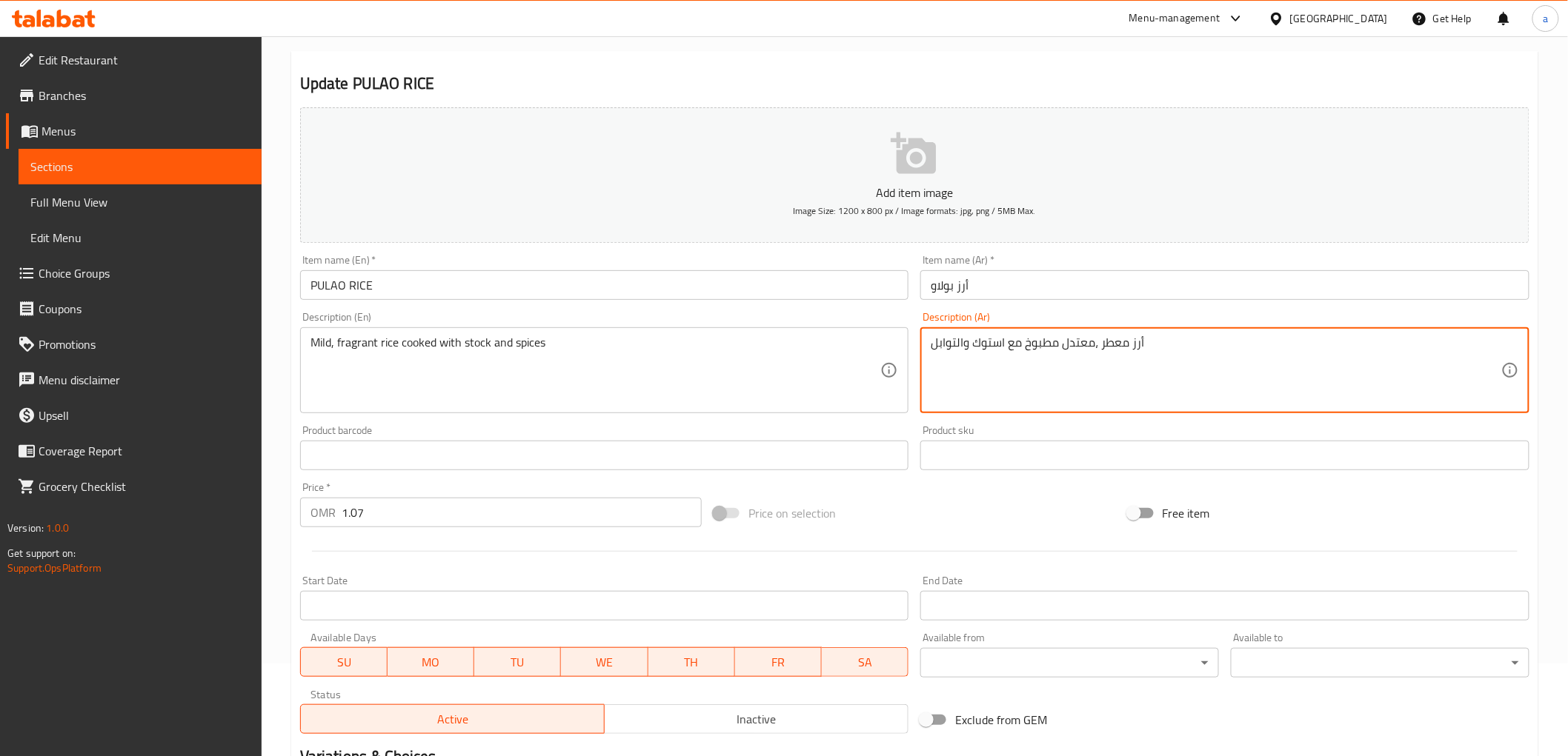
scroll to position [288, 0]
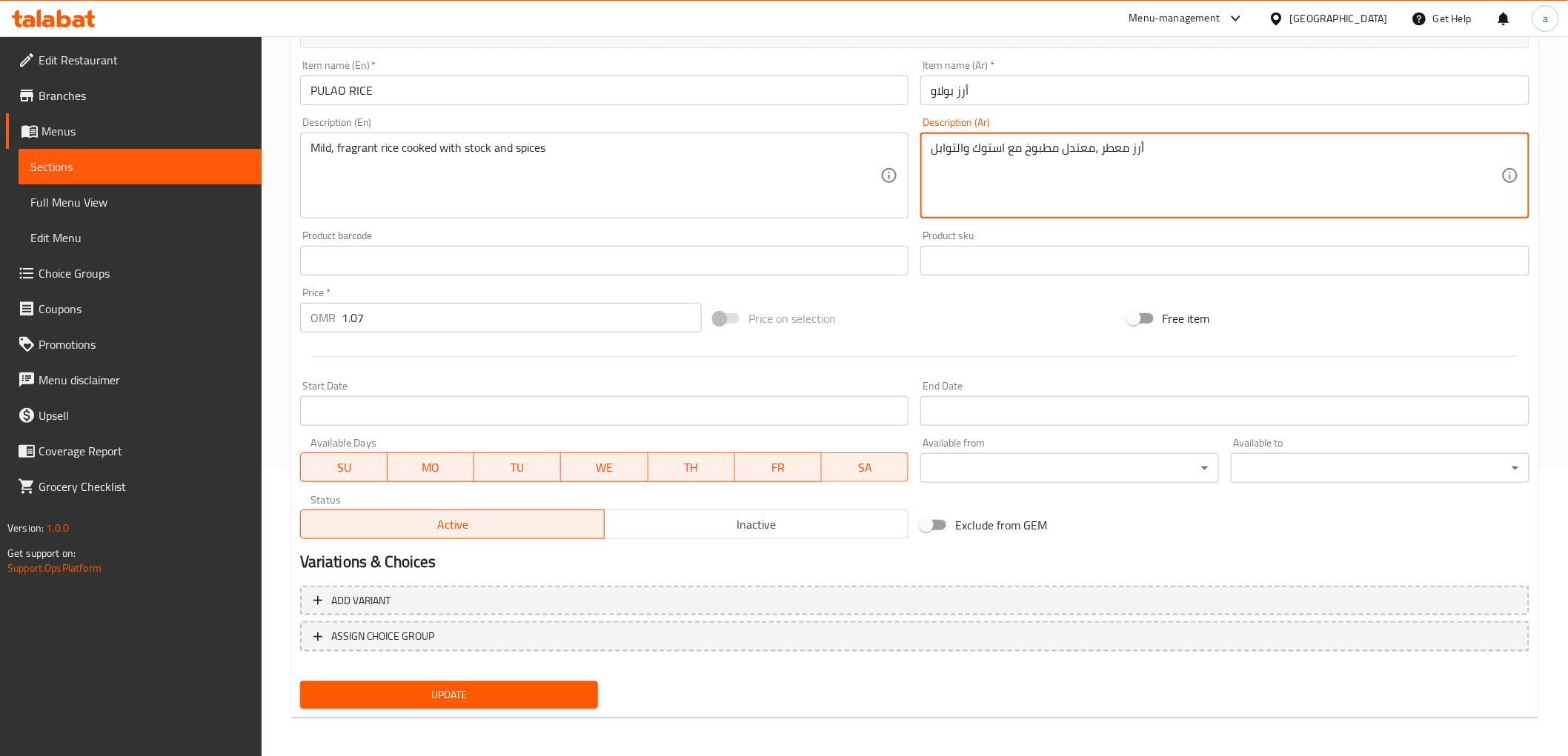
type textarea "أرز معطر ،معتدل مطبوخ مع استوك والتوابل"
click at [462, 681] on button "Update" at bounding box center [449, 695] width 298 height 28
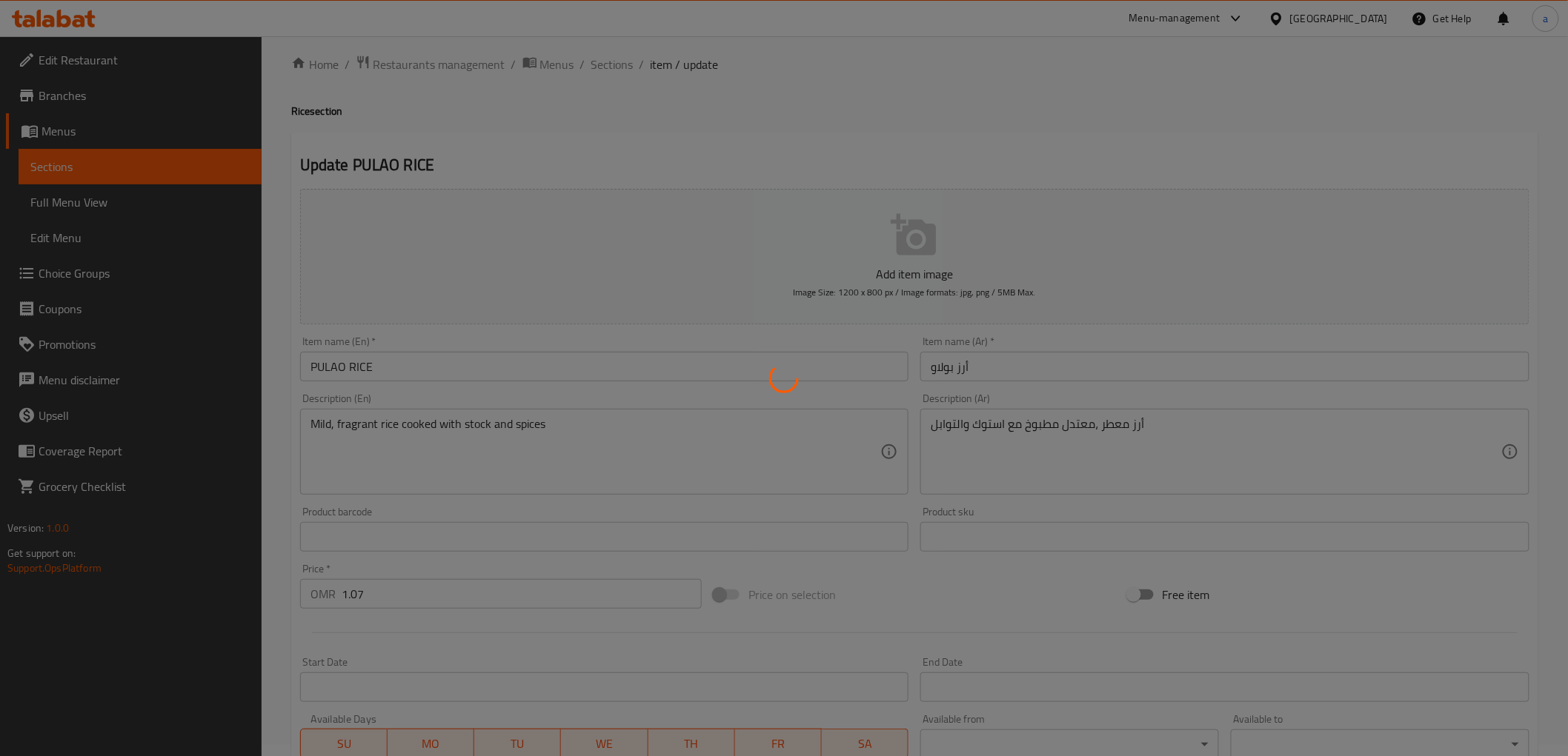
scroll to position [0, 0]
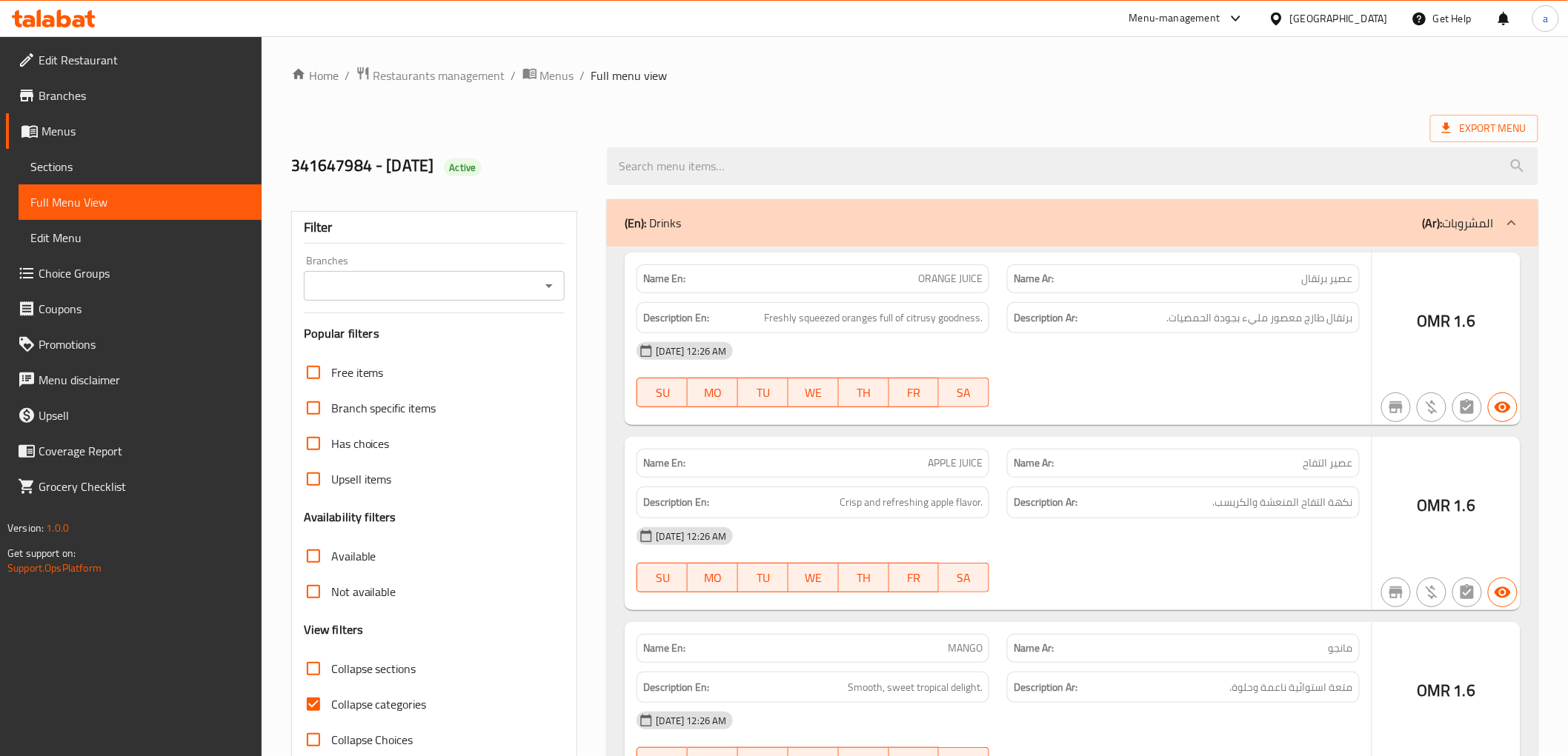
click at [127, 167] on div at bounding box center [784, 378] width 1568 height 756
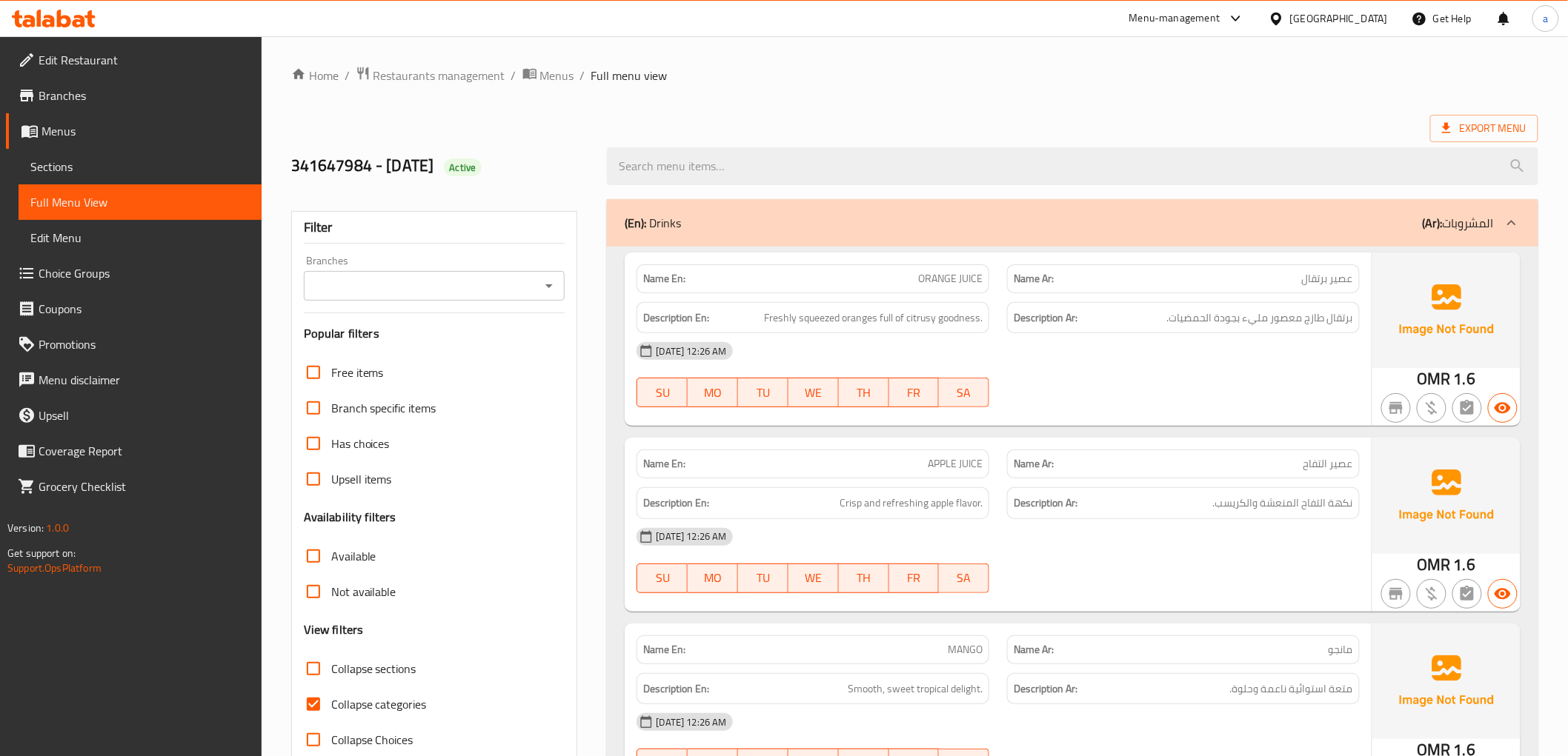
click at [65, 172] on span "Sections" at bounding box center [140, 167] width 220 height 18
click at [55, 158] on span "Sections" at bounding box center [140, 167] width 220 height 18
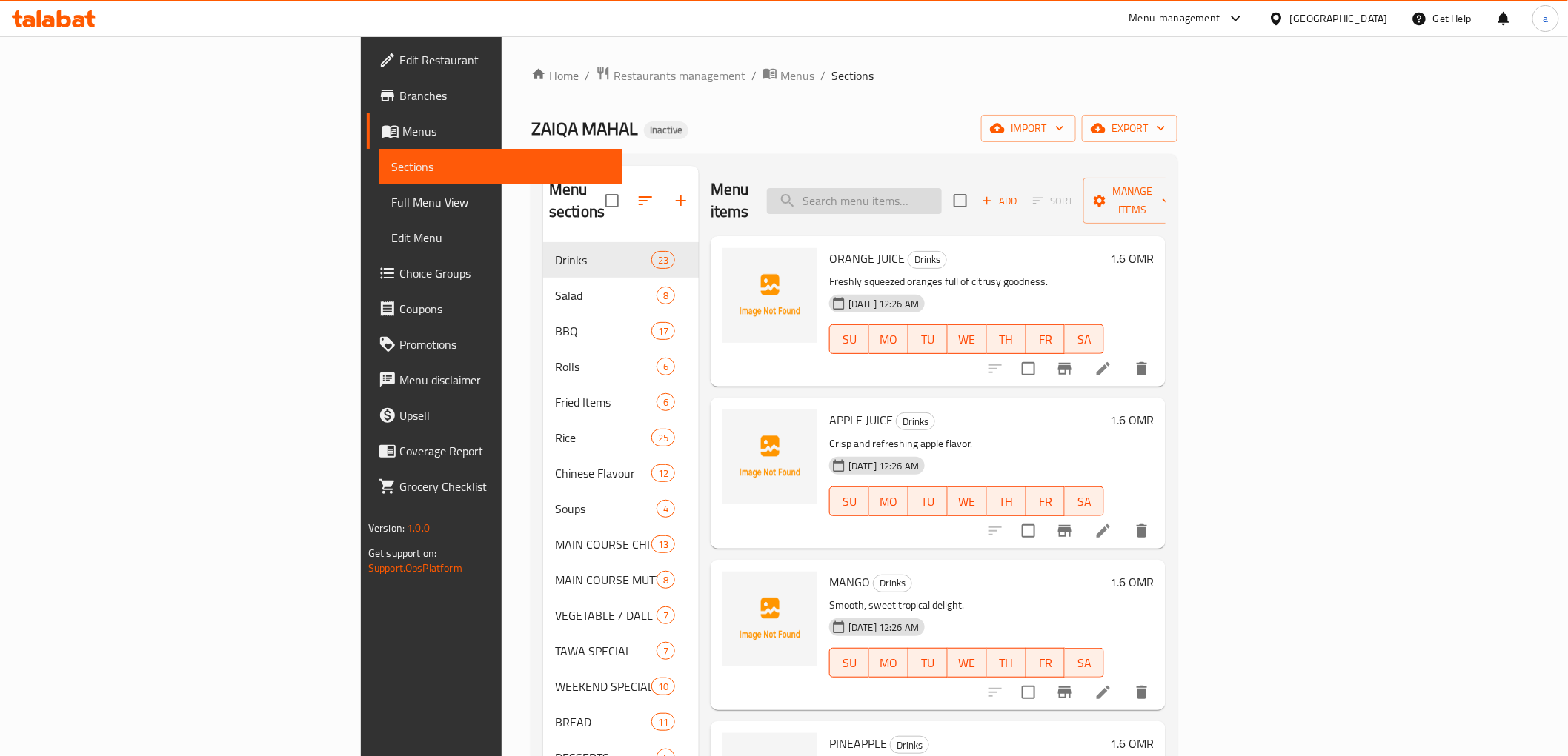
click at [942, 189] on input "search" at bounding box center [854, 201] width 175 height 26
paste input "BRAIN & NALI NIHAR"
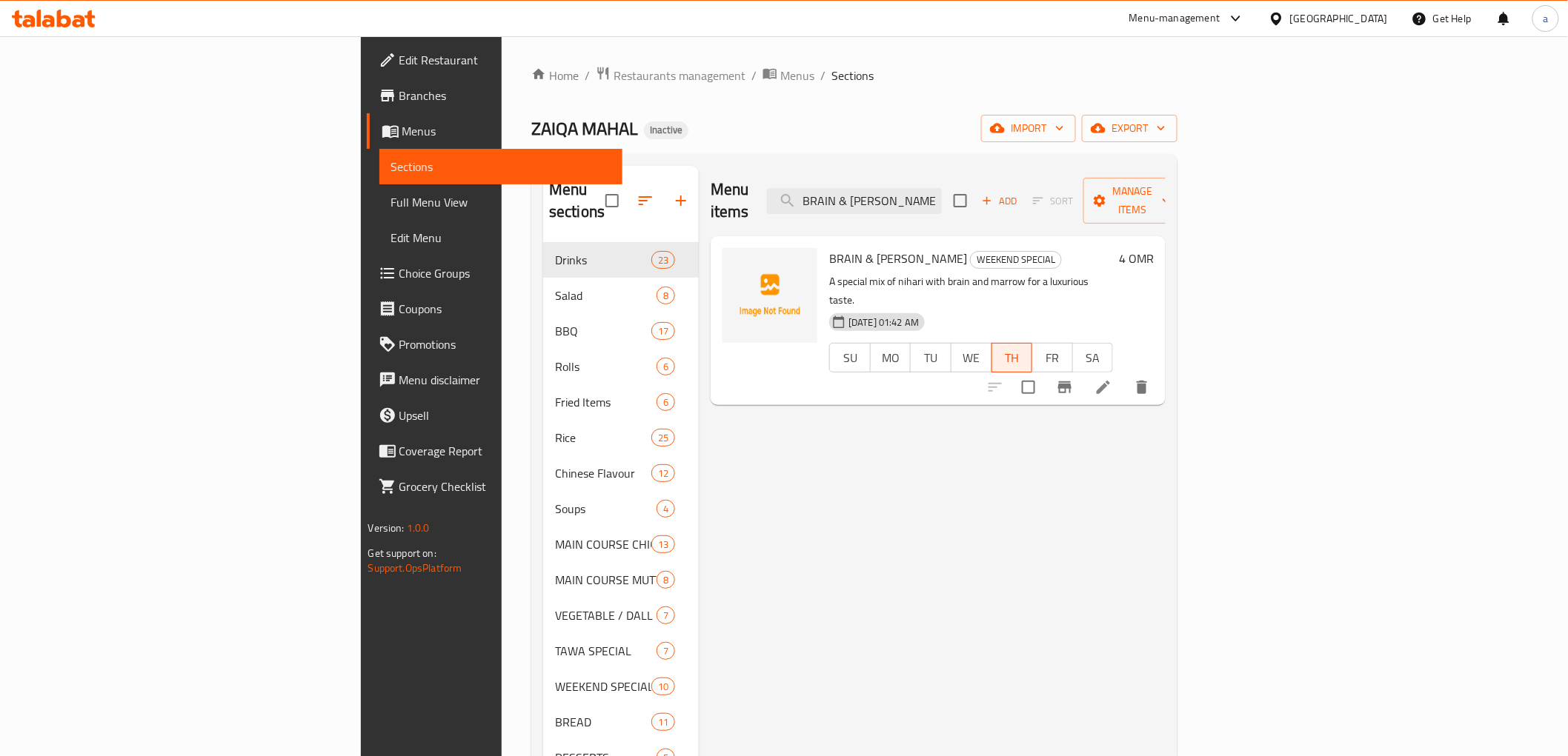
type input "BRAIN & NALI NIHAR"
click at [1124, 374] on li at bounding box center [1103, 387] width 41 height 27
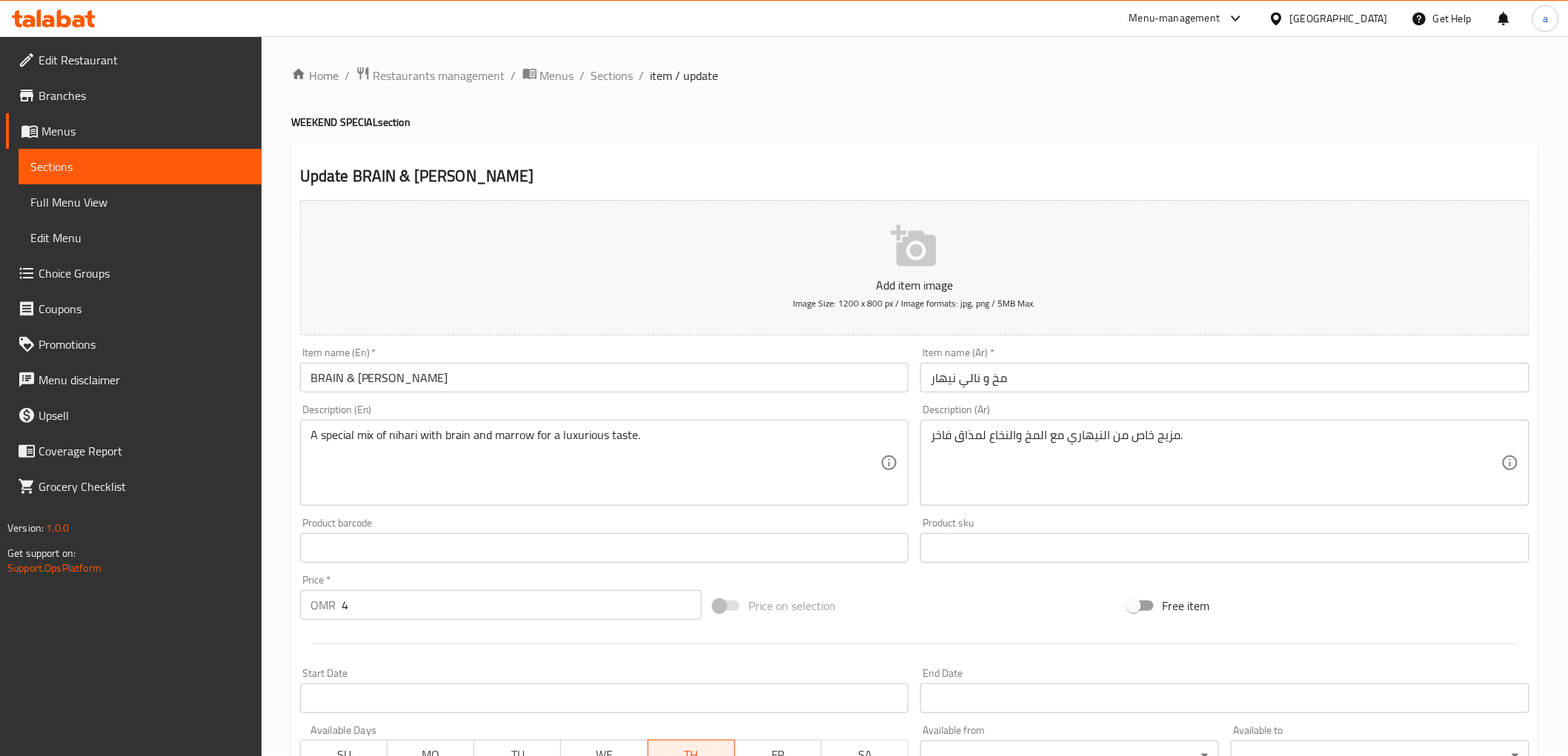
click at [537, 379] on input "BRAIN & NALI NIHAR" at bounding box center [604, 377] width 609 height 29
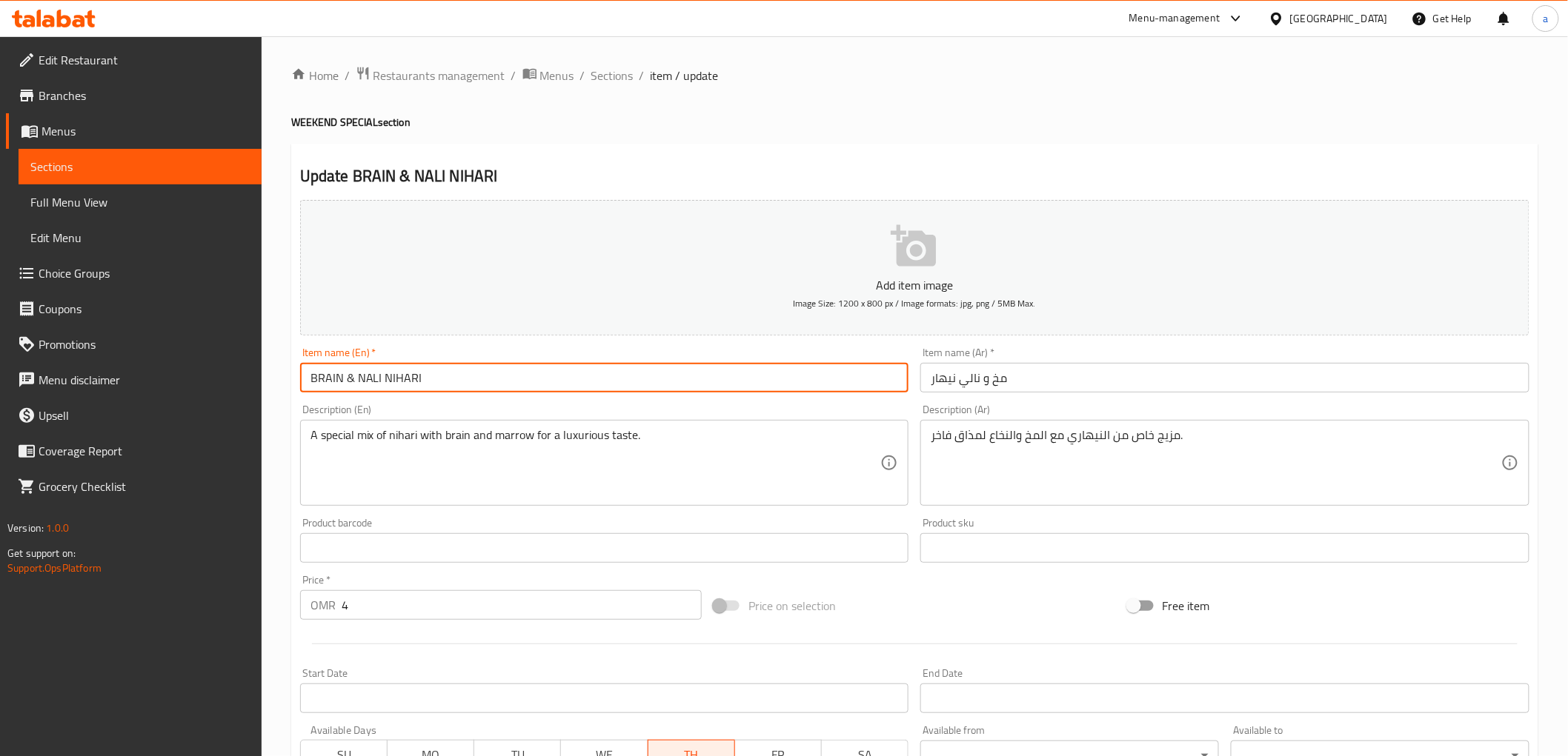
type input "BRAIN & NALI NIHARI"
drag, startPoint x: 922, startPoint y: 384, endPoint x: 931, endPoint y: 404, distance: 21.9
click at [926, 385] on input "مخ و نالي نيهار" at bounding box center [1225, 377] width 609 height 29
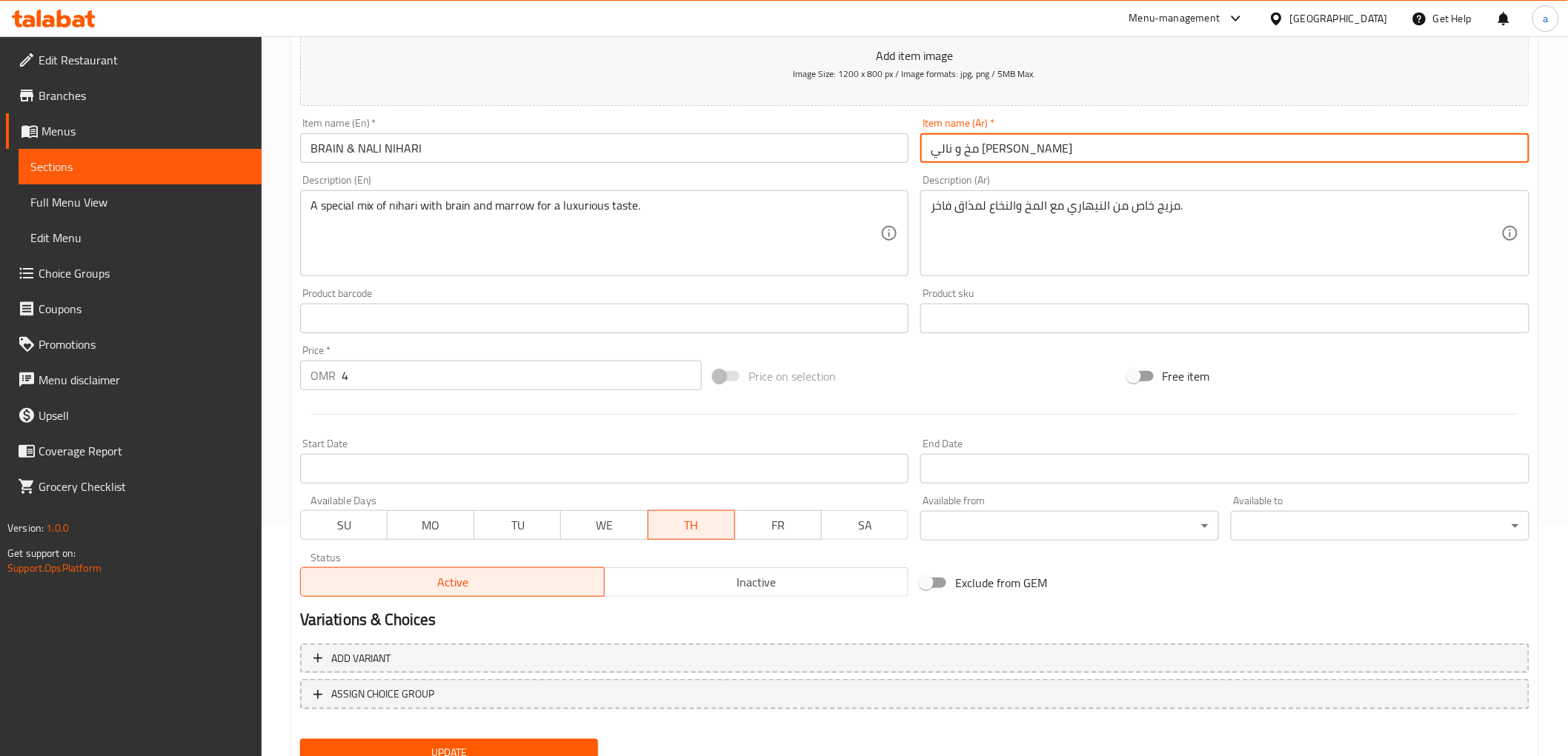
scroll to position [288, 0]
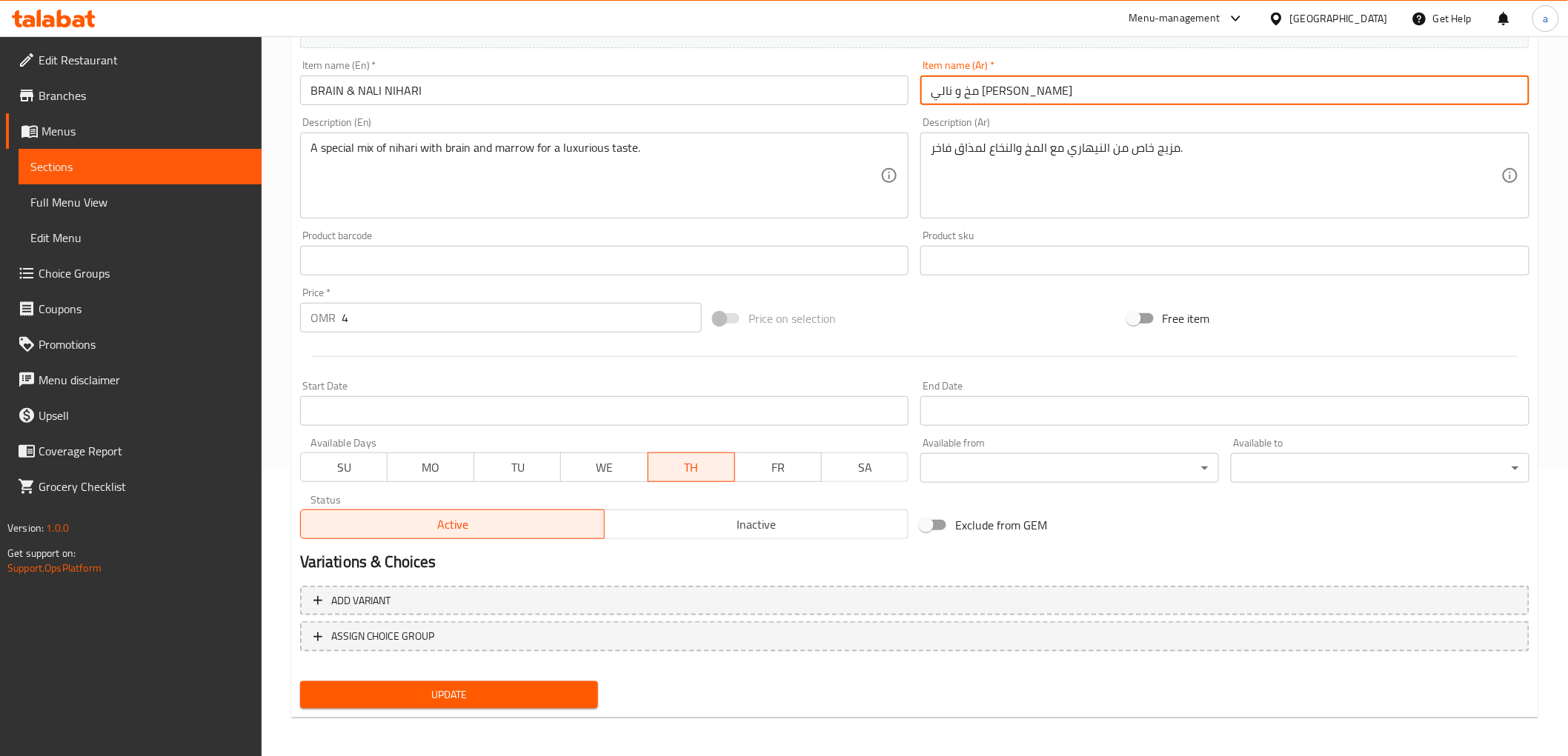
type input "مخ و نالي نيهاري"
click at [552, 686] on span "Update" at bounding box center [450, 695] width 275 height 19
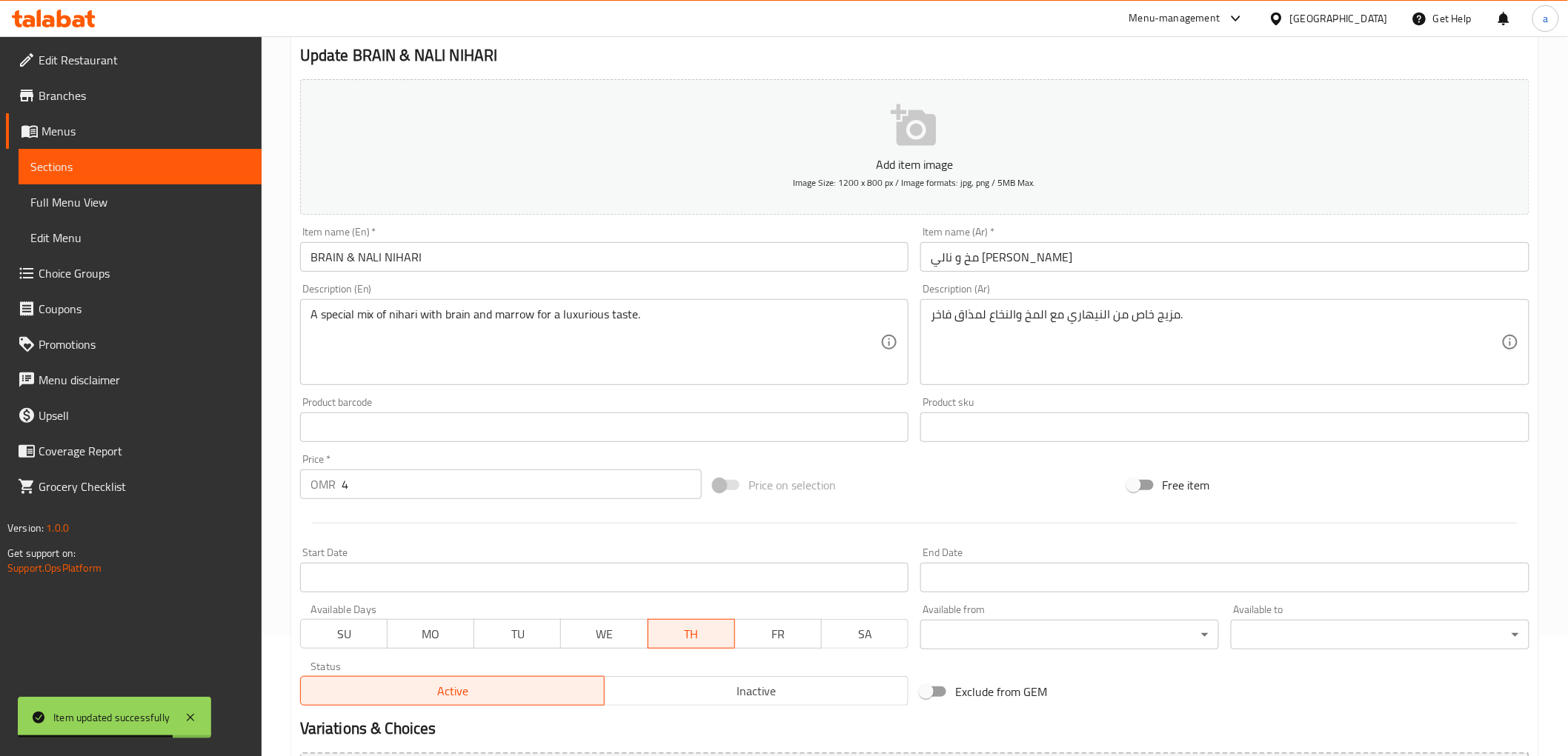
scroll to position [0, 0]
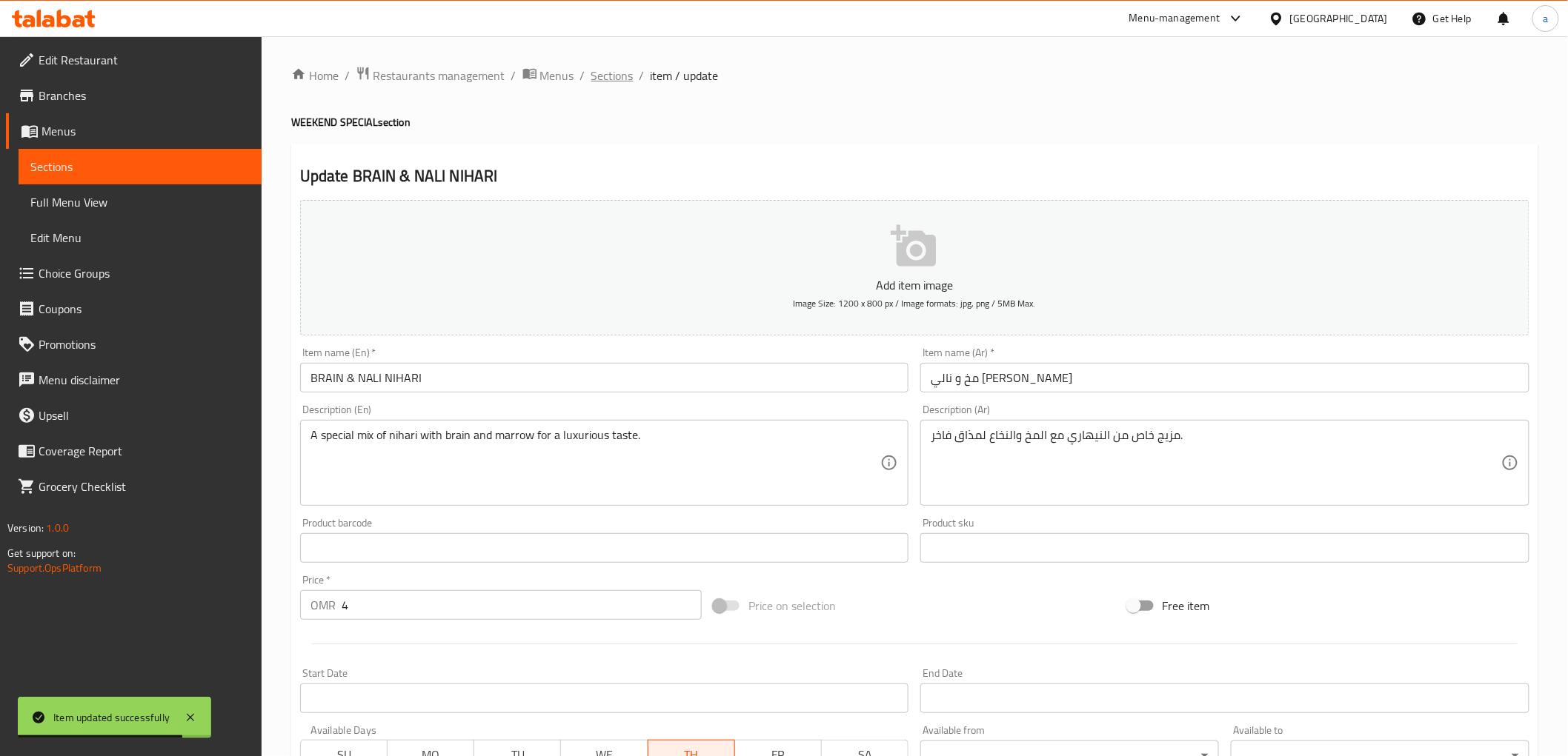
click at [615, 79] on span "Sections" at bounding box center [612, 76] width 42 height 18
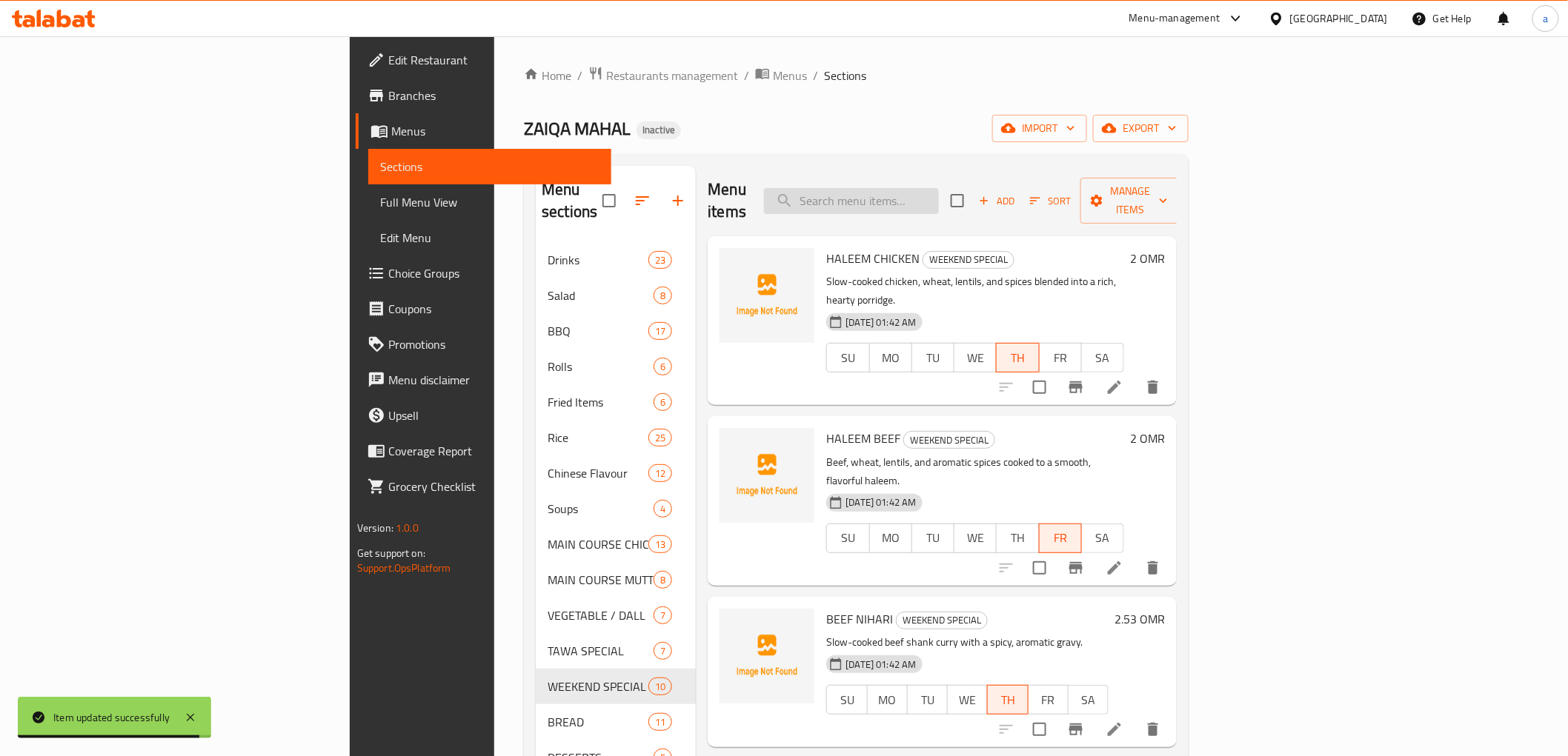
click at [931, 197] on input "search" at bounding box center [851, 201] width 175 height 26
paste input "GULAB JAMUN 1KG"
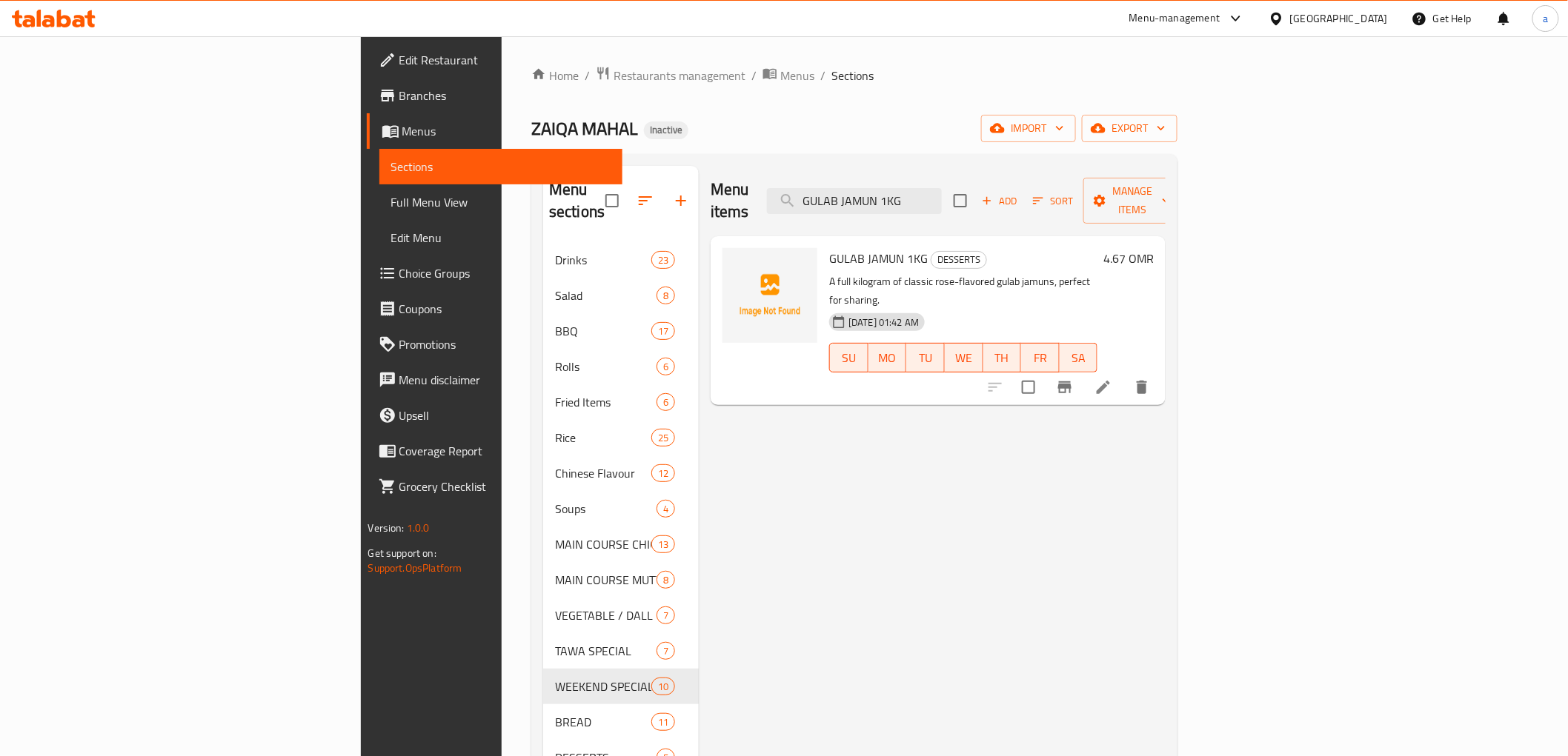
type input "GULAB JAMUN 1KG"
click at [1110, 380] on icon at bounding box center [1103, 387] width 13 height 13
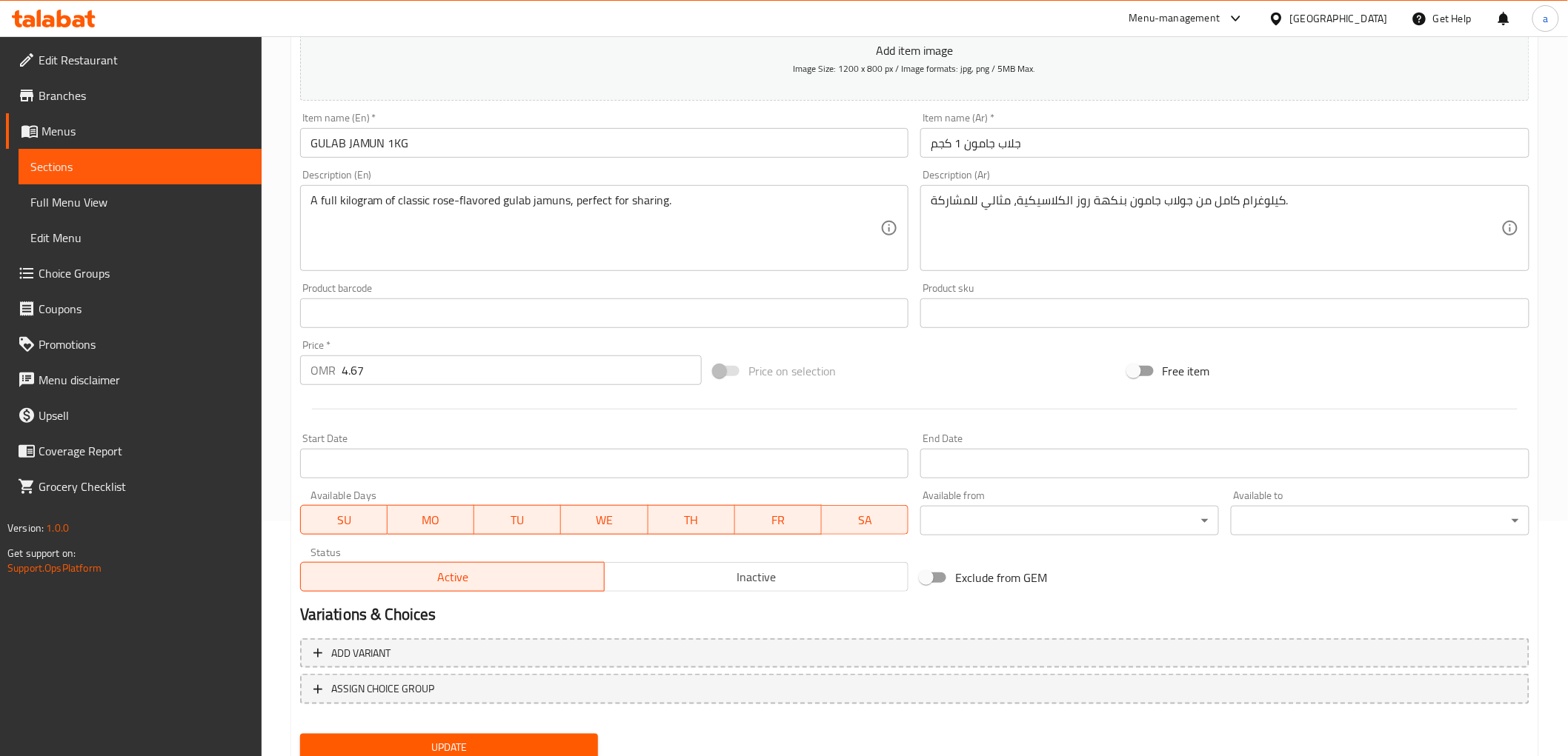
scroll to position [205, 0]
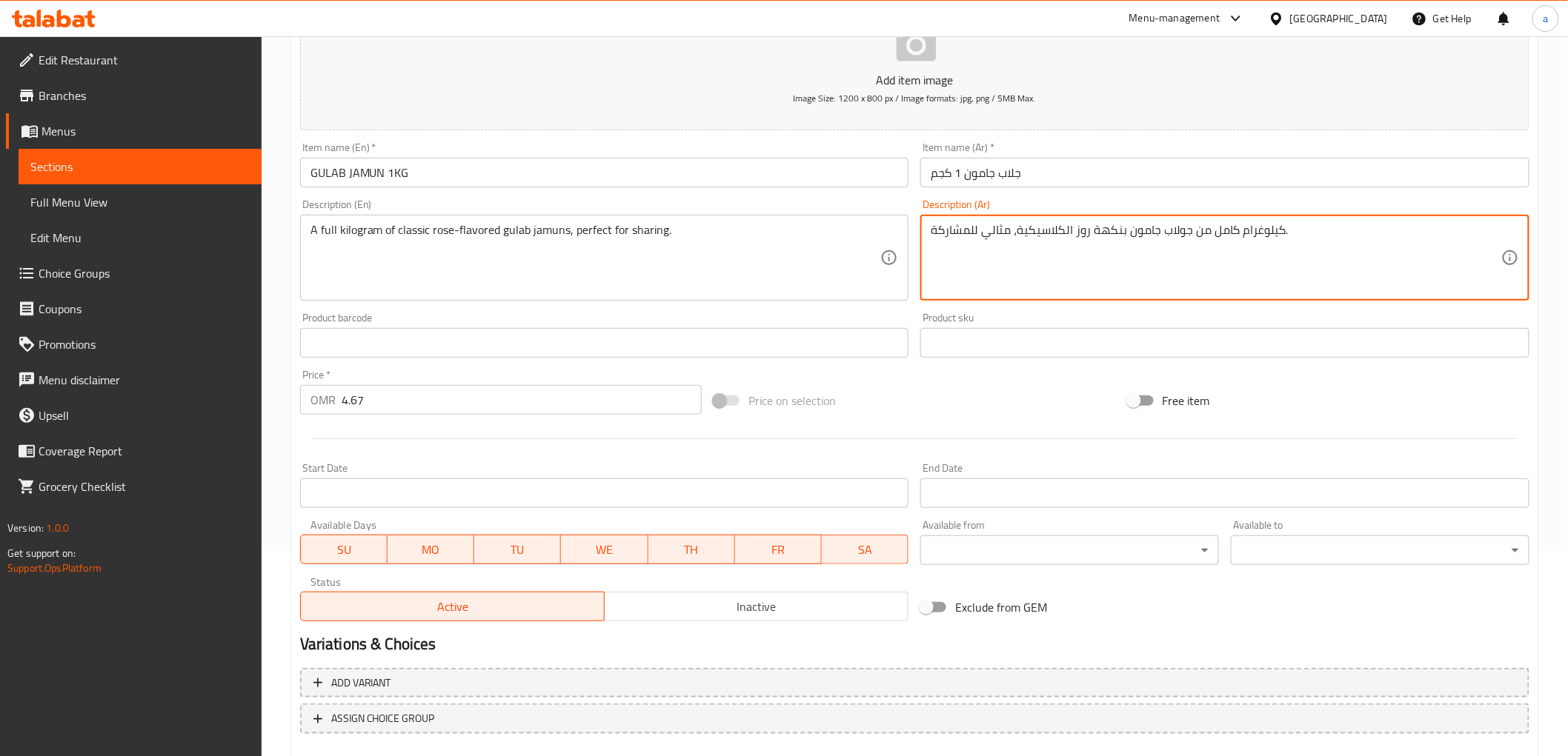
drag, startPoint x: 1065, startPoint y: 234, endPoint x: 1070, endPoint y: 242, distance: 9.4
drag, startPoint x: 1013, startPoint y: 232, endPoint x: 1021, endPoint y: 240, distance: 11.3
click at [1013, 232] on textarea "كيلوغرام كامل من جولاب جامون بنكهة روز كلاسيكية، مثالي للمشاركة." at bounding box center [1216, 258] width 571 height 71
click at [1018, 234] on textarea "كيلوغرام كامل من جولاب جامون بنكهة روز كلاسيكية، مثالي للمشاركة." at bounding box center [1216, 258] width 571 height 71
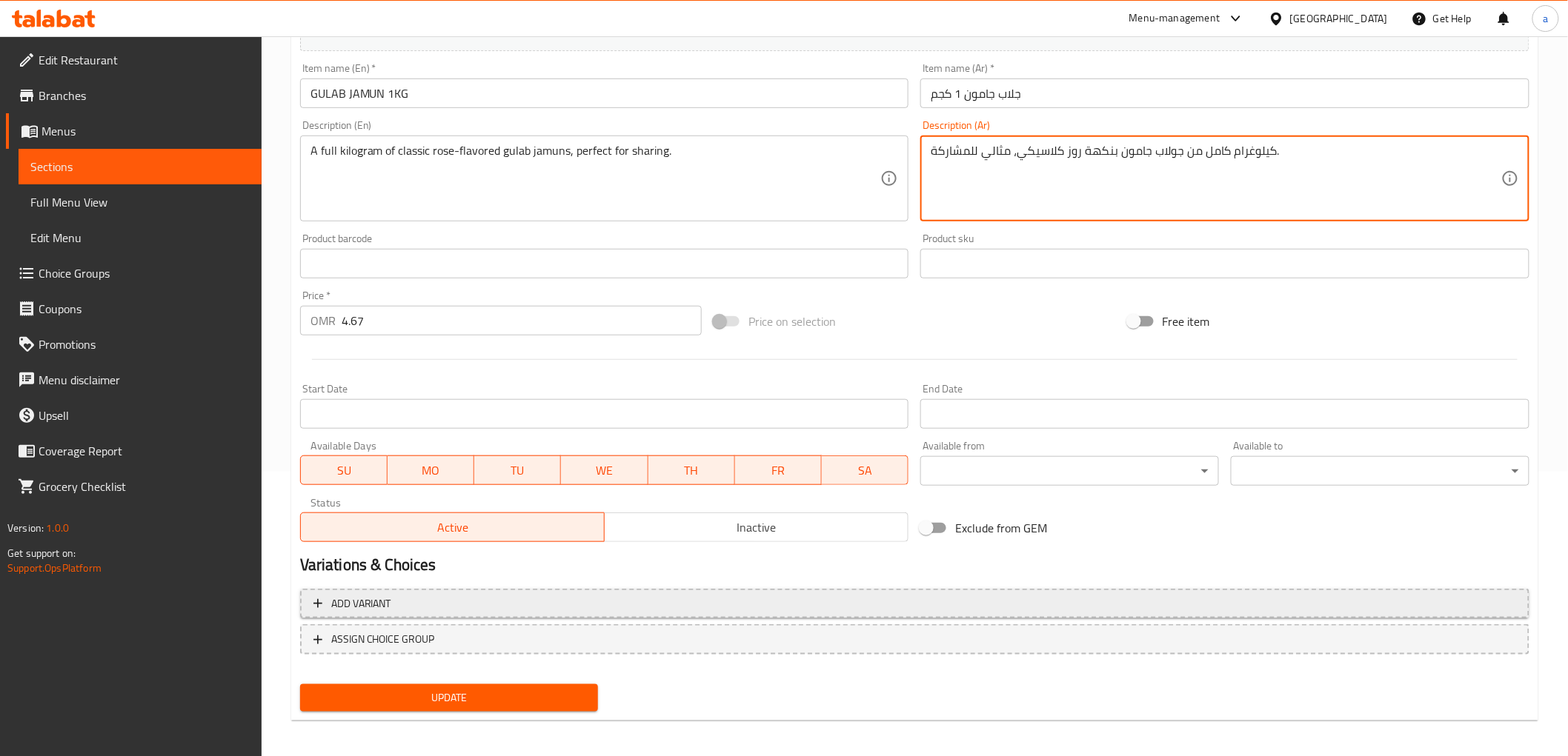
scroll to position [288, 0]
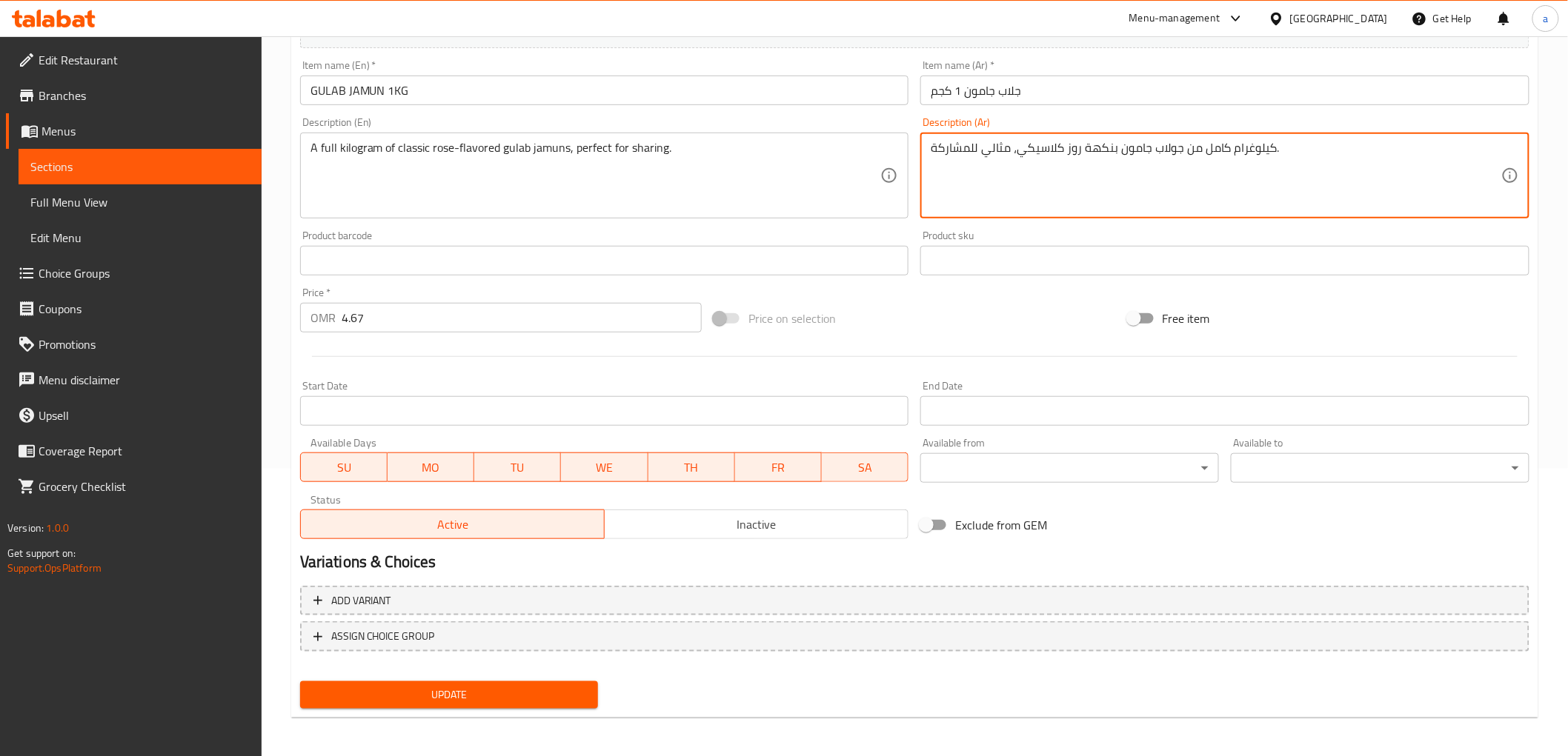
type textarea "كيلوغرام كامل من جولاب جامون بنكهة روز كلاسيكي، مثالي للمشاركة."
click at [467, 723] on div "Home / Restaurants management / Menus / Sections / item / update DESSERTS secti…" at bounding box center [914, 254] width 1247 height 951
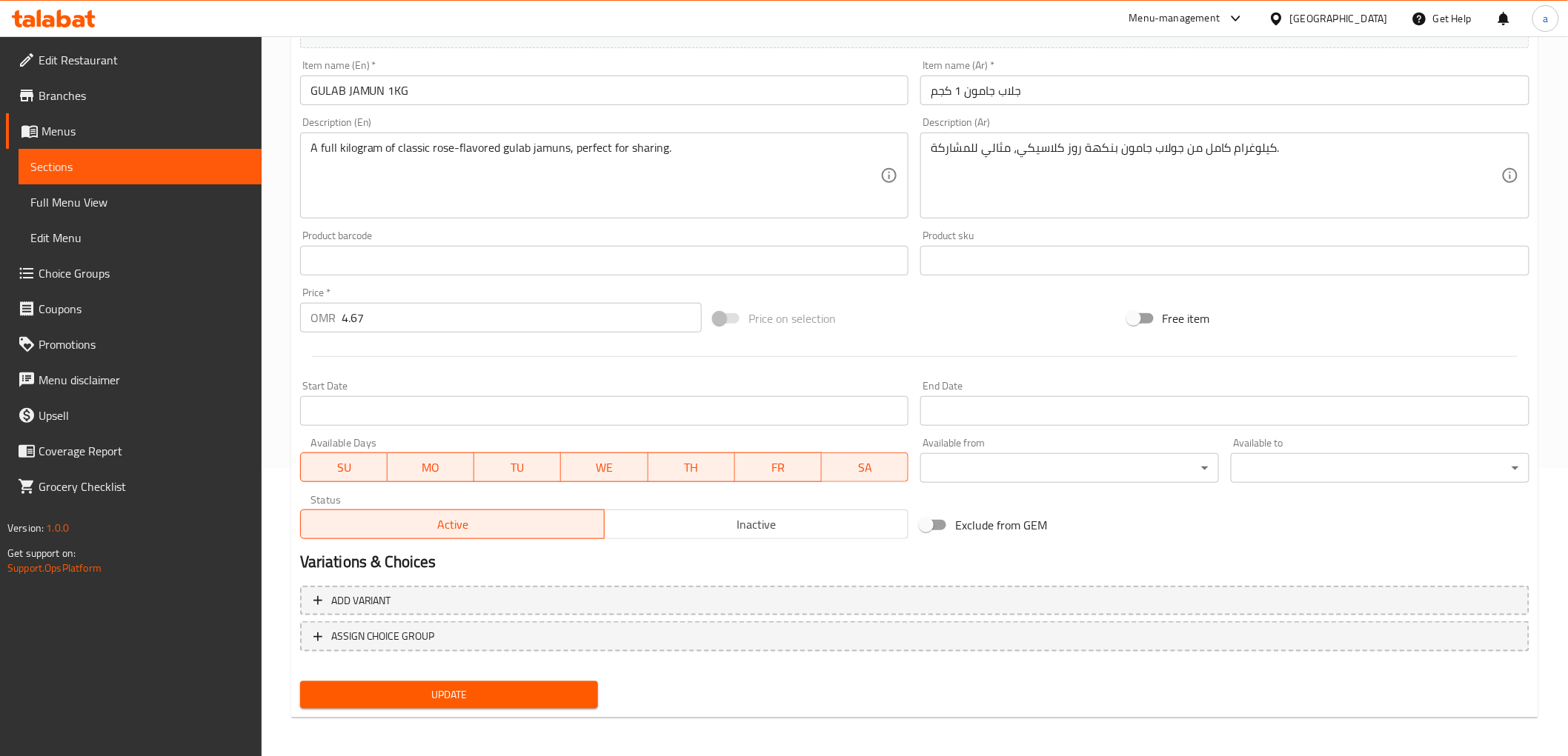
click at [468, 693] on span "Update" at bounding box center [450, 695] width 275 height 19
click at [104, 220] on link "Edit Menu" at bounding box center [140, 238] width 243 height 36
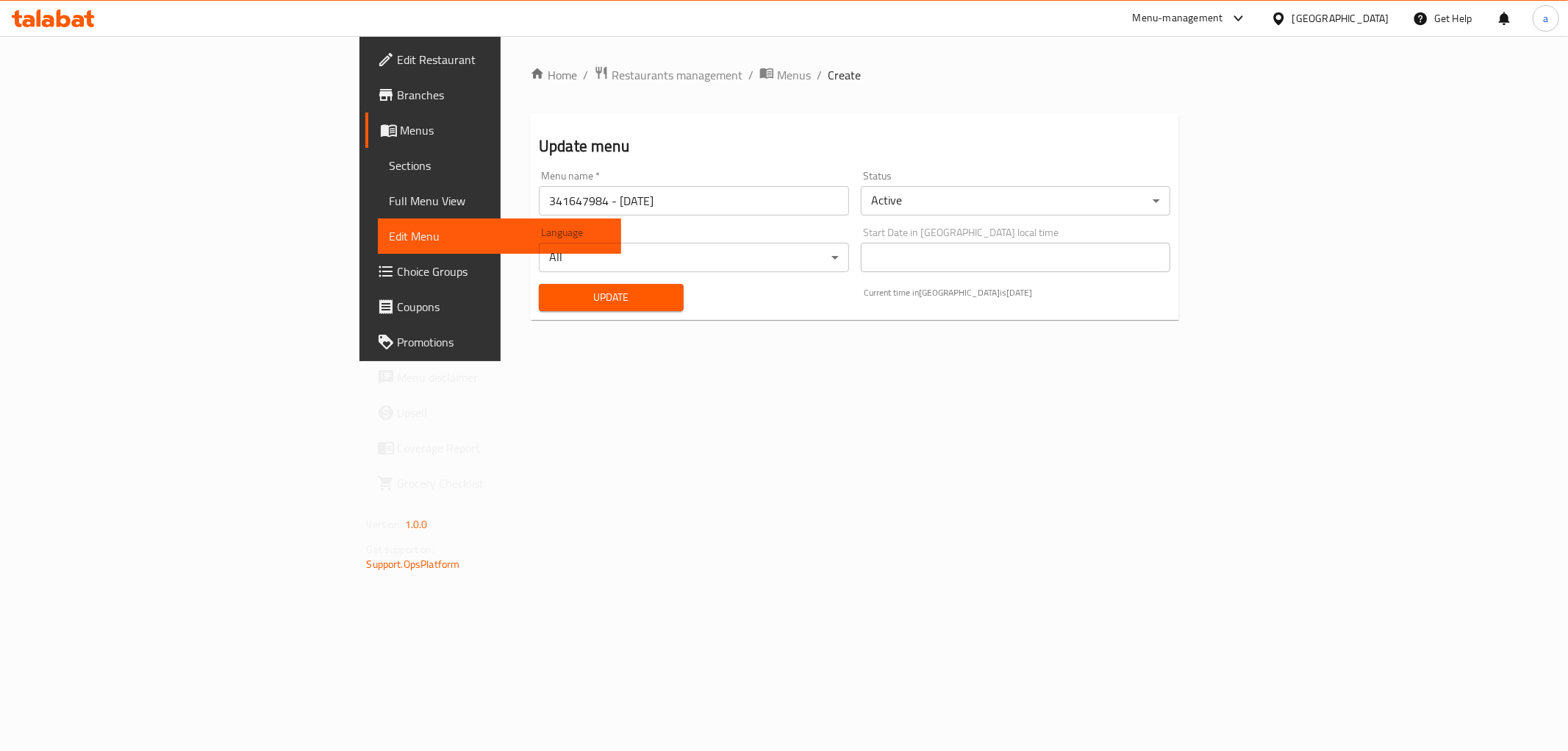
click at [390, 201] on span "Full Menu View" at bounding box center [500, 201] width 220 height 18
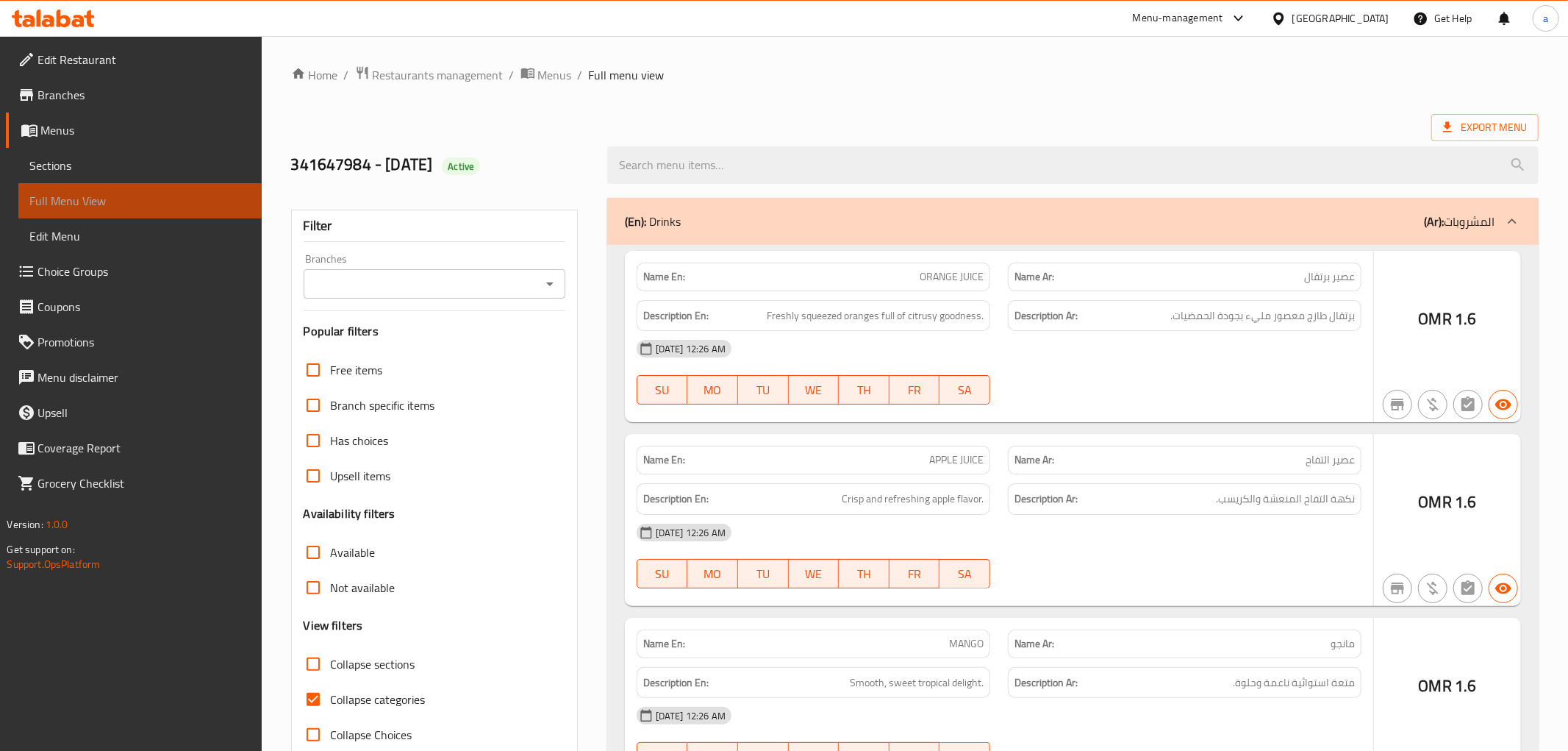
click at [175, 200] on span "Full Menu View" at bounding box center [140, 201] width 220 height 18
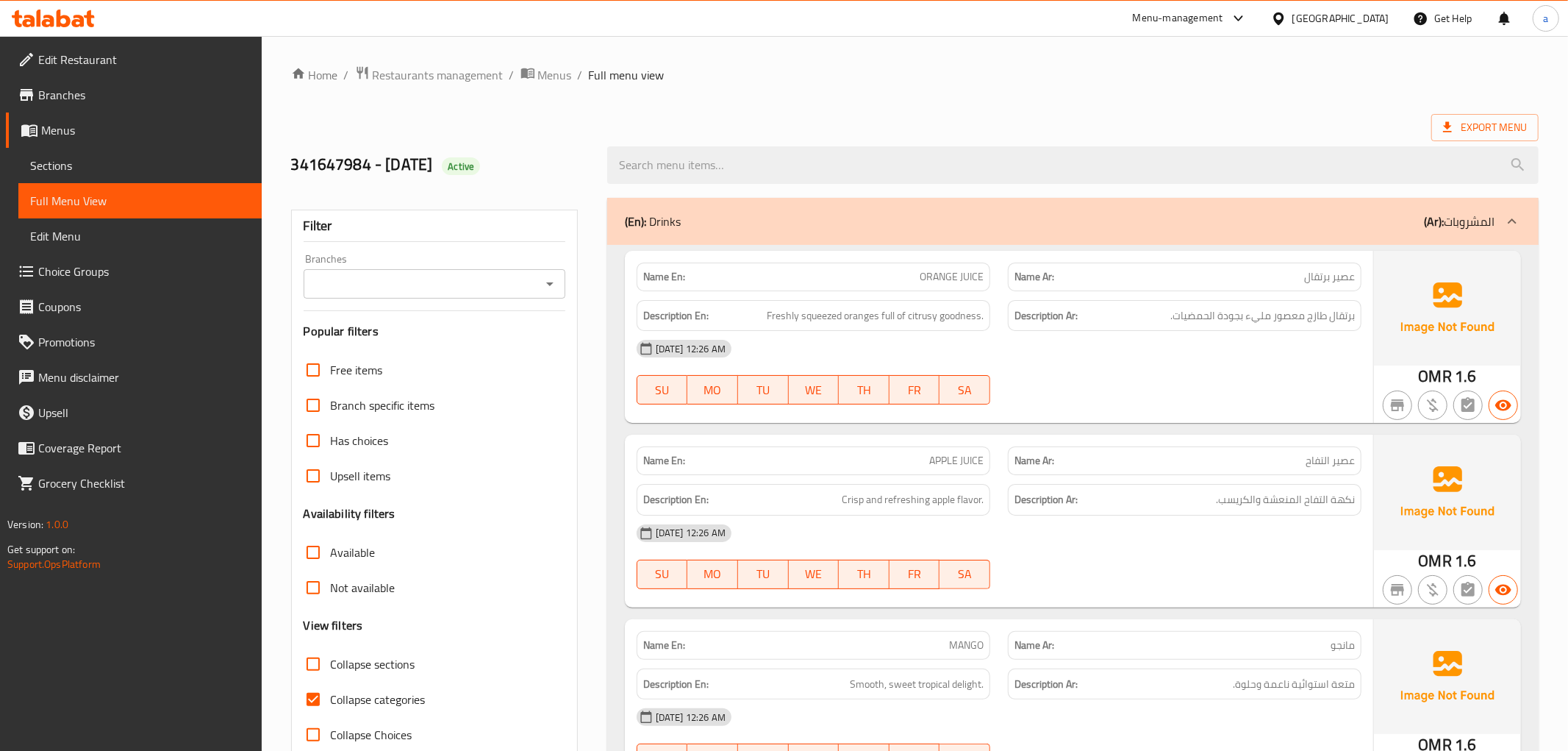
click at [312, 667] on input "Collapse sections" at bounding box center [313, 665] width 36 height 36
checkbox input "true"
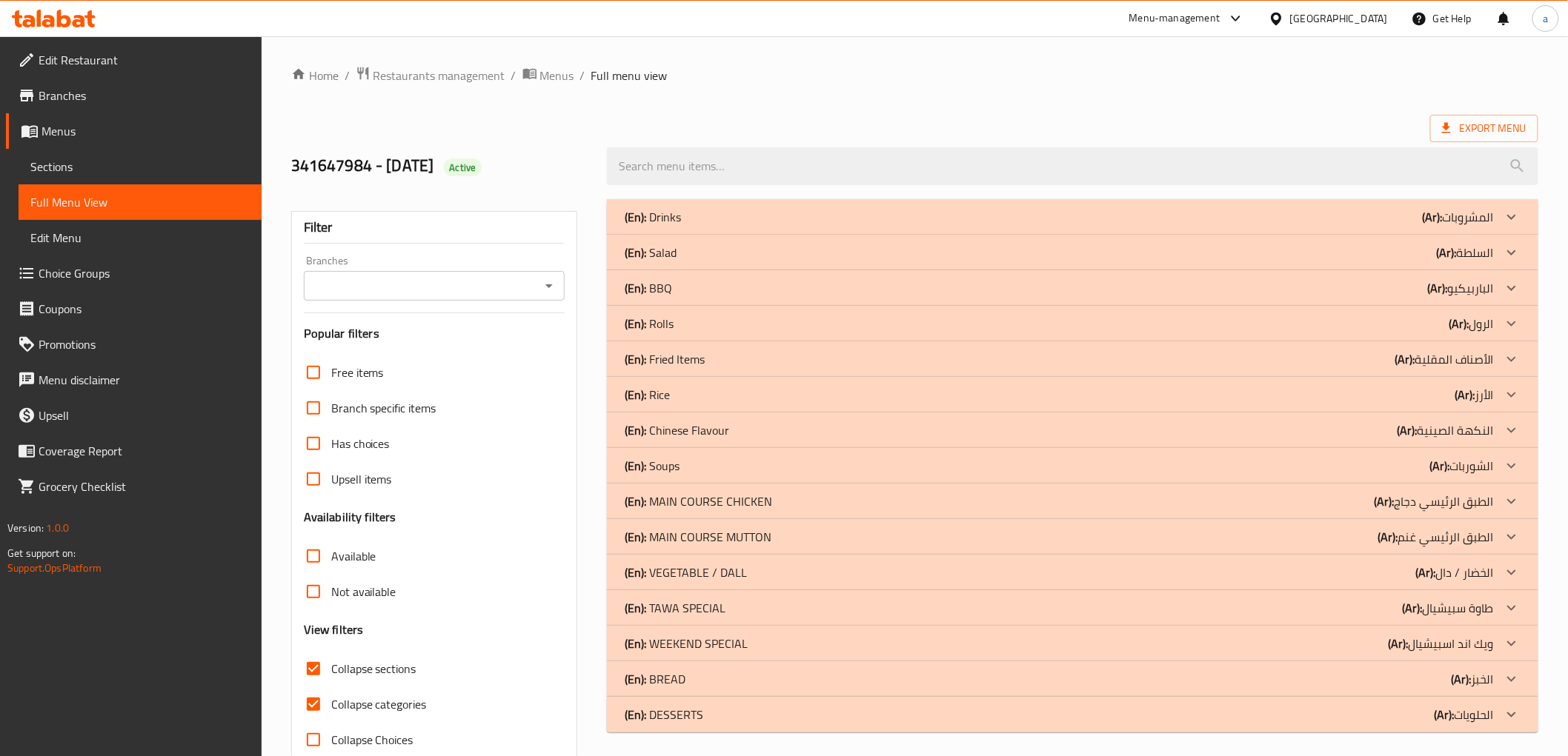
click at [311, 708] on input "Collapse categories" at bounding box center [314, 705] width 36 height 36
checkbox input "false"
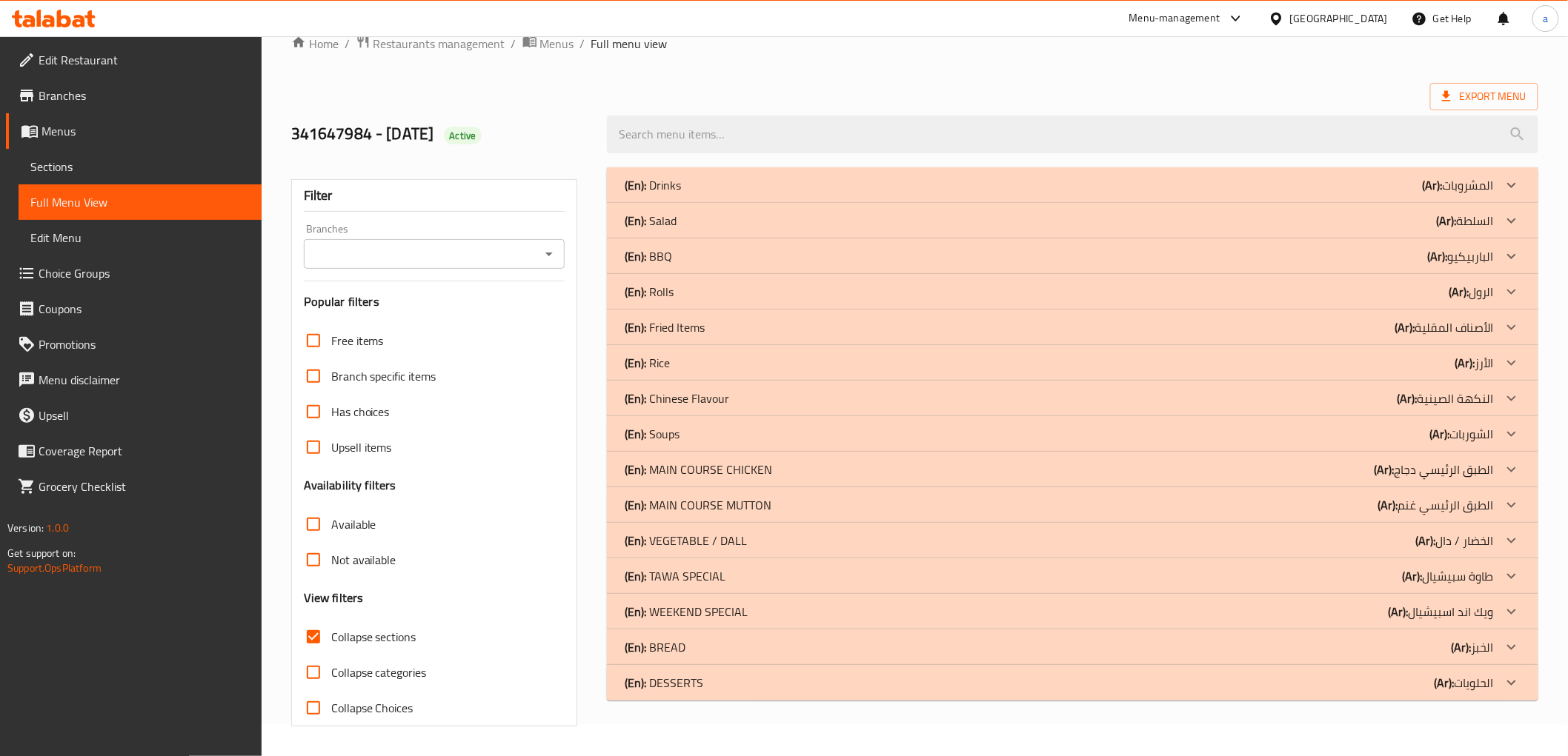
click at [710, 685] on div "(En): DESSERTS (Ar): الحلويات" at bounding box center [1059, 683] width 869 height 18
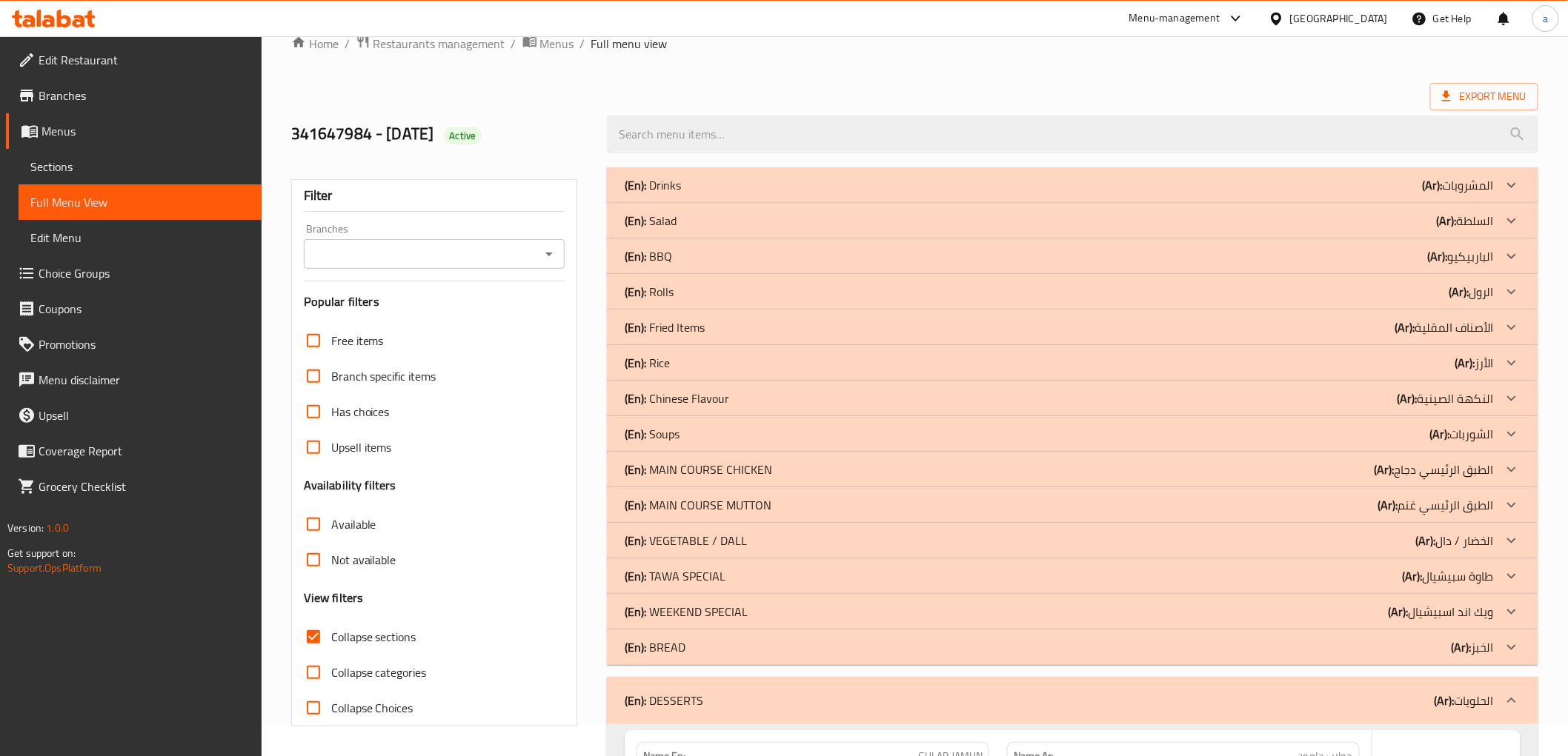
click at [698, 650] on div "(En): BREAD (Ar): الخبز" at bounding box center [1059, 647] width 869 height 18
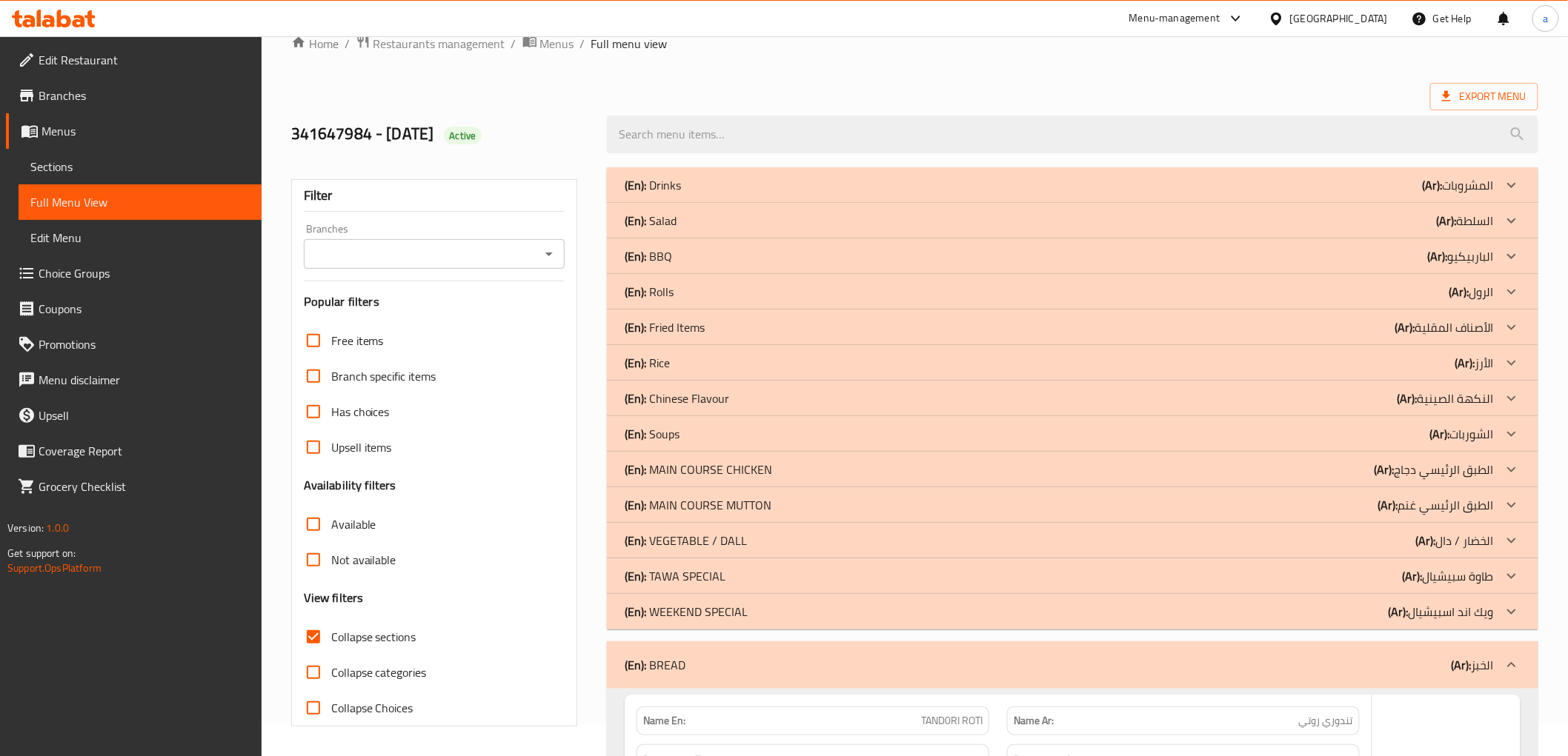
click at [713, 610] on p "(En): WEEKEND SPECIAL" at bounding box center [686, 612] width 123 height 18
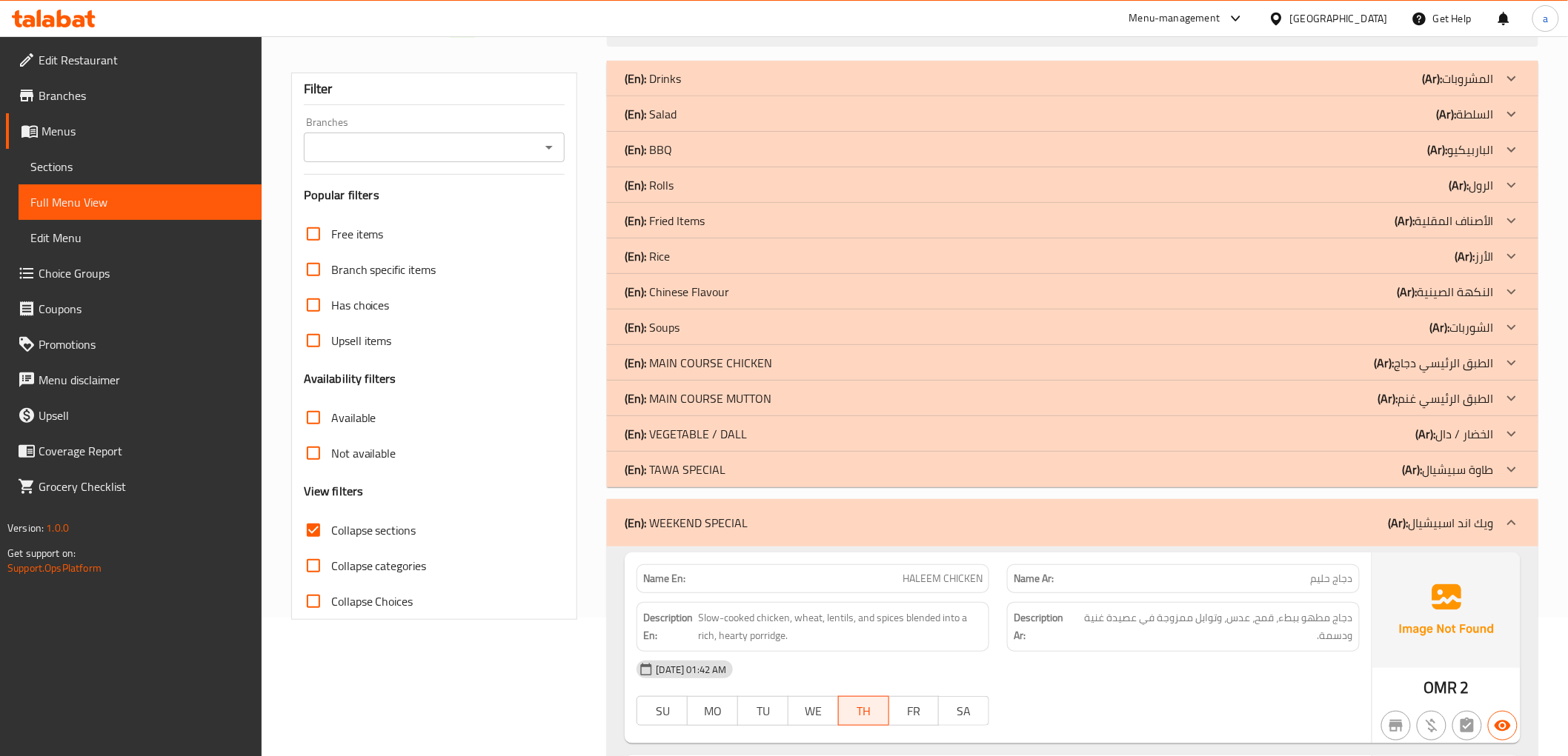
scroll to position [0, 0]
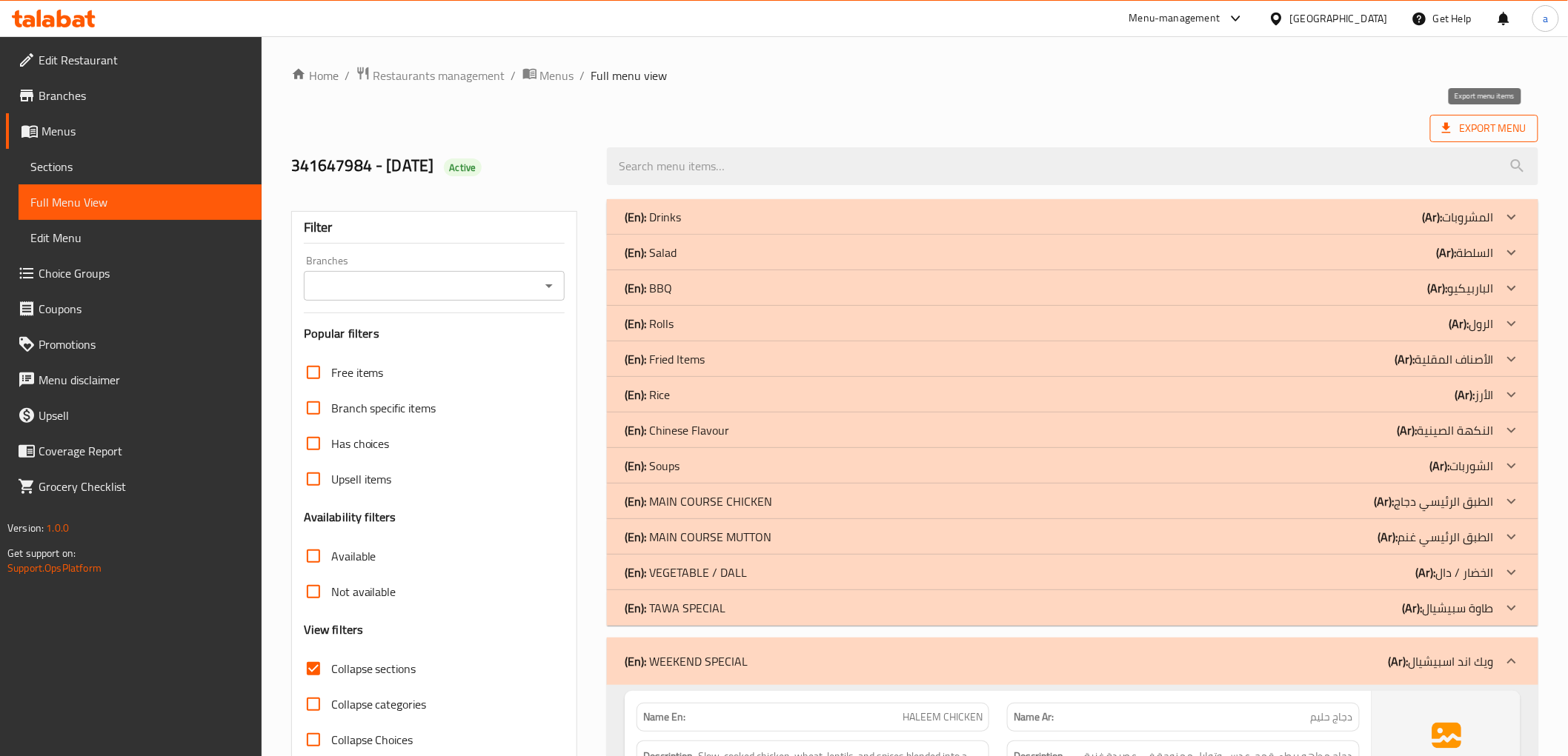
click at [1490, 122] on span "Export Menu" at bounding box center [1484, 128] width 85 height 19
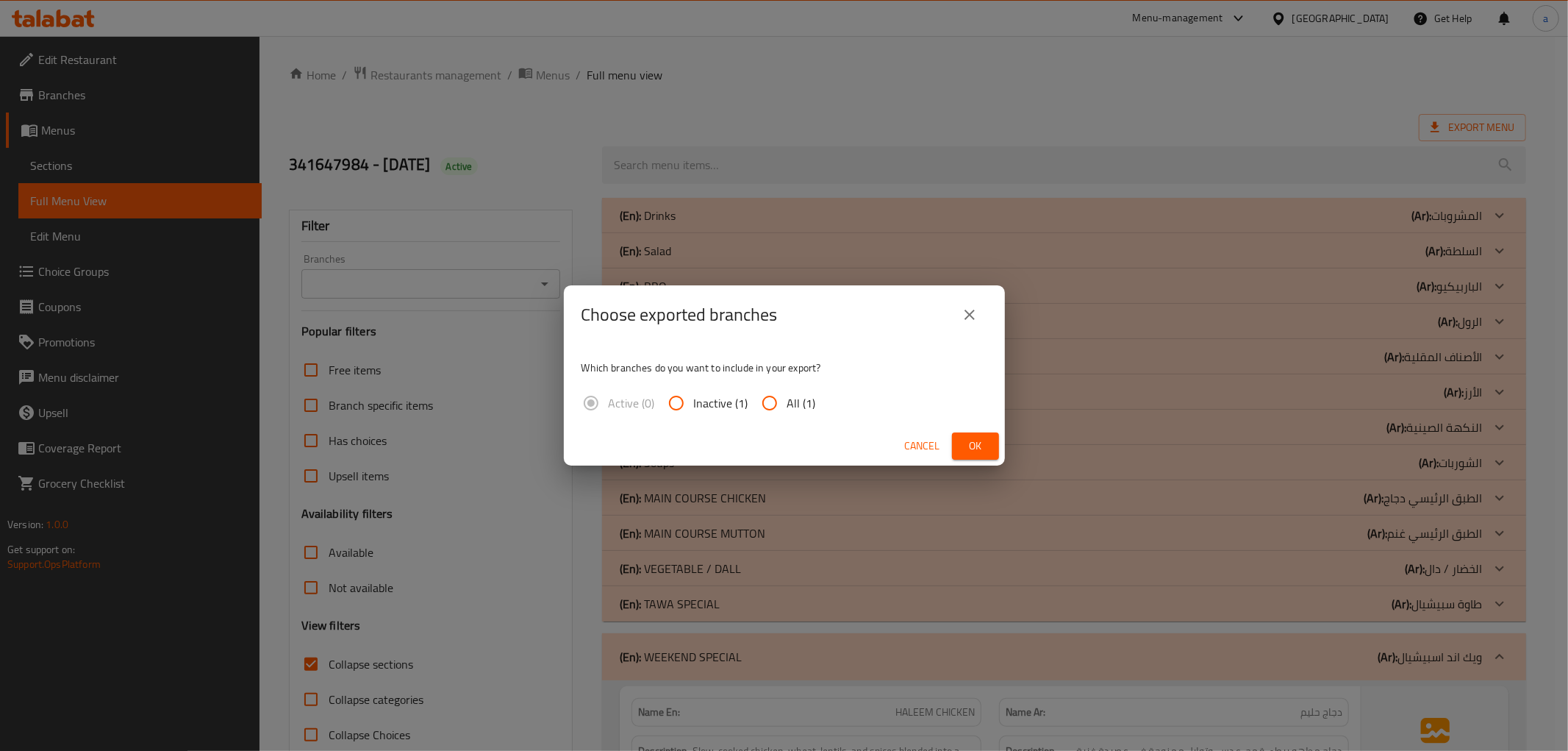
click at [784, 407] on input "All (1)" at bounding box center [770, 403] width 36 height 36
radio input "true"
click at [975, 442] on span "Ok" at bounding box center [975, 446] width 23 height 19
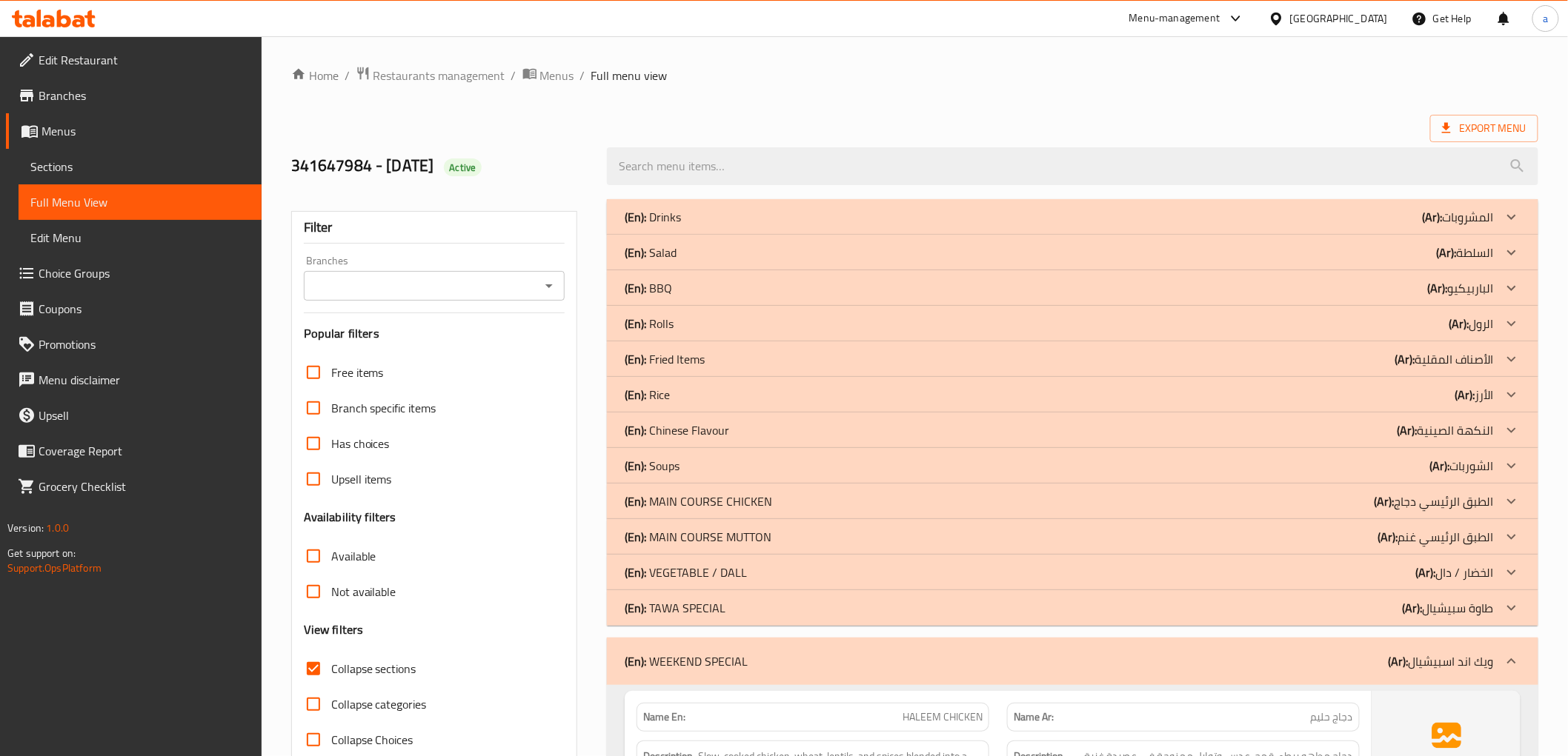
drag, startPoint x: 855, startPoint y: 395, endPoint x: 693, endPoint y: 406, distance: 162.4
click at [855, 395] on div "(En): Rice (Ar): الأرز" at bounding box center [1059, 395] width 869 height 18
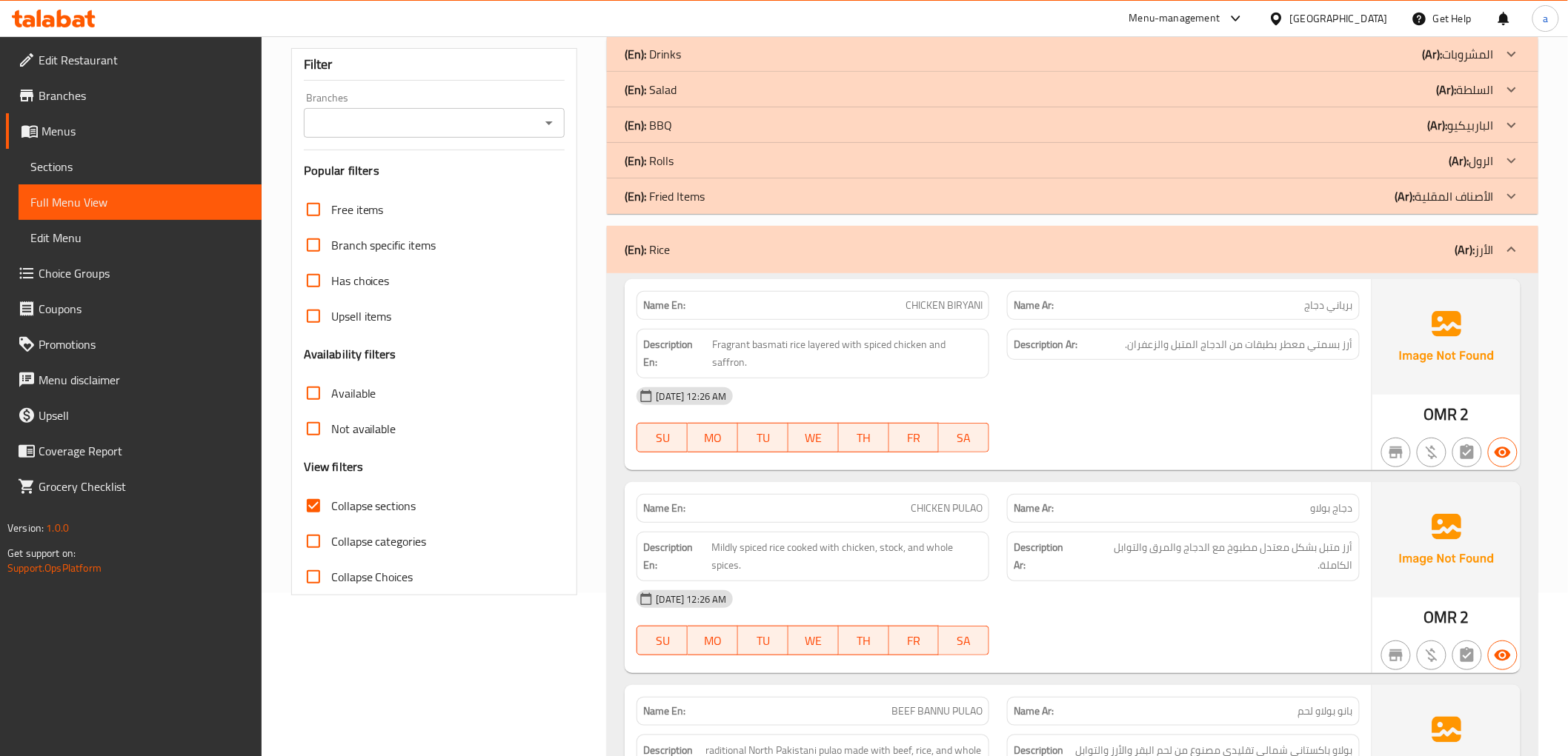
scroll to position [411, 0]
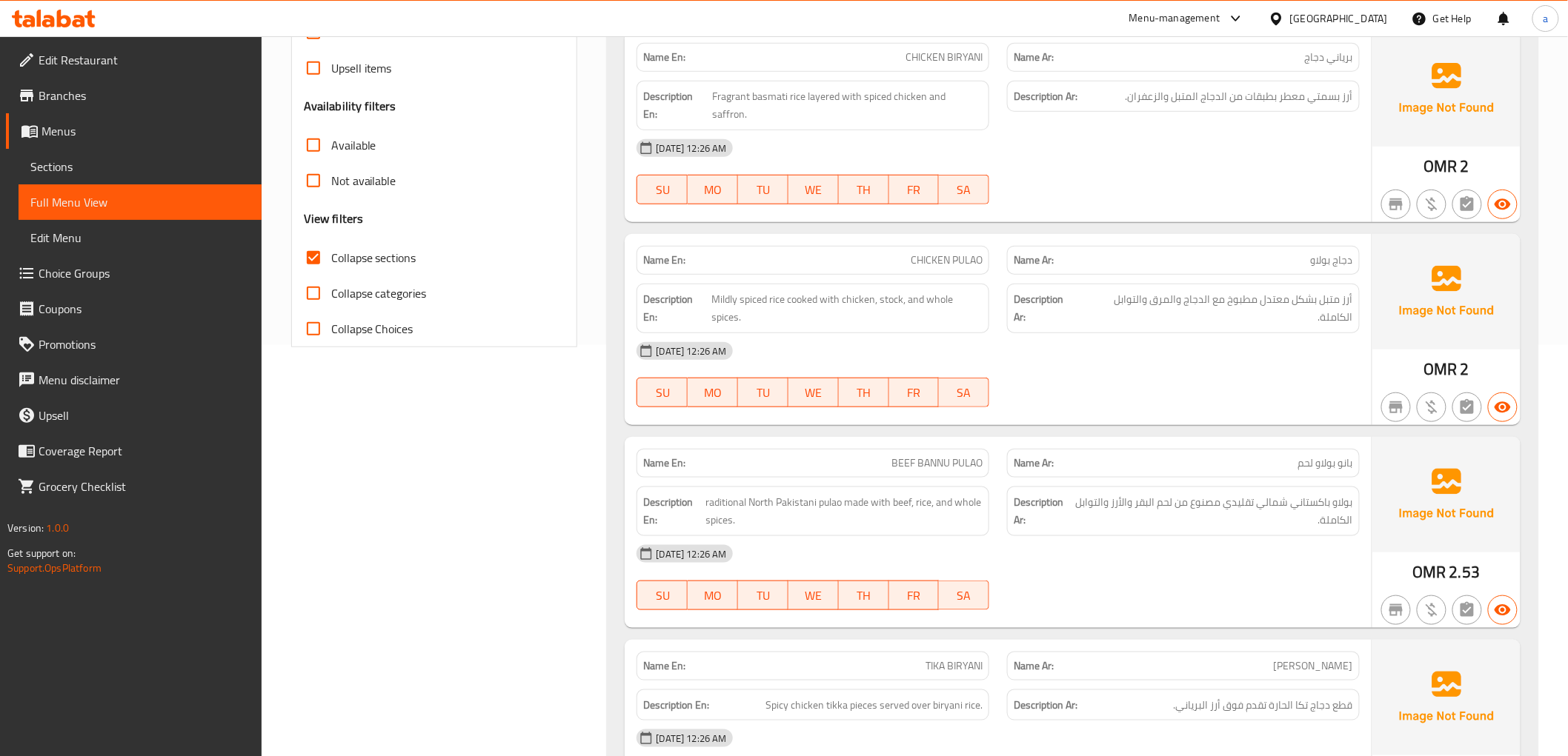
click at [1174, 398] on div at bounding box center [1183, 407] width 371 height 18
click at [730, 290] on span "Mildly spiced rice cooked with chicken, stock, and whole spices." at bounding box center [847, 308] width 271 height 37
copy span "Mildly"
click at [890, 290] on span "Mildly spiced rice cooked with chicken, stock, and whole spices." at bounding box center [847, 308] width 271 height 37
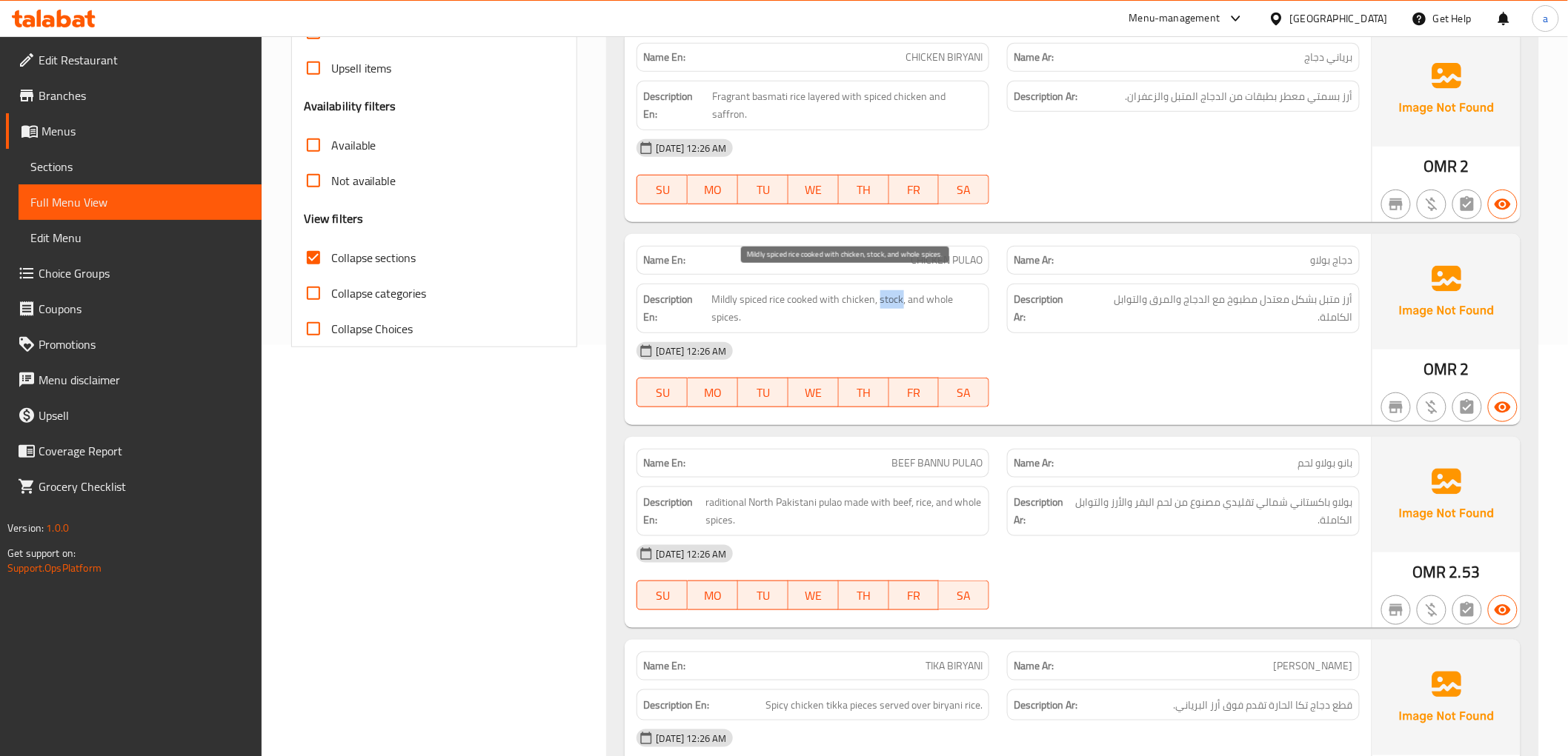
click at [890, 290] on span "Mildly spiced rice cooked with chicken, stock, and whole spices." at bounding box center [847, 308] width 271 height 37
copy span "stock"
click at [941, 253] on span "CHICKEN PULAO" at bounding box center [947, 260] width 72 height 15
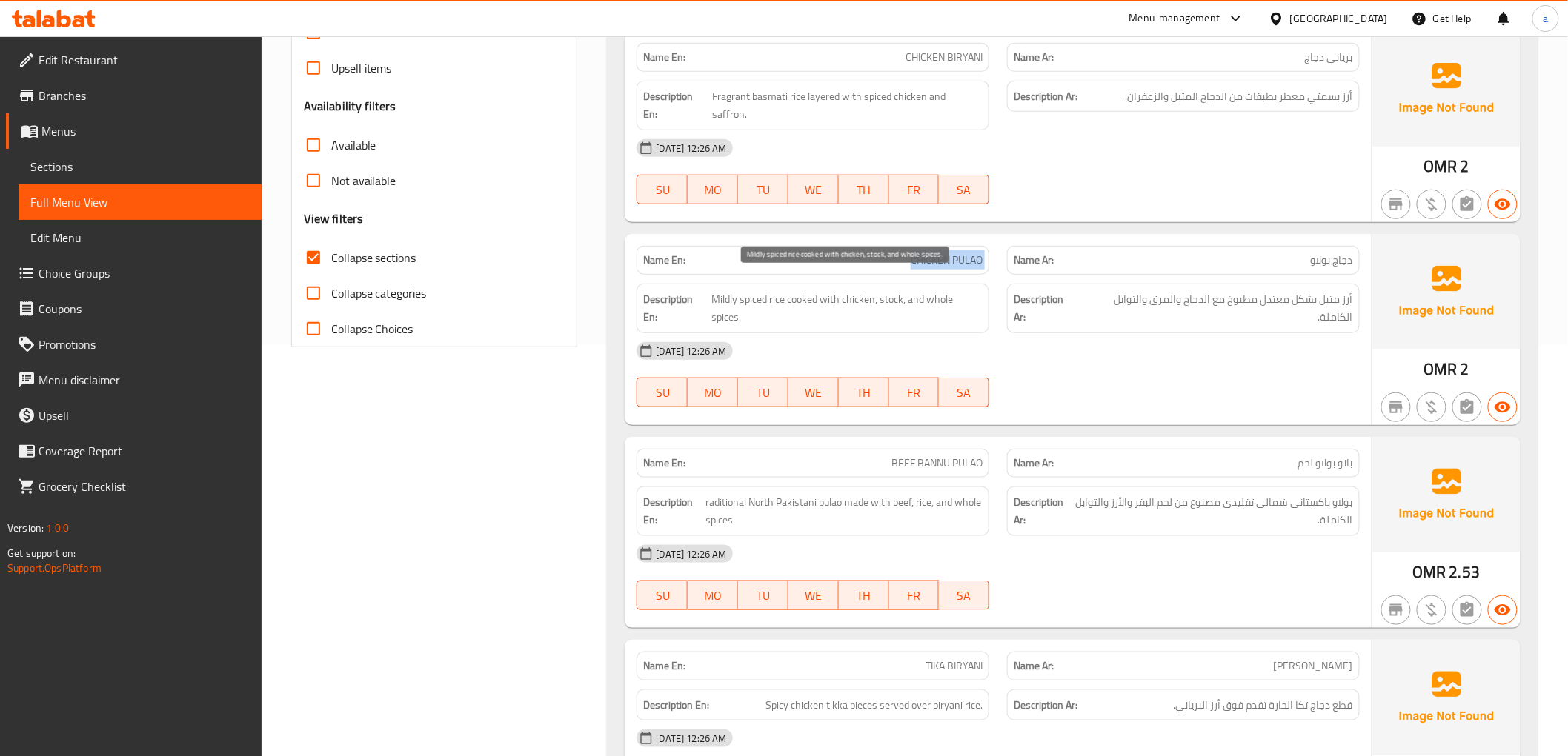
copy span "CHICKEN PULAO"
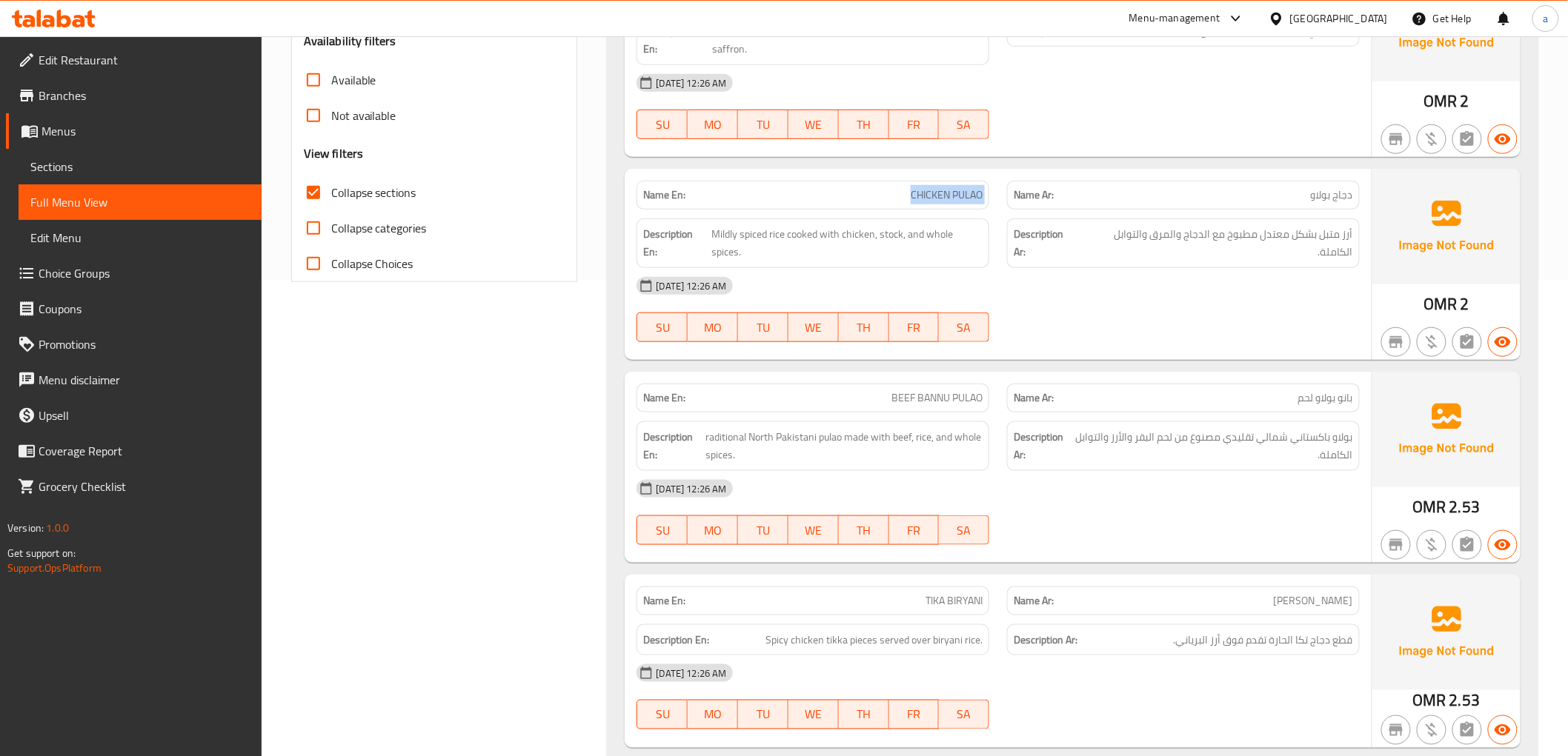
scroll to position [658, 0]
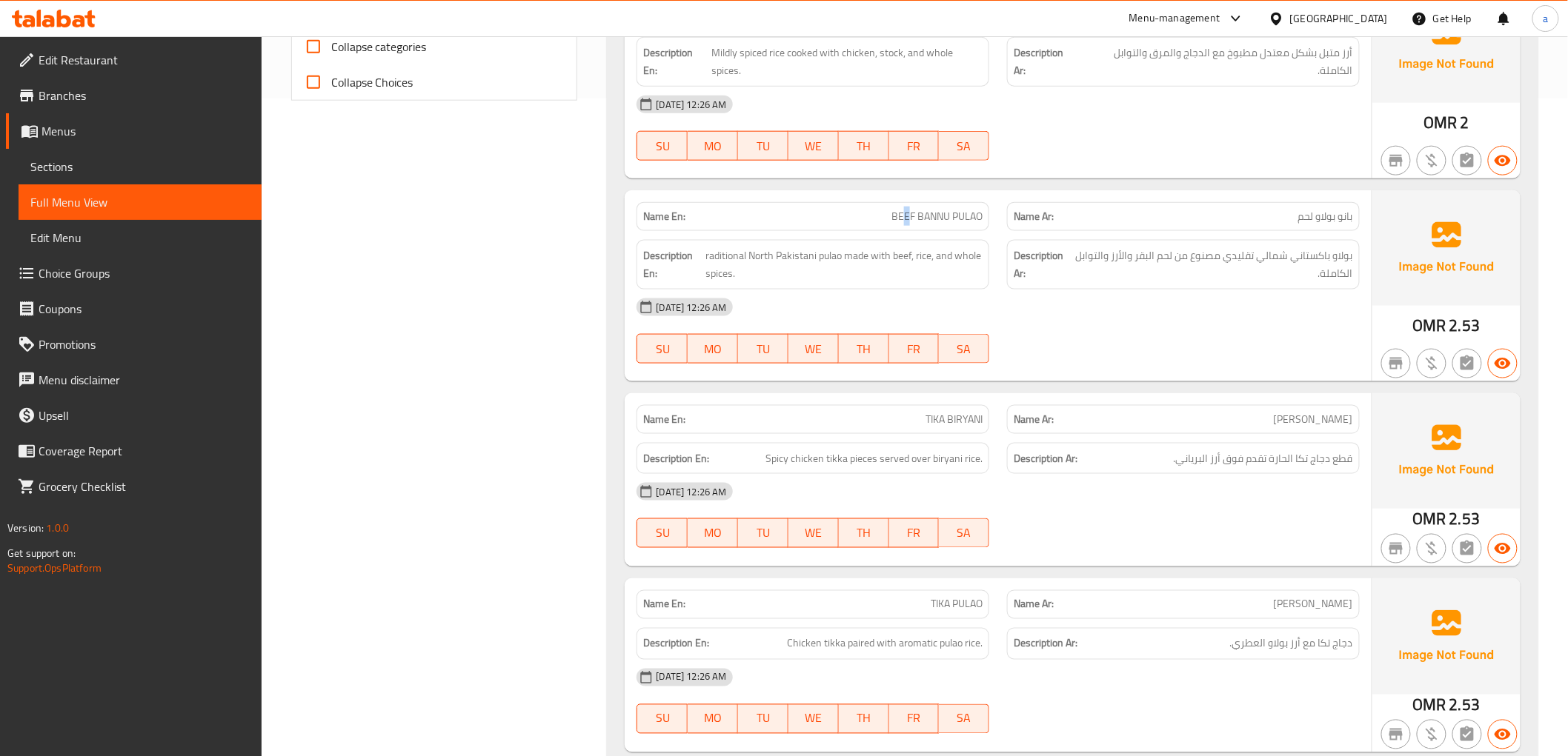
click at [906, 209] on span "BEEF BANNU PULAO" at bounding box center [937, 216] width 91 height 15
click at [920, 209] on span "BEEF BANNU PULAO" at bounding box center [937, 216] width 91 height 15
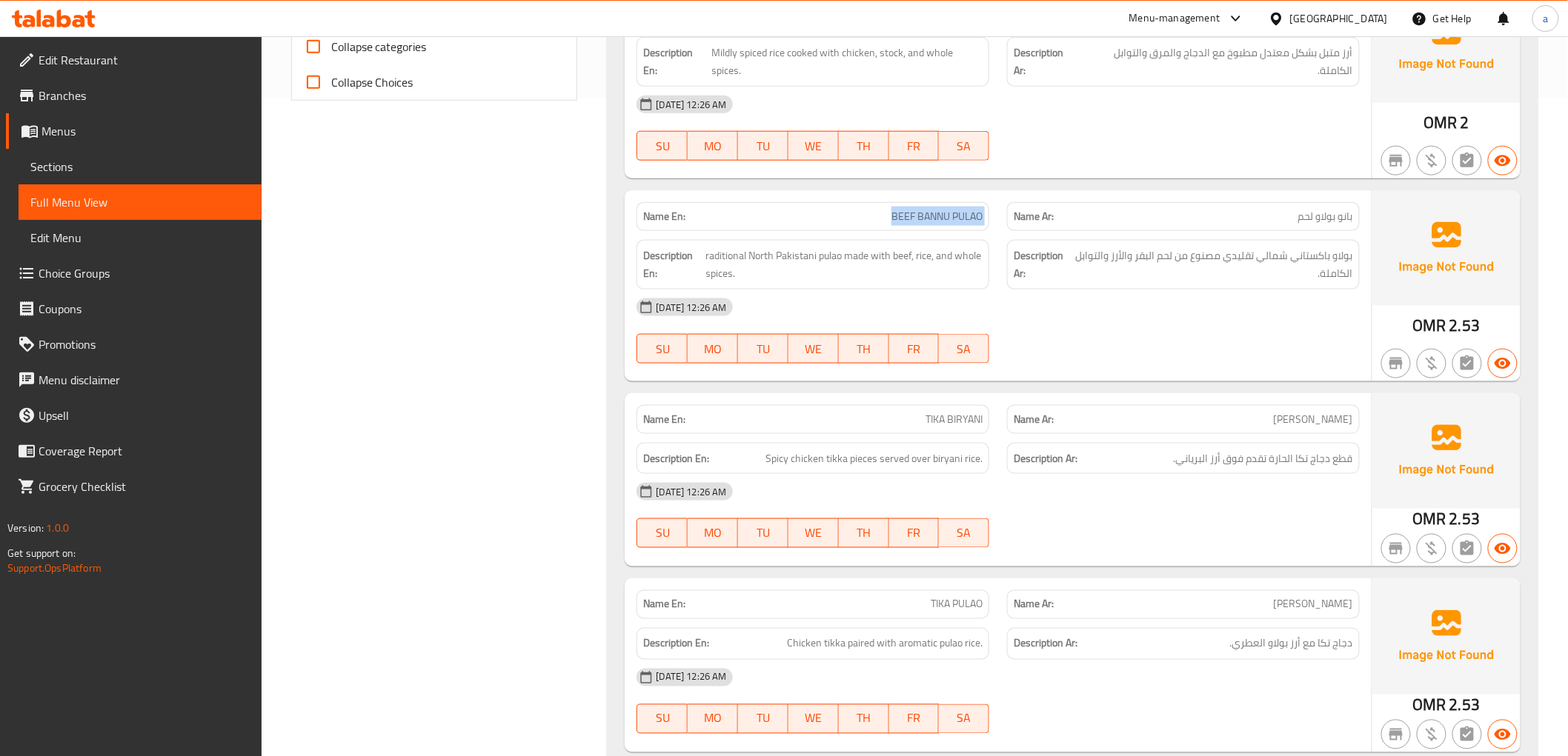
click at [920, 209] on span "BEEF BANNU PULAO" at bounding box center [937, 216] width 91 height 15
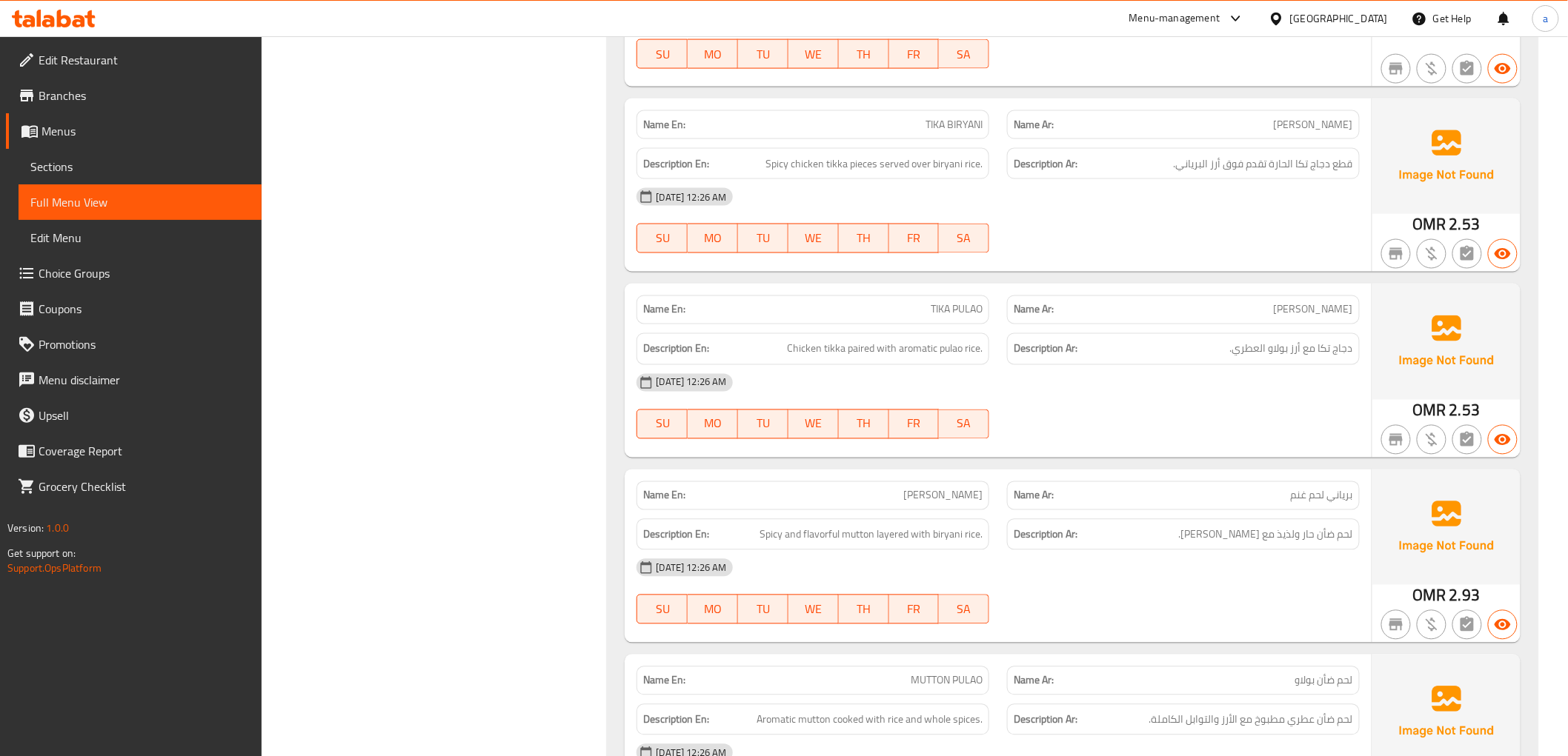
scroll to position [1070, 0]
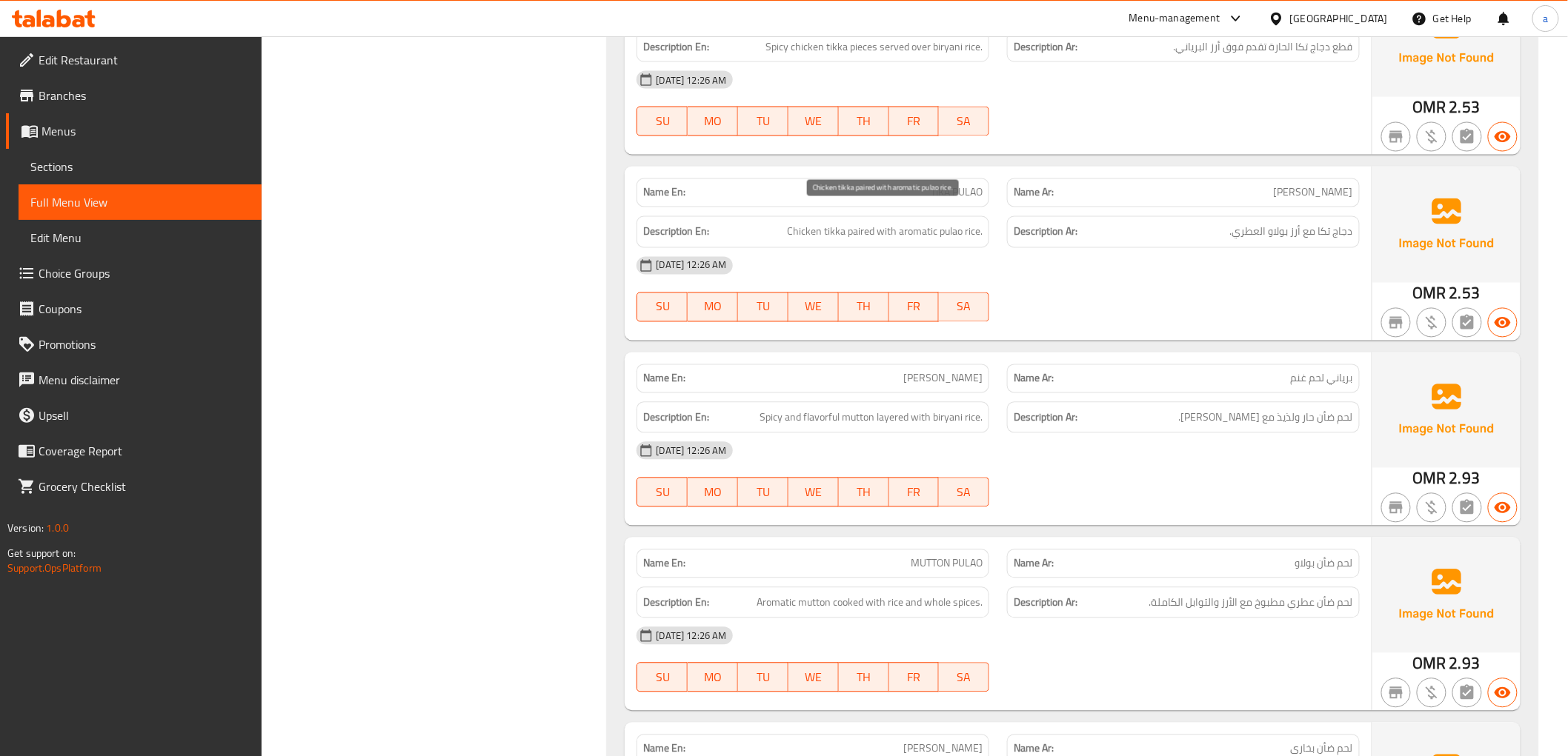
click at [872, 223] on span "Chicken tikka paired with aromatic pulao rice." at bounding box center [885, 232] width 196 height 19
click at [952, 185] on span "TIKA PULAO" at bounding box center [956, 193] width 52 height 15
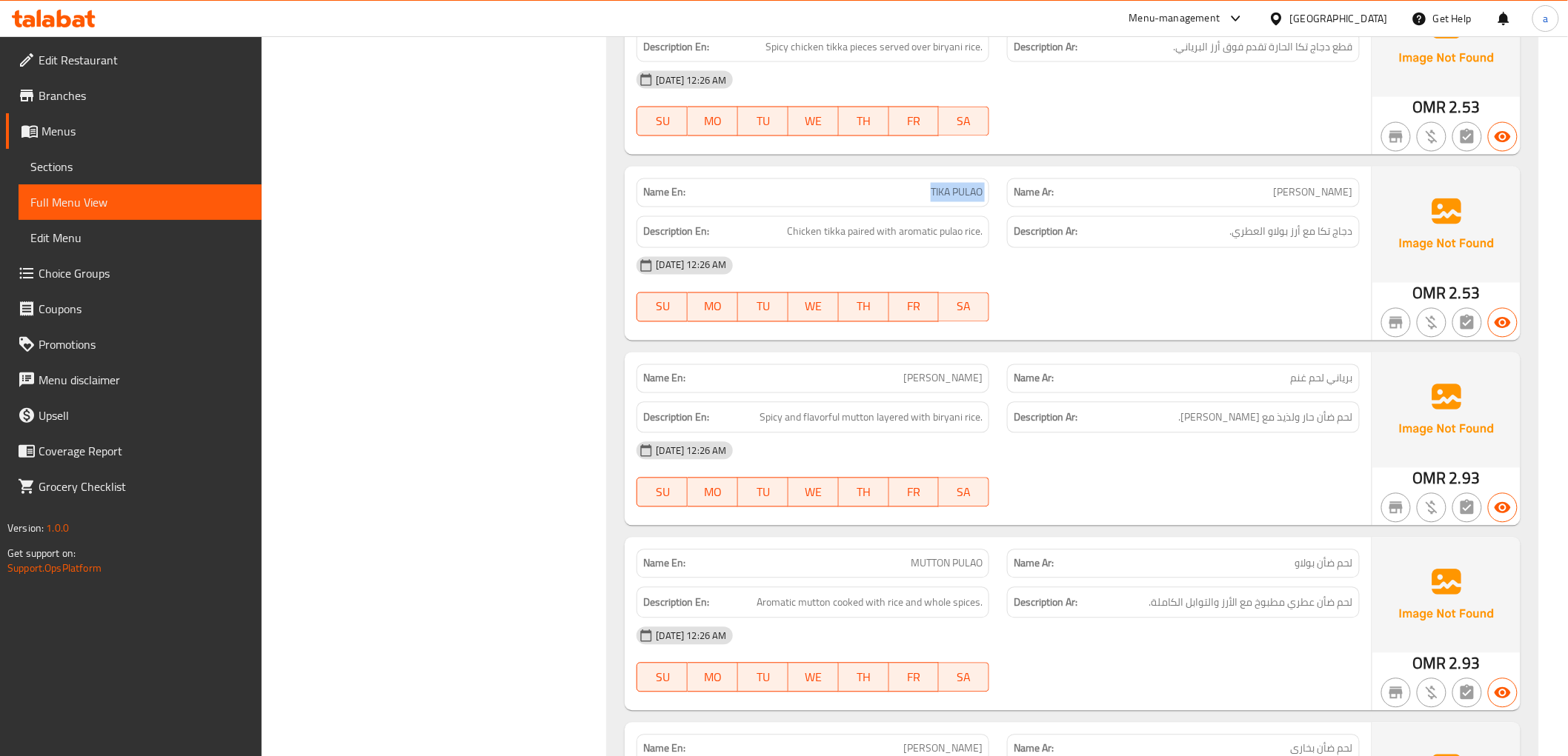
click at [952, 185] on span "TIKA PULAO" at bounding box center [956, 193] width 52 height 15
copy span "TIKA PULAO"
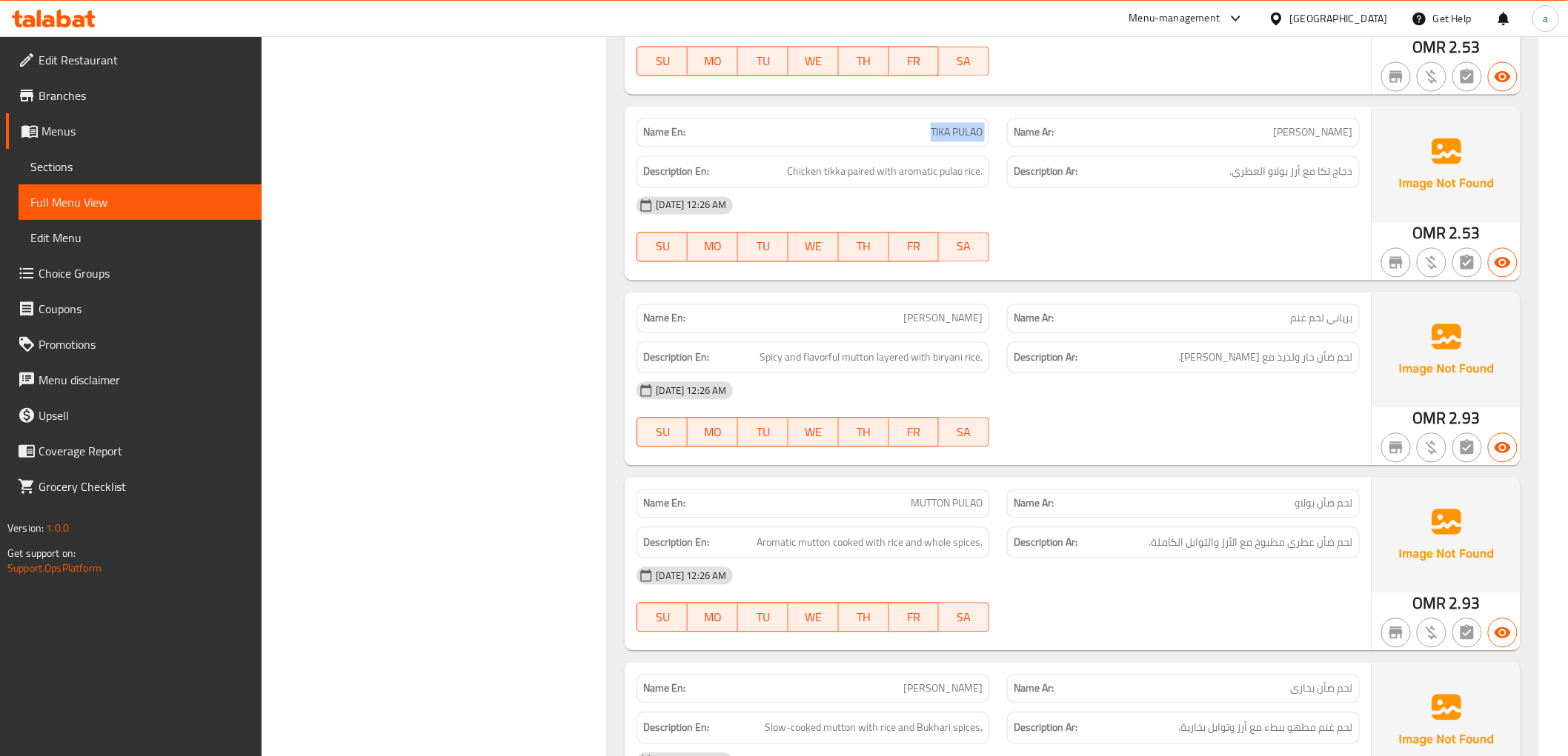
scroll to position [1234, 0]
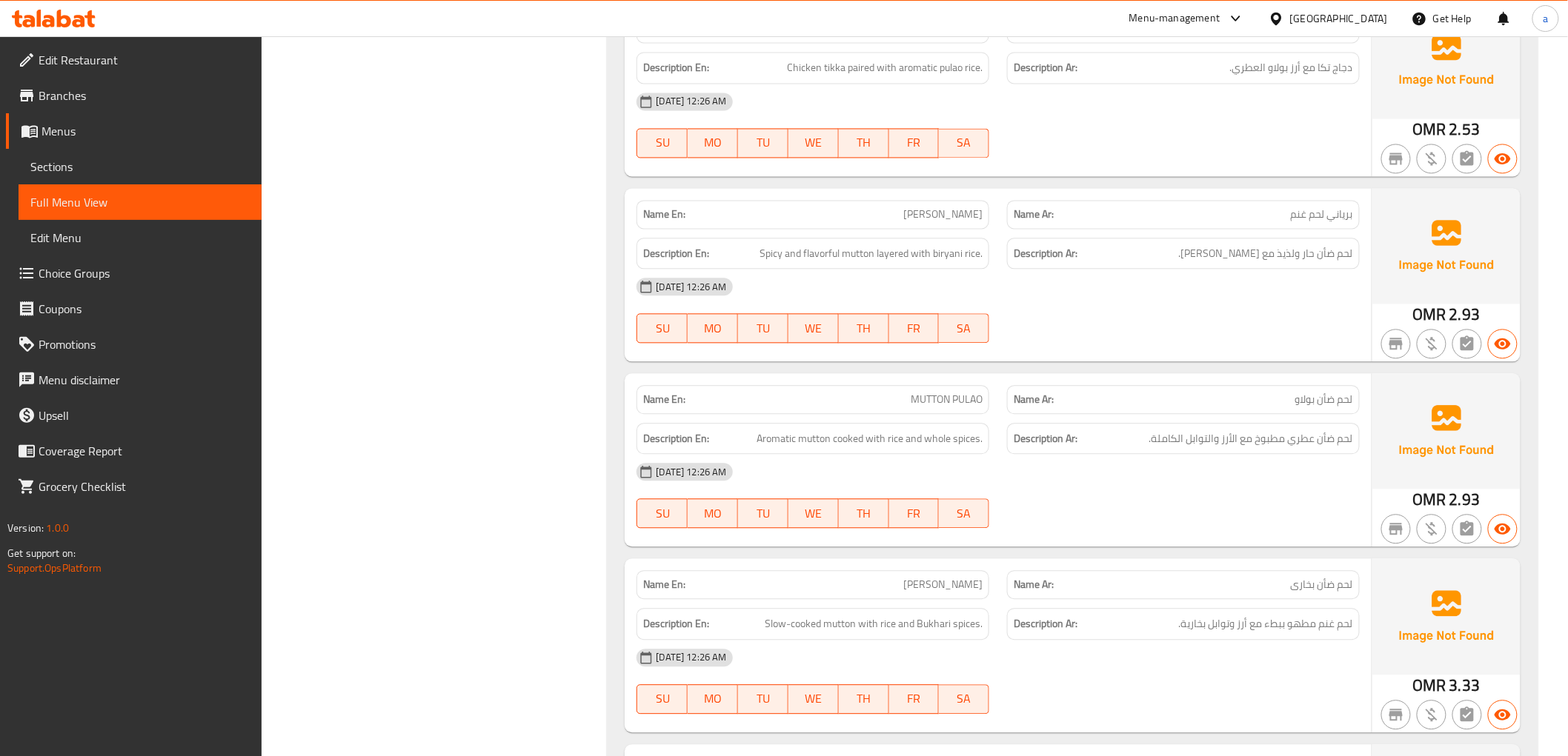
click at [912, 209] on div "Name En: MUTTON BIRYANI" at bounding box center [813, 215] width 353 height 29
click at [916, 206] on span "[PERSON_NAME]" at bounding box center [943, 214] width 79 height 15
copy span "[PERSON_NAME]"
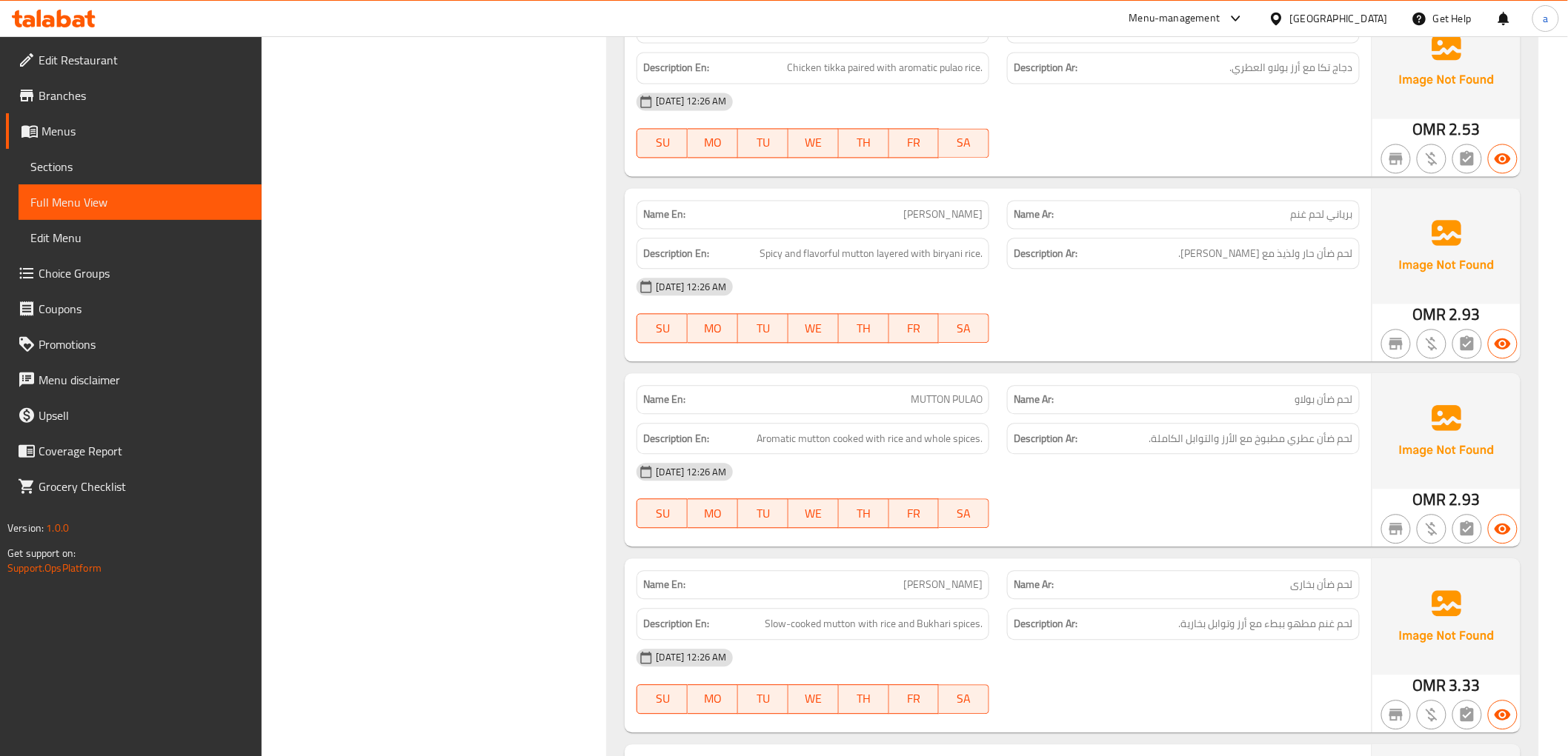
click at [722, 376] on div "Name En: MUTTON PULAO" at bounding box center [813, 399] width 371 height 46
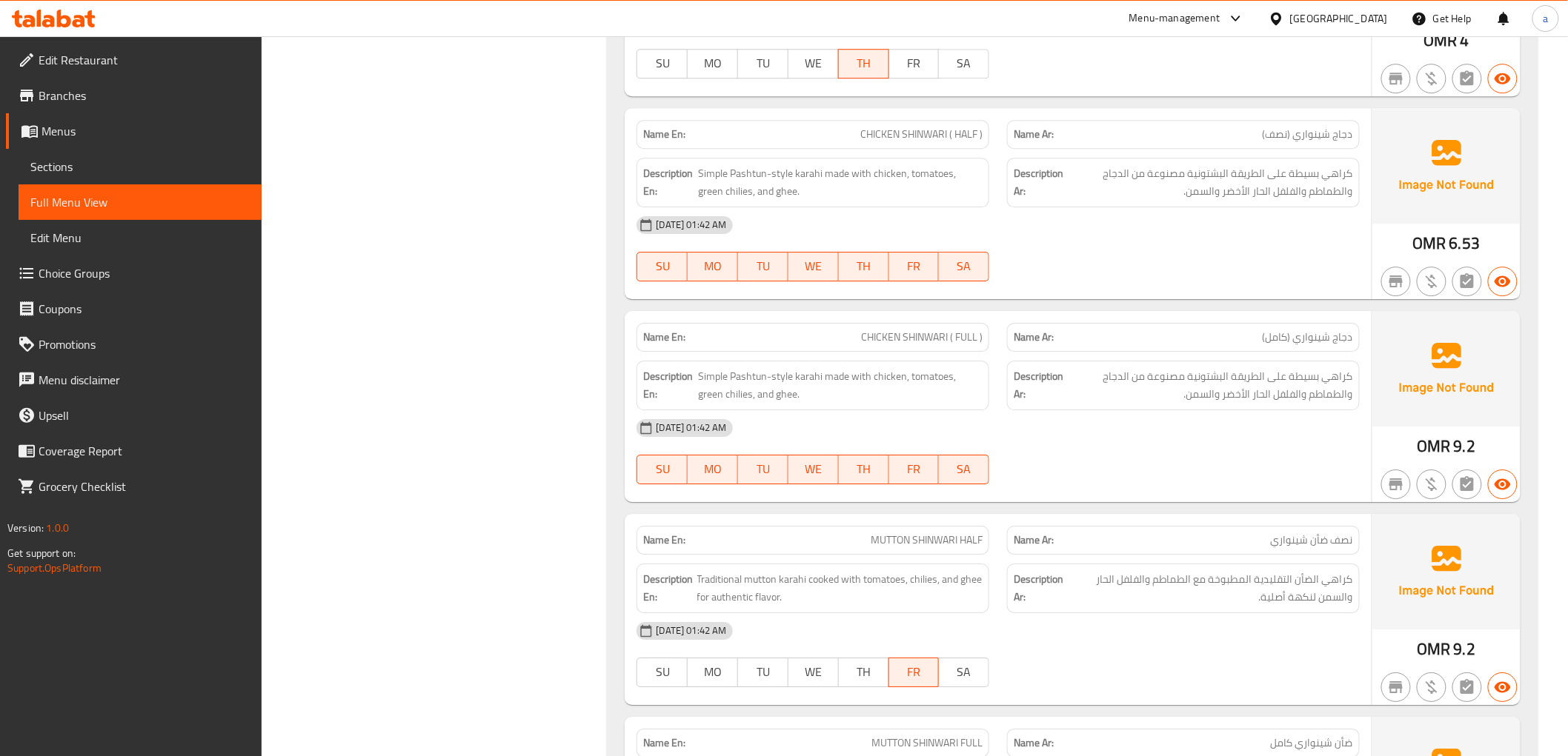
scroll to position [6654, 0]
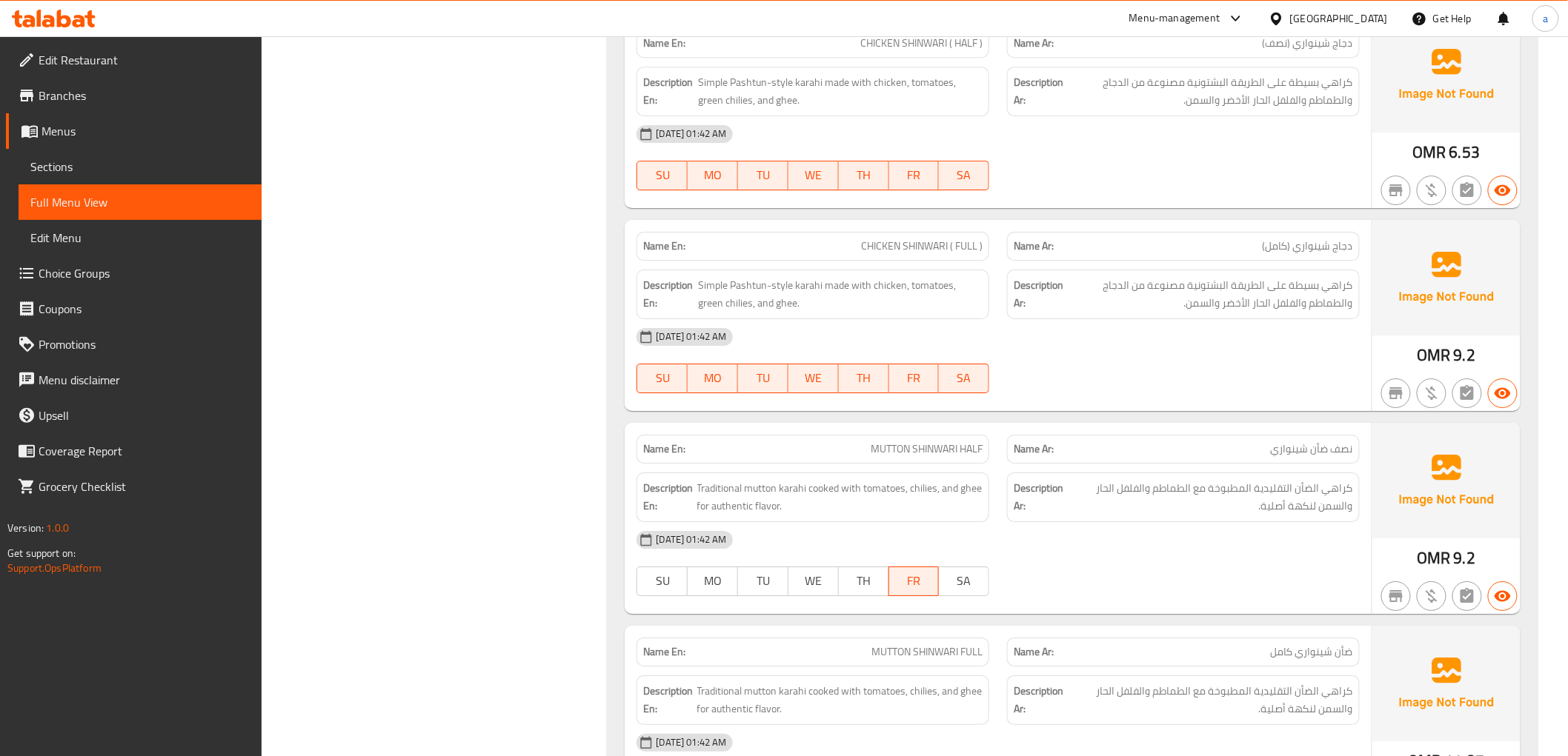
click at [884, 441] on span "MUTTON SHINWARI HALF" at bounding box center [927, 449] width 112 height 15
copy span "MUTTON SHINWARI HALF"
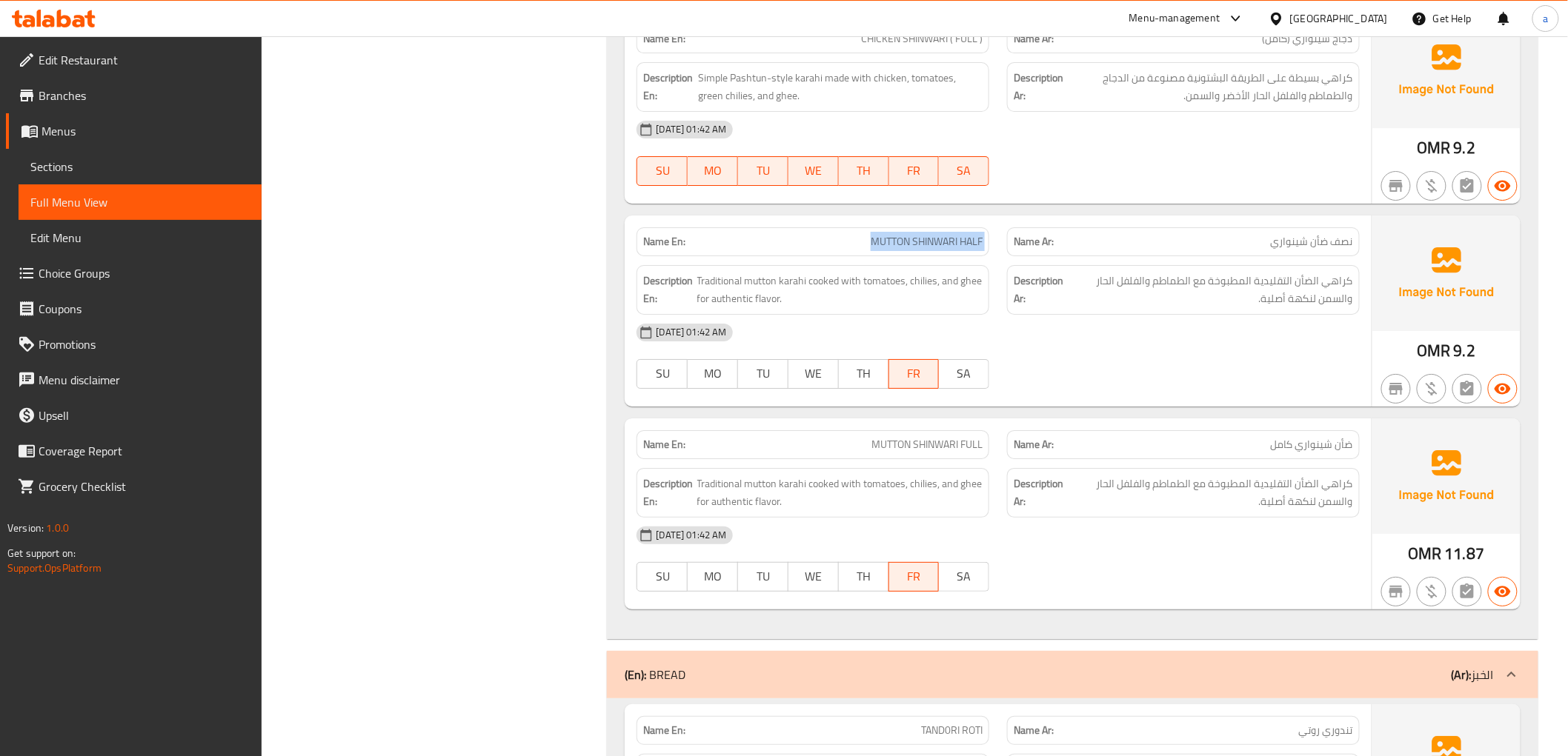
scroll to position [6901, 0]
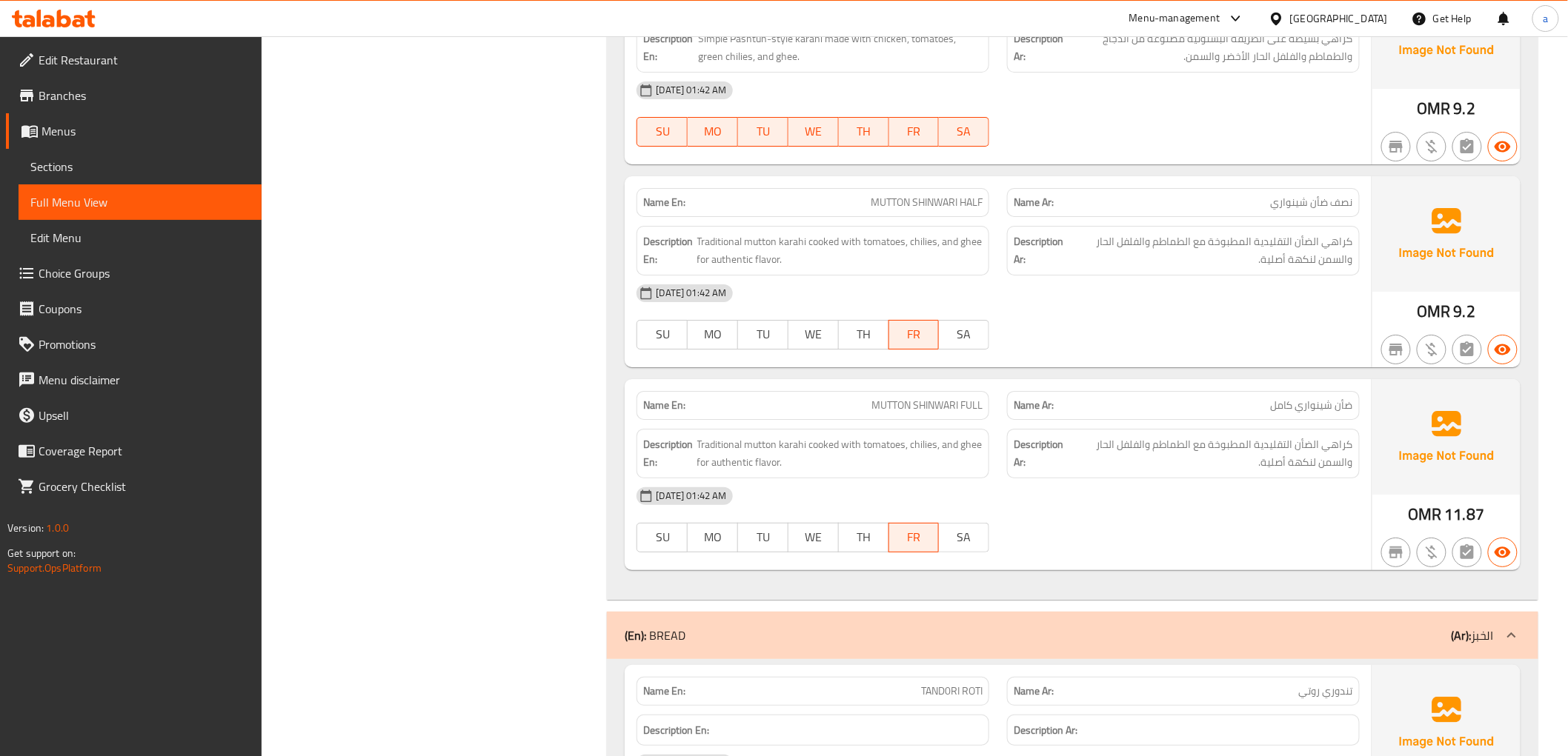
click at [923, 398] on span "MUTTON SHINWARI FULL" at bounding box center [926, 405] width 111 height 15
copy span "MUTTON SHINWARI FULL"
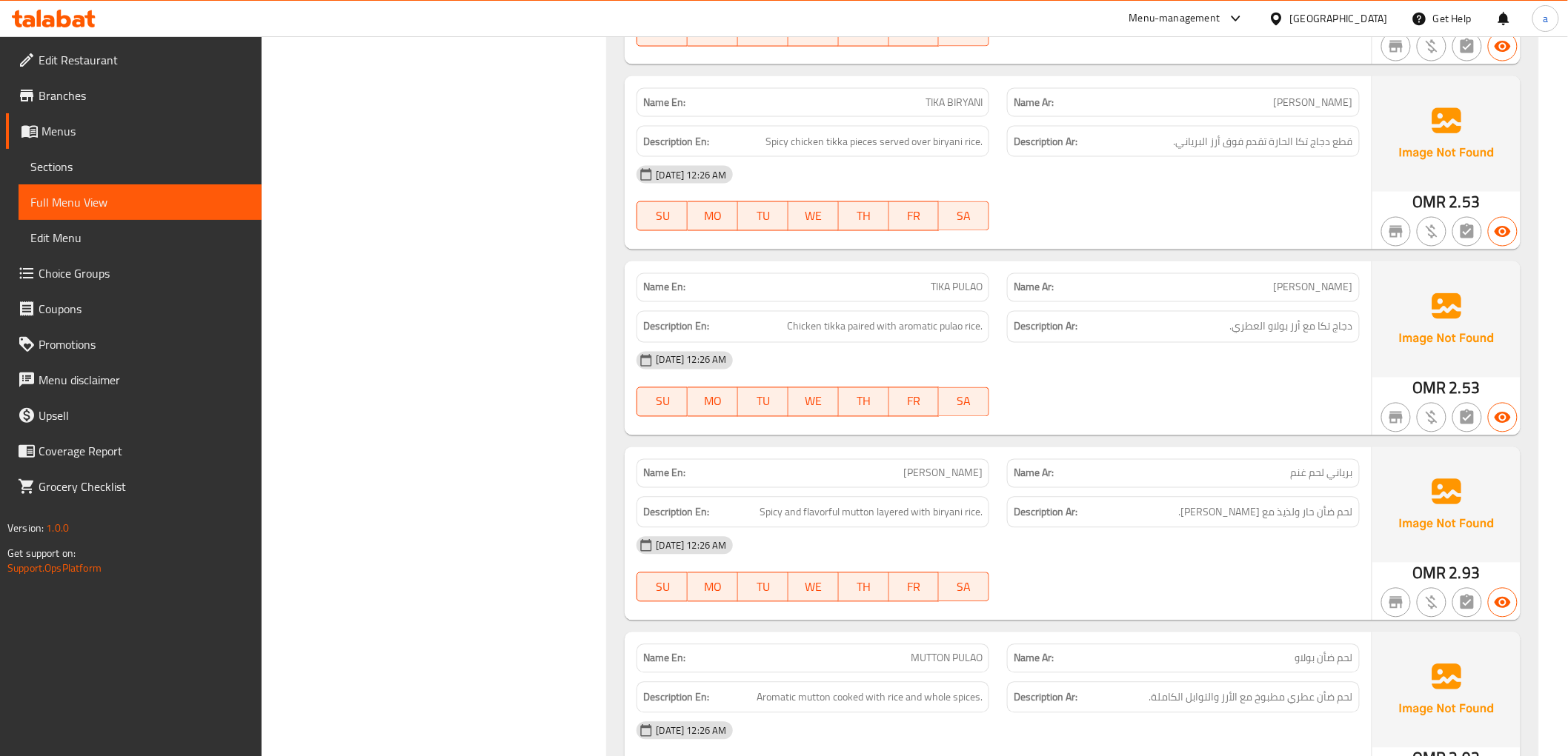
scroll to position [975, 0]
click at [930, 465] on span "[PERSON_NAME]" at bounding box center [943, 472] width 79 height 15
copy span "[PERSON_NAME]"
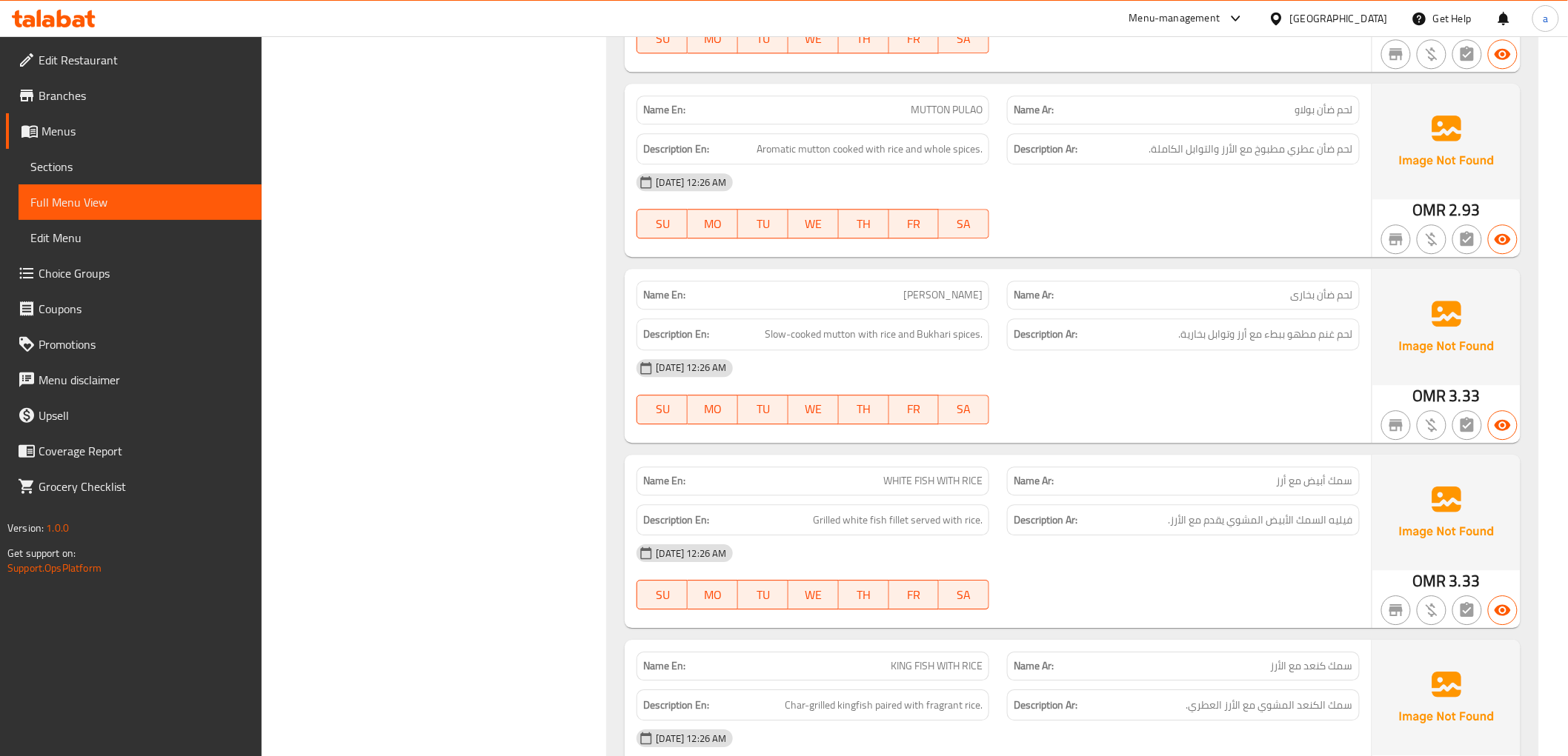
scroll to position [1634, 0]
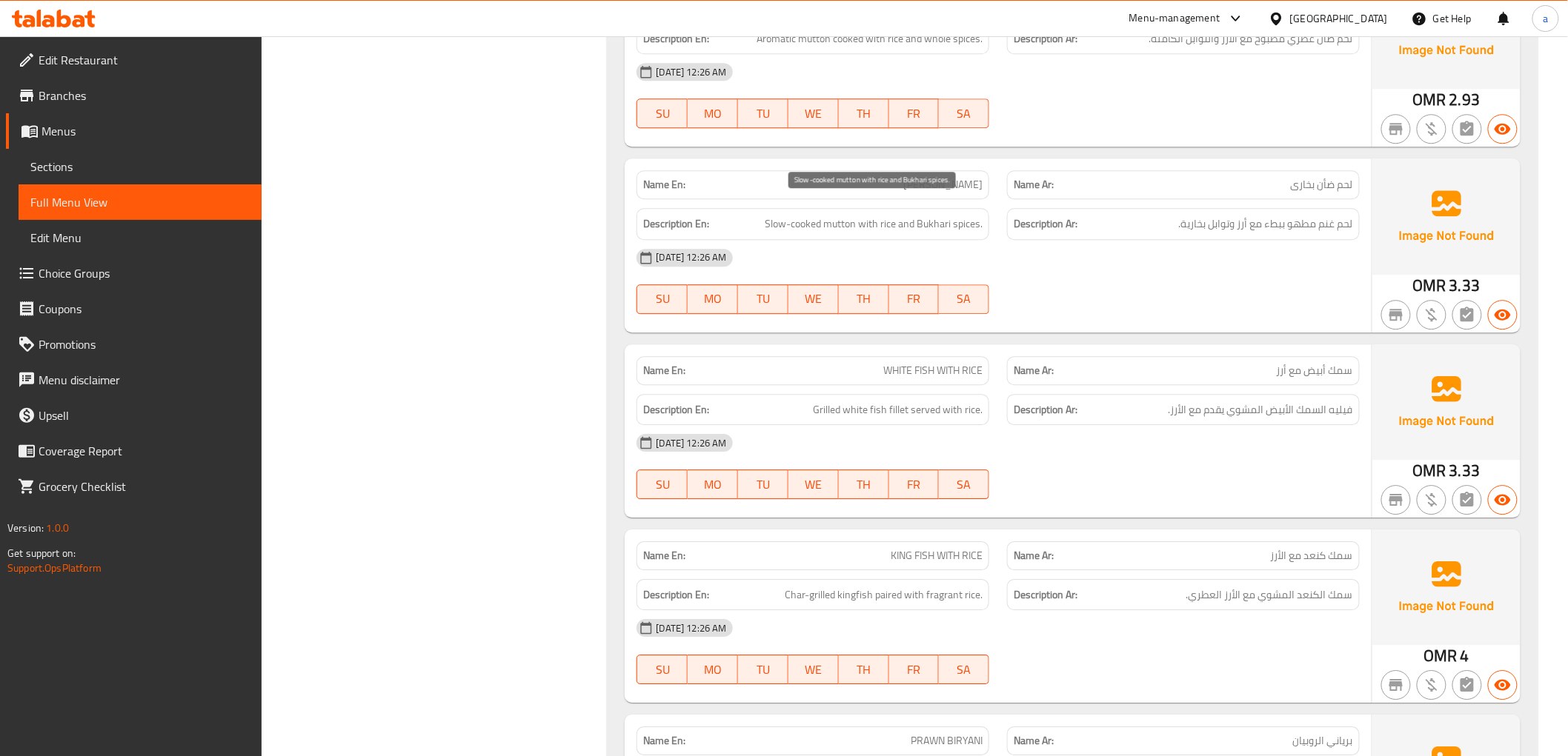
click at [934, 215] on span "Slow-cooked mutton with rice and Bukhari spices." at bounding box center [873, 224] width 218 height 19
copy span "Slow-cooked mutton with rice and Bukhari spices."
click at [953, 171] on div "Name En: MUTTON BUKHARI" at bounding box center [813, 185] width 353 height 29
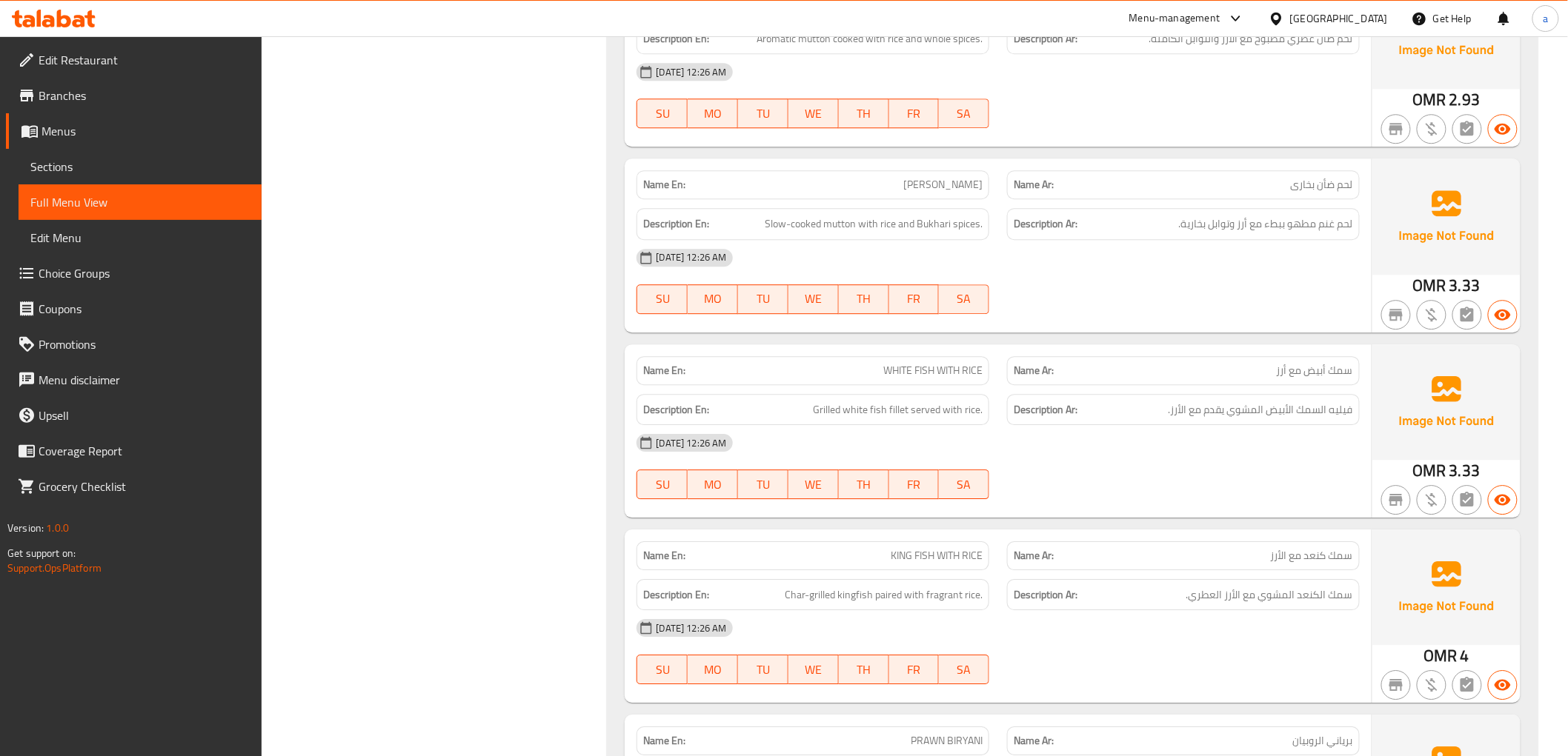
click at [953, 171] on div "Name En: MUTTON BUKHARI" at bounding box center [813, 185] width 353 height 29
click at [956, 177] on span "[PERSON_NAME]" at bounding box center [943, 185] width 79 height 15
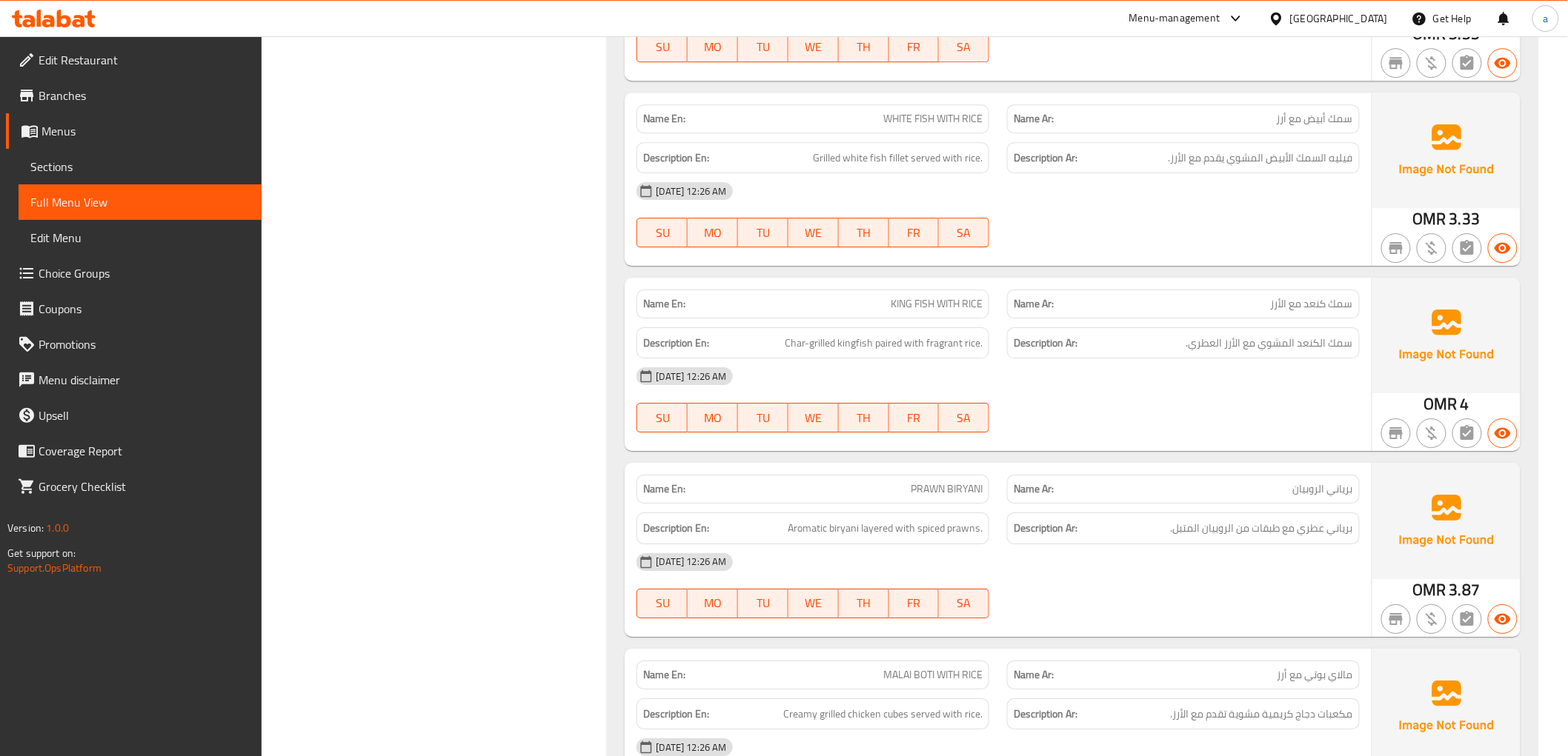
scroll to position [1963, 0]
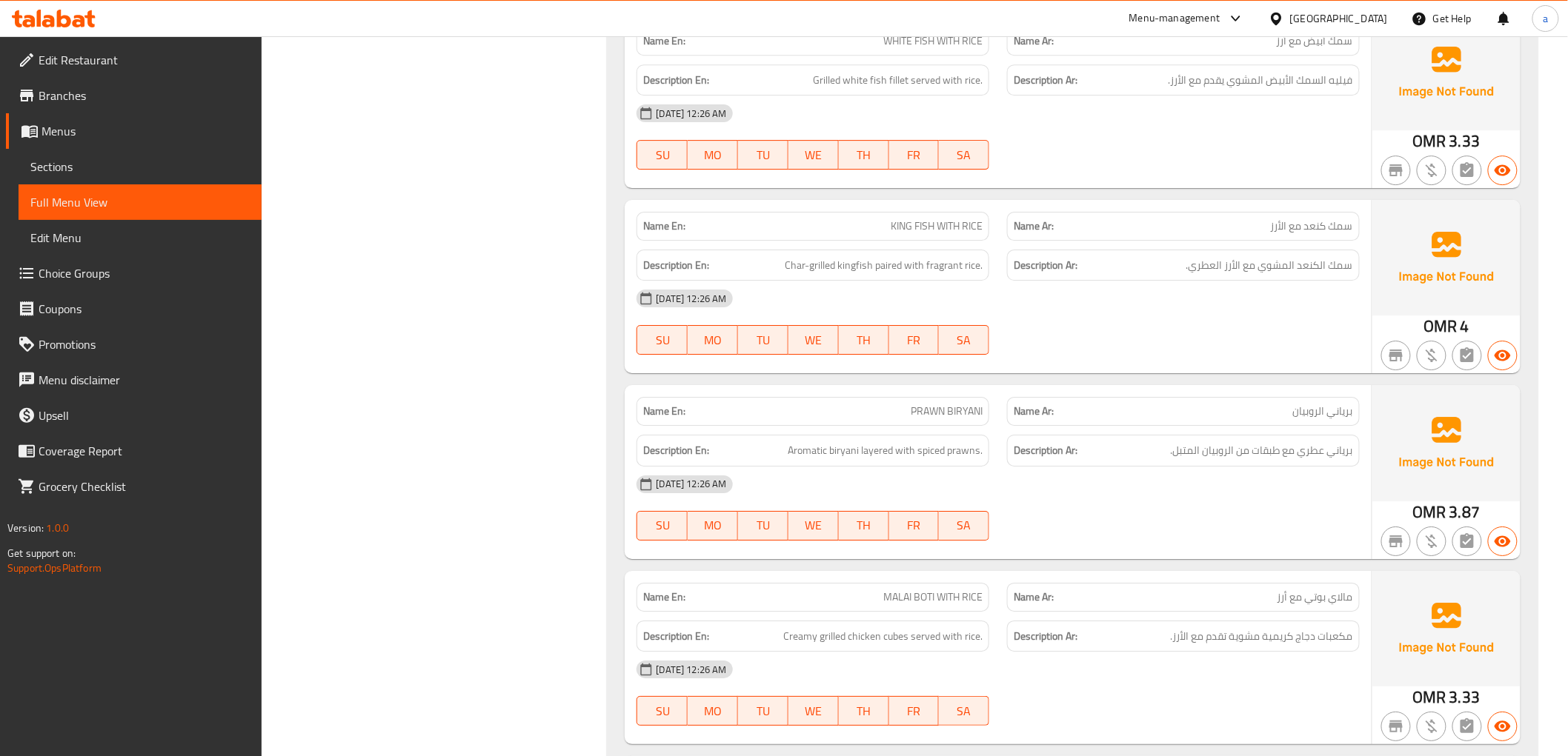
click at [900, 219] on span "KING FISH WITH RICE" at bounding box center [936, 226] width 92 height 15
click at [921, 219] on span "KING FISH WITH RICE" at bounding box center [936, 226] width 92 height 15
copy span "KING FISH"
click at [796, 256] on span "Char-grilled kingfish paired with fragrant rice." at bounding box center [883, 265] width 198 height 19
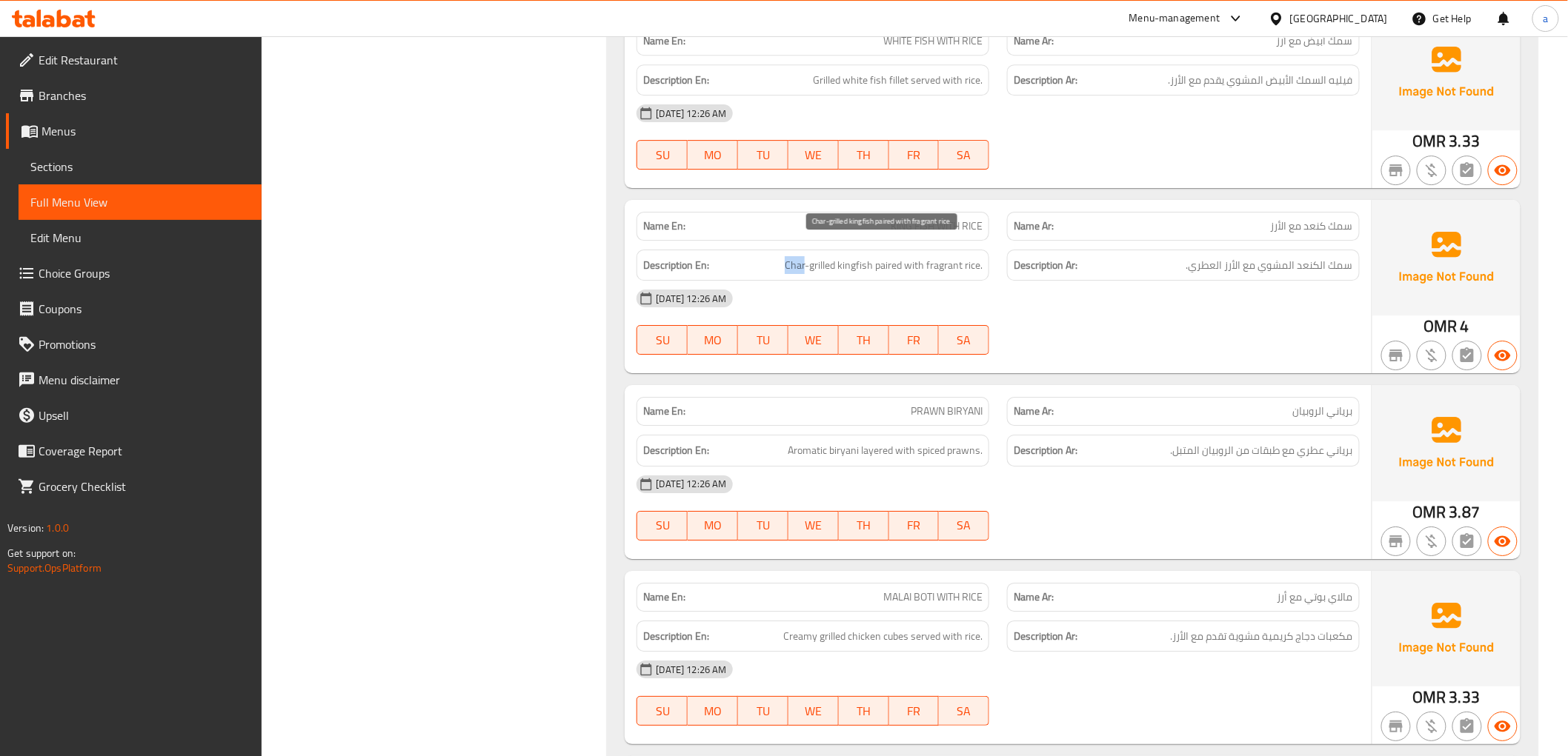
click at [796, 256] on span "Char-grilled kingfish paired with fragrant rice." at bounding box center [883, 265] width 198 height 19
click at [819, 256] on span "Char-grilled kingfish paired with fragrant rice." at bounding box center [883, 265] width 198 height 19
drag, startPoint x: 899, startPoint y: 233, endPoint x: 912, endPoint y: 215, distance: 22.2
click at [904, 241] on div "Description En: Char-grilled kingfish paired with fragrant rice." at bounding box center [813, 265] width 371 height 50
click at [917, 219] on span "KING FISH WITH RICE" at bounding box center [936, 226] width 92 height 15
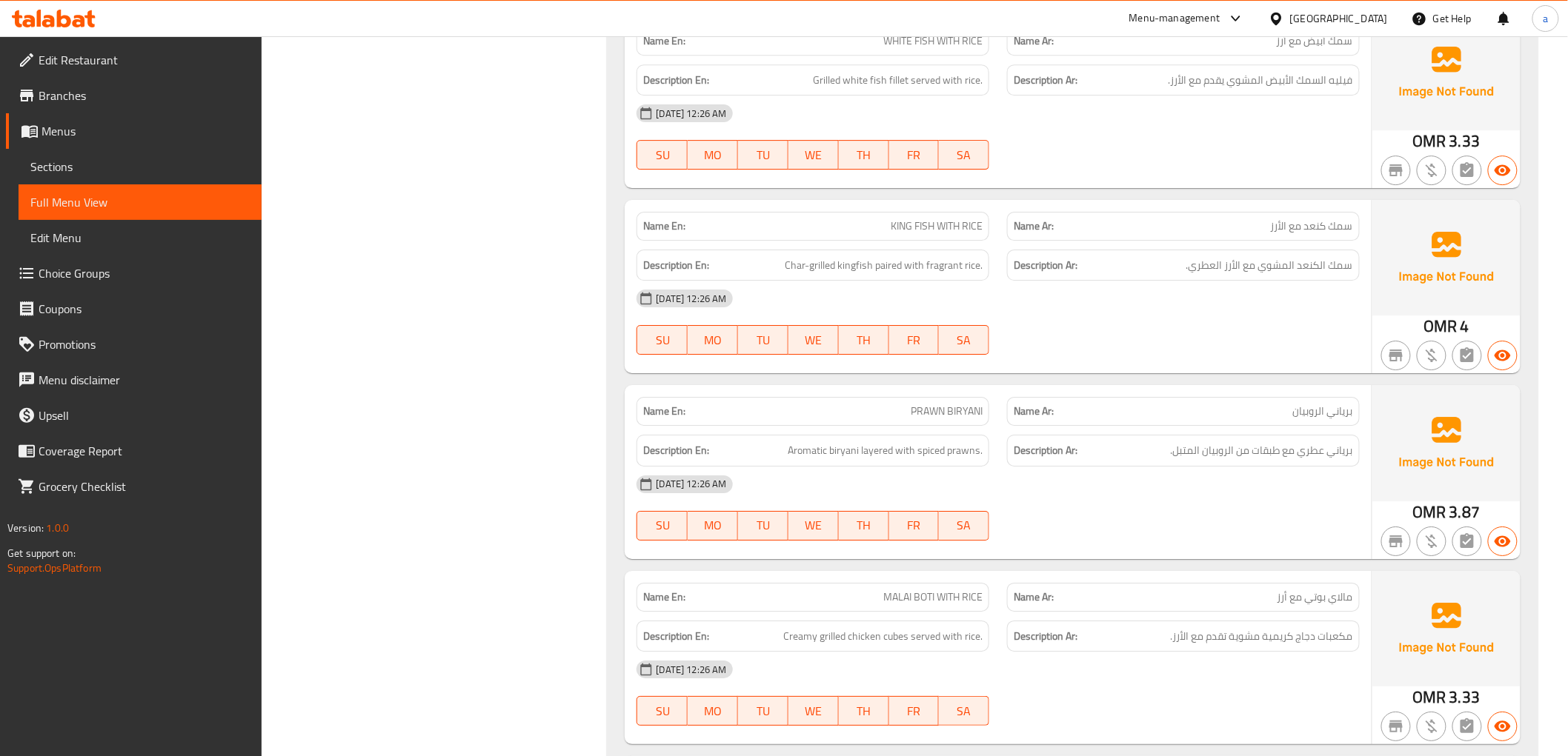
click at [917, 219] on span "KING FISH WITH RICE" at bounding box center [936, 226] width 92 height 15
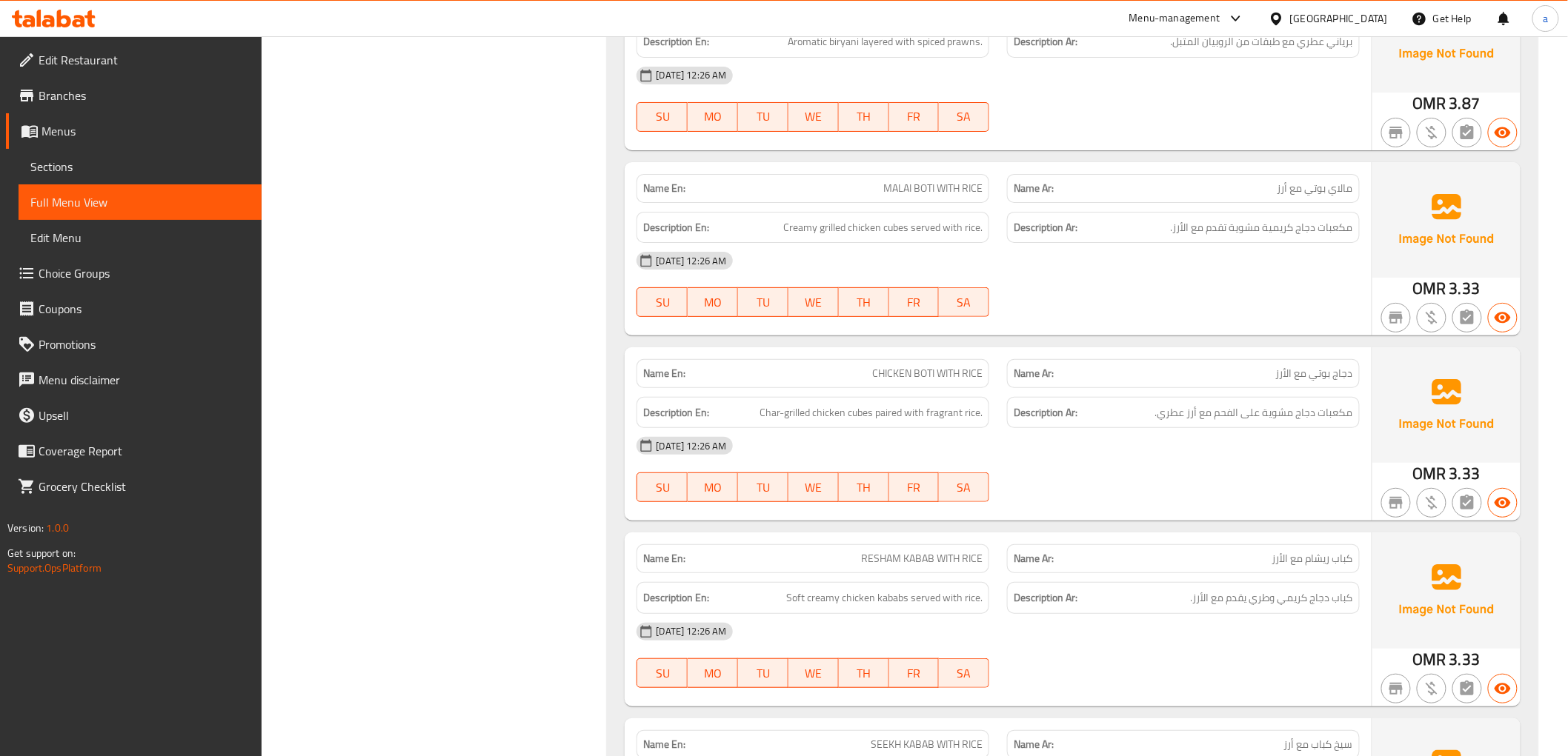
scroll to position [2374, 0]
drag, startPoint x: 894, startPoint y: 209, endPoint x: 810, endPoint y: 218, distance: 84.5
click at [889, 216] on span "Creamy grilled chicken cubes served with rice." at bounding box center [882, 225] width 199 height 19
drag, startPoint x: 878, startPoint y: 202, endPoint x: 830, endPoint y: 218, distance: 50.6
click at [833, 218] on div "Description En: Creamy grilled chicken cubes served with rice." at bounding box center [813, 225] width 353 height 32
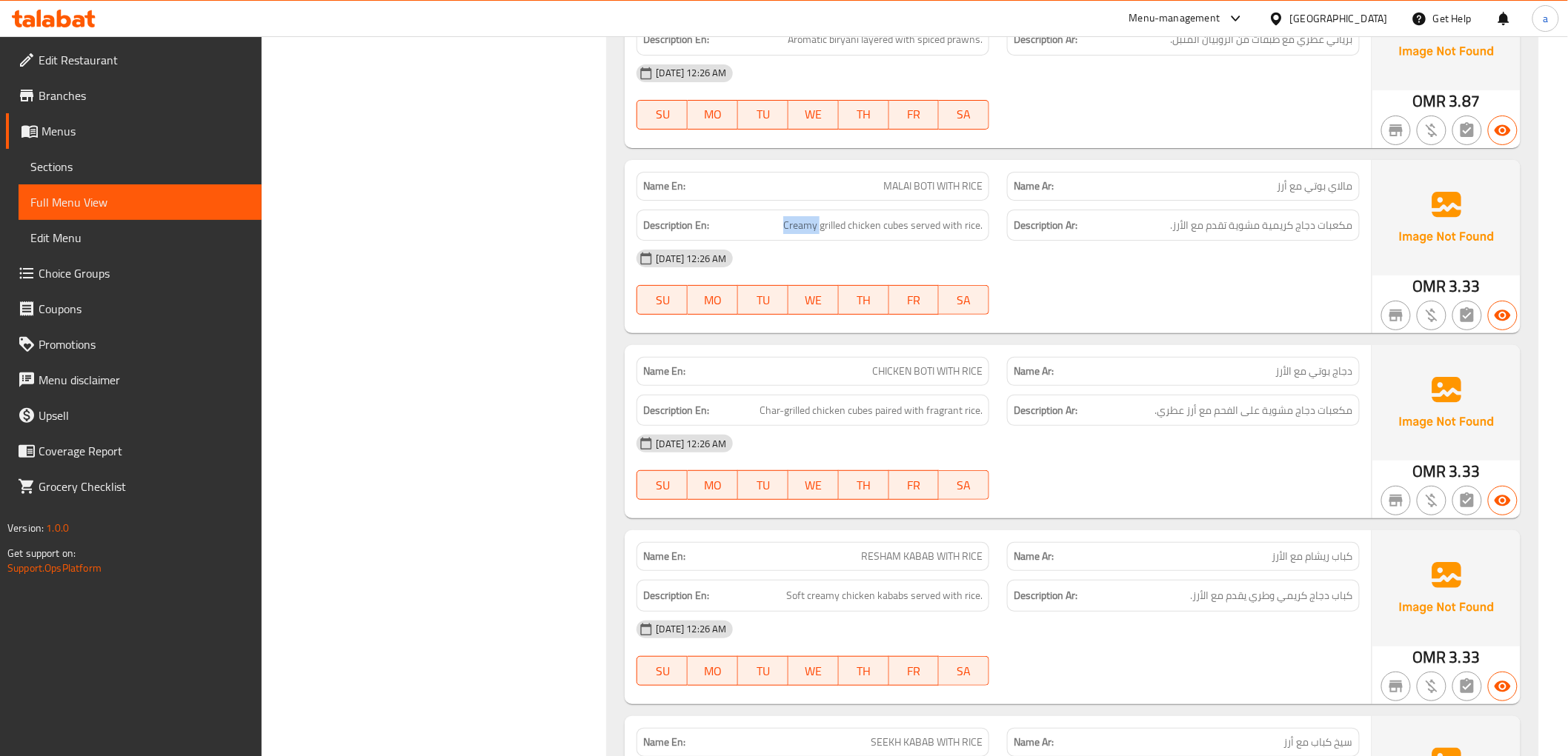
drag, startPoint x: 821, startPoint y: 215, endPoint x: 838, endPoint y: 215, distance: 17.0
click at [838, 216] on span "Creamy grilled chicken cubes served with rice." at bounding box center [882, 225] width 199 height 19
click at [838, 216] on span "Creamy grilled chicken cubes served with rice." at bounding box center [882, 225] width 199 height 19
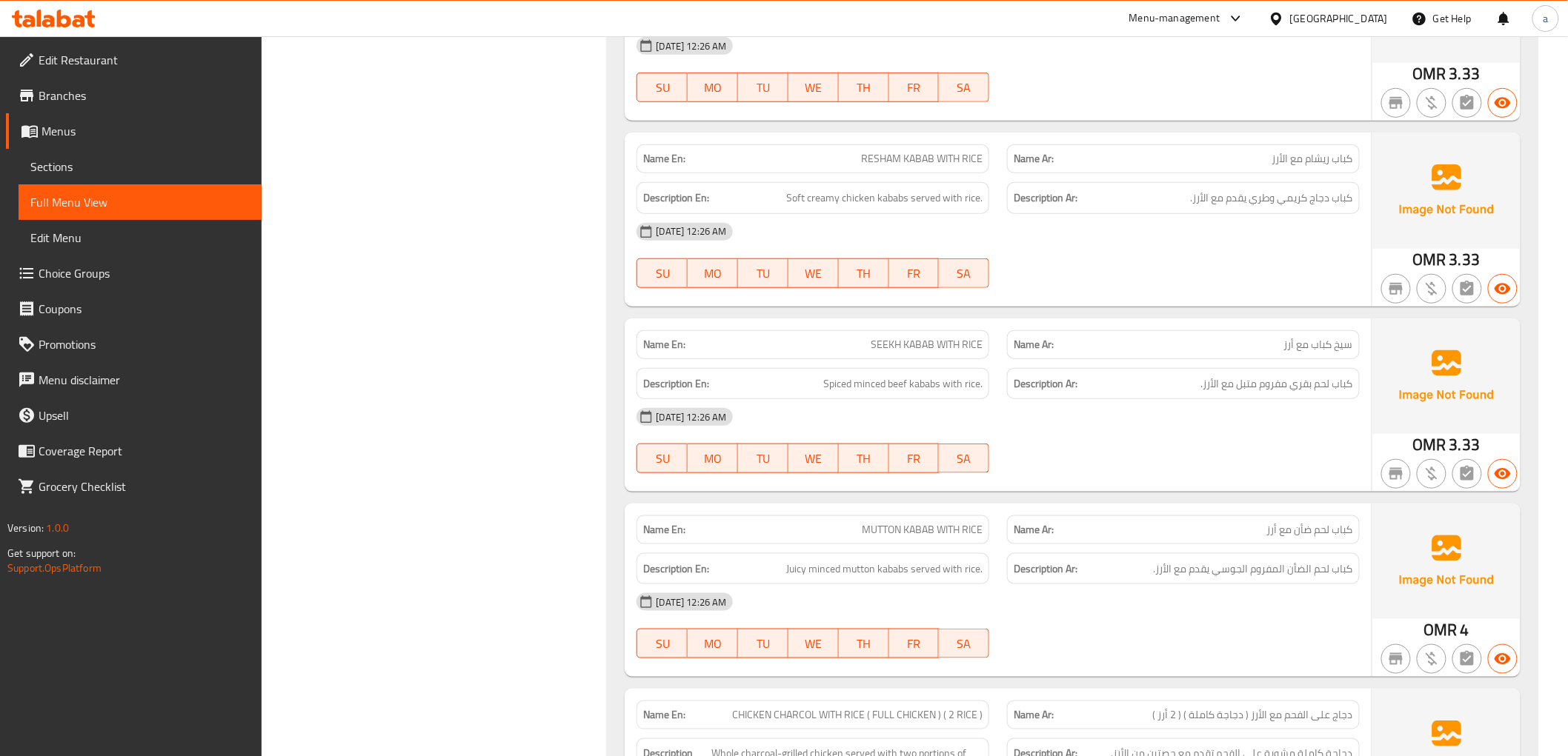
scroll to position [2787, 0]
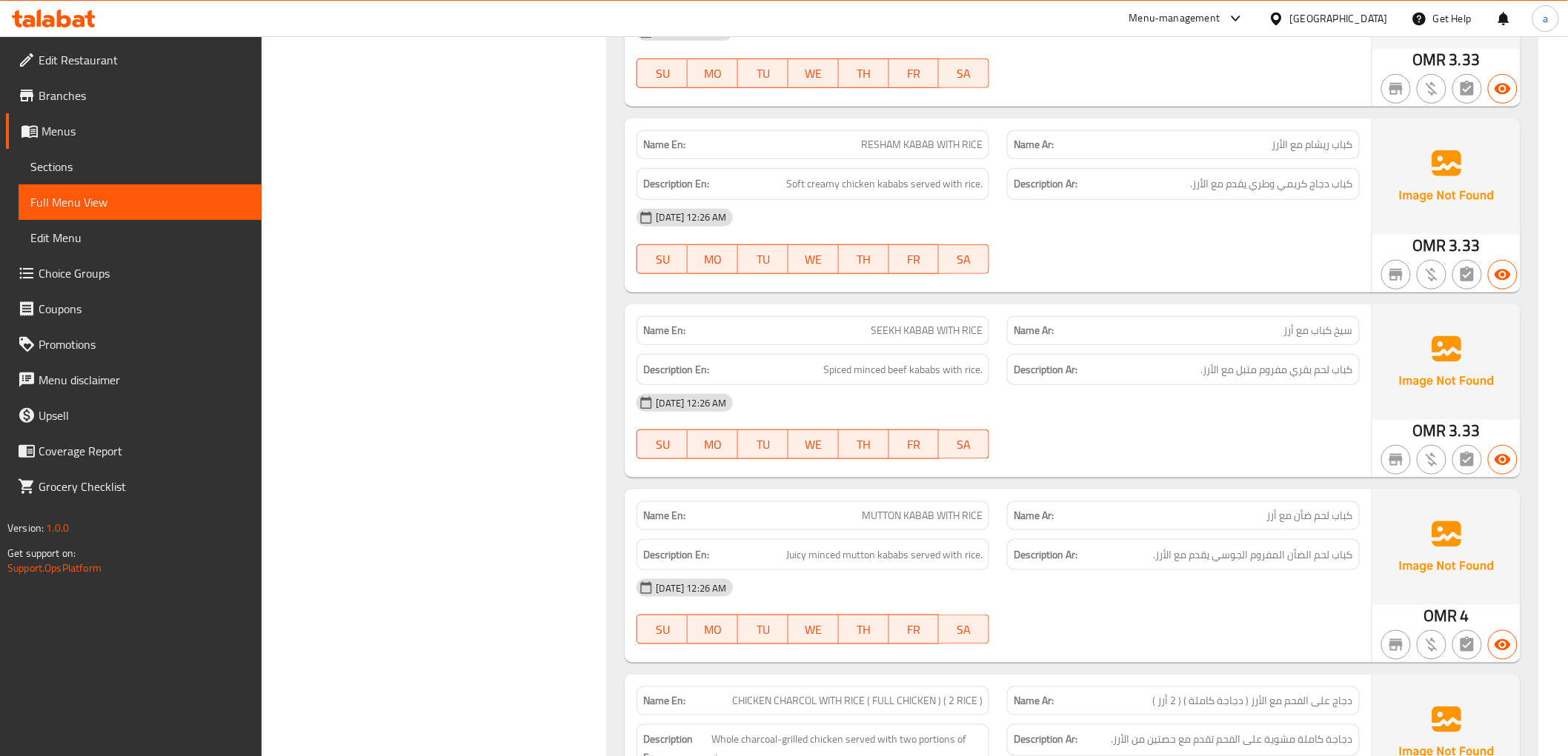
click at [919, 137] on span "RESHAM KABAB WITH RICE" at bounding box center [921, 145] width 121 height 15
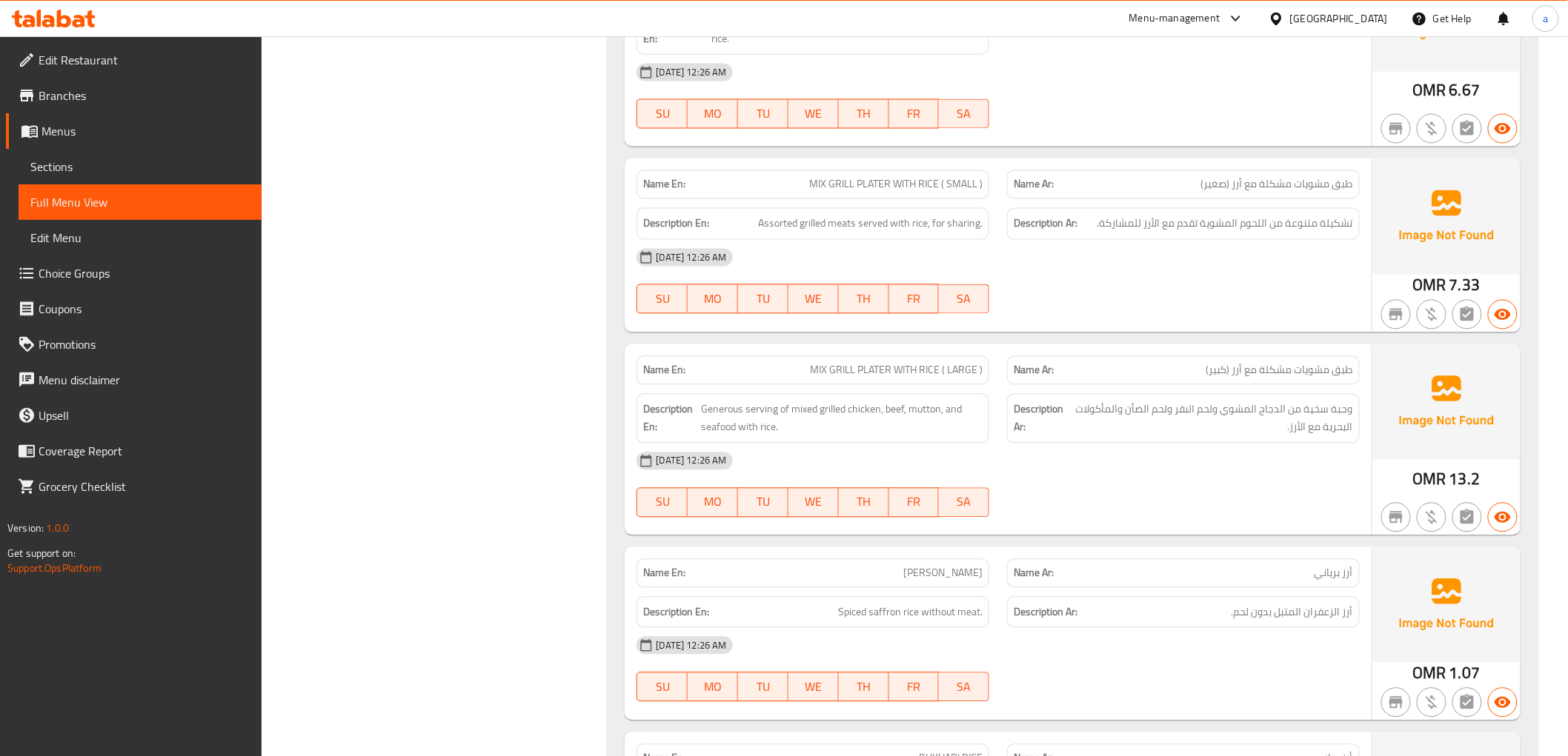
scroll to position [3527, 0]
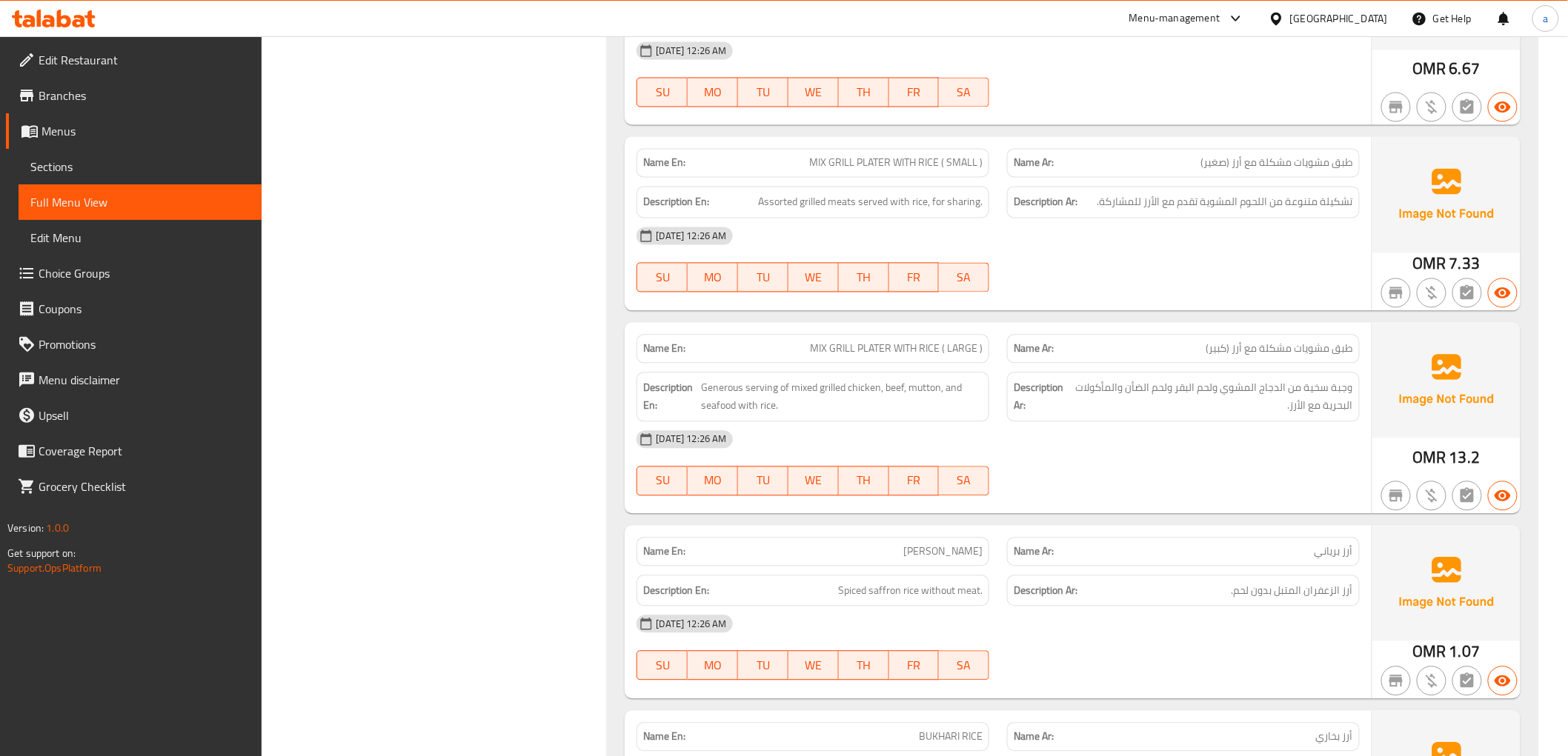
click at [827, 155] on span "MIX GRILL PLATER WITH RICE ( SMALL )" at bounding box center [895, 163] width 173 height 15
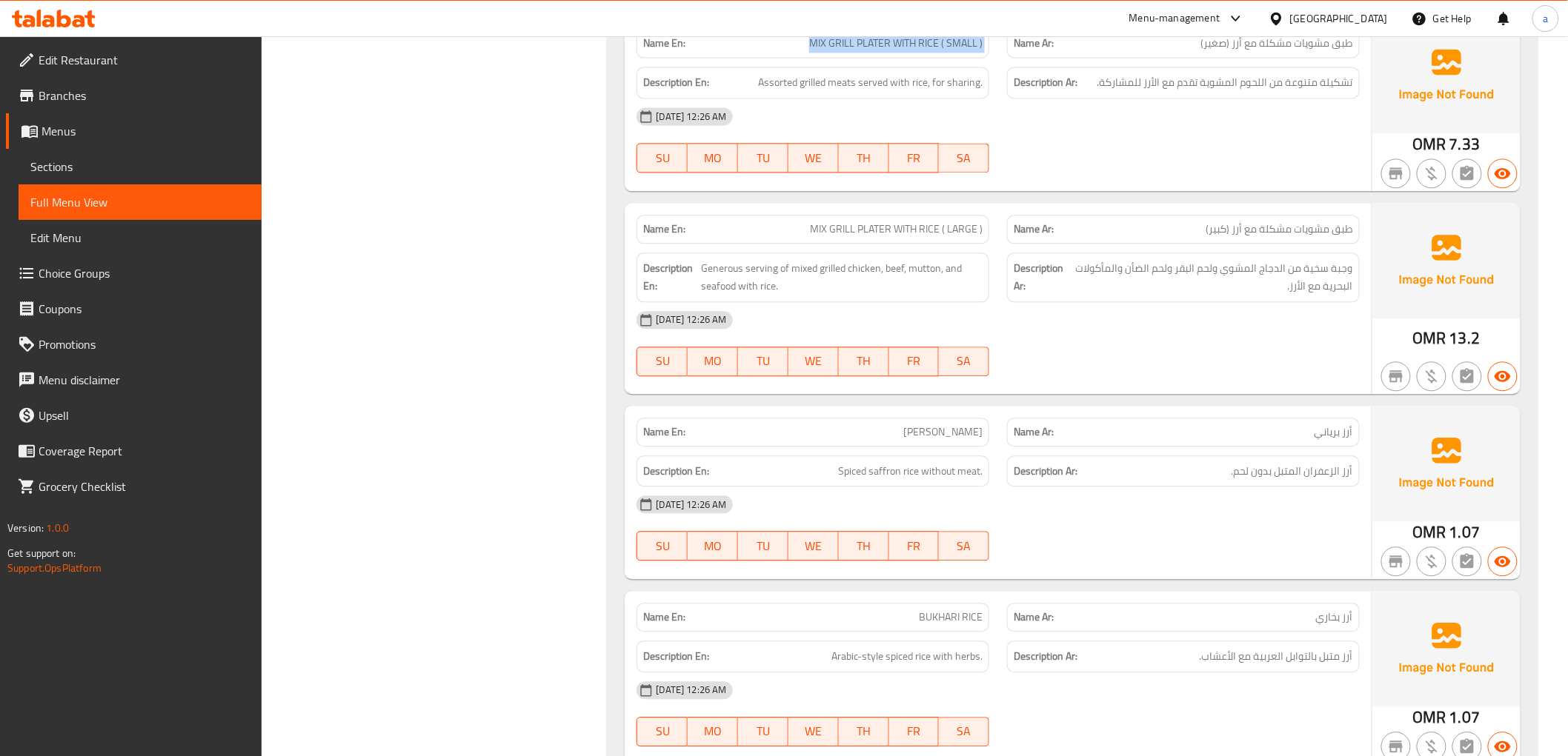
scroll to position [3609, 0]
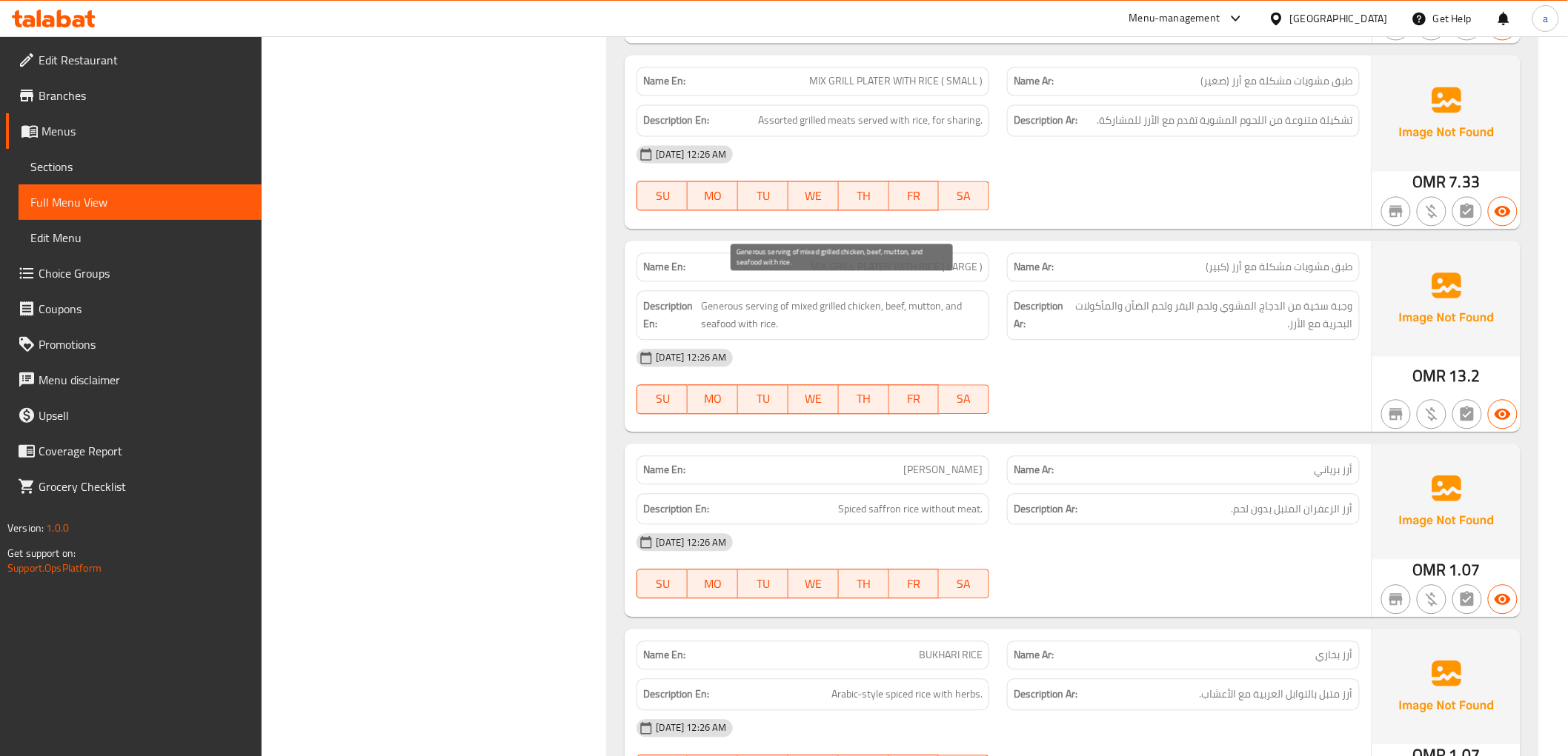
click at [754, 297] on span "Generous serving of mixed grilled chicken, beef, mutton, and seafood with rice." at bounding box center [842, 315] width 281 height 37
click at [704, 297] on span "Generous serving of mixed grilled chicken, beef, mutton, and seafood with rice." at bounding box center [842, 315] width 281 height 37
click at [934, 259] on span "MIX GRILL PLATER WITH RICE ( LARGE )" at bounding box center [896, 267] width 172 height 15
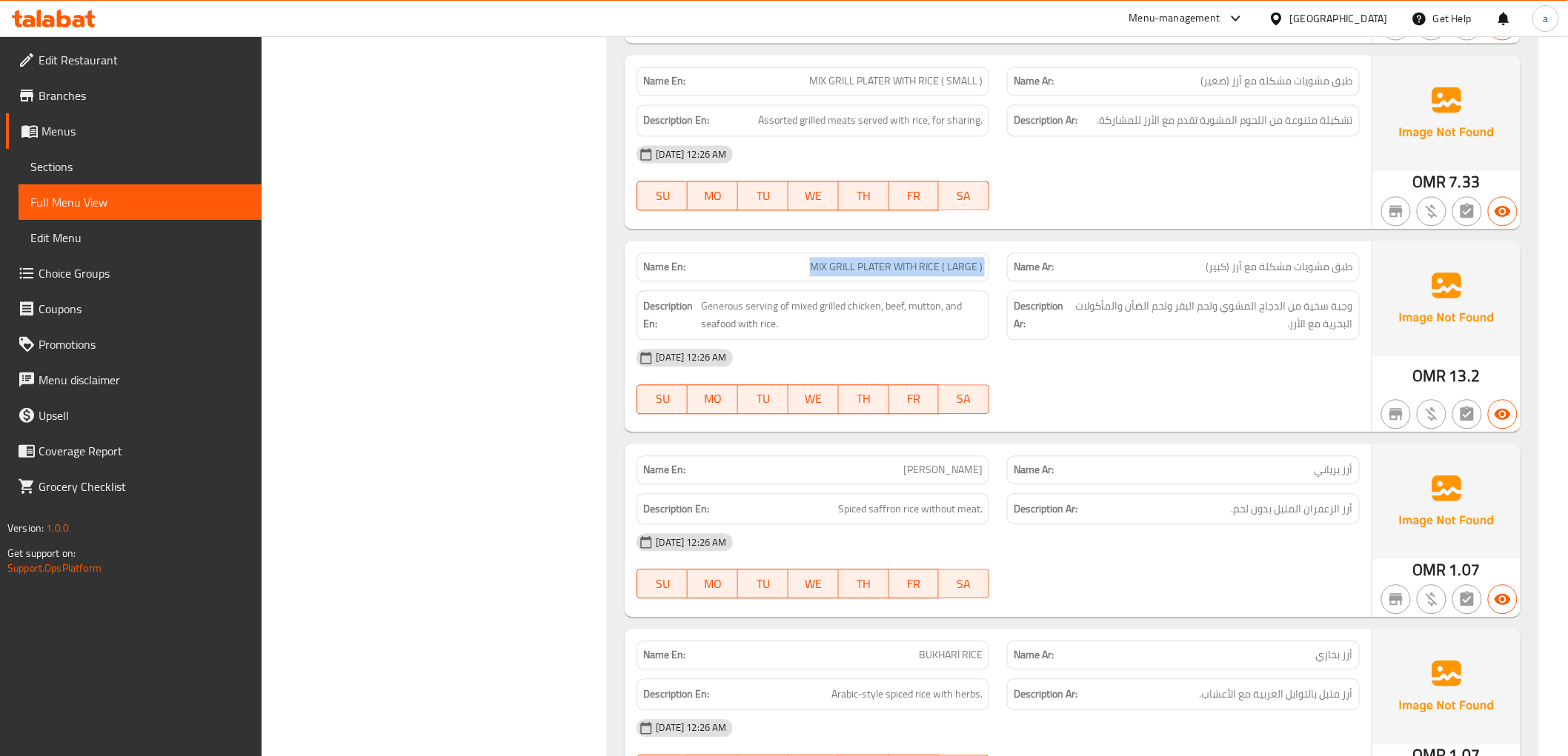
click at [934, 259] on span "MIX GRILL PLATER WITH RICE ( LARGE )" at bounding box center [896, 267] width 172 height 15
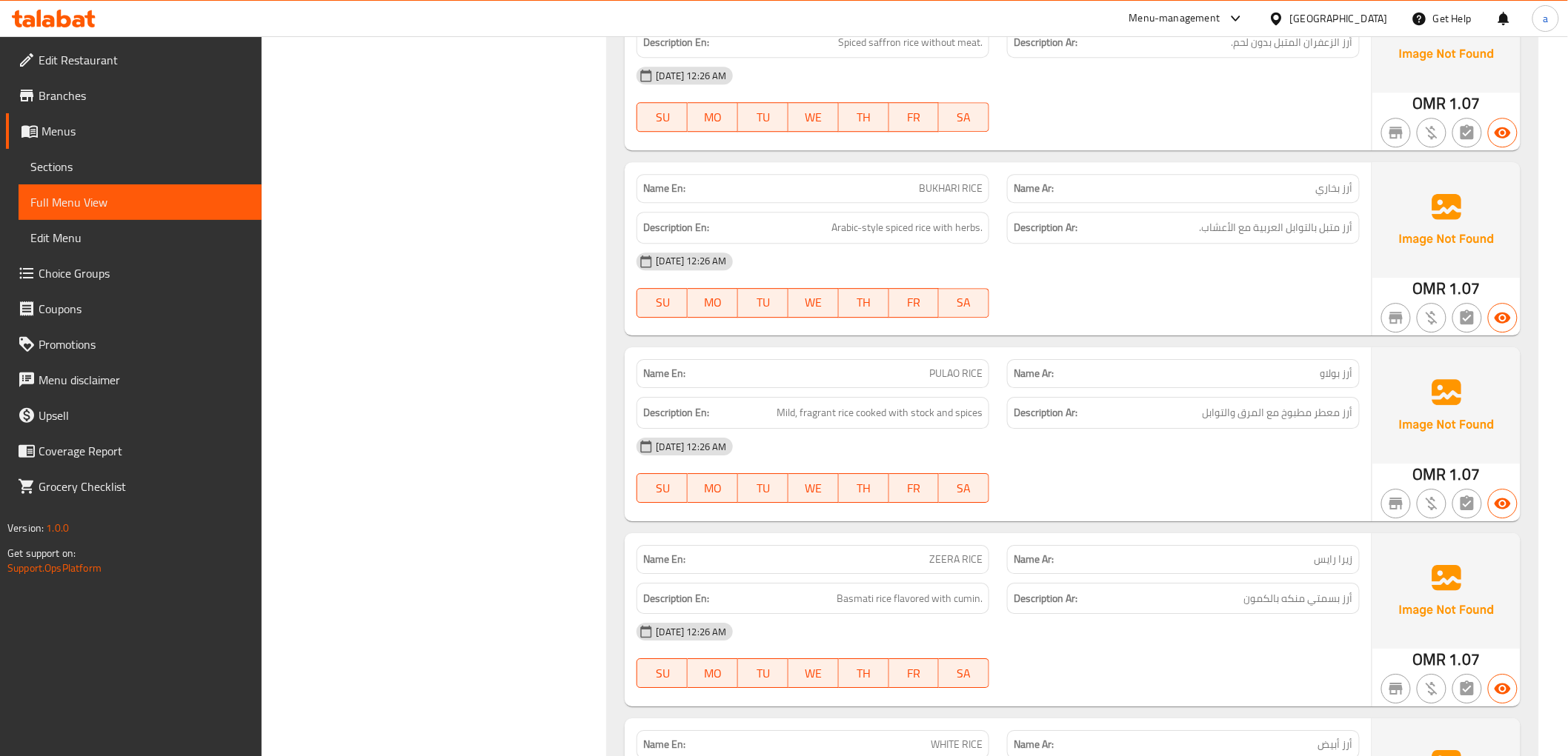
scroll to position [4104, 0]
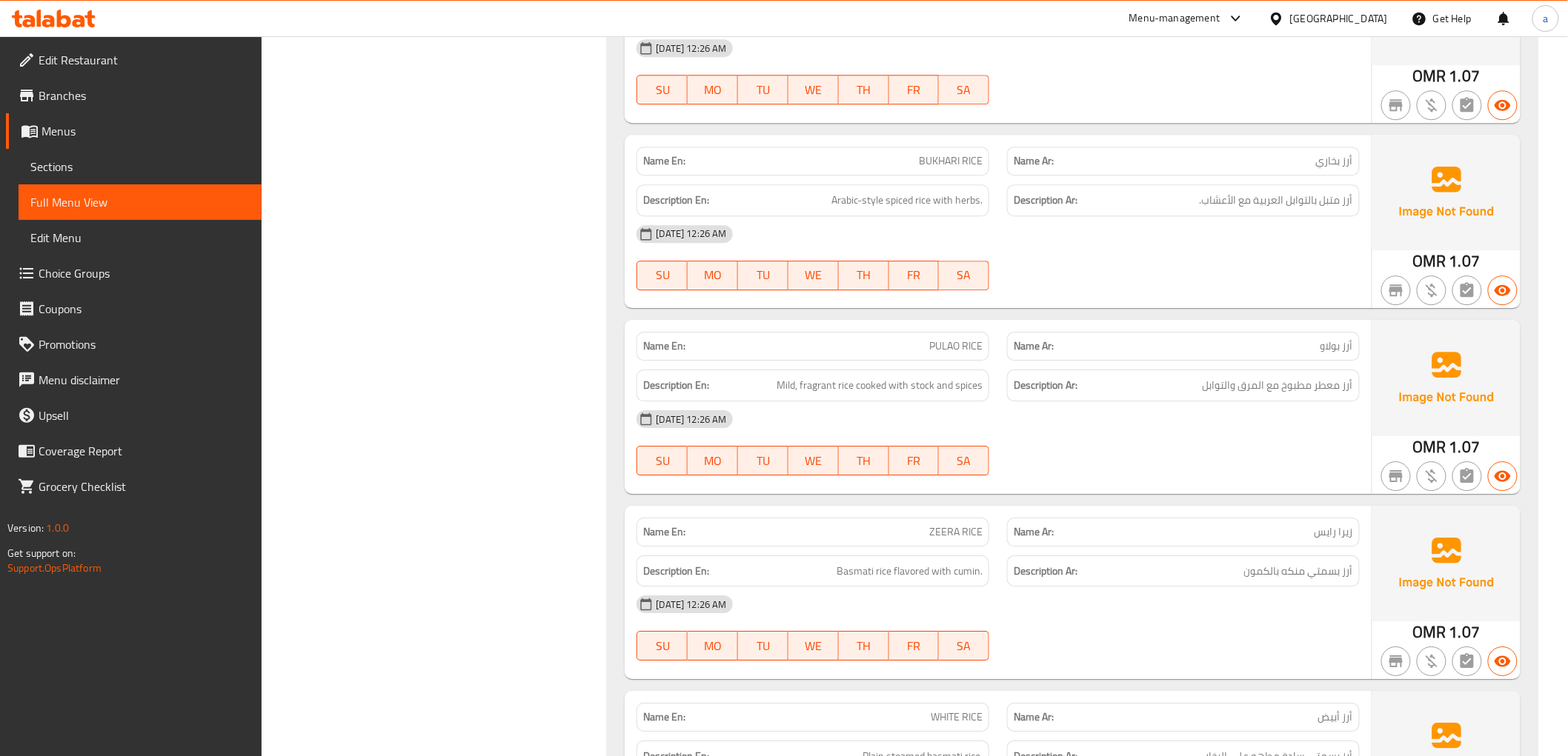
click at [938, 154] on span "BUKHARI RICE" at bounding box center [951, 161] width 63 height 15
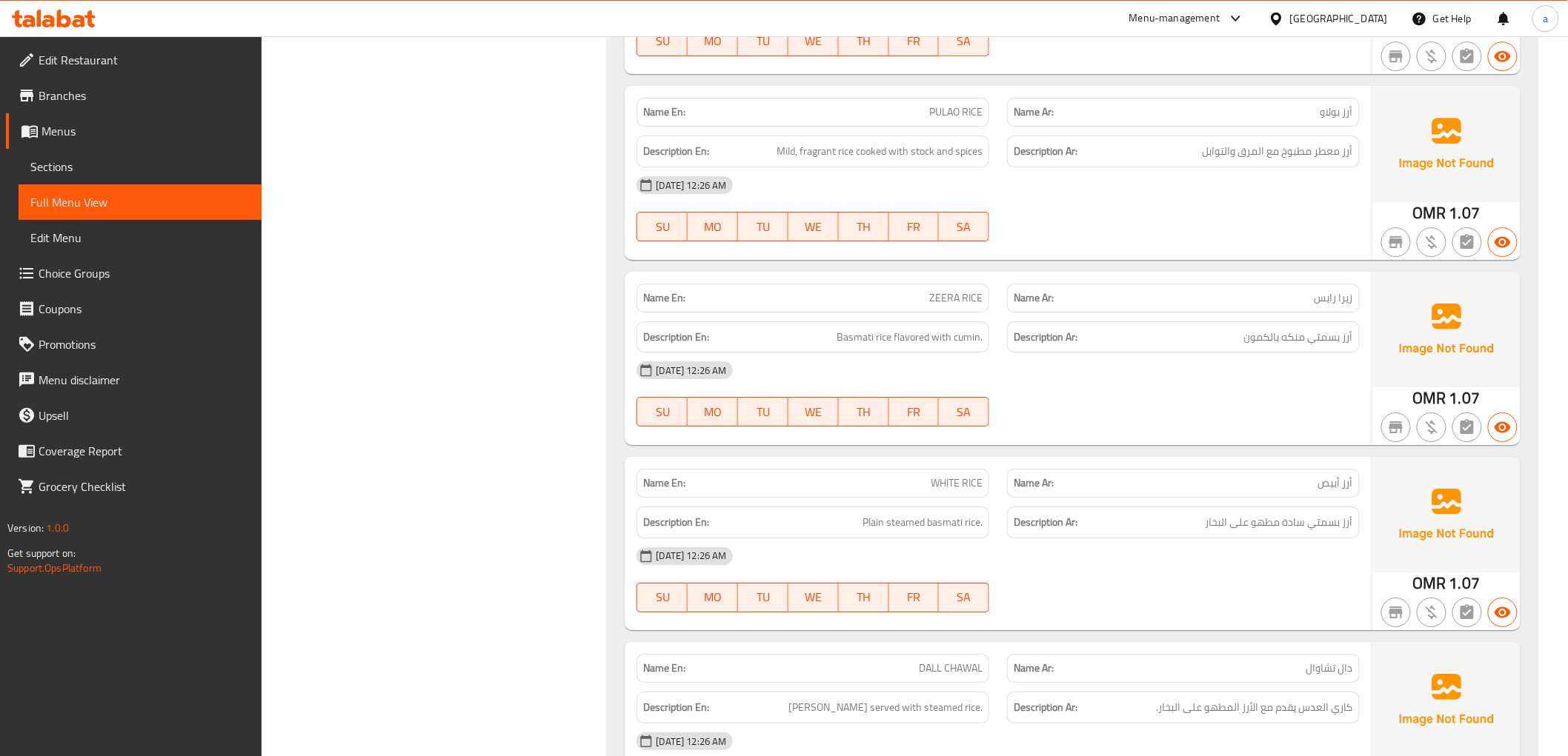
scroll to position [4268, 0]
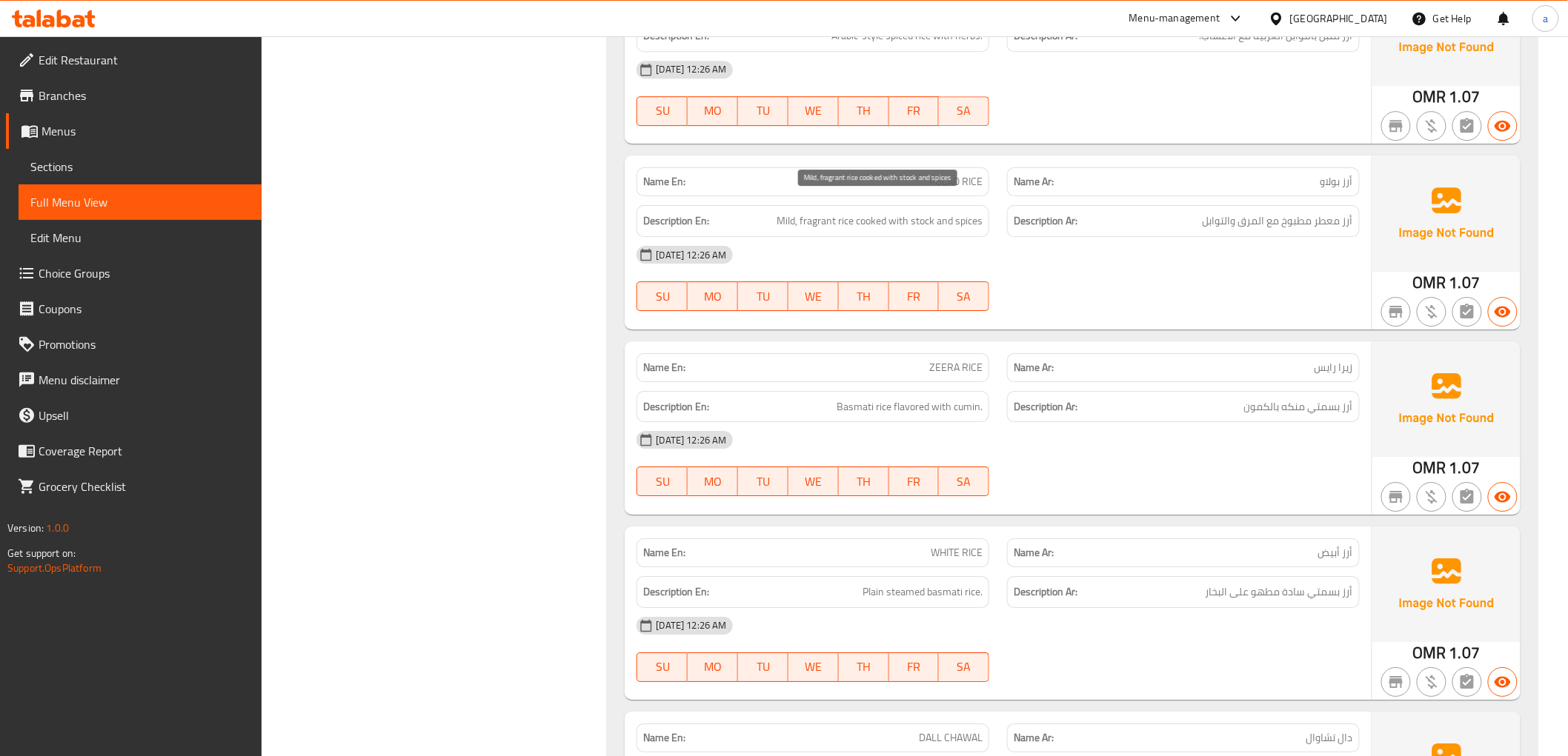
click at [927, 212] on span "Mild, fragrant rice cooked with stock and spices" at bounding box center [879, 221] width 206 height 19
click at [964, 174] on span "PULAO RICE" at bounding box center [956, 181] width 54 height 15
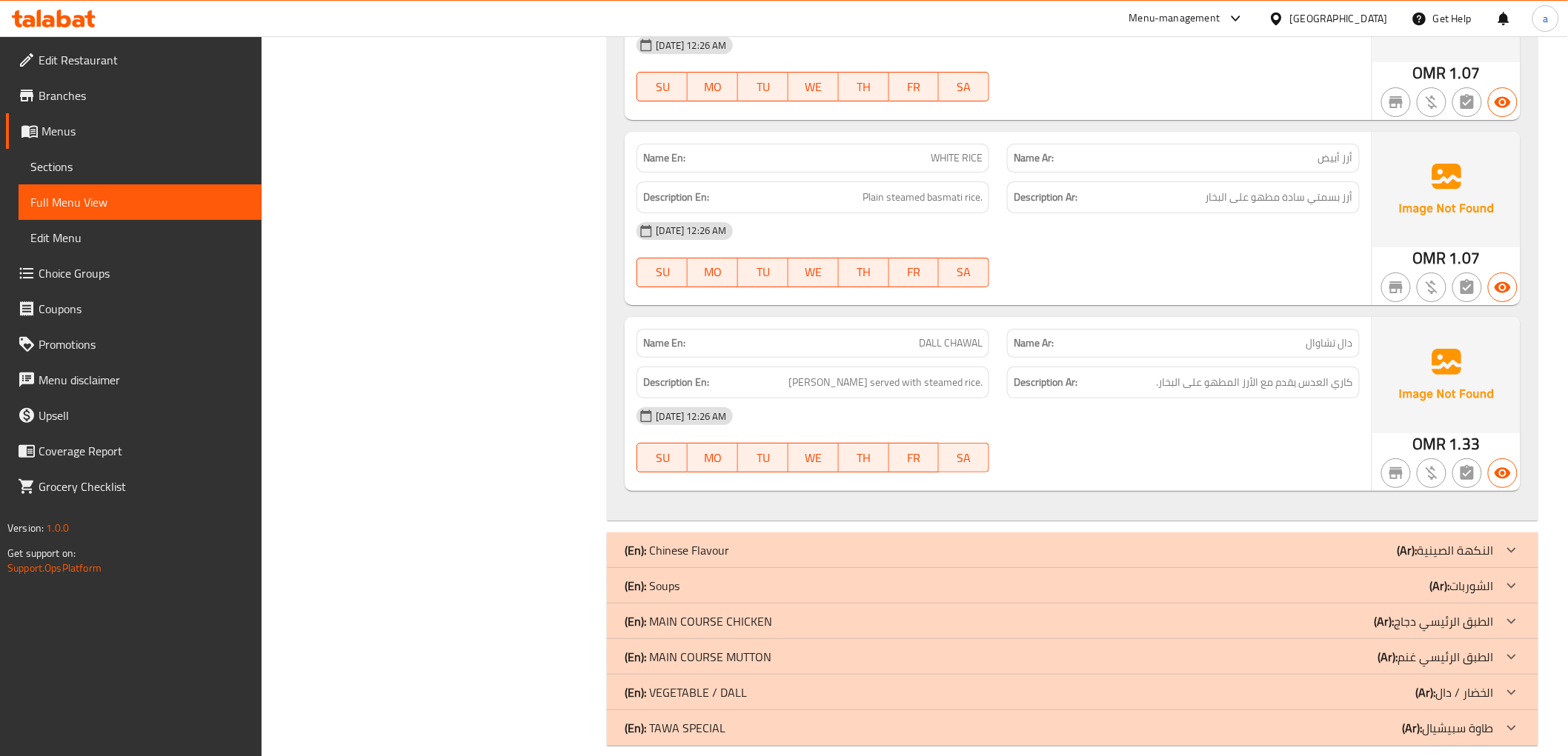
scroll to position [4679, 0]
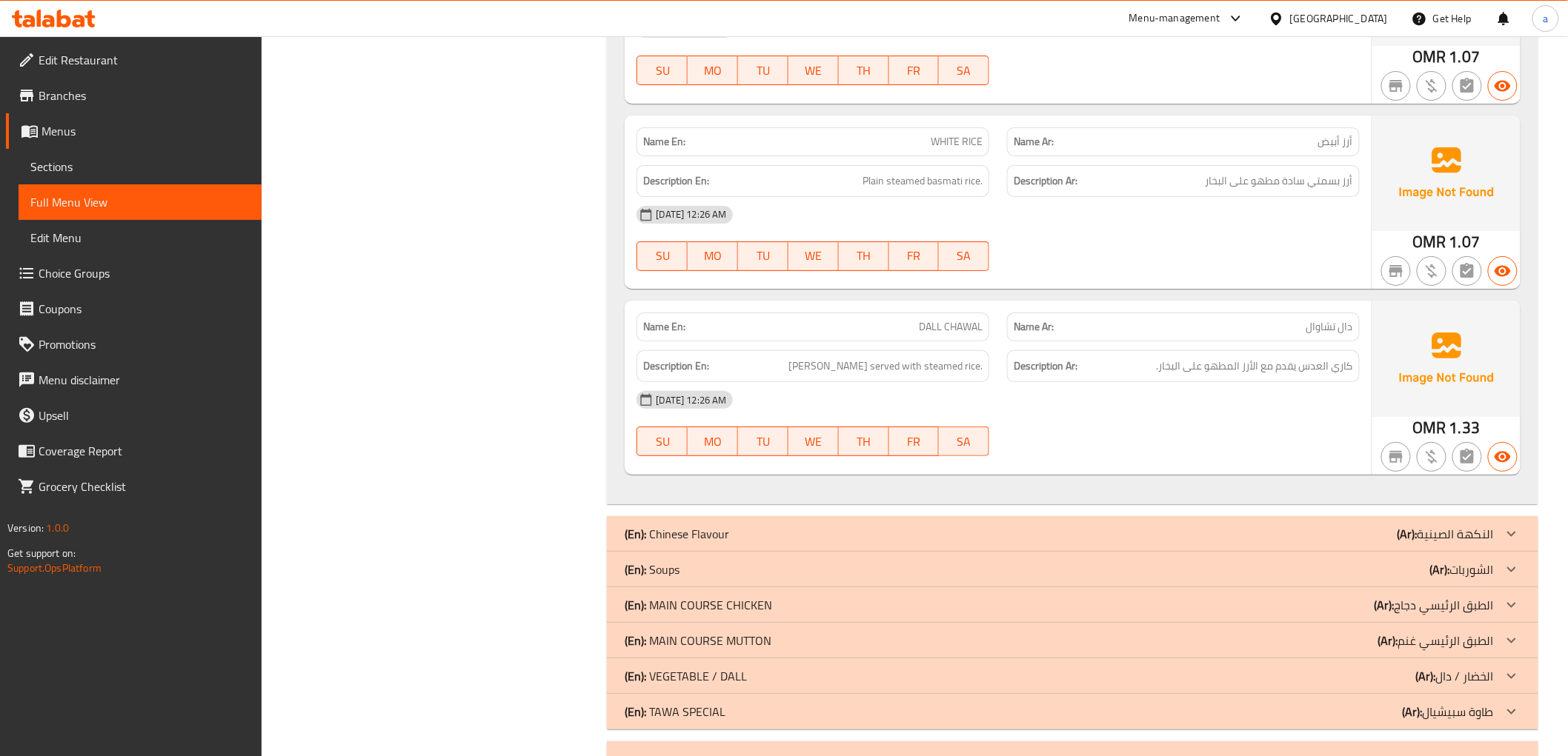
click at [1449, 384] on img at bounding box center [1446, 358] width 148 height 115
click at [999, 265] on div "Name En: WHITE RICE Name Ar: أرز أبيض Description En: Plain steamed basmati ric…" at bounding box center [998, 202] width 747 height 173
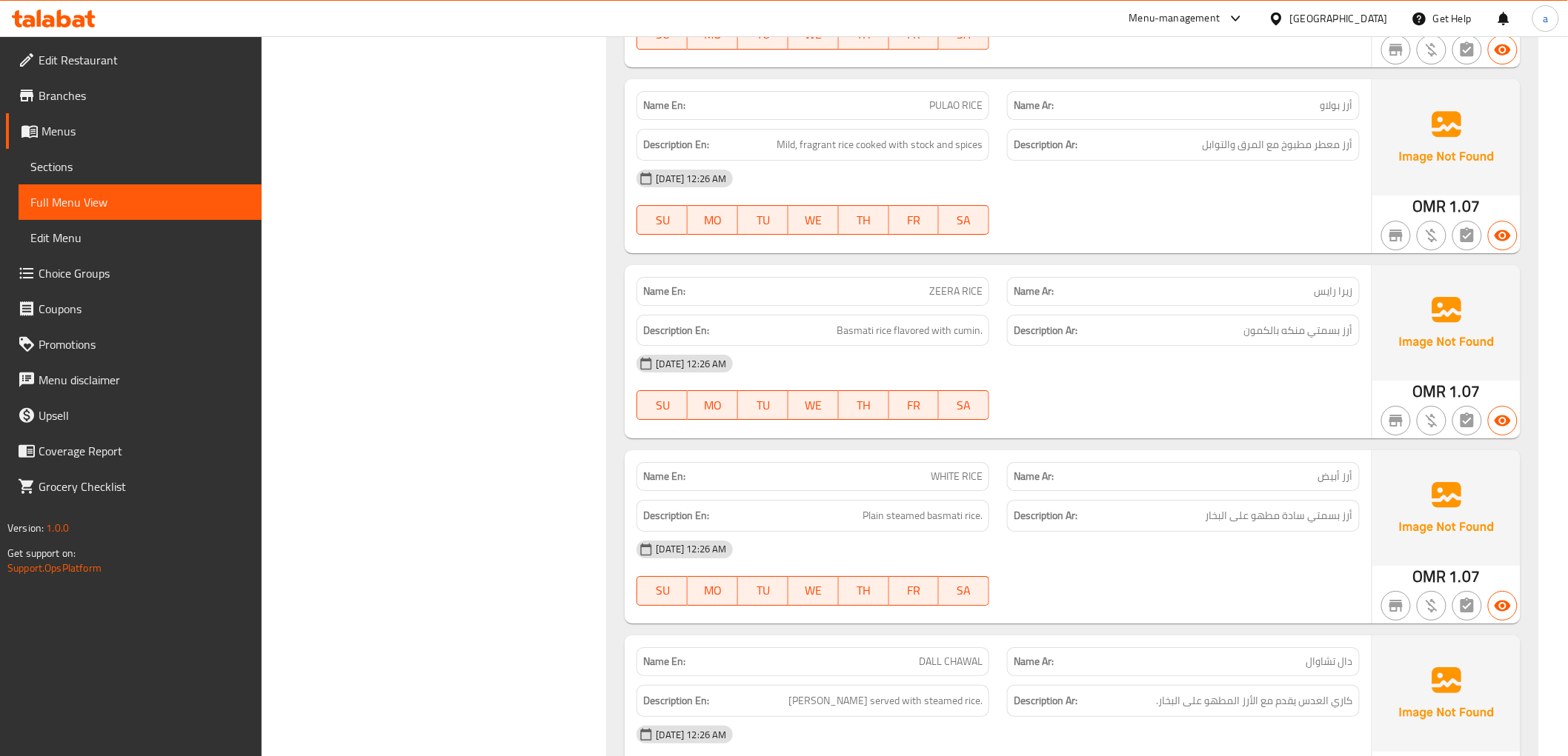
scroll to position [4317, 0]
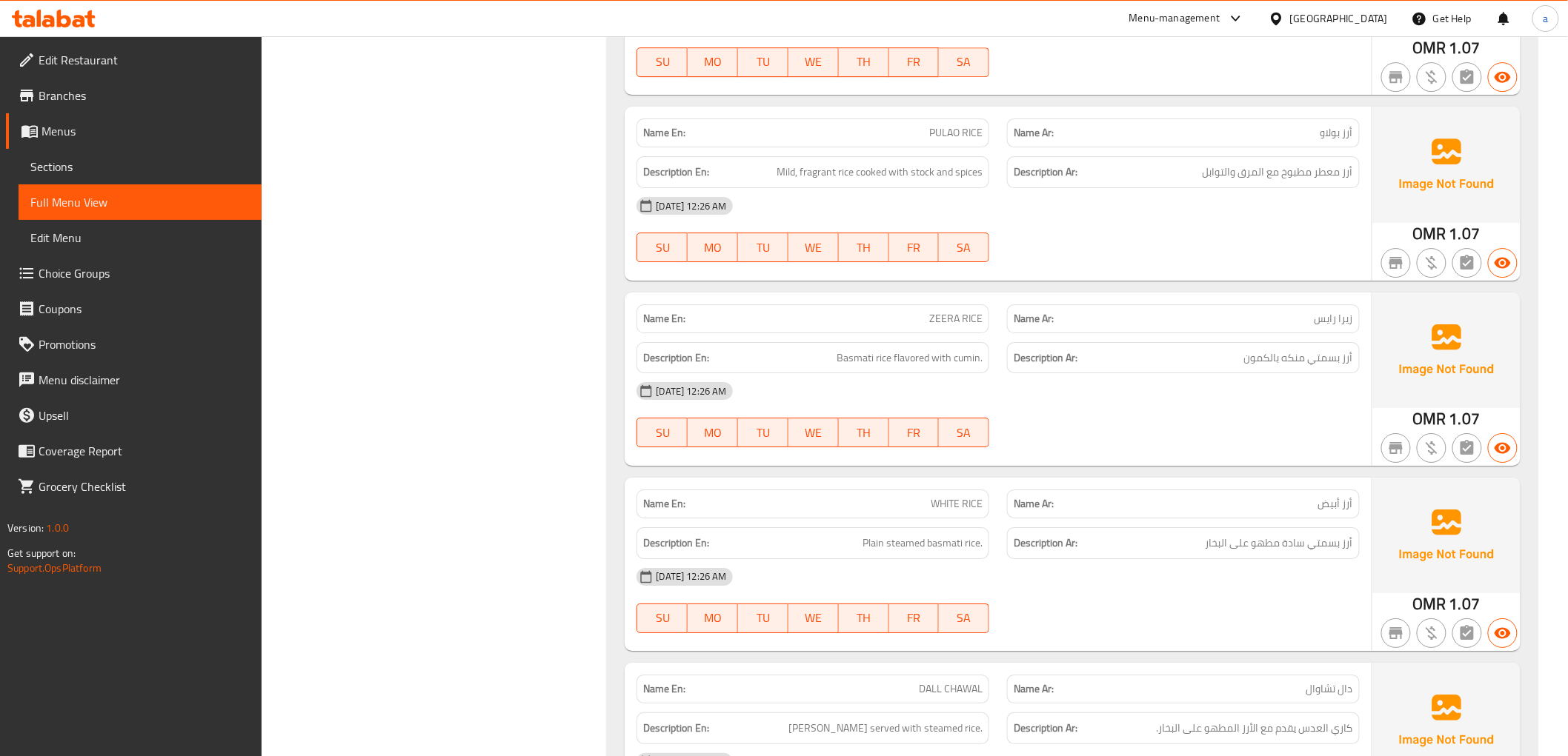
click at [1289, 349] on span "أرز بسمتي منكه بالكمون" at bounding box center [1299, 358] width 109 height 19
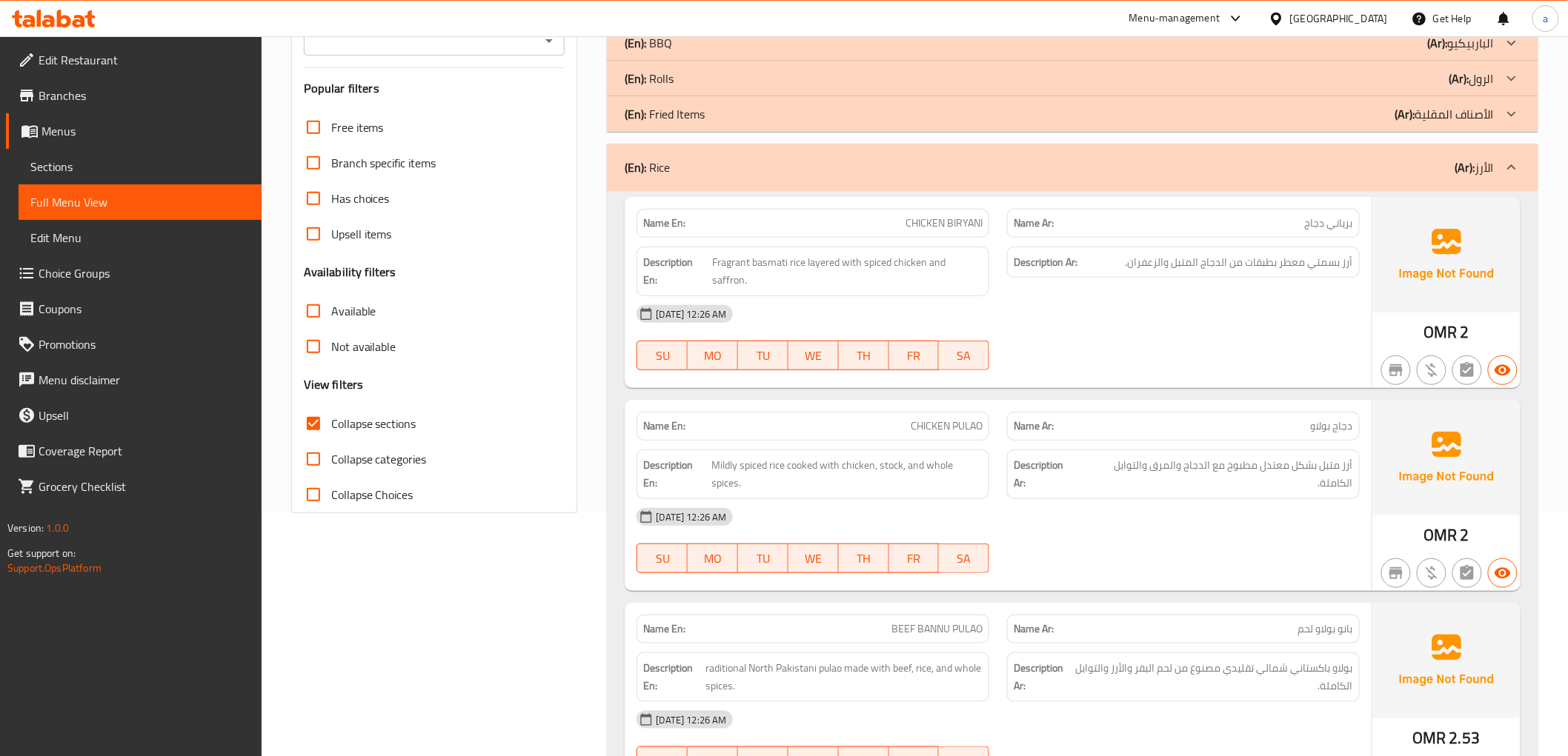
scroll to position [0, 0]
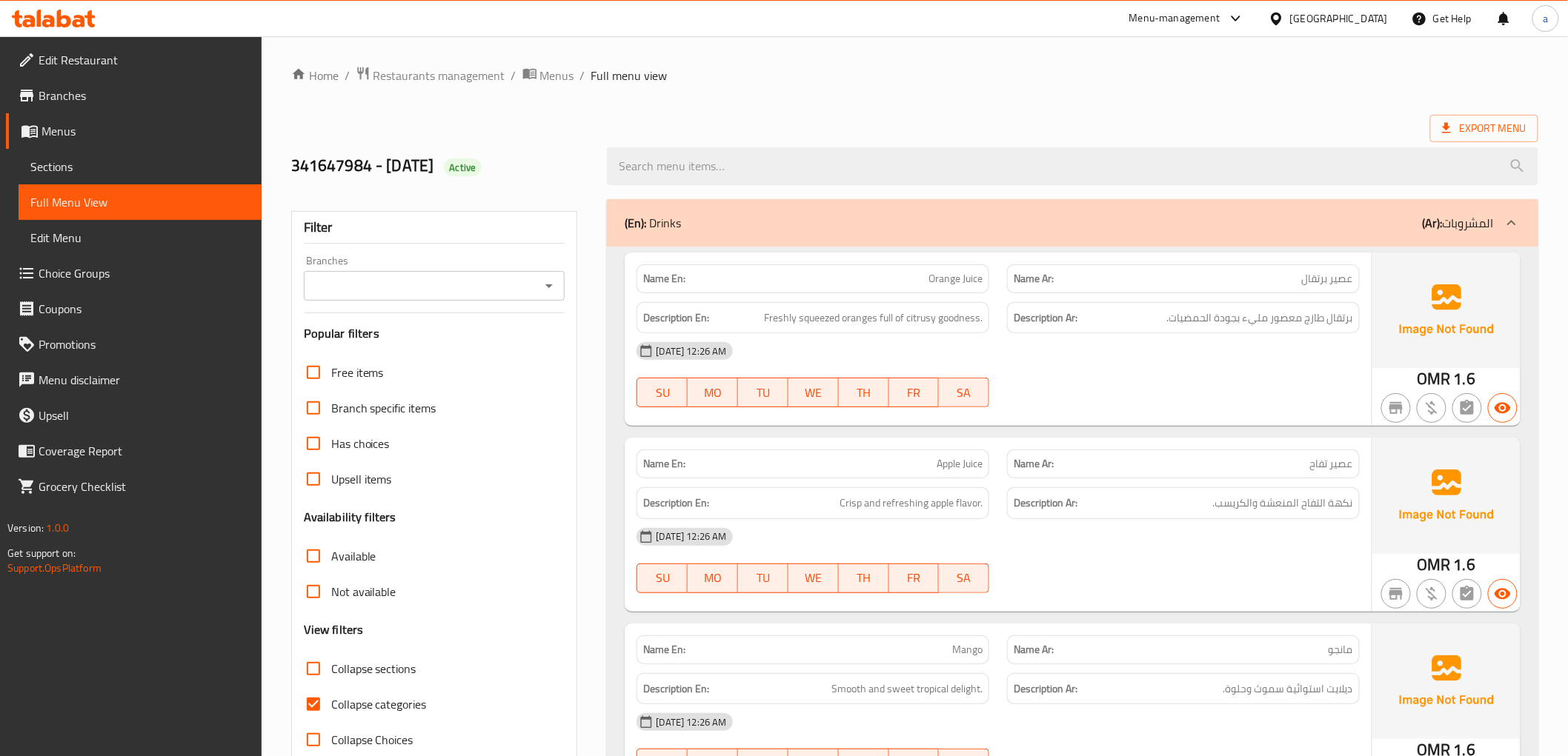
scroll to position [164, 0]
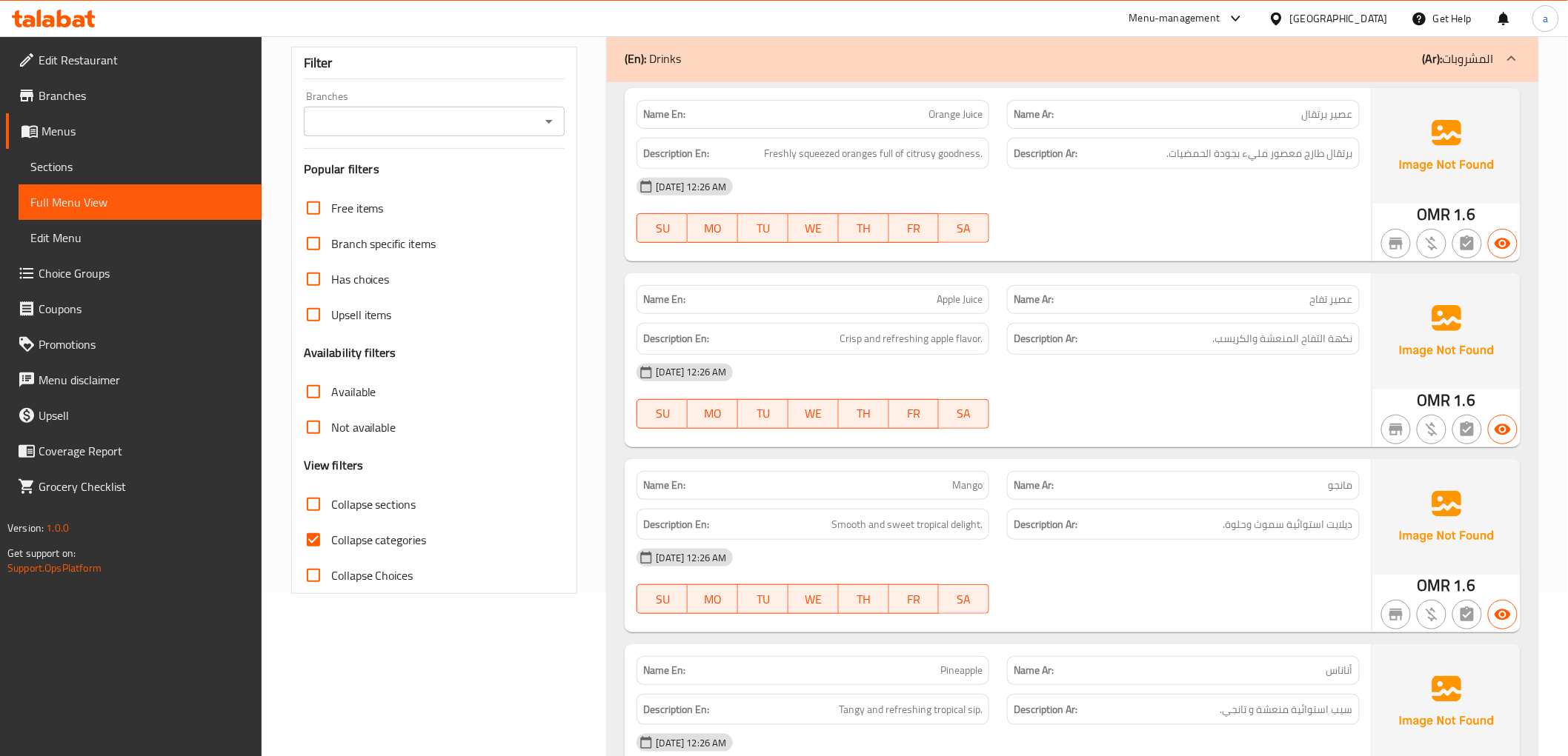
click at [312, 543] on input "Collapse categories" at bounding box center [314, 540] width 36 height 36
checkbox input "false"
click at [309, 504] on input "Collapse sections" at bounding box center [314, 505] width 36 height 36
checkbox input "true"
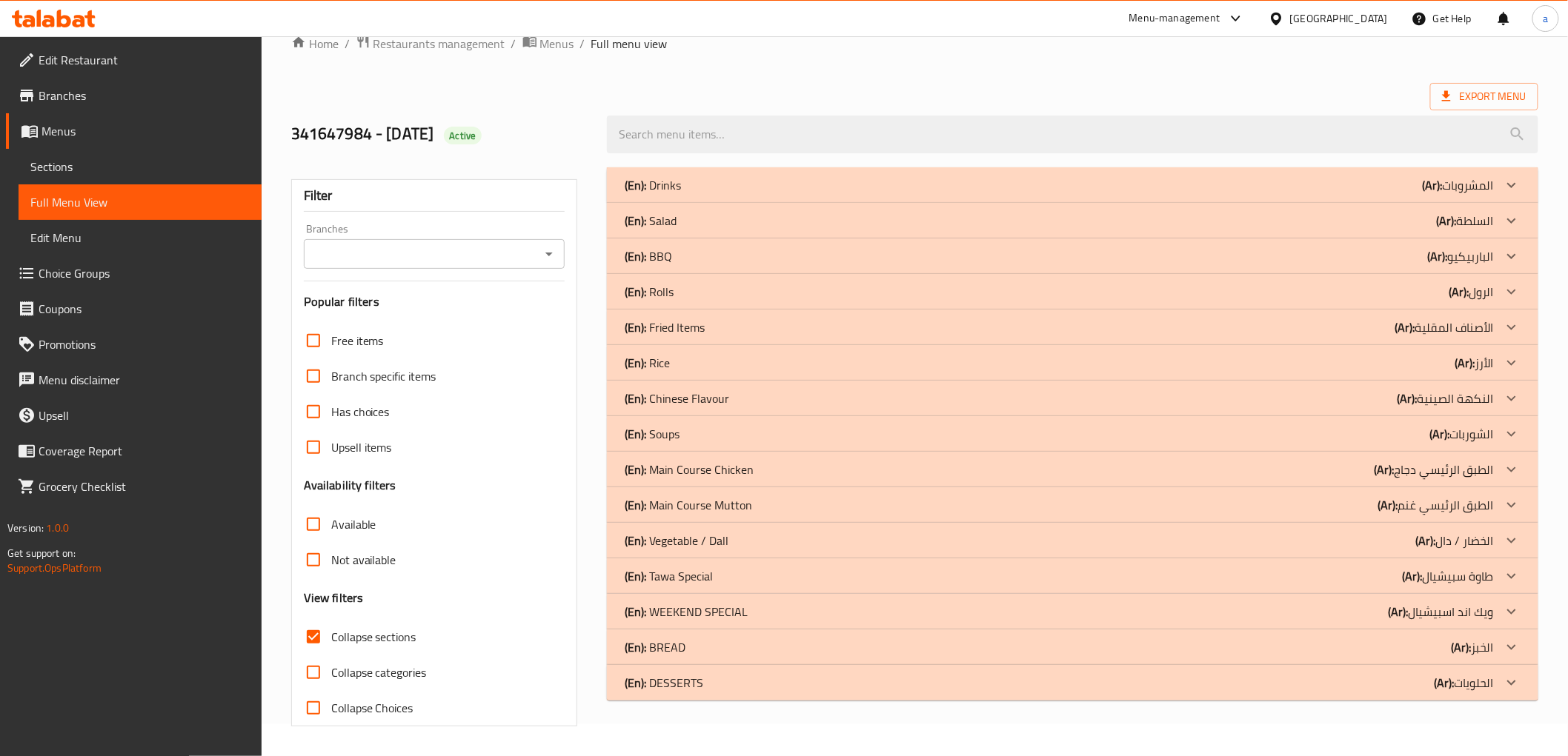
scroll to position [32, 0]
click at [705, 702] on div "(En): Drinks (Ar): المشروبات Name En: Orange Juice Name Ar: عصير برتقال Descrip…" at bounding box center [1072, 447] width 948 height 577
click at [702, 688] on p "(En): DESSERTS" at bounding box center [664, 683] width 79 height 18
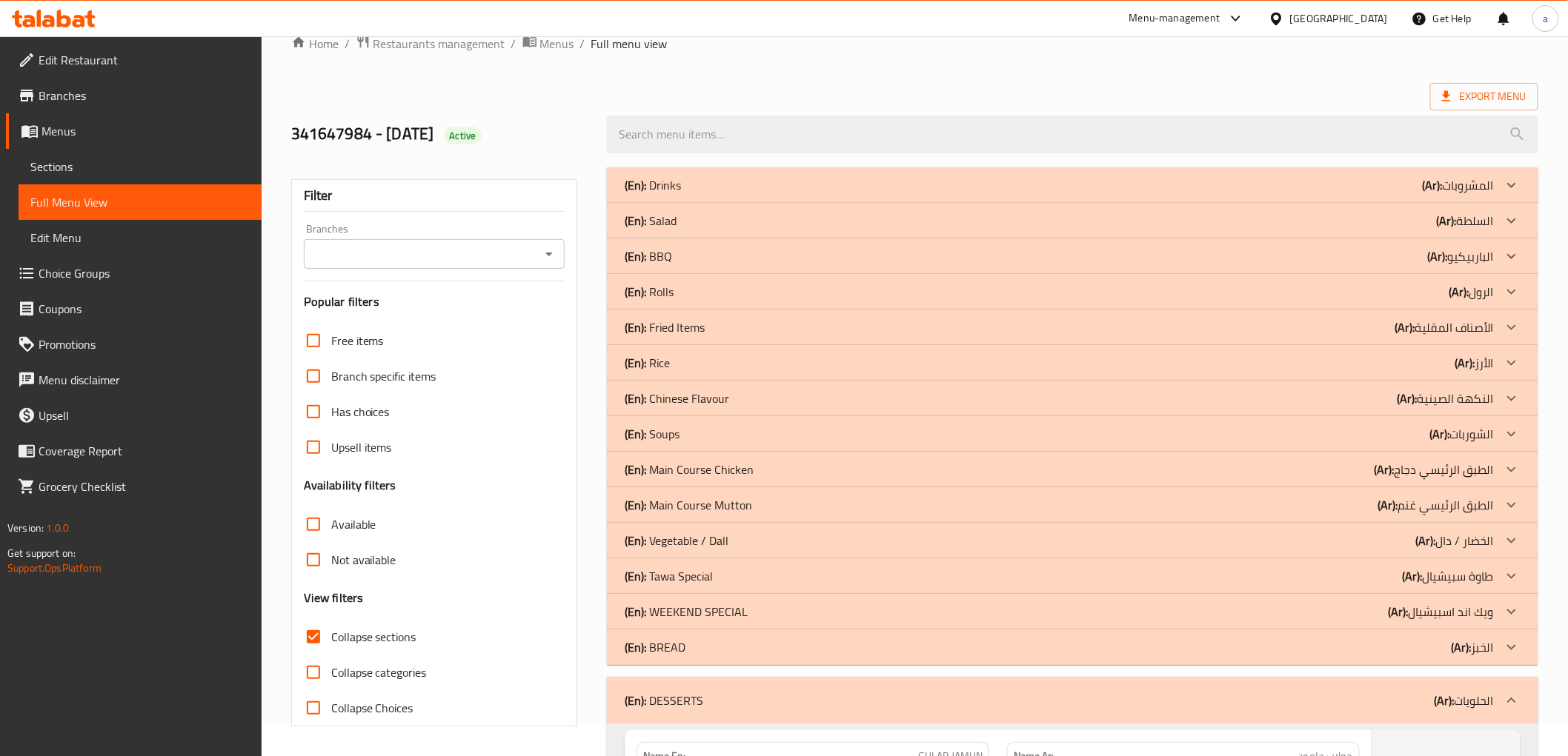
click at [695, 645] on div "(En): BREAD (Ar): الخبز" at bounding box center [1059, 647] width 869 height 18
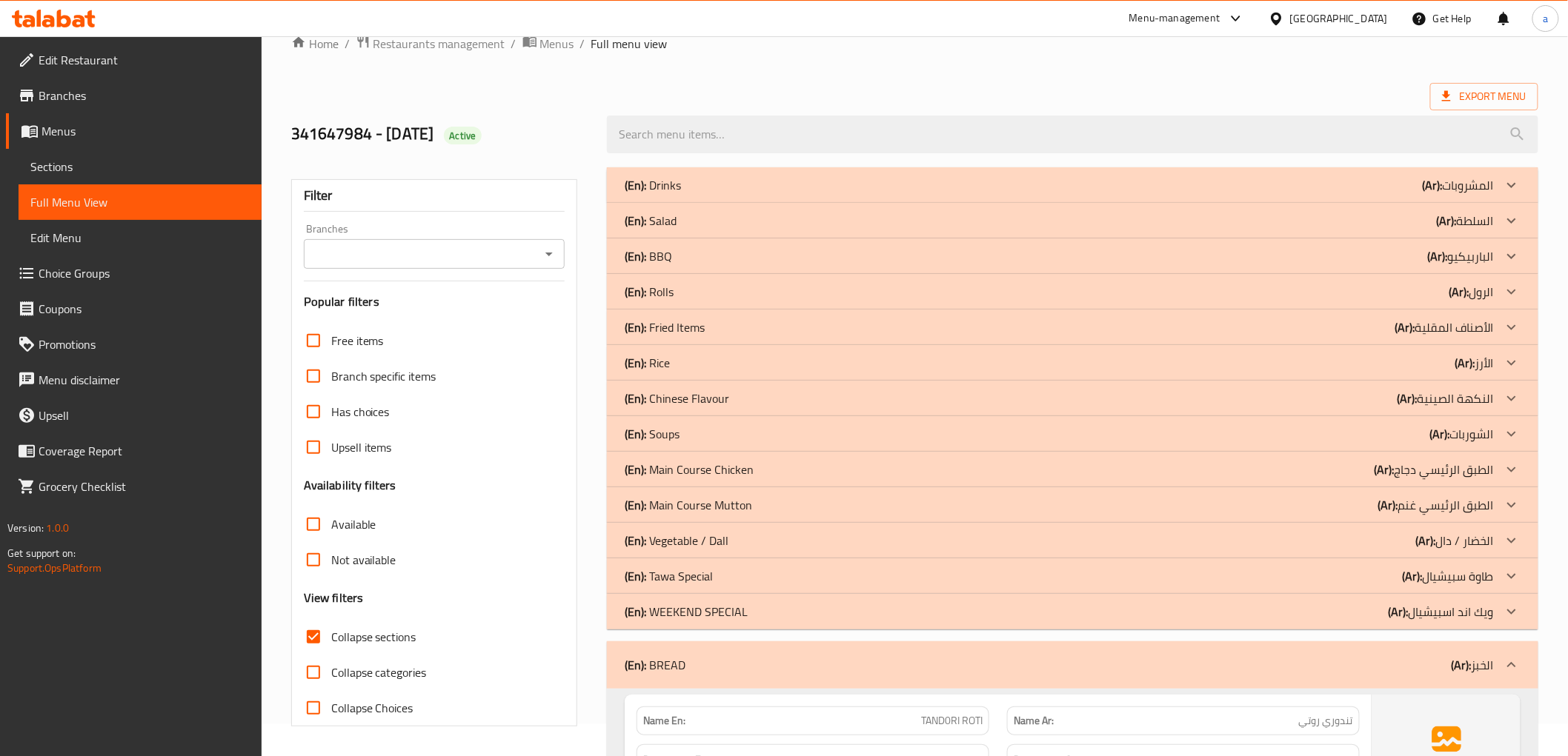
click at [708, 610] on p "(En): WEEKEND SPECIAL" at bounding box center [686, 612] width 123 height 18
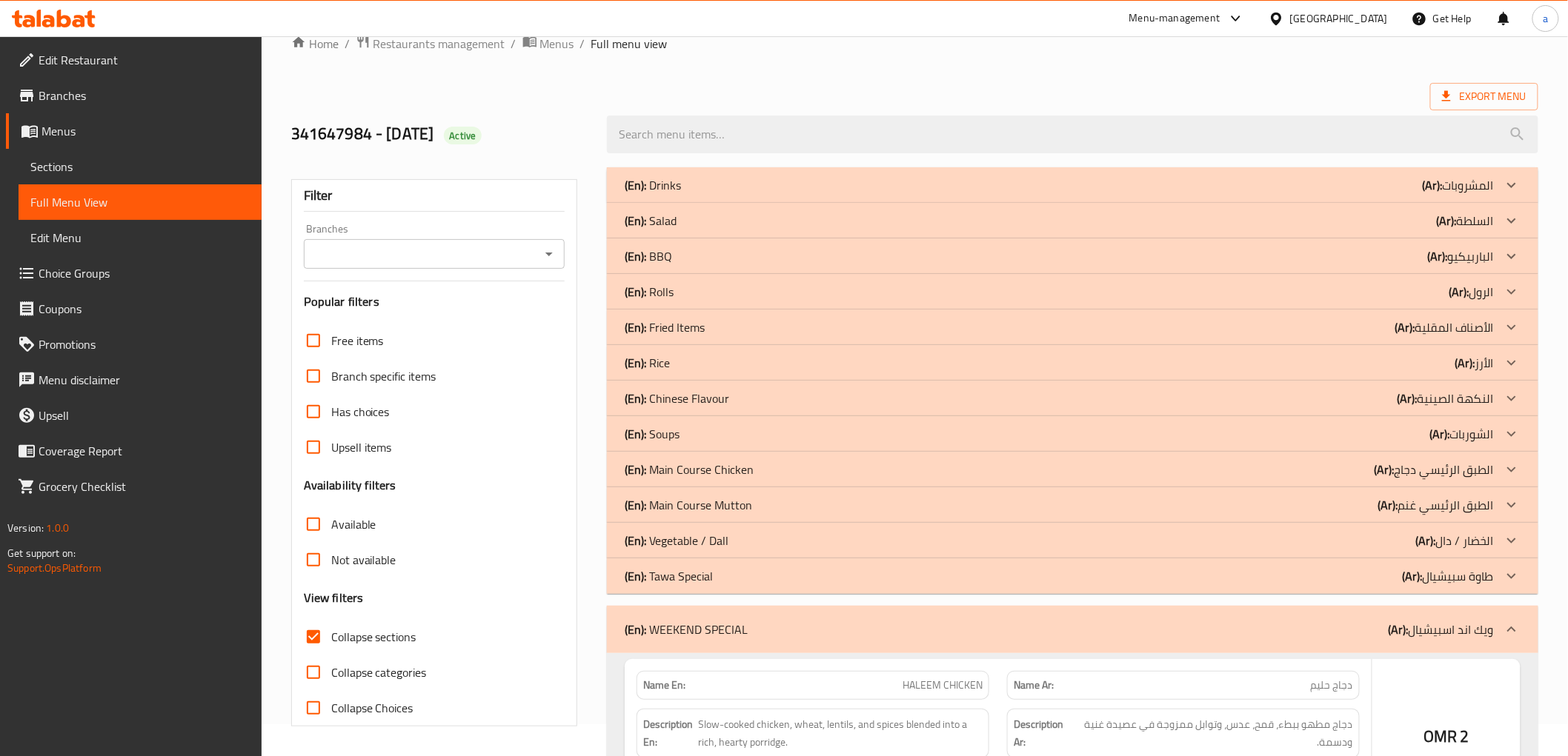
click at [679, 362] on div "(En): Rice (Ar): الأرز" at bounding box center [1059, 363] width 869 height 18
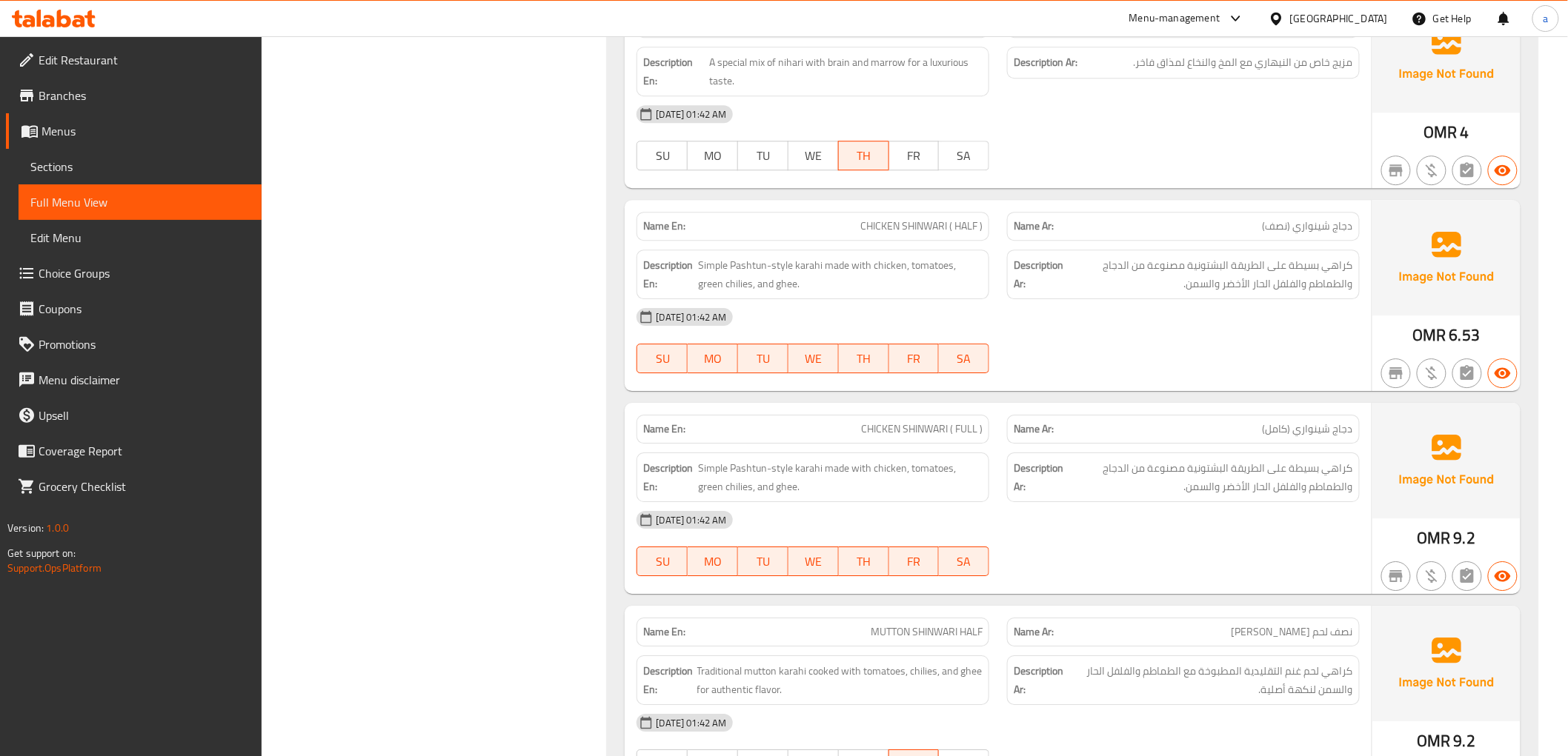
scroll to position [5897, 0]
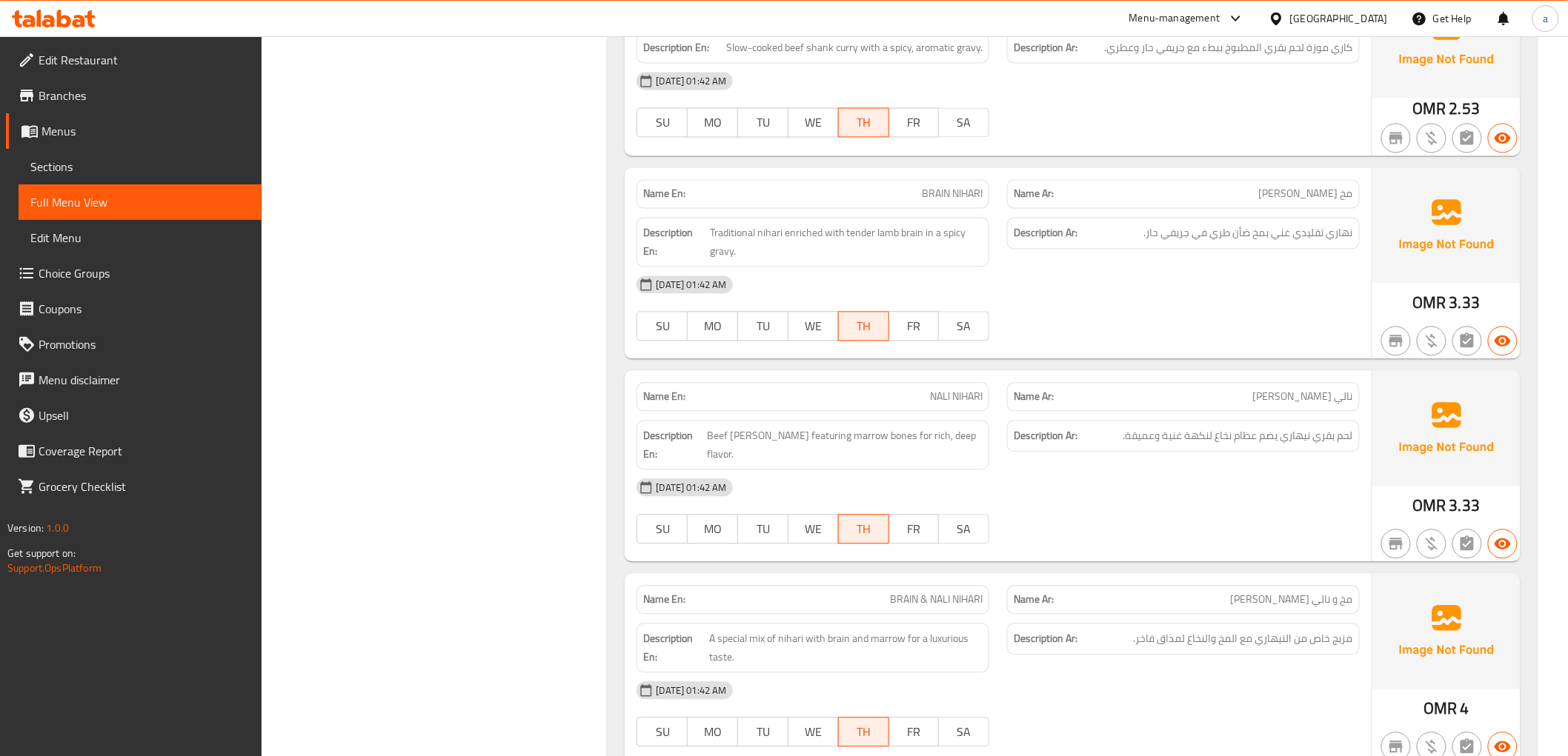
drag, startPoint x: 1012, startPoint y: 305, endPoint x: 1428, endPoint y: 390, distance: 424.6
click at [1012, 305] on div "07-09-2025 01:42 AM SU MO TU WE TH FR SA" at bounding box center [998, 308] width 740 height 83
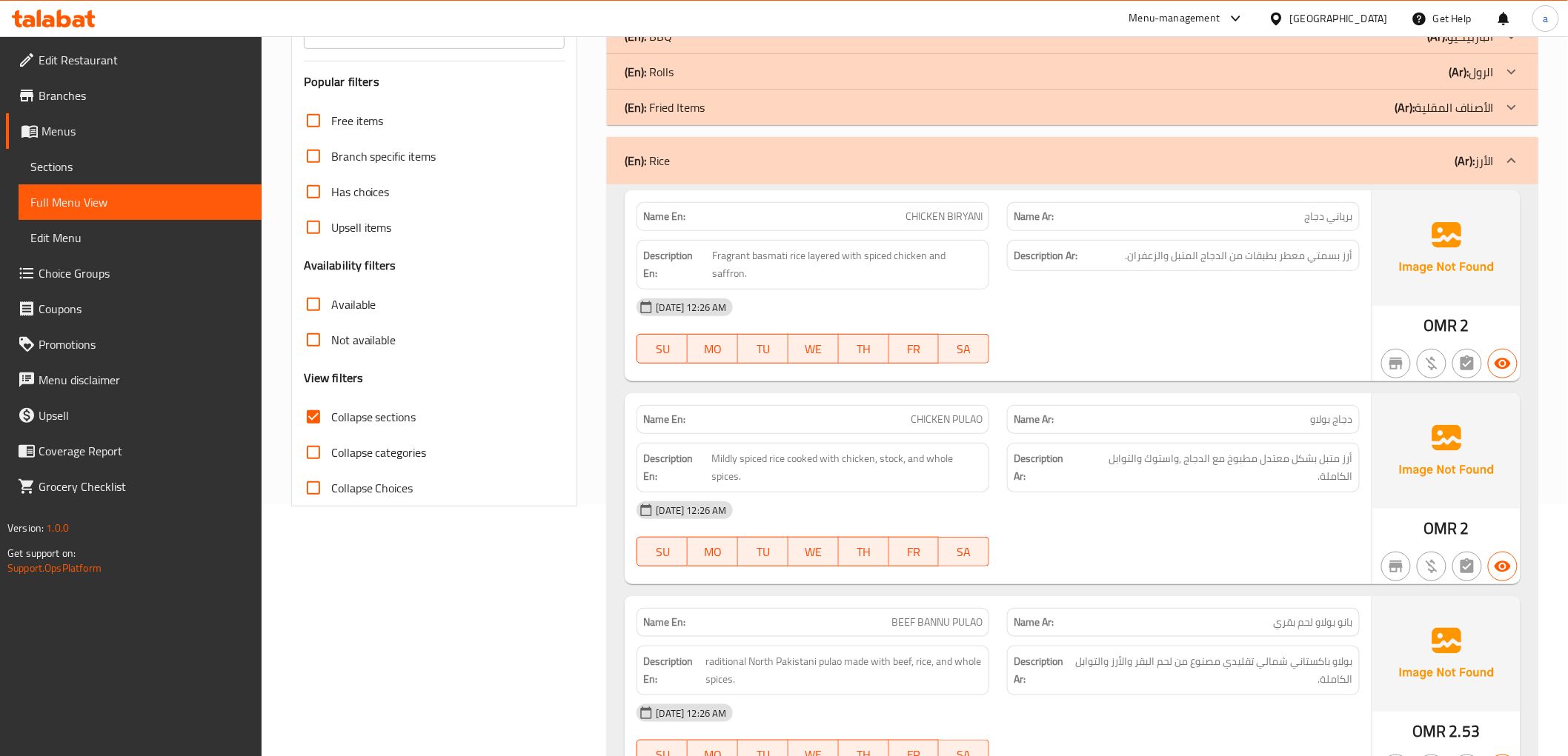
scroll to position [0, 0]
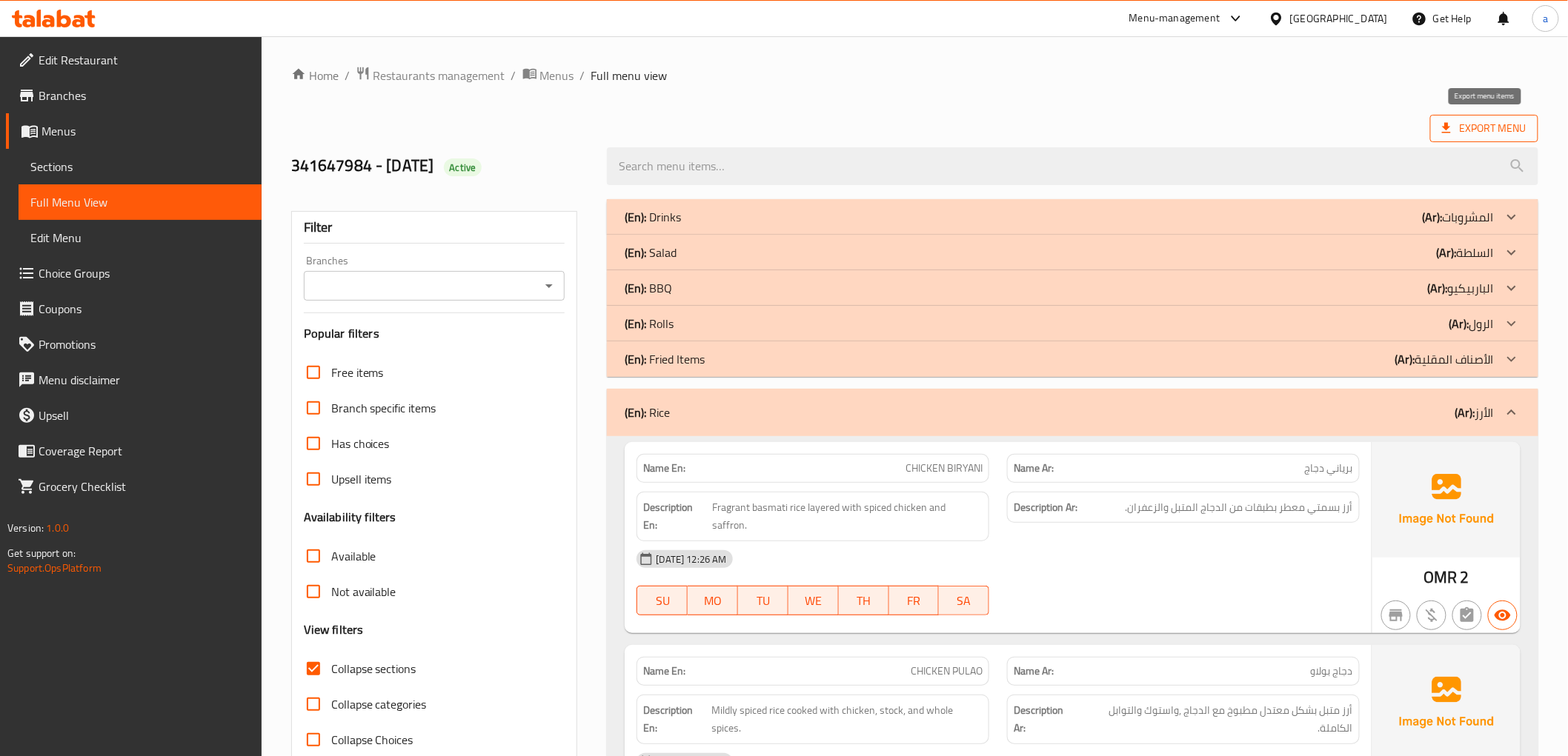
click at [1453, 120] on span "Export Menu" at bounding box center [1484, 128] width 85 height 19
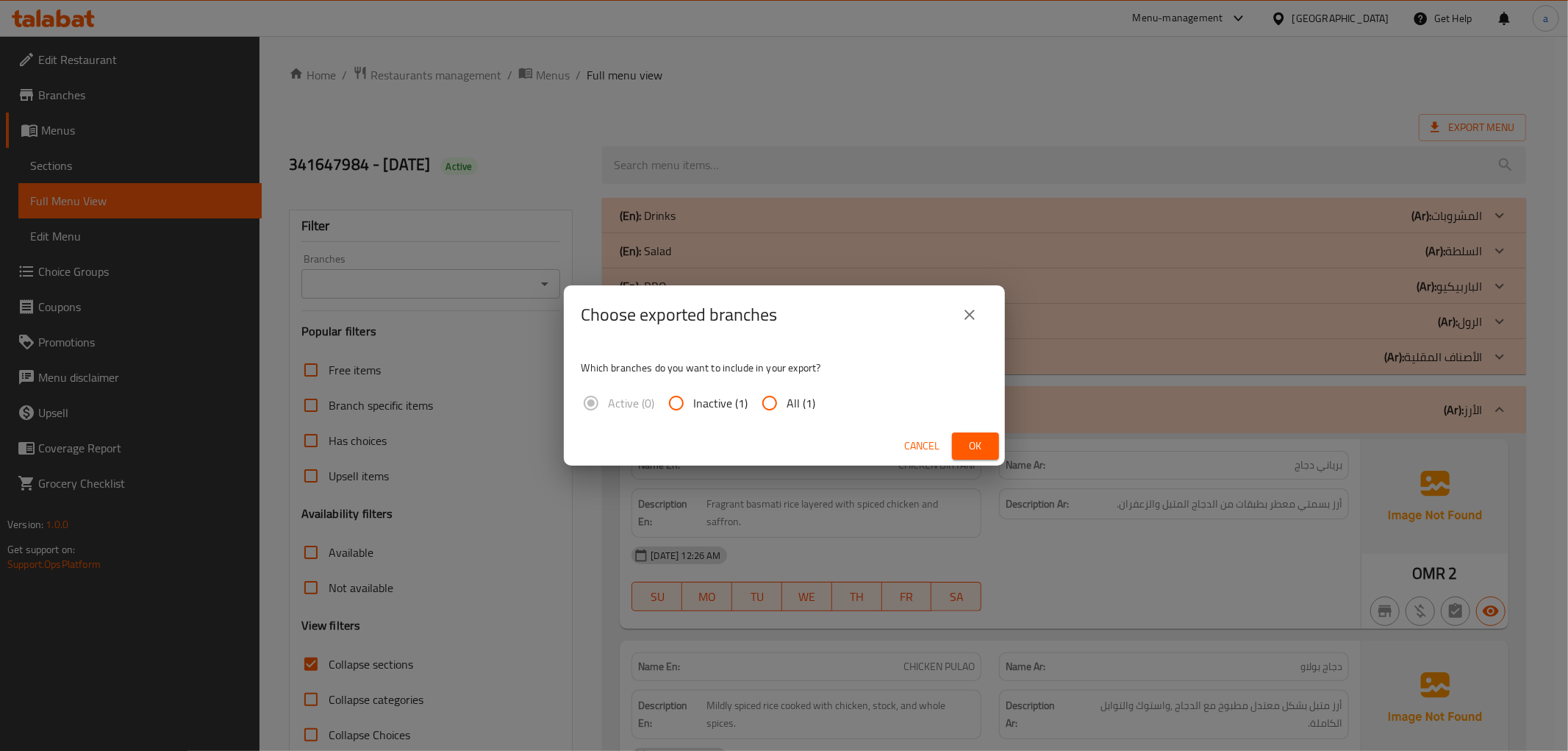
click at [769, 397] on input "All (1)" at bounding box center [770, 403] width 36 height 36
radio input "true"
click at [964, 443] on span "Ok" at bounding box center [975, 446] width 23 height 19
